Goal: Task Accomplishment & Management: Complete application form

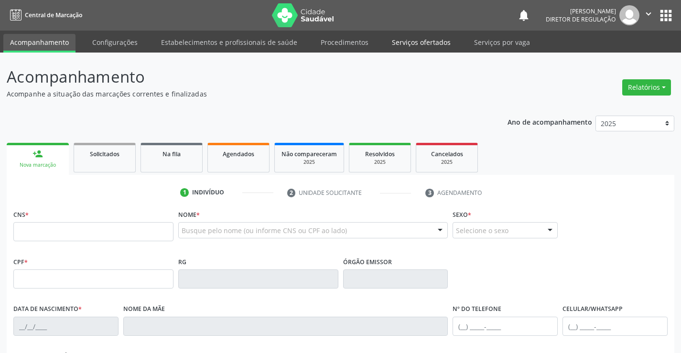
click at [415, 42] on link "Serviços ofertados" at bounding box center [421, 42] width 72 height 17
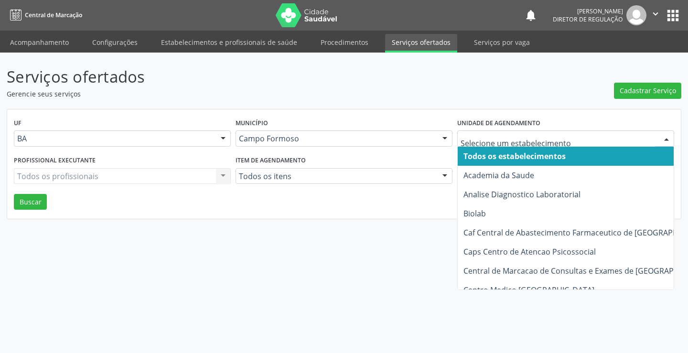
click at [514, 145] on div at bounding box center [565, 138] width 217 height 16
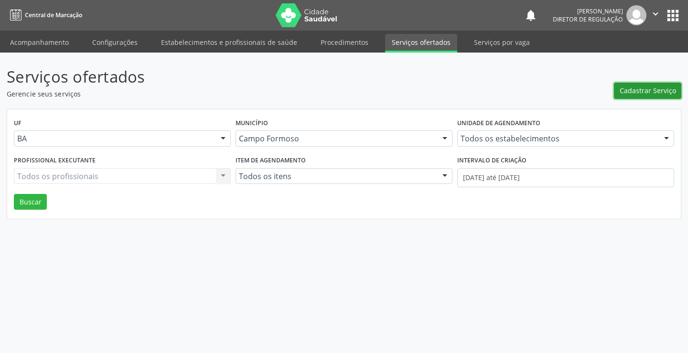
click at [645, 86] on span "Cadastrar Serviço" at bounding box center [648, 91] width 56 height 10
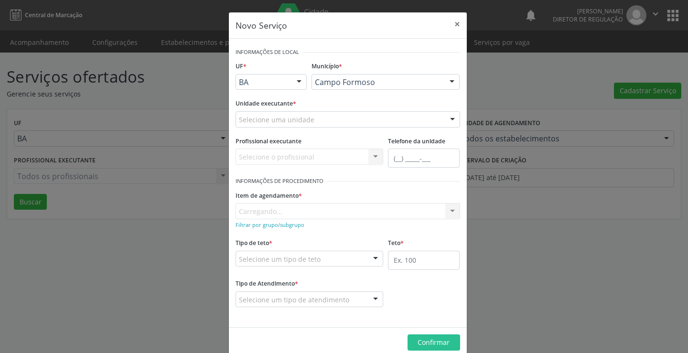
click at [308, 126] on div "Selecione uma unidade" at bounding box center [348, 119] width 225 height 16
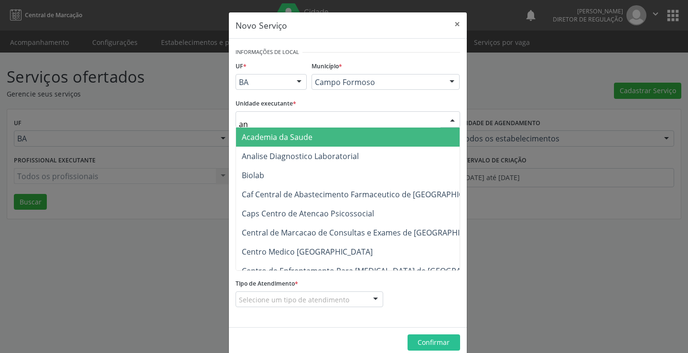
type input "ana"
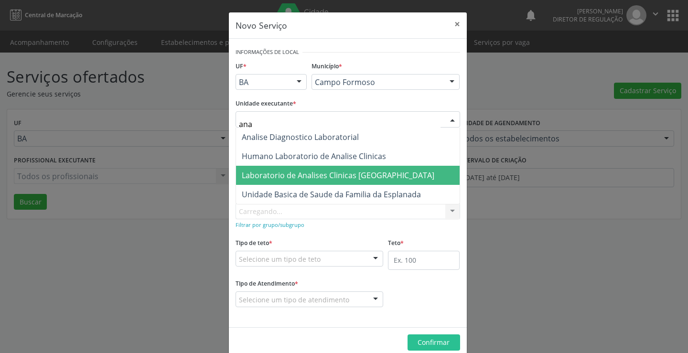
click at [301, 178] on span "Laboratorio de Analises Clinicas [GEOGRAPHIC_DATA]" at bounding box center [338, 175] width 193 height 11
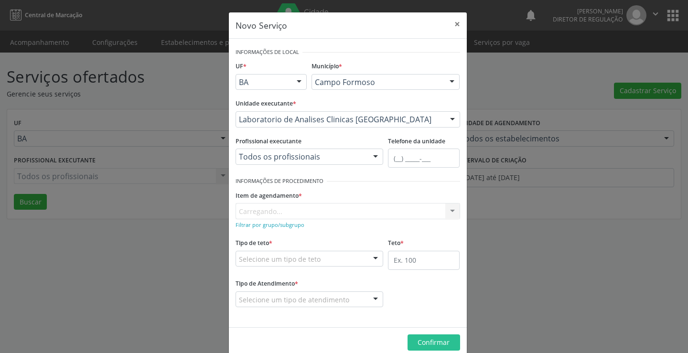
click at [280, 162] on div "Todos os profissionais" at bounding box center [310, 157] width 148 height 16
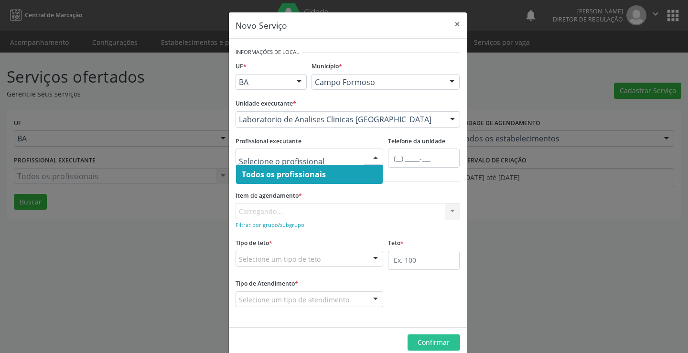
click at [280, 171] on span "Todos os profissionais" at bounding box center [284, 174] width 84 height 11
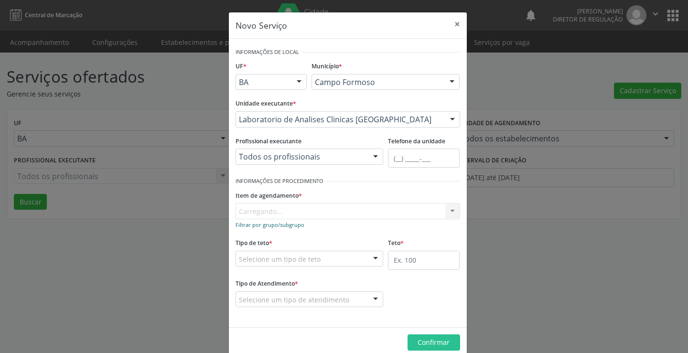
click at [289, 224] on small "Filtrar por grupo/subgrupo" at bounding box center [270, 224] width 69 height 7
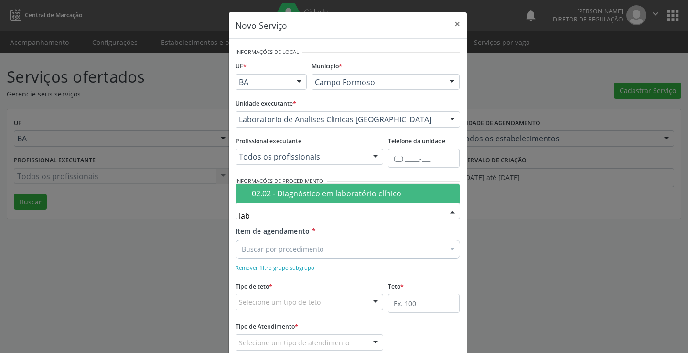
type input "labo"
click at [342, 184] on span "02.02 - Diagnóstico em laboratório clínico" at bounding box center [348, 193] width 224 height 19
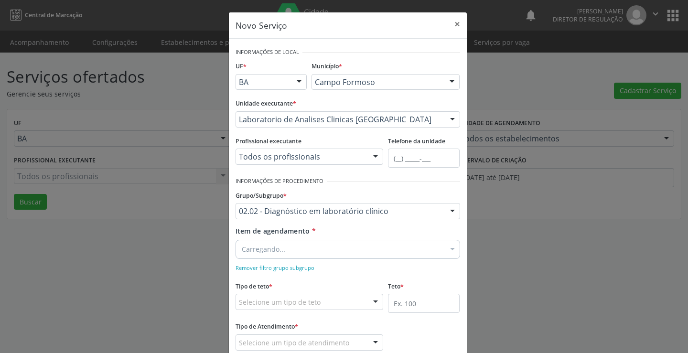
click at [318, 246] on div "Carregando..." at bounding box center [348, 249] width 225 height 19
click at [318, 246] on div "Buscar por procedimento" at bounding box center [348, 249] width 225 height 19
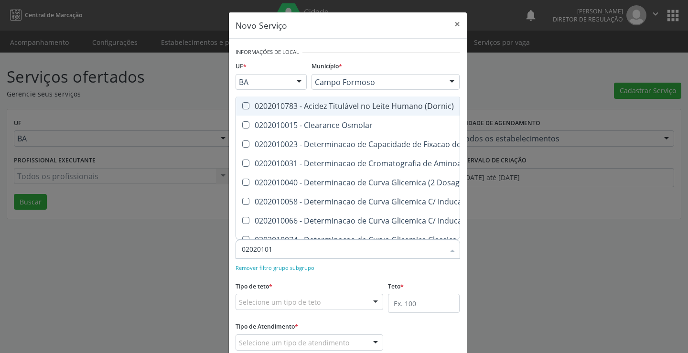
type input "020201012"
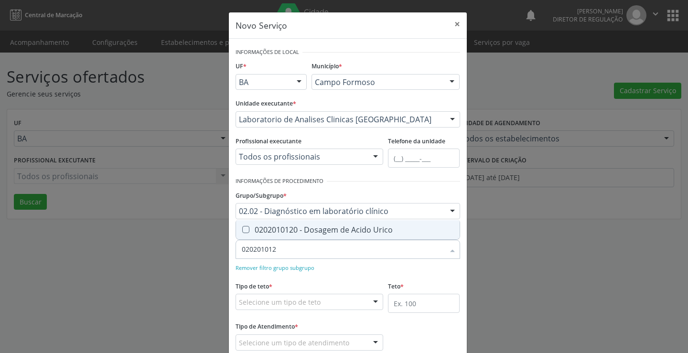
click at [325, 232] on div "0202010120 - Dosagem de Acido Urico" at bounding box center [348, 230] width 212 height 8
checkbox Urico "true"
type input "020201012"
click at [336, 272] on div "Remover filtro grupo subgrupo" at bounding box center [348, 267] width 225 height 10
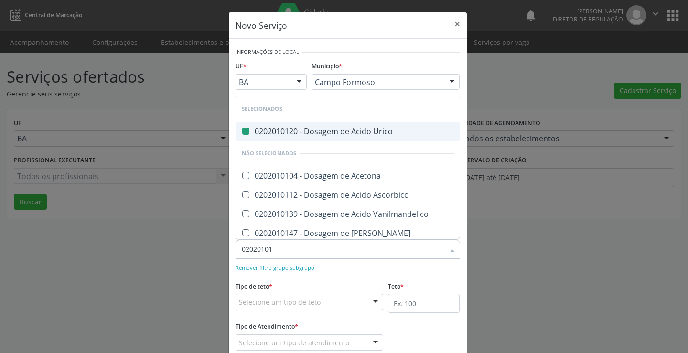
type input "020201018"
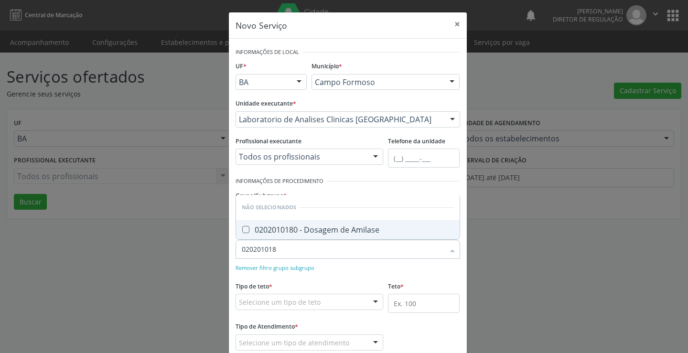
click at [332, 233] on div "0202010180 - Dosagem de Amilase" at bounding box center [348, 230] width 212 height 8
checkbox Amilase "true"
type input "020201018"
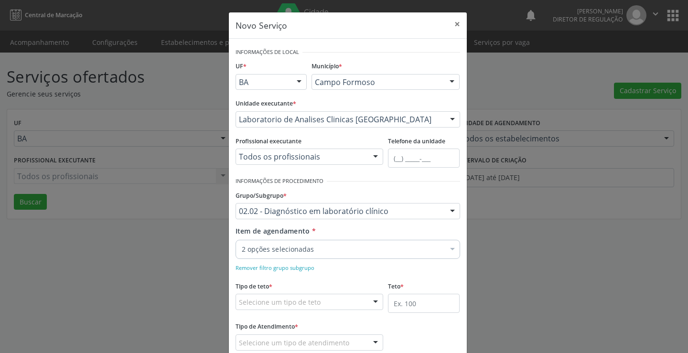
click at [345, 188] on form "Informações de Local UF * BA BA Nenhum resultado encontrado para: " " Não há ne…" at bounding box center [348, 204] width 225 height 319
click at [327, 217] on div "02.02 - Diagnóstico em laboratório clínico" at bounding box center [348, 211] width 225 height 16
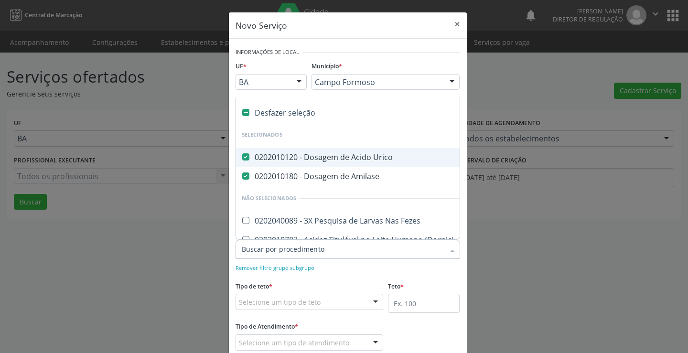
click at [344, 255] on div at bounding box center [348, 249] width 225 height 19
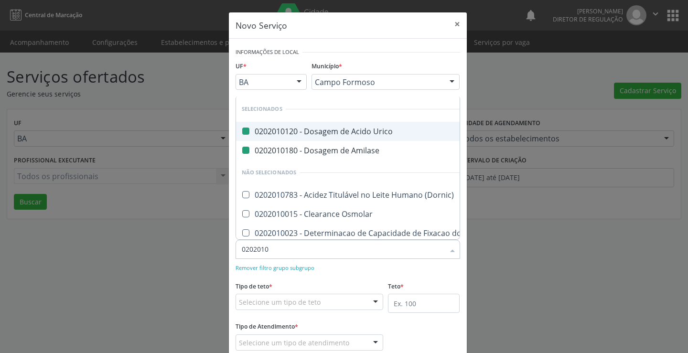
type input "02020102"
checkbox Urico "false"
checkbox Amilase "false"
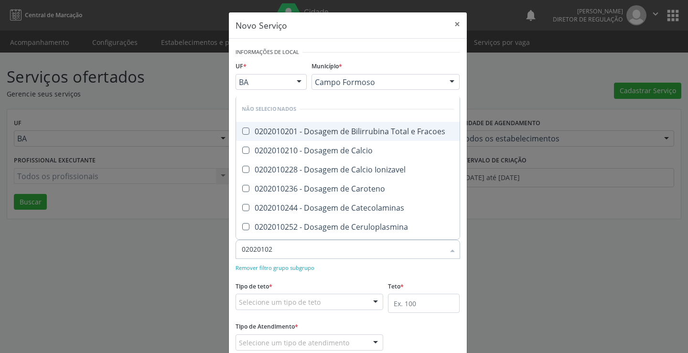
type input "020201020"
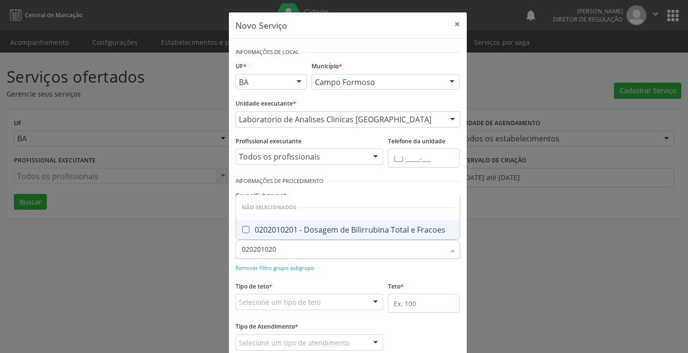
click at [338, 231] on div "0202010201 - Dosagem de Bilirrubina Total e Fracoes" at bounding box center [348, 230] width 212 height 8
checkbox Fracoes "true"
type input "020201020"
click at [346, 271] on div "Remover filtro grupo subgrupo" at bounding box center [348, 267] width 225 height 10
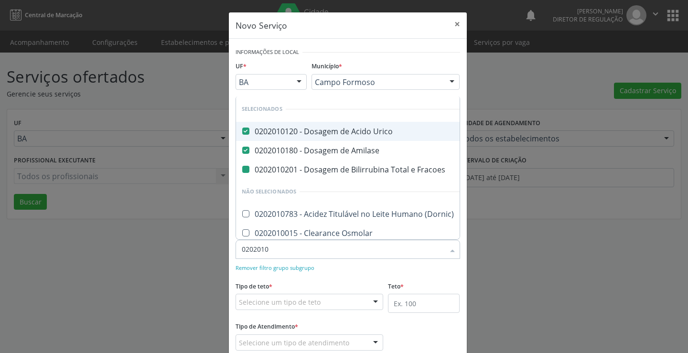
type input "02020102"
checkbox Fracoes "false"
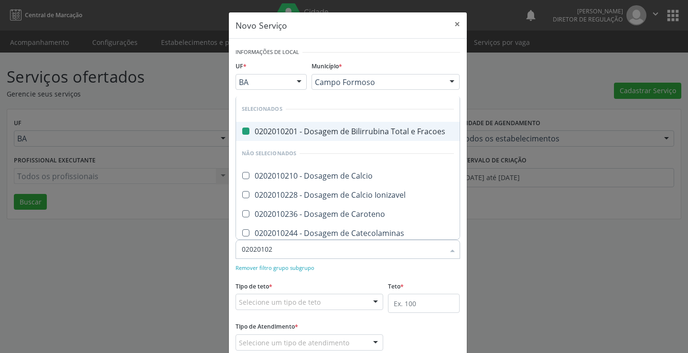
type input "020201021"
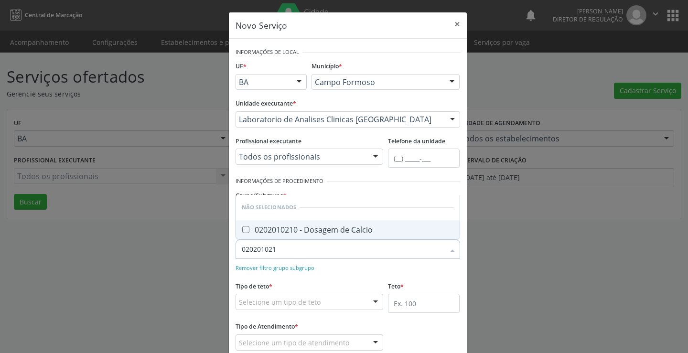
click at [358, 230] on div "0202010210 - Dosagem de Calcio" at bounding box center [348, 230] width 212 height 8
checkbox Calcio "true"
type input "020201021"
click at [354, 264] on div "Remover filtro grupo subgrupo" at bounding box center [348, 267] width 225 height 10
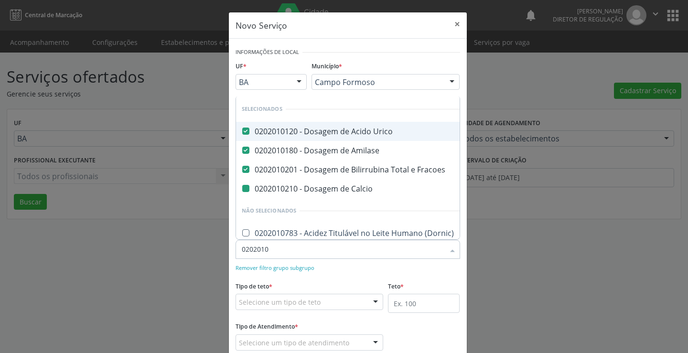
type input "02020102"
checkbox Calcio "false"
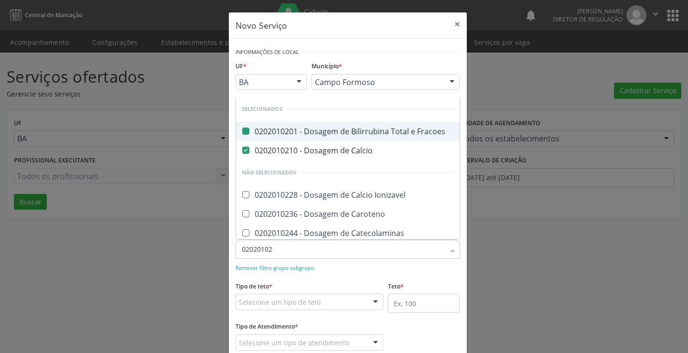
type input "020201027"
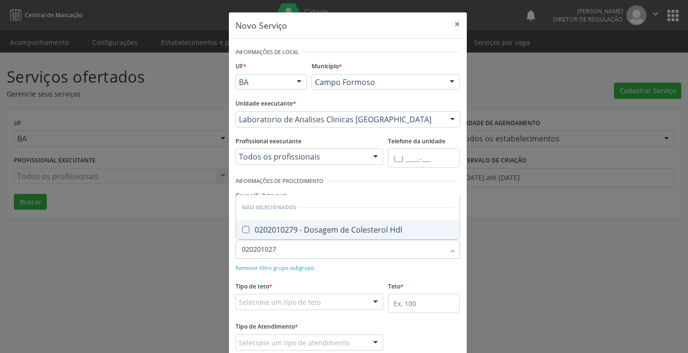
click at [349, 236] on span "0202010279 - Dosagem de Colesterol Hdl" at bounding box center [348, 229] width 224 height 19
checkbox Hdl "true"
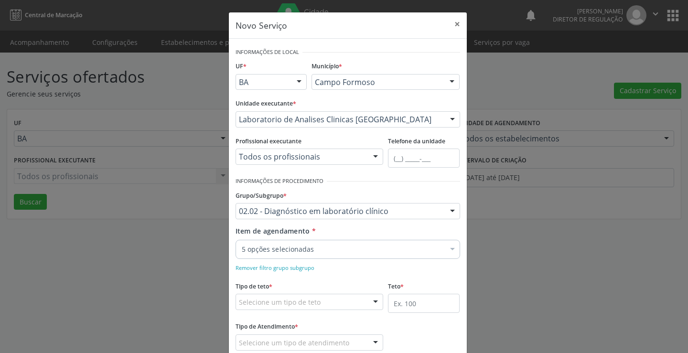
click at [362, 273] on form "Informações de Local UF * BA BA Nenhum resultado encontrado para: " " Não há ne…" at bounding box center [348, 204] width 225 height 319
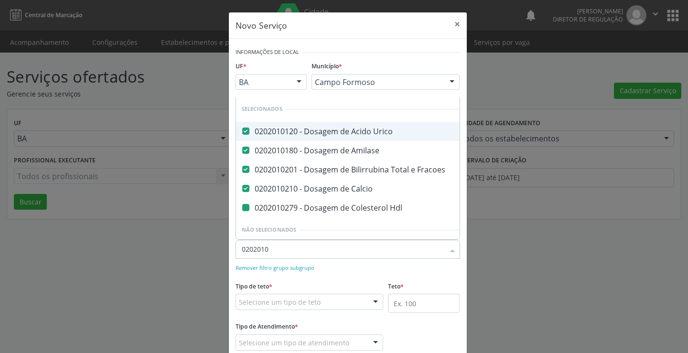
type input "02020102"
checkbox Hdl "false"
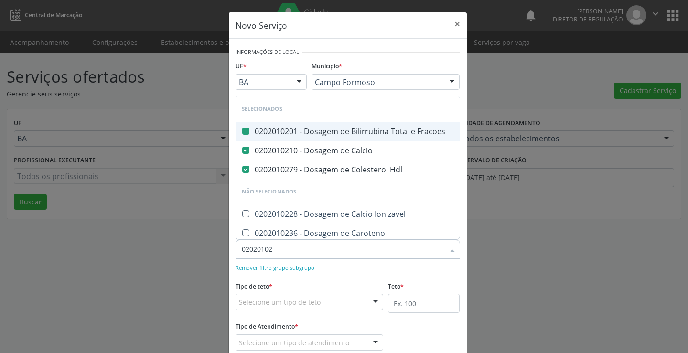
type input "020201028"
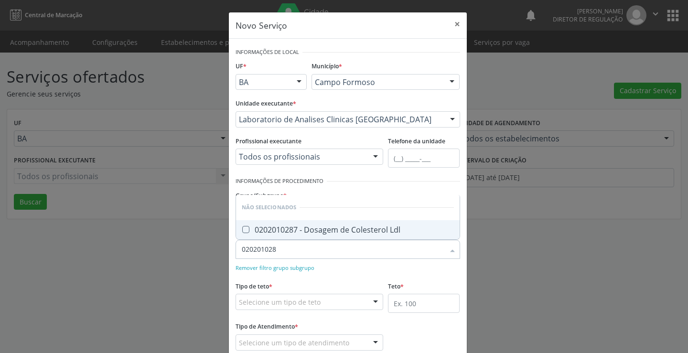
click at [358, 233] on div "0202010287 - Dosagem de Colesterol Ldl" at bounding box center [348, 230] width 212 height 8
checkbox Ldl "true"
type input "020201028"
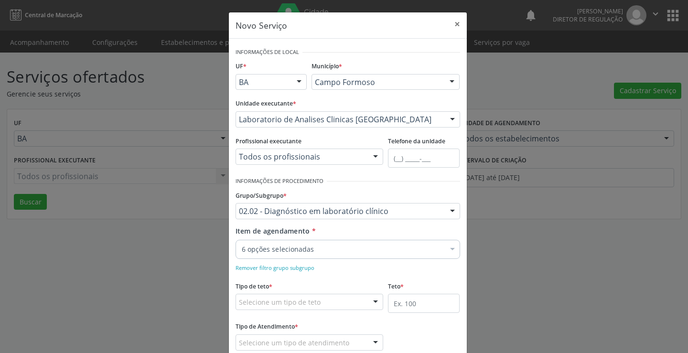
click at [361, 266] on div "Remover filtro grupo subgrupo" at bounding box center [348, 267] width 225 height 10
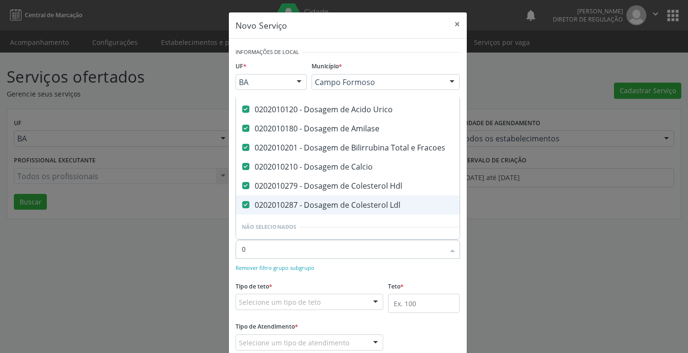
scroll to position [22, 0]
type input "02020102"
checkbox Ldl "false"
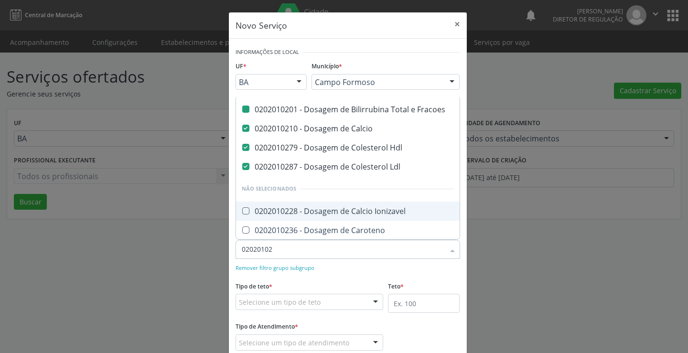
type input "020201029"
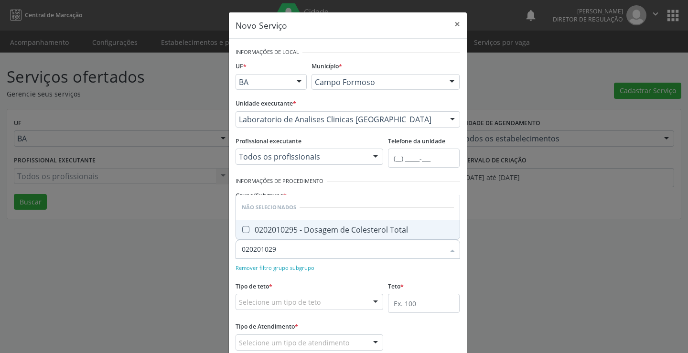
click at [344, 232] on div "0202010295 - Dosagem de Colesterol Total" at bounding box center [348, 230] width 212 height 8
checkbox Total "true"
type input "020201029"
click at [346, 275] on form "Informações de Local UF * BA BA Nenhum resultado encontrado para: " " Não há ne…" at bounding box center [348, 204] width 225 height 319
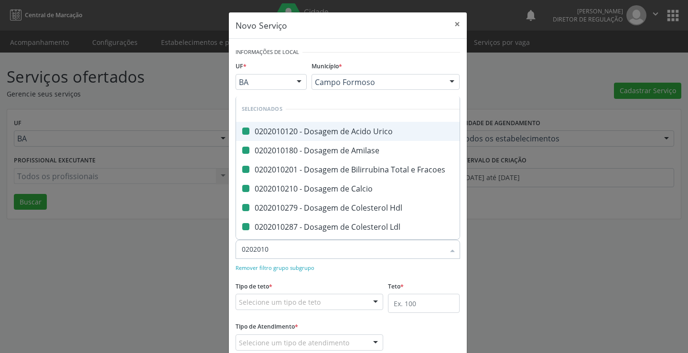
type input "02020103"
checkbox Urico "false"
checkbox Amilase "false"
checkbox Fracoes "false"
checkbox Calcio "false"
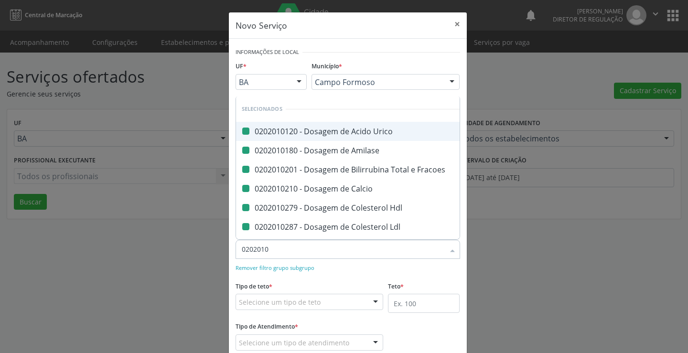
checkbox Hdl "false"
checkbox Ldl "false"
checkbox Total "false"
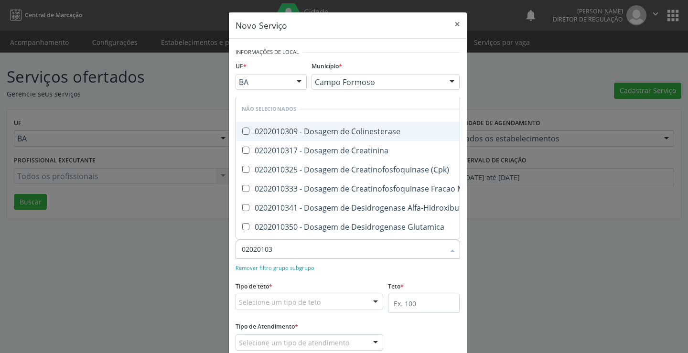
type input "020201031"
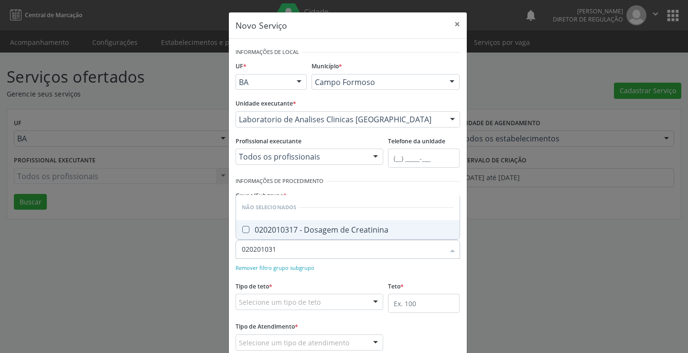
click at [335, 235] on span "0202010317 - Dosagem de Creatinina" at bounding box center [348, 229] width 224 height 19
checkbox Creatinina "true"
type input "020201031"
click at [347, 276] on form "Informações de Local UF * BA BA Nenhum resultado encontrado para: " " Não há ne…" at bounding box center [348, 204] width 225 height 319
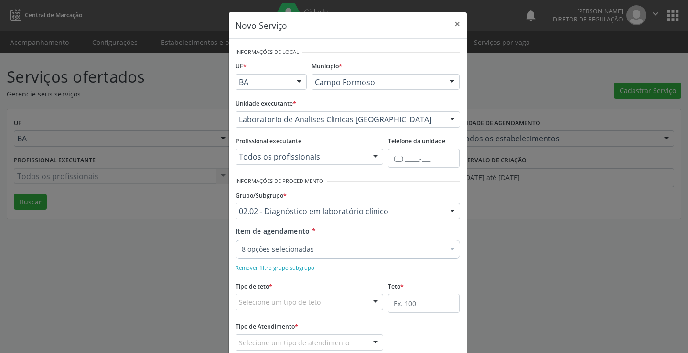
click at [341, 256] on div "8 opções selecionadas" at bounding box center [348, 249] width 225 height 19
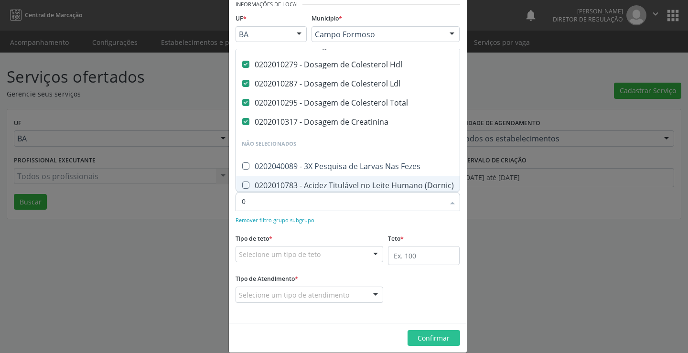
scroll to position [70, 0]
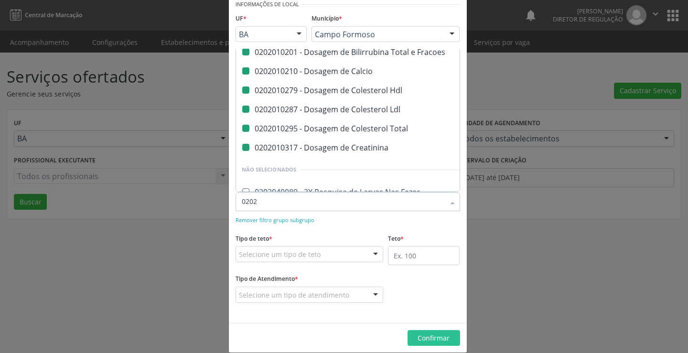
type input "02021"
checkbox Urico "false"
checkbox Amilase "false"
checkbox Fracoes "false"
checkbox Calcio "false"
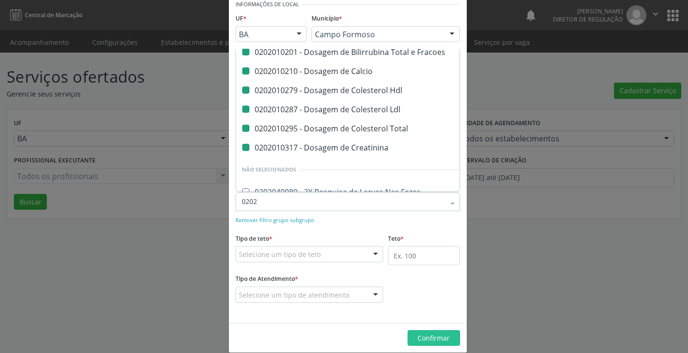
checkbox Hdl "false"
checkbox Ldl "false"
checkbox Total "false"
checkbox Creatinina "false"
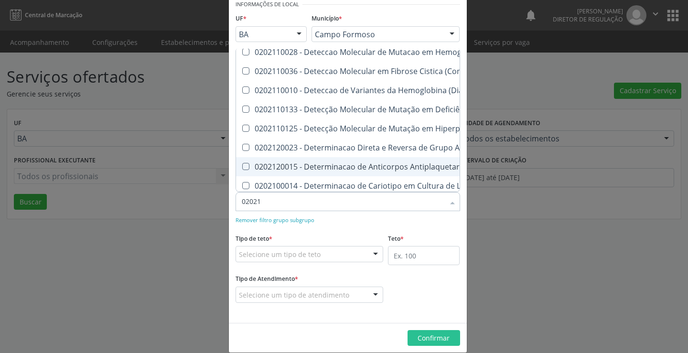
type input "0202"
checkbox Blot "true"
checkbox Mlpa "true"
checkbox \(Confirmatorio\) "true"
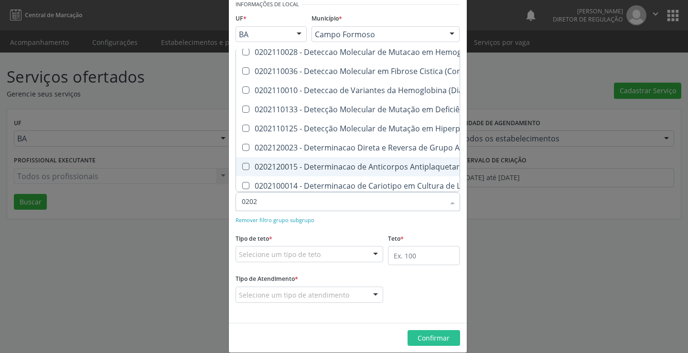
checkbox Tardio\) "true"
checkbox Biotinidase "true"
checkbox Congênita "true"
checkbox Abo "true"
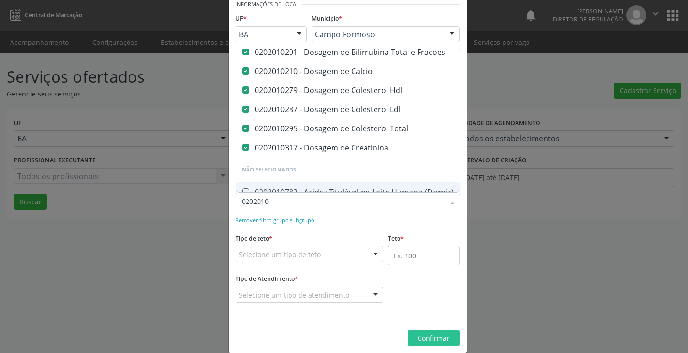
type input "02020103"
checkbox Fracoes "false"
checkbox Calcio "false"
checkbox Hdl "false"
checkbox Ldl "false"
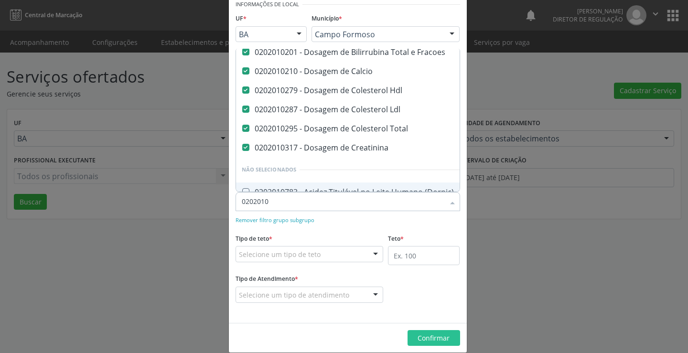
checkbox Total "false"
checkbox Creatinina "false"
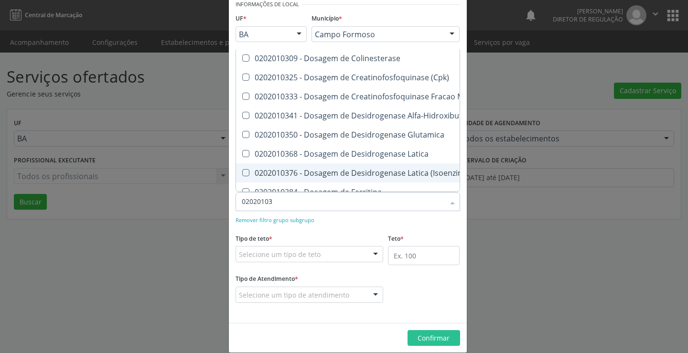
scroll to position [76, 0]
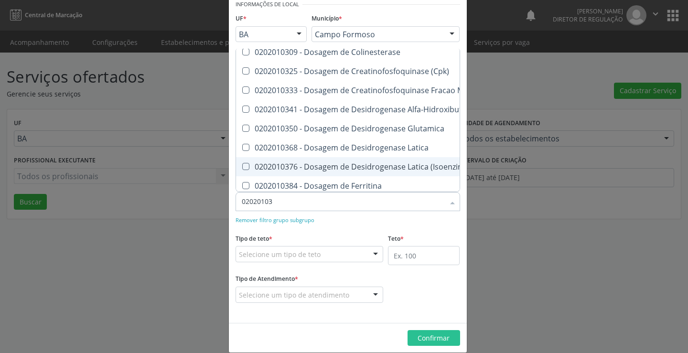
type input "020201032"
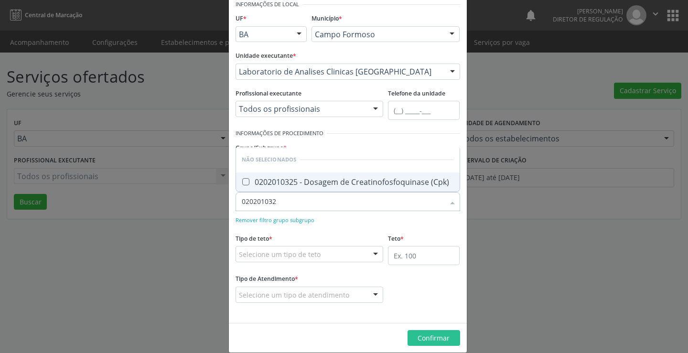
click at [355, 182] on div "0202010325 - Dosagem de Creatinofosfoquinase (Cpk)" at bounding box center [348, 182] width 212 height 8
checkbox \(Cpk\) "true"
type input "020201032"
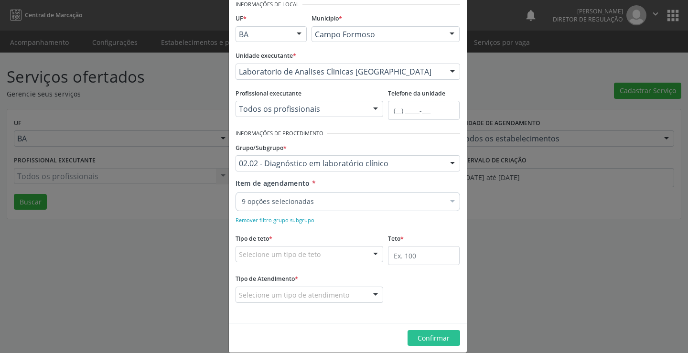
click at [350, 220] on div "Remover filtro grupo subgrupo" at bounding box center [348, 219] width 225 height 10
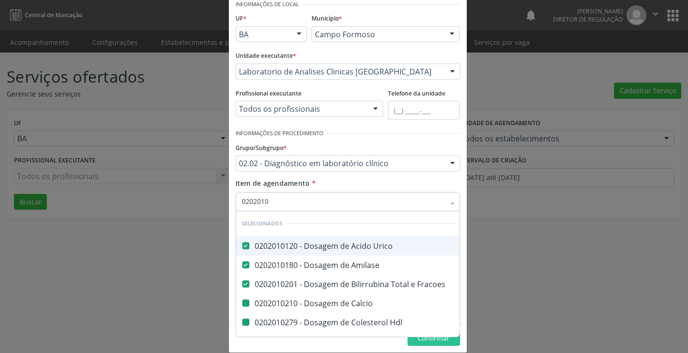
type input "02020103"
checkbox Calcio "false"
checkbox Hdl "false"
checkbox Ldl "false"
checkbox Total "false"
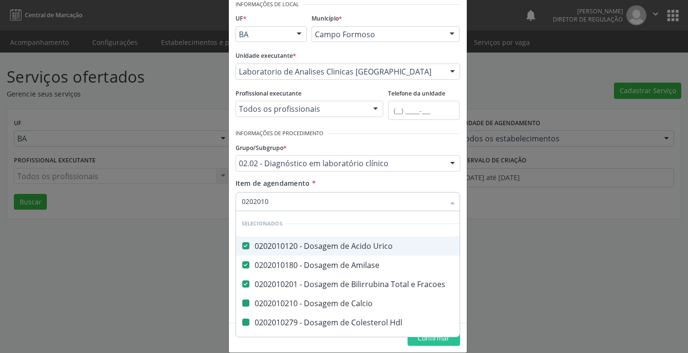
checkbox Creatinina "false"
checkbox \(Cpk\) "false"
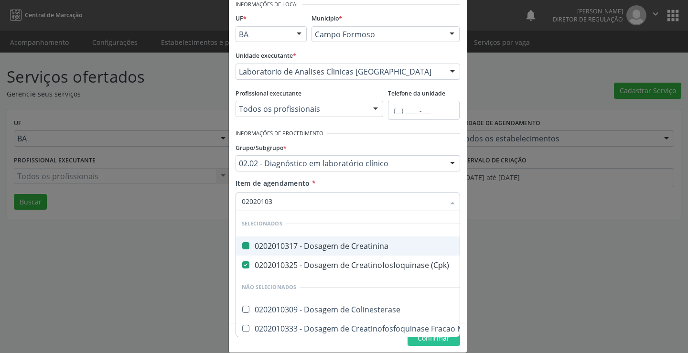
type input "020201036"
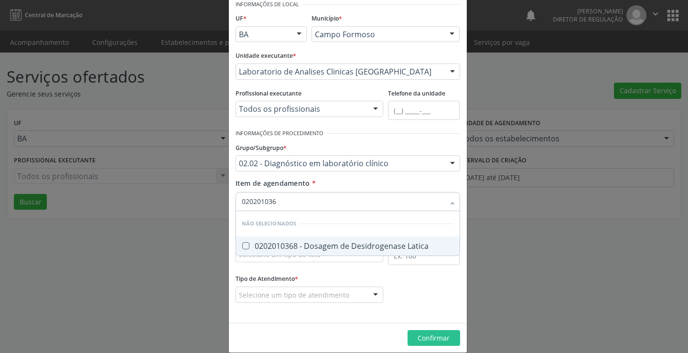
click at [329, 243] on div "0202010368 - Dosagem de Desidrogenase Latica" at bounding box center [348, 246] width 212 height 8
checkbox Latica "true"
type input "020201036"
click at [346, 183] on div "Item de agendamento * 020201036 Desfazer seleção Não selecionados 0202010368 - …" at bounding box center [348, 193] width 225 height 30
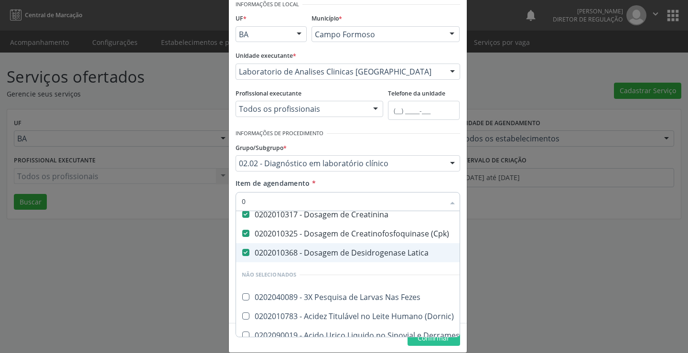
scroll to position [165, 0]
type input "02020103"
checkbox Hdl "false"
checkbox Ldl "false"
checkbox Total "false"
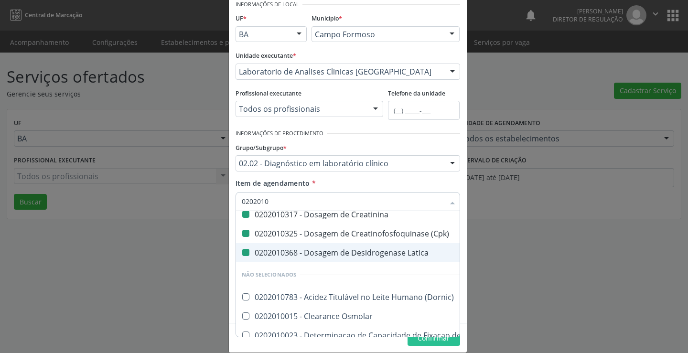
checkbox Creatinina "false"
checkbox \(Cpk\) "false"
checkbox Latica "false"
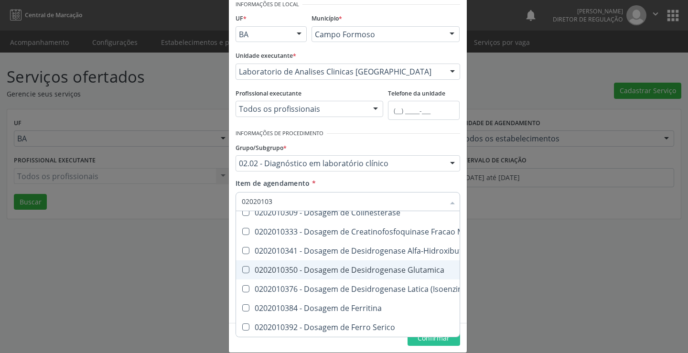
type input "020201039"
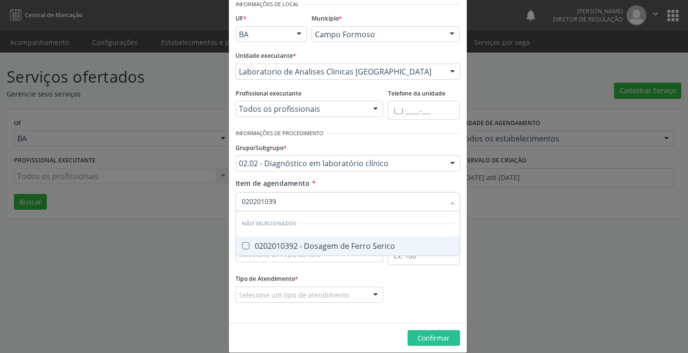
click at [328, 240] on span "0202010392 - Dosagem de Ferro Serico" at bounding box center [348, 245] width 224 height 19
checkbox Serico "true"
type input "020201039"
click at [333, 181] on div "Item de agendamento * Desfazer seleção Não selecionados 0202010392 - Dosagem de…" at bounding box center [348, 193] width 225 height 30
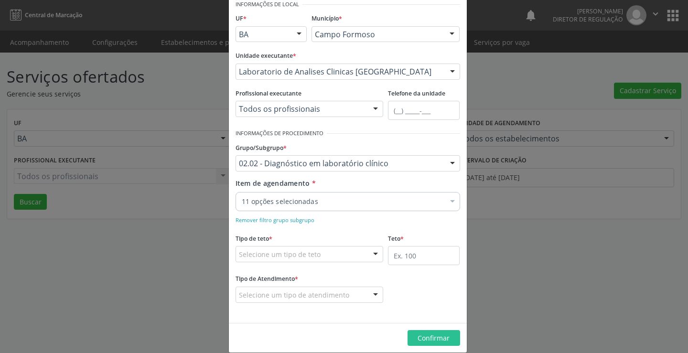
click at [332, 195] on div "11 opções selecionadas" at bounding box center [348, 201] width 225 height 19
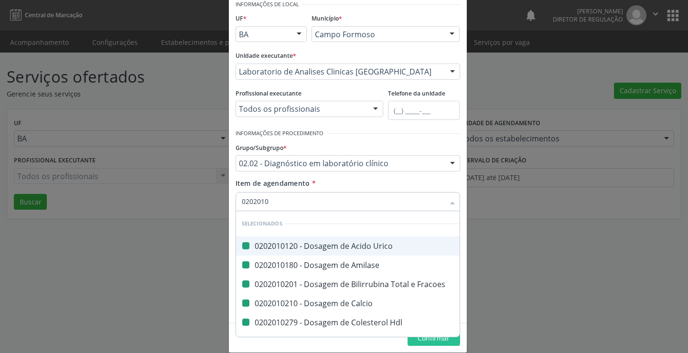
type input "02020104"
checkbox Urico "false"
checkbox Amilase "false"
checkbox Fracoes "false"
checkbox Calcio "false"
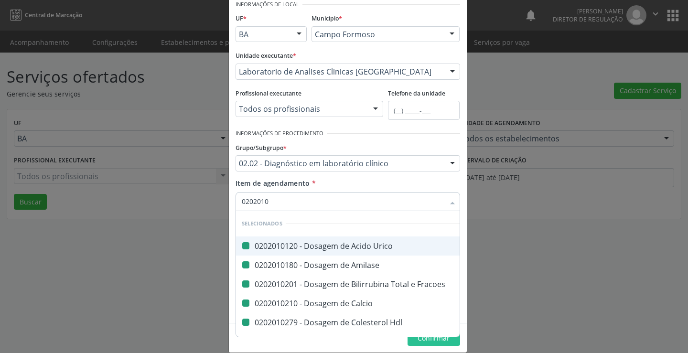
checkbox Hdl "false"
checkbox Ldl "false"
checkbox Total "false"
checkbox Creatinina "false"
checkbox \(Cpk\) "false"
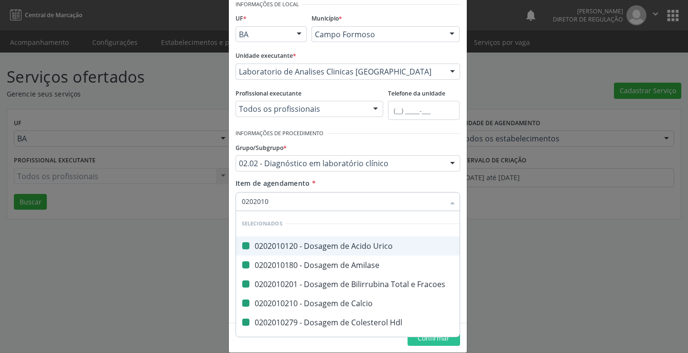
checkbox Latica "false"
type input "020201042"
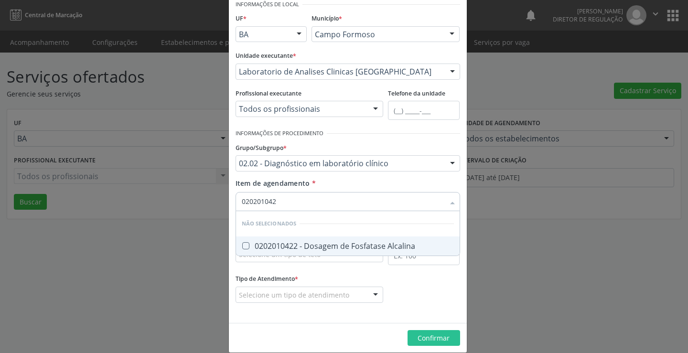
click at [353, 248] on div "0202010422 - Dosagem de Fosfatase Alcalina" at bounding box center [348, 246] width 212 height 8
checkbox Alcalina "true"
click at [353, 183] on div "Item de agendamento * Desfazer seleção Não selecionados 0202010422 - Dosagem de…" at bounding box center [348, 193] width 225 height 30
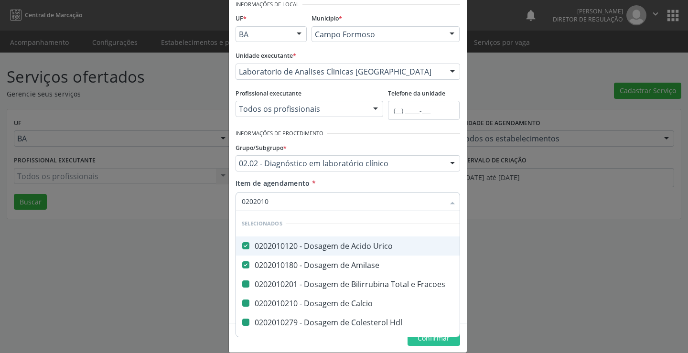
type input "02020104"
checkbox Fracoes "false"
checkbox Calcio "false"
checkbox Hdl "false"
checkbox Ldl "false"
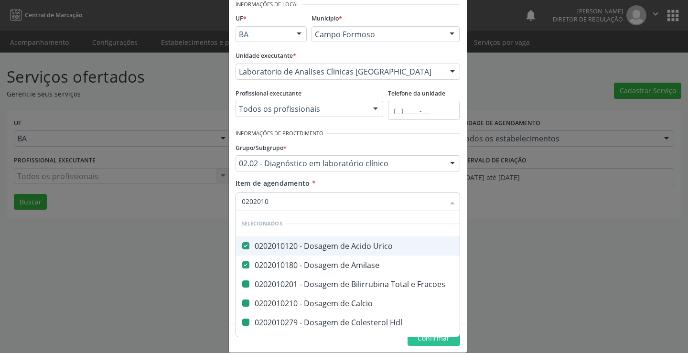
checkbox Total "false"
checkbox Creatinina "false"
checkbox \(Cpk\) "false"
checkbox Latica "false"
checkbox Serico "false"
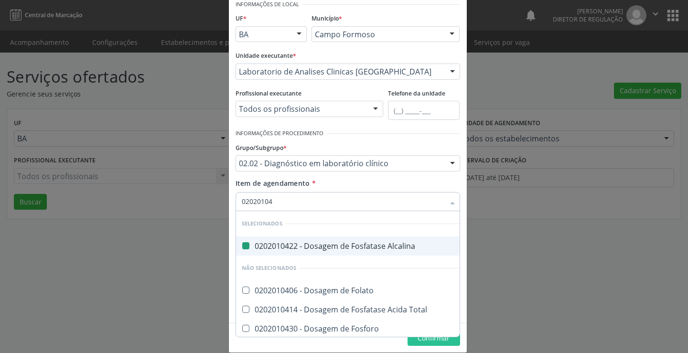
type input "020201043"
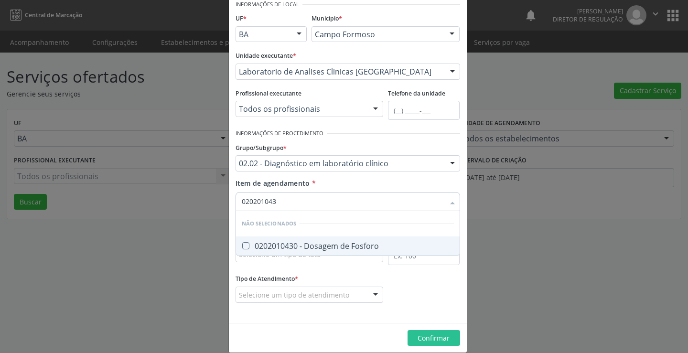
click at [325, 252] on span "0202010430 - Dosagem de Fosforo" at bounding box center [348, 245] width 224 height 19
checkbox Fosforo "true"
type input "020201043"
click at [324, 187] on div "Item de agendamento * 020201043 Desfazer seleção Não selecionados 0202010430 - …" at bounding box center [348, 193] width 225 height 30
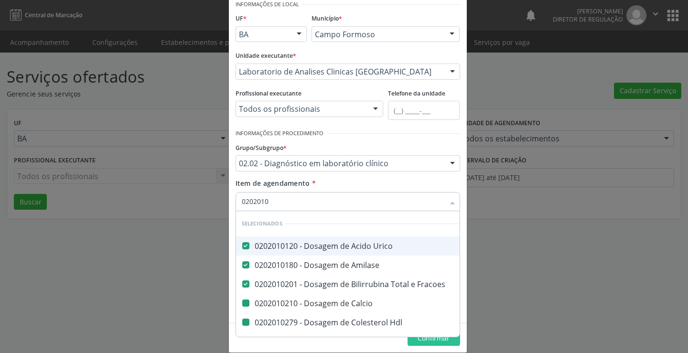
type input "02020104"
checkbox Calcio "false"
checkbox Hdl "false"
checkbox Ldl "false"
checkbox Total "false"
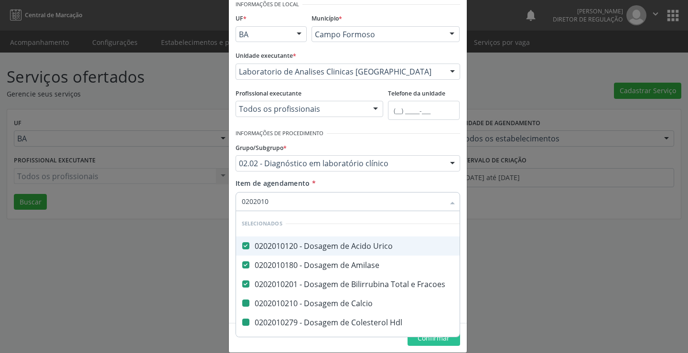
checkbox Creatinina "false"
checkbox \(Cpk\) "false"
checkbox Latica "false"
checkbox Serico "false"
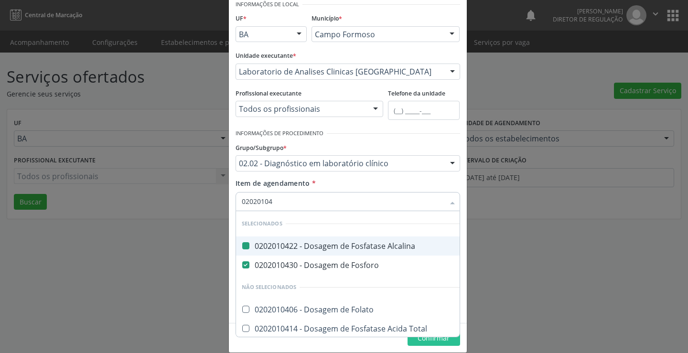
type input "020201047"
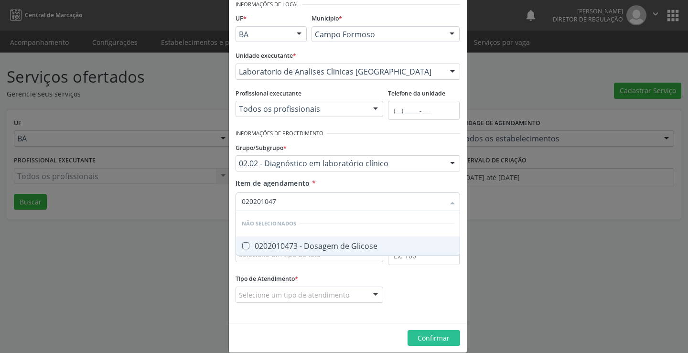
click at [313, 246] on div "0202010473 - Dosagem de Glicose" at bounding box center [348, 246] width 212 height 8
checkbox Glicose "true"
type input "020201047"
click at [329, 184] on div "Item de agendamento * Desfazer seleção Não selecionados 0202010473 - Dosagem de…" at bounding box center [348, 193] width 225 height 30
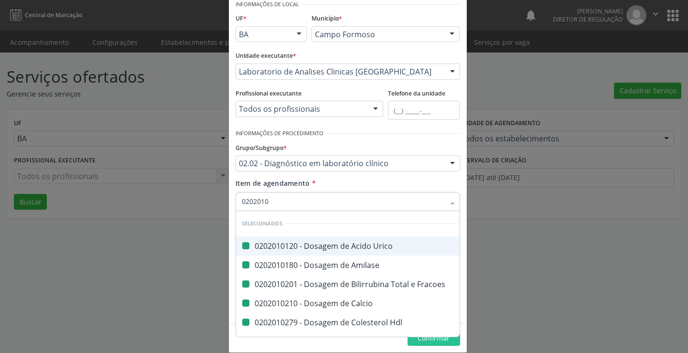
type input "02020105"
checkbox Urico "false"
checkbox Amilase "false"
checkbox Fracoes "false"
checkbox Calcio "false"
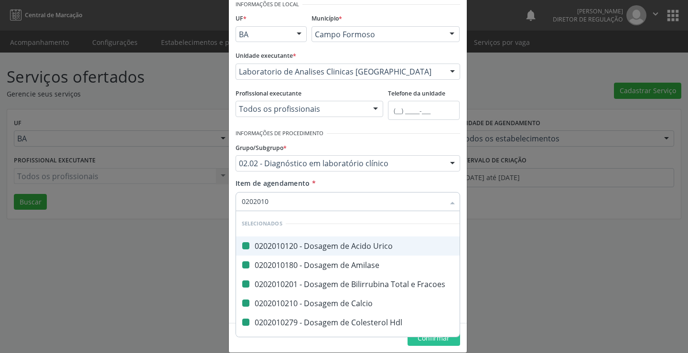
checkbox Hdl "false"
checkbox Ldl "false"
checkbox Total "false"
checkbox Creatinina "false"
checkbox \(Cpk\) "false"
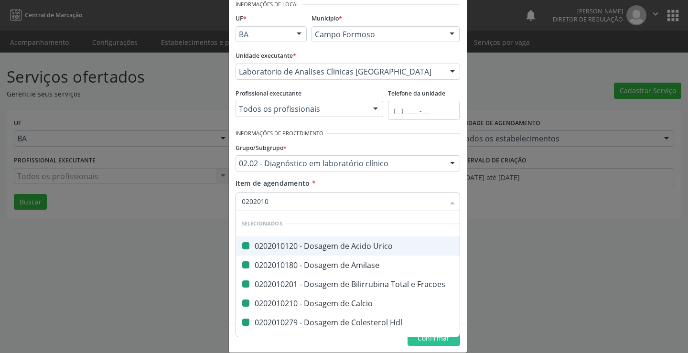
checkbox Latica "false"
type input "020201050"
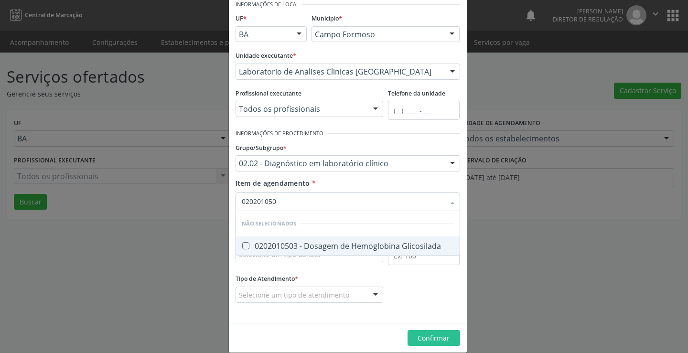
click at [325, 245] on div "0202010503 - Dosagem de Hemoglobina Glicosilada" at bounding box center [348, 246] width 212 height 8
checkbox Glicosilada "true"
type input "020201050"
click at [354, 180] on div "Item de agendamento * 020201050 Desfazer seleção Não selecionados 0202010503 - …" at bounding box center [348, 193] width 225 height 30
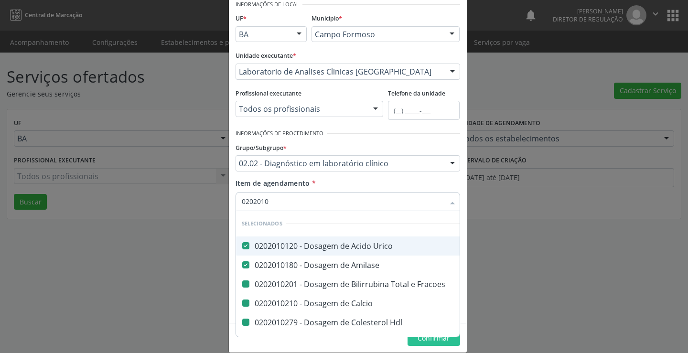
type input "02020105"
checkbox Fracoes "false"
checkbox Calcio "false"
checkbox Hdl "false"
checkbox Ldl "false"
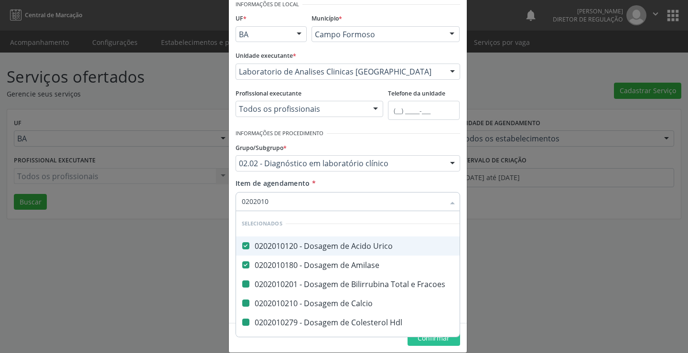
checkbox Total "false"
checkbox Creatinina "false"
checkbox \(Cpk\) "false"
checkbox Latica "false"
checkbox Serico "false"
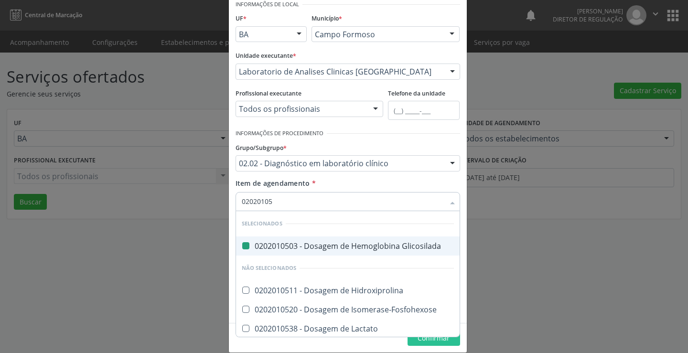
type input "020201057"
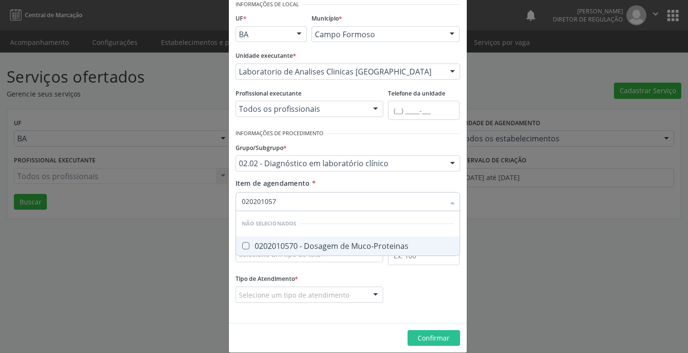
click at [338, 246] on div "0202010570 - Dosagem de Muco-Proteinas" at bounding box center [348, 246] width 212 height 8
checkbox Muco-Proteinas "true"
type input "020201057"
click at [330, 178] on div "Item de agendamento * Desfazer seleção Não selecionados 0202010570 - Dosagem de…" at bounding box center [348, 193] width 225 height 30
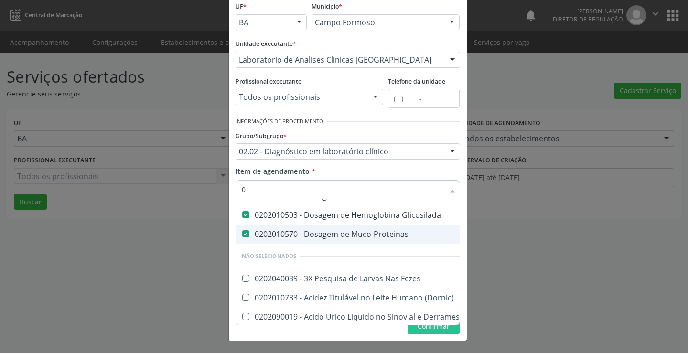
scroll to position [261, 0]
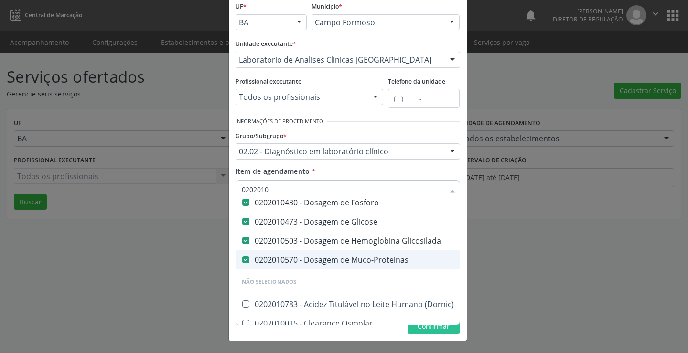
type input "02020106"
checkbox Urico "false"
checkbox Amilase "false"
checkbox Fracoes "false"
checkbox Calcio "false"
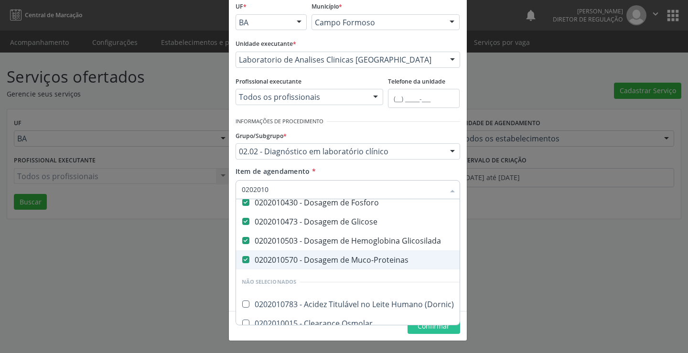
checkbox Hdl "false"
checkbox Ldl "false"
checkbox Total "false"
checkbox Creatinina "false"
checkbox \(Cpk\) "false"
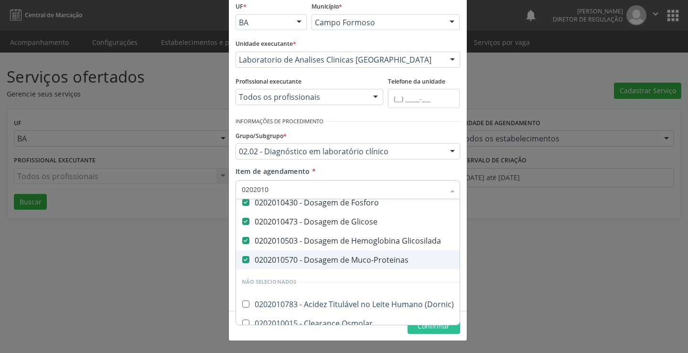
checkbox Latica "false"
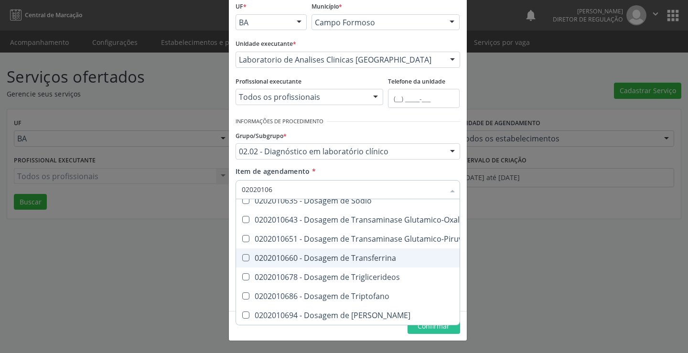
type input "020201064"
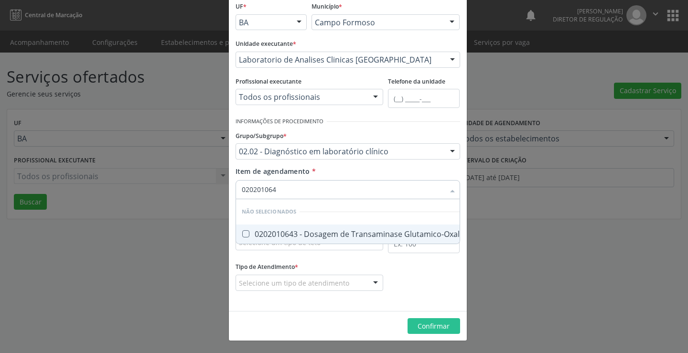
click at [318, 238] on div "0202010643 - Dosagem de Transaminase Glutamico-Oxalacetica (Tgo)" at bounding box center [373, 234] width 263 height 8
checkbox \(Tgo\) "true"
type input "020201064"
click at [344, 172] on div "Item de agendamento * Desfazer seleção Não selecionados 0202010643 - Dosagem de…" at bounding box center [348, 181] width 225 height 30
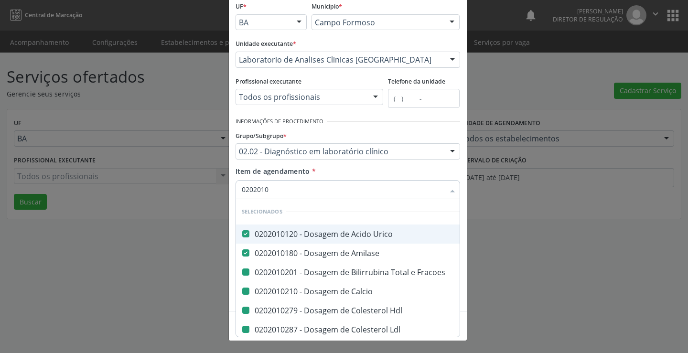
type input "02020106"
checkbox Fracoes "false"
checkbox Calcio "false"
checkbox Hdl "false"
checkbox Ldl "false"
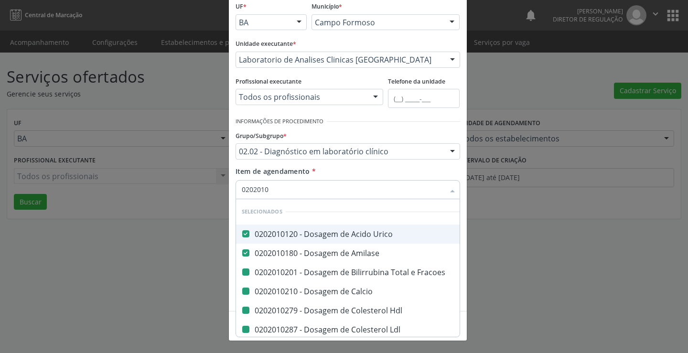
checkbox Total "false"
checkbox Creatinina "false"
checkbox \(Cpk\) "false"
checkbox Latica "false"
checkbox Serico "false"
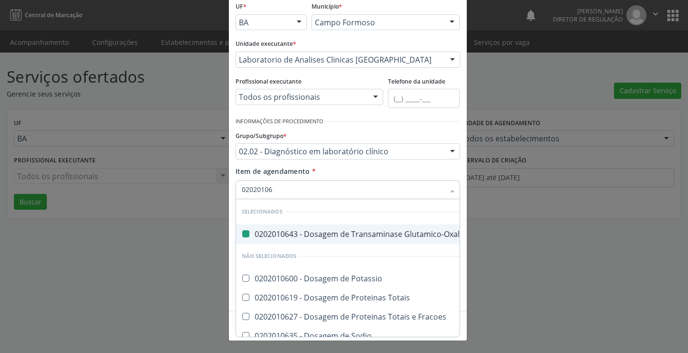
type input "020201065"
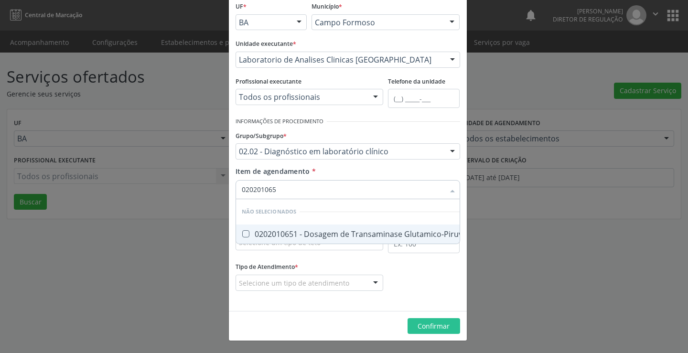
drag, startPoint x: 325, startPoint y: 235, endPoint x: 328, endPoint y: 228, distance: 7.1
click at [325, 235] on div "0202010651 - Dosagem de Transaminase Glutamico-Piruvica (Tgp)" at bounding box center [367, 234] width 251 height 8
checkbox \(Tgp\) "true"
type input "020201065"
click at [346, 174] on div "Item de agendamento * 020201065 Desfazer seleção Não selecionados 0202010651 - …" at bounding box center [348, 181] width 225 height 30
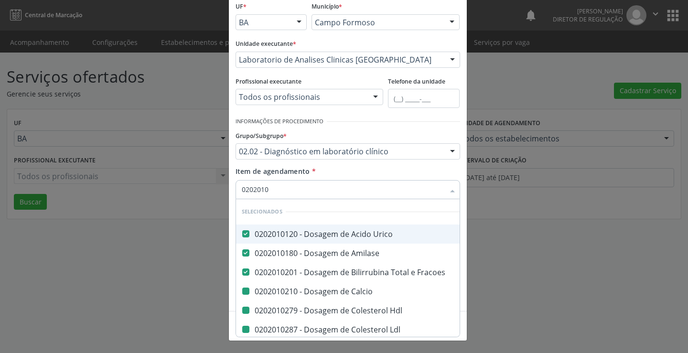
type input "02020106"
checkbox Calcio "false"
checkbox Hdl "false"
checkbox Ldl "false"
checkbox Total "false"
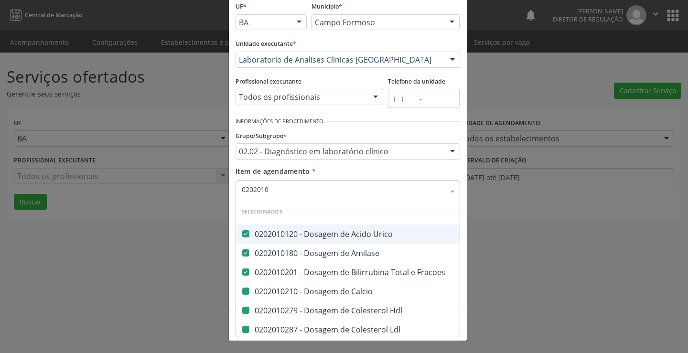
checkbox Creatinina "false"
checkbox \(Cpk\) "false"
checkbox Latica "false"
checkbox Serico "false"
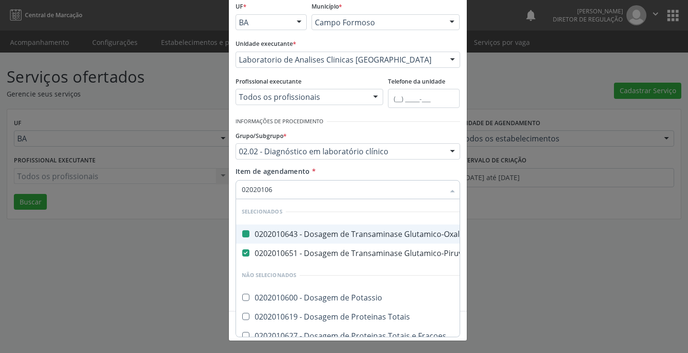
type input "020201067"
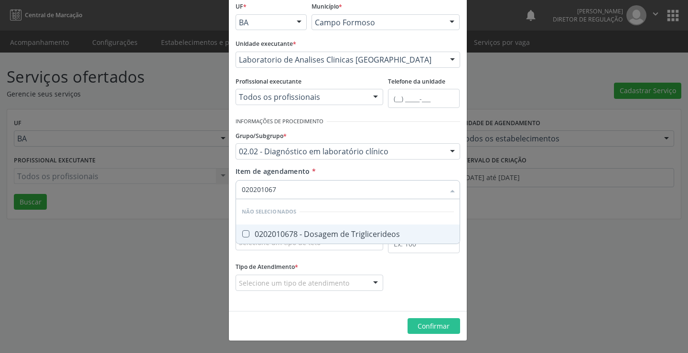
click at [319, 238] on div "0202010678 - Dosagem de Triglicerideos" at bounding box center [348, 234] width 212 height 8
checkbox Triglicerideos "true"
type input "020201067"
click at [347, 167] on div "Item de agendamento * Desfazer seleção Não selecionados 0202010678 - Dosagem de…" at bounding box center [348, 181] width 225 height 30
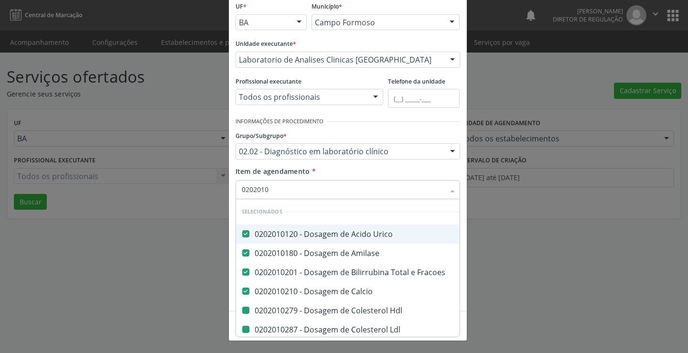
type input "02020106"
checkbox Hdl "false"
checkbox Ldl "false"
checkbox Total "false"
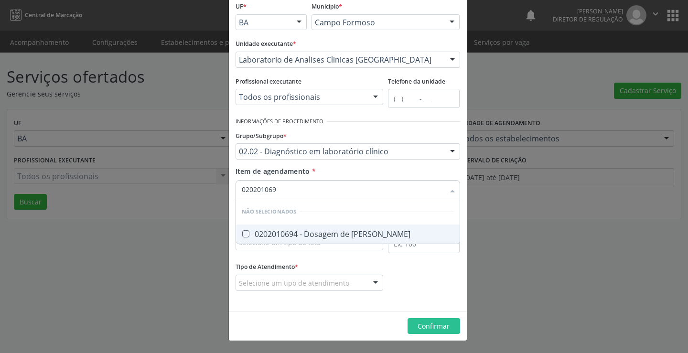
drag, startPoint x: 316, startPoint y: 231, endPoint x: 319, endPoint y: 215, distance: 15.9
click at [316, 230] on div "0202010694 - Dosagem de [PERSON_NAME]" at bounding box center [348, 234] width 212 height 8
click at [323, 162] on div "Grupo/Subgrupo * 02.02 - Diagnóstico em laboratório clínico 01 - Ações de promo…" at bounding box center [347, 147] width 229 height 37
drag, startPoint x: 317, startPoint y: 232, endPoint x: 325, endPoint y: 211, distance: 22.7
click at [316, 231] on div "0202020029 - Contagem de Plaquetas" at bounding box center [348, 234] width 212 height 8
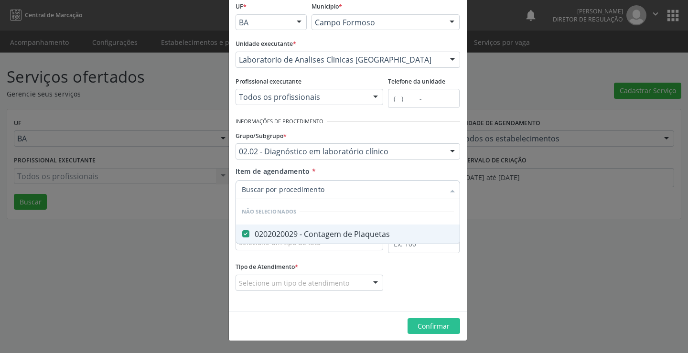
click at [328, 177] on div "Item de agendamento * Desfazer seleção Não selecionados 0202020029 - Contagem d…" at bounding box center [348, 181] width 225 height 30
click at [317, 230] on div "0202020037 - Contagem de Reticulocitos" at bounding box center [348, 234] width 212 height 8
click at [327, 173] on div "Item de agendamento * 020202003 Desfazer seleção Não selecionados 0202020037 - …" at bounding box center [348, 181] width 225 height 30
click at [323, 232] on div "0202020070 - Determinacao de Tempo de [GEOGRAPHIC_DATA]" at bounding box center [362, 234] width 241 height 8
click at [348, 162] on div "Grupo/Subgrupo * 02.02 - Diagnóstico em laboratório clínico 01 - Ações de promo…" at bounding box center [347, 147] width 229 height 37
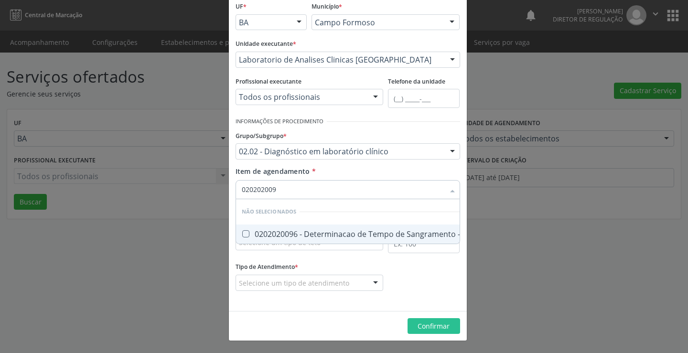
click at [321, 236] on div "0202020096 - Determinacao de Tempo de Sangramento -Duke" at bounding box center [360, 234] width 237 height 8
click at [343, 177] on div "Item de agendamento * 020202009 Desfazer seleção Não selecionados 0202020096 - …" at bounding box center [348, 181] width 225 height 30
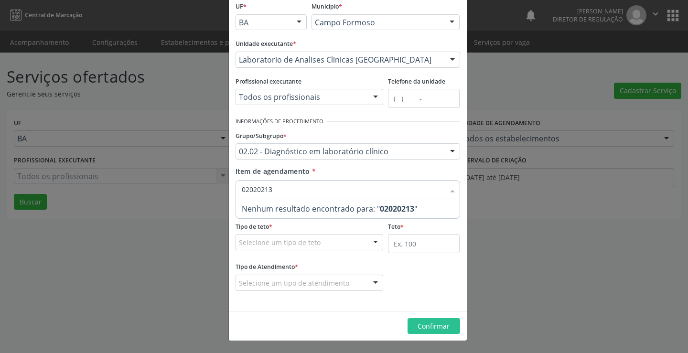
click at [261, 188] on input "02020213" at bounding box center [343, 189] width 203 height 19
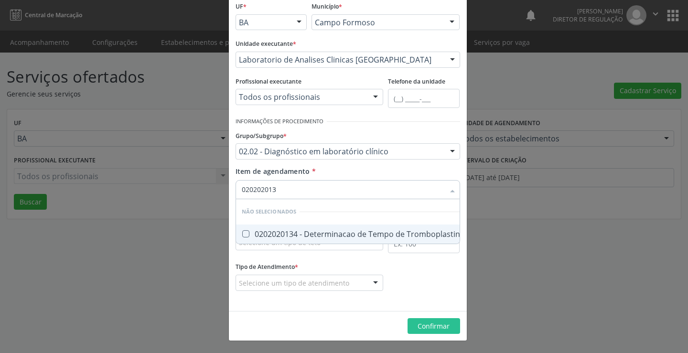
click at [322, 238] on div "0202020134 - Determinacao de Tempo de Tromboplastina Parcial Ativada (Ttp Ativa…" at bounding box center [404, 234] width 325 height 8
click at [326, 170] on div "Item de agendamento * 020202013 Desfazer seleção Não selecionados 0202020134 - …" at bounding box center [348, 181] width 225 height 30
click at [328, 235] on div "0202020150 - Determinacao de Velocidade de Hemossedimentacao (Vhs)" at bounding box center [380, 234] width 276 height 8
click at [341, 173] on div "Item de agendamento * 020202015 Desfazer seleção Não selecionados 0202020150 - …" at bounding box center [348, 181] width 225 height 30
click at [325, 233] on div "0202020380 - Hemograma Completo" at bounding box center [348, 234] width 212 height 8
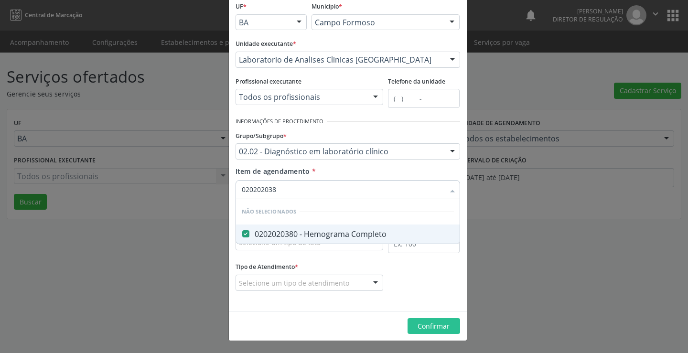
click at [329, 170] on div "Item de agendamento * 020202038 Desfazer seleção Não selecionados 0202020380 - …" at bounding box center [348, 181] width 225 height 30
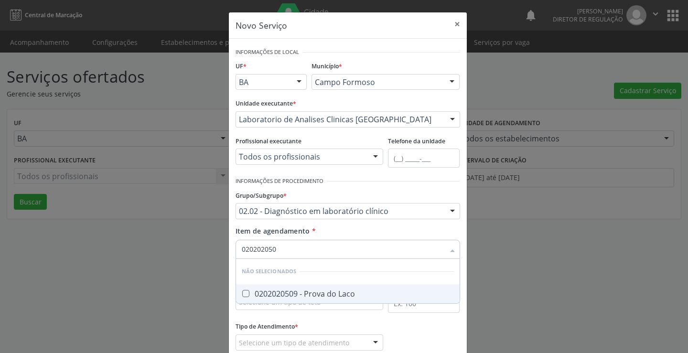
scroll to position [60, 0]
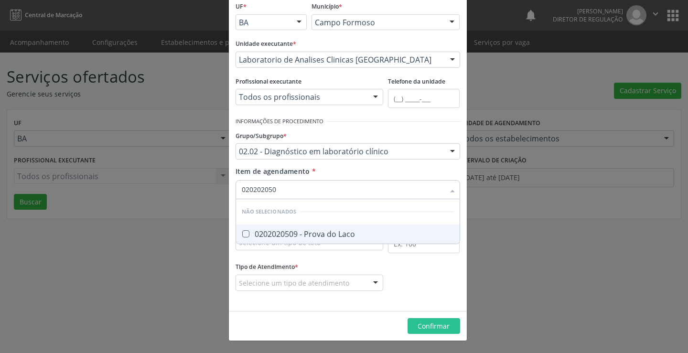
click at [326, 237] on div "0202020509 - Prova do Laco" at bounding box center [348, 234] width 212 height 8
checkbox Laco "true"
type input "020202050"
click at [335, 172] on div "Item de agendamento * 020202050 Desfazer seleção Não selecionados 0202020509 - …" at bounding box center [348, 181] width 225 height 30
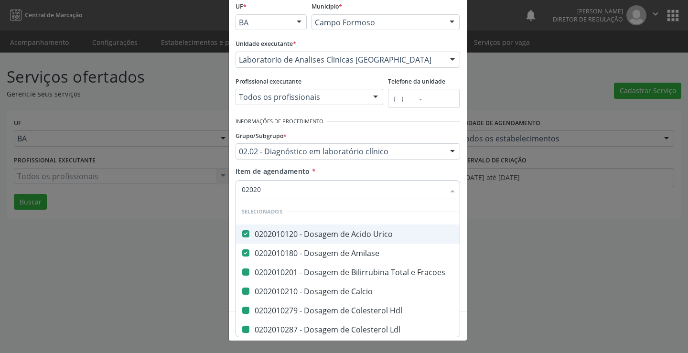
type input "020203"
checkbox Fracoes "false"
checkbox Calcio "false"
checkbox Hdl "false"
checkbox Ldl "false"
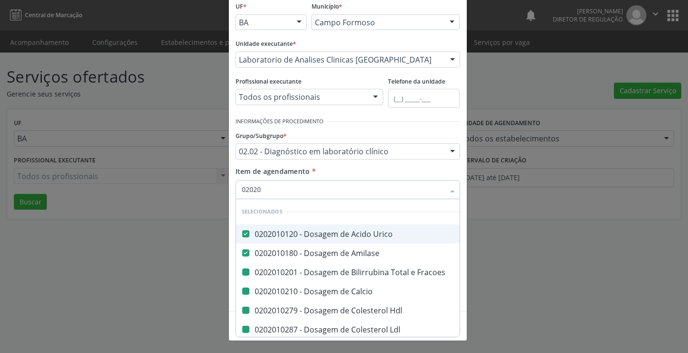
checkbox Total "false"
checkbox Creatinina "false"
checkbox \(Cpk\) "false"
checkbox Latica "false"
checkbox Serico "false"
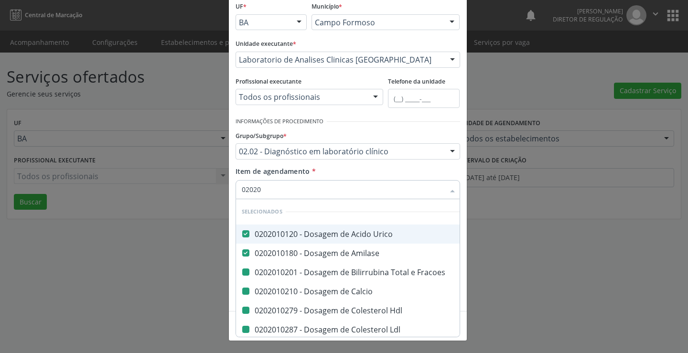
checkbox Alcalina "false"
checkbox Fosforo "false"
checkbox Glicose "false"
checkbox Glicosilada "false"
checkbox Muco-Proteinas "false"
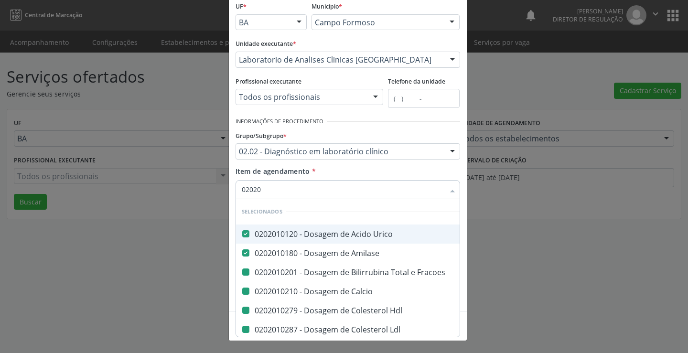
checkbox \(Tgo\) "false"
checkbox \(Tgp\) "false"
checkbox Triglicerideos "false"
checkbox Ureia "false"
checkbox Plaquetas "false"
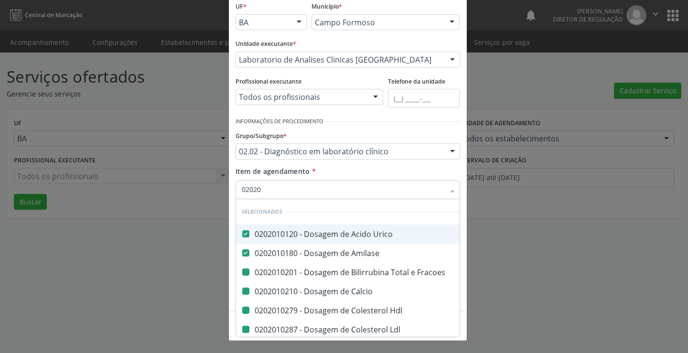
checkbox Reticulocitos "false"
checkbox Coagulacao "false"
checkbox -Duke "false"
checkbox Ativada\) "false"
checkbox \(Vhs\) "false"
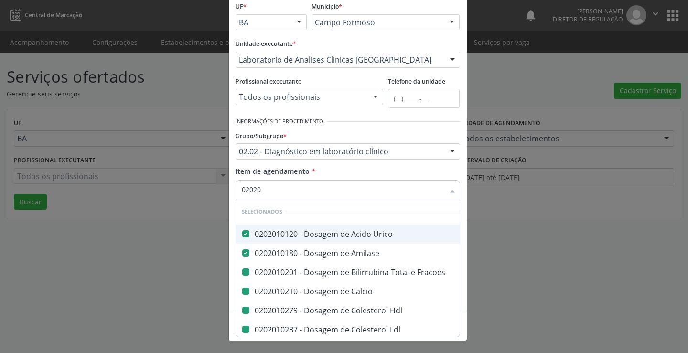
checkbox Completo "false"
checkbox Laco "false"
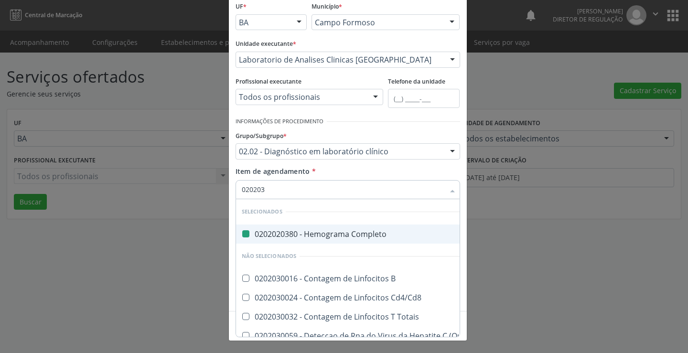
type input "0202030"
checkbox Completo "false"
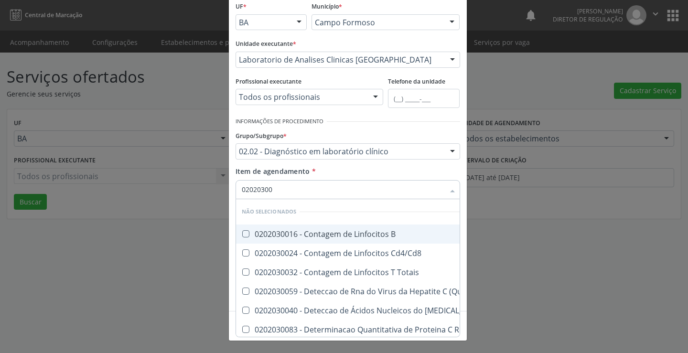
type input "020203007"
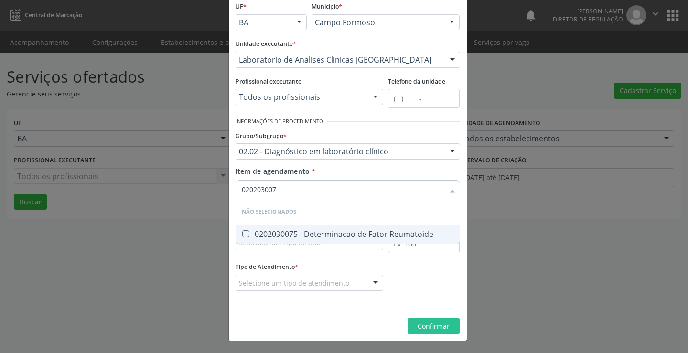
click at [339, 232] on div "0202030075 - Determinacao de Fator Reumatoide" at bounding box center [348, 234] width 212 height 8
checkbox Reumatoide "true"
type input "020203007"
click at [346, 174] on div "Item de agendamento * 020203007 Desfazer seleção Não selecionados 0202030075 - …" at bounding box center [348, 181] width 225 height 30
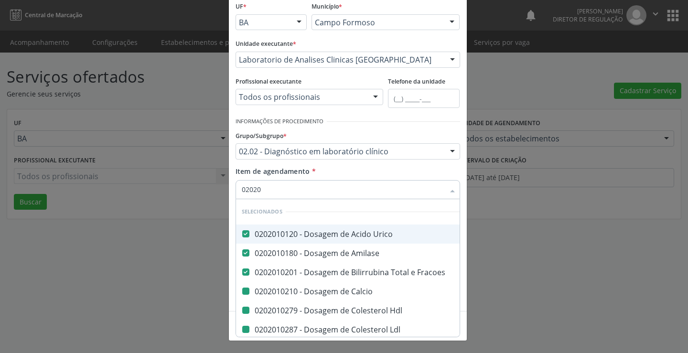
type input "020203"
checkbox Calcio "false"
checkbox Hdl "false"
checkbox Ldl "false"
checkbox Total "false"
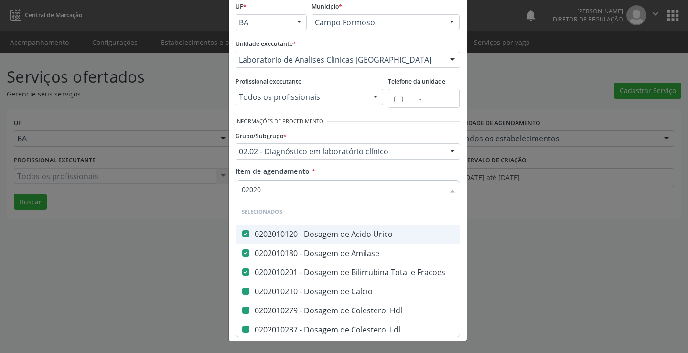
checkbox Creatinina "false"
checkbox \(Cpk\) "false"
checkbox Latica "false"
checkbox Serico "false"
checkbox Alcalina "false"
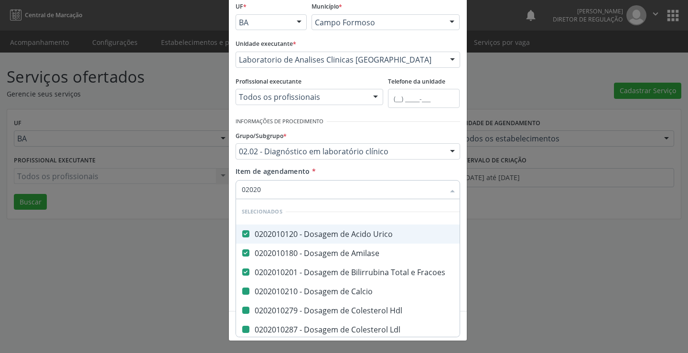
checkbox Fosforo "false"
checkbox Glicose "false"
checkbox Glicosilada "false"
checkbox Muco-Proteinas "false"
checkbox \(Tgo\) "false"
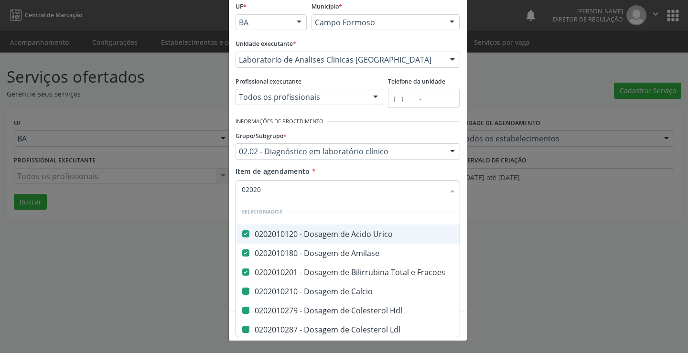
checkbox \(Tgp\) "false"
checkbox Triglicerideos "false"
checkbox Ureia "false"
checkbox Plaquetas "false"
checkbox Reticulocitos "false"
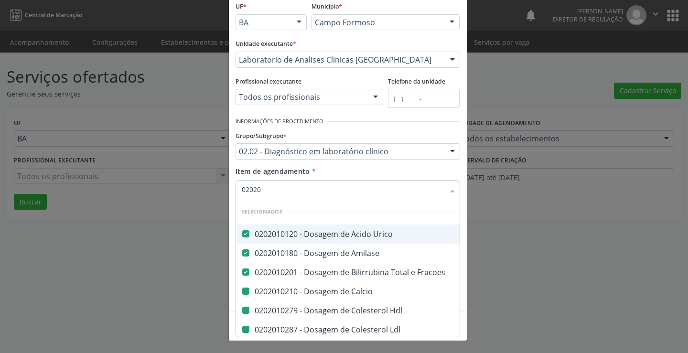
checkbox Coagulacao "false"
checkbox -Duke "false"
checkbox Ativada\) "false"
checkbox \(Vhs\) "false"
checkbox Completo "false"
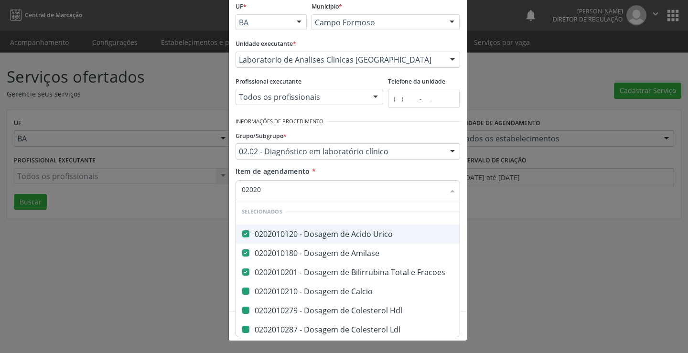
checkbox Laco "false"
checkbox Reumatoide "false"
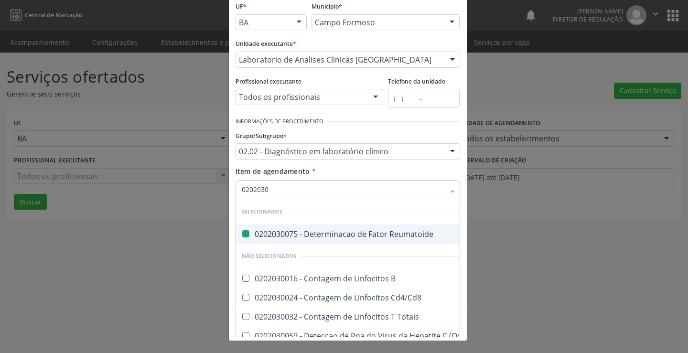
type input "02020302"
checkbox Reumatoide "false"
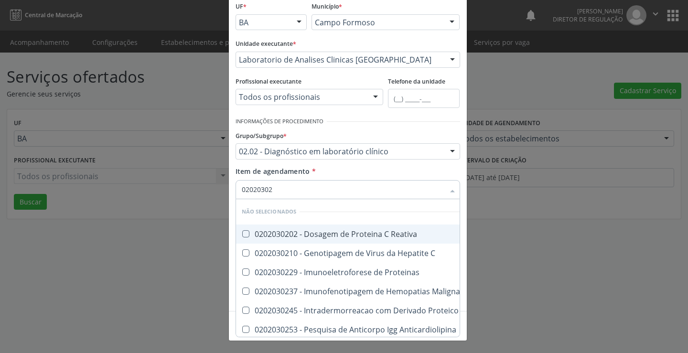
type input "020203020"
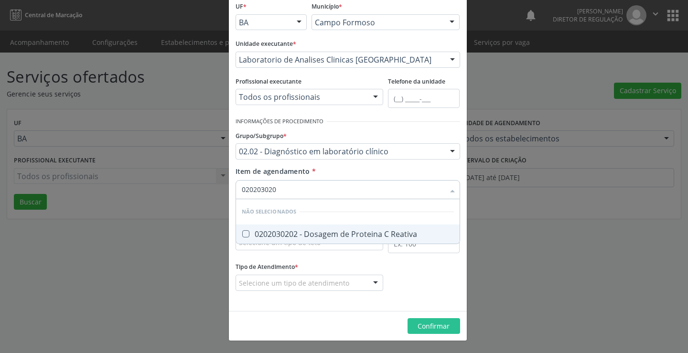
click at [320, 237] on div "0202030202 - Dosagem de Proteina C Reativa" at bounding box center [348, 234] width 212 height 8
checkbox Reativa "true"
type input "020203020"
click at [336, 178] on div "Item de agendamento * 020203020 Desfazer seleção Não selecionados 0202030202 - …" at bounding box center [348, 181] width 225 height 30
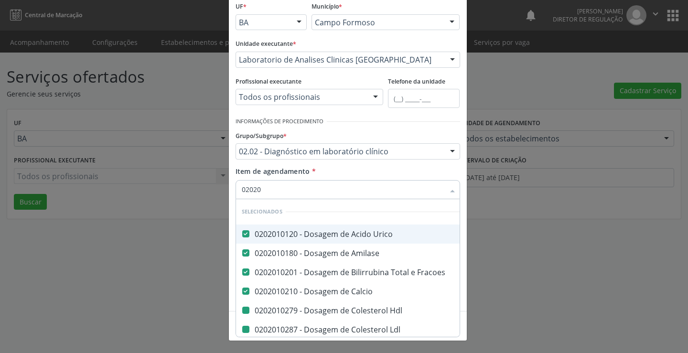
type input "020203"
checkbox Hdl "false"
checkbox Ldl "false"
checkbox Total "false"
checkbox Creatinina "false"
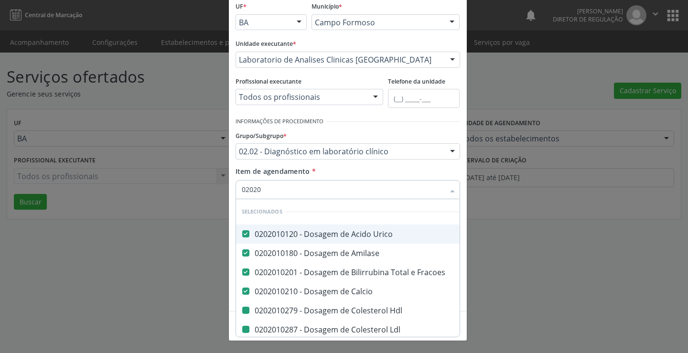
checkbox \(Cpk\) "false"
checkbox Latica "false"
checkbox Serico "false"
checkbox Alcalina "false"
checkbox Fosforo "false"
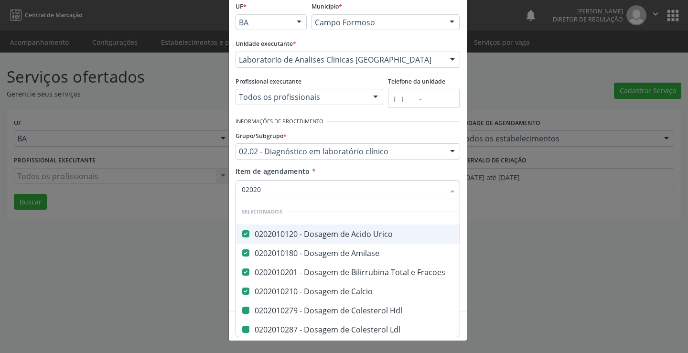
checkbox Glicose "false"
checkbox Glicosilada "false"
checkbox Muco-Proteinas "false"
checkbox \(Tgo\) "false"
checkbox \(Tgp\) "false"
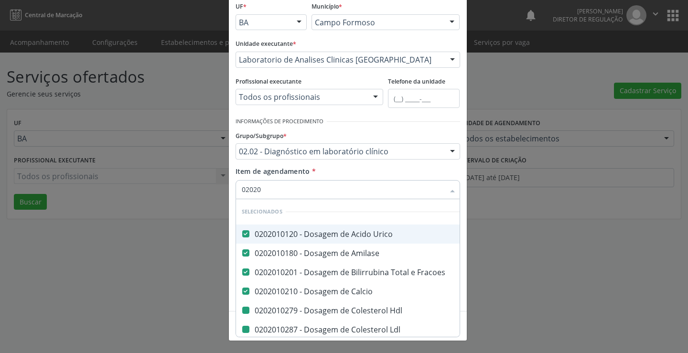
checkbox Triglicerideos "false"
checkbox Ureia "false"
checkbox Plaquetas "false"
checkbox Reticulocitos "false"
checkbox Coagulacao "false"
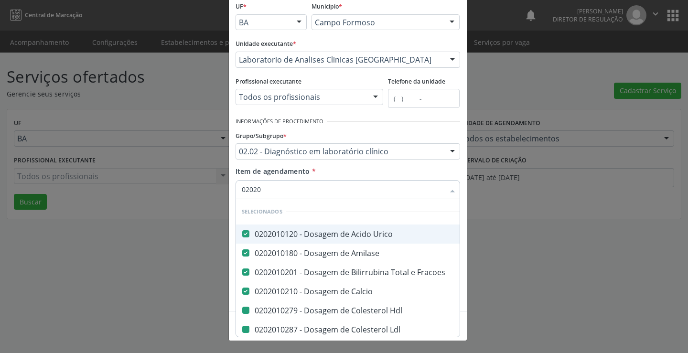
checkbox -Duke "false"
checkbox Ativada\) "false"
checkbox \(Vhs\) "false"
checkbox Completo "false"
checkbox Laco "false"
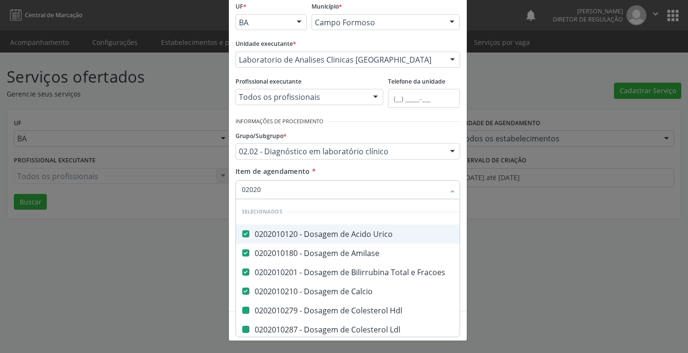
checkbox Reumatoide "false"
checkbox Reativa "false"
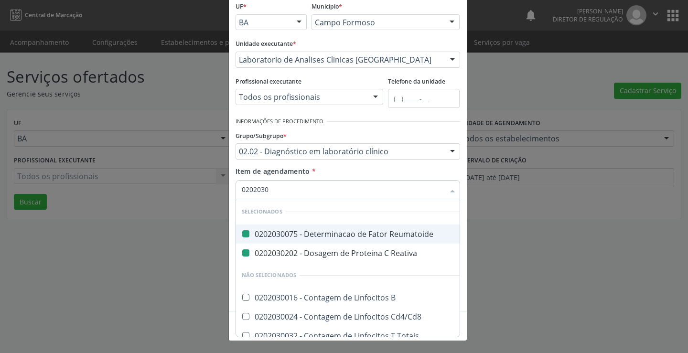
type input "02020303"
checkbox Reumatoide "false"
checkbox Reativa "false"
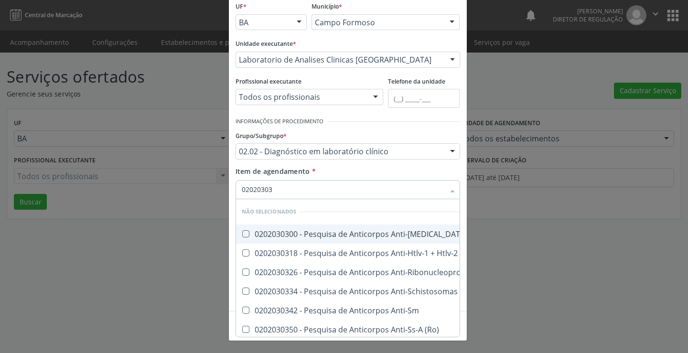
type input "020203030"
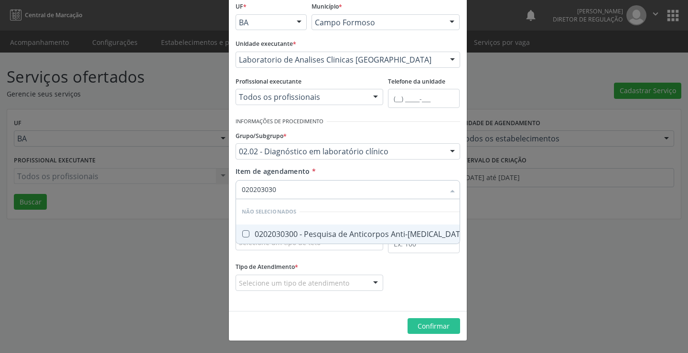
click at [313, 235] on div "0202030300 - Pesquisa de Anticorpos Anti-Hiv-1 + Hiv-2 (Elisa)" at bounding box center [428, 234] width 373 height 8
checkbox \(Elisa\) "true"
click at [337, 183] on input "020203030" at bounding box center [343, 189] width 203 height 19
type input "020203030"
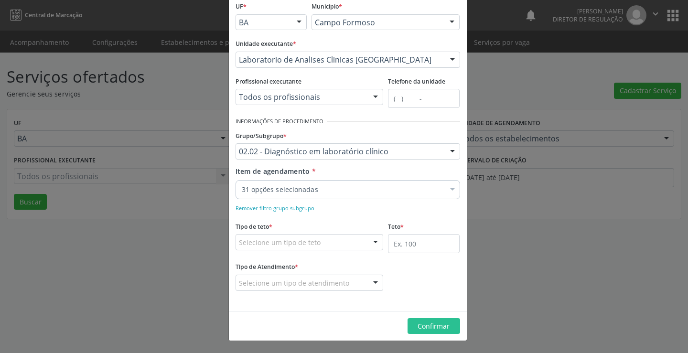
click at [339, 175] on div "Item de agendamento * 31 opções selecionadas Desfazer seleção Selecionados 0202…" at bounding box center [348, 181] width 225 height 30
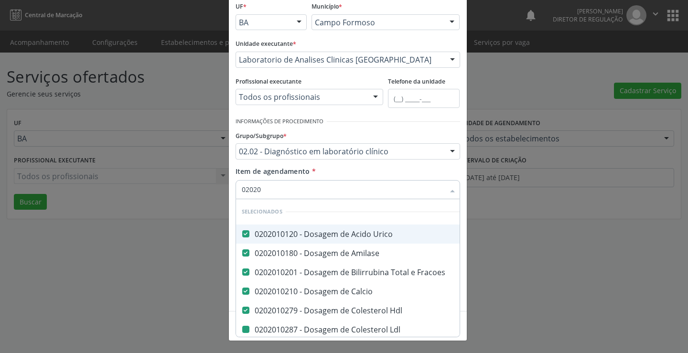
type input "020203"
checkbox Ldl "false"
checkbox Total "false"
checkbox Creatinina "false"
checkbox \(Cpk\) "false"
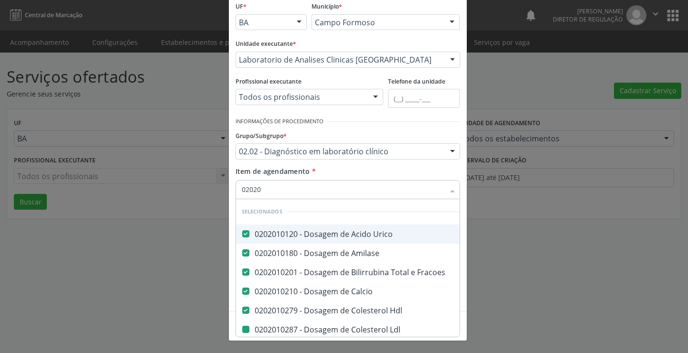
checkbox Latica "false"
checkbox Serico "false"
checkbox Alcalina "false"
checkbox Fosforo "false"
checkbox Glicose "false"
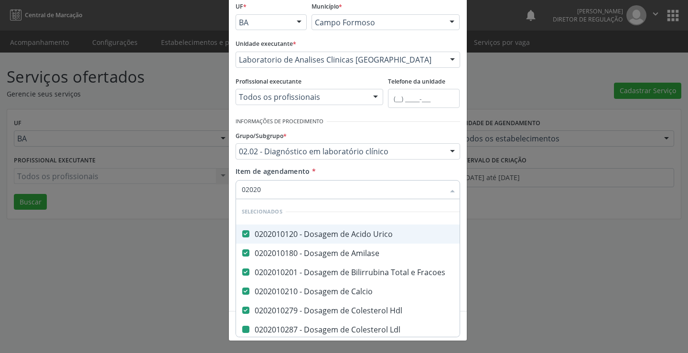
checkbox Glicosilada "false"
checkbox Muco-Proteinas "false"
checkbox \(Tgo\) "false"
checkbox \(Tgp\) "false"
checkbox Triglicerideos "false"
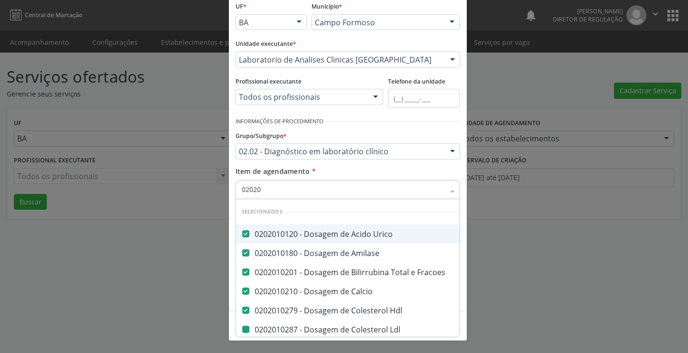
checkbox Ureia "false"
checkbox Plaquetas "false"
checkbox Reticulocitos "false"
checkbox Coagulacao "false"
checkbox -Duke "false"
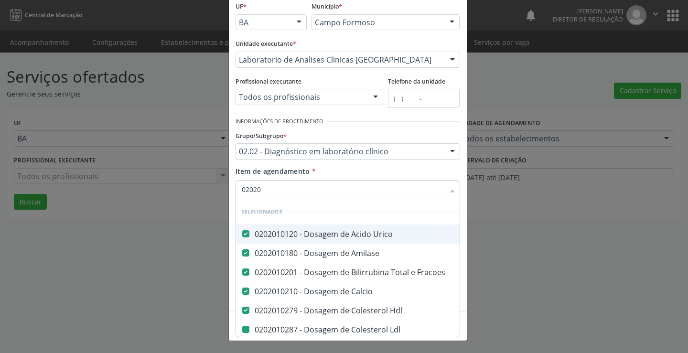
checkbox Ativada\) "false"
checkbox \(Vhs\) "false"
checkbox Completo "false"
checkbox Laco "false"
checkbox Reumatoide "false"
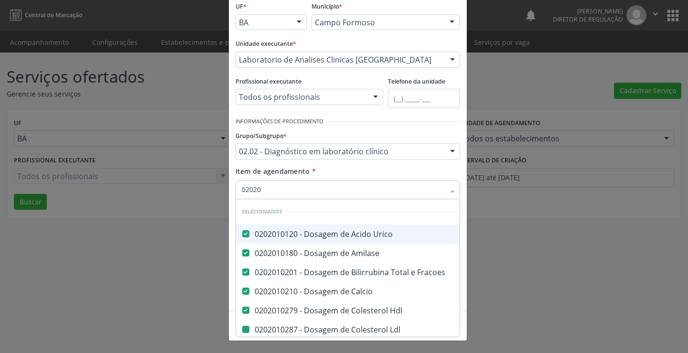
checkbox Reativa "false"
checkbox \(Elisa\) "false"
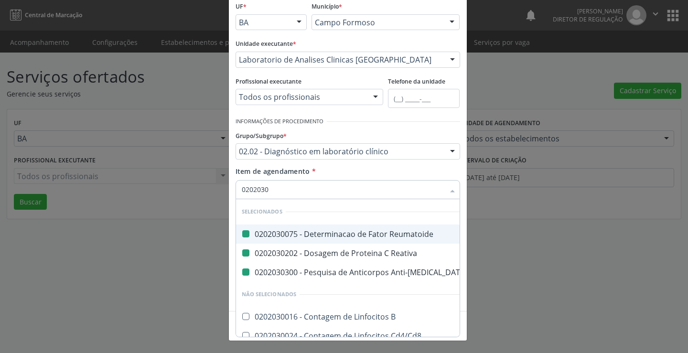
type input "02020304"
checkbox Reumatoide "false"
checkbox Reativa "false"
checkbox \(Elisa\) "false"
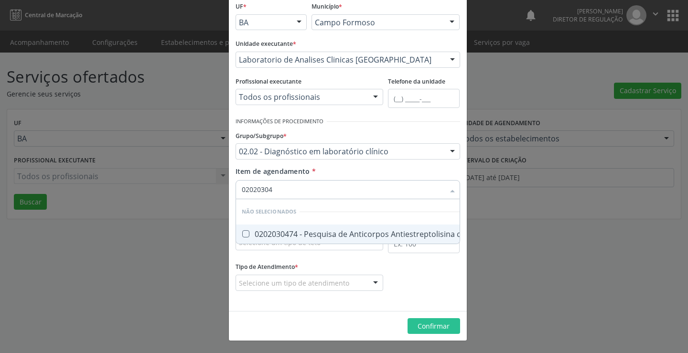
type input "020203047"
click at [318, 232] on div "0202030474 - Pesquisa de Anticorpos Antiestreptolisina o (Aslo)" at bounding box center [363, 234] width 242 height 8
checkbox \(Aslo\) "true"
type input "020203047"
click at [347, 171] on div "Item de agendamento * 020203047 Desfazer seleção Não selecionados 0202030474 - …" at bounding box center [348, 181] width 225 height 30
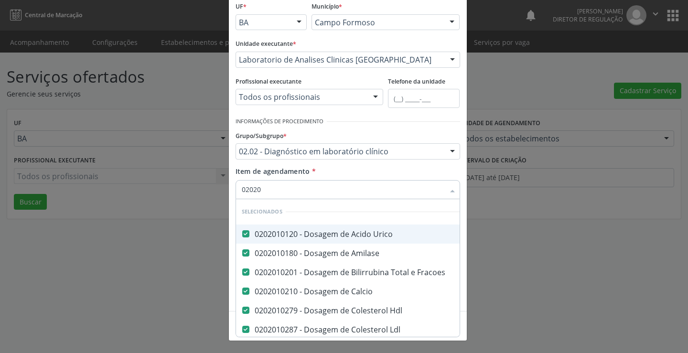
type input "020203"
checkbox Total "false"
checkbox Creatinina "false"
checkbox \(Cpk\) "false"
checkbox Latica "false"
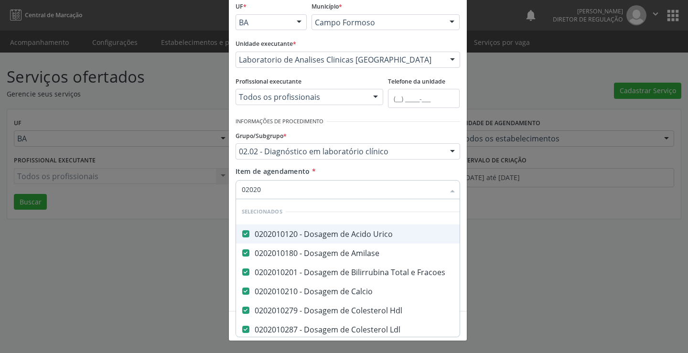
checkbox Serico "false"
checkbox Alcalina "false"
checkbox Fosforo "false"
checkbox Glicose "false"
checkbox Glicosilada "false"
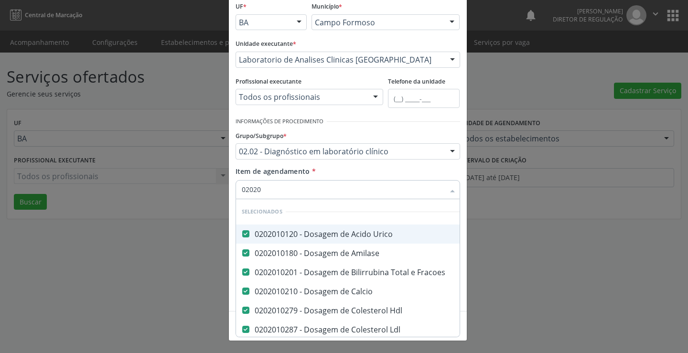
checkbox Muco-Proteinas "false"
checkbox \(Tgo\) "false"
checkbox \(Tgp\) "false"
checkbox Triglicerideos "false"
checkbox Ureia "false"
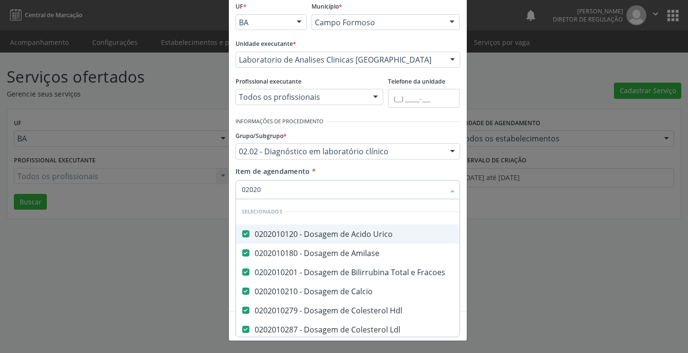
checkbox Plaquetas "false"
checkbox Reticulocitos "false"
checkbox Coagulacao "false"
checkbox -Duke "false"
checkbox Ativada\) "false"
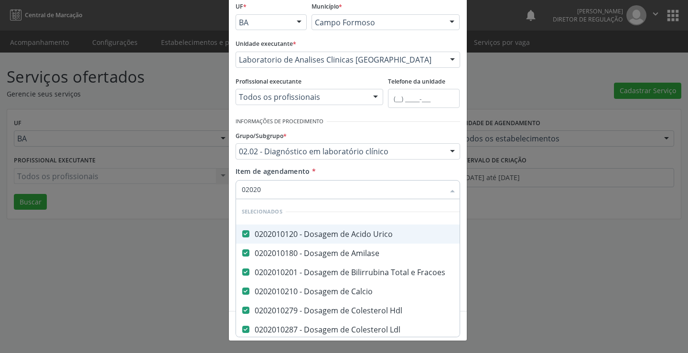
checkbox \(Vhs\) "false"
checkbox Completo "false"
checkbox Laco "false"
checkbox Reumatoide "false"
checkbox Reativa "false"
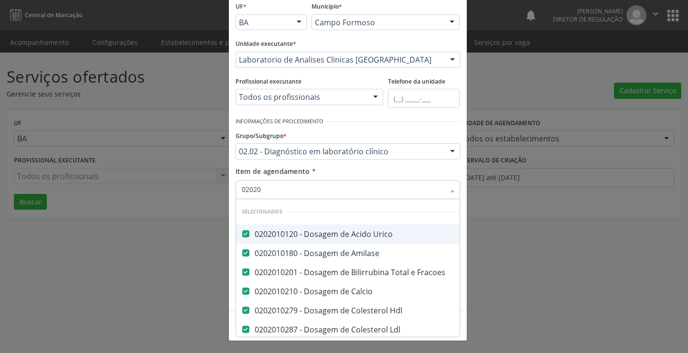
checkbox \(Elisa\) "false"
checkbox \(Aslo\) "false"
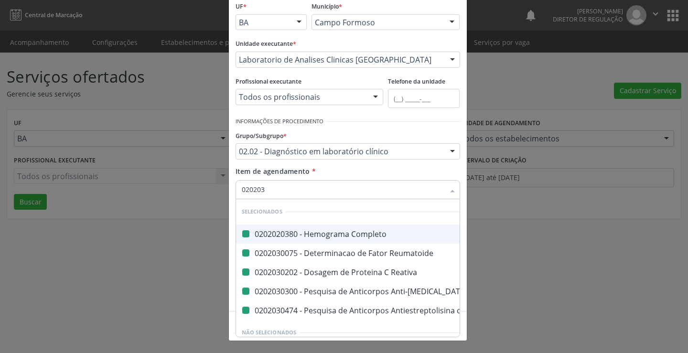
type input "0202031"
checkbox Completo "false"
checkbox Reumatoide "false"
checkbox Reativa "false"
checkbox \(Elisa\) "false"
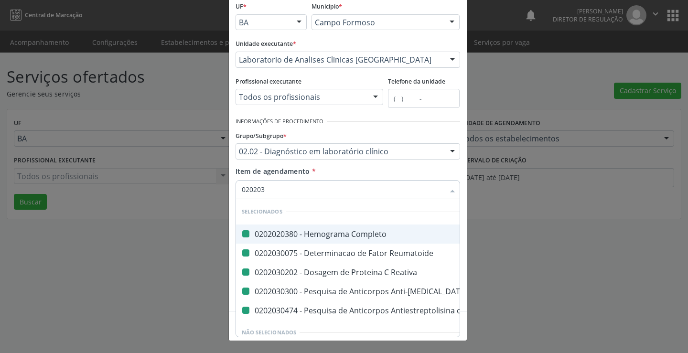
checkbox \(Aslo\) "false"
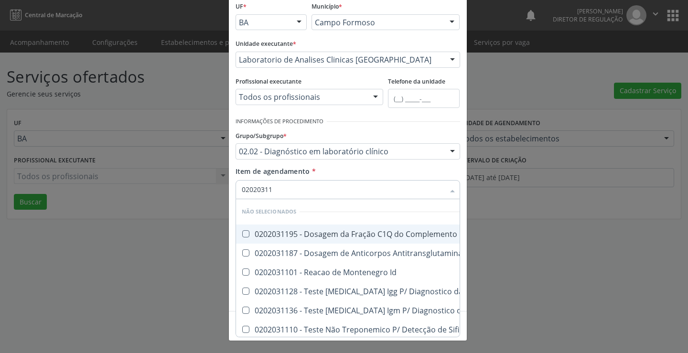
type input "020203111"
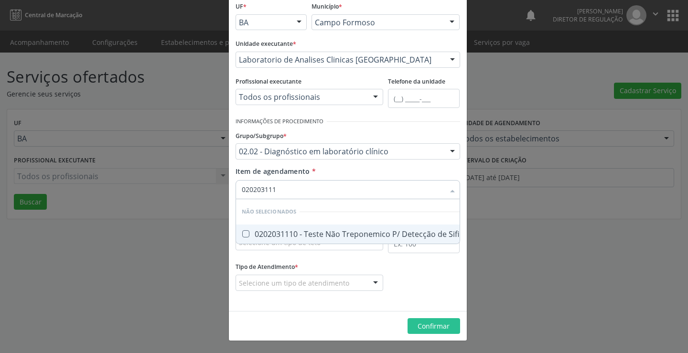
click at [327, 232] on div "0202031110 - Teste Não Treponemico P/ Detecção de Sifilis" at bounding box center [354, 234] width 225 height 8
checkbox Sifilis "true"
type input "020203111"
click at [355, 173] on div "Item de agendamento * 020203111 Desfazer seleção Não selecionados 0202031110 - …" at bounding box center [348, 181] width 225 height 30
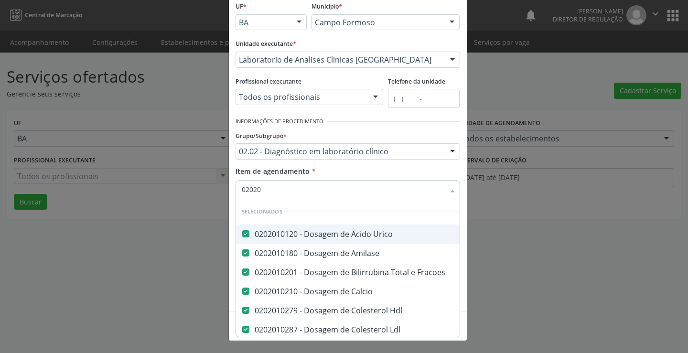
type input "020203"
checkbox Creatinina "false"
checkbox \(Cpk\) "false"
checkbox Latica "false"
checkbox Serico "false"
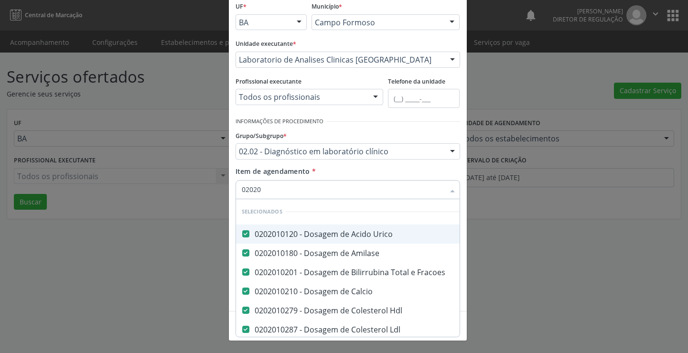
checkbox Alcalina "false"
checkbox Fosforo "false"
checkbox Glicose "false"
checkbox Glicosilada "false"
checkbox Muco-Proteinas "false"
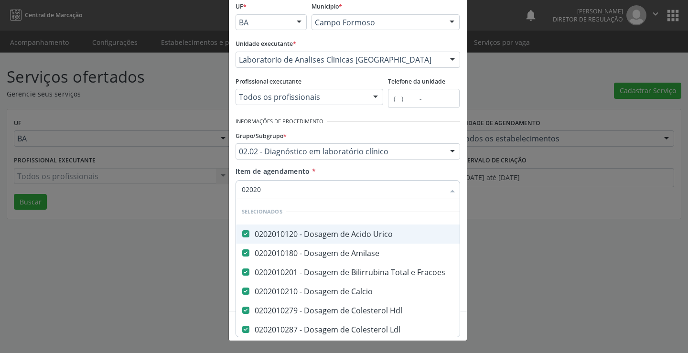
checkbox \(Tgo\) "false"
checkbox \(Tgp\) "false"
checkbox Triglicerideos "false"
checkbox Ureia "false"
checkbox Plaquetas "false"
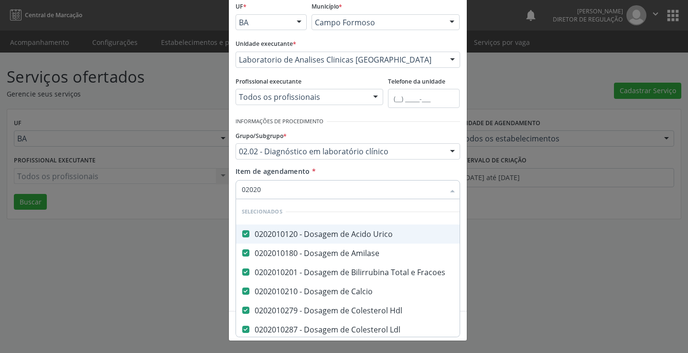
checkbox Reticulocitos "false"
checkbox Coagulacao "false"
checkbox -Duke "false"
checkbox Ativada\) "false"
checkbox \(Vhs\) "false"
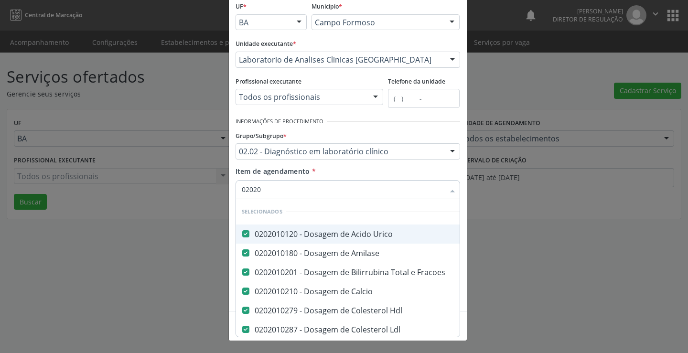
checkbox Completo "false"
checkbox Laco "false"
checkbox Reumatoide "false"
checkbox Reativa "false"
checkbox \(Elisa\) "false"
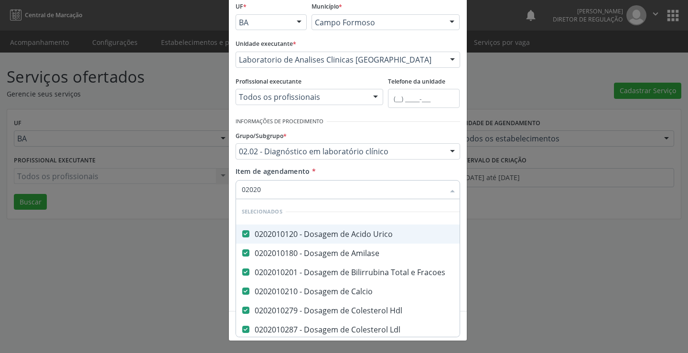
checkbox \(Aslo\) "false"
checkbox Sifilis "false"
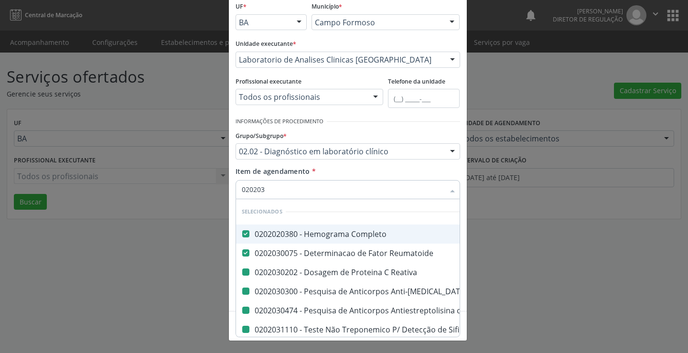
type input "0202031"
checkbox Reativa "false"
checkbox \(Elisa\) "false"
checkbox \(Aslo\) "false"
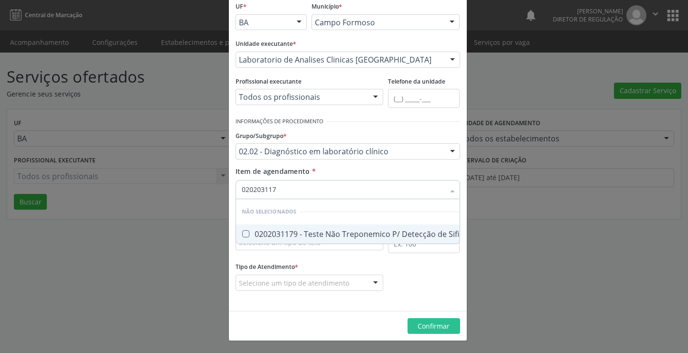
click at [341, 233] on div "0202031179 - Teste Não Treponemico P/ Detecção de Sifilis em Gestantes" at bounding box center [380, 234] width 277 height 8
click at [366, 176] on div "Item de agendamento * 020203117 Desfazer seleção Não selecionados 0202031179 - …" at bounding box center [348, 181] width 225 height 30
click at [329, 228] on span "0202040089 - 3X Pesquisa de Larvas Nas Fezes" at bounding box center [348, 234] width 224 height 19
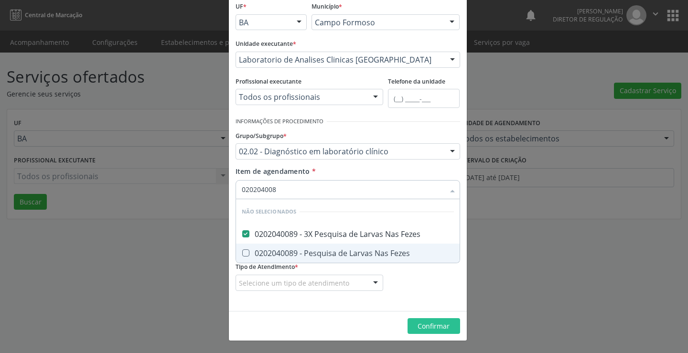
click at [325, 250] on div "0202040089 - Pesquisa de Larvas Nas Fezes" at bounding box center [348, 253] width 212 height 8
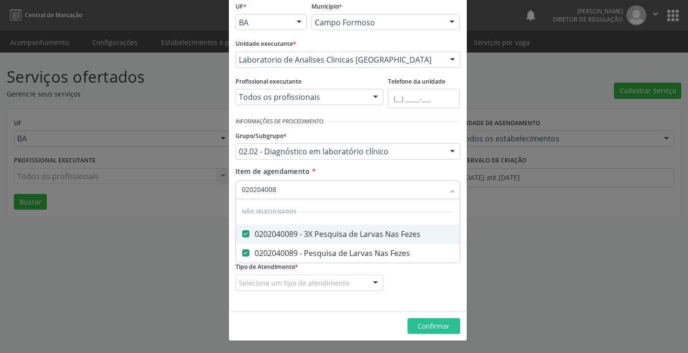
click at [329, 165] on div "Grupo/Subgrupo * 02.02 - Diagnóstico em laboratório clínico 01 - Ações de promo…" at bounding box center [347, 147] width 229 height 37
click at [330, 230] on div "0202040127 - Pesquisa de Ovos e Cistos de Parasitas" at bounding box center [348, 234] width 212 height 8
click at [341, 171] on div "Item de agendamento * Desfazer seleção Não selecionados 0202040127 - Pesquisa d…" at bounding box center [348, 181] width 225 height 30
click at [322, 227] on span "0202050017 - Analise de Caracteres Fisicos, Elementos e Sedimento da Urina" at bounding box center [386, 234] width 300 height 19
click at [331, 173] on div "Item de agendamento * 020205001 Desfazer seleção Não selecionados 0202050017 - …" at bounding box center [348, 181] width 225 height 30
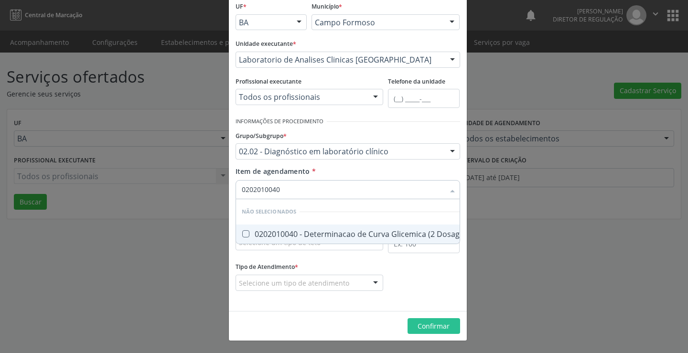
click at [328, 240] on span "0202010040 - Determinacao de Curva Glicemica (2 Dosagens)" at bounding box center [358, 234] width 245 height 19
click at [355, 171] on div "Item de agendamento * 0202010040 Desfazer seleção Não selecionados 0202010040 -…" at bounding box center [348, 181] width 225 height 30
click at [320, 235] on div "0202010074 - Determinacao de Curva Glicemica Classica (5 Dosagens)" at bounding box center [374, 234] width 264 height 8
click at [349, 177] on div "Item de agendamento * 0202010074 Desfazer seleção Não selecionados 0202010074 -…" at bounding box center [348, 181] width 225 height 30
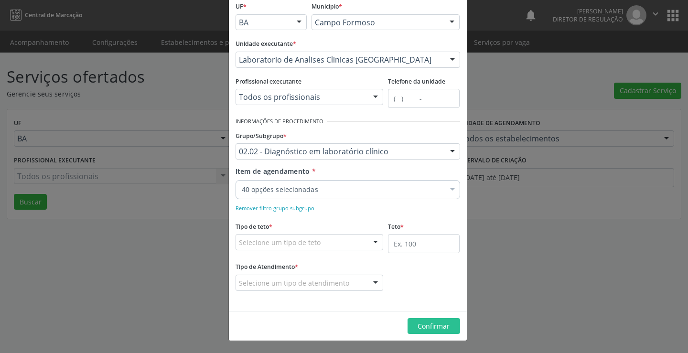
click at [332, 200] on div "Item de agendamento * 40 opções selecionadas Desfazer seleção Selecionados 0202…" at bounding box center [347, 189] width 229 height 47
click at [333, 196] on div "40 opções selecionadas" at bounding box center [348, 189] width 225 height 19
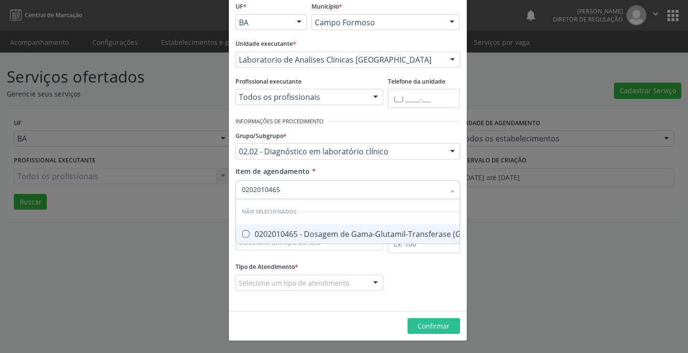
click at [319, 232] on div "0202010465 - Dosagem de Gama-Glutamil-Transferase (Gama Gt)" at bounding box center [366, 234] width 248 height 8
click at [341, 168] on div "Item de agendamento * 0202010465 Desfazer seleção Não selecionados 0202010465 -…" at bounding box center [348, 181] width 225 height 30
click at [316, 234] on div "0202010600 - Dosagem de Potassio" at bounding box center [348, 234] width 212 height 8
click at [338, 176] on div "Item de agendamento * 0202010600 Desfazer seleção Não selecionados 0202010600 -…" at bounding box center [348, 181] width 225 height 30
click at [354, 230] on div "0202010627 - Dosagem de Proteinas Totais e Fracoes" at bounding box center [348, 234] width 212 height 8
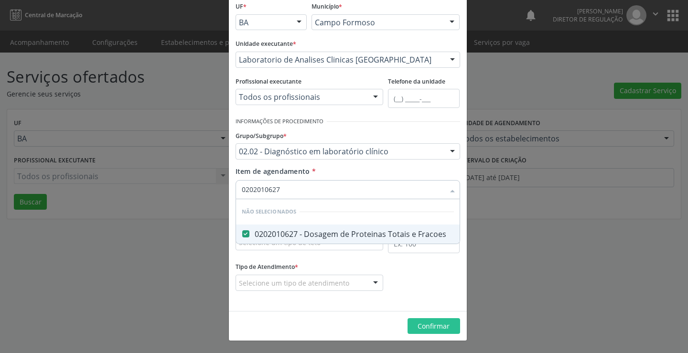
click at [371, 166] on div "Item de agendamento * 0202010627 Desfazer seleção Não selecionados 0202010627 -…" at bounding box center [348, 181] width 225 height 30
click at [327, 232] on div "0202010635 - Dosagem de Sodio" at bounding box center [348, 234] width 212 height 8
click at [347, 173] on div "Item de agendamento * 0202010635 Desfazer seleção Não selecionados 0202010635 -…" at bounding box center [348, 181] width 225 height 30
click at [326, 237] on div "0202080048 - Baciloscopia Direta P/ Baar Tuberculose (Diagnóstica)" at bounding box center [370, 234] width 256 height 8
click at [347, 164] on div "Grupo/Subgrupo * 02.02 - Diagnóstico em laboratório clínico 01 - Ações de promo…" at bounding box center [347, 147] width 229 height 37
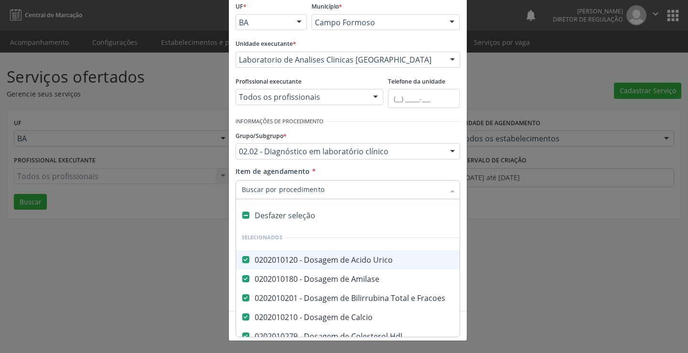
click at [345, 195] on div at bounding box center [348, 189] width 225 height 19
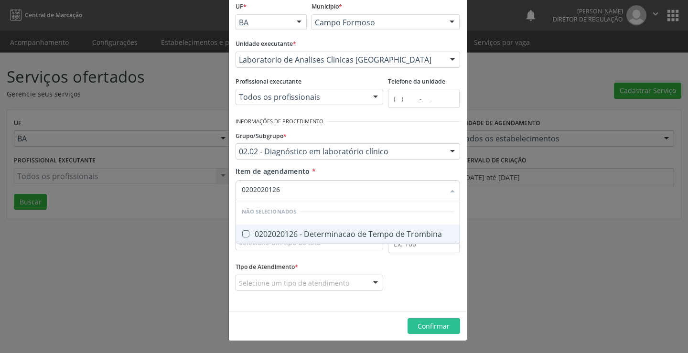
click at [347, 233] on div "0202020126 - Determinacao de Tempo de Trombina" at bounding box center [348, 234] width 212 height 8
click at [351, 175] on div "Item de agendamento * Desfazer seleção Não selecionados 0202020126 - Determinac…" at bounding box center [348, 181] width 225 height 30
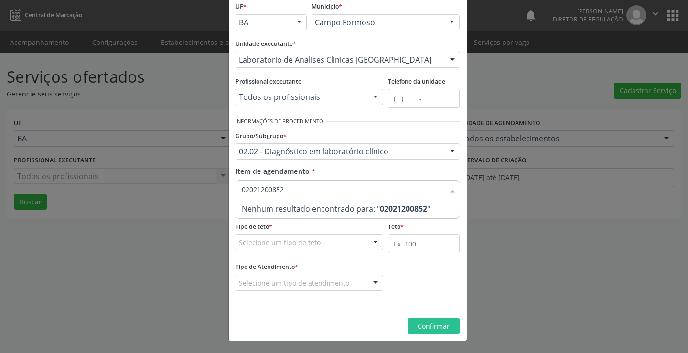
click at [278, 189] on input "02021200852" at bounding box center [343, 189] width 203 height 19
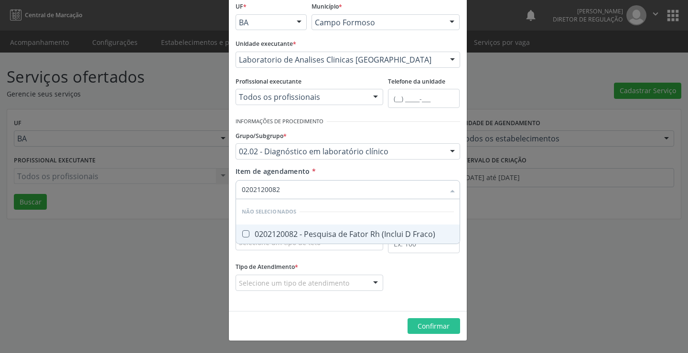
click at [289, 232] on div "0202120082 - Pesquisa de Fator Rh (Inclui D Fraco)" at bounding box center [348, 234] width 212 height 8
click at [326, 175] on div "Item de agendamento * 0202120082 Desfazer seleção Não selecionados 0202120082 -…" at bounding box center [348, 181] width 225 height 30
click at [333, 231] on div "0202120023 - Determinacao Direta e Reversa de Grupo Abo" at bounding box center [355, 234] width 227 height 8
click at [346, 178] on div "Item de agendamento * 0202120023 Desfazer seleção Não selecionados 0202120023 -…" at bounding box center [348, 181] width 225 height 30
click at [330, 227] on span "0202010562 - Dosagem de Magnesio" at bounding box center [348, 234] width 224 height 19
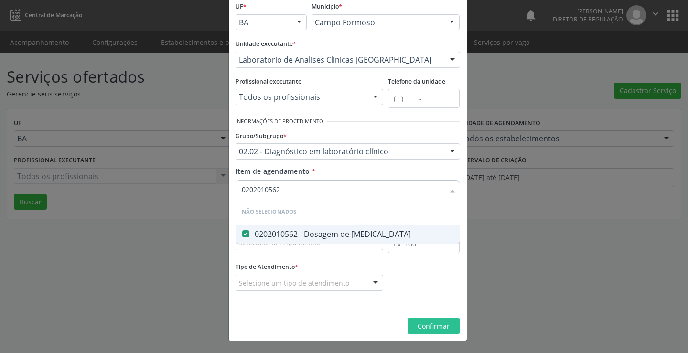
click at [347, 174] on div "Item de agendamento * 0202010562 Desfazer seleção Não selecionados 0202010562 -…" at bounding box center [348, 181] width 225 height 30
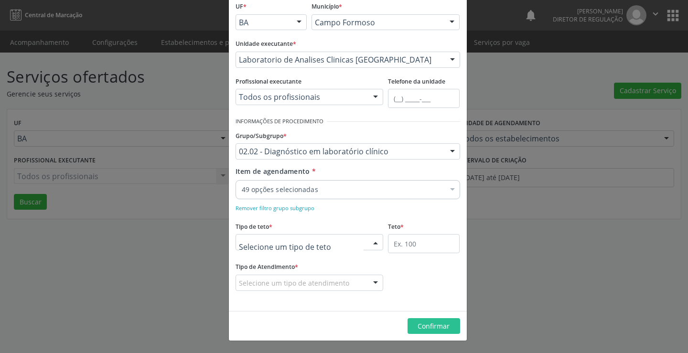
click at [323, 241] on div at bounding box center [310, 242] width 148 height 16
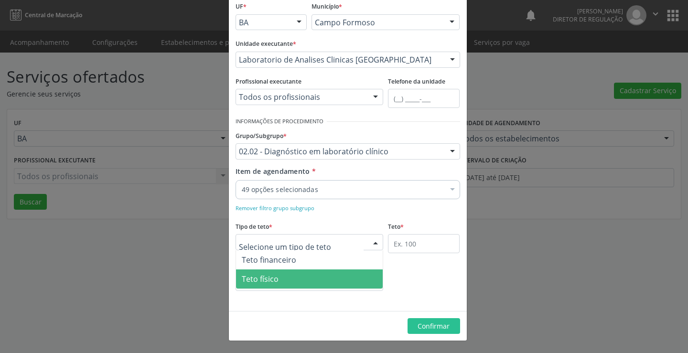
click at [321, 273] on span "Teto físico" at bounding box center [309, 278] width 147 height 19
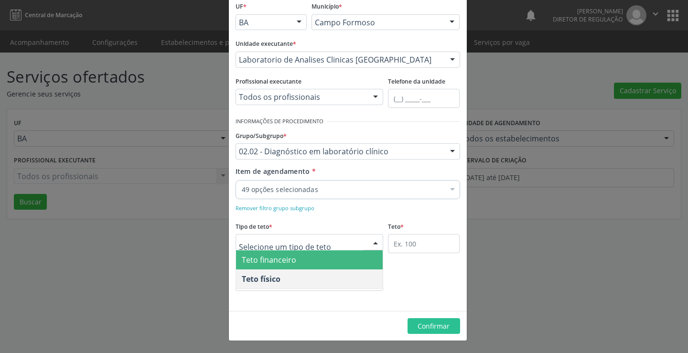
click at [326, 260] on span "Teto financeiro" at bounding box center [309, 259] width 147 height 19
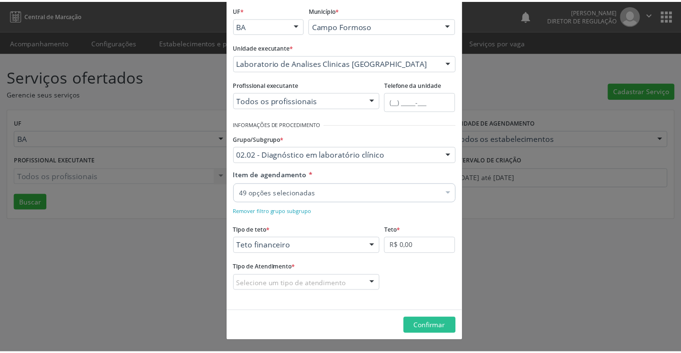
scroll to position [56, 0]
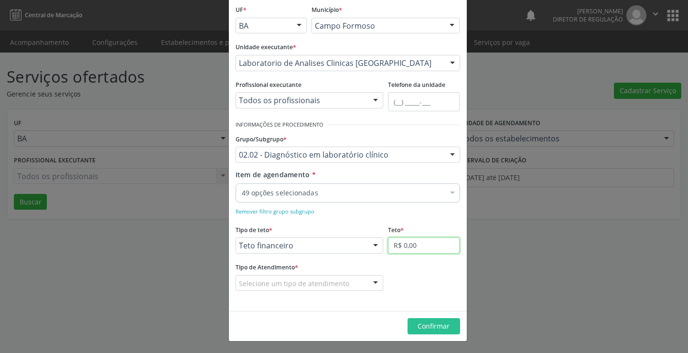
click at [418, 245] on input "R$ 0,00" at bounding box center [424, 245] width 72 height 16
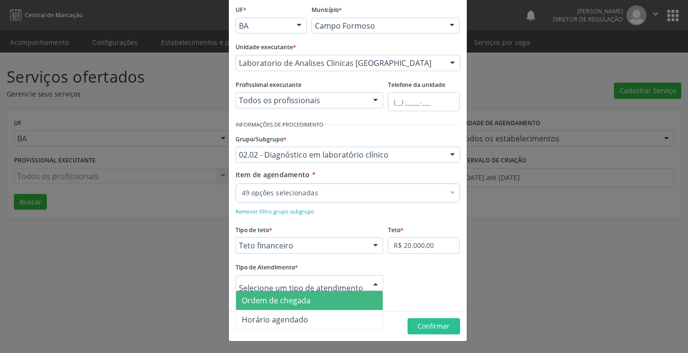
drag, startPoint x: 343, startPoint y: 301, endPoint x: 363, endPoint y: 301, distance: 19.6
click at [343, 301] on span "Ordem de chegada" at bounding box center [309, 300] width 147 height 19
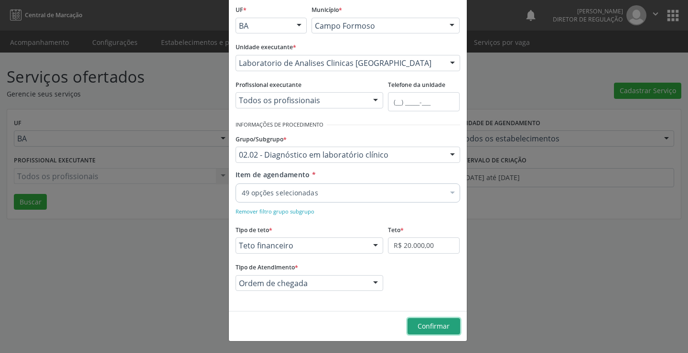
click at [432, 321] on button "Confirmar" at bounding box center [433, 326] width 53 height 16
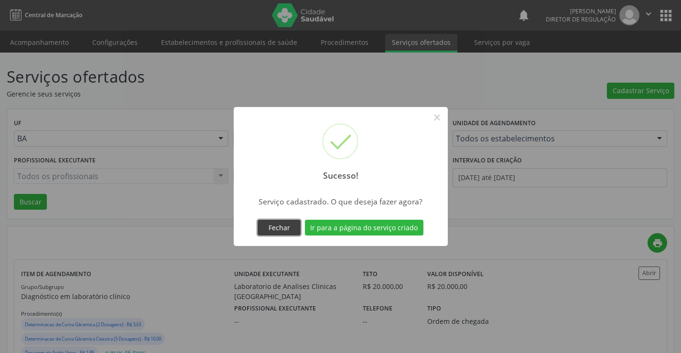
click at [298, 233] on button "Fechar" at bounding box center [278, 228] width 43 height 16
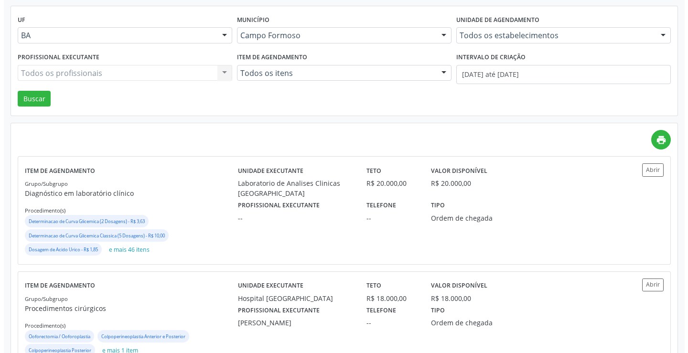
scroll to position [48, 0]
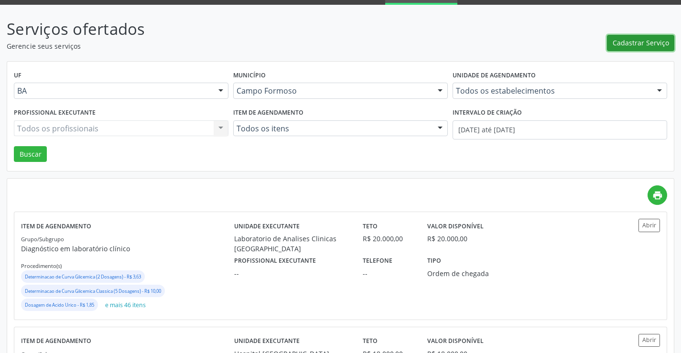
click at [657, 51] on button "Cadastrar Serviço" at bounding box center [640, 43] width 67 height 16
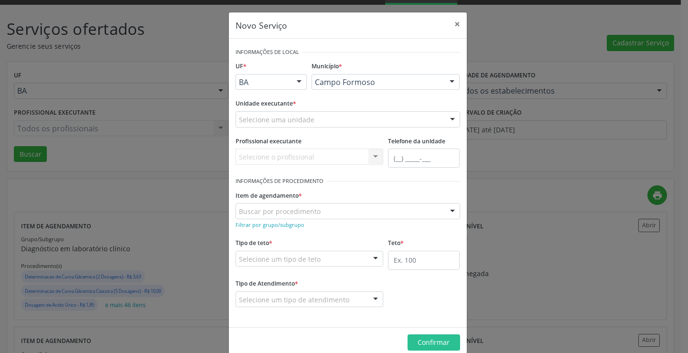
click at [314, 128] on div "Unidade executante * Selecione uma unidade Academia da Saude Analise Diagnostic…" at bounding box center [347, 114] width 229 height 37
click at [314, 126] on div "Selecione uma unidade" at bounding box center [348, 119] width 225 height 16
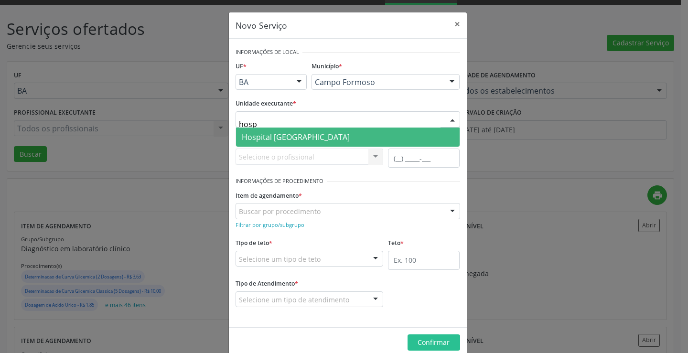
click at [309, 141] on span "Hospital [GEOGRAPHIC_DATA]" at bounding box center [296, 137] width 108 height 11
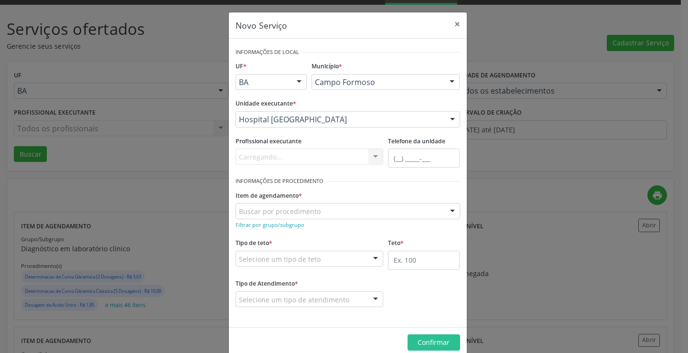
click at [311, 161] on div "Carregando... Nenhum resultado encontrado para: " " Não há nenhuma opção para s…" at bounding box center [310, 157] width 148 height 16
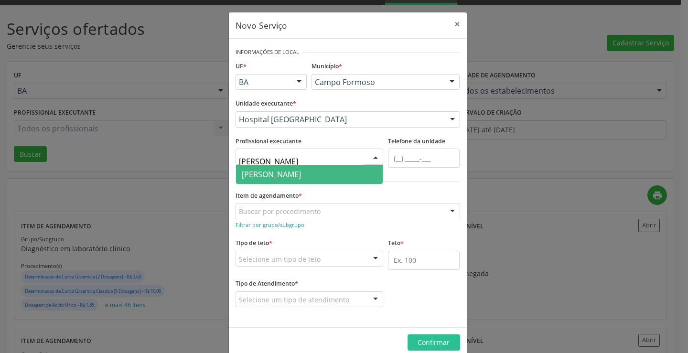
click at [301, 177] on span "Joel da Rocha Almeida" at bounding box center [271, 174] width 59 height 11
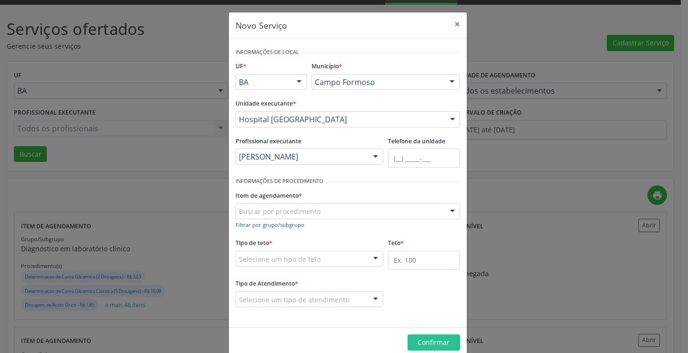
click at [274, 225] on small "Filtrar por grupo/subgrupo" at bounding box center [270, 224] width 69 height 7
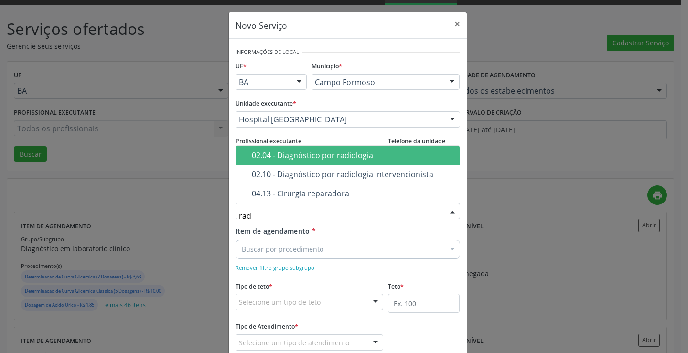
click at [350, 162] on span "02.04 - Diagnóstico por radiologia" at bounding box center [348, 155] width 224 height 19
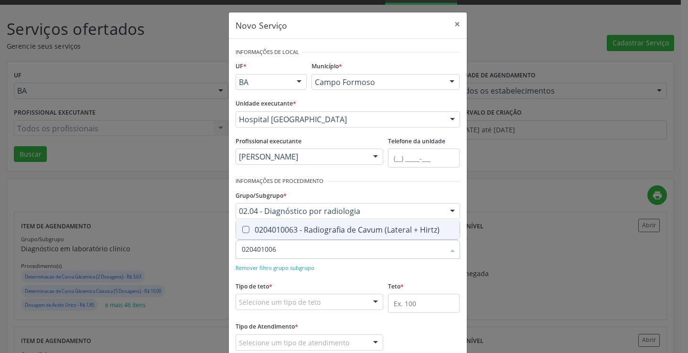
click at [325, 227] on div "0204010063 - Radiografia de Cavum (Lateral + Hirtz)" at bounding box center [348, 230] width 212 height 8
click at [370, 197] on form "Informações de Local UF * BA BA Nenhum resultado encontrado para: " " Não há ne…" at bounding box center [348, 204] width 225 height 319
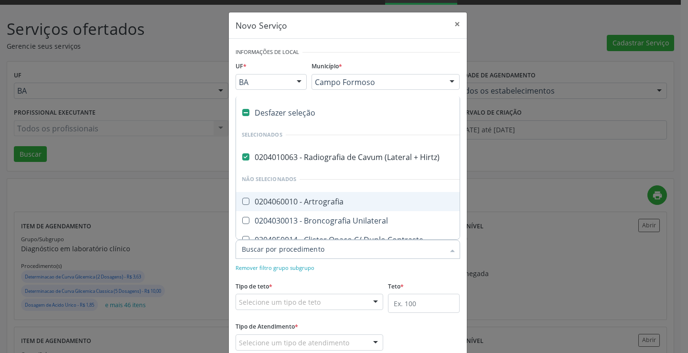
click at [339, 256] on div at bounding box center [348, 249] width 225 height 19
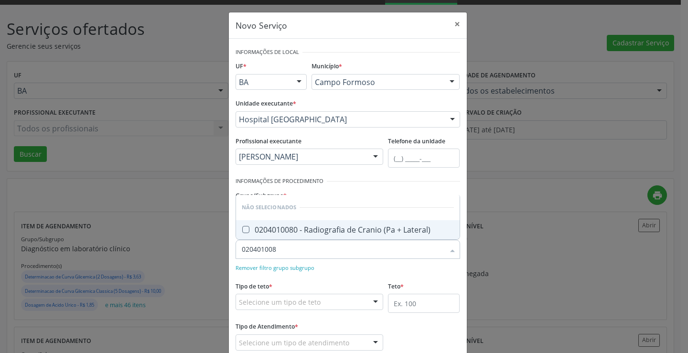
click at [373, 228] on div "0204010080 - Radiografia de Cranio (Pa + Lateral)" at bounding box center [348, 230] width 212 height 8
click at [358, 266] on div "Remover filtro grupo subgrupo" at bounding box center [348, 267] width 225 height 10
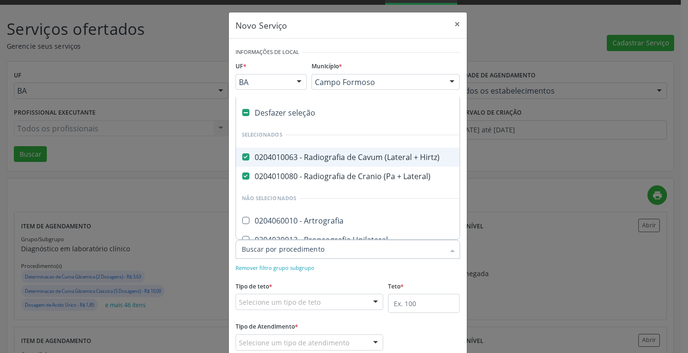
click at [352, 258] on div at bounding box center [348, 249] width 225 height 19
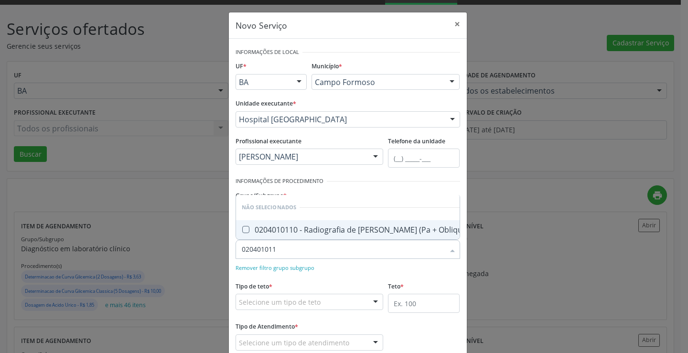
click at [361, 237] on span "0204010110 - Radiografia de Maxilar (Pa + Obliqua)" at bounding box center [355, 229] width 239 height 19
click at [364, 263] on div "Remover filtro grupo subgrupo" at bounding box center [348, 267] width 225 height 10
click at [353, 226] on div "0204020034 - Radiografia de Coluna Cervical (Ap + Lateral + to + Obliquas)" at bounding box center [382, 230] width 280 height 8
click at [370, 271] on div "Remover filtro grupo subgrupo" at bounding box center [348, 267] width 225 height 10
click at [354, 229] on div "0204020069 - Radiografia de Coluna Lombo-Sacra" at bounding box center [348, 230] width 212 height 8
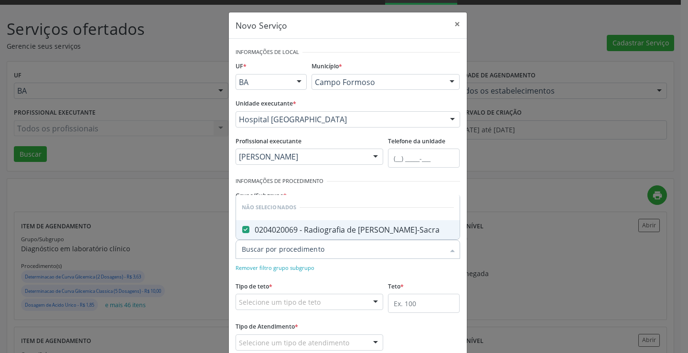
click at [354, 264] on div "Remover filtro grupo subgrupo" at bounding box center [348, 267] width 225 height 10
click at [373, 226] on div "0204020093 - Radiografia de Coluna Toracica (Ap + Lateral)" at bounding box center [354, 230] width 225 height 8
click at [367, 271] on div "Remover filtro grupo subgrupo" at bounding box center [348, 267] width 225 height 10
click at [356, 230] on div "0204020107 - Radiografia de Coluna Toraco-Lombar" at bounding box center [348, 230] width 212 height 8
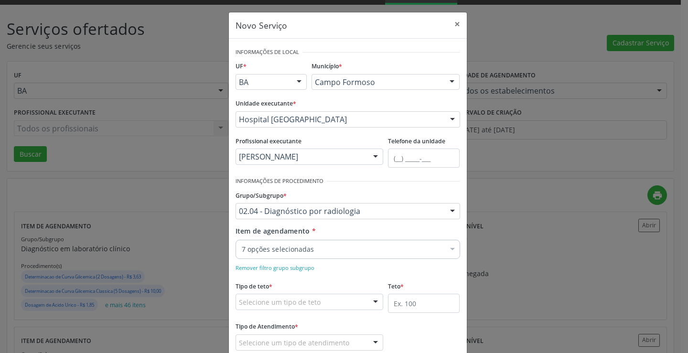
click at [356, 261] on div "Item de agendamento * 7 opções selecionadas Desfazer seleção Selecionados 02040…" at bounding box center [347, 249] width 229 height 47
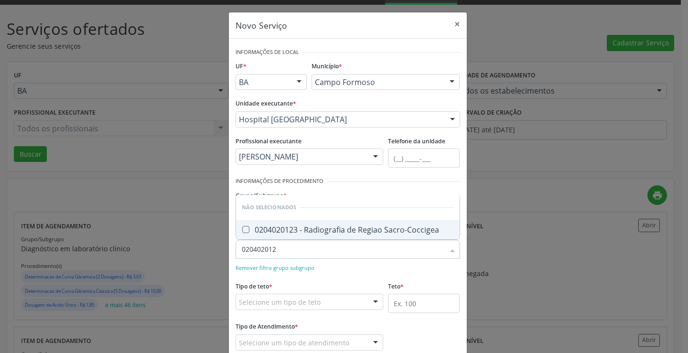
click at [335, 234] on div "0204020123 - Radiografia de Regiao Sacro-Coccigea" at bounding box center [348, 230] width 212 height 8
click at [326, 273] on form "Informações de Local UF * BA BA Nenhum resultado encontrado para: " " Não há ne…" at bounding box center [348, 204] width 225 height 319
drag, startPoint x: 376, startPoint y: 230, endPoint x: 361, endPoint y: 270, distance: 42.3
click at [376, 235] on span "0204030072 - Radiografia de Costelas (Por Hemitorax)" at bounding box center [348, 229] width 224 height 19
drag, startPoint x: 361, startPoint y: 270, endPoint x: 359, endPoint y: 260, distance: 9.8
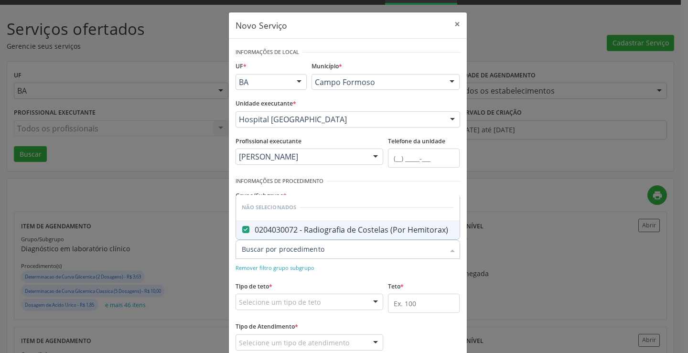
click at [361, 270] on div "Remover filtro grupo subgrupo" at bounding box center [348, 267] width 225 height 10
click at [370, 226] on div "0204030099 - Radiografia de Esterno" at bounding box center [348, 230] width 212 height 8
click at [361, 269] on div "Remover filtro grupo subgrupo" at bounding box center [348, 267] width 225 height 10
click at [351, 229] on div "0204030129 - Radiografia de Torax (Apico-Lordortica)" at bounding box center [348, 230] width 212 height 8
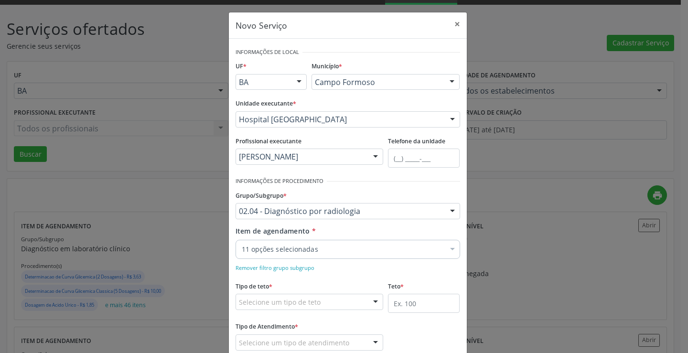
click at [350, 271] on div "Remover filtro grupo subgrupo" at bounding box center [348, 267] width 225 height 10
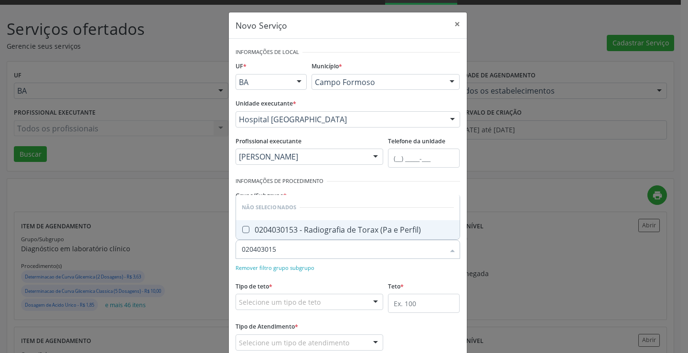
click at [366, 233] on div "0204030153 - Radiografia de Torax (Pa e Perfil)" at bounding box center [348, 230] width 212 height 8
click at [368, 271] on div "Remover filtro grupo subgrupo" at bounding box center [348, 267] width 225 height 10
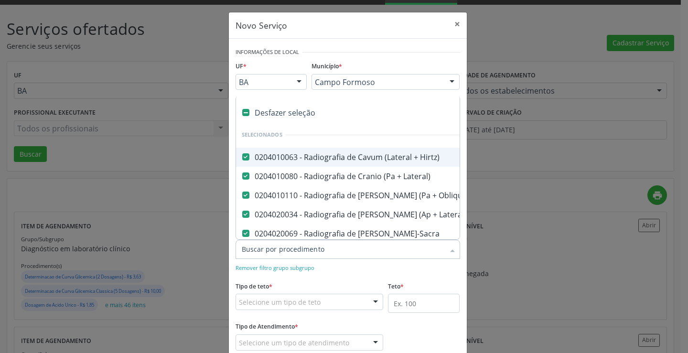
click at [358, 254] on div at bounding box center [348, 249] width 225 height 19
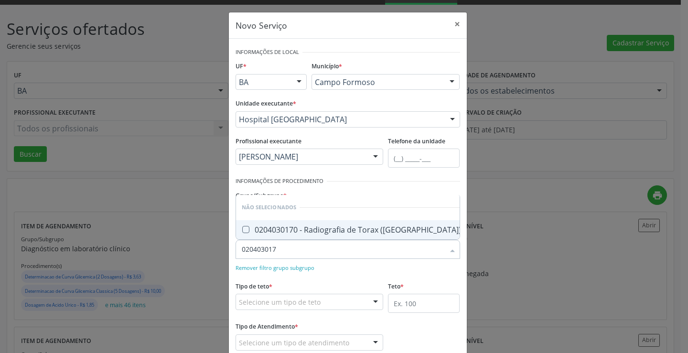
click at [361, 232] on div "0204030170 - Radiografia de Torax (Pa)" at bounding box center [351, 230] width 219 height 8
click at [354, 275] on form "Informações de Local UF * BA BA Nenhum resultado encontrado para: " " Não há ne…" at bounding box center [348, 204] width 225 height 319
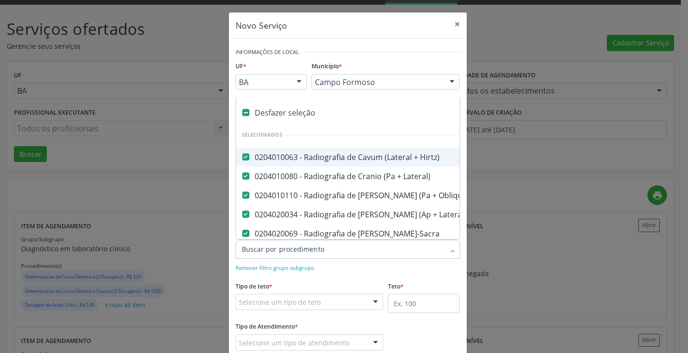
click at [352, 254] on div at bounding box center [348, 249] width 225 height 19
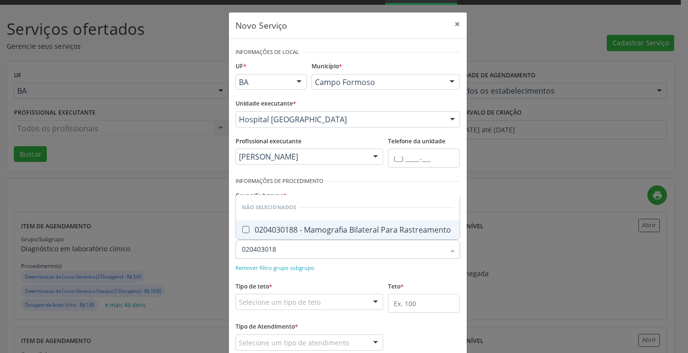
click at [372, 234] on div "0204030188 - Mamografia Bilateral Para Rastreamento" at bounding box center [348, 230] width 212 height 8
click at [367, 263] on div "Remover filtro grupo subgrupo" at bounding box center [348, 267] width 225 height 10
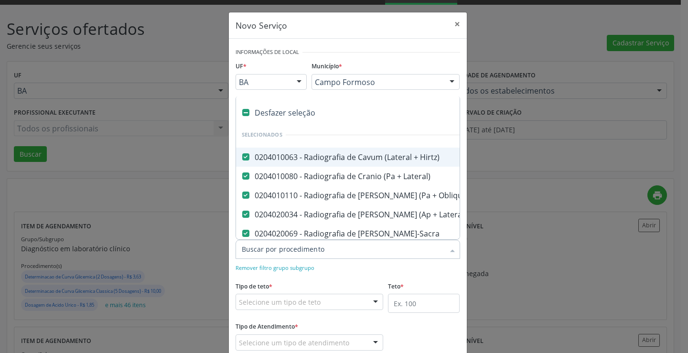
click at [364, 244] on div at bounding box center [348, 249] width 225 height 19
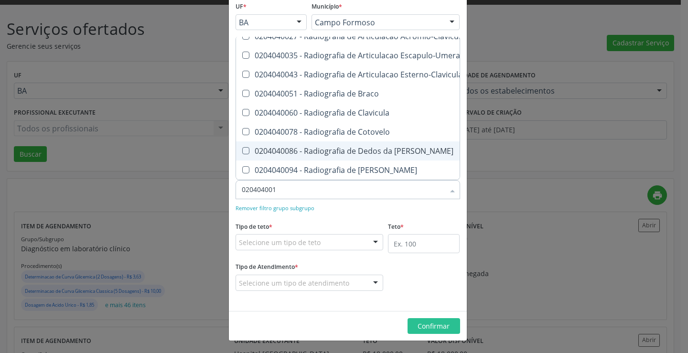
scroll to position [0, 0]
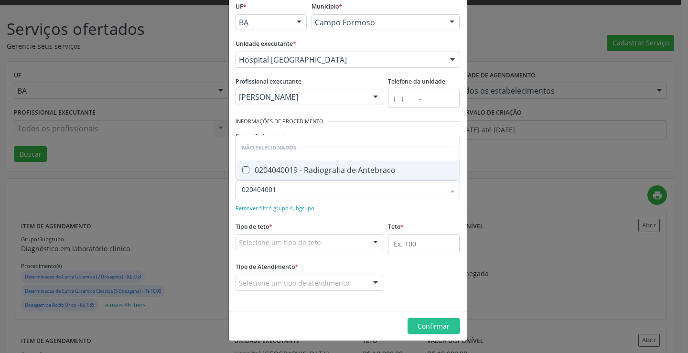
click at [366, 164] on span "0204040019 - Radiografia de Antebraco" at bounding box center [348, 170] width 224 height 19
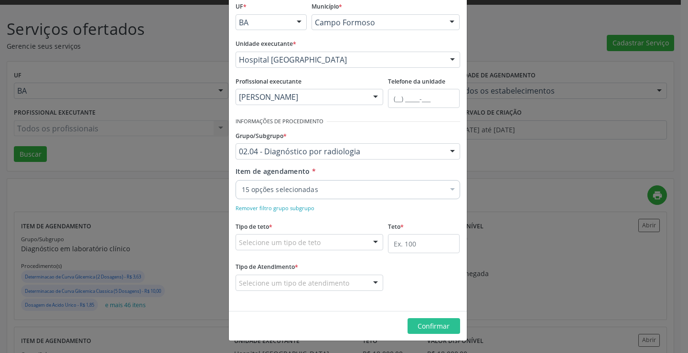
click at [372, 213] on div "Remover filtro grupo subgrupo" at bounding box center [348, 208] width 225 height 10
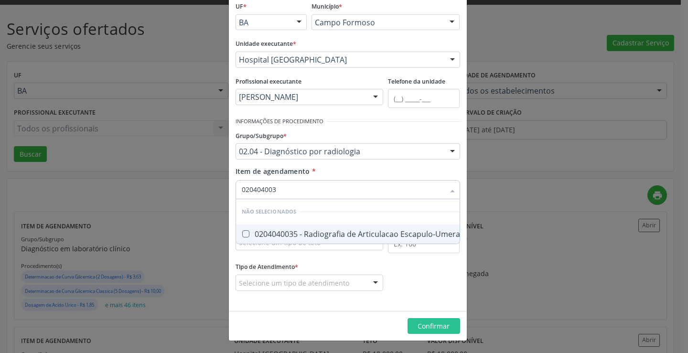
drag, startPoint x: 320, startPoint y: 239, endPoint x: 358, endPoint y: 200, distance: 55.1
click at [320, 239] on span "0204040035 - Radiografia de Articulacao Escapulo-Umeral" at bounding box center [352, 234] width 232 height 19
click at [376, 163] on div "Grupo/Subgrupo * 02.04 - Diagnóstico por radiologia 01 - Ações de promoção e pr…" at bounding box center [347, 147] width 229 height 37
click at [328, 230] on div "0204040051 - Radiografia de Braco" at bounding box center [348, 234] width 212 height 8
click at [353, 174] on div "Item de agendamento * Desfazer seleção Não selecionados 0204040051 - Radiografi…" at bounding box center [348, 181] width 225 height 30
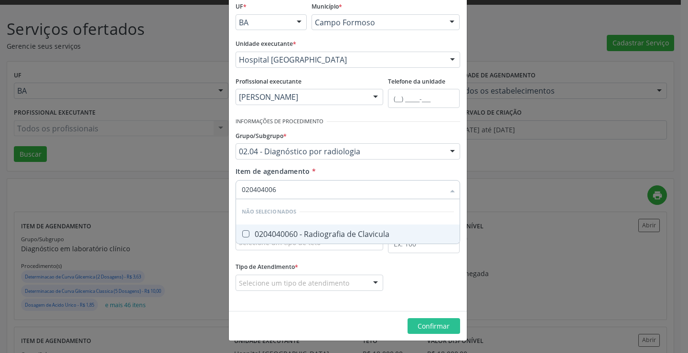
click at [343, 231] on div "0204040060 - Radiografia de Clavicula" at bounding box center [348, 234] width 212 height 8
click at [343, 168] on div "Item de agendamento * Desfazer seleção Não selecionados 0204040060 - Radiografi…" at bounding box center [348, 181] width 225 height 30
click at [330, 230] on div "0204040078 - Radiografia de Cotovelo" at bounding box center [348, 234] width 212 height 8
click at [352, 180] on input "020404007" at bounding box center [343, 189] width 203 height 19
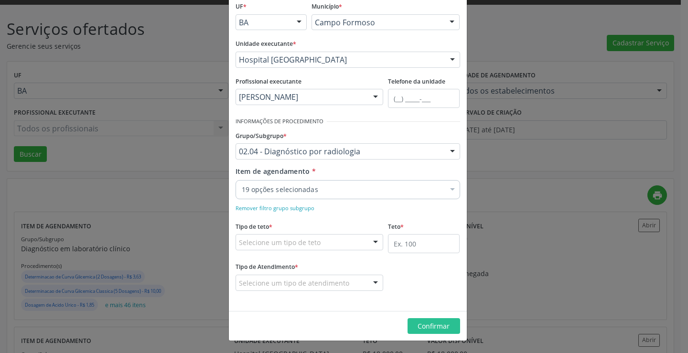
click at [356, 171] on div "Item de agendamento * 19 opções selecionadas Desfazer seleção Selecionados 0204…" at bounding box center [348, 181] width 225 height 30
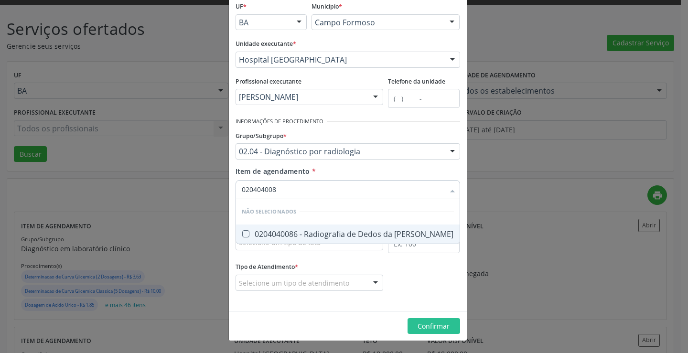
click at [340, 233] on div "0204040086 - Radiografia de Dedos da Mao" at bounding box center [348, 234] width 212 height 8
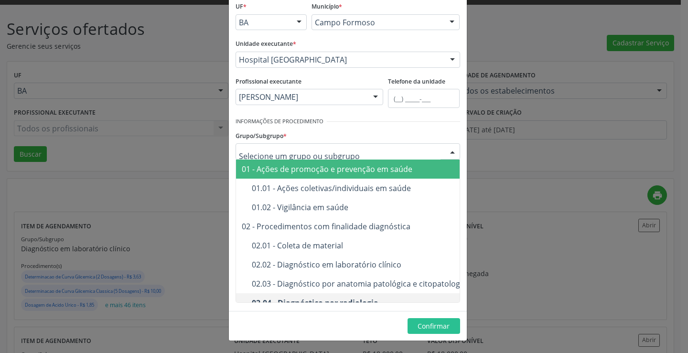
click at [379, 132] on div "Grupo/Subgrupo * 01 - Ações de promoção e prevenção em saúde 01.01 - Ações cole…" at bounding box center [348, 144] width 225 height 31
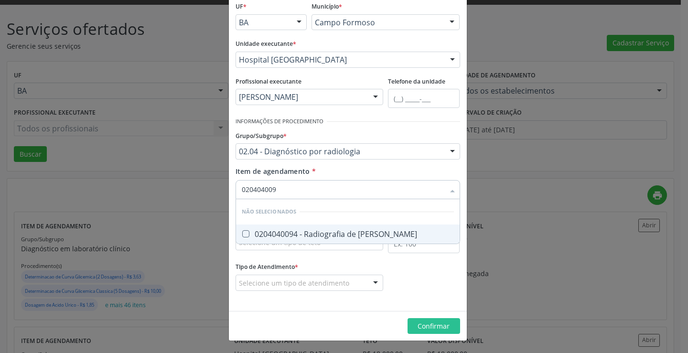
drag, startPoint x: 338, startPoint y: 234, endPoint x: 357, endPoint y: 193, distance: 45.7
click at [341, 230] on div "0204040094 - Radiografia de Mao" at bounding box center [348, 234] width 212 height 8
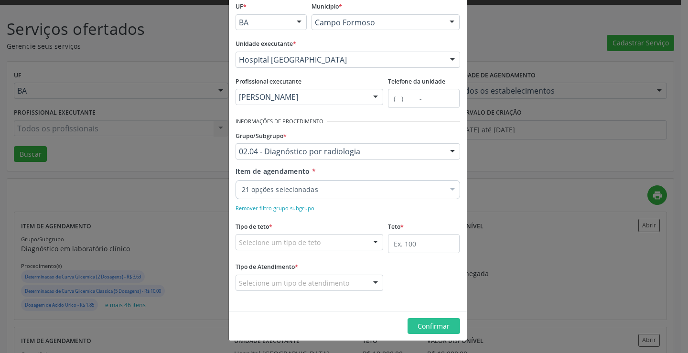
click at [358, 176] on div "Item de agendamento * 21 opções selecionadas Desfazer seleção Selecionados 0204…" at bounding box center [348, 181] width 225 height 30
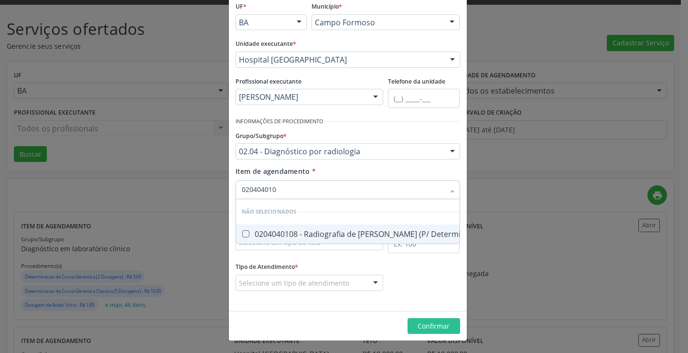
click at [340, 236] on div "0204040108 - Radiografia de Mao e Punho (P/ Determinacao de Idade Ossea)" at bounding box center [392, 234] width 300 height 8
click at [354, 173] on div "Item de agendamento * Desfazer seleção Não selecionados 0204040108 - Radiografi…" at bounding box center [348, 181] width 225 height 30
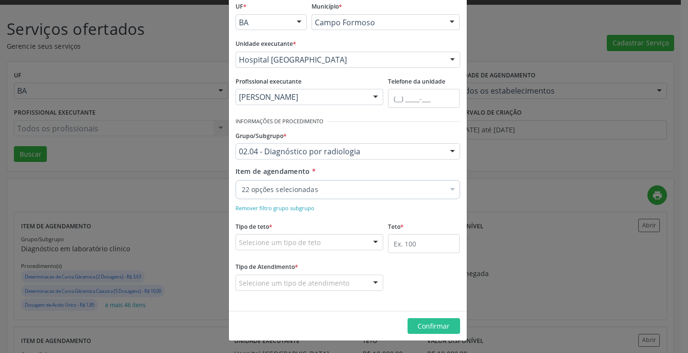
click at [350, 202] on div "Item de agendamento * 22 opções selecionadas Desfazer seleção Selecionados 0204…" at bounding box center [347, 189] width 229 height 47
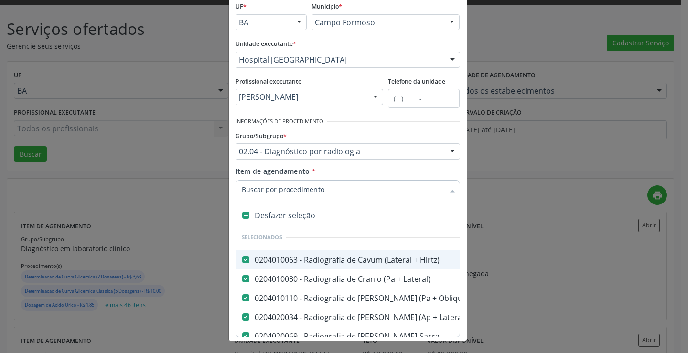
click at [350, 197] on div at bounding box center [348, 189] width 225 height 19
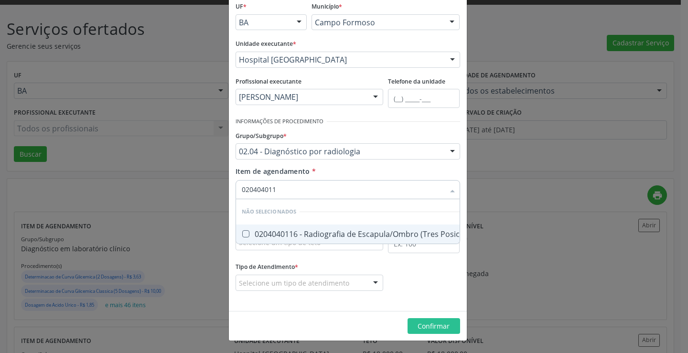
click at [345, 226] on span "0204040116 - Radiografia de Escapula/Ombro (Tres Posicoes)" at bounding box center [358, 234] width 245 height 19
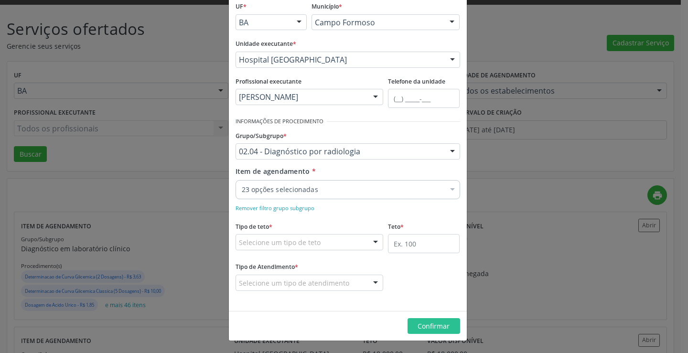
click at [369, 171] on div "Item de agendamento * 23 opções selecionadas Desfazer seleção Selecionados 0204…" at bounding box center [348, 181] width 225 height 30
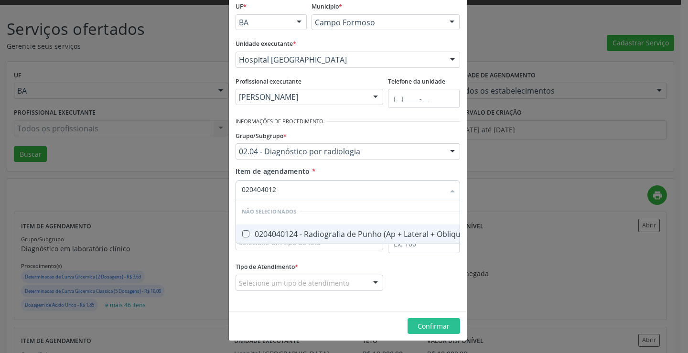
drag, startPoint x: 341, startPoint y: 236, endPoint x: 344, endPoint y: 231, distance: 6.2
click at [343, 233] on div "0204040124 - Radiografia de Punho (Ap + Lateral + Obliqua)" at bounding box center [354, 234] width 225 height 8
click at [354, 173] on div "Item de agendamento * Desfazer seleção Não selecionados 0204040124 - Radiografi…" at bounding box center [348, 181] width 225 height 30
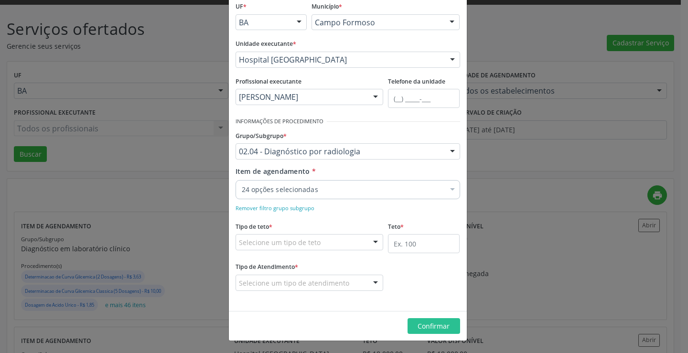
click at [349, 194] on div "24 opções selecionadas" at bounding box center [348, 189] width 225 height 19
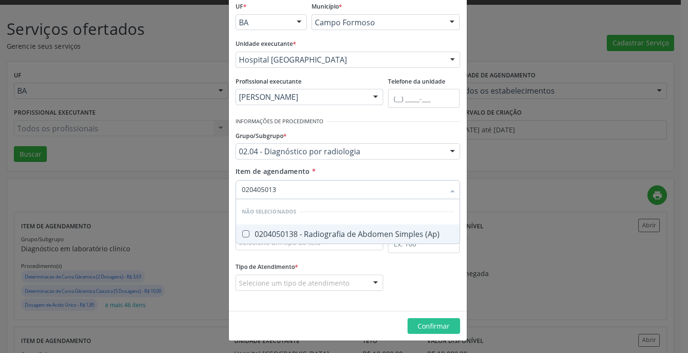
click at [345, 230] on div "0204050138 - Radiografia de Abdomen Simples (Ap)" at bounding box center [348, 234] width 212 height 8
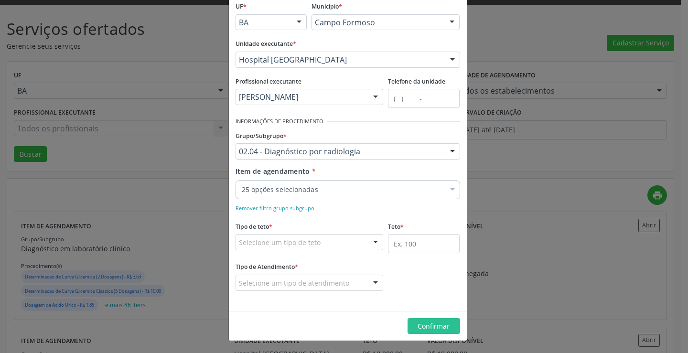
click at [360, 171] on div "Item de agendamento * 25 opções selecionadas Desfazer seleção Selecionados 0204…" at bounding box center [348, 181] width 225 height 30
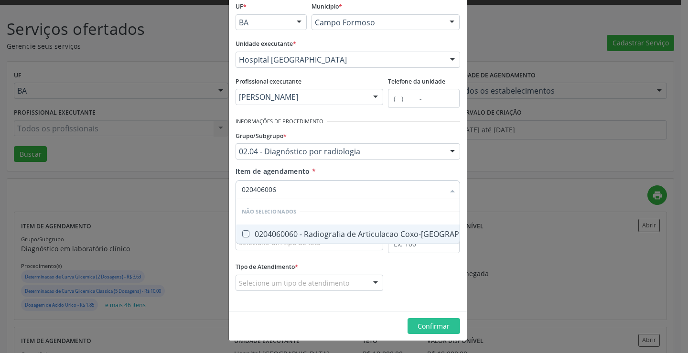
click at [350, 227] on span "0204060060 - Radiografia de Articulacao Coxo-Femoral" at bounding box center [369, 234] width 267 height 19
click at [351, 164] on div "Grupo/Subgrupo * 02.04 - Diagnóstico por radiologia 01 - Ações de promoção e pr…" at bounding box center [347, 147] width 229 height 37
drag, startPoint x: 345, startPoint y: 230, endPoint x: 350, endPoint y: 219, distance: 12.0
click at [345, 230] on div "0204060087 - Radiografia de Articulacao Tibio-Tarsica" at bounding box center [348, 234] width 212 height 8
click at [361, 178] on div "Item de agendamento * Desfazer seleção Não selecionados 0204060087 - Radiografi…" at bounding box center [348, 181] width 225 height 30
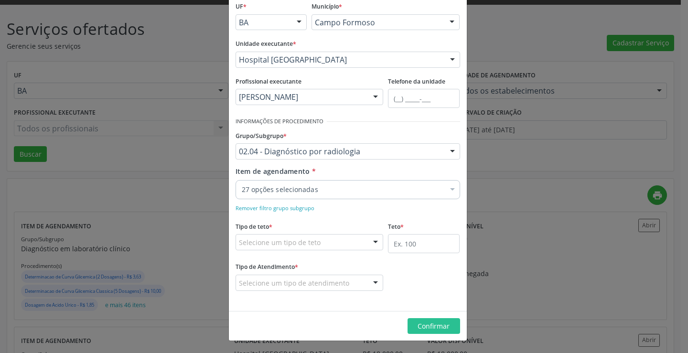
click at [361, 196] on div "27 opções selecionadas" at bounding box center [348, 189] width 225 height 19
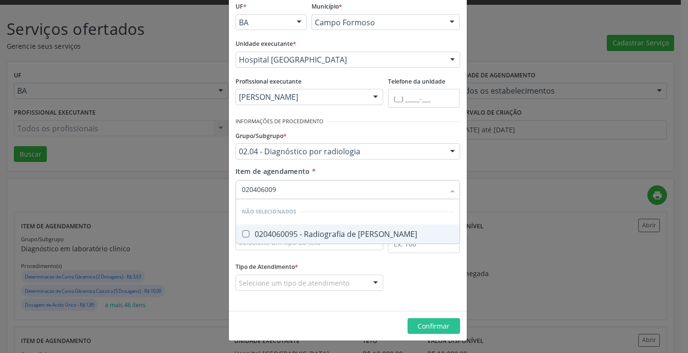
click at [342, 233] on div "0204060095 - Radiografia de Bacia" at bounding box center [348, 234] width 212 height 8
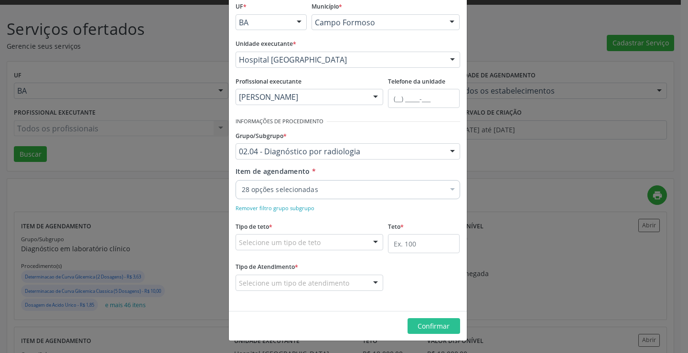
click at [346, 167] on div "Item de agendamento * 28 opções selecionadas Desfazer seleção Selecionados 0204…" at bounding box center [348, 181] width 225 height 30
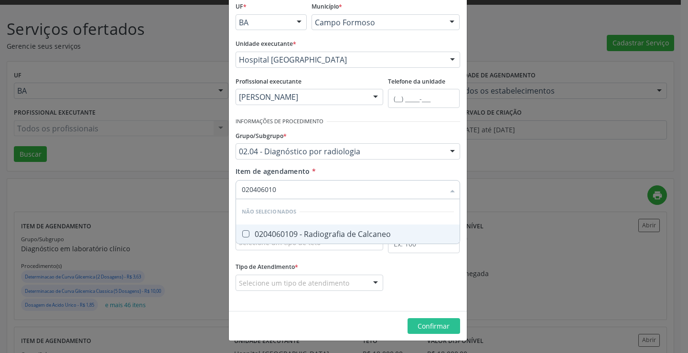
drag, startPoint x: 339, startPoint y: 233, endPoint x: 351, endPoint y: 197, distance: 37.6
click at [341, 232] on div "0204060109 - Radiografia de Calcaneo" at bounding box center [348, 234] width 212 height 8
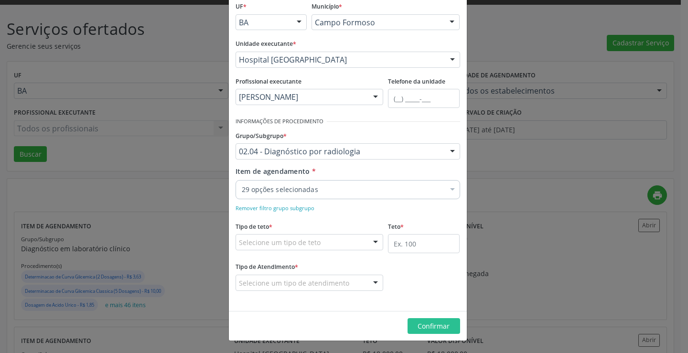
click at [354, 172] on div "Item de agendamento * 29 opções selecionadas Desfazer seleção Selecionados 0204…" at bounding box center [348, 181] width 225 height 30
click at [349, 196] on div "29 opções selecionadas Desfazer seleção Selecionados 0204010063 - Radiografia d…" at bounding box center [348, 188] width 225 height 16
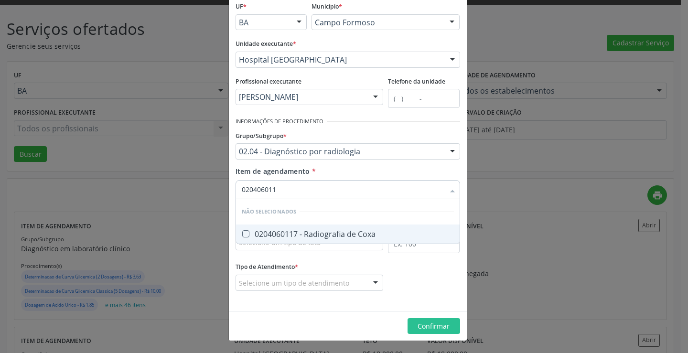
click at [333, 227] on span "0204060117 - Radiografia de Coxa" at bounding box center [348, 234] width 224 height 19
click at [346, 174] on div "Item de agendamento * Desfazer seleção Não selecionados 0204060117 - Radiografi…" at bounding box center [348, 181] width 225 height 30
drag, startPoint x: 328, startPoint y: 231, endPoint x: 347, endPoint y: 191, distance: 44.4
click at [328, 230] on div "0204060125 - Radiografia de Joelho (Ap + Lateral)" at bounding box center [354, 234] width 225 height 8
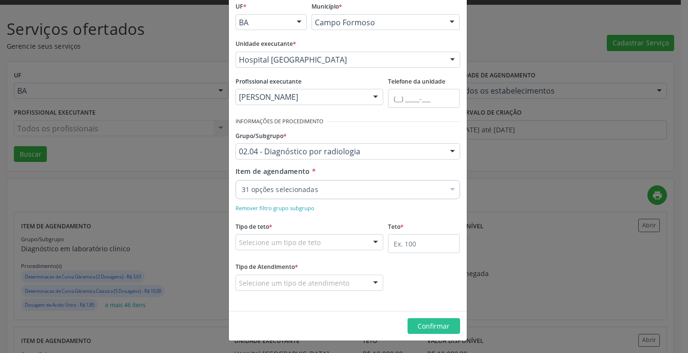
drag, startPoint x: 352, startPoint y: 171, endPoint x: 355, endPoint y: 195, distance: 24.2
click at [354, 177] on div "Item de agendamento * 31 opções selecionadas Desfazer seleção Selecionados 0204…" at bounding box center [348, 181] width 225 height 30
click at [355, 195] on div "31 opções selecionadas" at bounding box center [348, 189] width 225 height 19
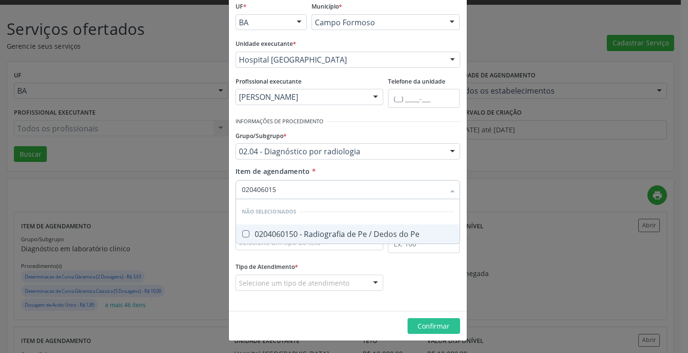
click at [352, 230] on div "0204060150 - Radiografia de Pe / Dedos do Pe" at bounding box center [348, 234] width 212 height 8
click at [352, 167] on div "Item de agendamento * Desfazer seleção Não selecionados 0204060150 - Radiografi…" at bounding box center [348, 181] width 225 height 30
click at [343, 228] on span "0204060168 - Radiografia de Perna" at bounding box center [348, 234] width 224 height 19
click at [348, 173] on div "Item de agendamento * Desfazer seleção Não selecionados 0204060168 - Radiografi…" at bounding box center [348, 181] width 225 height 30
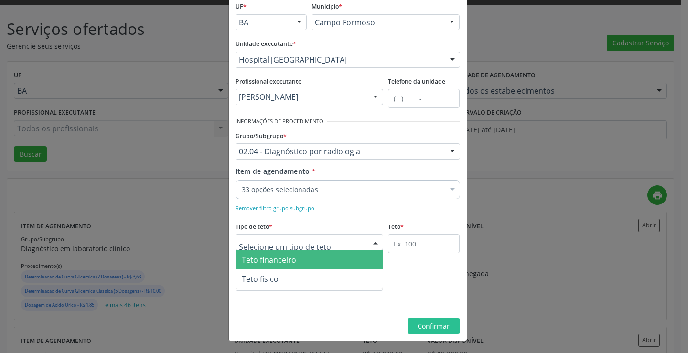
click at [358, 248] on div at bounding box center [310, 242] width 148 height 16
drag, startPoint x: 323, startPoint y: 259, endPoint x: 373, endPoint y: 250, distance: 50.0
click at [323, 260] on span "Teto financeiro" at bounding box center [309, 259] width 147 height 19
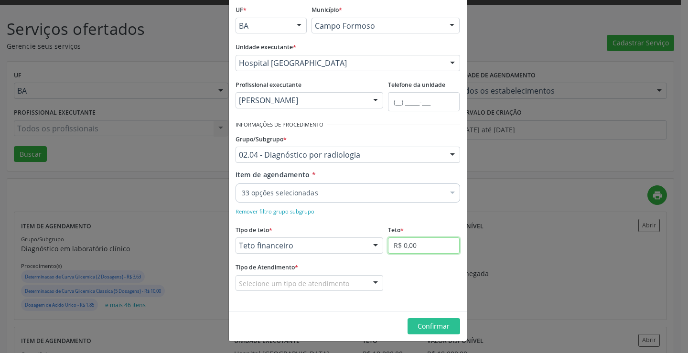
click at [417, 242] on input "R$ 0,00" at bounding box center [424, 245] width 72 height 16
click at [355, 288] on div "Selecione um tipo de atendimento" at bounding box center [310, 283] width 148 height 16
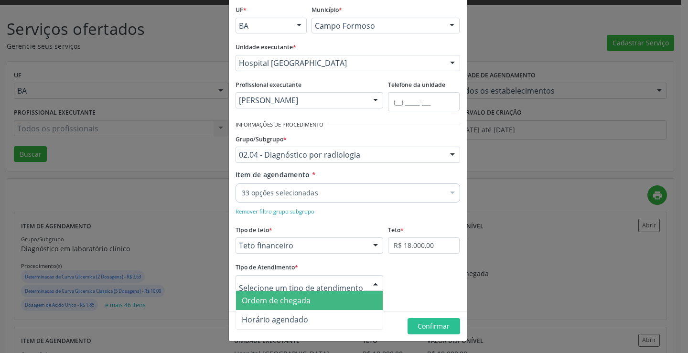
click at [320, 303] on span "Ordem de chegada" at bounding box center [309, 300] width 147 height 19
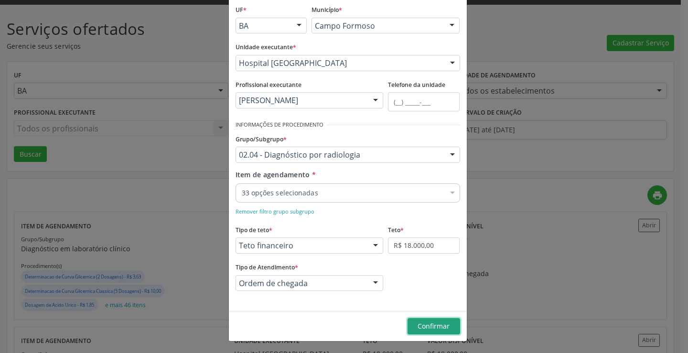
click at [439, 332] on button "Confirmar" at bounding box center [433, 326] width 53 height 16
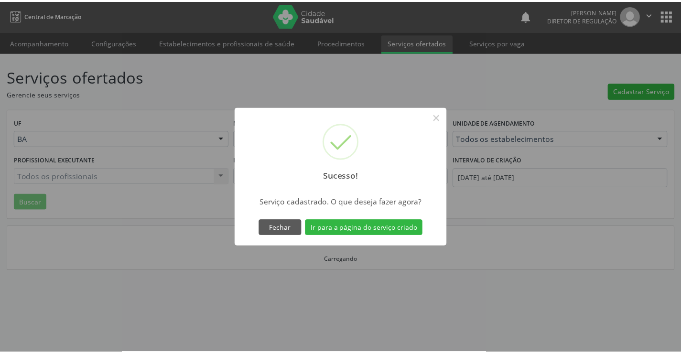
scroll to position [0, 0]
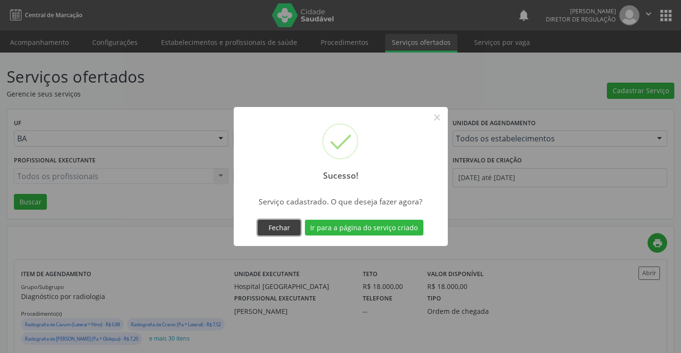
click at [291, 228] on button "Fechar" at bounding box center [278, 228] width 43 height 16
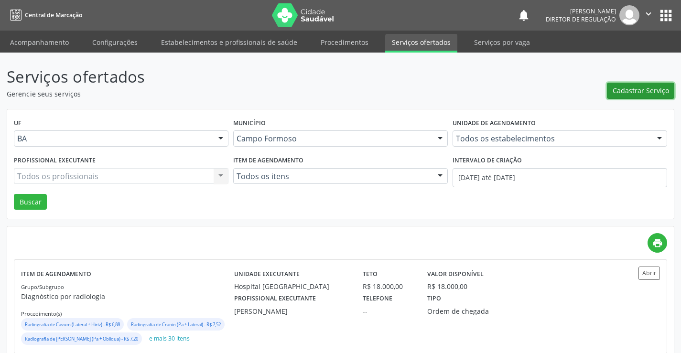
click at [622, 88] on span "Cadastrar Serviço" at bounding box center [640, 91] width 56 height 10
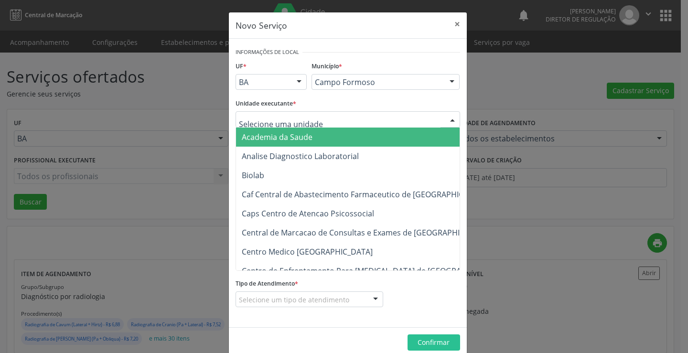
click at [359, 114] on div at bounding box center [348, 119] width 225 height 16
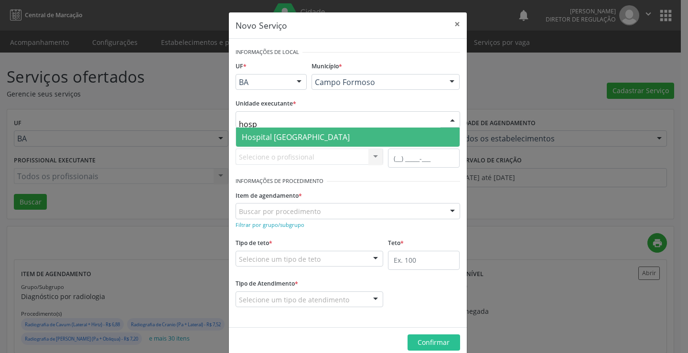
click at [355, 140] on span "Hospital [GEOGRAPHIC_DATA]" at bounding box center [348, 137] width 224 height 19
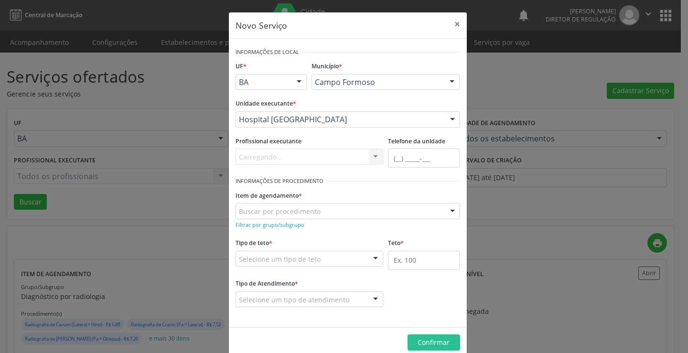
click at [311, 159] on div "Carregando... Nenhum resultado encontrado para: " " Não há nenhuma opção para s…" at bounding box center [310, 157] width 148 height 16
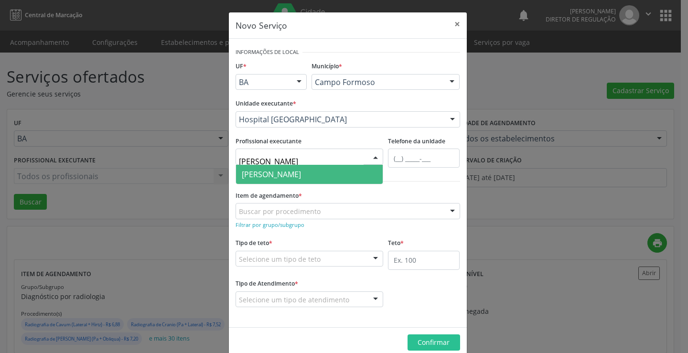
click at [311, 182] on span "Joel da Rocha Almeida" at bounding box center [309, 174] width 147 height 19
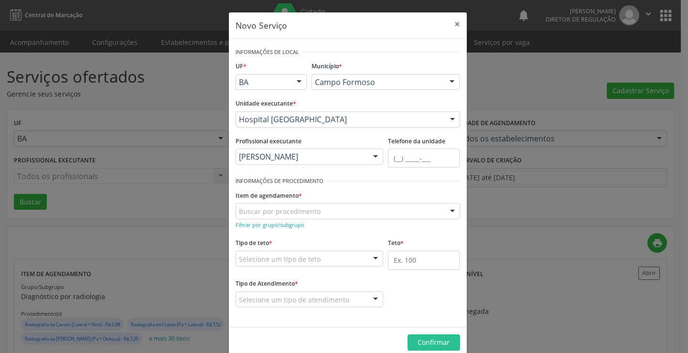
click at [272, 218] on div "Buscar por procedimento" at bounding box center [348, 211] width 225 height 16
click at [285, 232] on form "Informações de Local UF * BA BA Nenhum resultado encontrado para: " " Não há ne…" at bounding box center [348, 182] width 225 height 275
click at [282, 228] on small "Filtrar por grupo/subgrupo" at bounding box center [270, 224] width 69 height 7
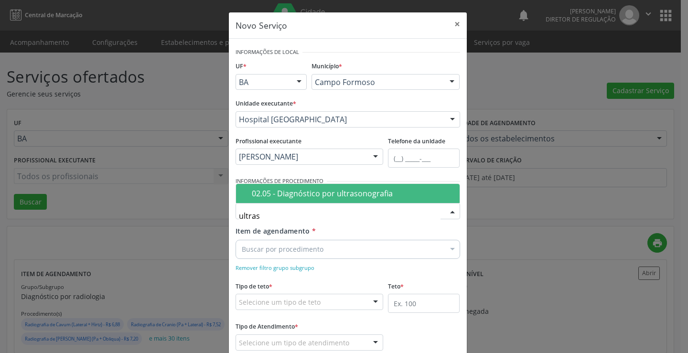
click at [318, 197] on div "02.05 - Diagnóstico por ultrasonografia" at bounding box center [353, 194] width 202 height 8
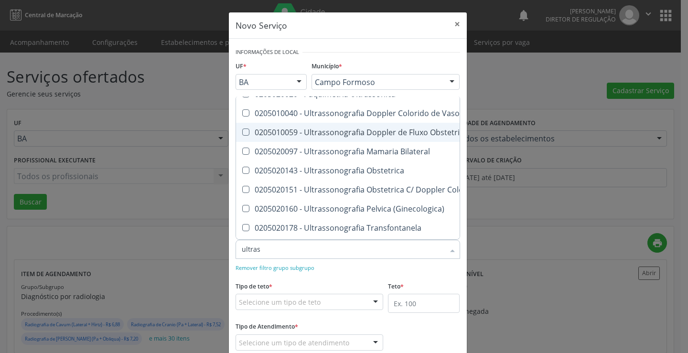
scroll to position [48, 0]
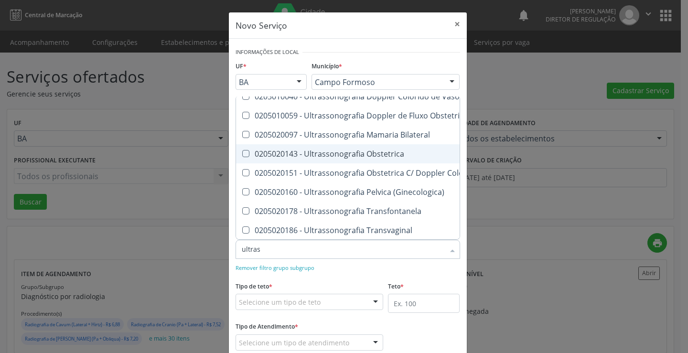
click at [370, 151] on div "0205020143 - Ultrassonografia Obstetrica" at bounding box center [440, 154] width 396 height 8
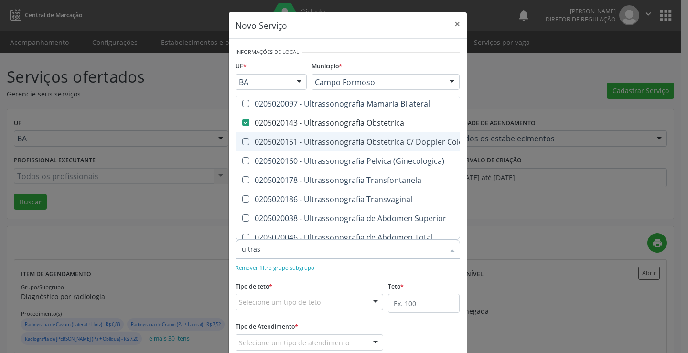
scroll to position [96, 0]
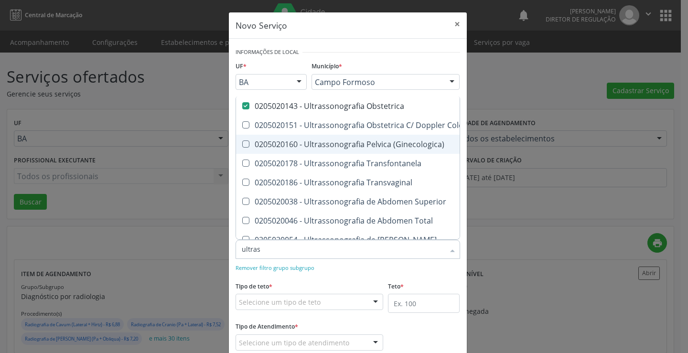
click at [368, 147] on div "0205020160 - Ultrassonografia Pelvica (Ginecologica)" at bounding box center [440, 144] width 396 height 8
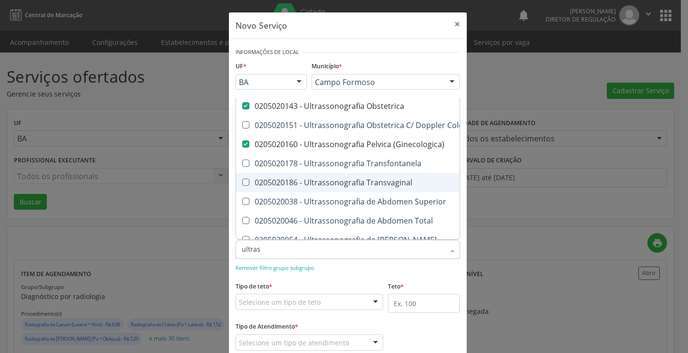
click at [378, 183] on div "0205020186 - Ultrassonografia Transvaginal" at bounding box center [440, 183] width 396 height 8
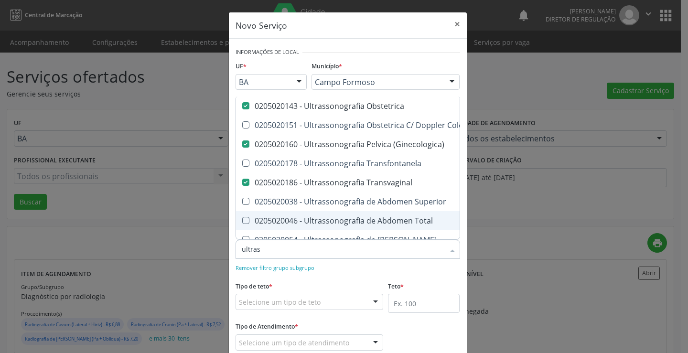
click at [384, 225] on div "0205020046 - Ultrassonografia de Abdomen Total" at bounding box center [440, 221] width 396 height 8
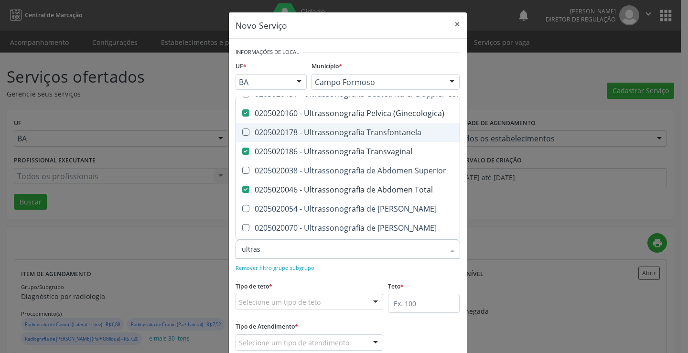
scroll to position [143, 0]
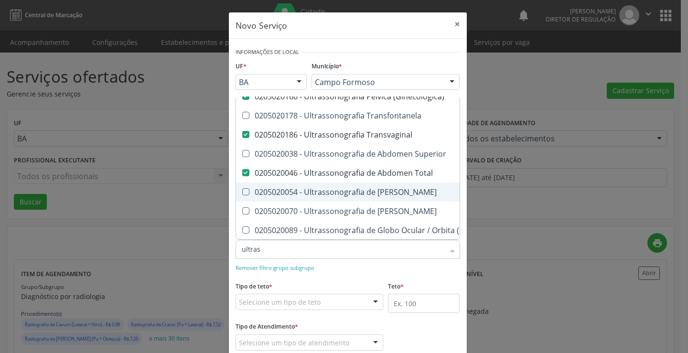
click at [376, 188] on div "0205020054 - Ultrassonografia de [PERSON_NAME]" at bounding box center [440, 192] width 396 height 8
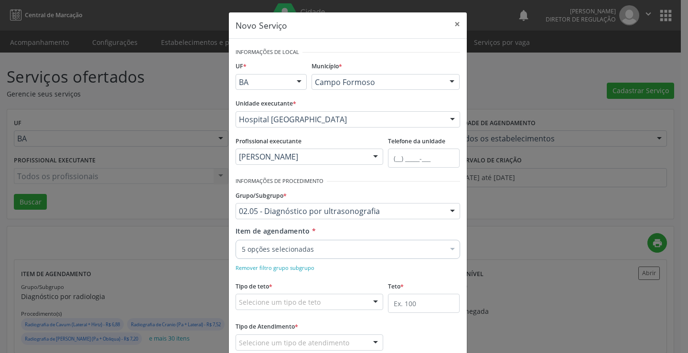
click at [371, 272] on div "Remover filtro grupo subgrupo" at bounding box center [348, 267] width 225 height 10
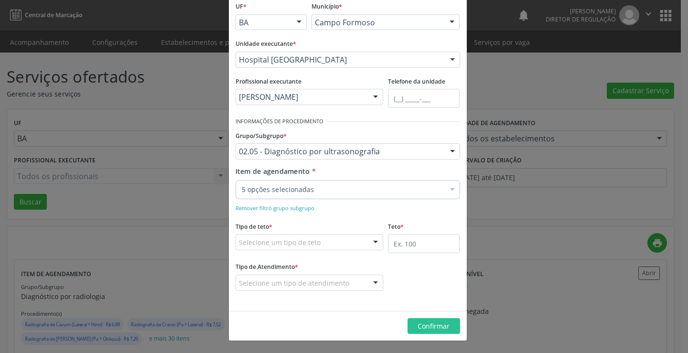
click at [334, 241] on div "Selecione um tipo de teto" at bounding box center [310, 242] width 148 height 16
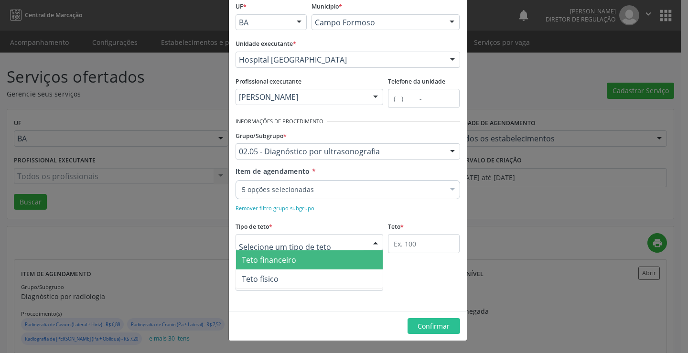
click at [316, 266] on span "Teto financeiro" at bounding box center [309, 259] width 147 height 19
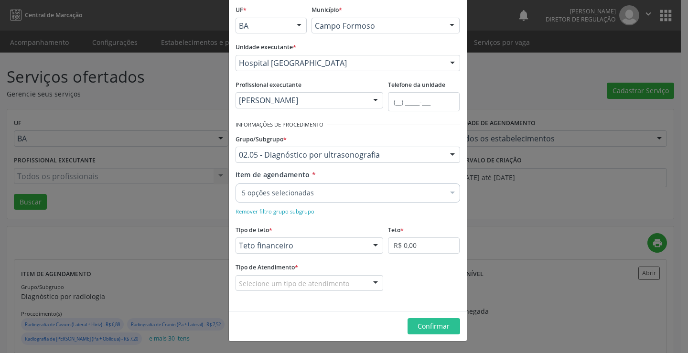
scroll to position [56, 0]
click at [388, 248] on input "R$ 0,00" at bounding box center [424, 245] width 72 height 16
click at [345, 284] on div "Selecione um tipo de atendimento" at bounding box center [310, 283] width 148 height 16
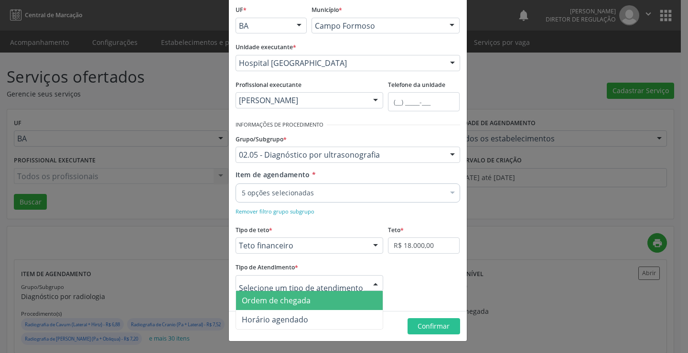
click at [343, 300] on span "Ordem de chegada" at bounding box center [309, 300] width 147 height 19
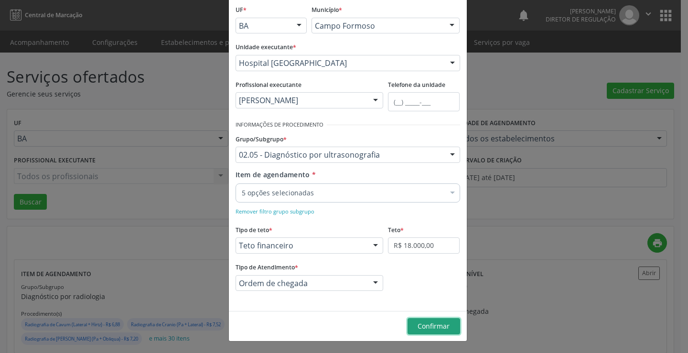
click at [431, 330] on span "Confirmar" at bounding box center [434, 325] width 32 height 9
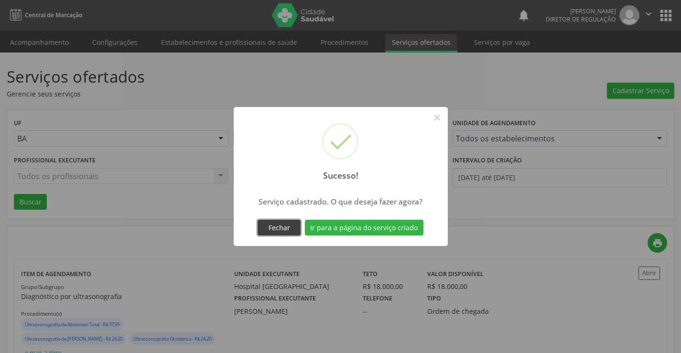
click at [283, 221] on button "Fechar" at bounding box center [278, 228] width 43 height 16
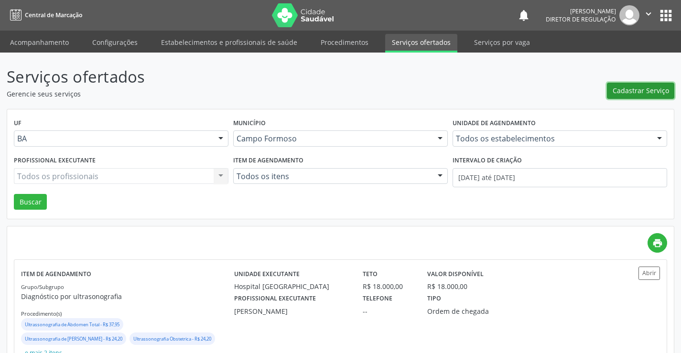
click at [641, 91] on span "Cadastrar Serviço" at bounding box center [640, 91] width 56 height 10
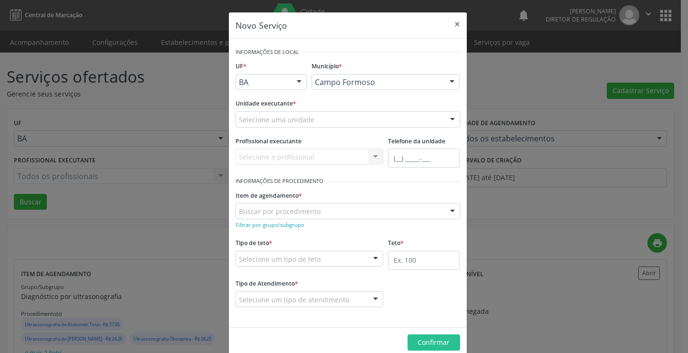
click at [332, 116] on div "Selecione uma unidade" at bounding box center [348, 119] width 225 height 16
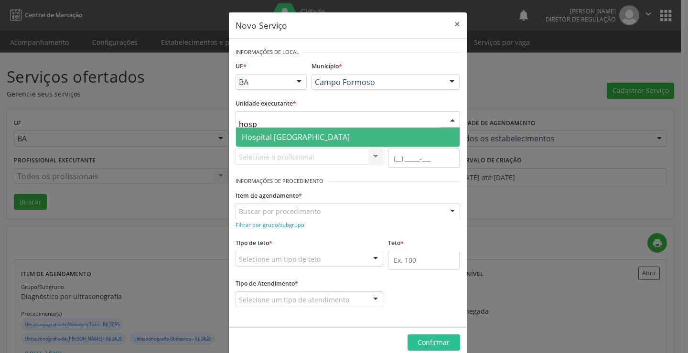
click at [346, 141] on span "Hospital [GEOGRAPHIC_DATA]" at bounding box center [348, 137] width 224 height 19
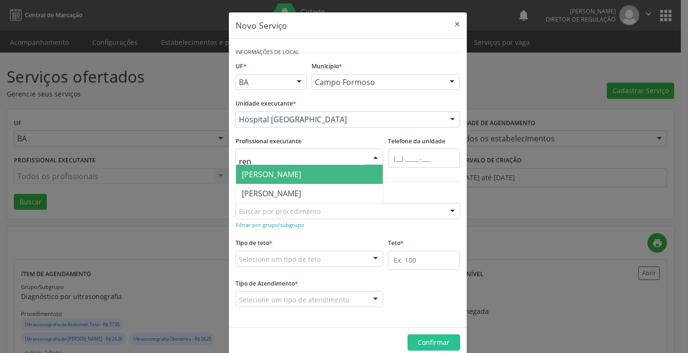
click at [311, 180] on span "Renato Jaime Almeida Souza" at bounding box center [309, 174] width 147 height 19
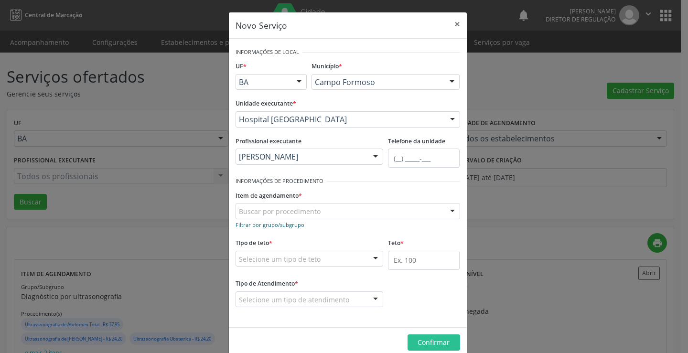
click at [267, 226] on small "Filtrar por grupo/subgrupo" at bounding box center [270, 224] width 69 height 7
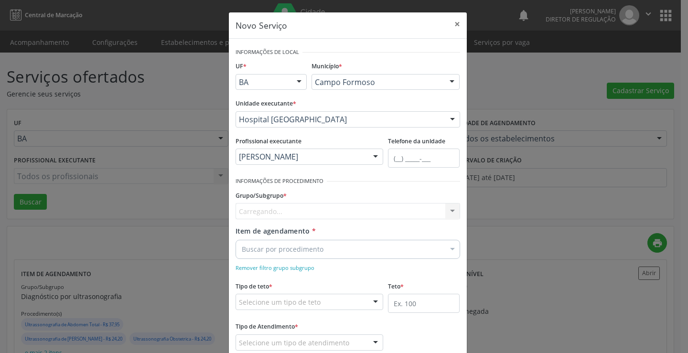
click at [273, 212] on div "Carregando... Nenhum resultado encontrado para: " " Nenhuma opção encontrada" at bounding box center [348, 211] width 225 height 16
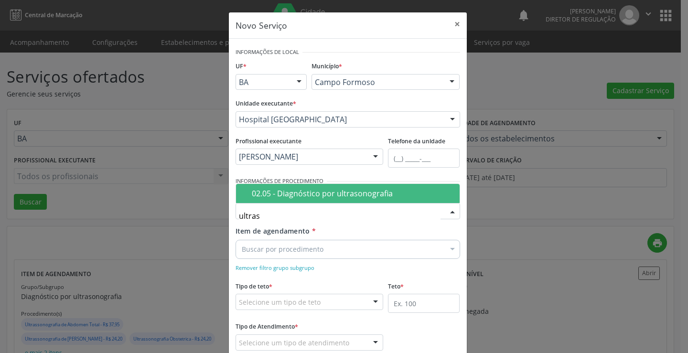
click at [312, 199] on span "02.05 - Diagnóstico por ultrasonografia" at bounding box center [348, 193] width 224 height 19
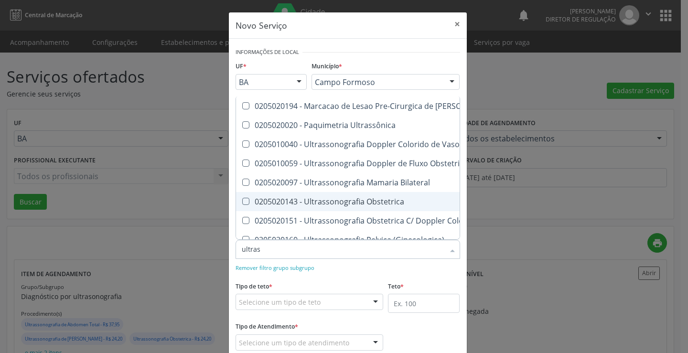
click at [357, 200] on div "0205020143 - Ultrassonografia Obstetrica" at bounding box center [440, 202] width 396 height 8
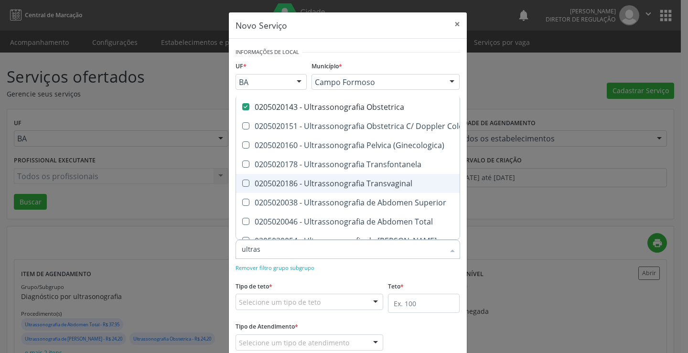
scroll to position [96, 0]
click at [369, 183] on div "0205020186 - Ultrassonografia Transvaginal" at bounding box center [440, 183] width 396 height 8
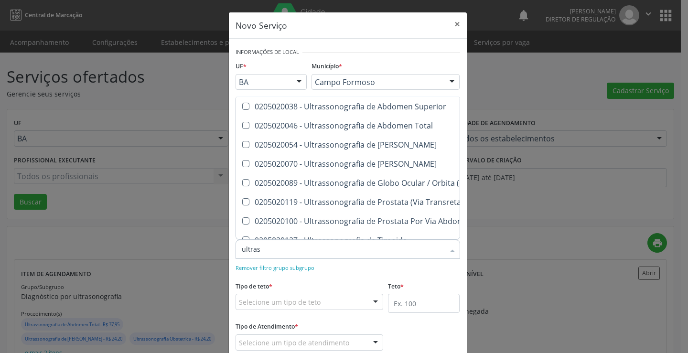
scroll to position [191, 0]
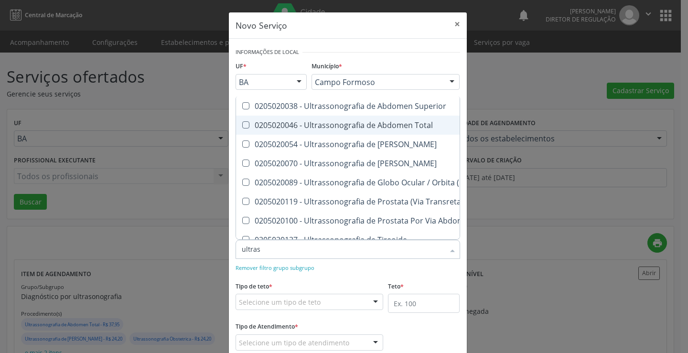
click at [384, 124] on div "0205020046 - Ultrassonografia de Abdomen Total" at bounding box center [440, 125] width 396 height 8
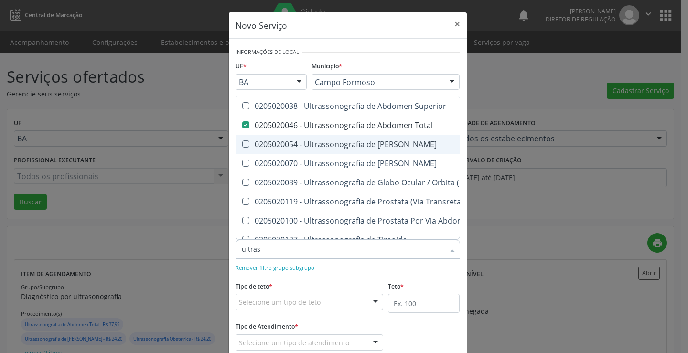
click at [385, 143] on div "0205020054 - Ultrassonografia de [PERSON_NAME]" at bounding box center [440, 144] width 396 height 8
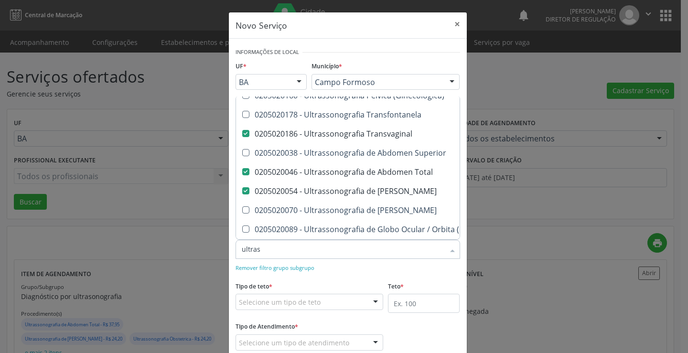
scroll to position [132, 0]
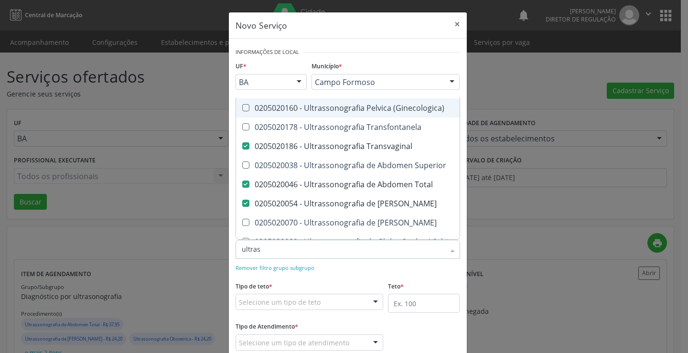
click at [386, 112] on div "0205020160 - Ultrassonografia Pelvica (Ginecologica)" at bounding box center [440, 108] width 396 height 8
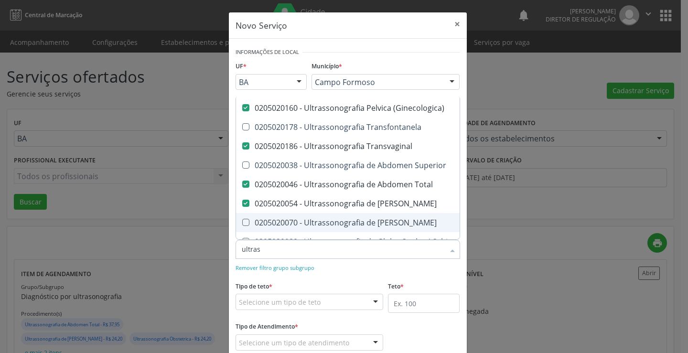
click at [394, 254] on input "ultras" at bounding box center [343, 249] width 203 height 19
click at [339, 265] on div "Remover filtro grupo subgrupo" at bounding box center [348, 267] width 225 height 10
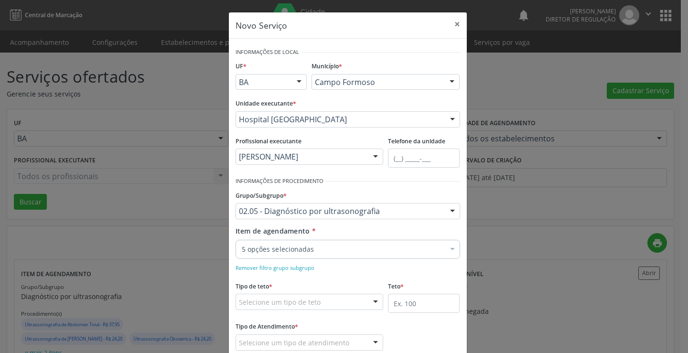
click at [318, 303] on div "Selecione um tipo de teto" at bounding box center [310, 302] width 148 height 16
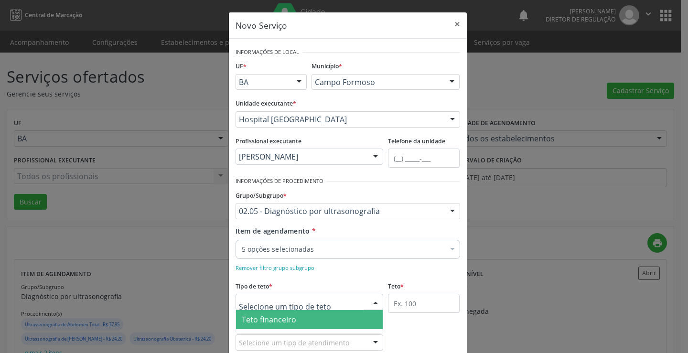
click at [312, 311] on span "Teto financeiro" at bounding box center [309, 319] width 147 height 19
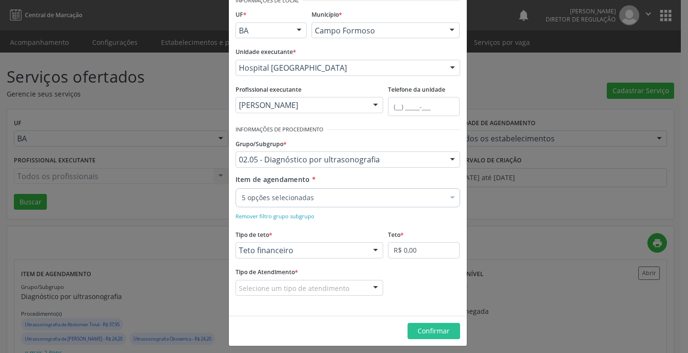
scroll to position [56, 0]
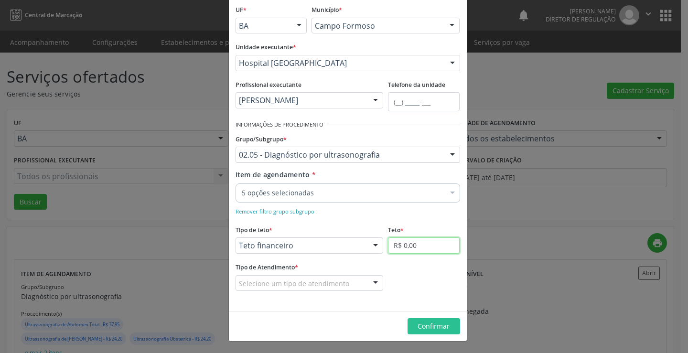
click at [407, 249] on input "R$ 0,00" at bounding box center [424, 245] width 72 height 16
click at [351, 283] on div "Selecione um tipo de atendimento" at bounding box center [310, 283] width 148 height 16
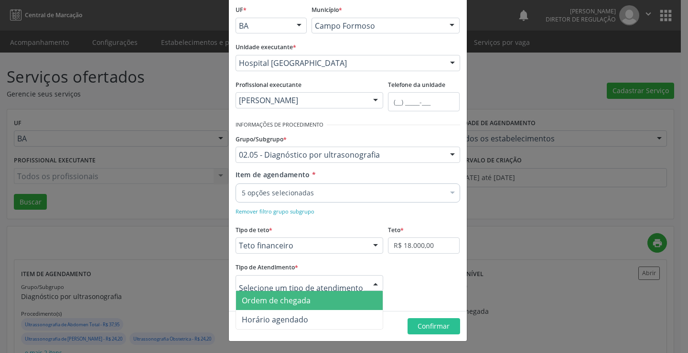
click at [325, 302] on span "Ordem de chegada" at bounding box center [309, 300] width 147 height 19
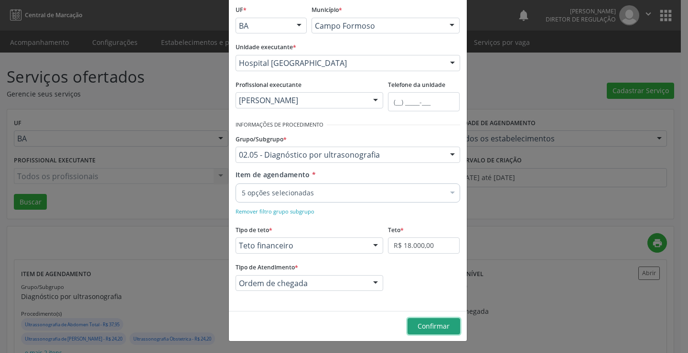
click at [429, 332] on button "Confirmar" at bounding box center [433, 326] width 53 height 16
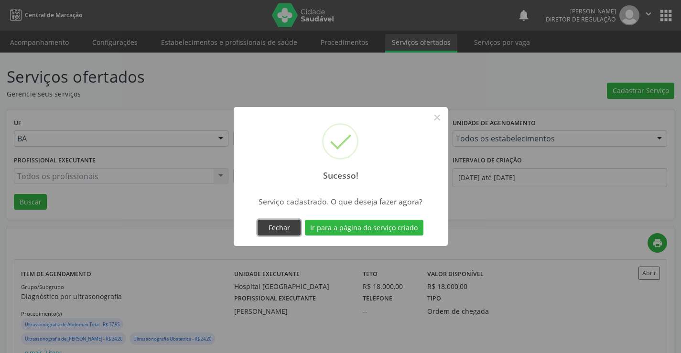
click at [281, 229] on button "Fechar" at bounding box center [278, 228] width 43 height 16
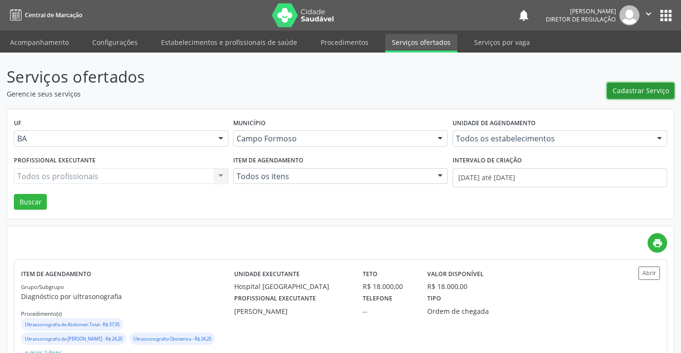
click at [654, 86] on span "Cadastrar Serviço" at bounding box center [640, 91] width 56 height 10
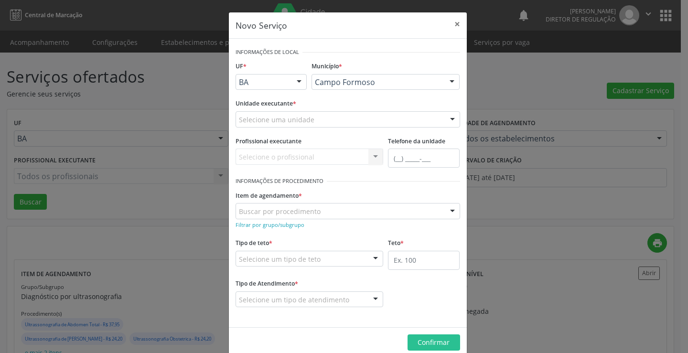
click at [323, 118] on div "Selecione uma unidade" at bounding box center [348, 119] width 225 height 16
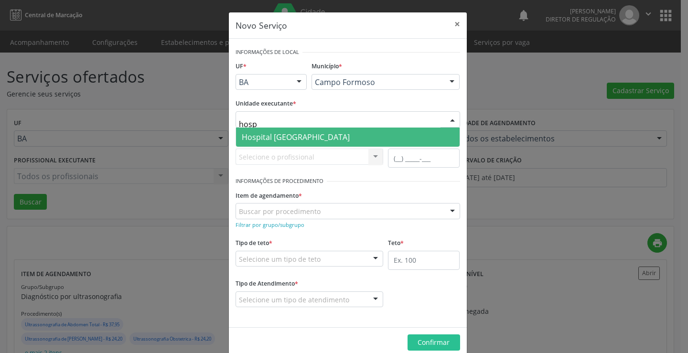
click at [323, 139] on span "Hospital [GEOGRAPHIC_DATA]" at bounding box center [348, 137] width 224 height 19
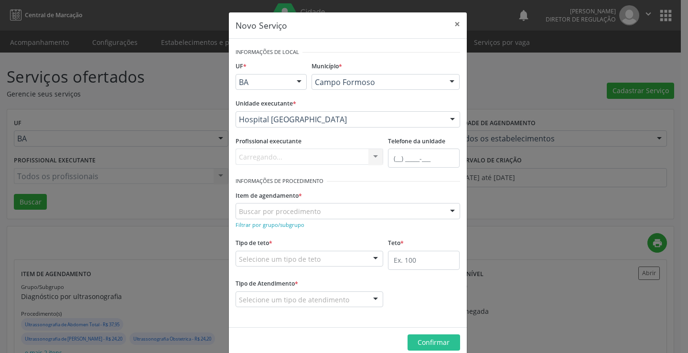
click at [322, 156] on div "Carregando... Nenhum resultado encontrado para: " " Não há nenhuma opção para s…" at bounding box center [310, 157] width 148 height 16
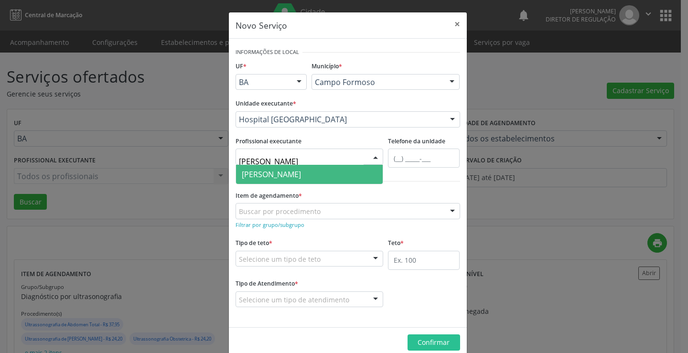
click at [301, 175] on span "Danilo Souza Cardoso" at bounding box center [271, 174] width 59 height 11
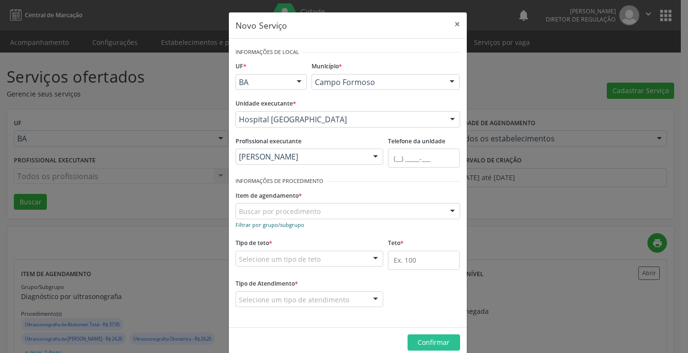
click at [290, 228] on link "Filtrar por grupo/subgrupo" at bounding box center [270, 224] width 69 height 9
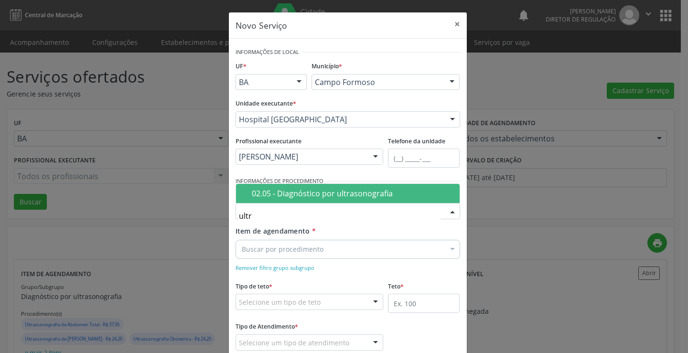
click at [309, 199] on span "02.05 - Diagnóstico por ultrasonografia" at bounding box center [348, 193] width 224 height 19
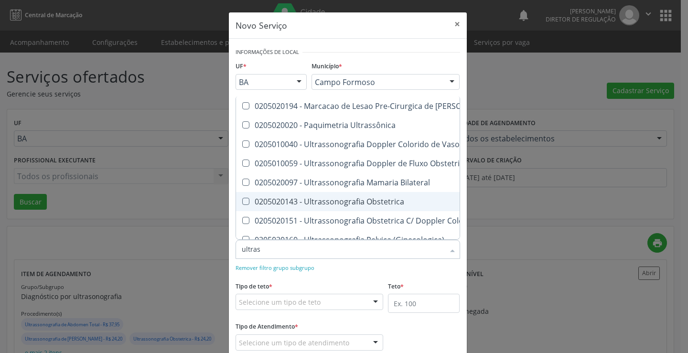
click at [364, 198] on div "0205020143 - Ultrassonografia Obstetrica" at bounding box center [440, 202] width 396 height 8
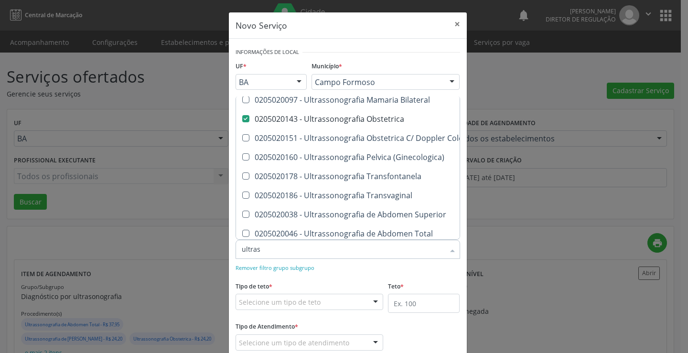
scroll to position [96, 0]
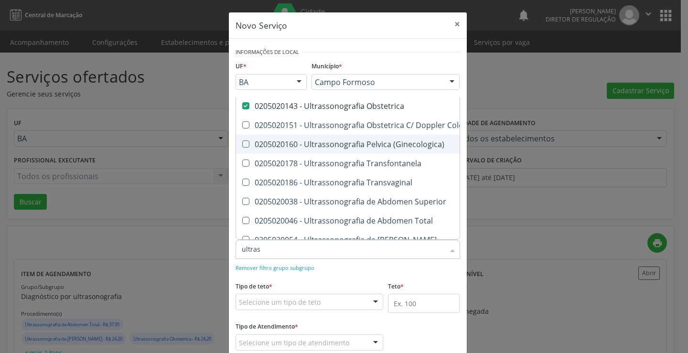
click at [384, 146] on div "0205020160 - Ultrassonografia Pelvica (Ginecologica)" at bounding box center [440, 144] width 396 height 8
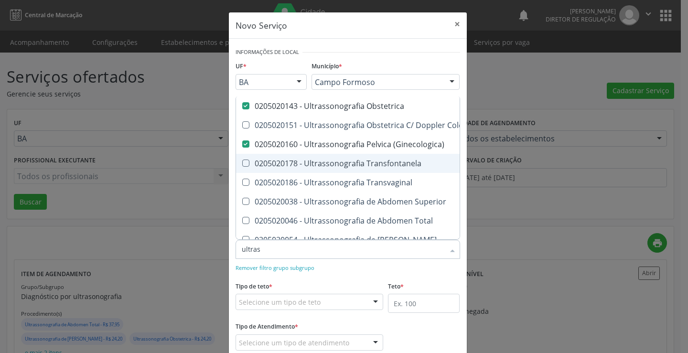
click at [382, 163] on div "0205020178 - Ultrassonografia Transfontanela" at bounding box center [440, 164] width 396 height 8
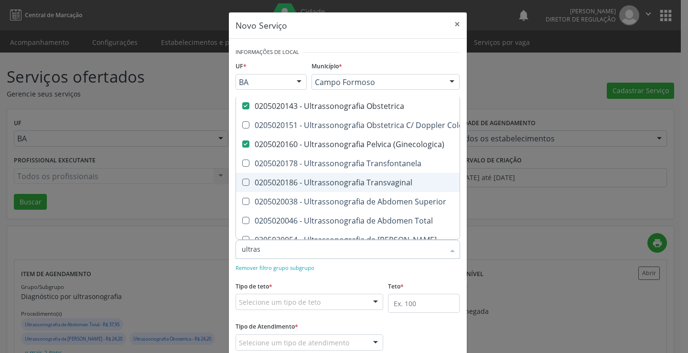
click at [383, 184] on div "0205020186 - Ultrassonografia Transvaginal" at bounding box center [440, 183] width 396 height 8
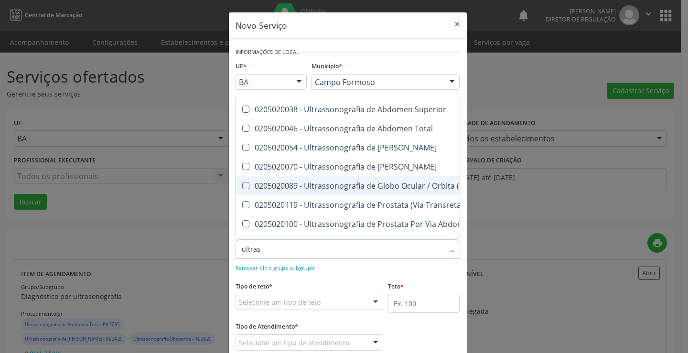
scroll to position [191, 0]
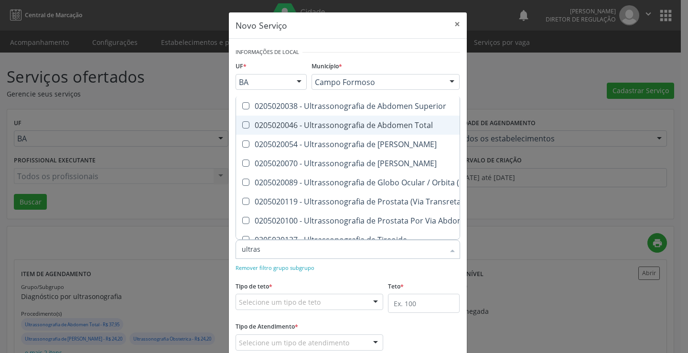
click at [382, 126] on div "0205020046 - Ultrassonografia de Abdomen Total" at bounding box center [440, 125] width 396 height 8
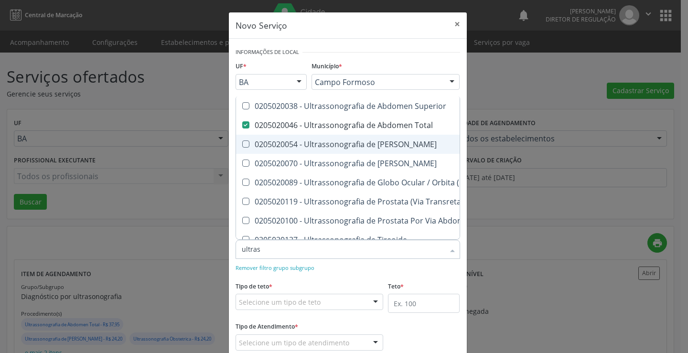
click at [383, 144] on div "0205020054 - Ultrassonografia de [PERSON_NAME]" at bounding box center [440, 144] width 396 height 8
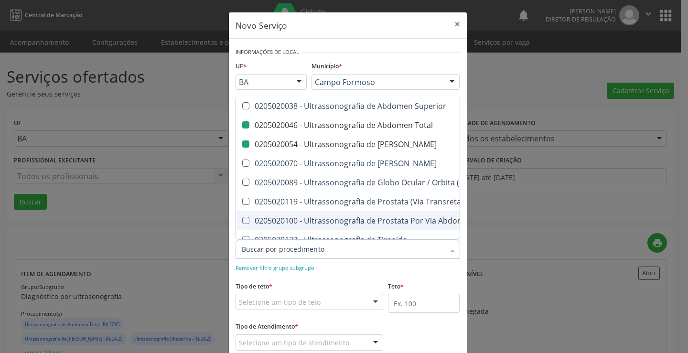
click at [388, 268] on div "Remover filtro grupo subgrupo" at bounding box center [348, 267] width 225 height 10
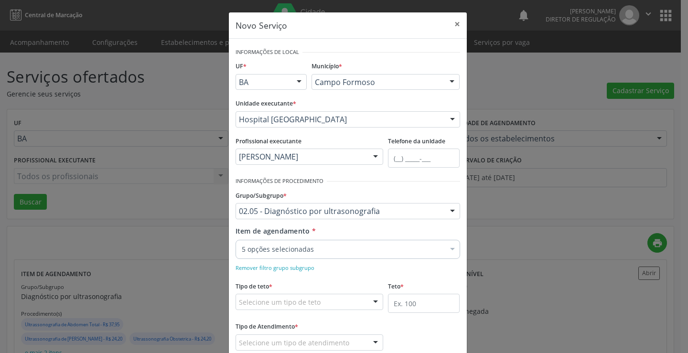
click at [352, 288] on div "Tipo de teto * Selecione um tipo de teto Teto financeiro Teto físico Nenhum res…" at bounding box center [310, 294] width 148 height 31
click at [350, 303] on div "Selecione um tipo de teto" at bounding box center [310, 302] width 148 height 16
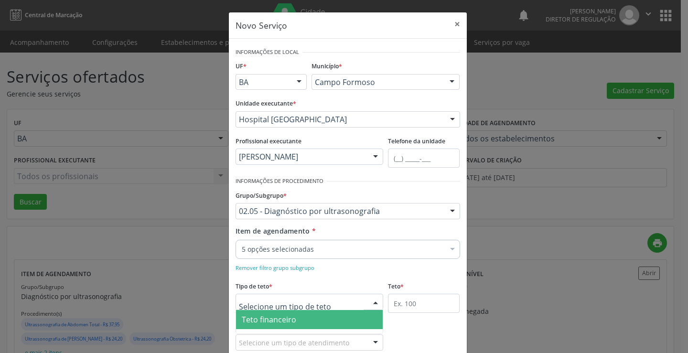
click at [334, 315] on span "Teto financeiro" at bounding box center [309, 319] width 147 height 19
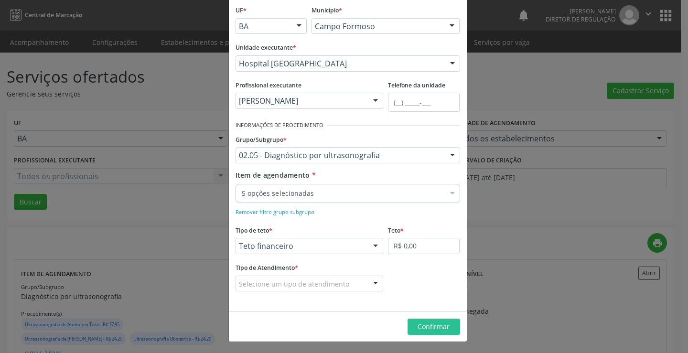
scroll to position [56, 0]
click at [408, 244] on input "R$ 0,00" at bounding box center [424, 245] width 72 height 16
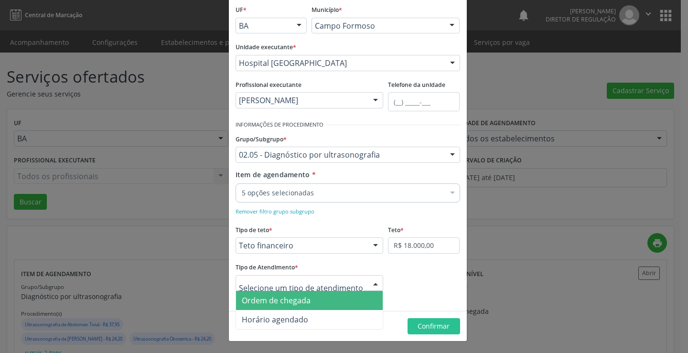
click at [348, 279] on div at bounding box center [310, 283] width 148 height 16
click at [338, 302] on span "Ordem de chegada" at bounding box center [309, 300] width 147 height 19
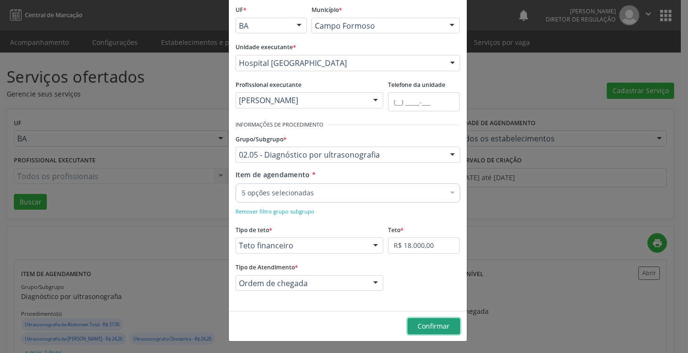
click at [448, 327] on button "Confirmar" at bounding box center [433, 326] width 53 height 16
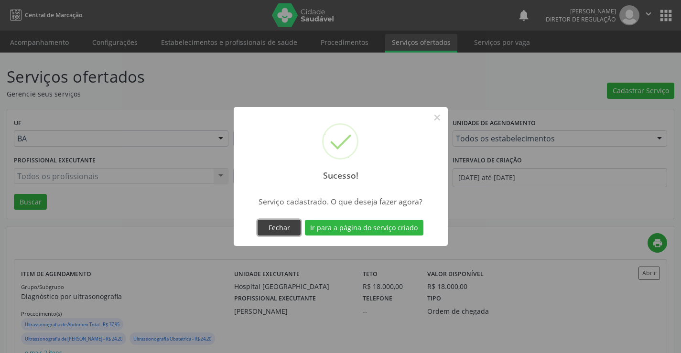
click at [297, 230] on button "Fechar" at bounding box center [278, 228] width 43 height 16
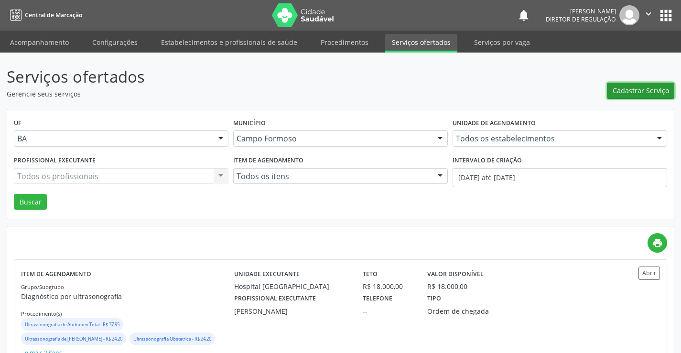
click at [613, 96] on button "Cadastrar Serviço" at bounding box center [640, 91] width 67 height 16
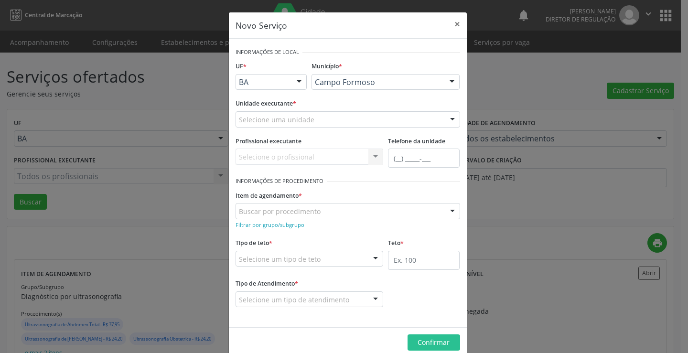
click at [336, 118] on div "Selecione uma unidade" at bounding box center [348, 119] width 225 height 16
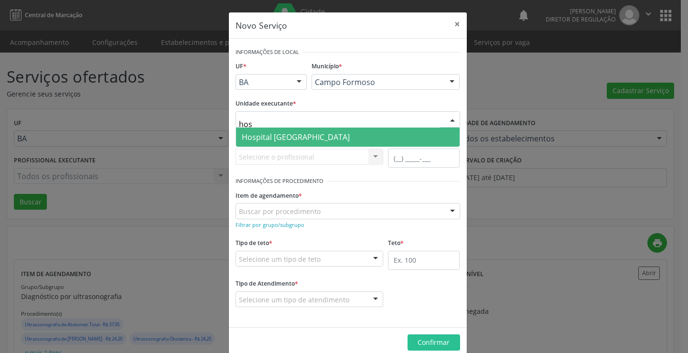
drag, startPoint x: 312, startPoint y: 135, endPoint x: 310, endPoint y: 142, distance: 7.6
click at [312, 135] on span "Hospital [GEOGRAPHIC_DATA]" at bounding box center [296, 137] width 108 height 11
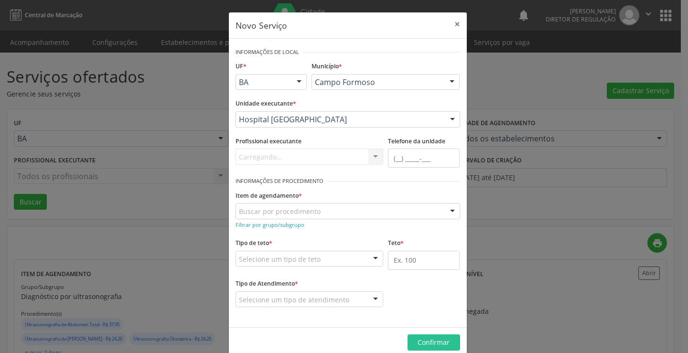
click at [304, 159] on div "Carregando... Nenhum resultado encontrado para: " " Não há nenhuma opção para s…" at bounding box center [310, 157] width 148 height 16
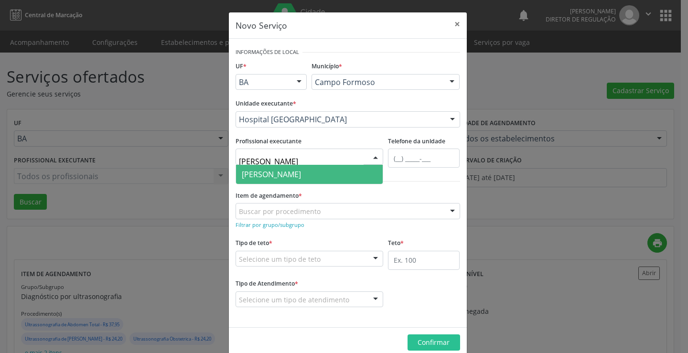
click at [301, 173] on span "Joel da Rocha Almeida" at bounding box center [271, 174] width 59 height 11
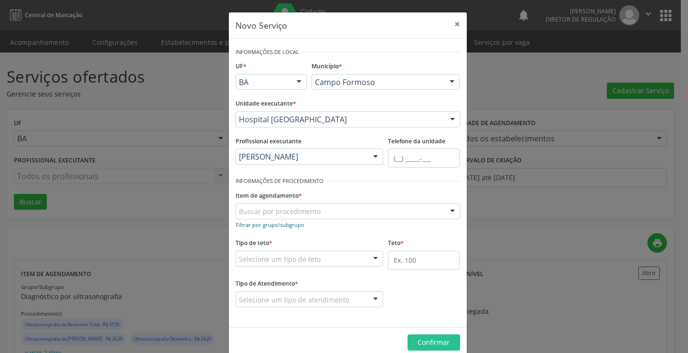
click at [289, 221] on small "Filtrar por grupo/subgrupo" at bounding box center [270, 224] width 69 height 7
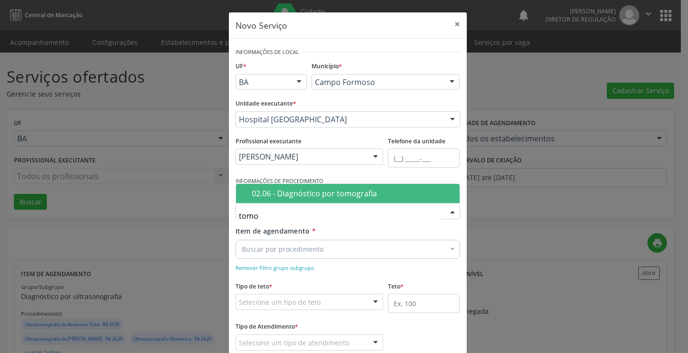
click at [321, 190] on div "02.06 - Diagnóstico por tomografia" at bounding box center [353, 194] width 202 height 8
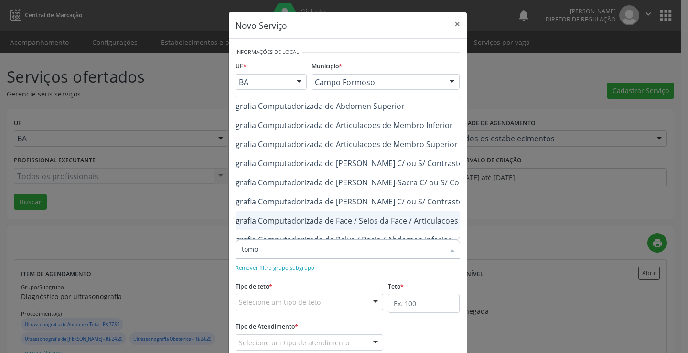
scroll to position [0, 96]
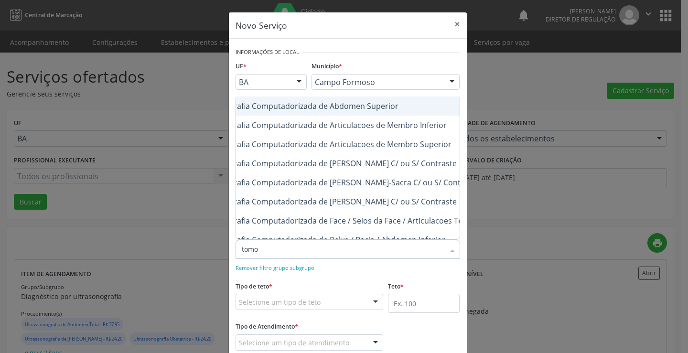
click at [381, 108] on div "0206030010 - Tomografia Computadorizada de Abdomen Superior" at bounding box center [361, 106] width 430 height 8
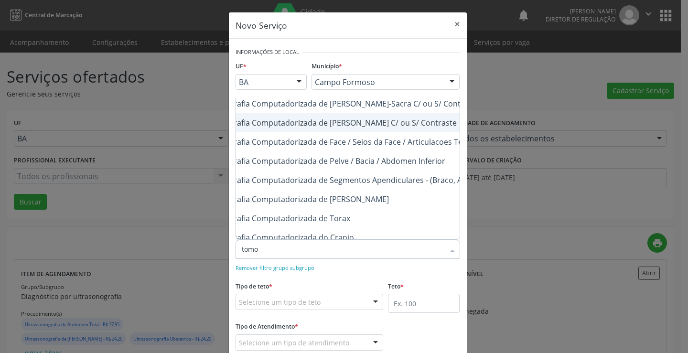
scroll to position [96, 96]
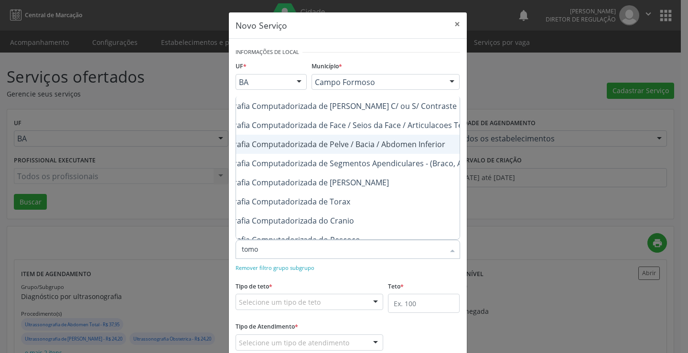
click at [395, 148] on div "0206030037 - Tomografia Computadorizada de Pelve / Bacia / Abdomen Inferior" at bounding box center [361, 144] width 430 height 8
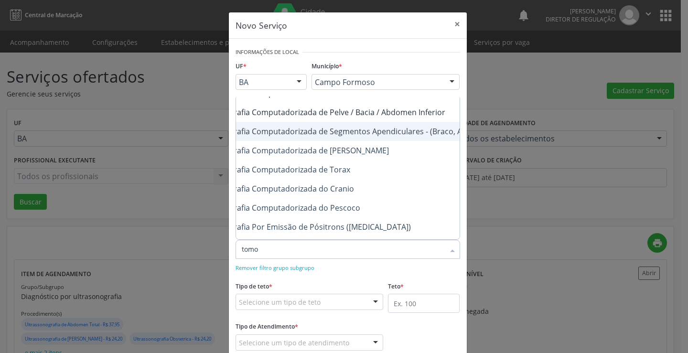
scroll to position [143, 96]
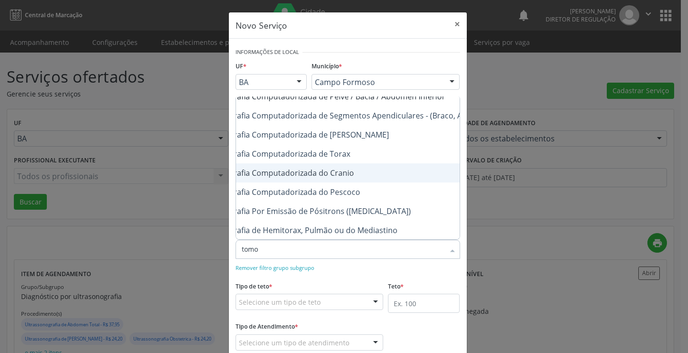
click at [347, 171] on div "0206010079 - Tomografia Computadorizada do Cranio" at bounding box center [361, 173] width 430 height 8
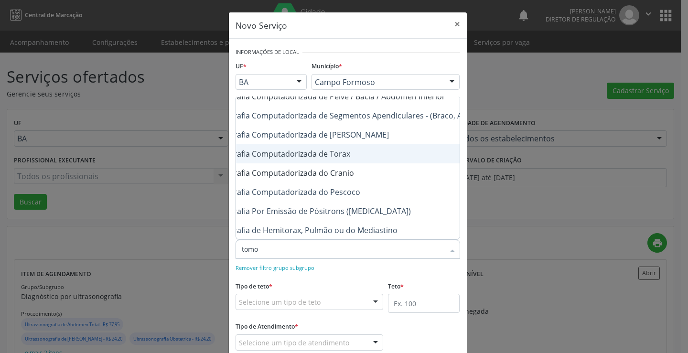
click at [348, 158] on span "0206020031 - Tomografia Computadorizada de Torax" at bounding box center [361, 153] width 442 height 19
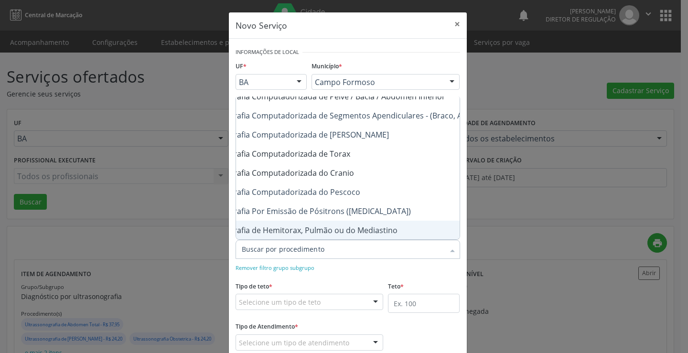
scroll to position [0, 0]
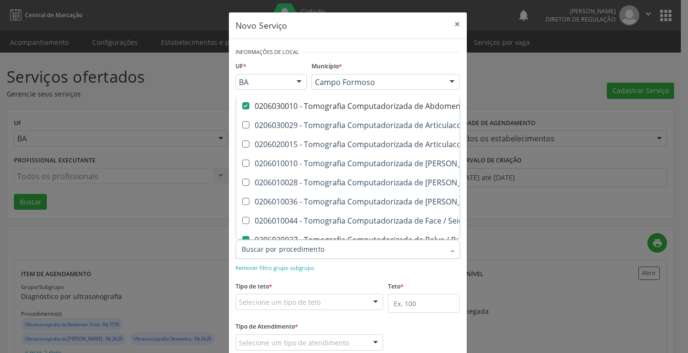
click at [395, 270] on div "Remover filtro grupo subgrupo" at bounding box center [348, 267] width 225 height 10
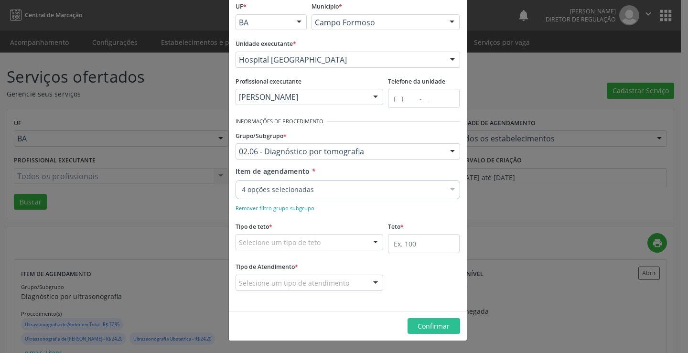
click at [349, 241] on div "Selecione um tipo de teto" at bounding box center [310, 242] width 148 height 16
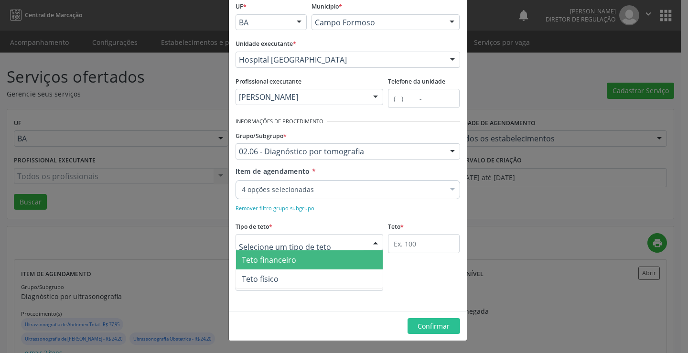
click at [325, 256] on span "Teto financeiro" at bounding box center [309, 259] width 147 height 19
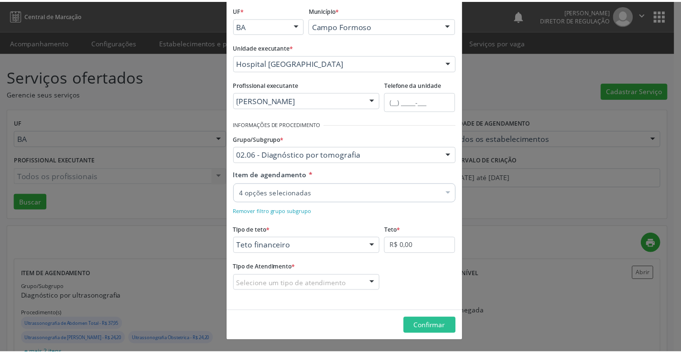
scroll to position [56, 0]
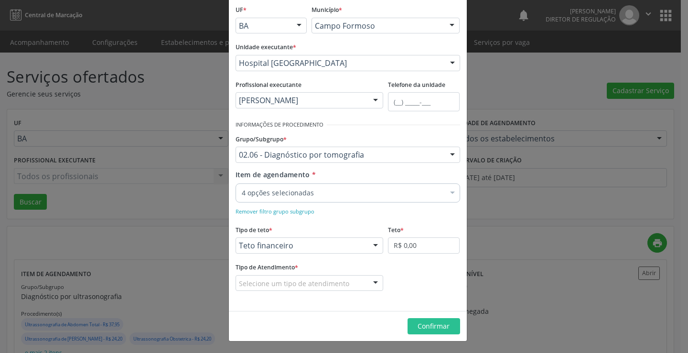
click at [412, 236] on div "Teto * R$ 0,00" at bounding box center [424, 238] width 72 height 31
click at [388, 246] on input "R$ 0,00" at bounding box center [424, 245] width 72 height 16
click at [349, 279] on div "Selecione um tipo de atendimento" at bounding box center [310, 283] width 148 height 16
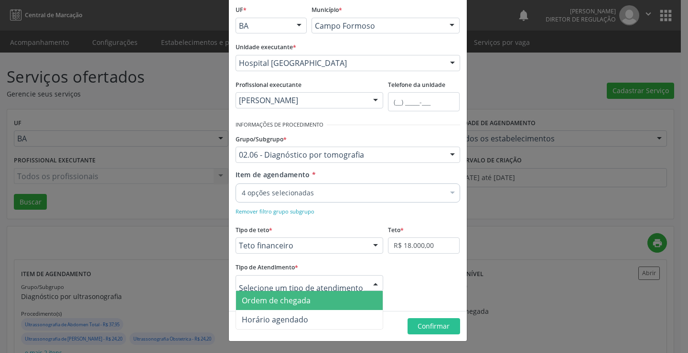
click at [330, 304] on span "Ordem de chegada" at bounding box center [309, 300] width 147 height 19
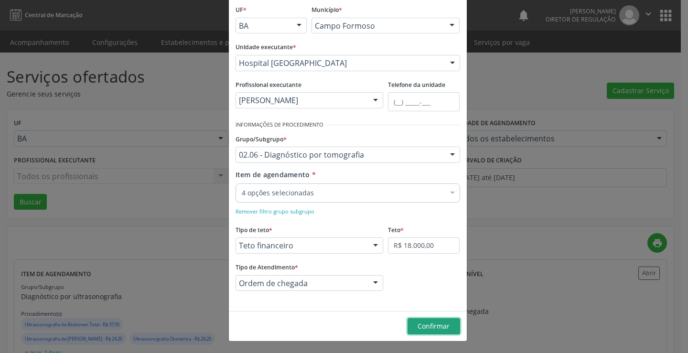
click at [436, 330] on span "Confirmar" at bounding box center [434, 325] width 32 height 9
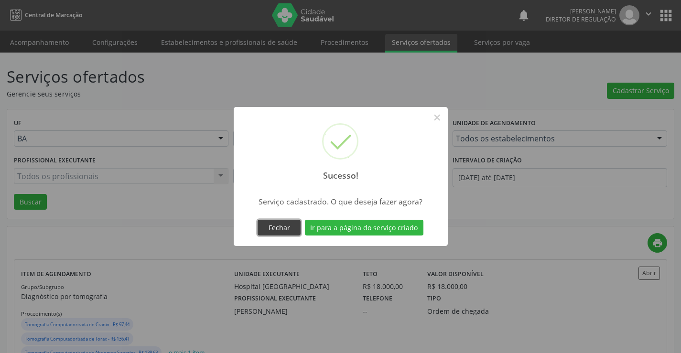
click at [282, 224] on button "Fechar" at bounding box center [278, 228] width 43 height 16
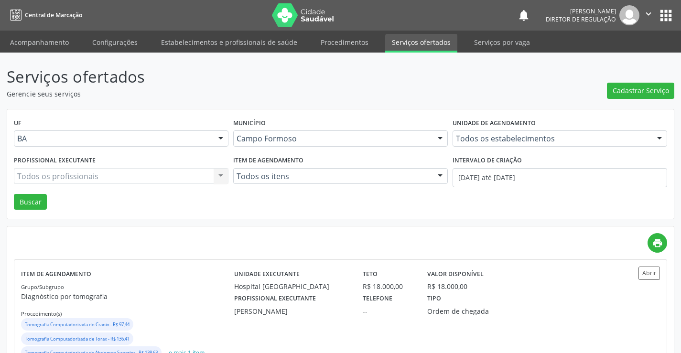
click at [517, 133] on div "Todos os estabelecimentos" at bounding box center [559, 138] width 214 height 16
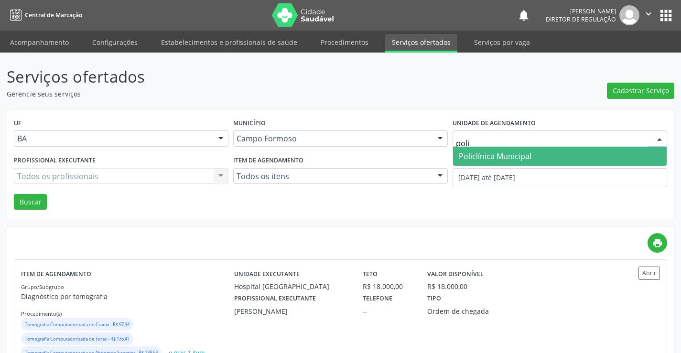
click at [505, 156] on span "Policlínica Municipal" at bounding box center [495, 156] width 73 height 11
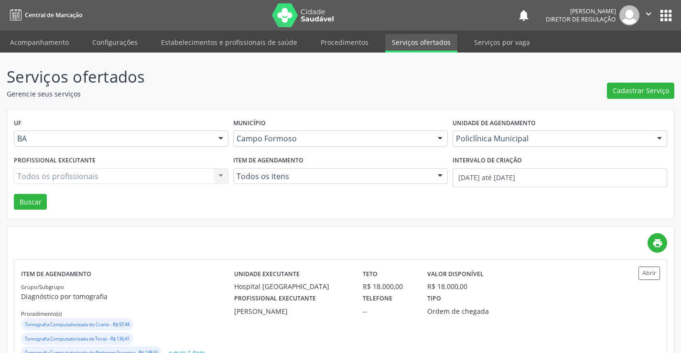
click at [113, 180] on div "Todos os profissionais Todos os profissionais Nenhum resultado encontrado para:…" at bounding box center [121, 176] width 214 height 16
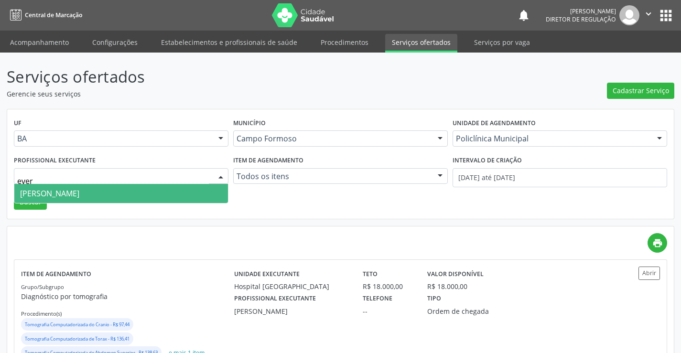
click at [156, 200] on span "Everson Marcos Matt" at bounding box center [121, 193] width 214 height 19
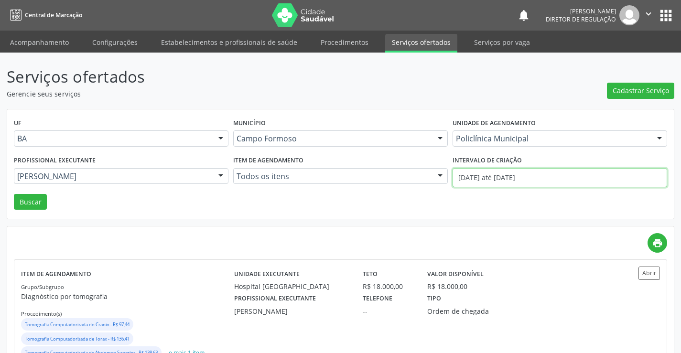
click at [505, 181] on input "[DATE] até [DATE]" at bounding box center [559, 177] width 214 height 19
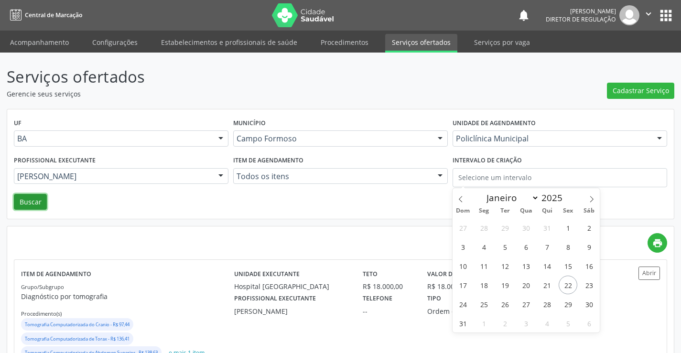
click at [36, 199] on button "Buscar" at bounding box center [30, 202] width 33 height 16
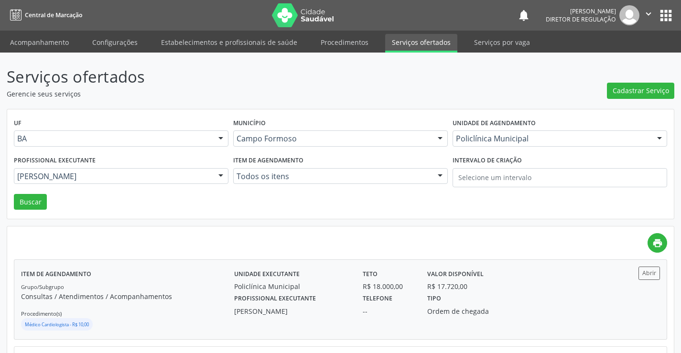
scroll to position [96, 0]
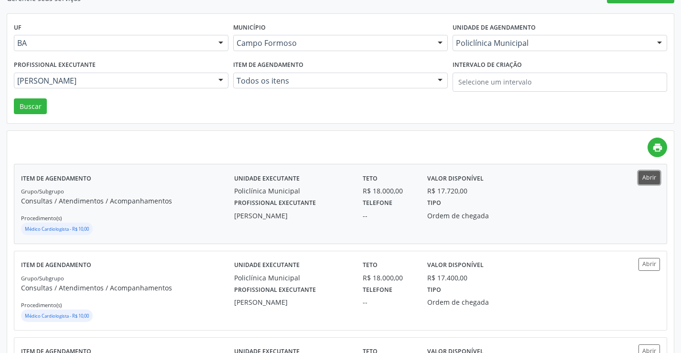
click at [639, 175] on button "Abrir" at bounding box center [648, 177] width 21 height 13
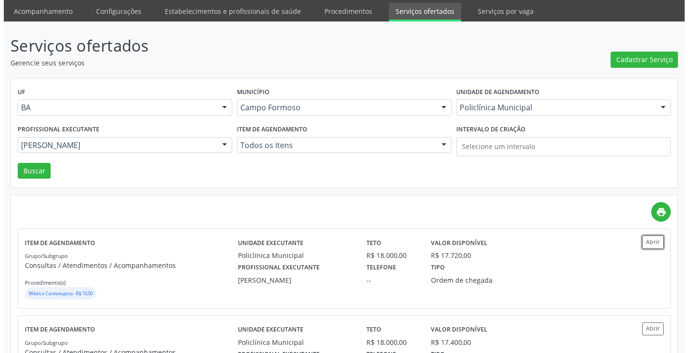
scroll to position [48, 0]
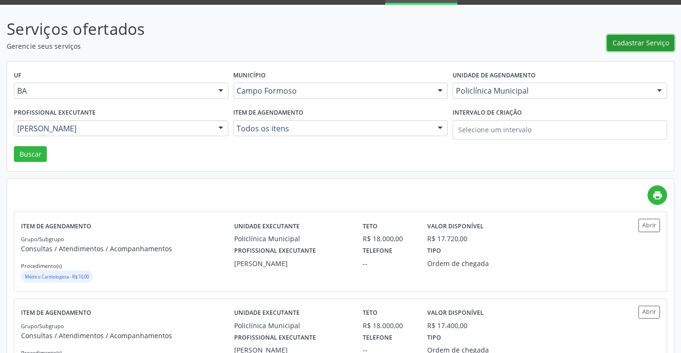
click at [613, 45] on button "Cadastrar Serviço" at bounding box center [640, 43] width 67 height 16
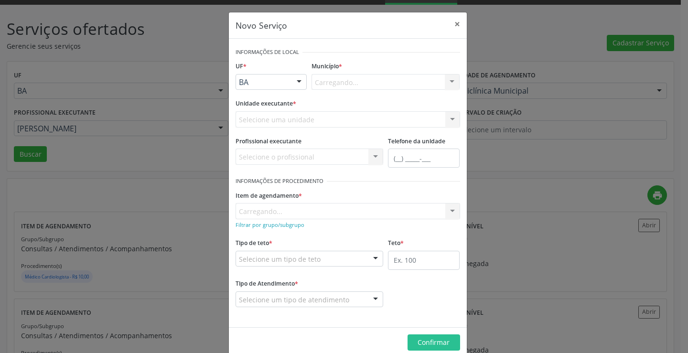
click at [352, 82] on div "Carregando... Nenhum resultado encontrado para: " " Não há nenhuma opção para s…" at bounding box center [385, 82] width 148 height 16
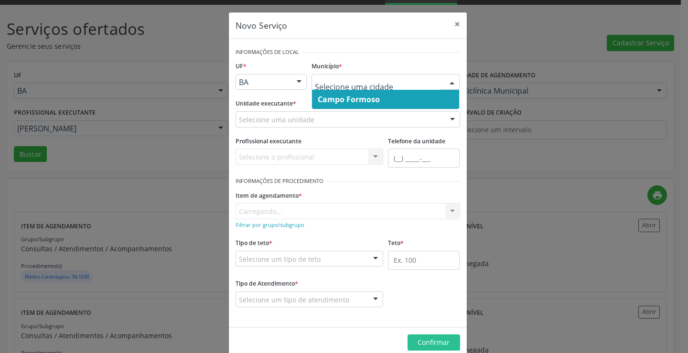
click at [356, 96] on span "Campo Formoso" at bounding box center [349, 99] width 62 height 11
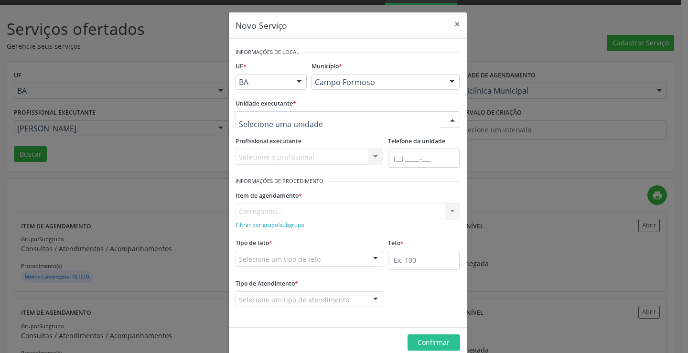
click at [337, 117] on div at bounding box center [348, 119] width 225 height 16
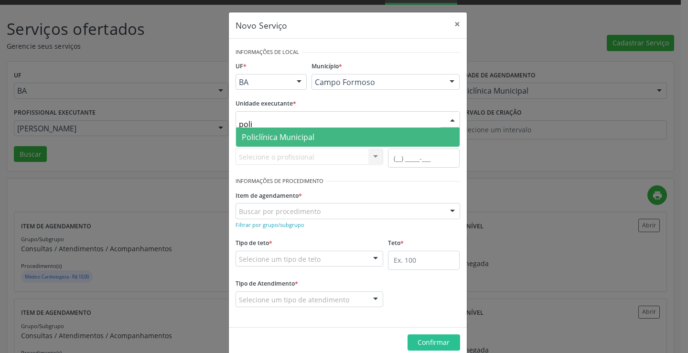
click at [335, 133] on span "Policlínica Municipal" at bounding box center [348, 137] width 224 height 19
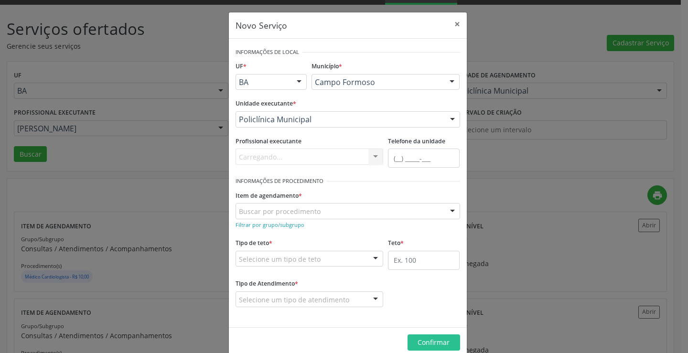
click at [305, 160] on div "Carregando... Nenhum resultado encontrado para: " " Não há nenhuma opção para s…" at bounding box center [310, 157] width 148 height 16
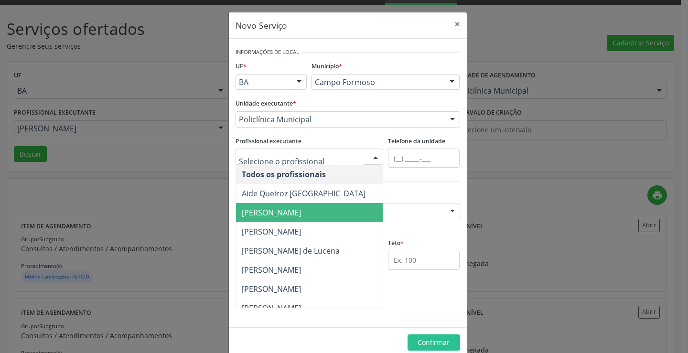
click at [293, 206] on span "[PERSON_NAME]" at bounding box center [310, 212] width 148 height 19
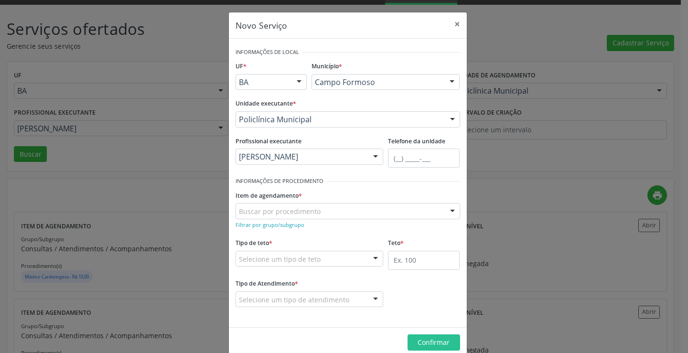
click at [277, 229] on div "Filtrar por grupo/subgrupo" at bounding box center [348, 224] width 225 height 10
click at [289, 223] on small "Filtrar por grupo/subgrupo" at bounding box center [270, 224] width 69 height 7
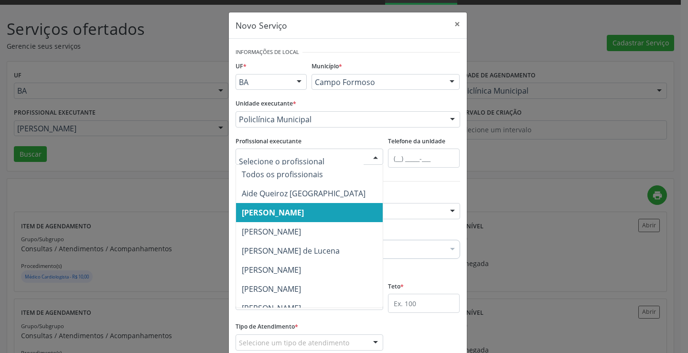
click at [316, 149] on form "Informações de Local UF * BA BA Nenhum resultado encontrado para: " " Não há ne…" at bounding box center [348, 204] width 225 height 319
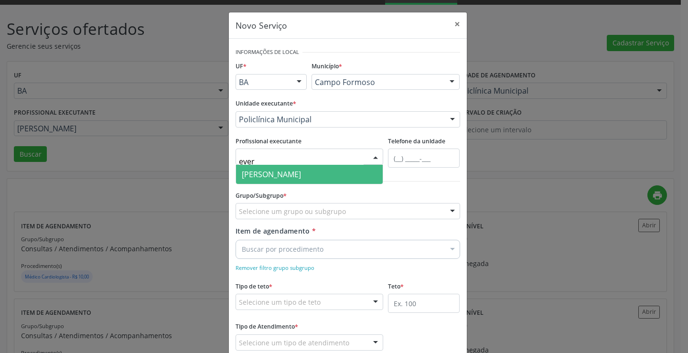
click at [301, 178] on span "Everson Marcos Matt" at bounding box center [271, 174] width 59 height 11
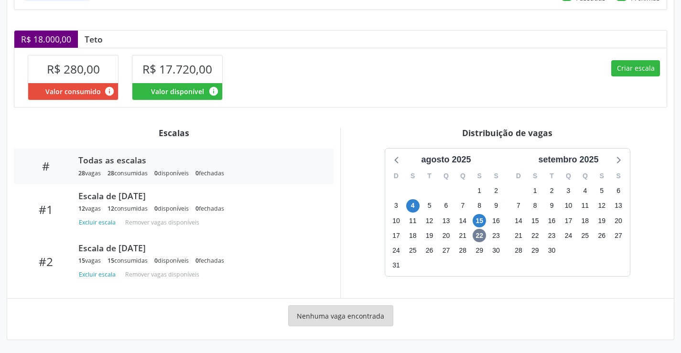
scroll to position [186, 0]
click at [480, 225] on span "15" at bounding box center [478, 220] width 13 height 13
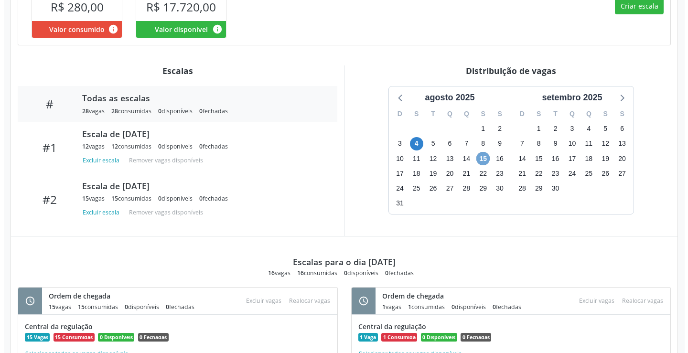
scroll to position [239, 0]
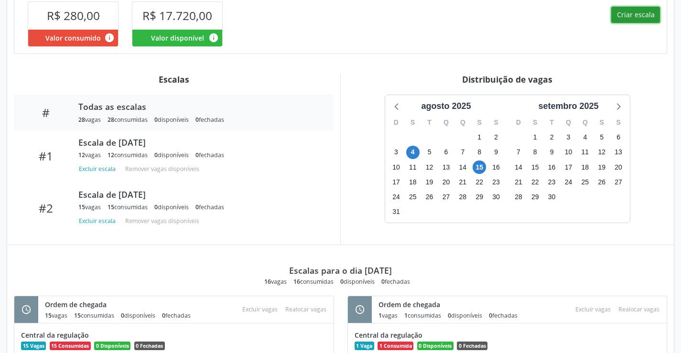
click at [632, 20] on button "Criar escala" at bounding box center [635, 15] width 49 height 16
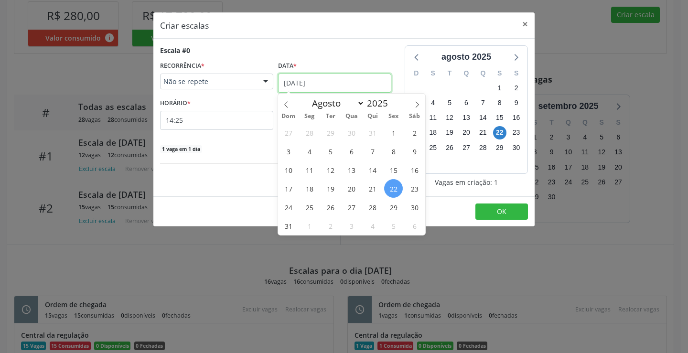
click at [319, 84] on input "22/08/2025" at bounding box center [334, 83] width 113 height 19
click at [398, 211] on span "29" at bounding box center [393, 207] width 19 height 19
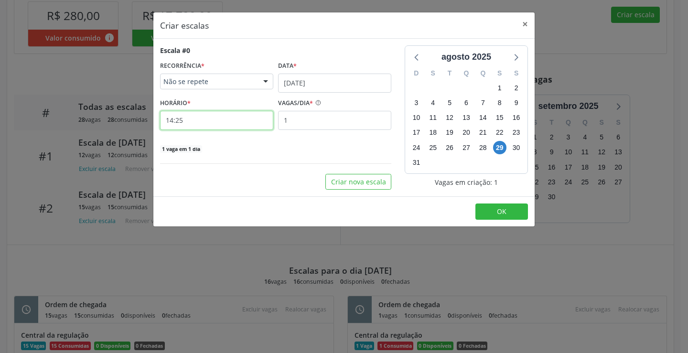
click at [213, 126] on input "14:25" at bounding box center [216, 120] width 113 height 19
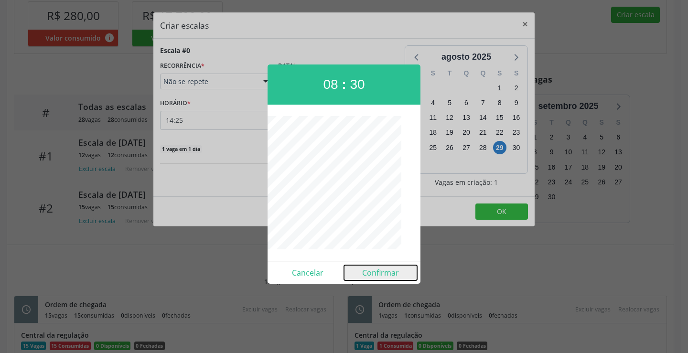
click at [368, 272] on button "Confirmar" at bounding box center [380, 272] width 73 height 15
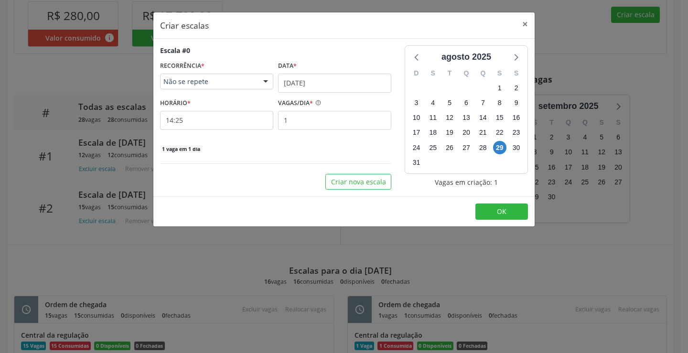
type input "08:30"
click at [323, 128] on input "1" at bounding box center [334, 120] width 113 height 19
type input "15"
click at [504, 219] on button "OK" at bounding box center [501, 212] width 53 height 16
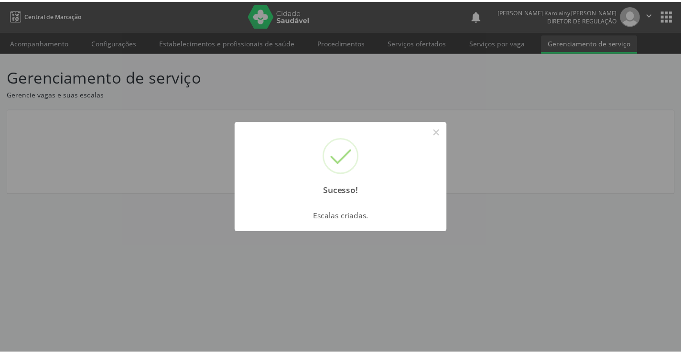
scroll to position [0, 0]
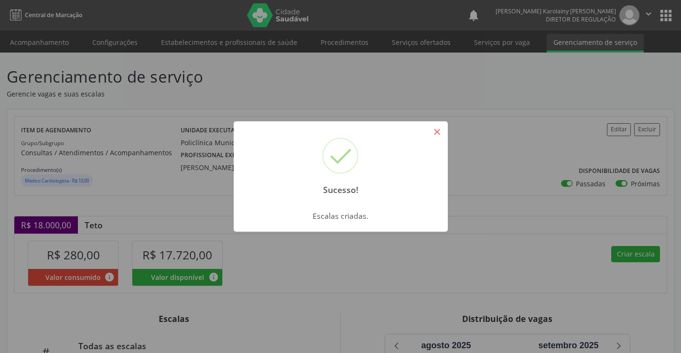
click at [438, 136] on button "×" at bounding box center [437, 132] width 16 height 16
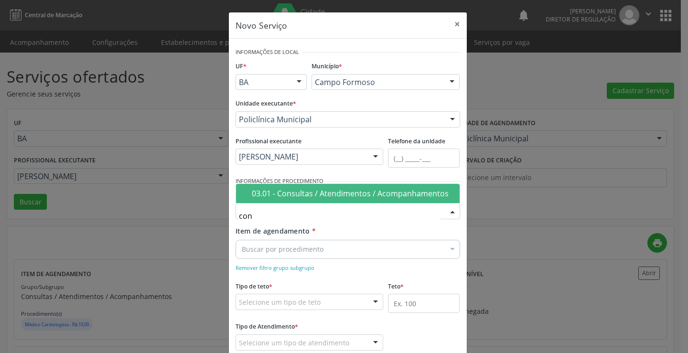
type input "cons"
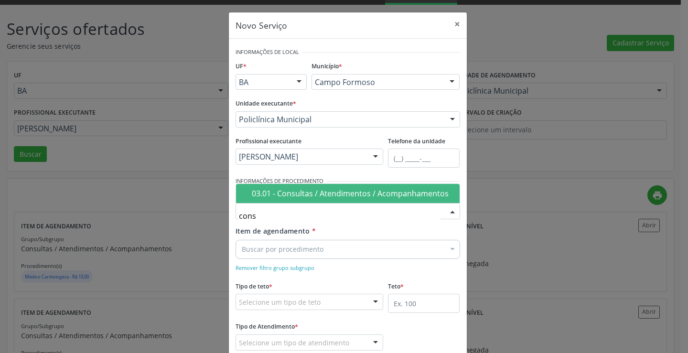
click at [300, 202] on span "03.01 - Consultas / Atendimentos / Acompanhamentos" at bounding box center [348, 193] width 224 height 19
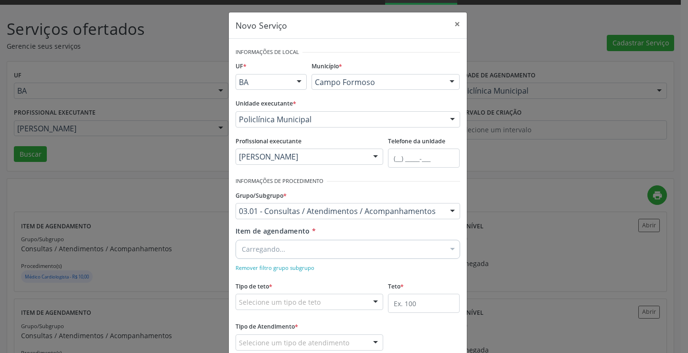
click at [290, 251] on div "Carregando..." at bounding box center [348, 249] width 225 height 19
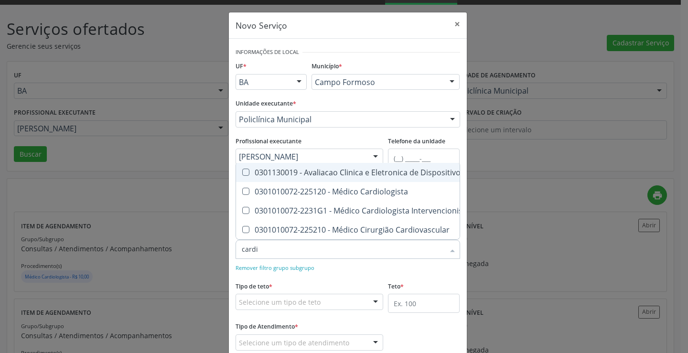
type input "cardio"
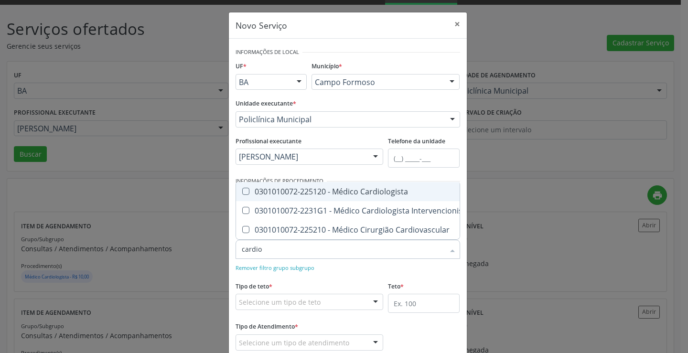
click at [332, 188] on div "0301010072-225120 - Médico Cardiologista" at bounding box center [356, 192] width 228 height 8
checkbox Cardiologista "true"
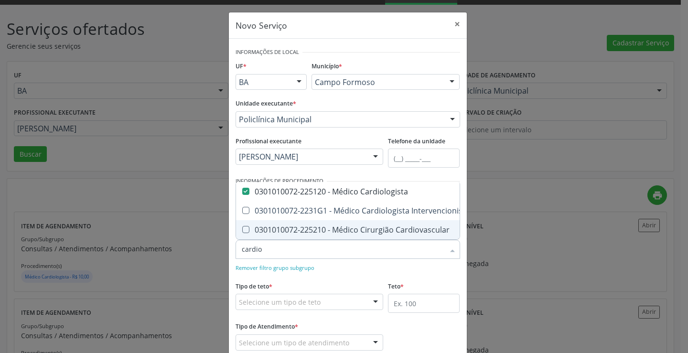
checkbox Intervencionista "true"
click at [372, 264] on div "Remover filtro grupo subgrupo" at bounding box center [348, 267] width 225 height 10
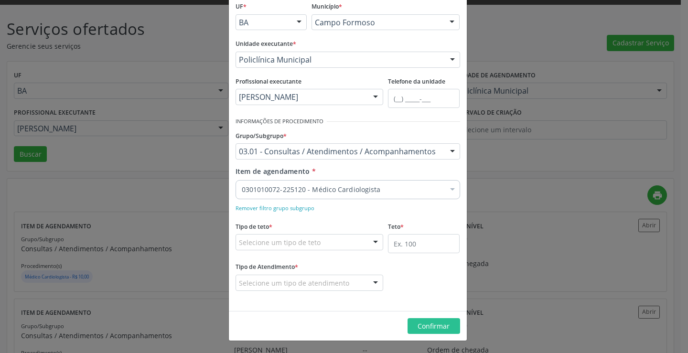
click at [324, 236] on div "Selecione um tipo de teto" at bounding box center [310, 242] width 148 height 16
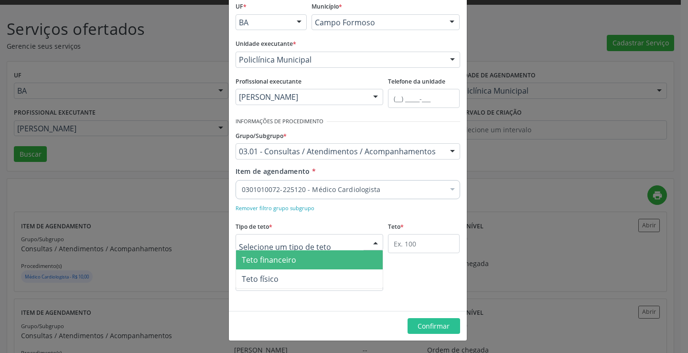
click at [318, 257] on span "Teto financeiro" at bounding box center [309, 259] width 147 height 19
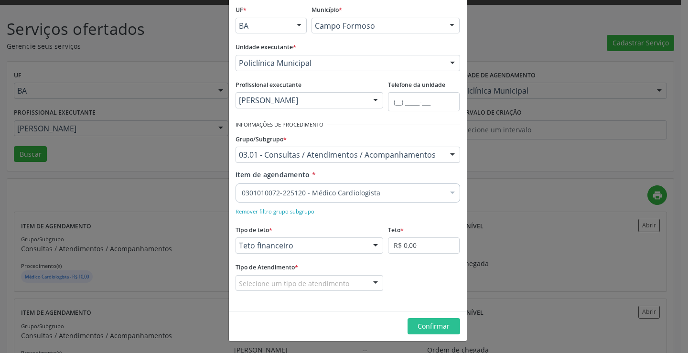
scroll to position [56, 0]
click at [410, 241] on input "R$ 0,00" at bounding box center [424, 245] width 72 height 16
type input "R$ 18.000,00"
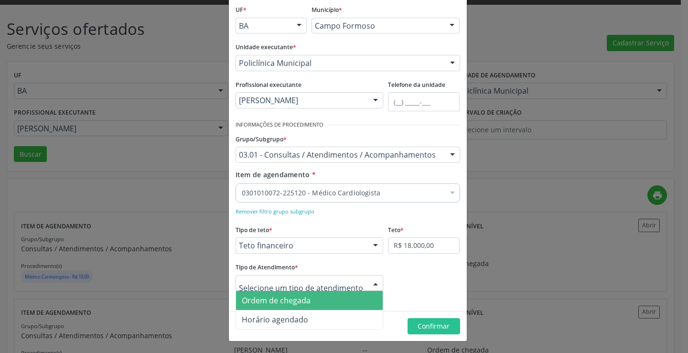
click at [349, 278] on div at bounding box center [310, 283] width 148 height 16
click at [343, 301] on span "Ordem de chegada" at bounding box center [309, 300] width 147 height 19
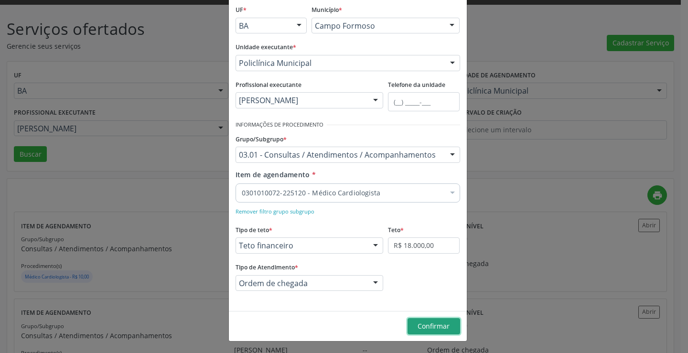
click at [436, 326] on span "Confirmar" at bounding box center [434, 325] width 32 height 9
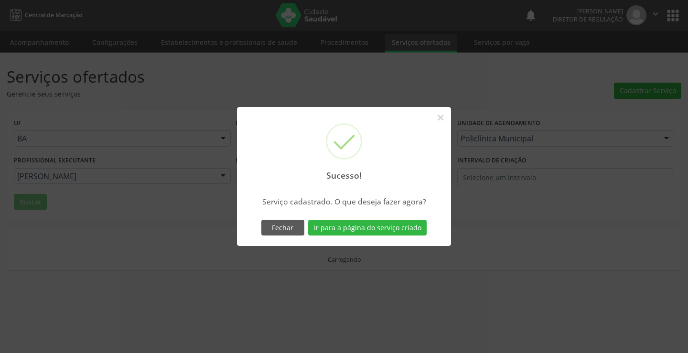
scroll to position [0, 0]
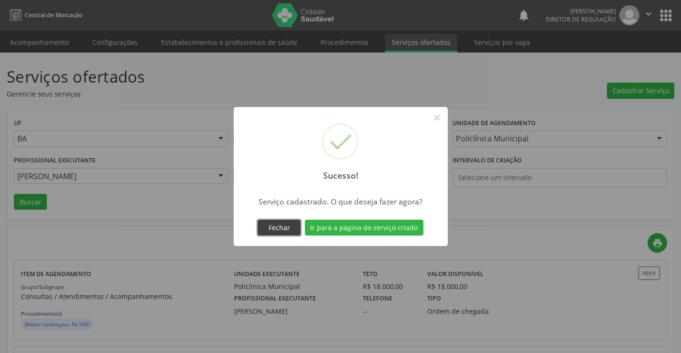
click at [294, 223] on button "Fechar" at bounding box center [278, 228] width 43 height 16
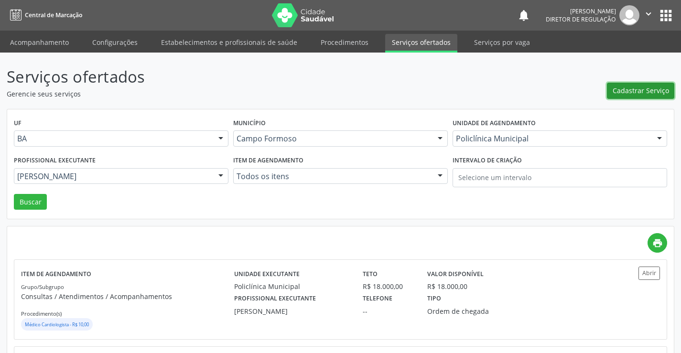
click at [649, 88] on span "Cadastrar Serviço" at bounding box center [640, 91] width 56 height 10
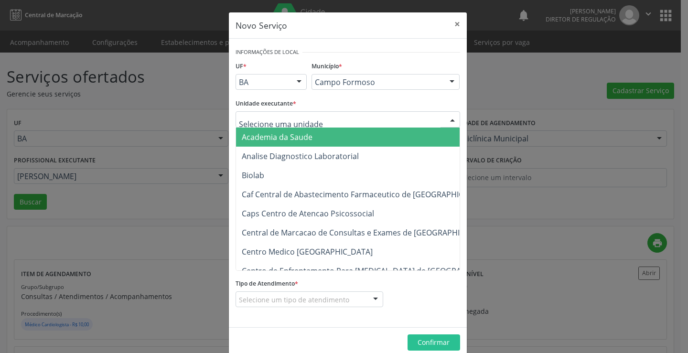
click at [354, 121] on div at bounding box center [348, 119] width 225 height 16
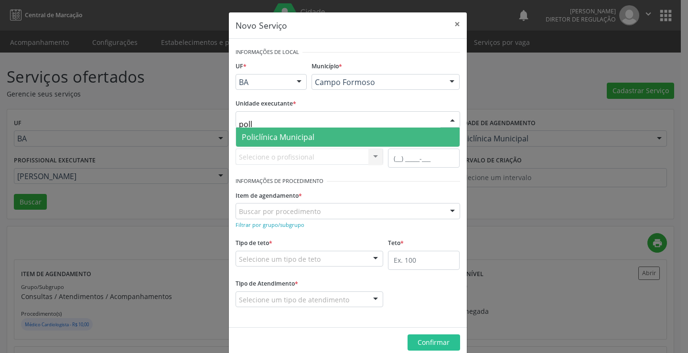
type input "pol"
click at [354, 130] on span "Policlínica Municipal" at bounding box center [348, 137] width 224 height 19
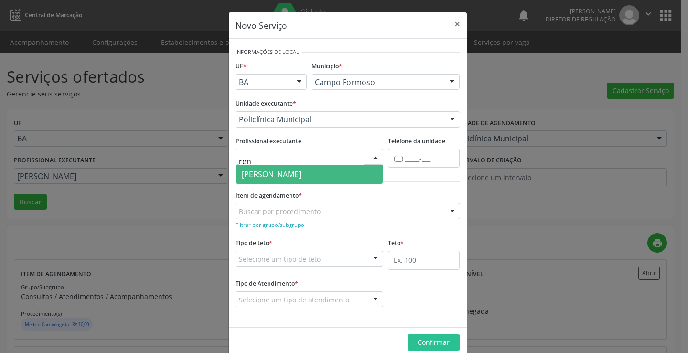
type input "rena"
click at [301, 177] on span "[PERSON_NAME]" at bounding box center [271, 174] width 59 height 11
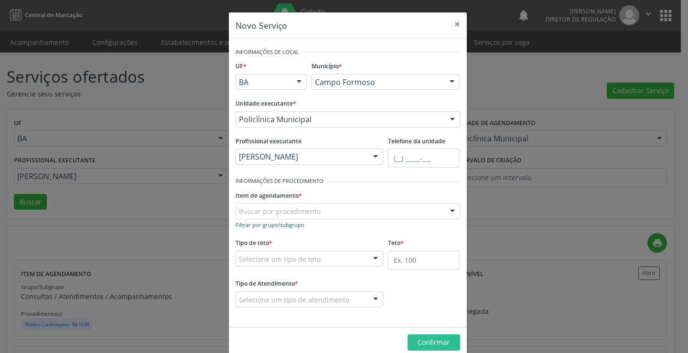
click at [288, 224] on small "Filtrar por grupo/subgrupo" at bounding box center [270, 224] width 69 height 7
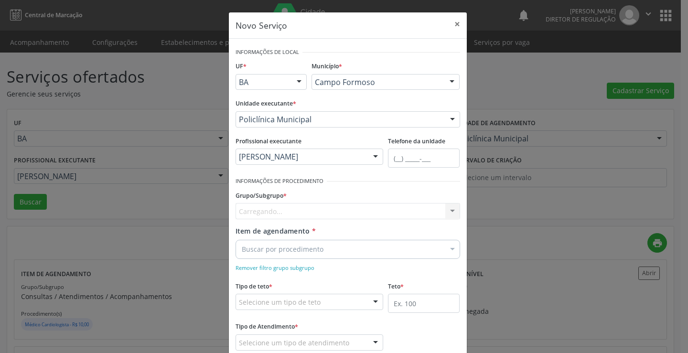
click at [289, 215] on div "Carregando... Nenhum resultado encontrado para: " " Nenhuma opção encontrada" at bounding box center [348, 211] width 225 height 16
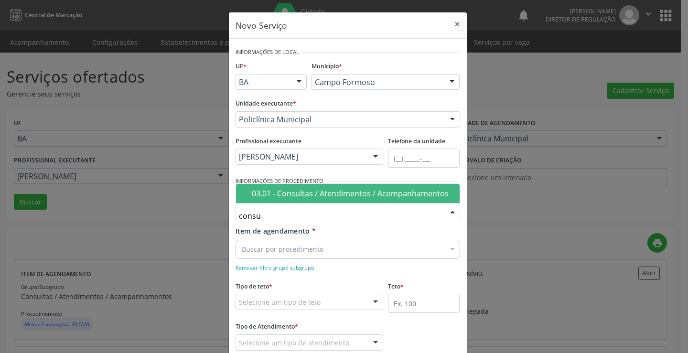
type input "consul"
click at [302, 202] on span "03.01 - Consultas / Atendimentos / Acompanhamentos" at bounding box center [348, 193] width 224 height 19
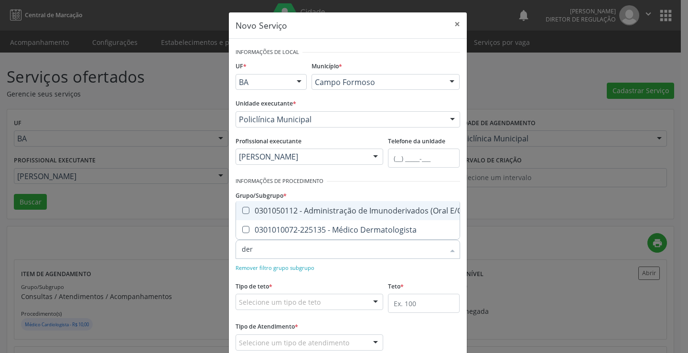
type input "derm"
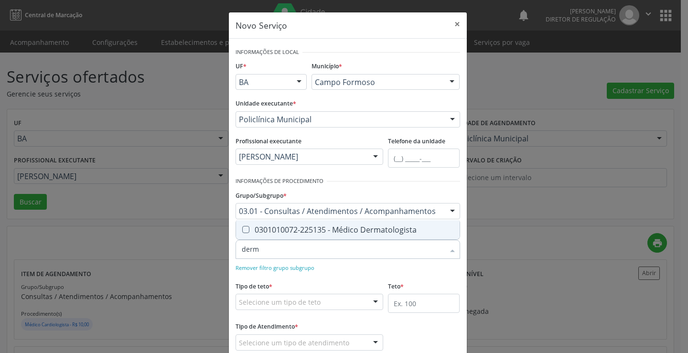
click at [327, 236] on span "0301010072-225135 - Médico Dermatologista" at bounding box center [348, 229] width 224 height 19
checkbox Dermatologista "true"
click at [356, 274] on form "Informações de Local UF * BA BA Nenhum resultado encontrado para: " " Não há ne…" at bounding box center [348, 204] width 225 height 319
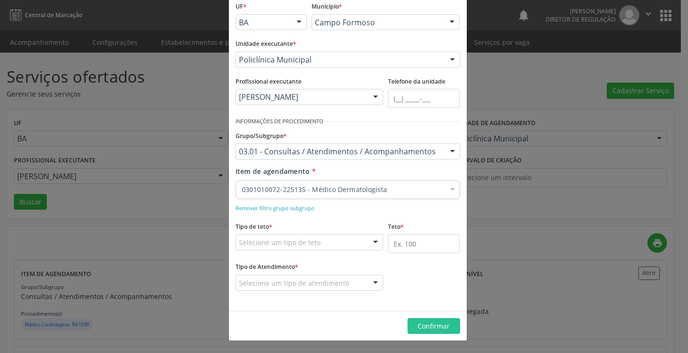
click at [332, 245] on div "Selecione um tipo de teto" at bounding box center [310, 242] width 148 height 16
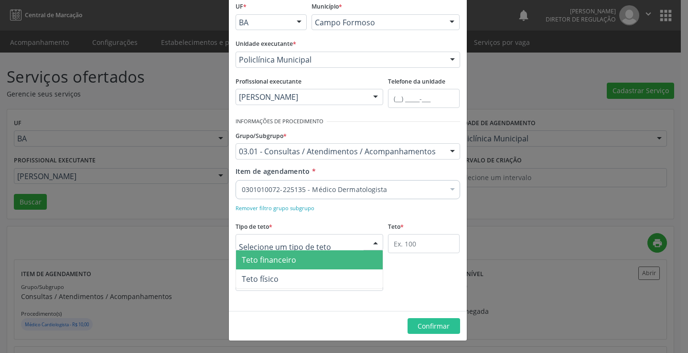
click at [316, 263] on span "Teto financeiro" at bounding box center [309, 259] width 147 height 19
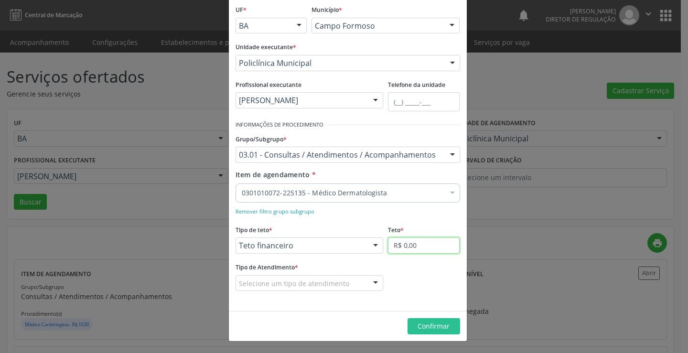
click at [395, 245] on input "R$ 0,00" at bounding box center [424, 245] width 72 height 16
type input "R$ 18.000,00"
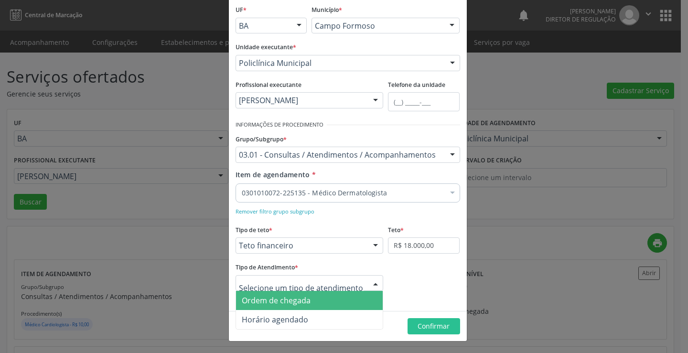
click at [342, 302] on span "Ordem de chegada" at bounding box center [309, 300] width 147 height 19
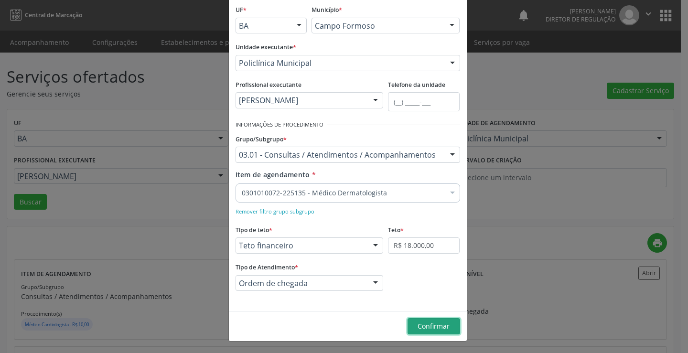
click at [456, 331] on button "Confirmar" at bounding box center [433, 326] width 53 height 16
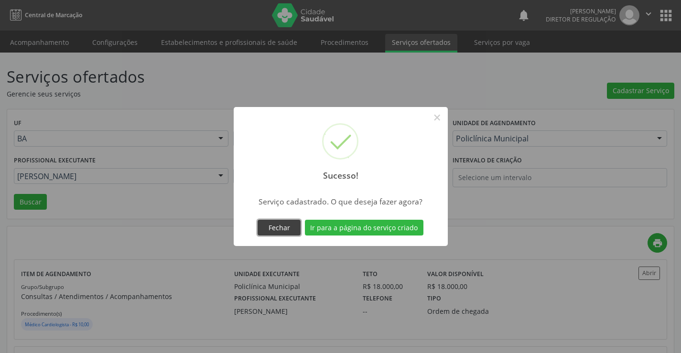
click at [287, 225] on button "Fechar" at bounding box center [278, 228] width 43 height 16
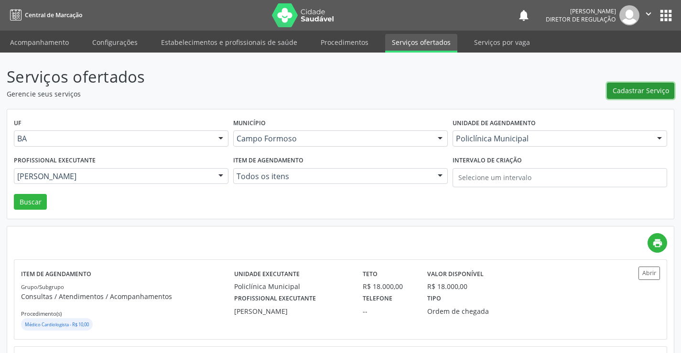
click at [636, 94] on span "Cadastrar Serviço" at bounding box center [640, 91] width 56 height 10
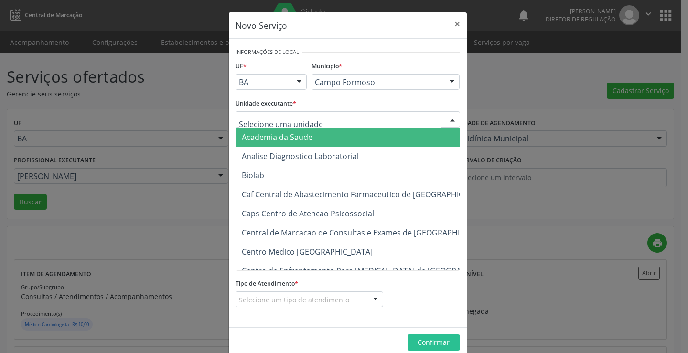
click at [333, 126] on div at bounding box center [348, 119] width 225 height 16
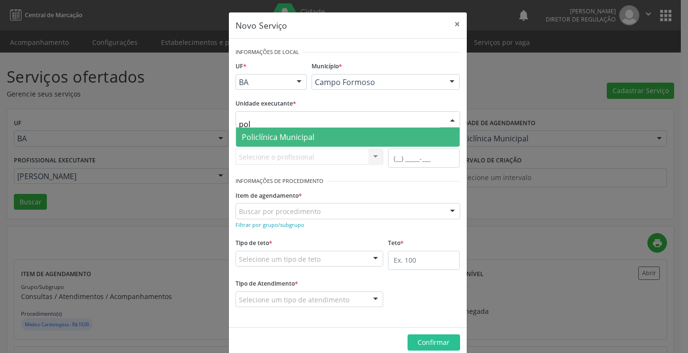
type input "poli"
click at [325, 139] on span "Policlínica Municipal" at bounding box center [348, 137] width 224 height 19
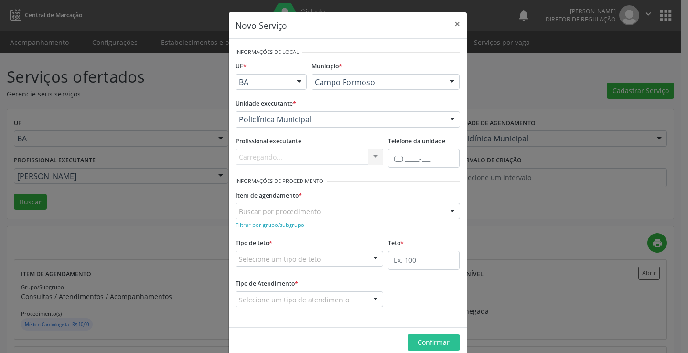
click at [321, 156] on div "Carregando... Nenhum resultado encontrado para: " " Não há nenhuma opção para s…" at bounding box center [310, 157] width 148 height 16
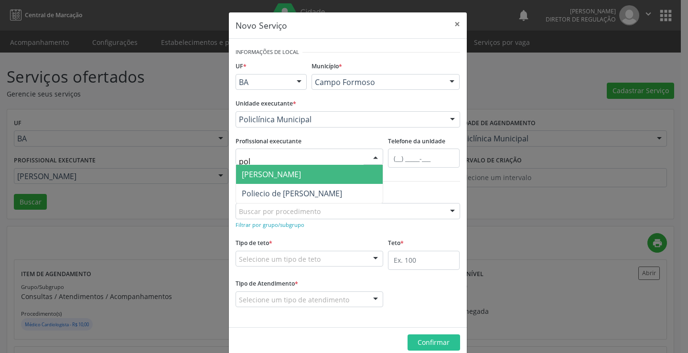
type input "poli"
click at [325, 170] on span "Poliecio de [PERSON_NAME]" at bounding box center [292, 174] width 100 height 11
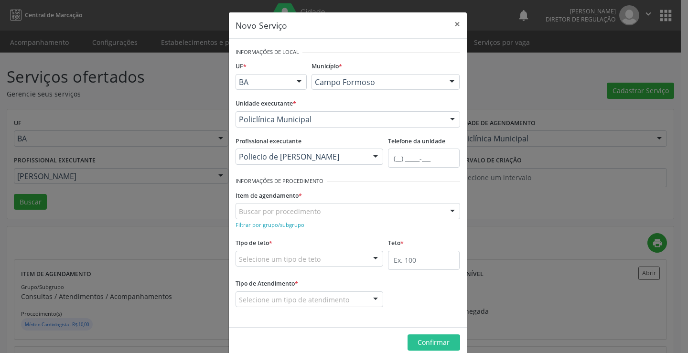
click at [300, 224] on div "Filtrar por grupo/subgrupo" at bounding box center [348, 224] width 225 height 10
click at [289, 227] on small "Filtrar por grupo/subgrupo" at bounding box center [270, 224] width 69 height 7
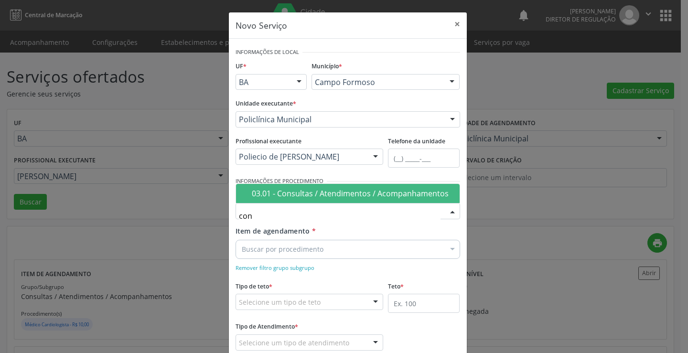
type input "cons"
click at [308, 199] on span "03.01 - Consultas / Atendimentos / Acompanhamentos" at bounding box center [348, 193] width 224 height 19
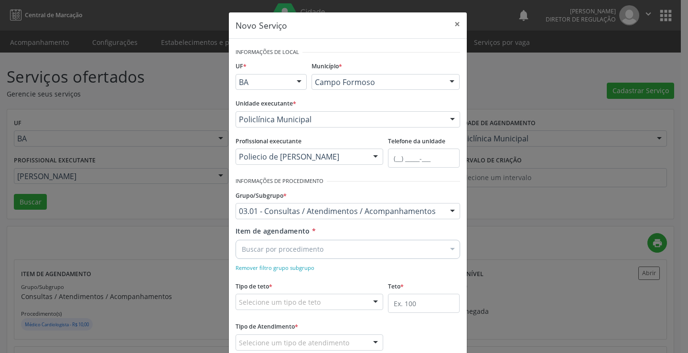
click at [327, 247] on div "Buscar por procedimento" at bounding box center [348, 249] width 225 height 19
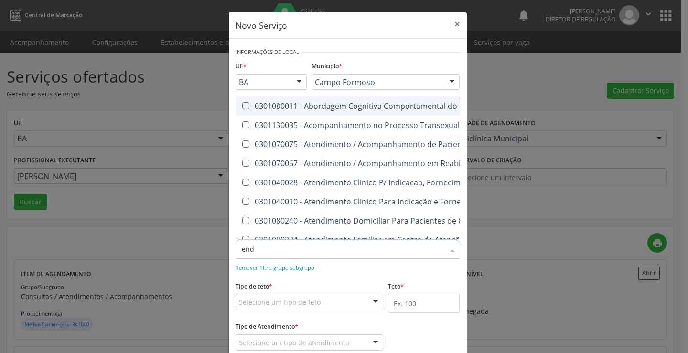
type input "endo"
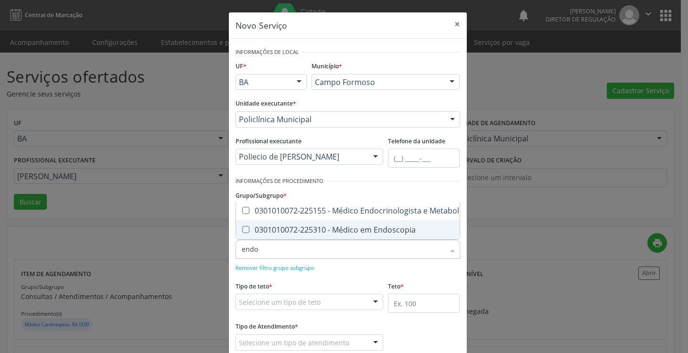
click at [331, 226] on div "0301010072-225310 - Médico em Endoscopia" at bounding box center [361, 230] width 239 height 8
checkbox Endoscopia "false"
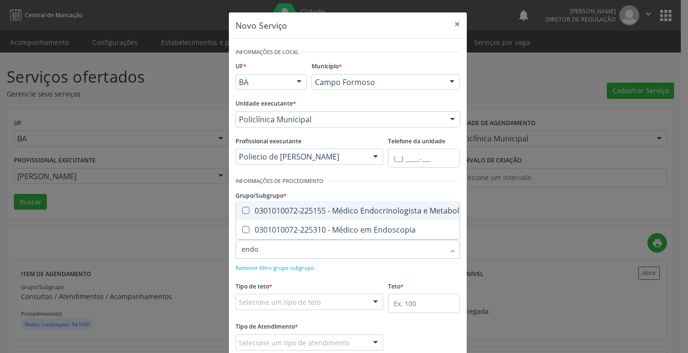
click at [331, 211] on span "0301010072-225155 - Médico Endocrinologista e Metabologista" at bounding box center [361, 210] width 251 height 19
checkbox Metabologista "true"
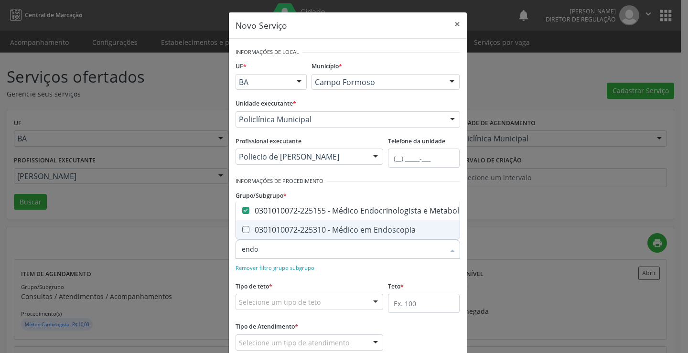
checkbox Endoscopia "true"
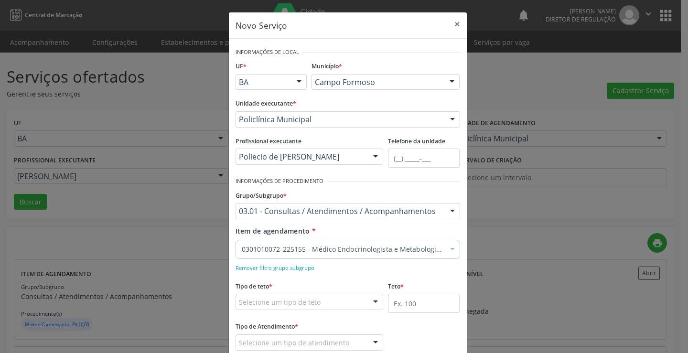
click at [337, 263] on div "Remover filtro grupo subgrupo" at bounding box center [348, 267] width 225 height 10
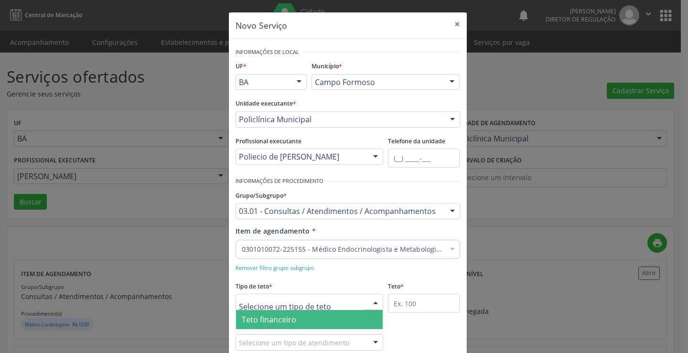
click at [322, 308] on div at bounding box center [310, 302] width 148 height 16
drag, startPoint x: 323, startPoint y: 296, endPoint x: 322, endPoint y: 316, distance: 20.5
click at [323, 296] on div at bounding box center [310, 302] width 148 height 16
click at [322, 316] on span "Teto financeiro" at bounding box center [309, 319] width 147 height 19
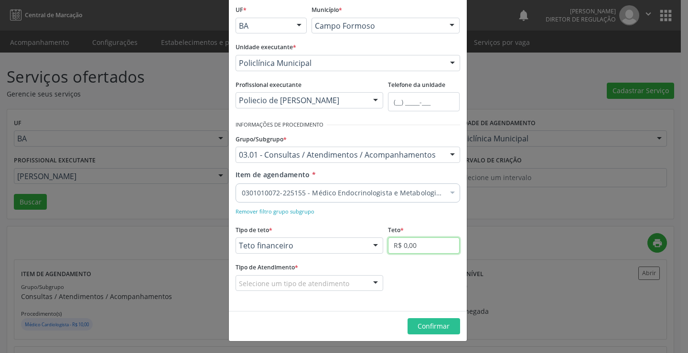
click at [412, 247] on input "R$ 0,00" at bounding box center [424, 245] width 72 height 16
type input "R$ 18.000,00"
click at [361, 286] on div "Selecione um tipo de atendimento" at bounding box center [310, 283] width 148 height 16
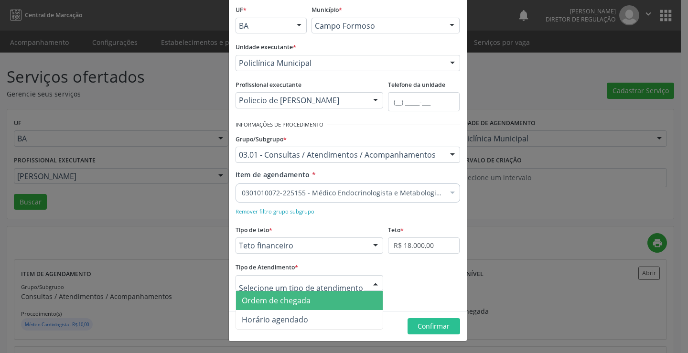
click at [355, 303] on span "Ordem de chegada" at bounding box center [309, 300] width 147 height 19
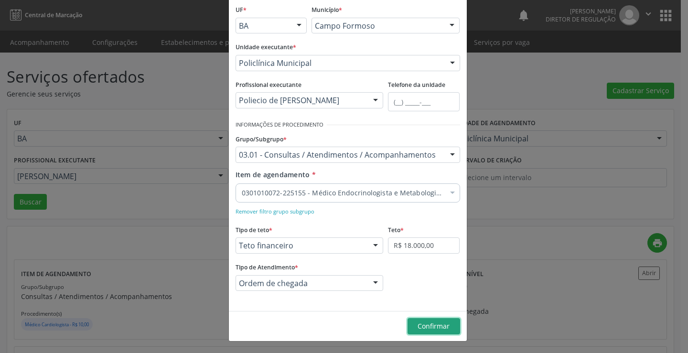
click at [444, 331] on span "Confirmar" at bounding box center [434, 325] width 32 height 9
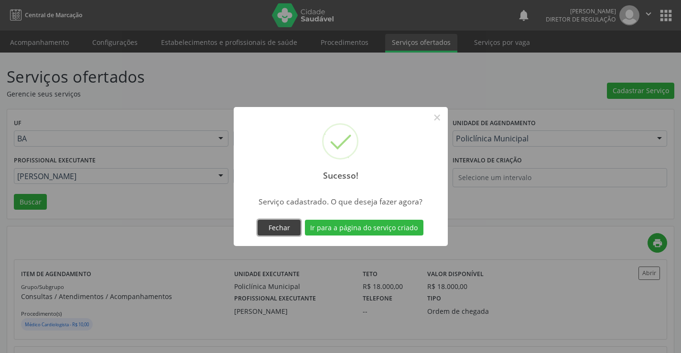
click at [284, 227] on button "Fechar" at bounding box center [278, 228] width 43 height 16
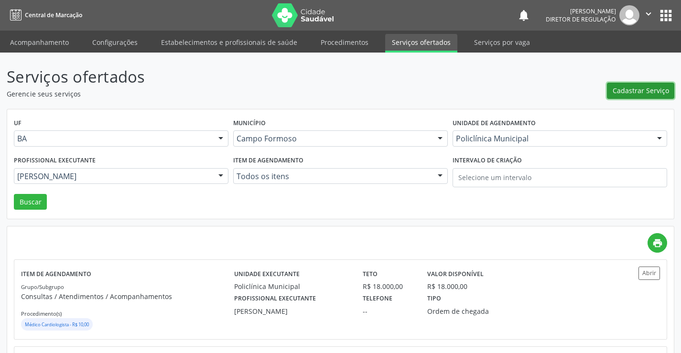
click at [631, 90] on span "Cadastrar Serviço" at bounding box center [640, 91] width 56 height 10
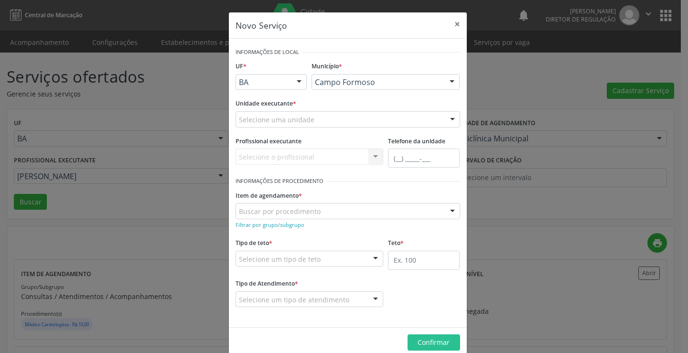
click at [333, 130] on div "Unidade executante * Selecione uma unidade Academia da Saude Analise Diagnostic…" at bounding box center [347, 114] width 229 height 37
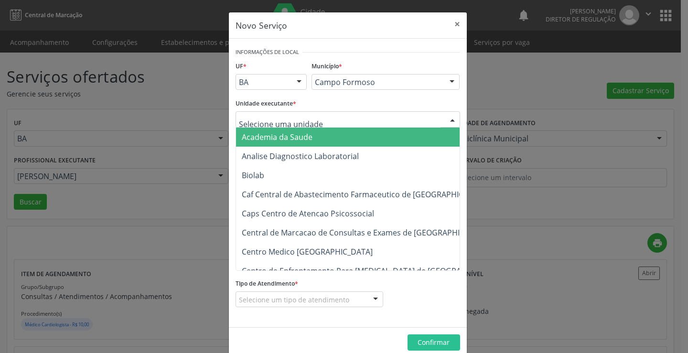
click at [324, 122] on div at bounding box center [348, 119] width 225 height 16
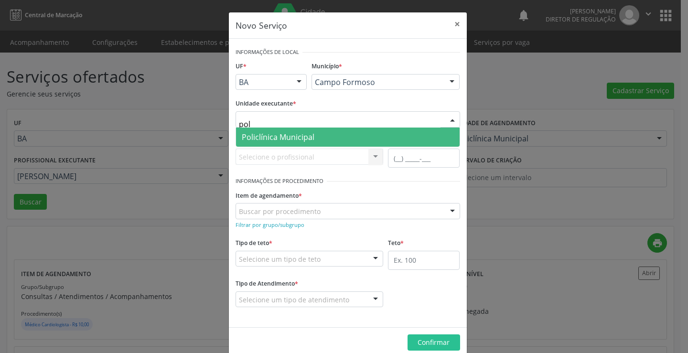
type input "poli"
click at [323, 138] on span "Policlínica Municipal" at bounding box center [348, 137] width 224 height 19
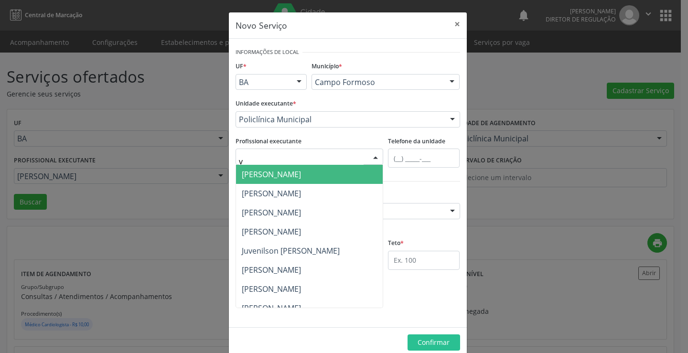
type input "va"
click at [456, 24] on button "×" at bounding box center [457, 23] width 19 height 23
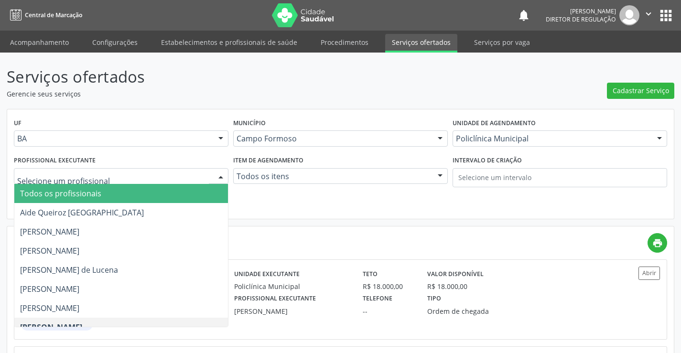
click at [93, 194] on span "Todos os profissionais" at bounding box center [60, 193] width 81 height 11
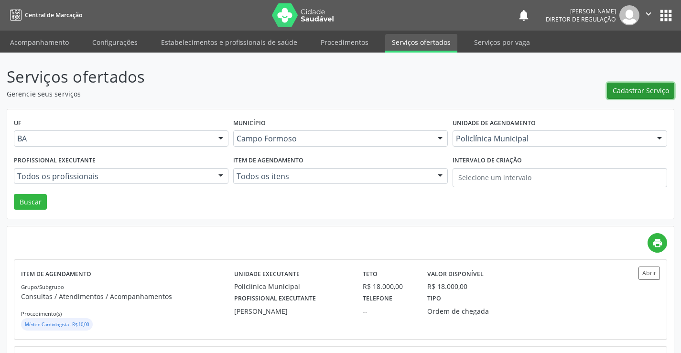
click at [639, 88] on span "Cadastrar Serviço" at bounding box center [640, 91] width 56 height 10
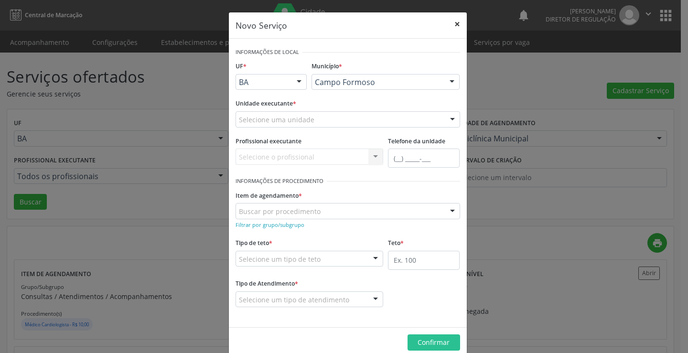
click at [457, 32] on button "×" at bounding box center [457, 23] width 19 height 23
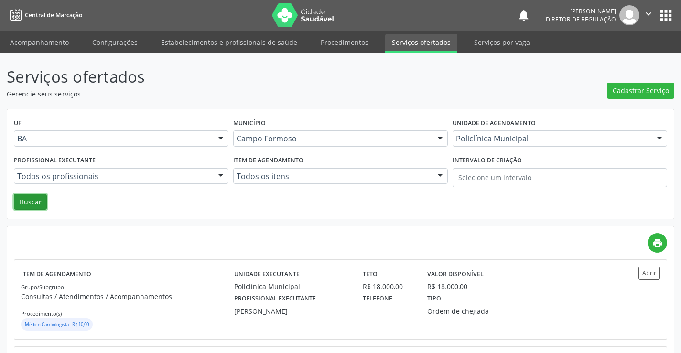
click at [30, 203] on button "Buscar" at bounding box center [30, 202] width 33 height 16
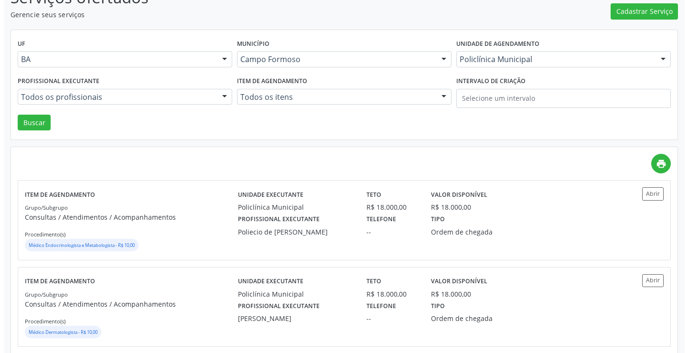
scroll to position [48, 0]
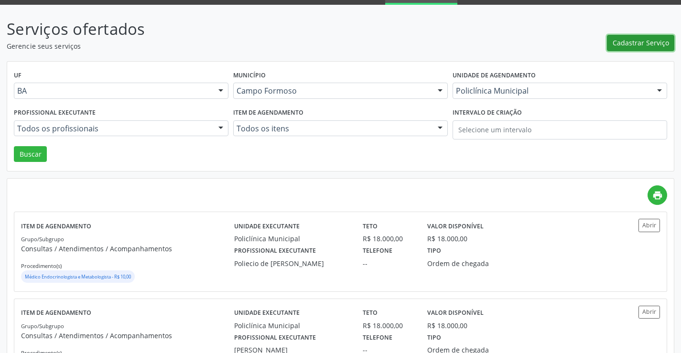
click at [622, 42] on span "Cadastrar Serviço" at bounding box center [640, 43] width 56 height 10
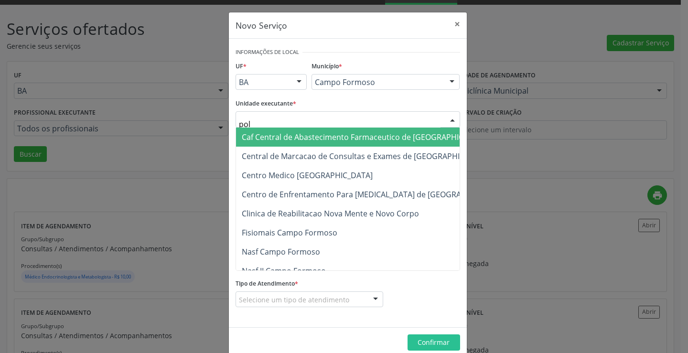
type input "poli"
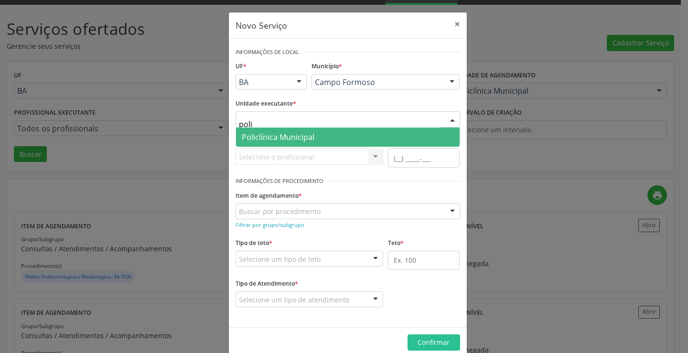
click at [278, 137] on span "Policlínica Municipal" at bounding box center [278, 137] width 73 height 11
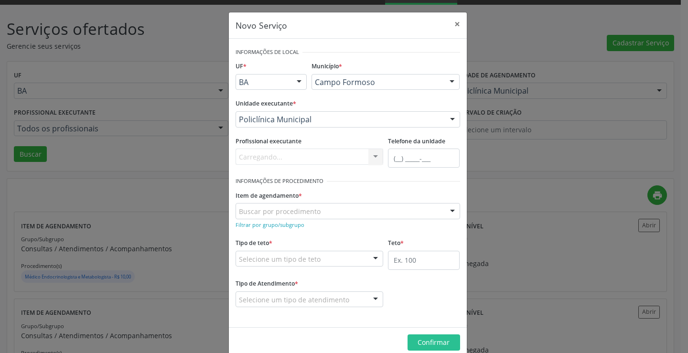
click at [276, 161] on div "Carregando... Nenhum resultado encontrado para: " " Não há nenhuma opção para s…" at bounding box center [310, 157] width 148 height 16
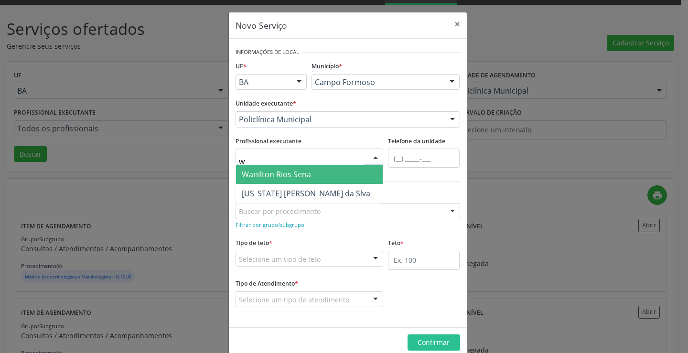
type input "wa"
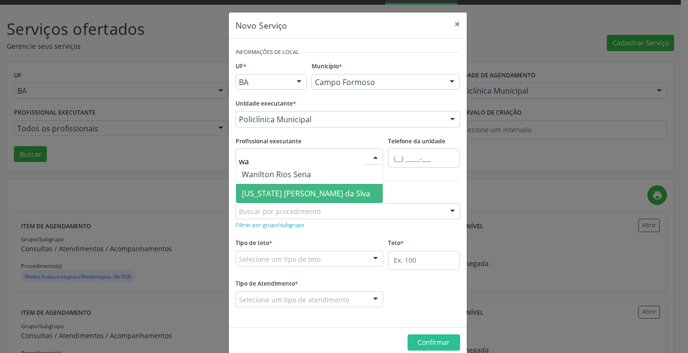
click at [267, 192] on span "[US_STATE] [PERSON_NAME] da Slva" at bounding box center [306, 193] width 129 height 11
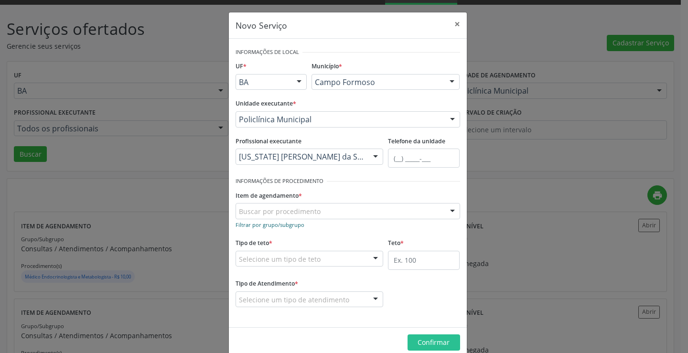
click at [257, 224] on small "Filtrar por grupo/subgrupo" at bounding box center [270, 224] width 69 height 7
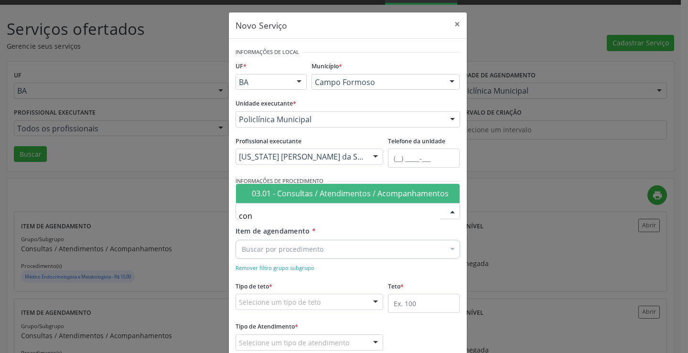
type input "cons"
click at [279, 197] on div "03.01 - Consultas / Atendimentos / Acompanhamentos" at bounding box center [353, 194] width 202 height 8
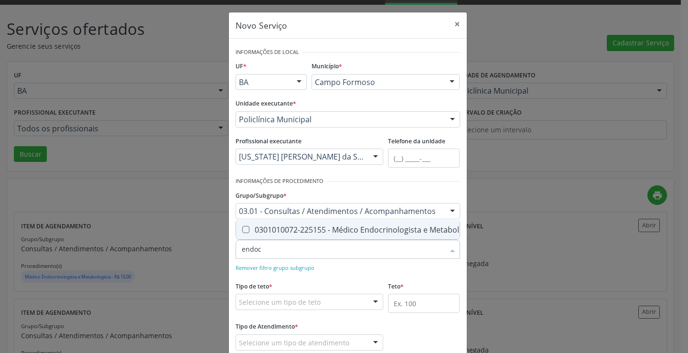
type input "endocr"
click at [307, 227] on div "0301010072-225155 - Médico Endocrinologista e Metabologista" at bounding box center [361, 230] width 239 height 8
checkbox Metabologista "true"
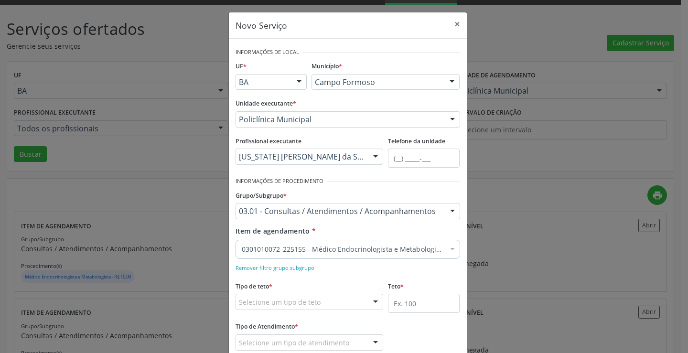
click at [358, 262] on div "Remover filtro grupo subgrupo" at bounding box center [348, 267] width 225 height 10
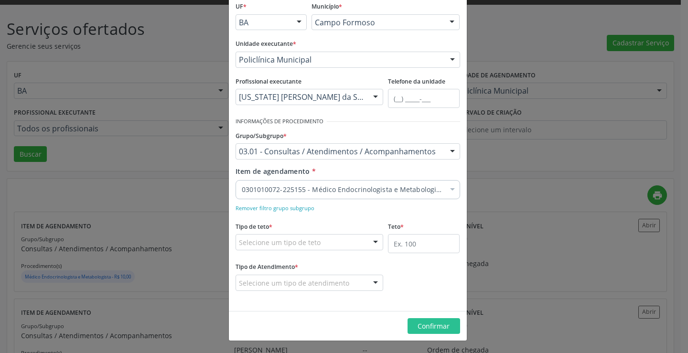
click at [322, 237] on div "Selecione um tipo de teto" at bounding box center [310, 242] width 148 height 16
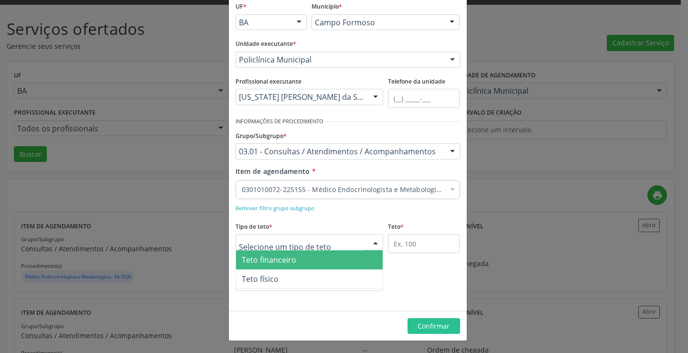
click at [306, 262] on span "Teto financeiro" at bounding box center [309, 259] width 147 height 19
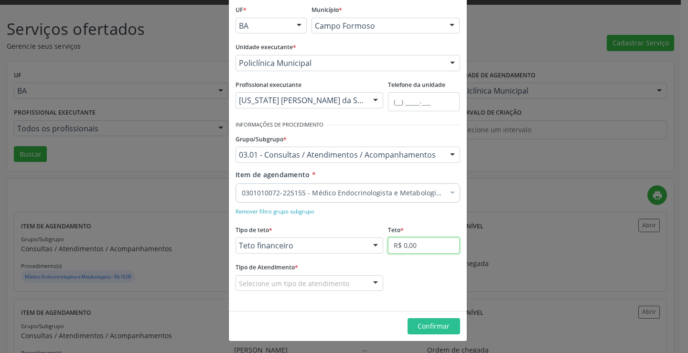
click at [418, 250] on input "R$ 0,00" at bounding box center [424, 245] width 72 height 16
type input "R$ 18.000,00"
click at [350, 283] on div "Selecione um tipo de atendimento" at bounding box center [310, 283] width 148 height 16
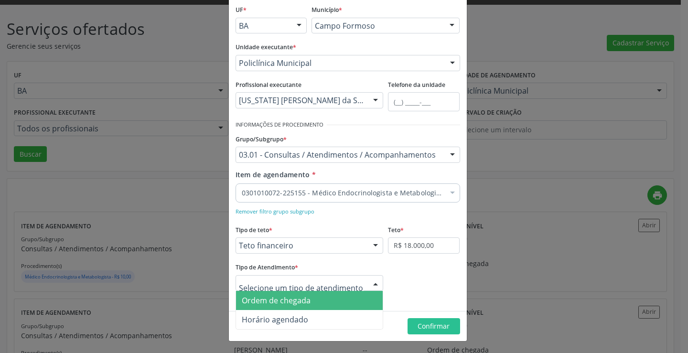
click at [338, 296] on span "Ordem de chegada" at bounding box center [309, 300] width 147 height 19
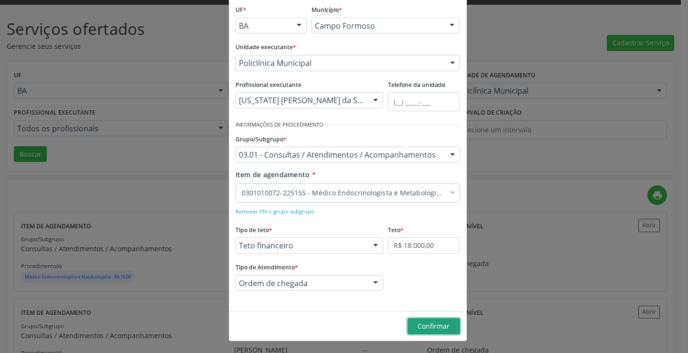
click at [433, 326] on span "Confirmar" at bounding box center [434, 325] width 32 height 9
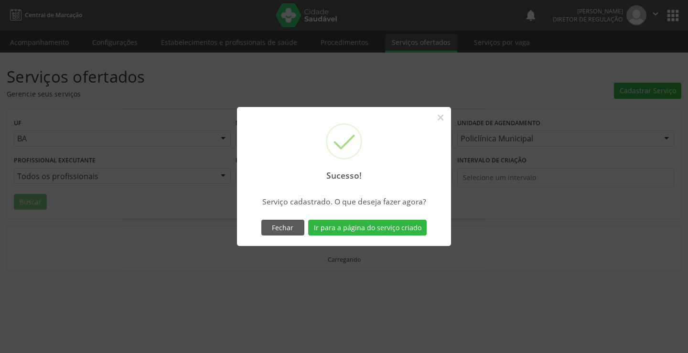
scroll to position [0, 0]
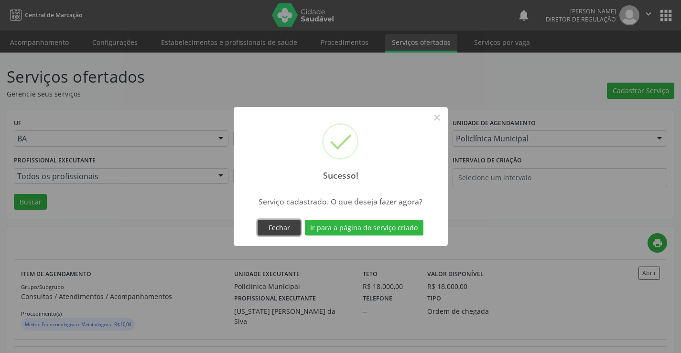
click at [289, 230] on button "Fechar" at bounding box center [278, 228] width 43 height 16
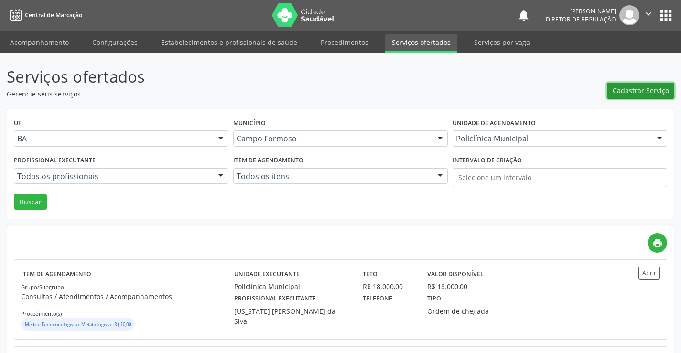
click at [640, 97] on button "Cadastrar Serviço" at bounding box center [640, 91] width 67 height 16
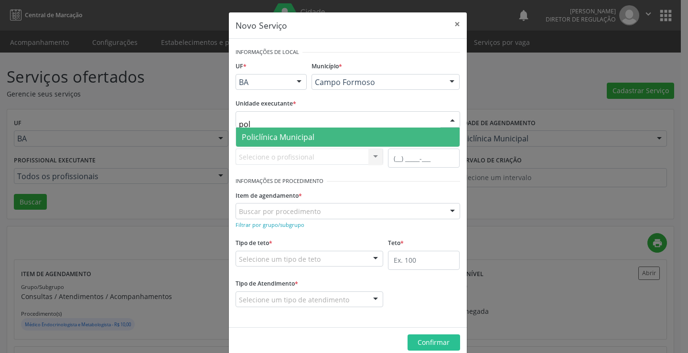
type input "poli"
click at [304, 139] on span "Policlínica Municipal" at bounding box center [278, 137] width 73 height 11
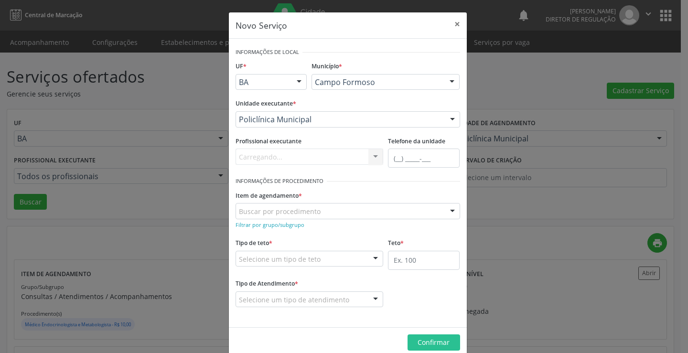
click at [307, 161] on div "Carregando... Nenhum resultado encontrado para: " " Não há nenhuma opção para s…" at bounding box center [310, 157] width 148 height 16
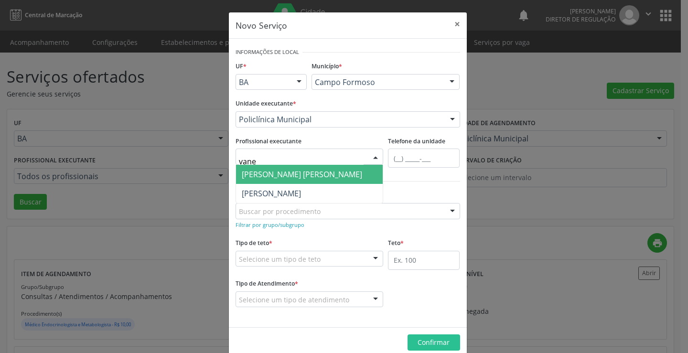
type input "vanes"
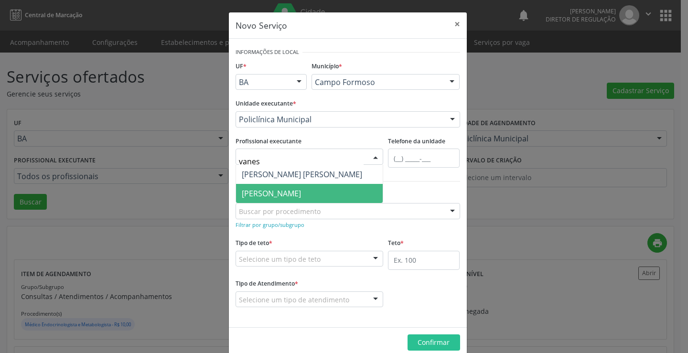
click at [301, 190] on span "[PERSON_NAME]" at bounding box center [271, 193] width 59 height 11
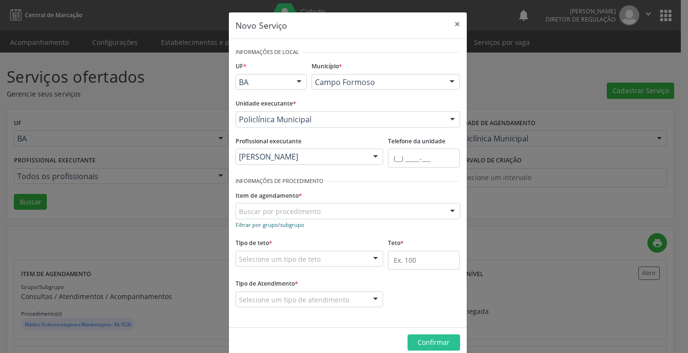
click at [257, 227] on small "Filtrar por grupo/subgrupo" at bounding box center [270, 224] width 69 height 7
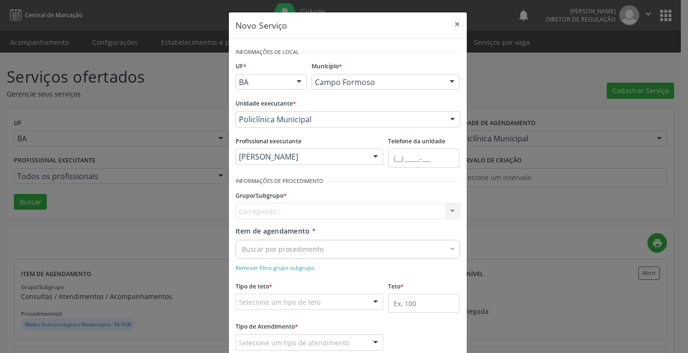
click at [269, 214] on div "Carregando... Nenhum resultado encontrado para: " " Nenhuma opção encontrada" at bounding box center [348, 211] width 225 height 16
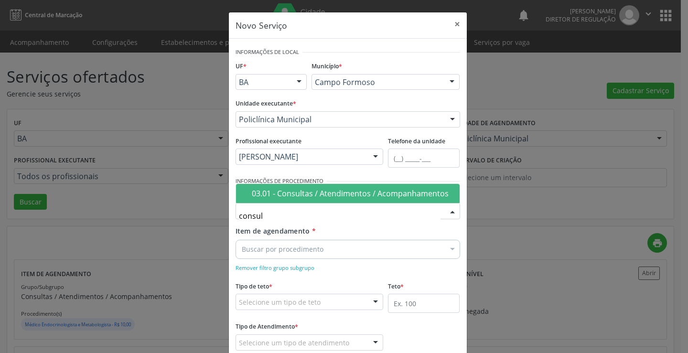
type input "consult"
click at [302, 194] on div "03.01 - Consultas / Atendimentos / Acompanhamentos" at bounding box center [353, 194] width 202 height 8
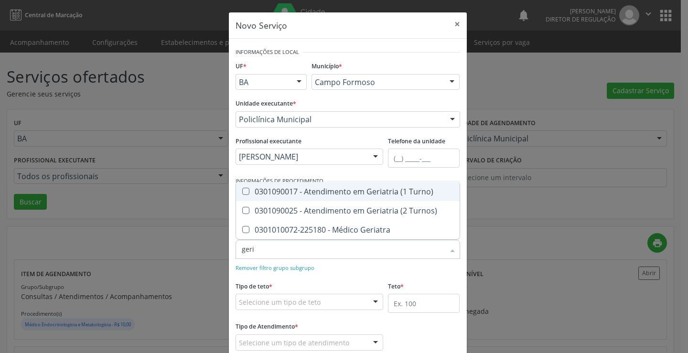
type input "geria"
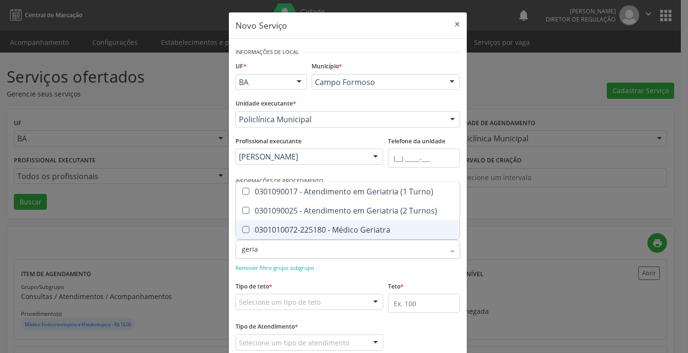
click at [333, 234] on div "0301010072-225180 - Médico Geriatra" at bounding box center [348, 230] width 212 height 8
checkbox Geriatra "true"
checkbox Turnos\) "true"
click at [356, 276] on form "Informações de Local UF * BA BA Nenhum resultado encontrado para: " " Não há ne…" at bounding box center [348, 204] width 225 height 319
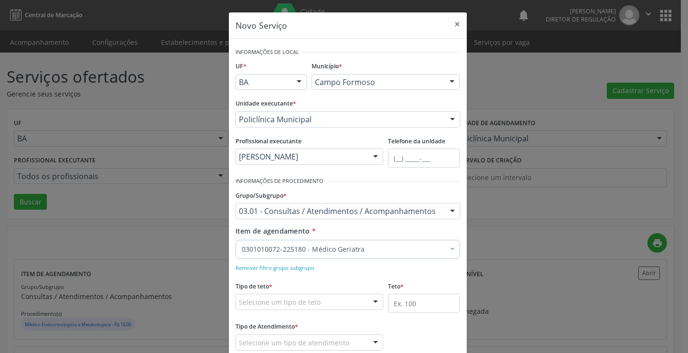
drag, startPoint x: 318, startPoint y: 294, endPoint x: 315, endPoint y: 304, distance: 11.0
click at [317, 296] on div "Selecione um tipo de teto" at bounding box center [310, 302] width 148 height 16
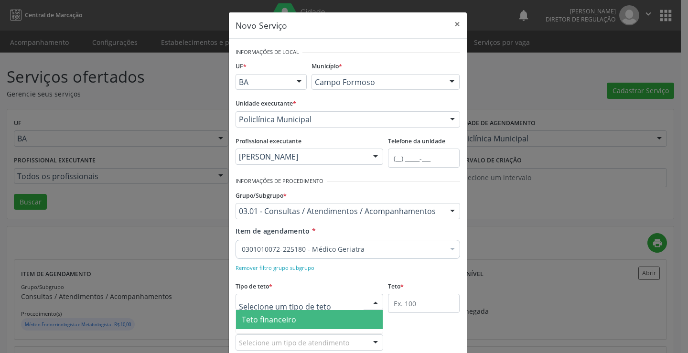
click at [312, 316] on span "Teto financeiro" at bounding box center [309, 319] width 147 height 19
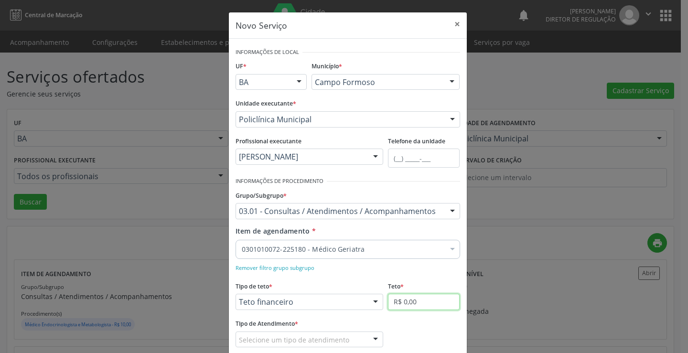
click at [411, 302] on input "R$ 0,00" at bounding box center [424, 302] width 72 height 16
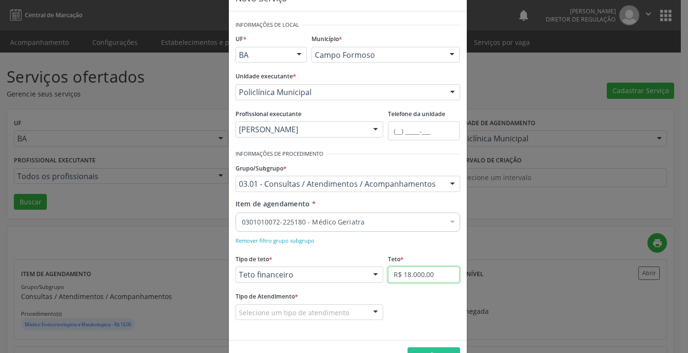
scroll to position [56, 0]
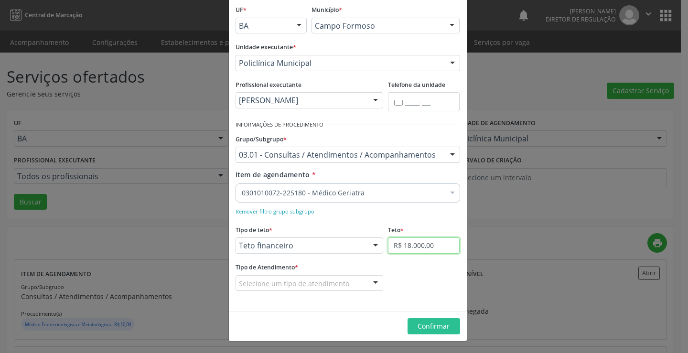
type input "R$ 18.000,00"
click at [368, 288] on div at bounding box center [375, 284] width 14 height 16
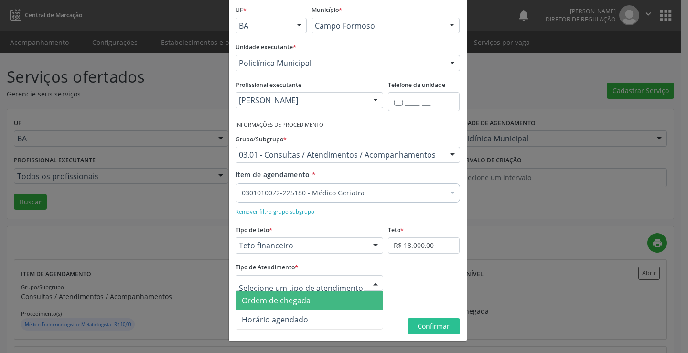
click at [325, 306] on span "Ordem de chegada" at bounding box center [309, 300] width 147 height 19
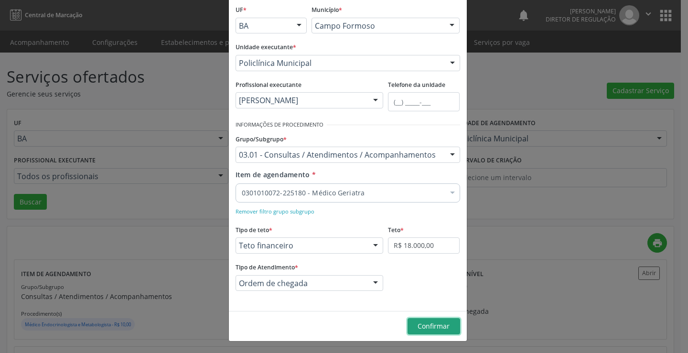
click at [430, 328] on span "Confirmar" at bounding box center [434, 325] width 32 height 9
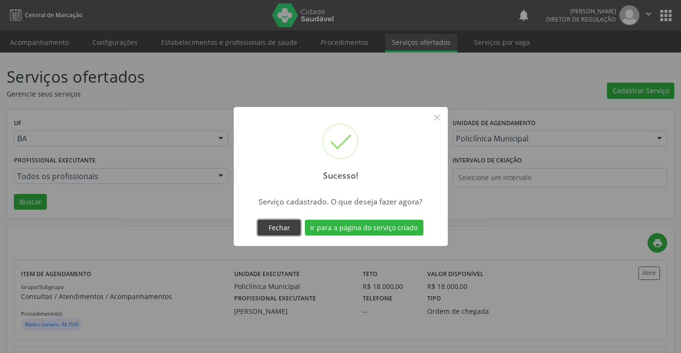
click at [286, 232] on button "Fechar" at bounding box center [278, 228] width 43 height 16
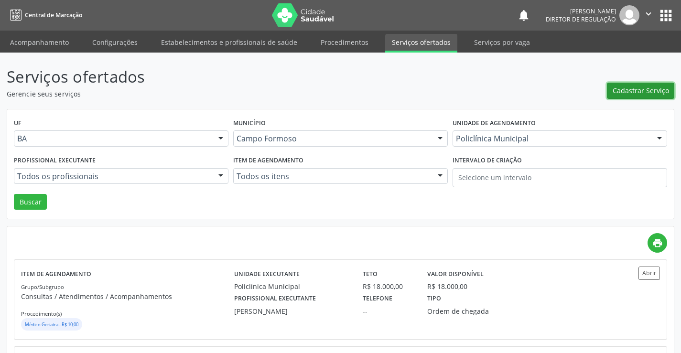
click at [638, 90] on span "Cadastrar Serviço" at bounding box center [640, 91] width 56 height 10
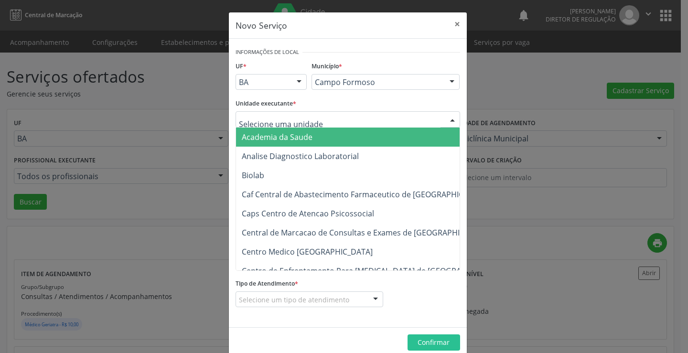
click at [313, 124] on div at bounding box center [348, 119] width 225 height 16
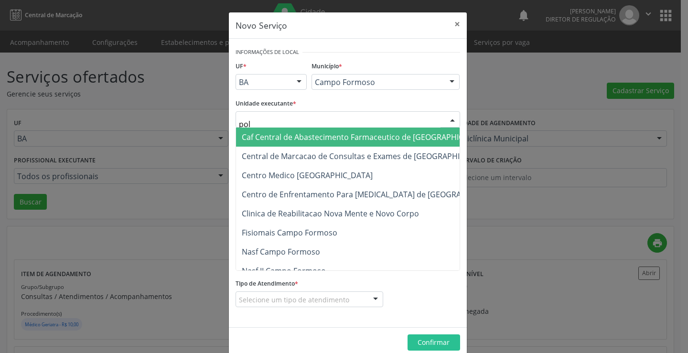
type input "poli"
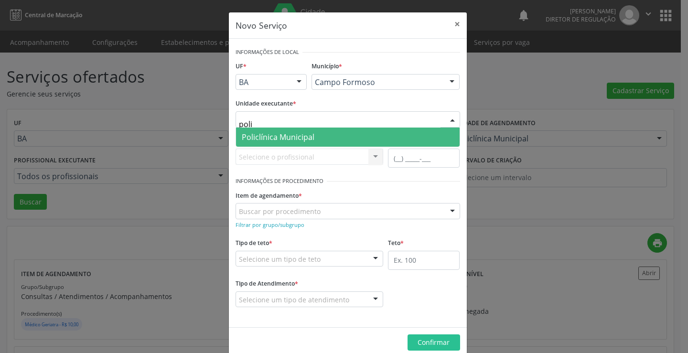
click at [305, 139] on span "Policlínica Municipal" at bounding box center [278, 137] width 73 height 11
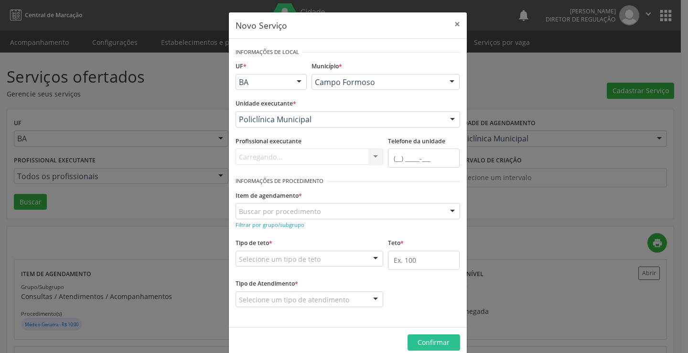
click at [304, 159] on div "Carregando... Nenhum resultado encontrado para: " " Não há nenhuma opção para s…" at bounding box center [310, 157] width 148 height 16
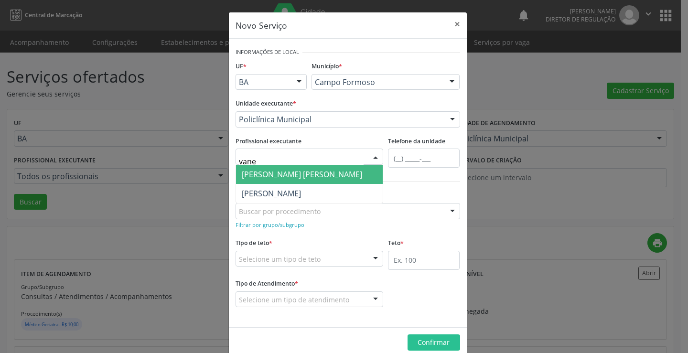
type input "vanes"
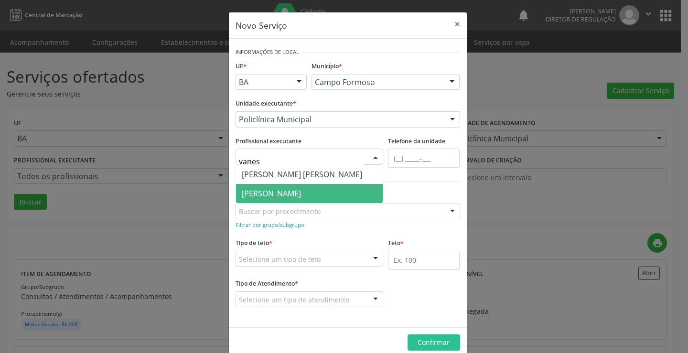
click at [302, 186] on span "[PERSON_NAME]" at bounding box center [309, 193] width 147 height 19
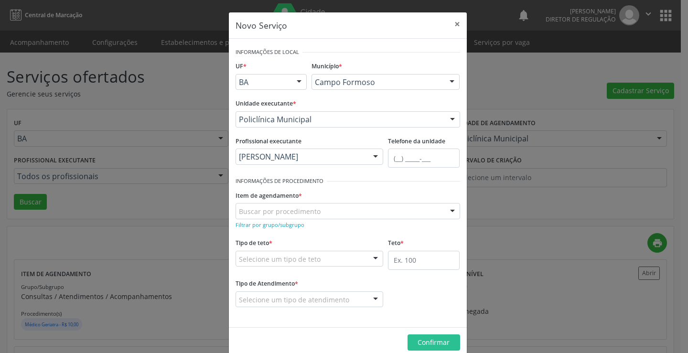
click at [286, 235] on form "Informações de Local UF * BA BA Nenhum resultado encontrado para: " " Não há ne…" at bounding box center [348, 182] width 225 height 275
click at [287, 227] on small "Filtrar por grupo/subgrupo" at bounding box center [270, 224] width 69 height 7
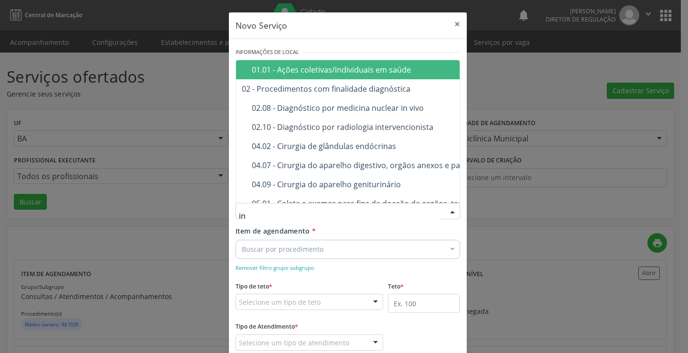
type input "i"
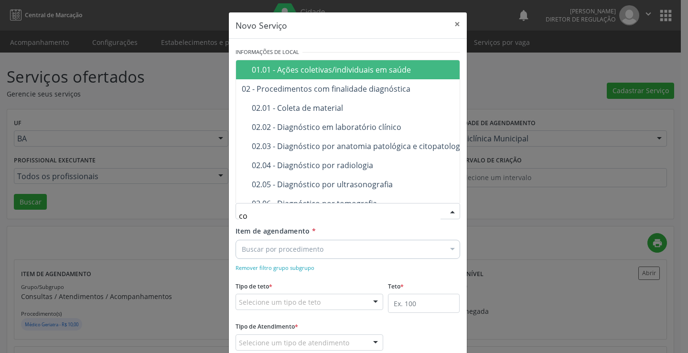
type input "con"
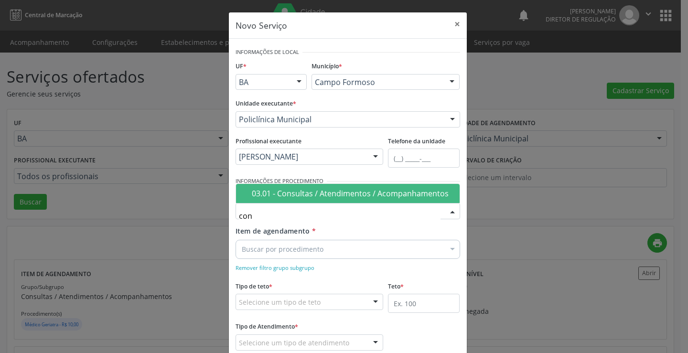
click at [321, 184] on span "03.01 - Consultas / Atendimentos / Acompanhamentos" at bounding box center [348, 193] width 224 height 19
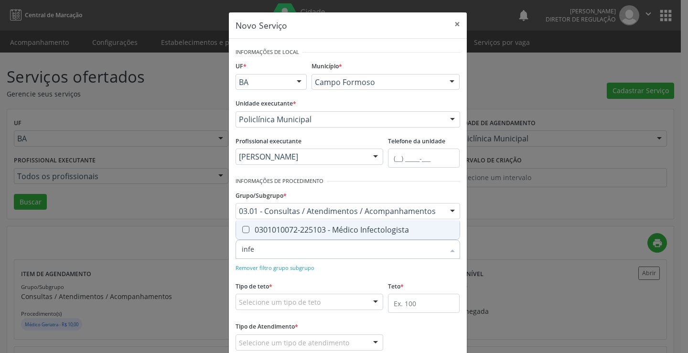
type input "infec"
click at [295, 230] on div "0301010072-225103 - Médico Infectologista" at bounding box center [348, 230] width 212 height 8
checkbox Infectologista "true"
click at [340, 287] on div "Tipo de teto * Selecione um tipo de teto Teto financeiro Teto físico Nenhum res…" at bounding box center [310, 294] width 148 height 31
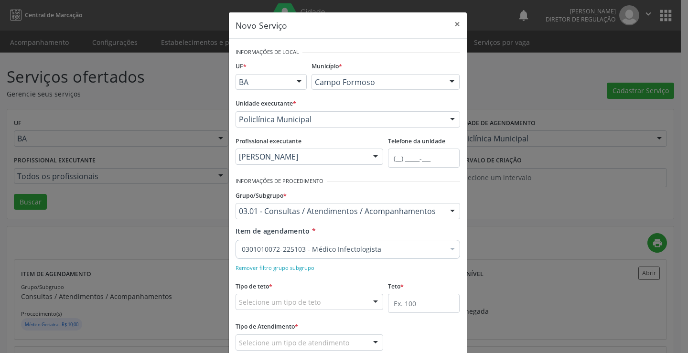
click at [327, 295] on div "Selecione um tipo de teto" at bounding box center [310, 302] width 148 height 16
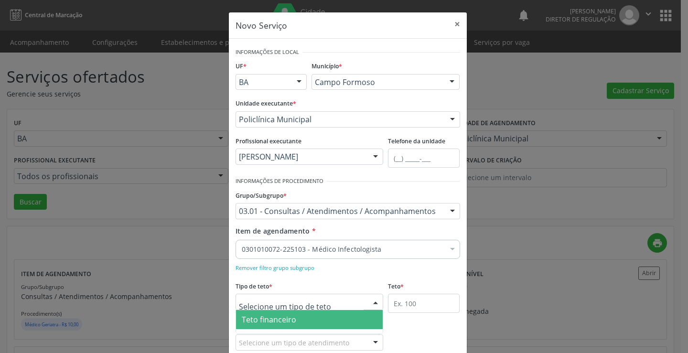
drag, startPoint x: 311, startPoint y: 318, endPoint x: 401, endPoint y: 315, distance: 90.3
click at [311, 318] on span "Teto financeiro" at bounding box center [309, 319] width 147 height 19
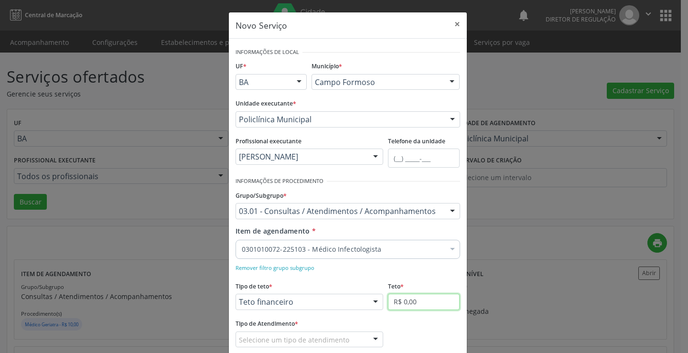
click at [423, 306] on input "R$ 0,00" at bounding box center [424, 302] width 72 height 16
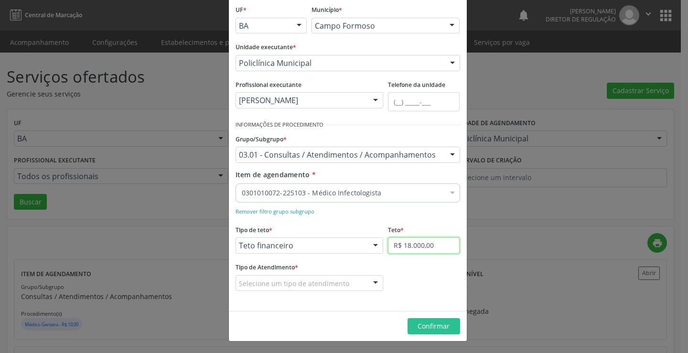
type input "R$ 18.000,00"
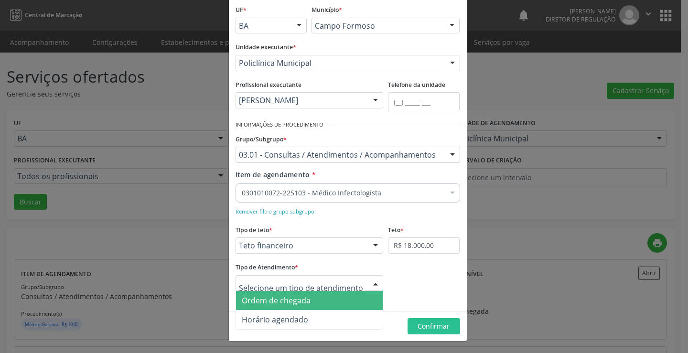
click at [329, 301] on span "Ordem de chegada" at bounding box center [309, 300] width 147 height 19
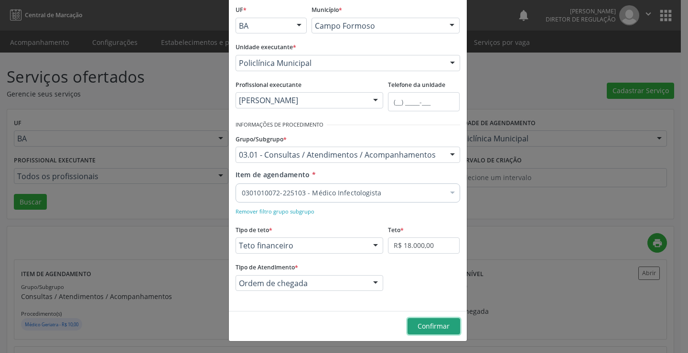
click at [428, 321] on button "Confirmar" at bounding box center [433, 326] width 53 height 16
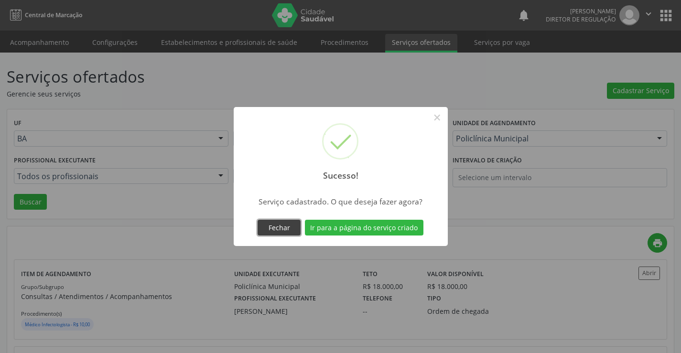
click at [285, 225] on button "Fechar" at bounding box center [278, 228] width 43 height 16
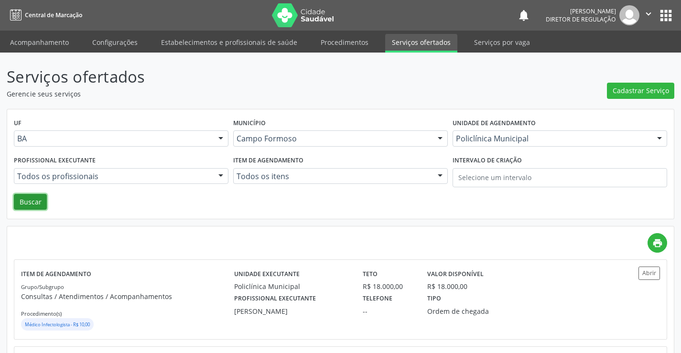
click at [18, 196] on button "Buscar" at bounding box center [30, 202] width 33 height 16
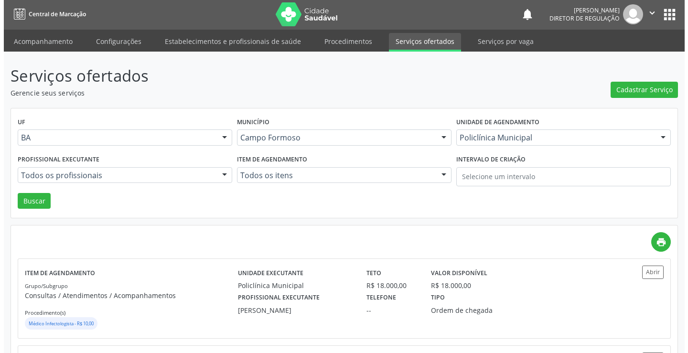
scroll to position [0, 0]
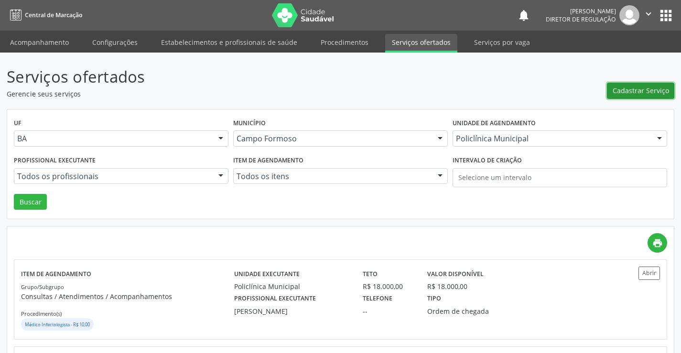
click at [641, 95] on span "Cadastrar Serviço" at bounding box center [640, 91] width 56 height 10
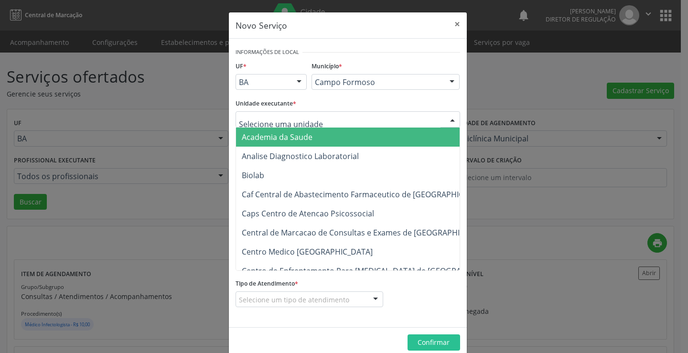
click at [324, 123] on div at bounding box center [348, 119] width 225 height 16
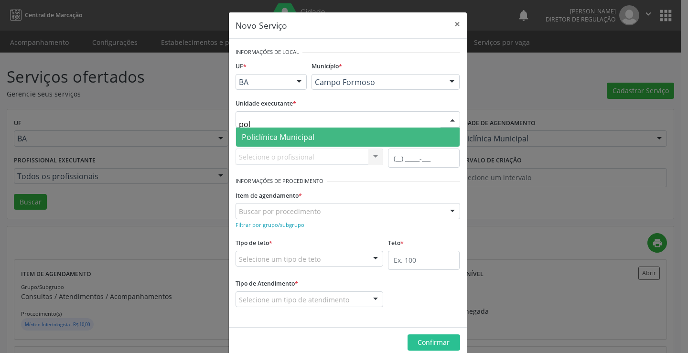
type input "poli"
click at [326, 132] on span "Policlínica Municipal" at bounding box center [348, 137] width 224 height 19
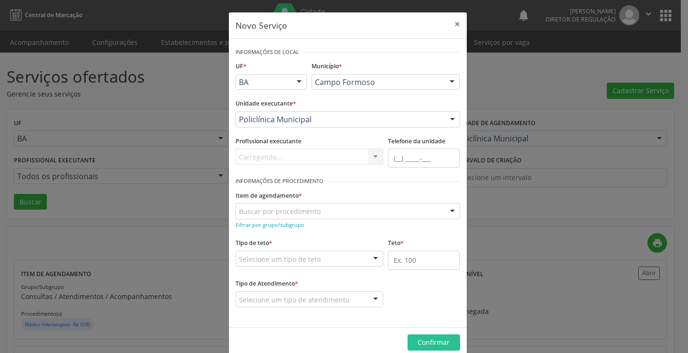
click at [312, 158] on div "Carregando... Nenhum resultado encontrado para: " " Não há nenhuma opção para s…" at bounding box center [310, 157] width 148 height 16
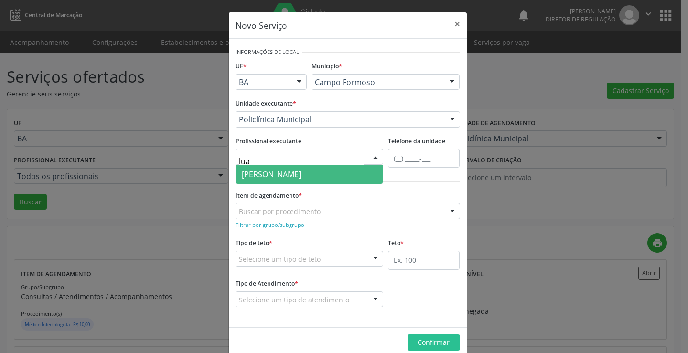
type input "luan"
click at [301, 169] on span "[PERSON_NAME]" at bounding box center [271, 174] width 59 height 11
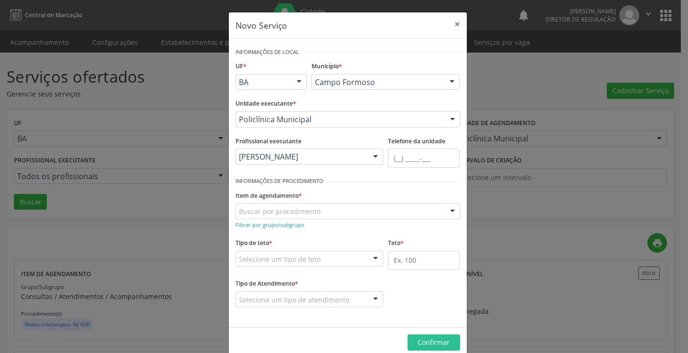
click at [291, 219] on div "Buscar por procedimento" at bounding box center [348, 211] width 225 height 16
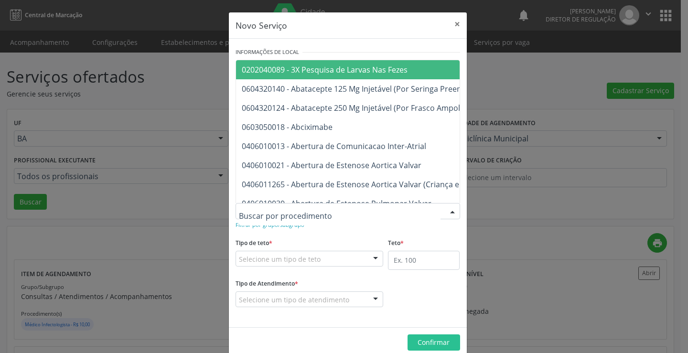
click at [296, 241] on div "Tipo de teto * Selecione um tipo de teto Teto financeiro Teto físico Nenhum res…" at bounding box center [310, 251] width 148 height 31
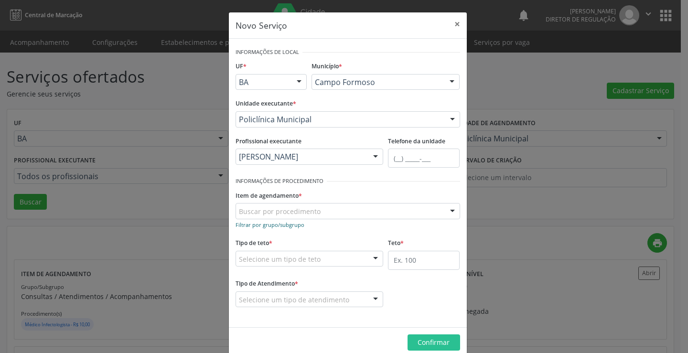
click at [287, 222] on small "Filtrar por grupo/subgrupo" at bounding box center [270, 224] width 69 height 7
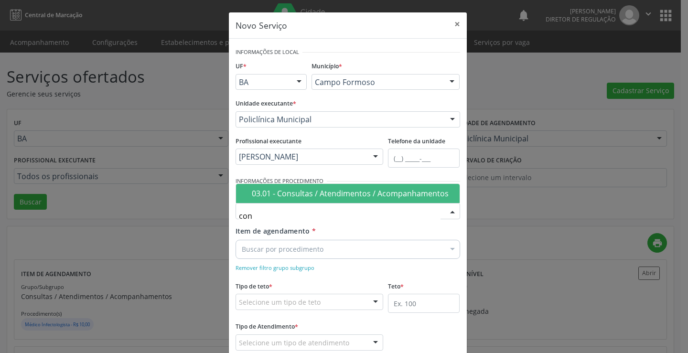
type input "cons"
click at [291, 194] on div "03.01 - Consultas / Atendimentos / Acompanhamentos" at bounding box center [353, 194] width 202 height 8
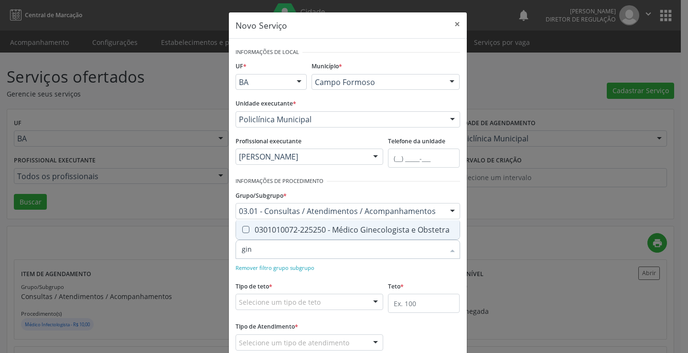
type input "gine"
click at [311, 227] on div "0301010072-225250 - Médico Ginecologista e Obstetra" at bounding box center [348, 230] width 212 height 8
checkbox Obstetra "true"
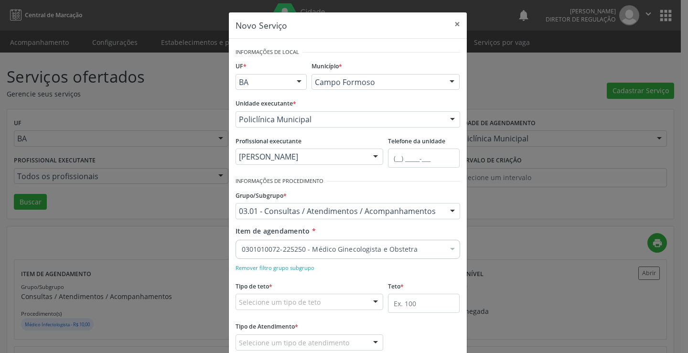
click at [381, 268] on div "Remover filtro grupo subgrupo" at bounding box center [348, 267] width 225 height 10
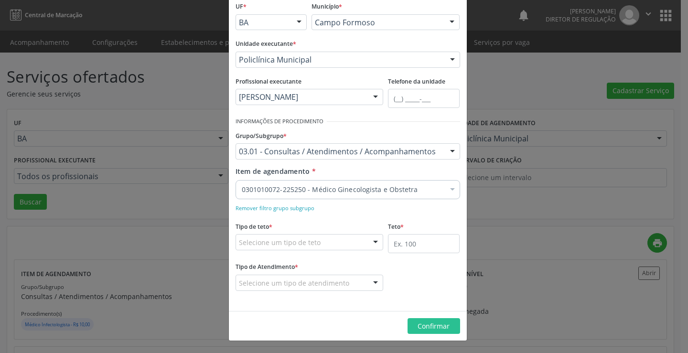
click at [333, 243] on div "Selecione um tipo de teto" at bounding box center [310, 242] width 148 height 16
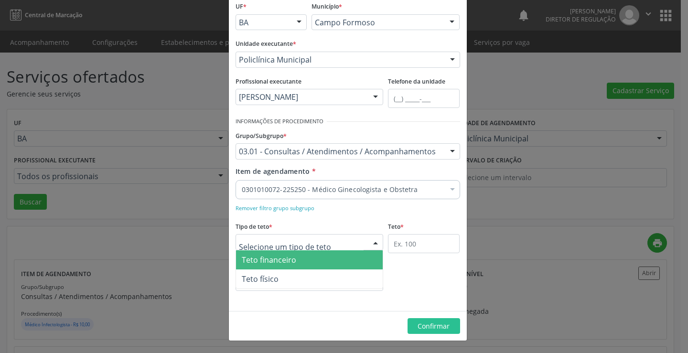
click at [300, 262] on span "Teto financeiro" at bounding box center [309, 259] width 147 height 19
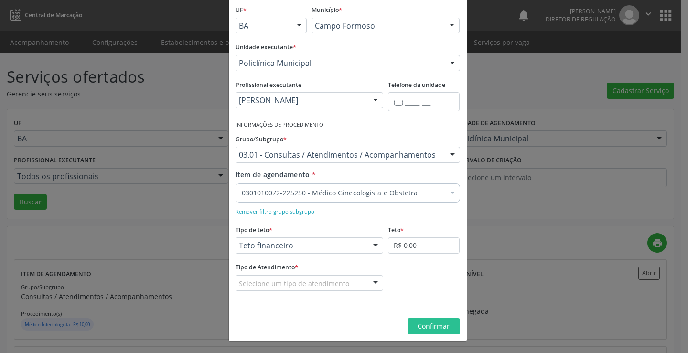
scroll to position [56, 0]
click at [404, 249] on input "R$ 0,00" at bounding box center [424, 245] width 72 height 16
type input "R$ 18.000,00"
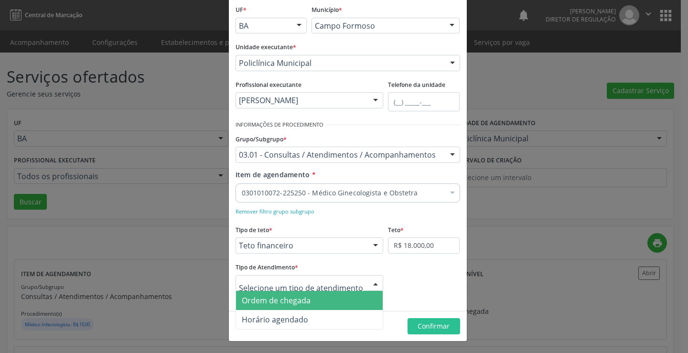
click at [322, 305] on span "Ordem de chegada" at bounding box center [309, 300] width 147 height 19
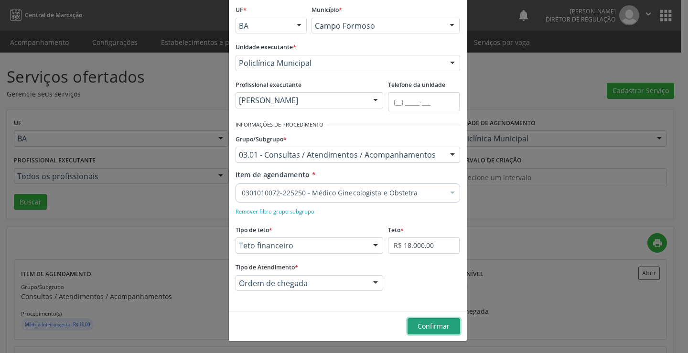
click at [432, 324] on span "Confirmar" at bounding box center [434, 325] width 32 height 9
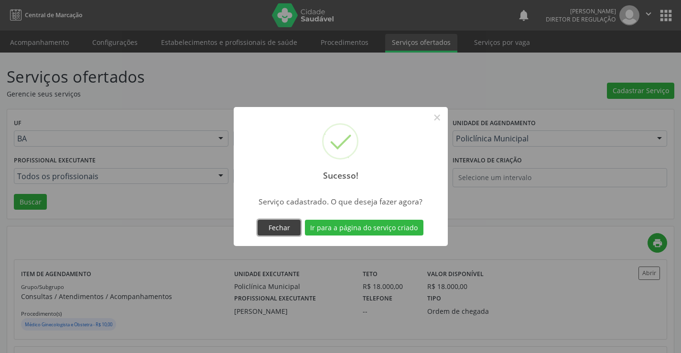
click at [280, 230] on button "Fechar" at bounding box center [278, 228] width 43 height 16
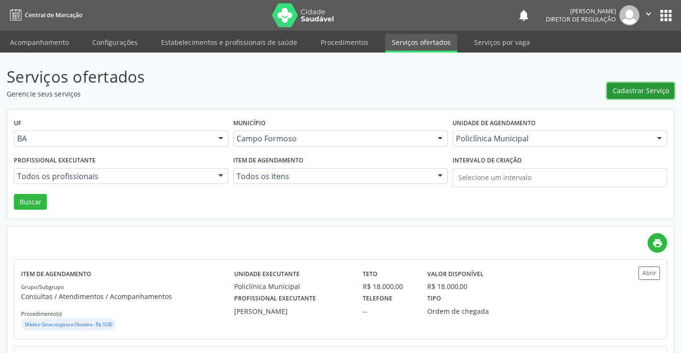
click at [640, 87] on span "Cadastrar Serviço" at bounding box center [640, 91] width 56 height 10
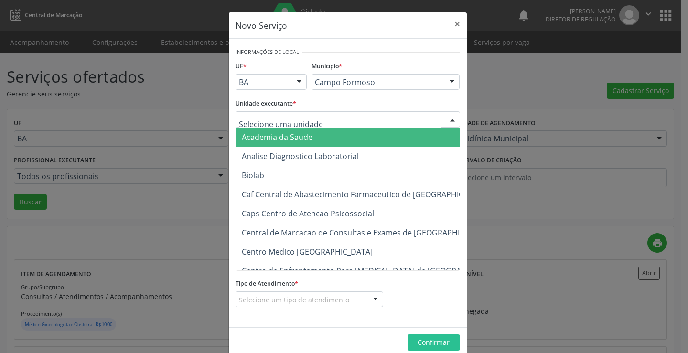
click at [323, 118] on div at bounding box center [348, 119] width 225 height 16
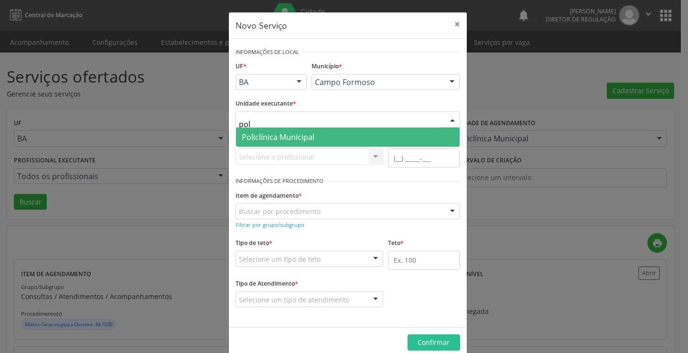
type input "poli"
click at [318, 136] on span "Policlínica Municipal" at bounding box center [348, 137] width 224 height 19
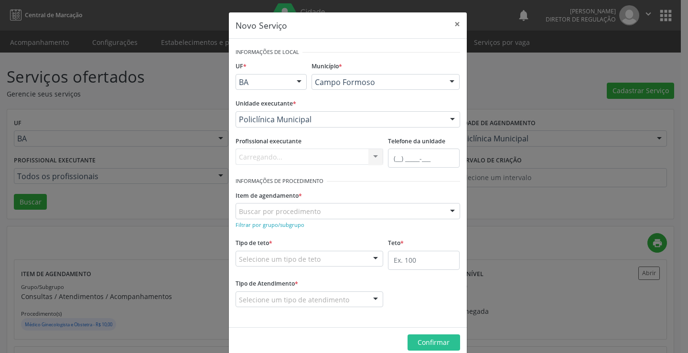
click at [296, 161] on div "Carregando... Nenhum resultado encontrado para: " " Não há nenhuma opção para s…" at bounding box center [310, 157] width 148 height 16
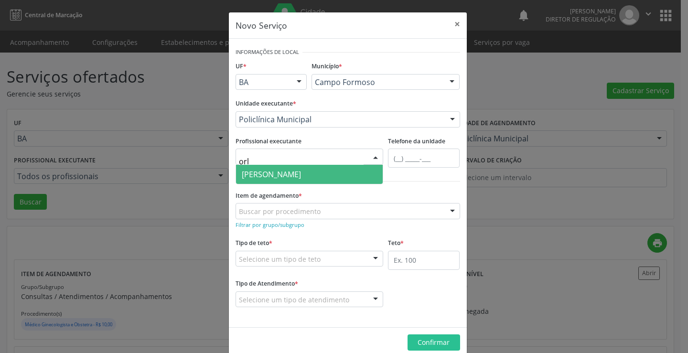
type input "orli"
click at [299, 169] on span "[PERSON_NAME]" at bounding box center [309, 174] width 147 height 19
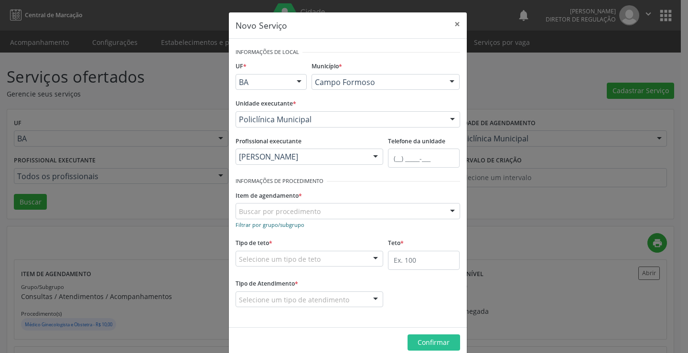
click at [281, 225] on small "Filtrar por grupo/subgrupo" at bounding box center [270, 224] width 69 height 7
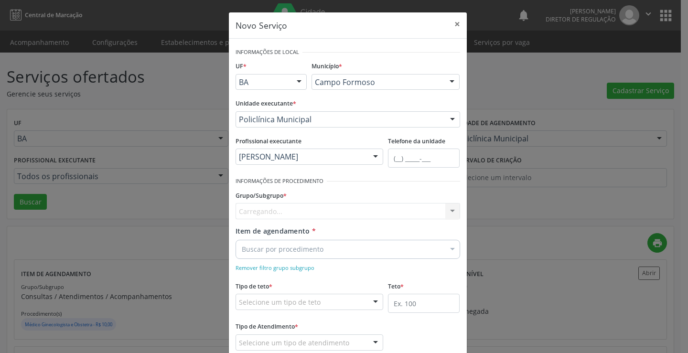
click at [282, 214] on div "Carregando... Nenhum resultado encontrado para: " " Nenhuma opção encontrada" at bounding box center [348, 211] width 225 height 16
type input "consu"
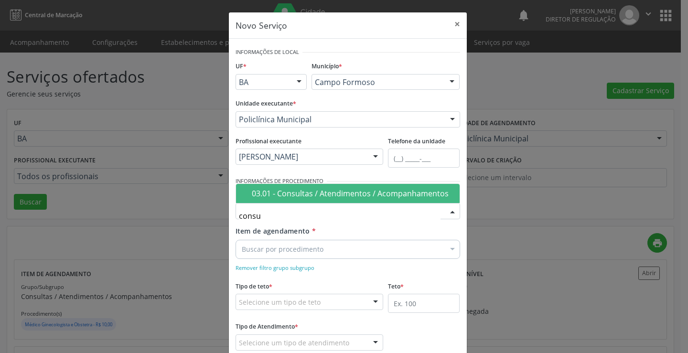
click at [307, 196] on div "03.01 - Consultas / Atendimentos / Acompanhamentos" at bounding box center [353, 194] width 202 height 8
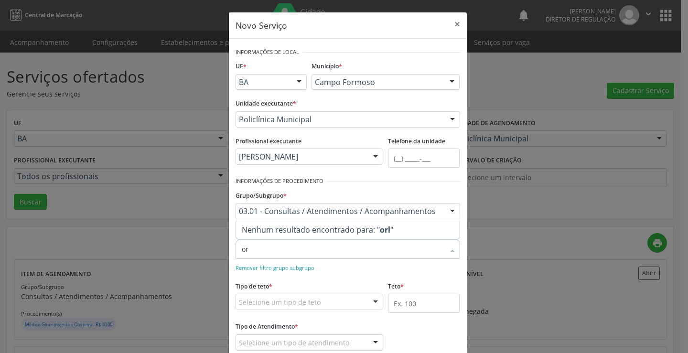
type input "o"
type input "ginec"
click at [322, 233] on div "0301010072-225250 - Médico Ginecologista e Obstetra" at bounding box center [348, 230] width 212 height 8
checkbox Obstetra "true"
click at [337, 264] on div "Remover filtro grupo subgrupo" at bounding box center [348, 267] width 225 height 10
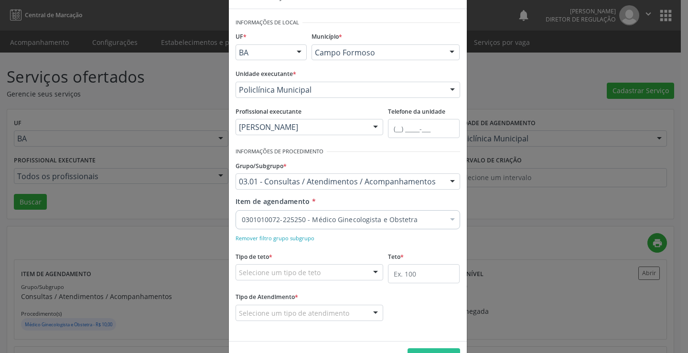
scroll to position [60, 0]
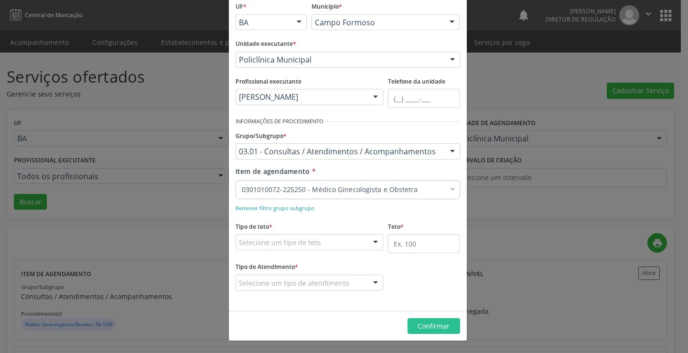
click at [319, 238] on div "Selecione um tipo de teto" at bounding box center [310, 242] width 148 height 16
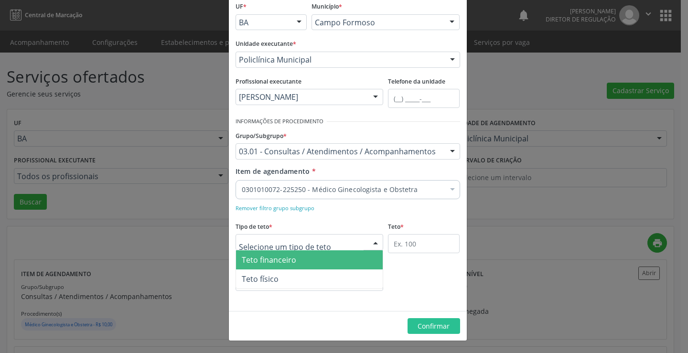
click at [302, 263] on span "Teto financeiro" at bounding box center [309, 259] width 147 height 19
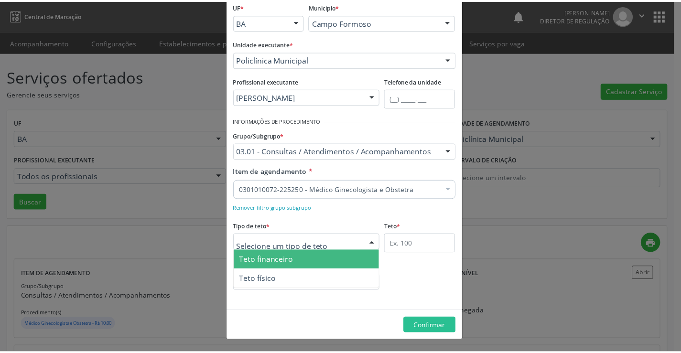
scroll to position [56, 0]
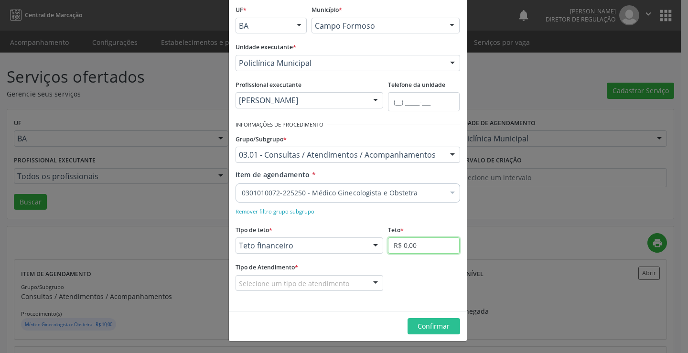
click at [403, 247] on input "R$ 0,00" at bounding box center [424, 245] width 72 height 16
type input "R$ 18.000,00"
click at [370, 284] on div at bounding box center [375, 284] width 14 height 16
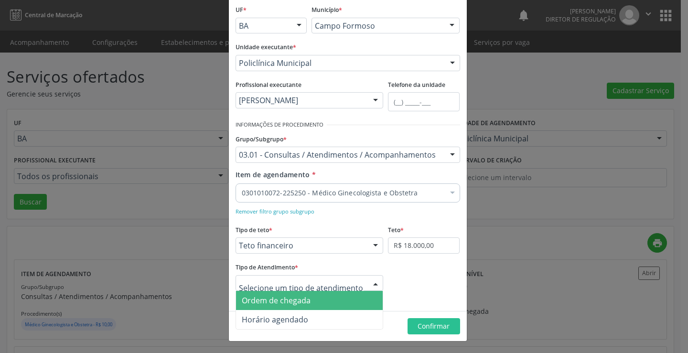
click at [330, 300] on span "Ordem de chegada" at bounding box center [309, 300] width 147 height 19
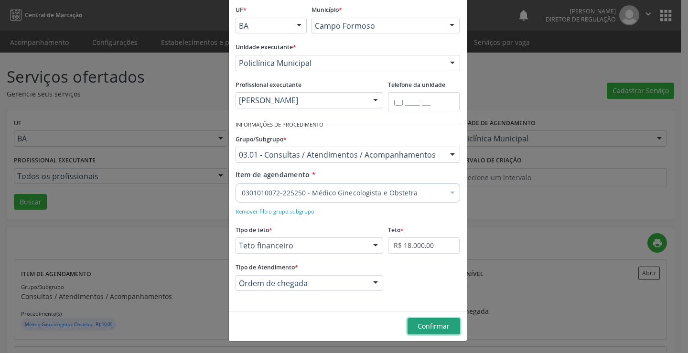
click at [442, 322] on span "Confirmar" at bounding box center [434, 325] width 32 height 9
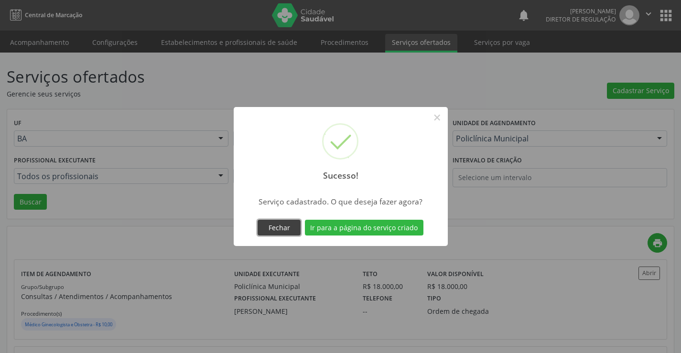
click at [271, 234] on button "Fechar" at bounding box center [278, 228] width 43 height 16
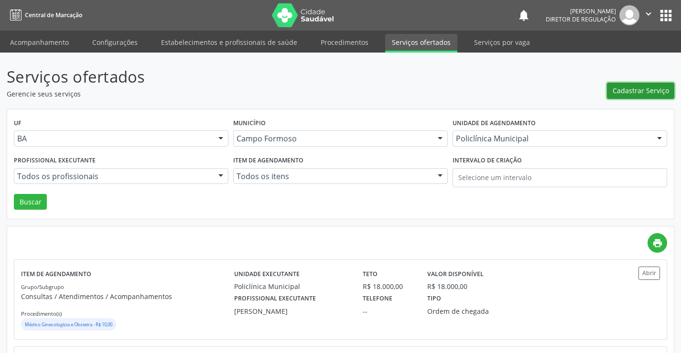
click at [618, 94] on span "Cadastrar Serviço" at bounding box center [640, 91] width 56 height 10
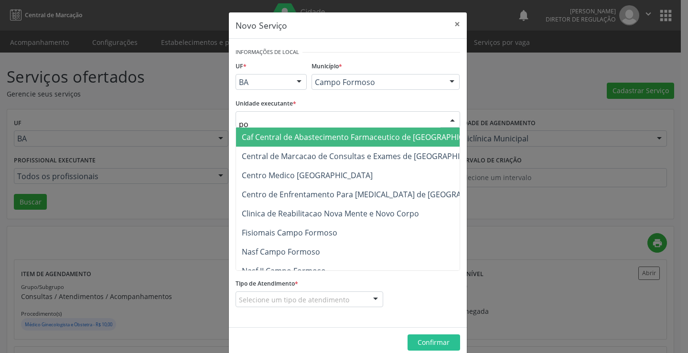
type input "pol"
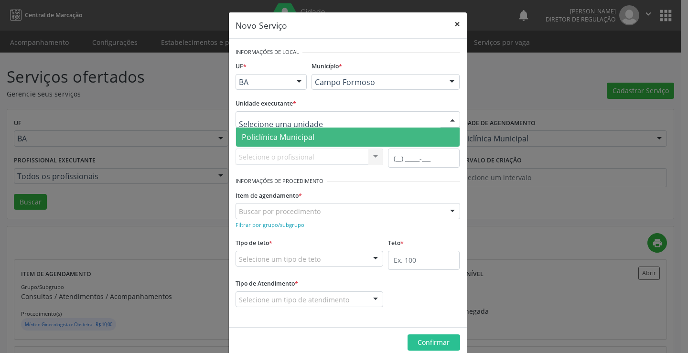
click at [453, 30] on button "×" at bounding box center [457, 23] width 19 height 23
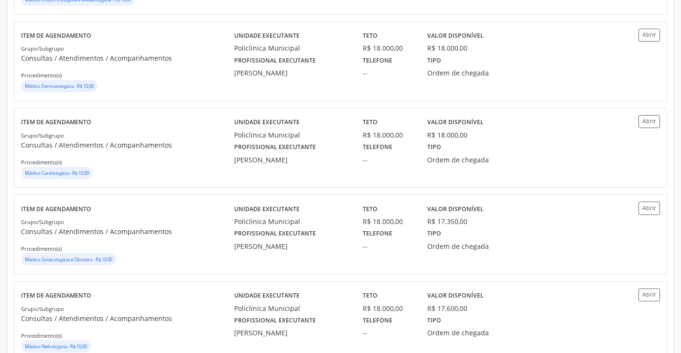
scroll to position [812, 0]
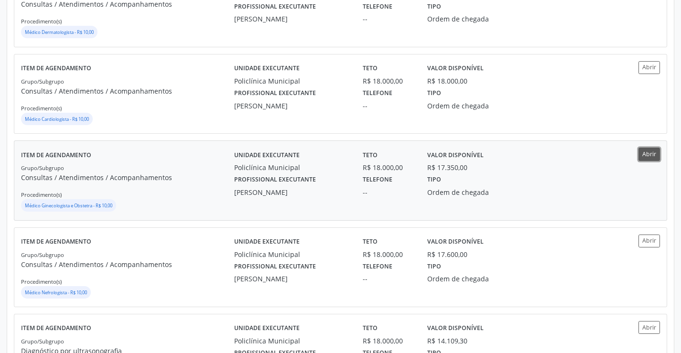
click at [645, 151] on button "Abrir" at bounding box center [648, 154] width 21 height 13
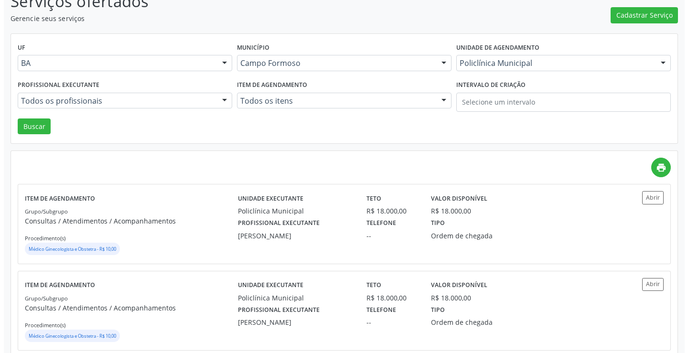
scroll to position [48, 0]
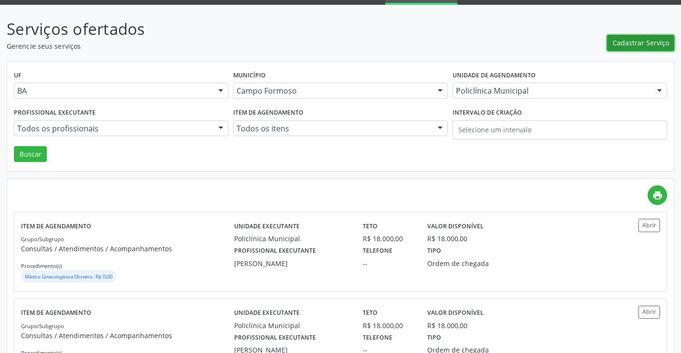
click at [640, 43] on span "Cadastrar Serviço" at bounding box center [640, 43] width 56 height 10
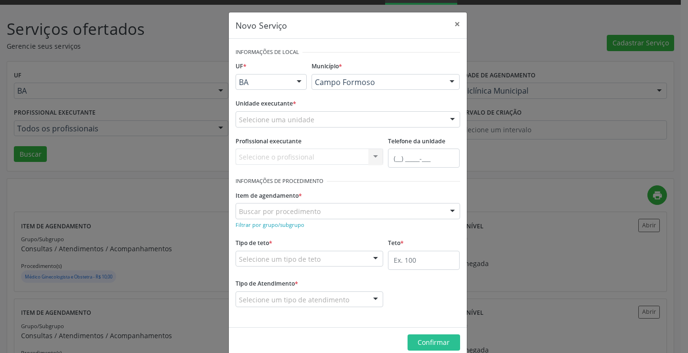
click at [311, 127] on div "Selecione uma unidade" at bounding box center [348, 119] width 225 height 16
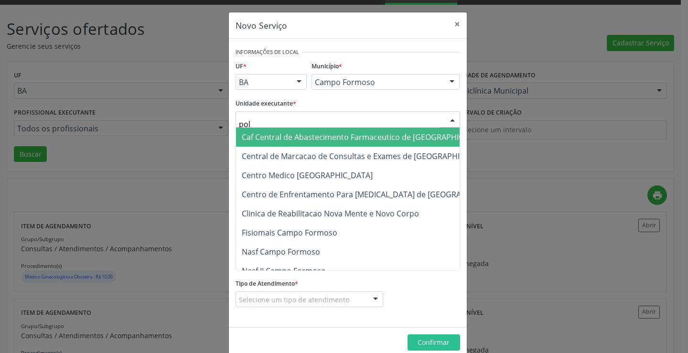
type input "poli"
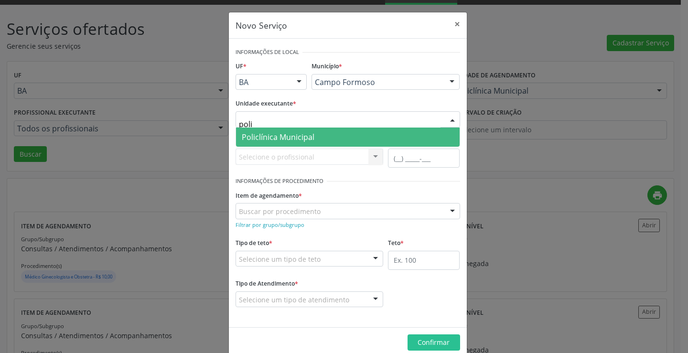
click at [309, 140] on span "Policlínica Municipal" at bounding box center [278, 137] width 73 height 11
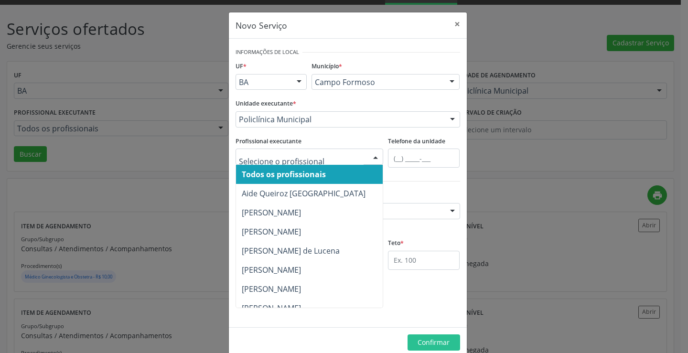
click at [298, 164] on div at bounding box center [310, 157] width 148 height 16
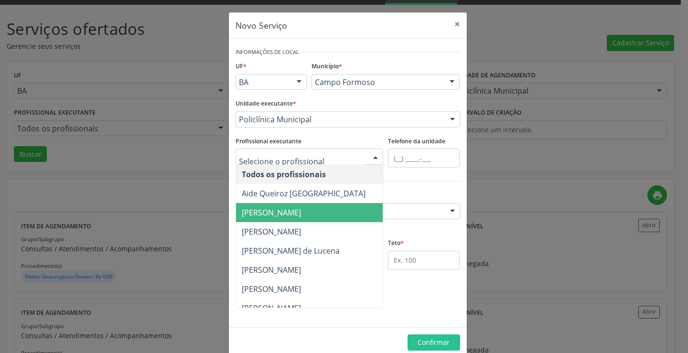
click at [293, 217] on span "[PERSON_NAME]" at bounding box center [310, 212] width 148 height 19
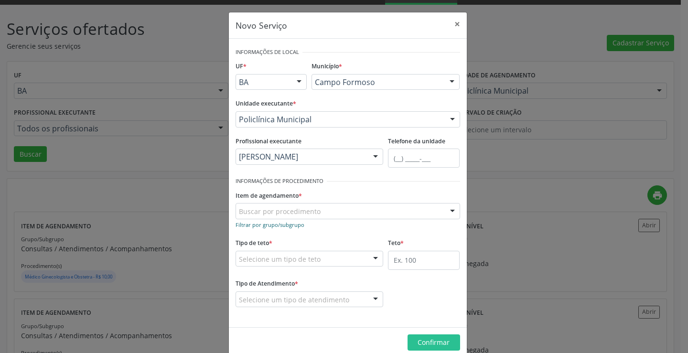
click at [276, 225] on small "Filtrar por grupo/subgrupo" at bounding box center [270, 224] width 69 height 7
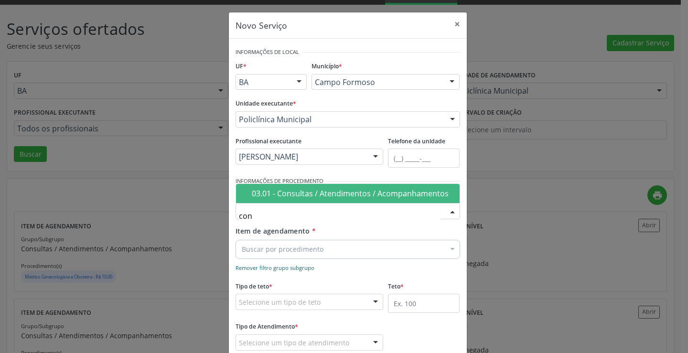
type input "cons"
click at [285, 196] on div "03.01 - Consultas / Atendimentos / Acompanhamentos" at bounding box center [353, 194] width 202 height 8
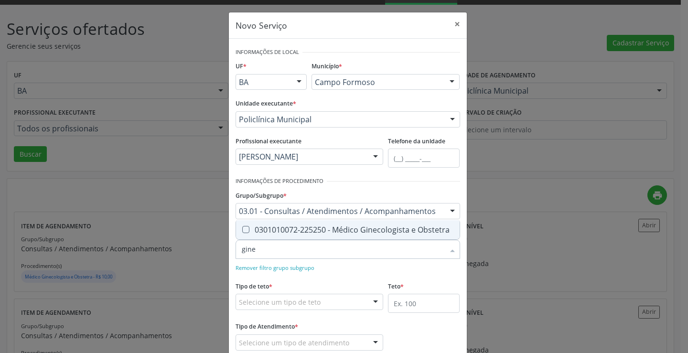
type input "ginec"
click at [301, 236] on span "0301010072-225250 - Médico Ginecologista e Obstetra" at bounding box center [348, 229] width 224 height 19
checkbox Obstetra "true"
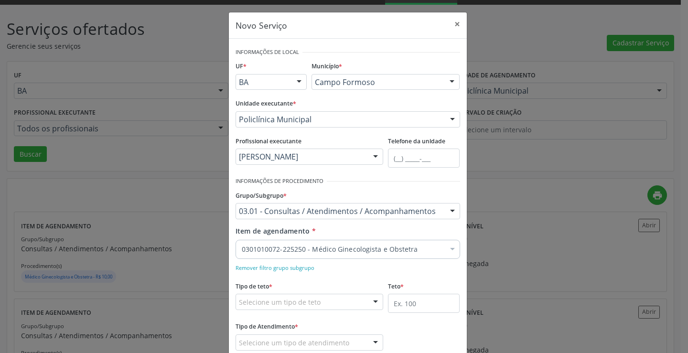
click at [362, 264] on div "Remover filtro grupo subgrupo" at bounding box center [348, 267] width 225 height 10
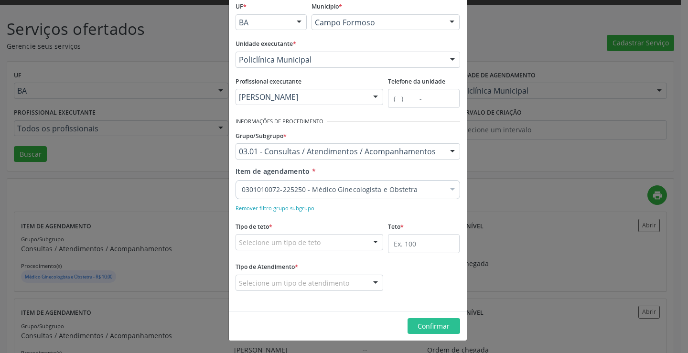
click at [327, 239] on div "Selecione um tipo de teto" at bounding box center [310, 242] width 148 height 16
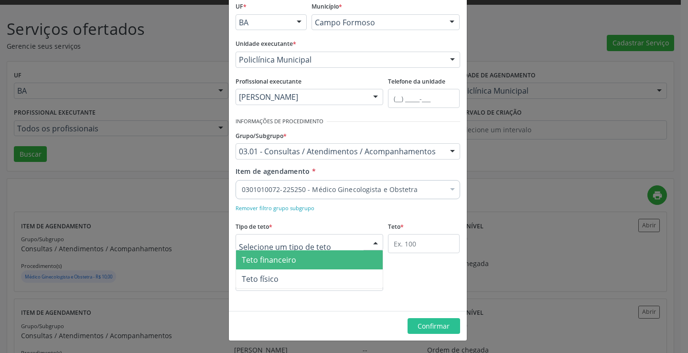
click at [312, 254] on span "Teto financeiro" at bounding box center [309, 259] width 147 height 19
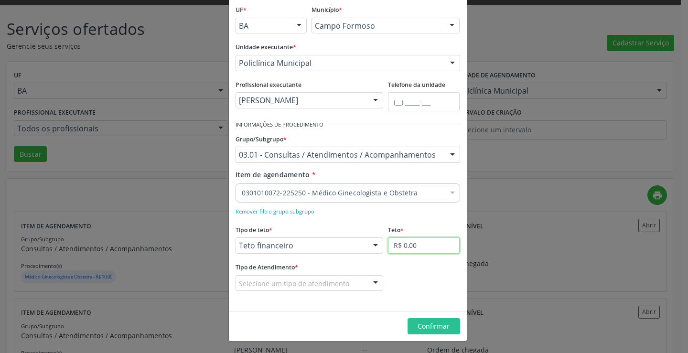
click at [408, 251] on input "R$ 0,00" at bounding box center [424, 245] width 72 height 16
type input "R$ 18.000,00"
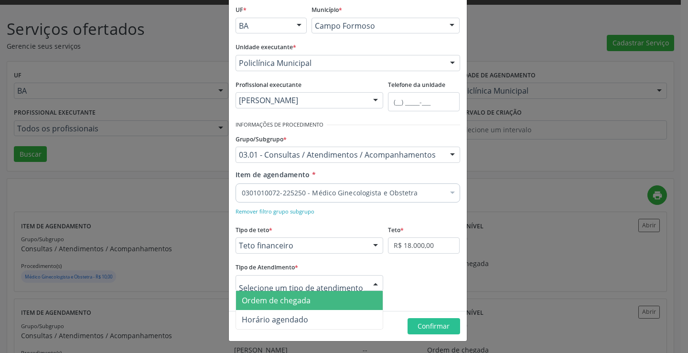
click at [363, 277] on div at bounding box center [310, 283] width 148 height 16
click at [349, 300] on span "Ordem de chegada" at bounding box center [309, 300] width 147 height 19
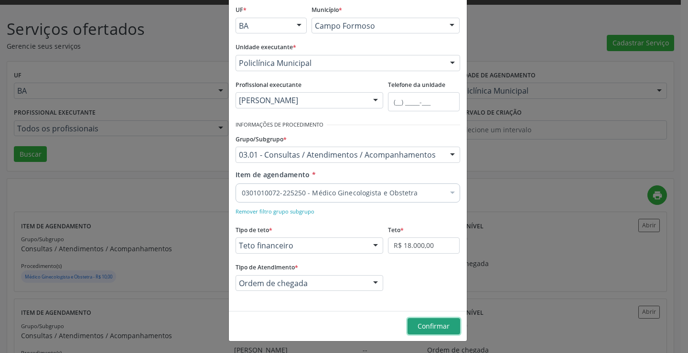
click at [419, 319] on button "Confirmar" at bounding box center [433, 326] width 53 height 16
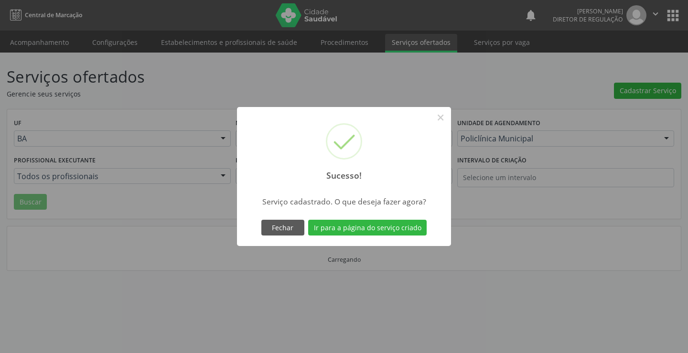
scroll to position [0, 0]
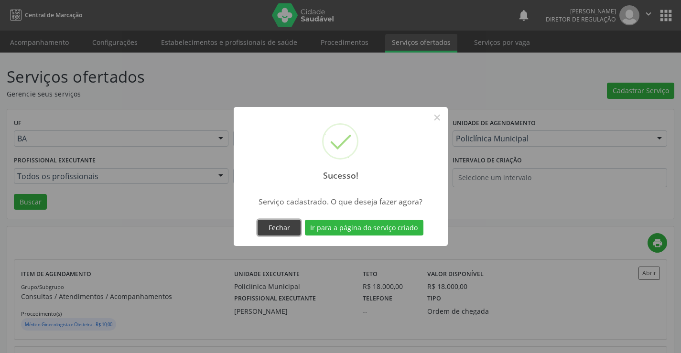
click at [277, 225] on button "Fechar" at bounding box center [278, 228] width 43 height 16
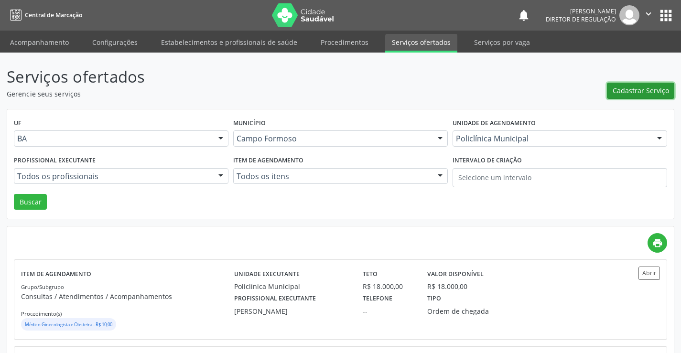
click at [647, 83] on button "Cadastrar Serviço" at bounding box center [640, 91] width 67 height 16
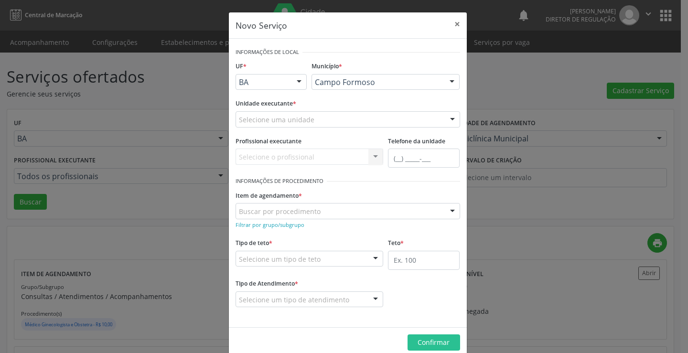
click at [368, 115] on div "Selecione uma unidade" at bounding box center [348, 119] width 225 height 16
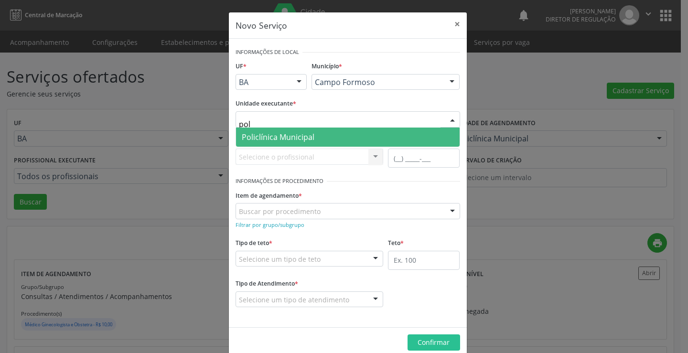
type input "poli"
click at [369, 132] on span "Policlínica Municipal" at bounding box center [348, 137] width 224 height 19
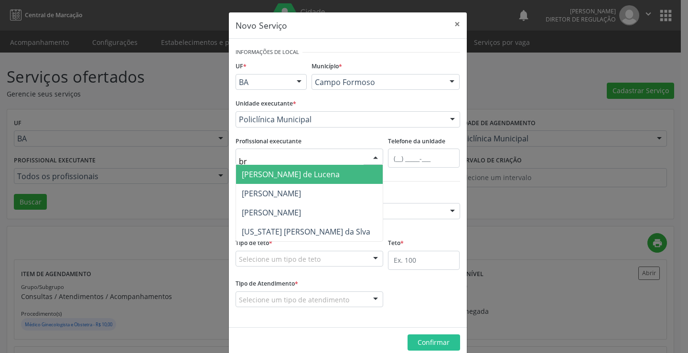
type input "bru"
drag, startPoint x: 335, startPoint y: 170, endPoint x: 331, endPoint y: 177, distance: 8.4
click at [334, 171] on span "[PERSON_NAME] de Lucena" at bounding box center [309, 174] width 147 height 19
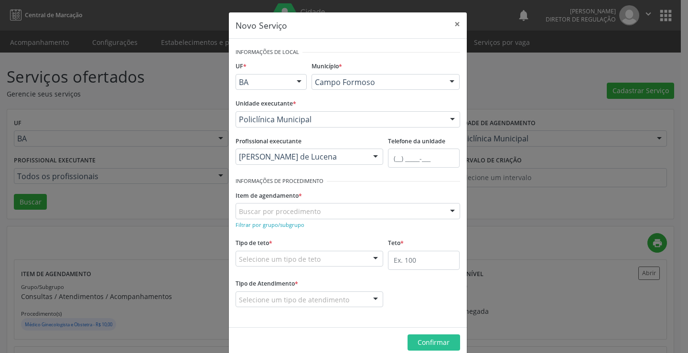
click at [300, 225] on div "Filtrar por grupo/subgrupo" at bounding box center [348, 224] width 225 height 10
click at [294, 225] on small "Filtrar por grupo/subgrupo" at bounding box center [270, 224] width 69 height 7
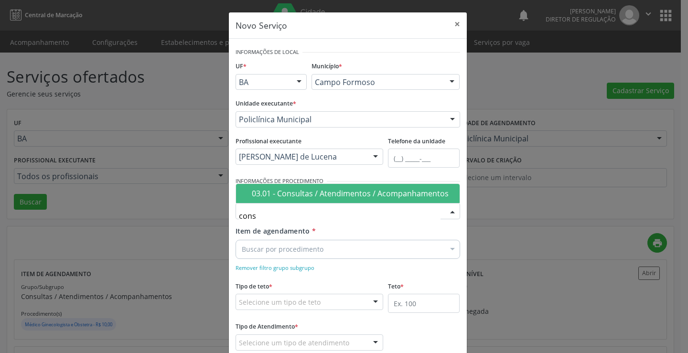
type input "cons"
click at [302, 204] on div at bounding box center [348, 211] width 225 height 16
type input "cons"
click at [315, 185] on span "03.01 - Consultas / Atendimentos / Acompanhamentos" at bounding box center [348, 193] width 224 height 19
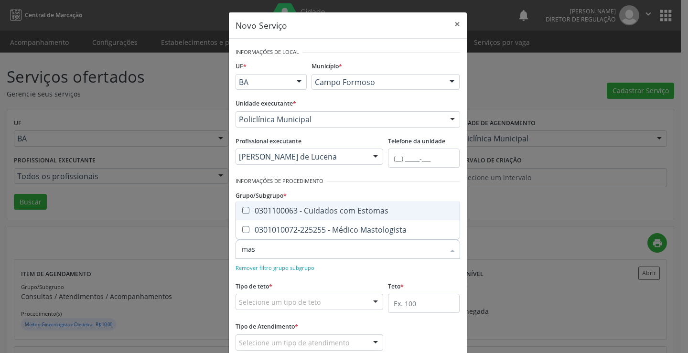
type input "mast"
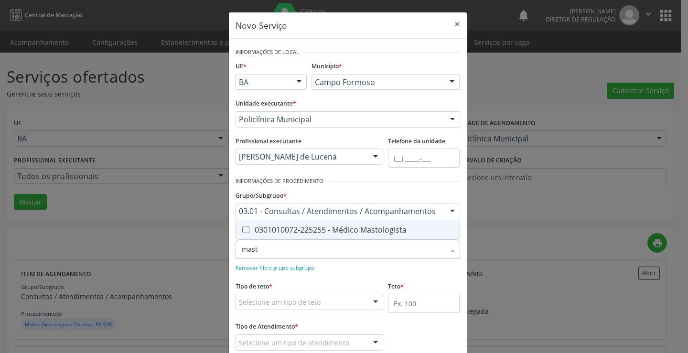
click at [321, 229] on div "0301010072-225255 - Médico Mastologista" at bounding box center [348, 230] width 212 height 8
checkbox Mastologista "true"
click at [349, 278] on form "Informações de Local UF * BA BA Nenhum resultado encontrado para: " " Não há ne…" at bounding box center [348, 204] width 225 height 319
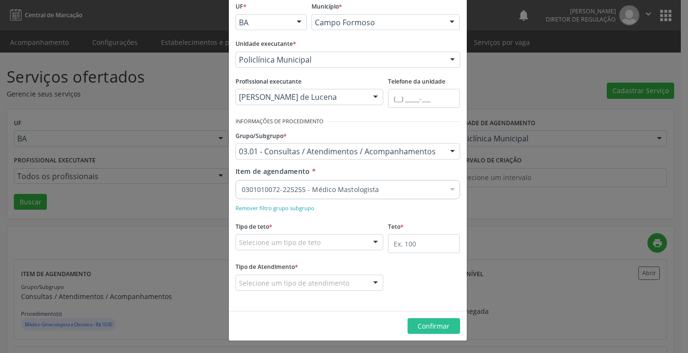
click at [333, 237] on div "Selecione um tipo de teto" at bounding box center [310, 242] width 148 height 16
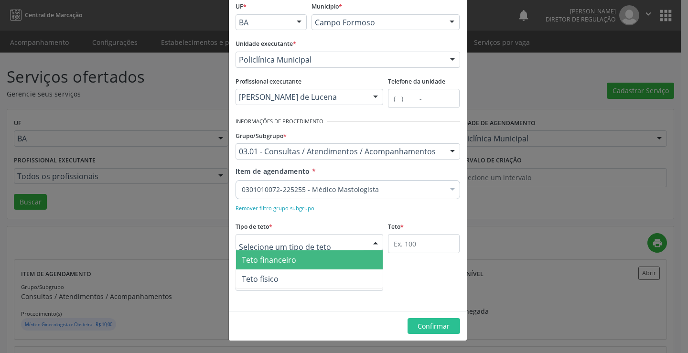
click at [309, 260] on span "Teto financeiro" at bounding box center [309, 259] width 147 height 19
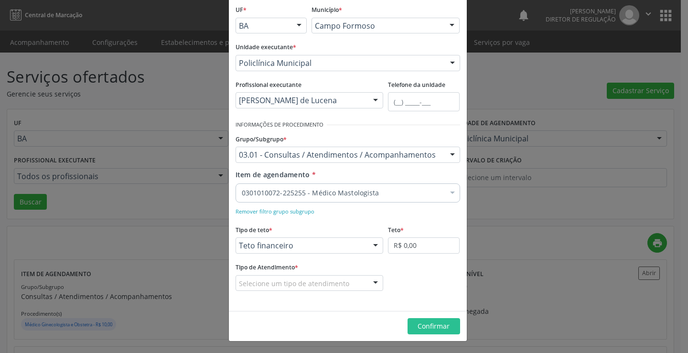
click at [402, 254] on fieldset "Teto * R$ 0,00" at bounding box center [424, 241] width 72 height 37
click at [402, 252] on input "R$ 0,00" at bounding box center [424, 245] width 72 height 16
type input "R$ 18.000,00"
click at [347, 283] on div "Selecione um tipo de atendimento" at bounding box center [310, 283] width 148 height 16
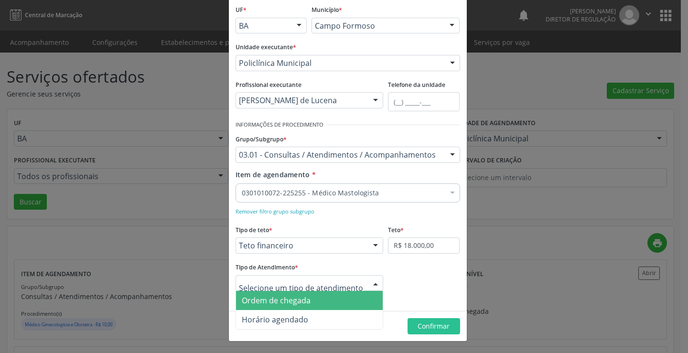
click at [337, 299] on span "Ordem de chegada" at bounding box center [309, 300] width 147 height 19
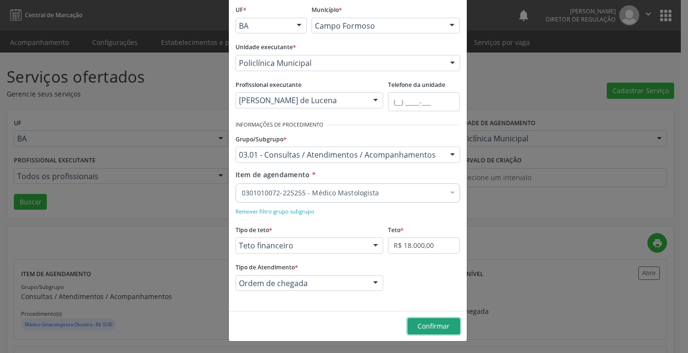
click at [435, 328] on span "Confirmar" at bounding box center [434, 325] width 32 height 9
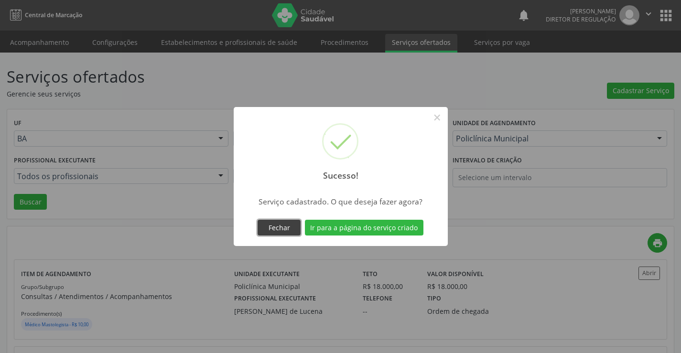
click at [281, 220] on button "Fechar" at bounding box center [278, 228] width 43 height 16
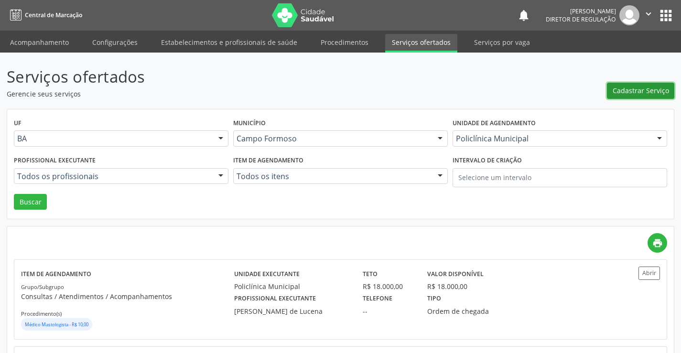
click at [632, 90] on span "Cadastrar Serviço" at bounding box center [640, 91] width 56 height 10
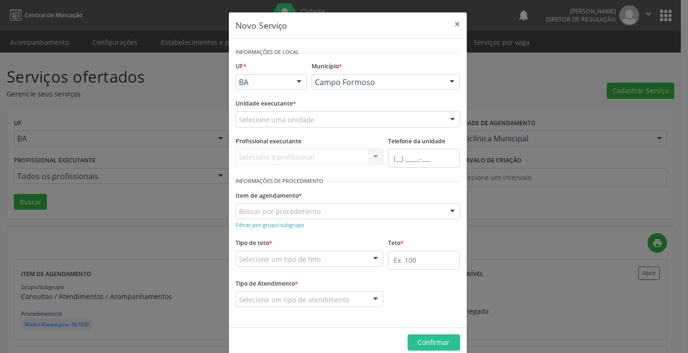
click at [339, 118] on div "Selecione uma unidade" at bounding box center [348, 119] width 225 height 16
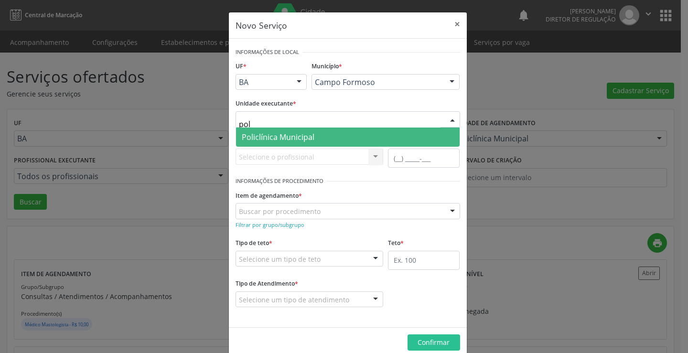
type input "poli"
click at [339, 136] on span "Policlínica Municipal" at bounding box center [348, 137] width 224 height 19
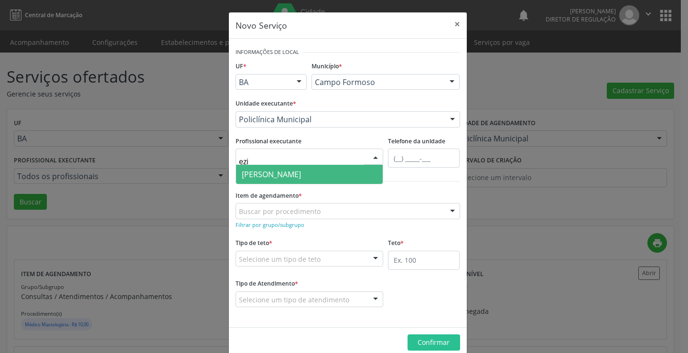
type input "ezir"
click at [301, 172] on span "[PERSON_NAME]" at bounding box center [271, 174] width 59 height 11
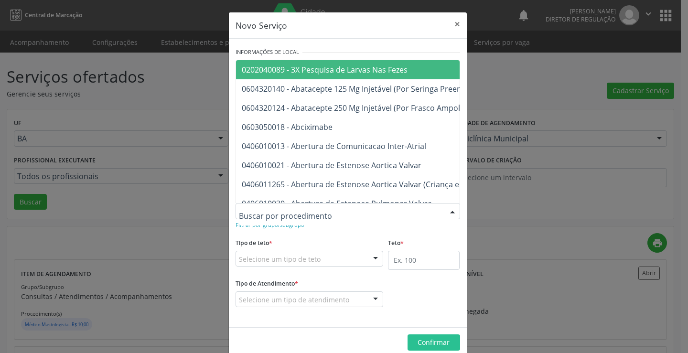
click at [283, 219] on div at bounding box center [348, 211] width 225 height 16
click at [282, 233] on form "Informações de Local UF * BA BA Nenhum resultado encontrado para: " " Não há ne…" at bounding box center [348, 182] width 225 height 275
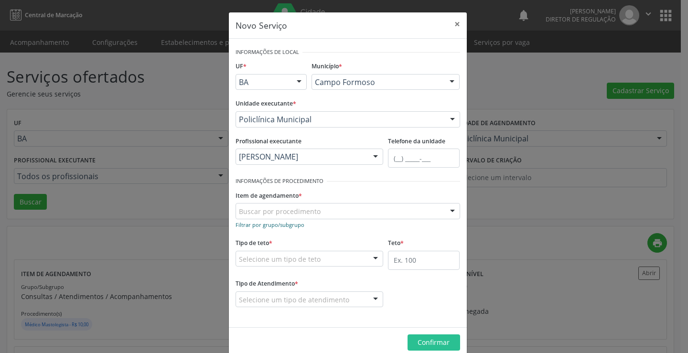
click at [282, 226] on small "Filtrar por grupo/subgrupo" at bounding box center [270, 224] width 69 height 7
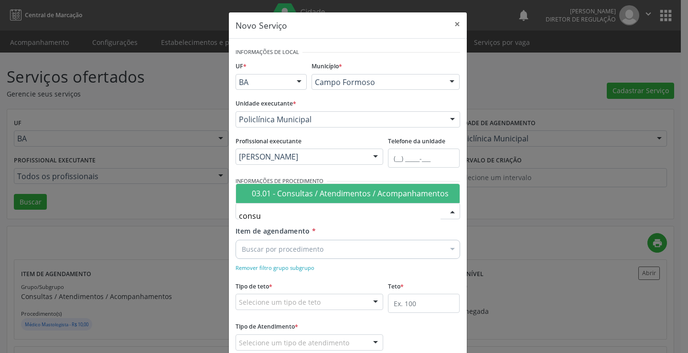
type input "consul"
click at [287, 197] on div "03.01 - Consultas / Atendimentos / Acompanhamentos" at bounding box center [353, 194] width 202 height 8
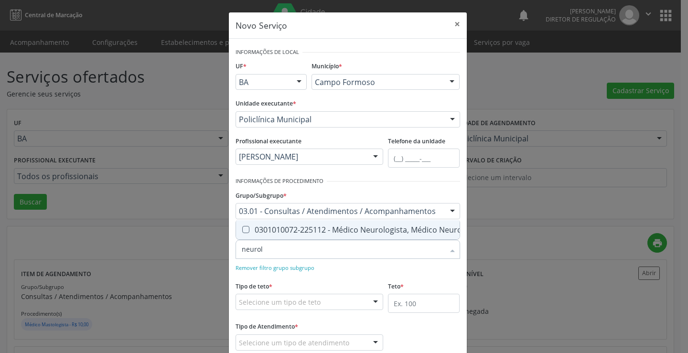
type input "neurolo"
click at [316, 232] on span "0301010072-225112 - Médico Neurologista, Médico Neuropediatra" at bounding box center [367, 229] width 262 height 19
checkbox Neuropediatra "true"
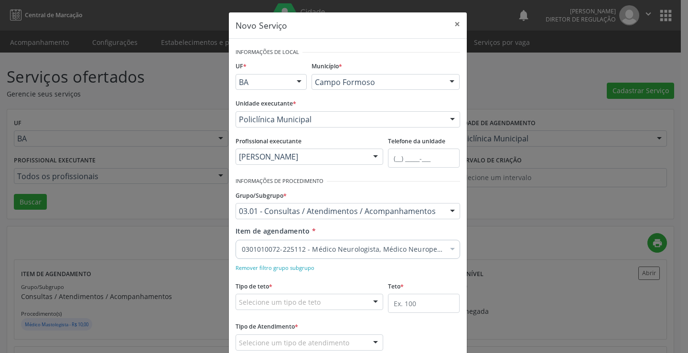
click at [336, 262] on div "Item de agendamento * 0301010072-225112 - Médico Neurologista, Médico Neuropedi…" at bounding box center [347, 249] width 229 height 47
click at [346, 295] on div "Tipo de teto * Selecione um tipo de teto Teto financeiro Teto físico Nenhum res…" at bounding box center [310, 294] width 148 height 31
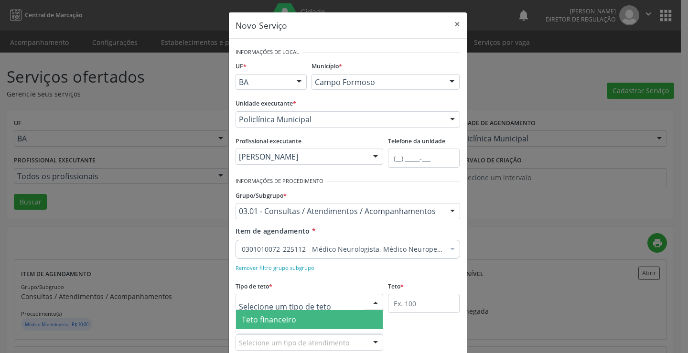
click at [344, 300] on div at bounding box center [310, 302] width 148 height 16
click at [339, 315] on span "Teto financeiro" at bounding box center [309, 319] width 147 height 19
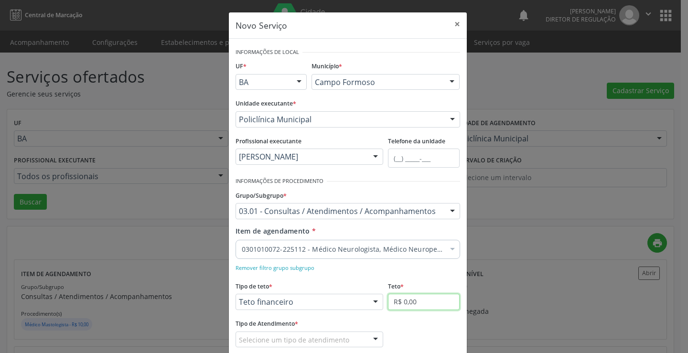
click at [400, 304] on input "R$ 0,00" at bounding box center [424, 302] width 72 height 16
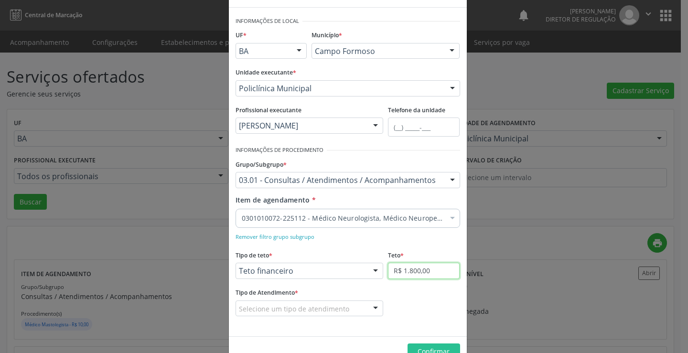
scroll to position [48, 0]
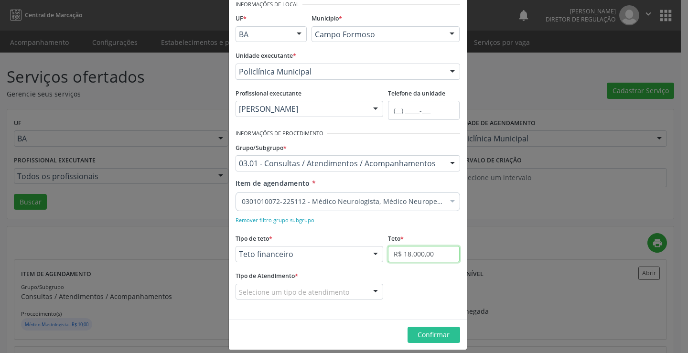
type input "R$ 18.000,00"
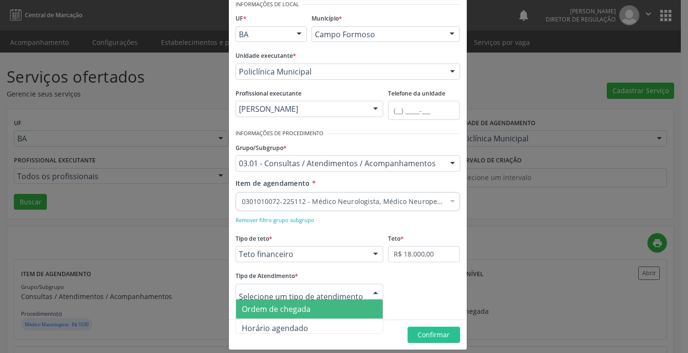
click at [320, 311] on span "Ordem de chegada" at bounding box center [309, 309] width 147 height 19
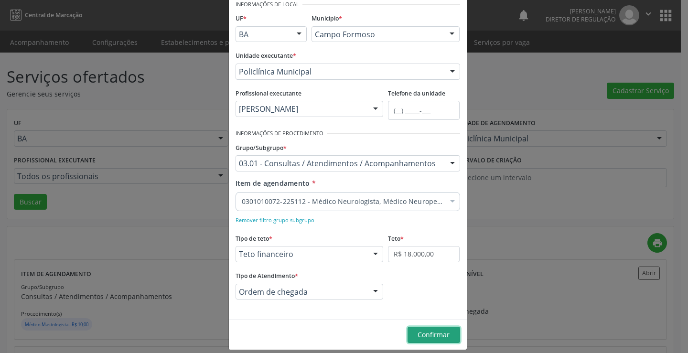
click at [431, 329] on button "Confirmar" at bounding box center [433, 335] width 53 height 16
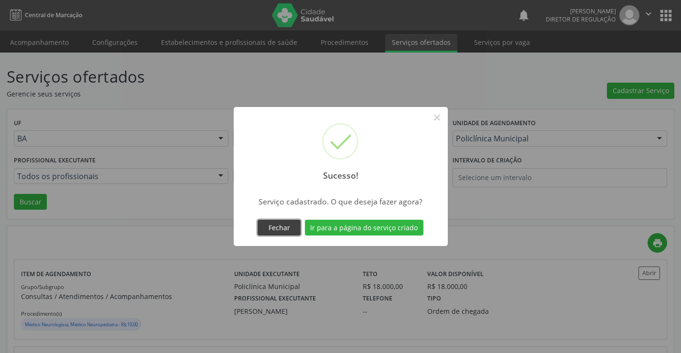
click at [283, 235] on button "Fechar" at bounding box center [278, 228] width 43 height 16
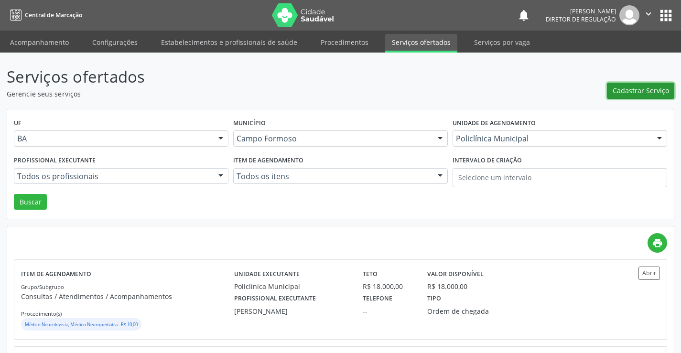
click at [634, 89] on span "Cadastrar Serviço" at bounding box center [640, 91] width 56 height 10
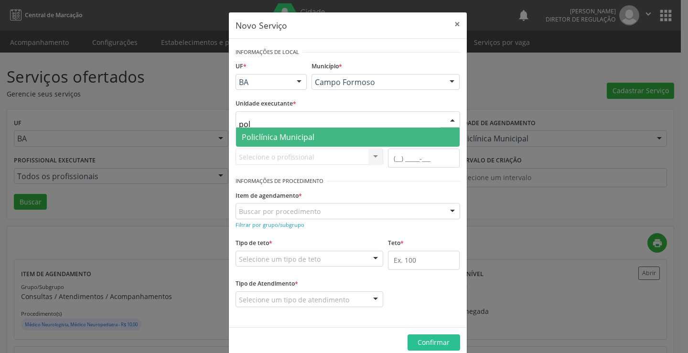
type input "poli"
click at [308, 139] on span "Policlínica Municipal" at bounding box center [278, 137] width 73 height 11
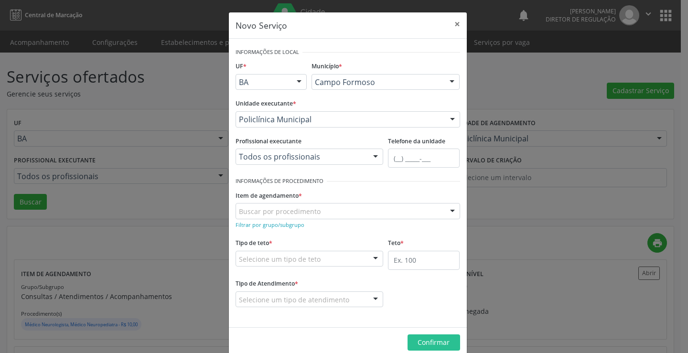
click at [319, 163] on div "Todos os profissionais Todos os profissionais Aide Queiroz Lisboa Amilton Soare…" at bounding box center [310, 157] width 148 height 16
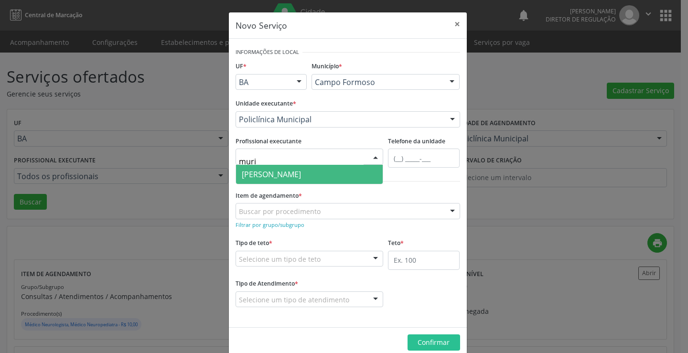
type input "muril"
click at [301, 175] on span "[PERSON_NAME]" at bounding box center [271, 174] width 59 height 11
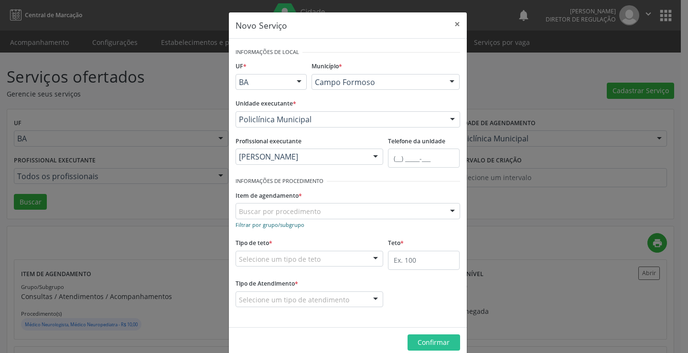
click at [292, 225] on small "Filtrar por grupo/subgrupo" at bounding box center [270, 224] width 69 height 7
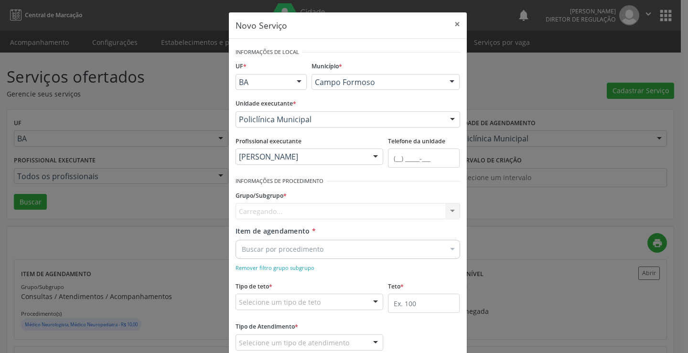
click at [301, 211] on div "Carregando... Nenhum resultado encontrado para: " " Nenhuma opção encontrada" at bounding box center [348, 211] width 225 height 16
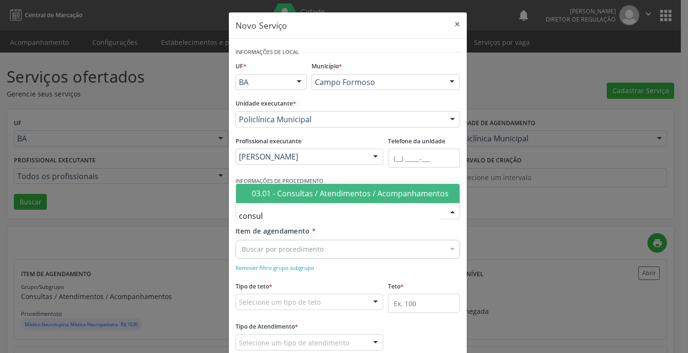
type input "consult"
click at [316, 193] on div "03.01 - Consultas / Atendimentos / Acompanhamentos" at bounding box center [353, 194] width 202 height 8
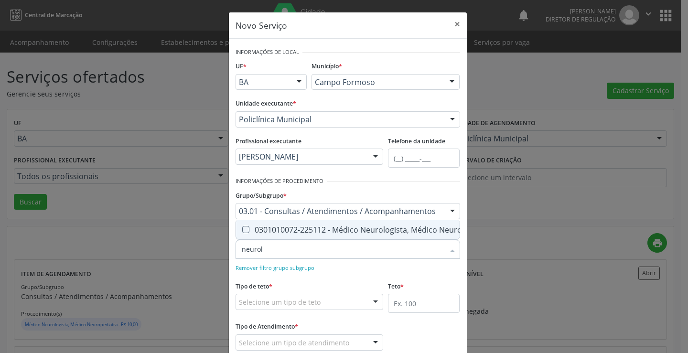
type input "neurolo"
click at [317, 226] on div "0301010072-225112 - Médico Neurologista, Médico Neuropediatra" at bounding box center [367, 230] width 251 height 8
checkbox Neuropediatra "true"
click at [326, 296] on div "Selecione um tipo de teto" at bounding box center [310, 302] width 148 height 16
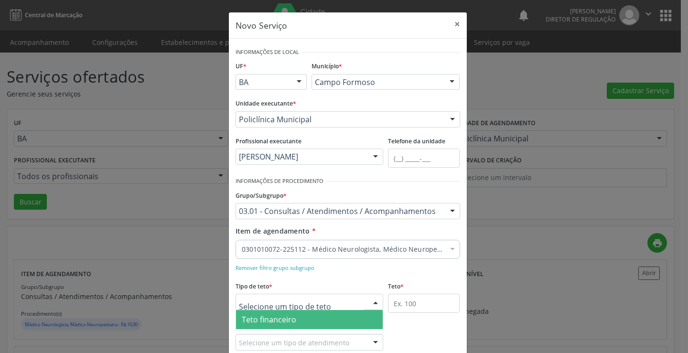
click at [322, 314] on span "Teto financeiro" at bounding box center [309, 319] width 147 height 19
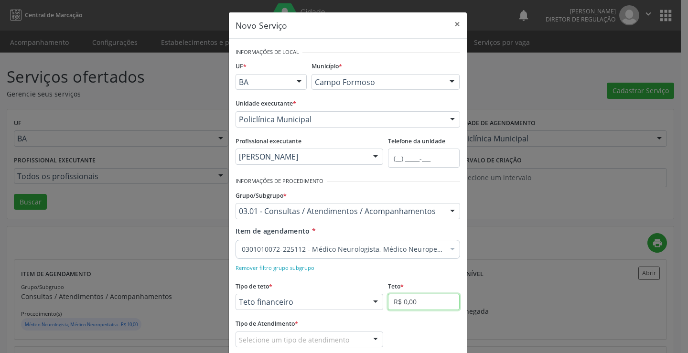
click at [416, 307] on input "R$ 0,00" at bounding box center [424, 302] width 72 height 16
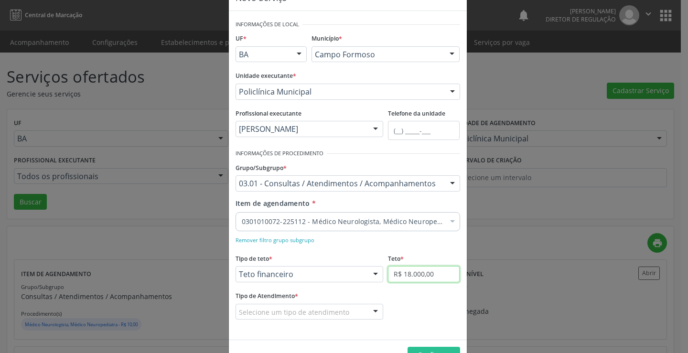
scroll to position [56, 0]
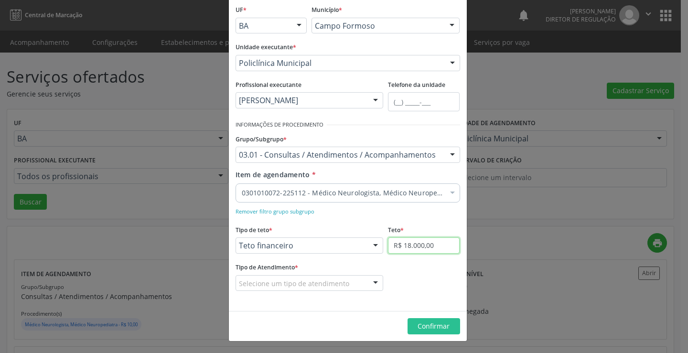
type input "R$ 18.000,00"
click at [345, 277] on div "Selecione um tipo de atendimento" at bounding box center [310, 283] width 148 height 16
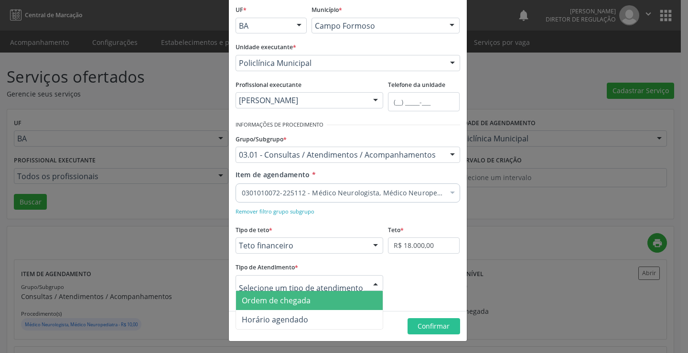
click at [331, 296] on span "Ordem de chegada" at bounding box center [309, 300] width 147 height 19
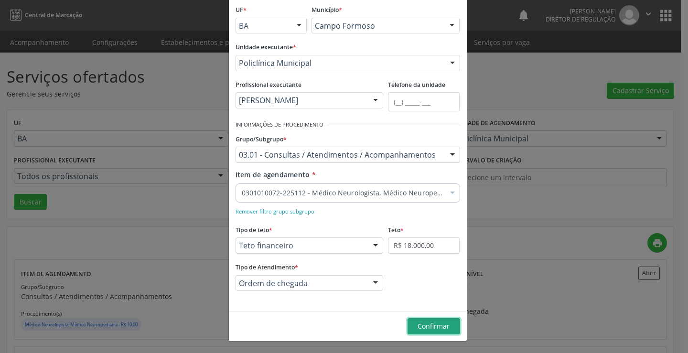
click at [422, 329] on span "Confirmar" at bounding box center [434, 325] width 32 height 9
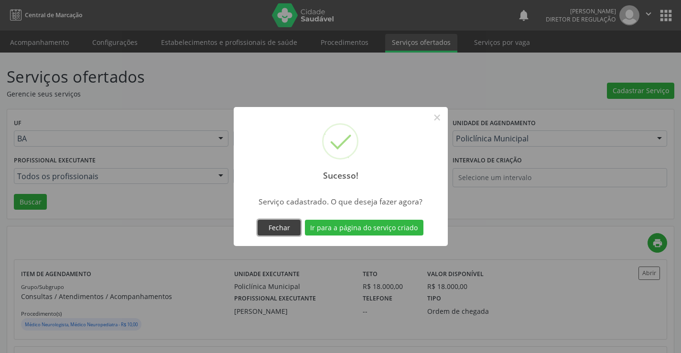
click at [294, 225] on button "Fechar" at bounding box center [278, 228] width 43 height 16
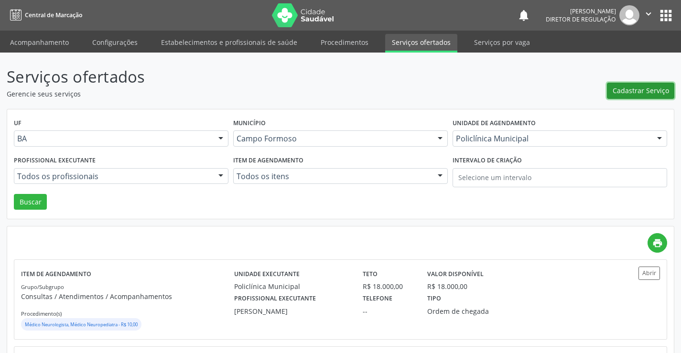
click at [619, 94] on span "Cadastrar Serviço" at bounding box center [640, 91] width 56 height 10
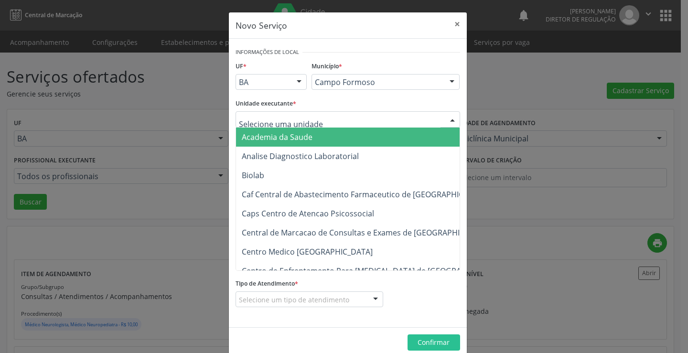
click at [310, 126] on div at bounding box center [348, 119] width 225 height 16
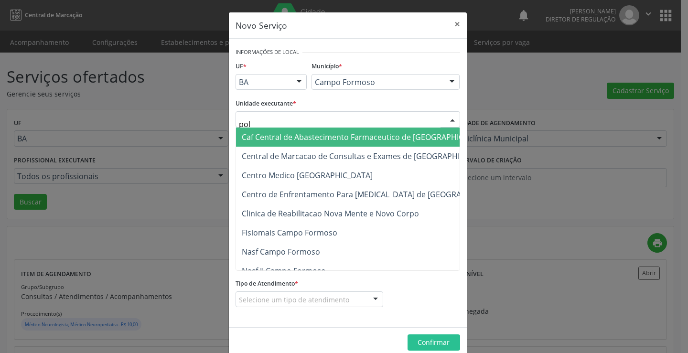
type input "poli"
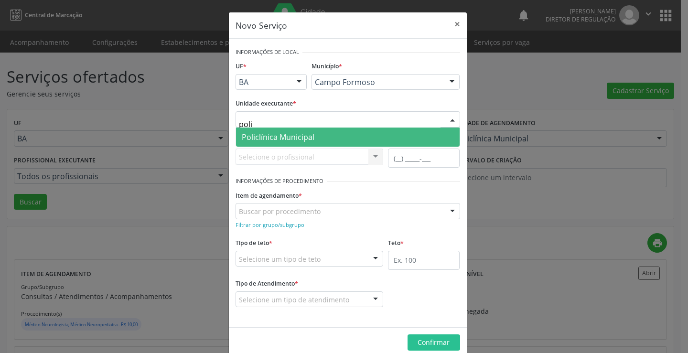
click at [310, 133] on span "Policlínica Municipal" at bounding box center [348, 137] width 224 height 19
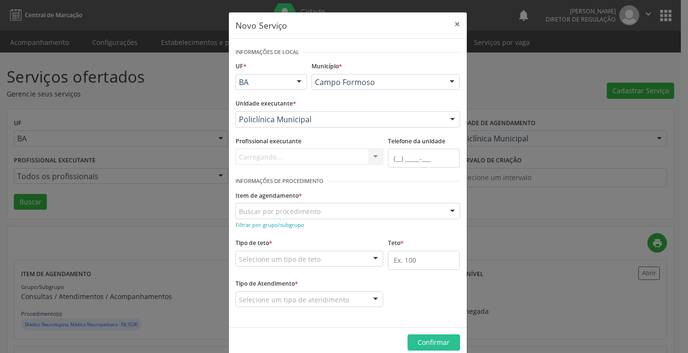
click at [308, 166] on div "Profissional executante Carregando... Nenhum resultado encontrado para: " " Não…" at bounding box center [309, 154] width 153 height 41
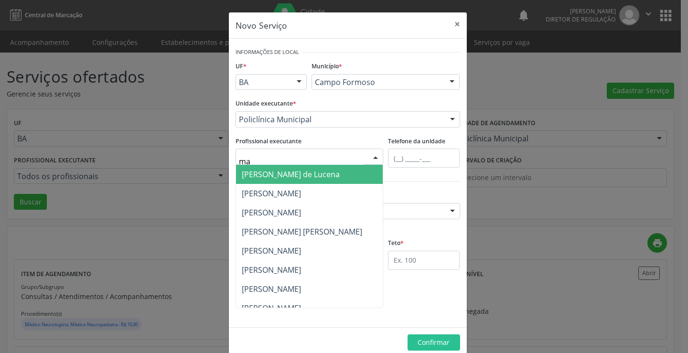
type input "mau"
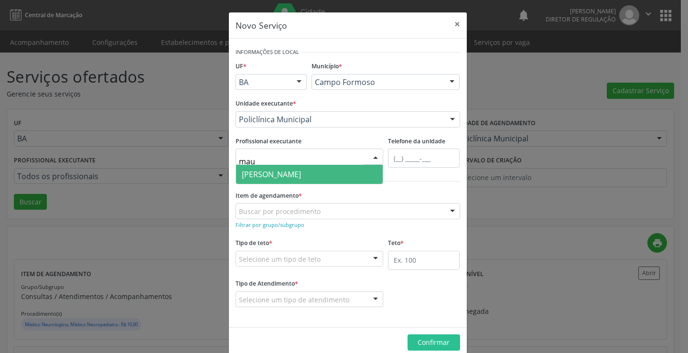
drag, startPoint x: 320, startPoint y: 173, endPoint x: 309, endPoint y: 183, distance: 14.6
click at [301, 174] on span "[PERSON_NAME]" at bounding box center [271, 174] width 59 height 11
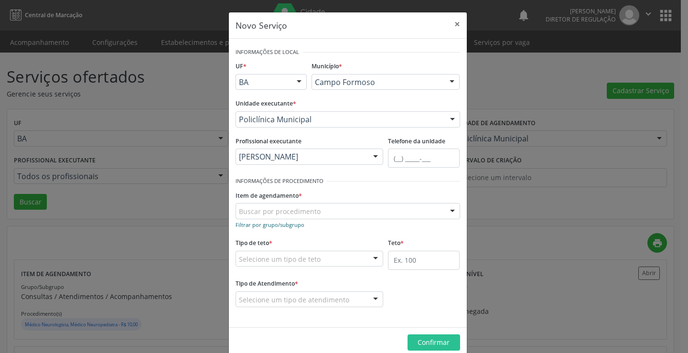
click at [285, 225] on small "Filtrar por grupo/subgrupo" at bounding box center [270, 224] width 69 height 7
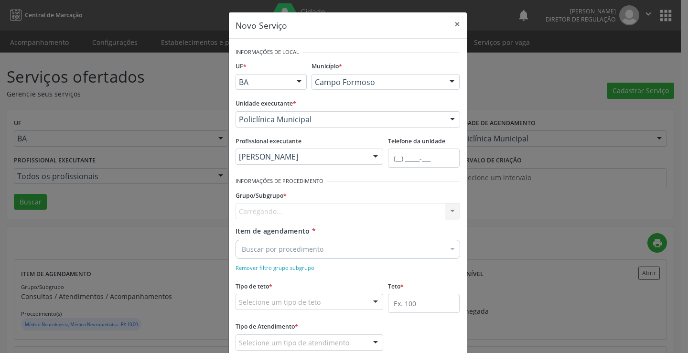
click at [285, 217] on div "Carregando..." at bounding box center [348, 211] width 225 height 16
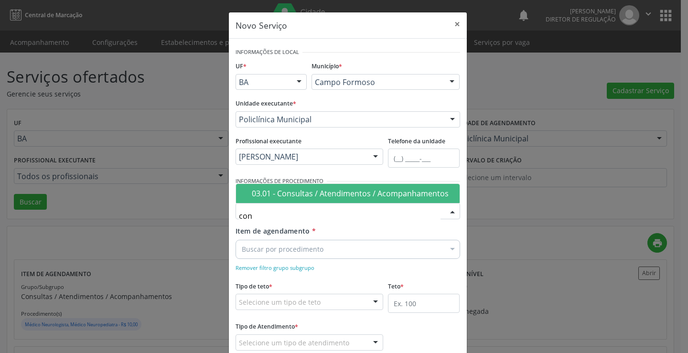
type input "cons"
click at [287, 190] on div "03.01 - Consultas / Atendimentos / Acompanhamentos" at bounding box center [353, 194] width 202 height 8
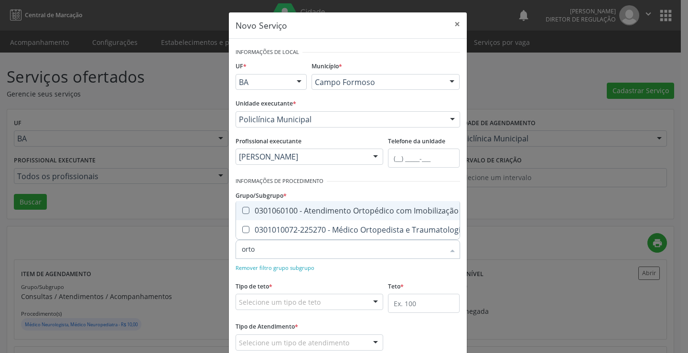
type input "ortop"
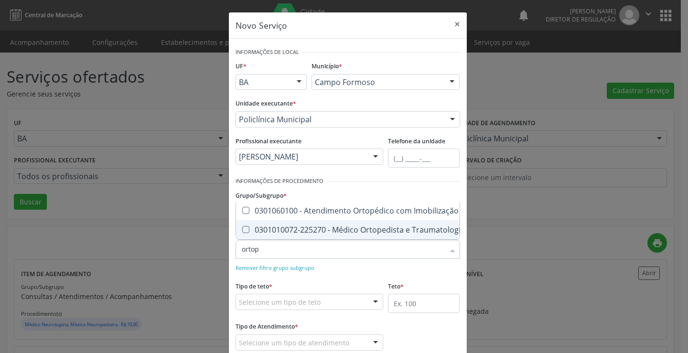
click at [339, 226] on div "0301010072-225270 - Médico Ortopedista e Traumatologista" at bounding box center [370, 230] width 256 height 8
checkbox Traumatologista "true"
click at [344, 304] on div "Selecione um tipo de teto" at bounding box center [310, 302] width 148 height 16
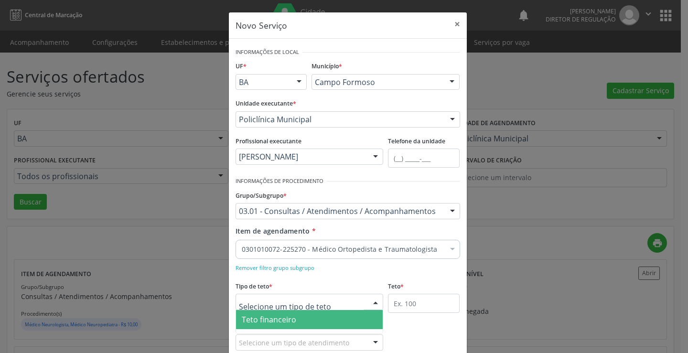
drag, startPoint x: 291, startPoint y: 320, endPoint x: 362, endPoint y: 311, distance: 71.3
click at [291, 320] on span "Teto financeiro" at bounding box center [269, 319] width 54 height 11
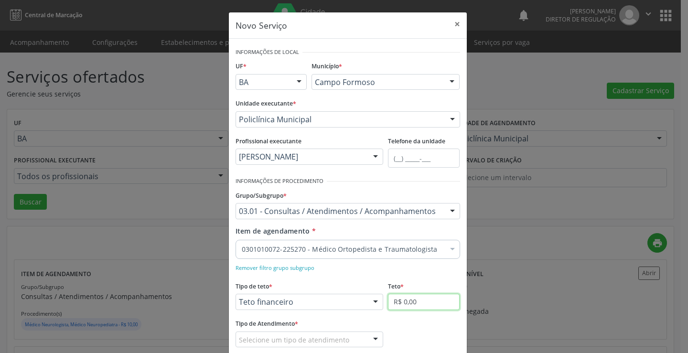
click at [415, 306] on input "R$ 0,00" at bounding box center [424, 302] width 72 height 16
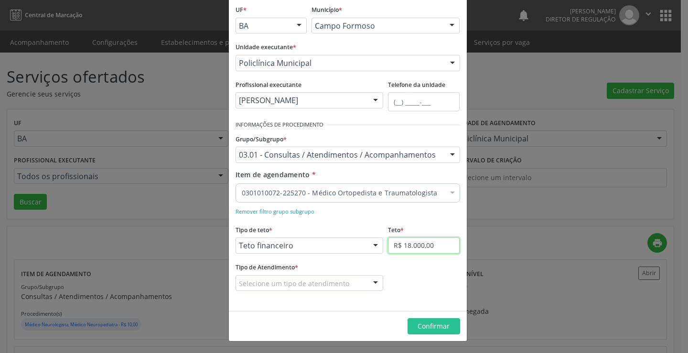
type input "R$ 18.000,00"
click at [363, 281] on div "Selecione um tipo de atendimento" at bounding box center [310, 283] width 148 height 16
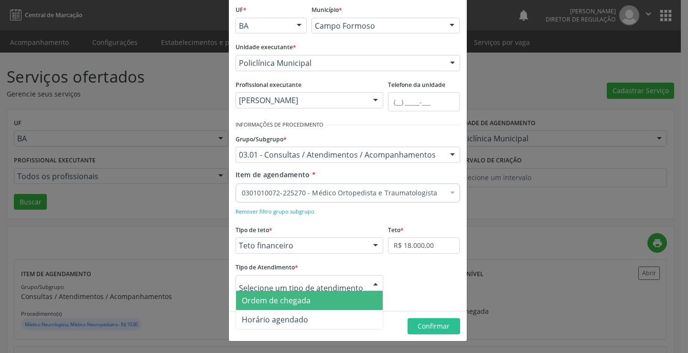
click at [334, 303] on span "Ordem de chegada" at bounding box center [309, 300] width 147 height 19
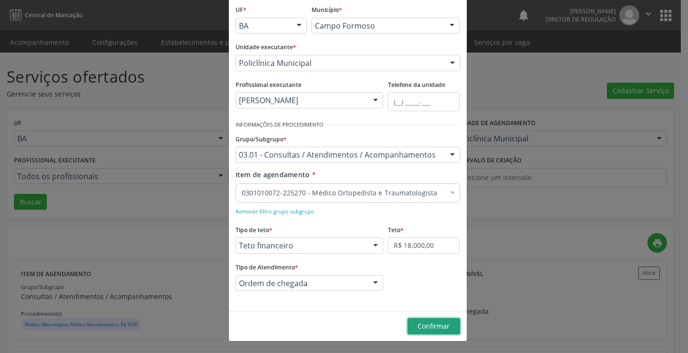
click at [427, 319] on button "Confirmar" at bounding box center [433, 326] width 53 height 16
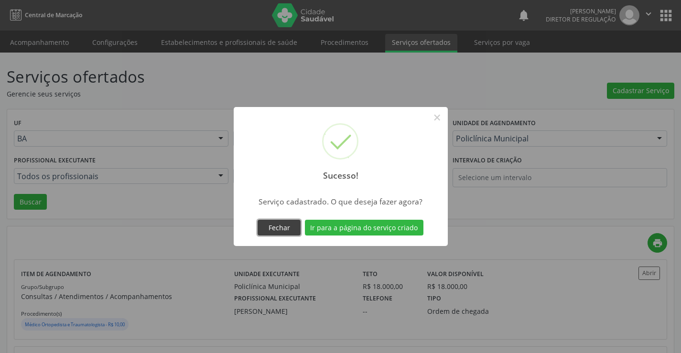
click at [296, 225] on button "Fechar" at bounding box center [278, 228] width 43 height 16
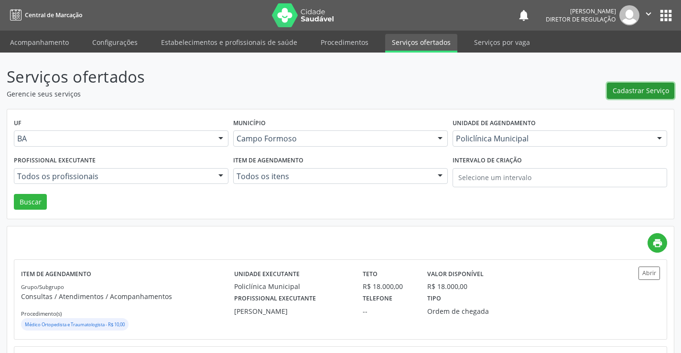
click at [642, 92] on span "Cadastrar Serviço" at bounding box center [640, 91] width 56 height 10
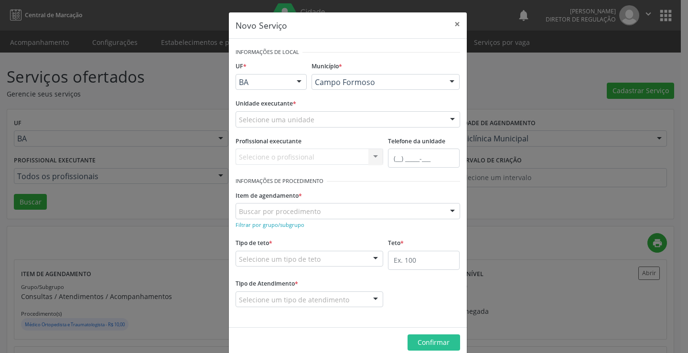
click at [333, 120] on div "Selecione uma unidade" at bounding box center [348, 119] width 225 height 16
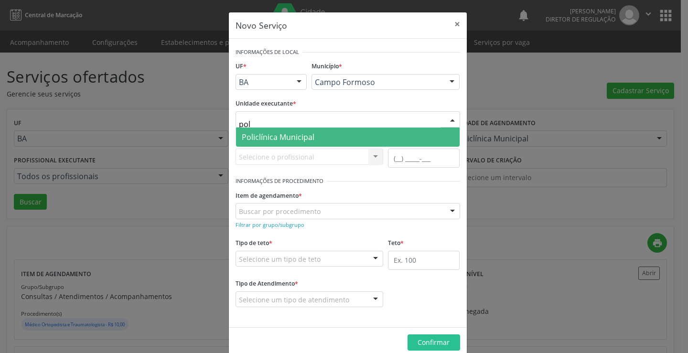
type input "poli"
drag, startPoint x: 334, startPoint y: 136, endPoint x: 332, endPoint y: 143, distance: 8.2
click at [334, 138] on span "Policlínica Municipal" at bounding box center [348, 137] width 224 height 19
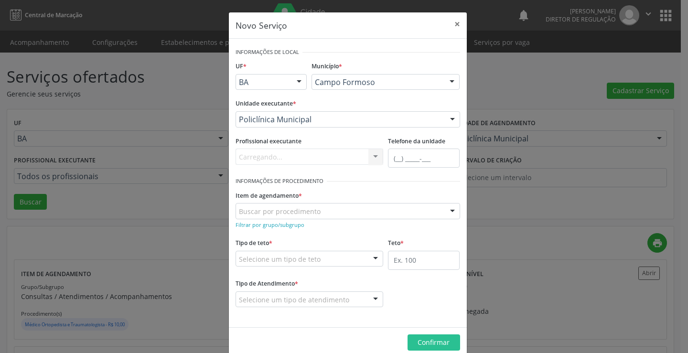
click at [320, 159] on div "Carregando... Nenhum resultado encontrado para: " " Não há nenhuma opção para s…" at bounding box center [310, 157] width 148 height 16
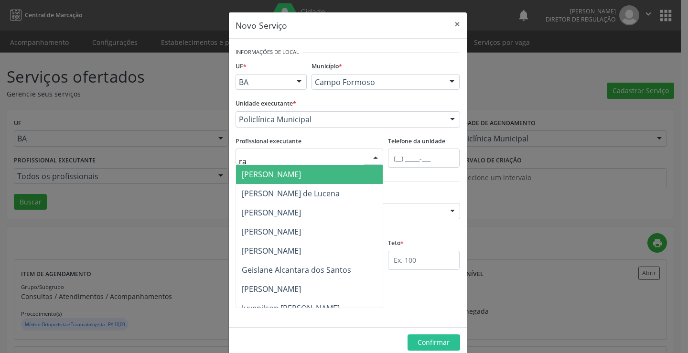
type input "ram"
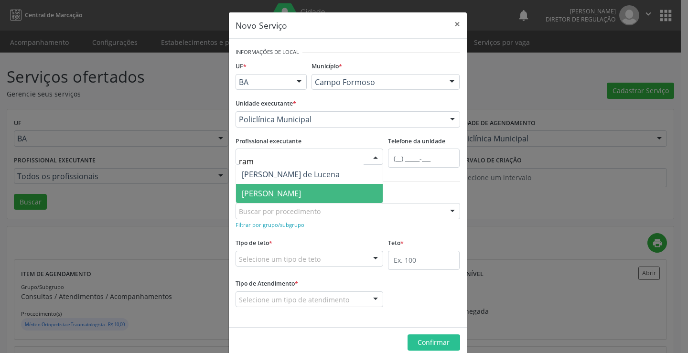
click at [300, 193] on span "[PERSON_NAME]" at bounding box center [271, 193] width 59 height 11
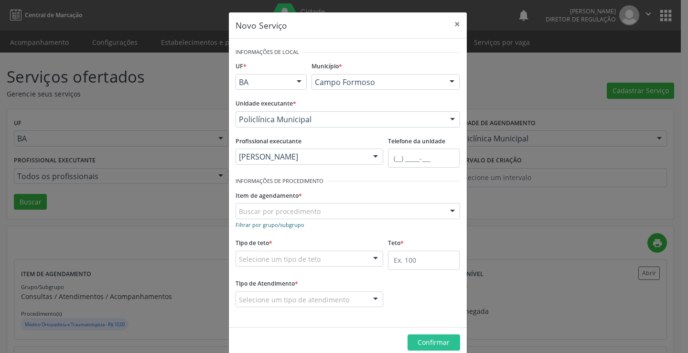
click at [253, 225] on small "Filtrar por grupo/subgrupo" at bounding box center [270, 224] width 69 height 7
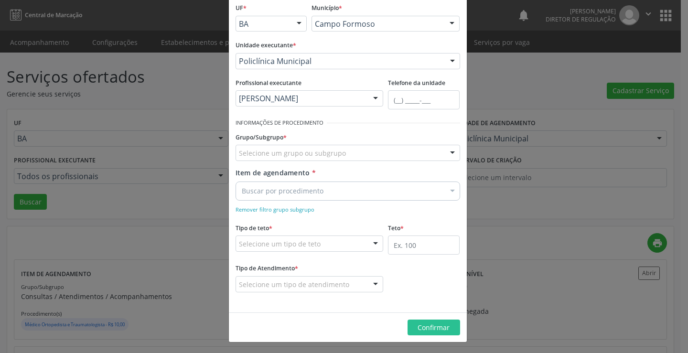
scroll to position [60, 0]
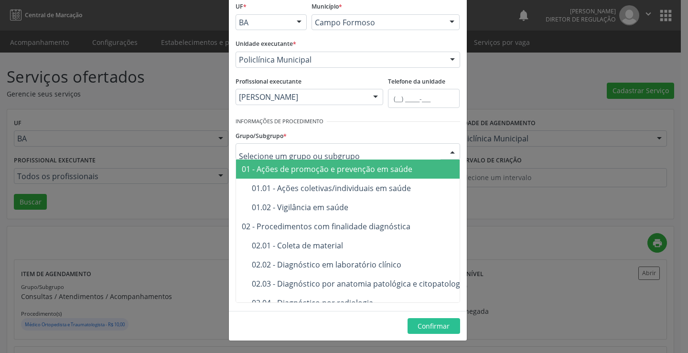
click at [284, 158] on div at bounding box center [348, 151] width 225 height 16
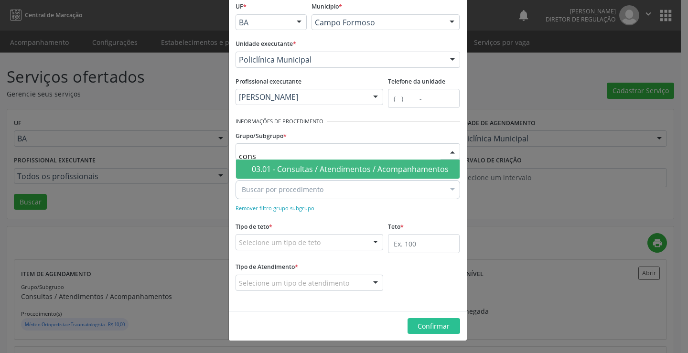
type input "consu"
click at [293, 176] on span "03.01 - Consultas / Atendimentos / Acompanhamentos" at bounding box center [348, 169] width 224 height 19
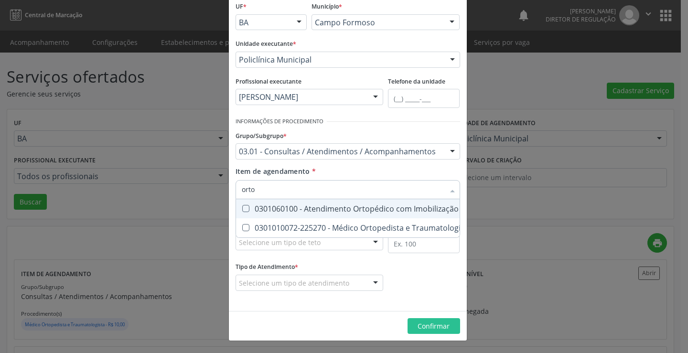
type input "ortop"
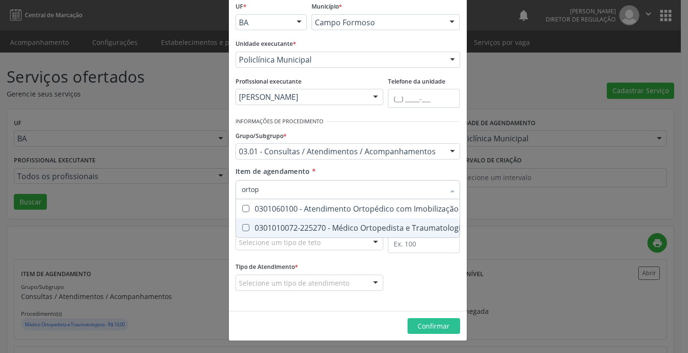
click at [305, 225] on div "0301010072-225270 - Médico Ortopedista e Traumatologista" at bounding box center [370, 228] width 256 height 8
checkbox Traumatologista "true"
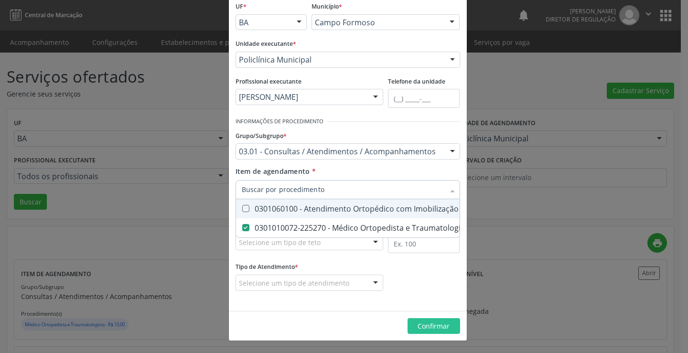
click at [319, 179] on div "Item de agendamento * Desfazer seleção 0301060100 - Atendimento Ortopédico com …" at bounding box center [348, 181] width 225 height 30
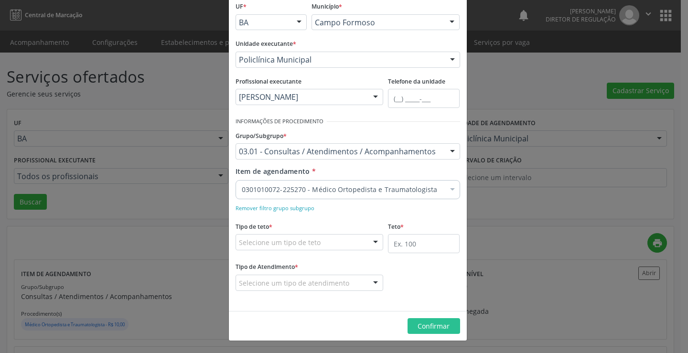
drag, startPoint x: 317, startPoint y: 234, endPoint x: 303, endPoint y: 258, distance: 27.6
click at [316, 236] on div "Selecione um tipo de teto" at bounding box center [310, 242] width 148 height 16
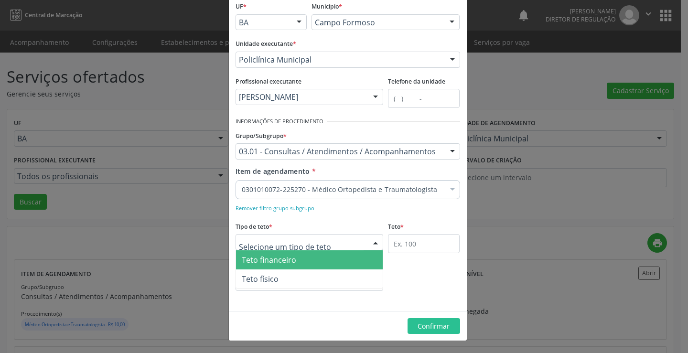
click at [303, 258] on span "Teto financeiro" at bounding box center [309, 259] width 147 height 19
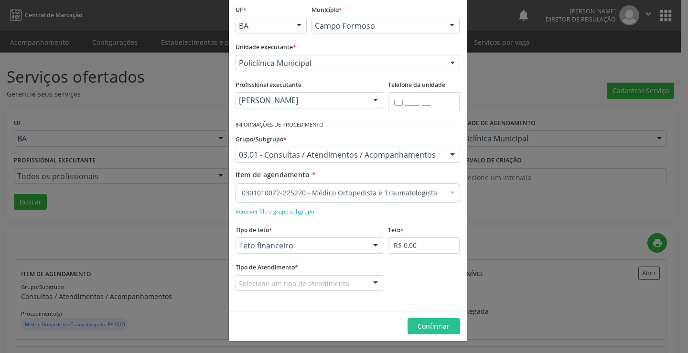
scroll to position [56, 0]
click at [400, 246] on input "R$ 0,00" at bounding box center [424, 245] width 72 height 16
type input "R$ 18.000,00"
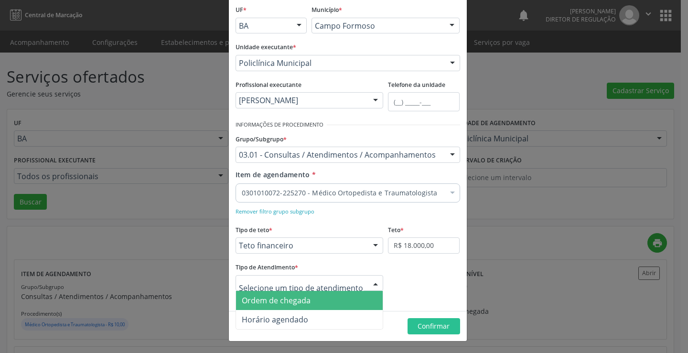
click at [312, 296] on span "Ordem de chegada" at bounding box center [309, 300] width 147 height 19
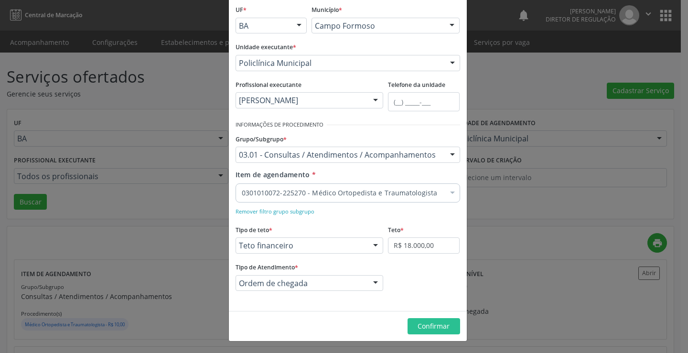
click at [434, 317] on footer "Confirmar" at bounding box center [348, 326] width 238 height 30
click at [436, 322] on span "Confirmar" at bounding box center [434, 325] width 32 height 9
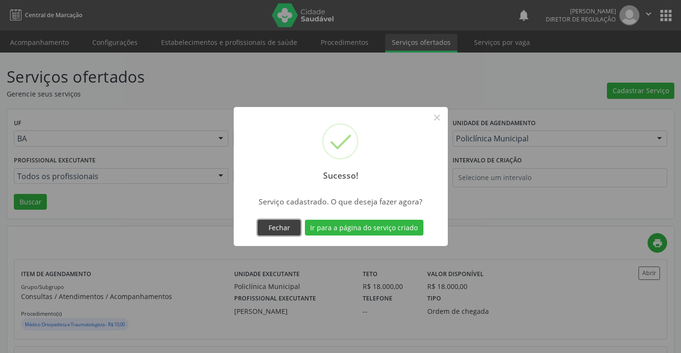
click at [274, 232] on button "Fechar" at bounding box center [278, 228] width 43 height 16
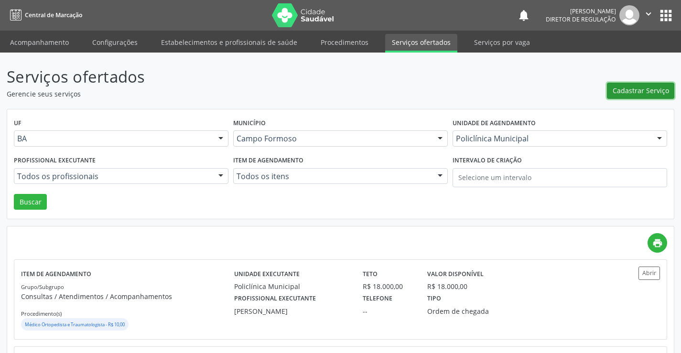
click at [650, 97] on button "Cadastrar Serviço" at bounding box center [640, 91] width 67 height 16
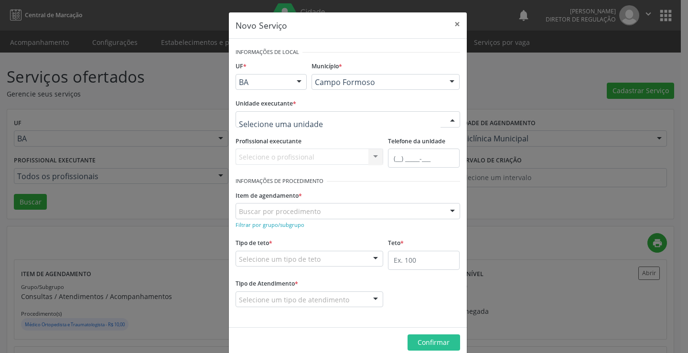
click at [349, 114] on div at bounding box center [348, 119] width 225 height 16
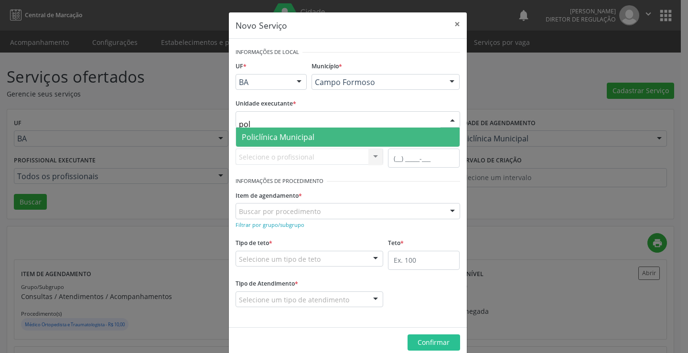
type input "poli"
click at [351, 136] on span "Policlínica Municipal" at bounding box center [348, 137] width 224 height 19
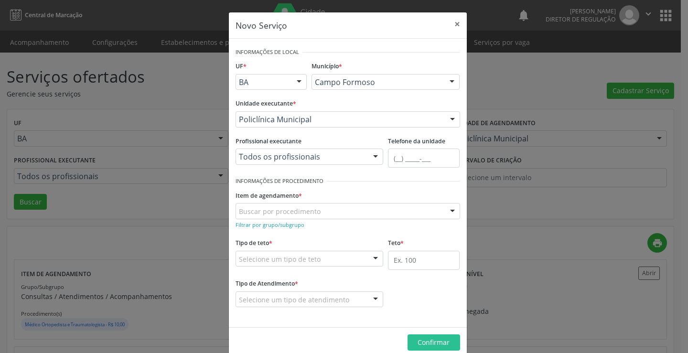
click at [346, 157] on div "Todos os profissionais Todos os profissionais Aide Queiroz Lisboa Amilton Soare…" at bounding box center [310, 157] width 148 height 16
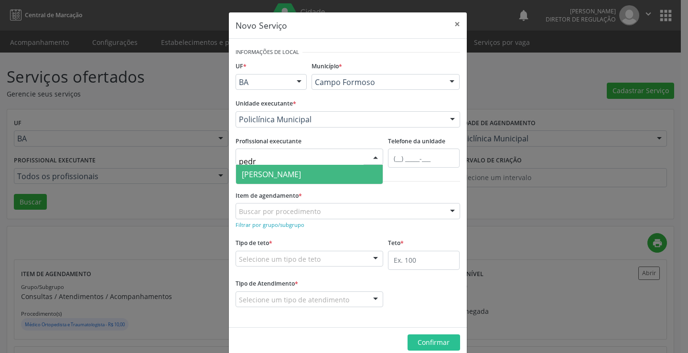
type input "pedro"
drag, startPoint x: 352, startPoint y: 169, endPoint x: 351, endPoint y: 176, distance: 6.8
click at [301, 170] on span "[PERSON_NAME]" at bounding box center [271, 174] width 59 height 11
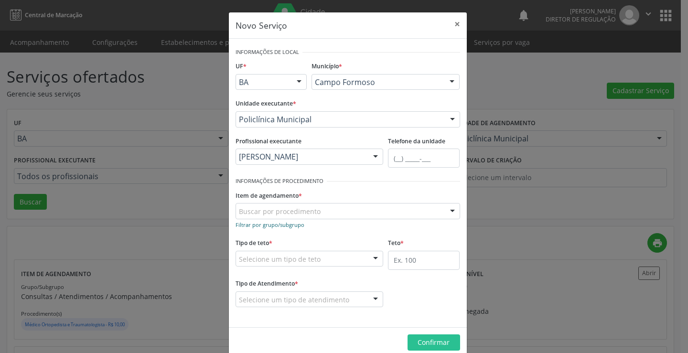
click at [293, 224] on small "Filtrar por grupo/subgrupo" at bounding box center [270, 224] width 69 height 7
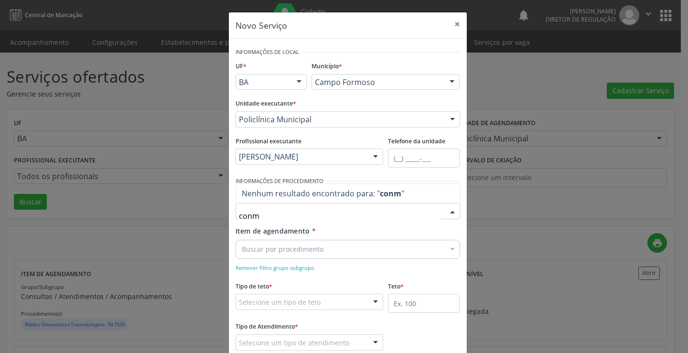
type input "con"
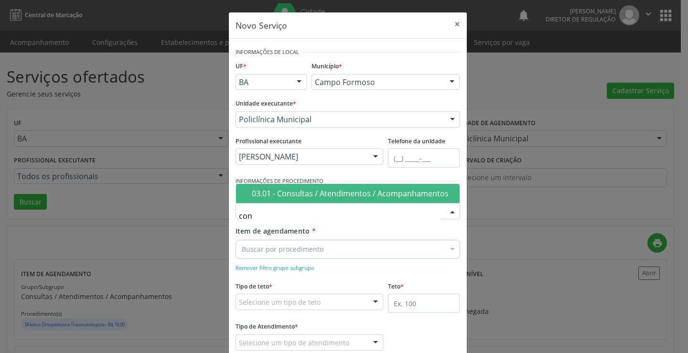
click at [303, 199] on span "03.01 - Consultas / Atendimentos / Acompanhamentos" at bounding box center [348, 193] width 224 height 19
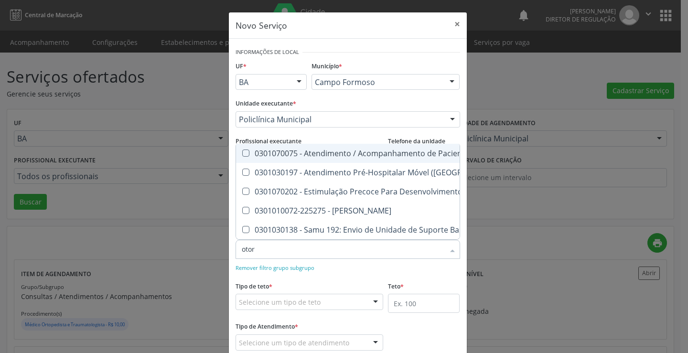
type input "otorr"
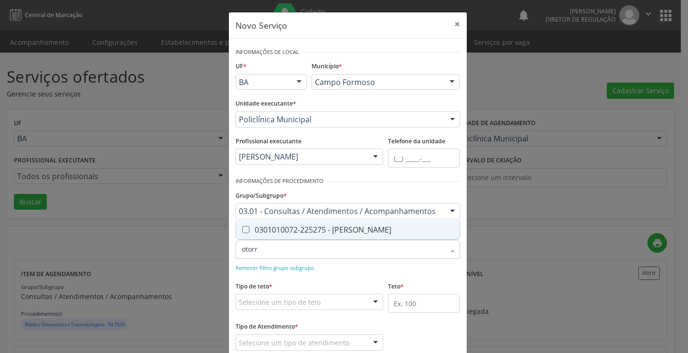
click at [310, 231] on div "0301010072-225275 - Médico Otorrinolaringologista" at bounding box center [348, 230] width 212 height 8
checkbox Otorrinolaringologista "true"
click at [320, 280] on div "Tipo de teto * Selecione um tipo de teto Teto financeiro Teto físico Nenhum res…" at bounding box center [310, 294] width 148 height 31
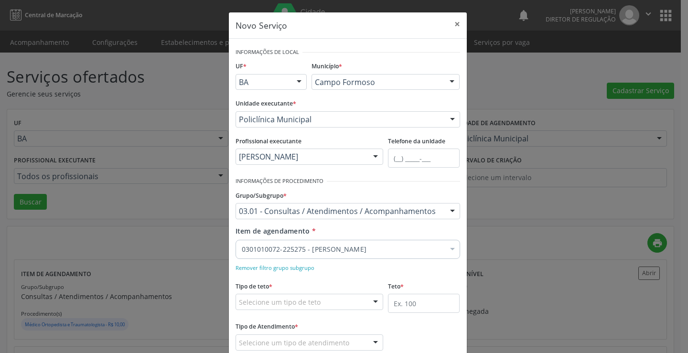
click at [317, 309] on div "Selecione um tipo de teto" at bounding box center [310, 302] width 148 height 16
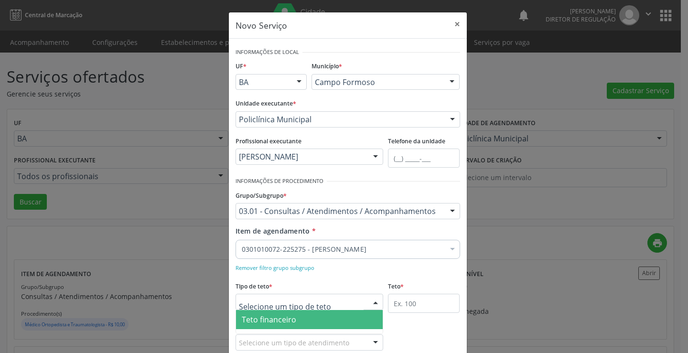
drag, startPoint x: 319, startPoint y: 317, endPoint x: 327, endPoint y: 307, distance: 13.2
click at [319, 317] on span "Teto financeiro" at bounding box center [309, 319] width 147 height 19
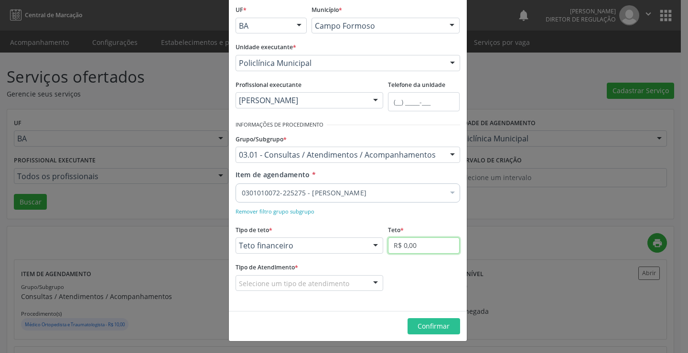
click at [393, 246] on input "R$ 0,00" at bounding box center [424, 245] width 72 height 16
type input "R$ 18.000,00"
drag, startPoint x: 366, startPoint y: 284, endPoint x: 364, endPoint y: 306, distance: 21.7
click at [368, 285] on div at bounding box center [375, 284] width 14 height 16
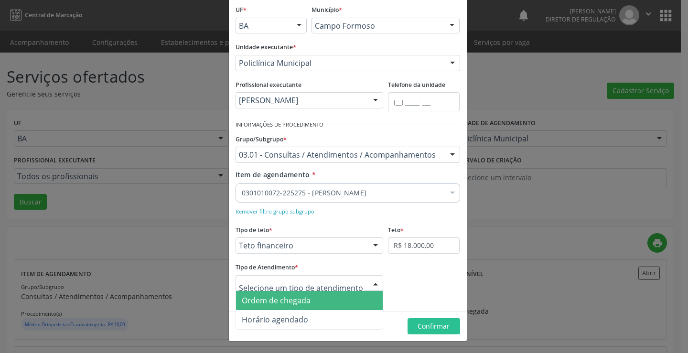
click at [363, 307] on span "Ordem de chegada" at bounding box center [309, 300] width 147 height 19
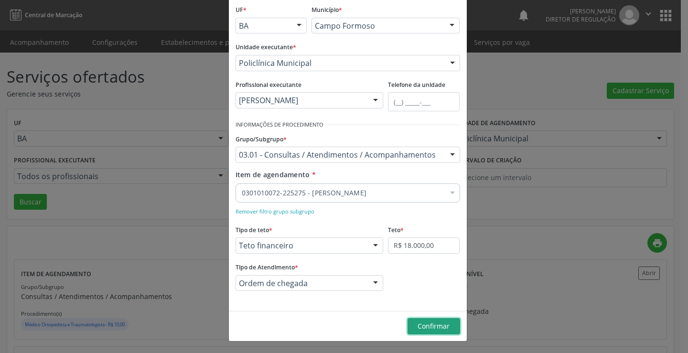
click at [423, 324] on span "Confirmar" at bounding box center [434, 325] width 32 height 9
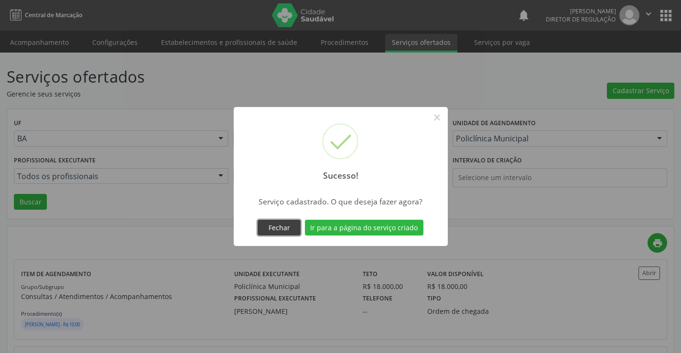
click at [293, 231] on button "Fechar" at bounding box center [278, 228] width 43 height 16
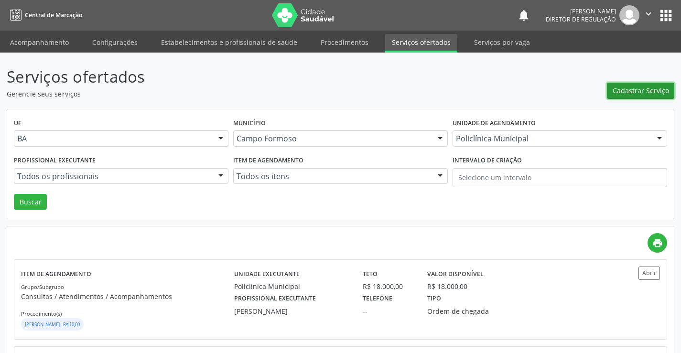
click at [640, 91] on span "Cadastrar Serviço" at bounding box center [640, 91] width 56 height 10
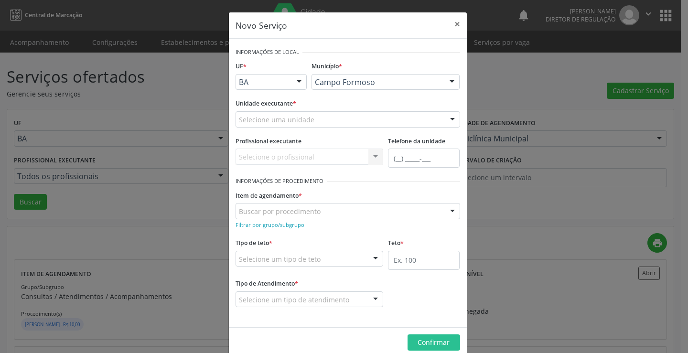
click at [304, 111] on div "Selecione uma unidade" at bounding box center [348, 119] width 225 height 16
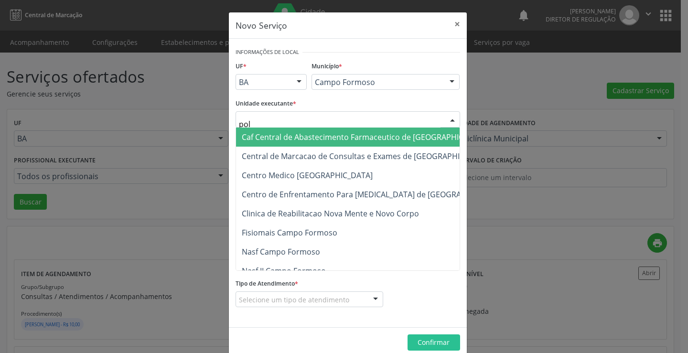
type input "poli"
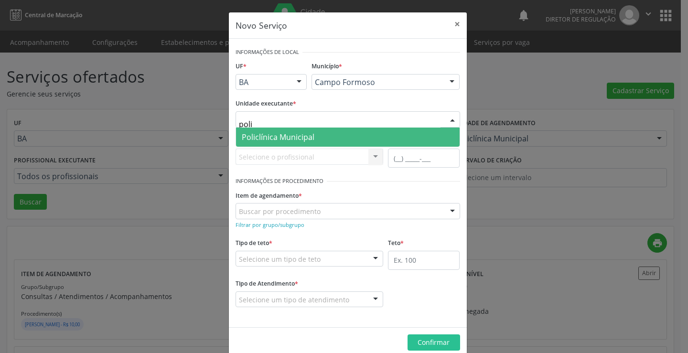
click at [294, 135] on span "Policlínica Municipal" at bounding box center [278, 137] width 73 height 11
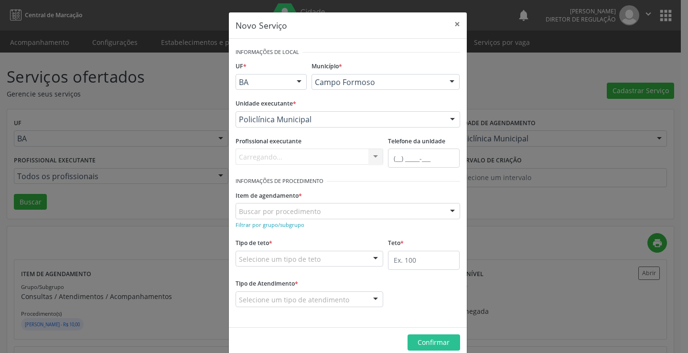
click at [290, 160] on div "Carregando... Nenhum resultado encontrado para: " " Não há nenhuma opção para s…" at bounding box center [310, 157] width 148 height 16
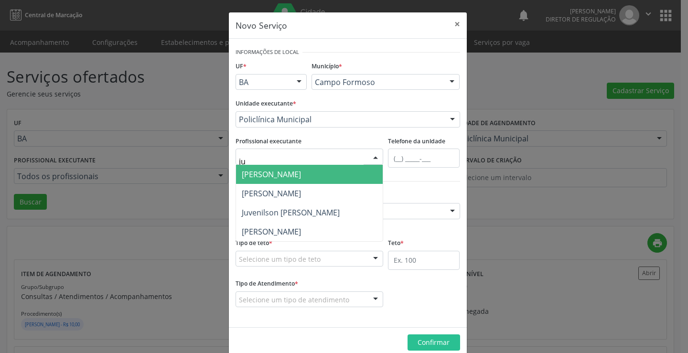
type input "juv"
click at [289, 172] on span "Juvenilson [PERSON_NAME]" at bounding box center [291, 174] width 98 height 11
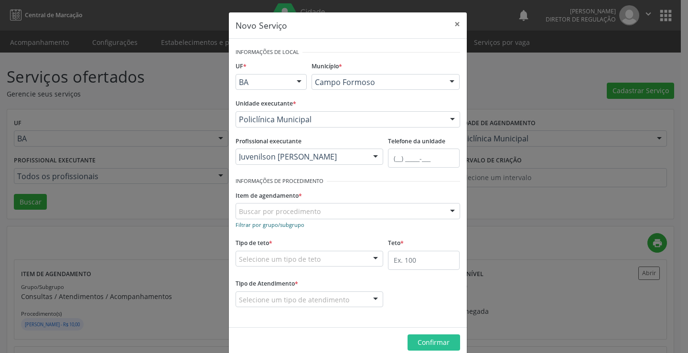
click at [281, 225] on small "Filtrar por grupo/subgrupo" at bounding box center [270, 224] width 69 height 7
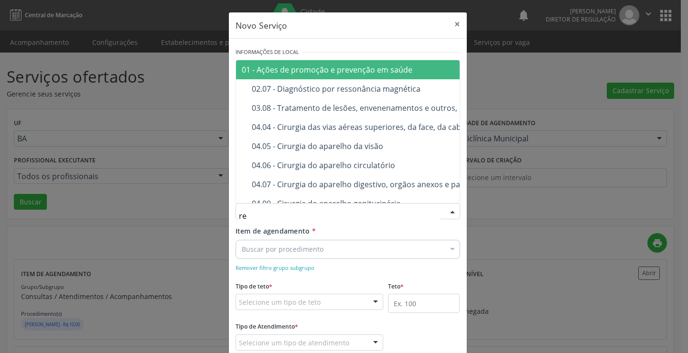
type input "r"
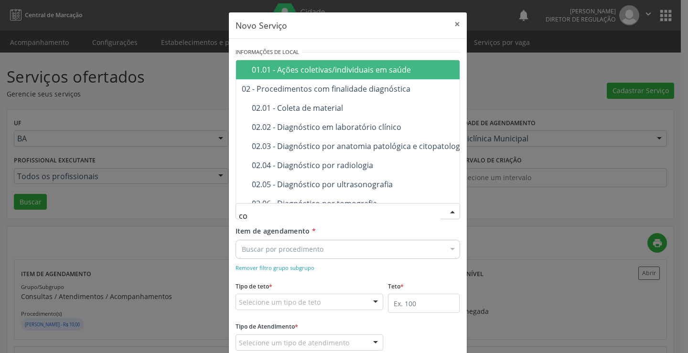
type input "con"
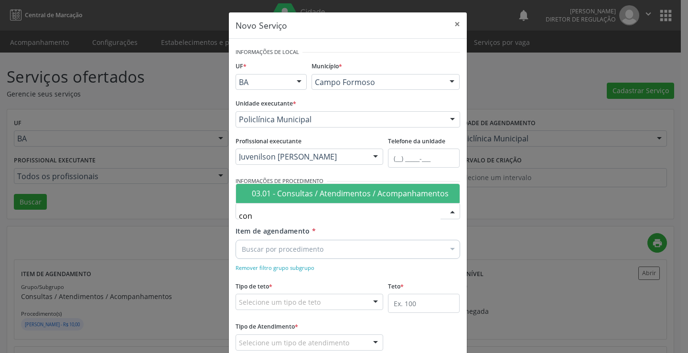
click at [296, 195] on div "03.01 - Consultas / Atendimentos / Acompanhamentos" at bounding box center [353, 194] width 202 height 8
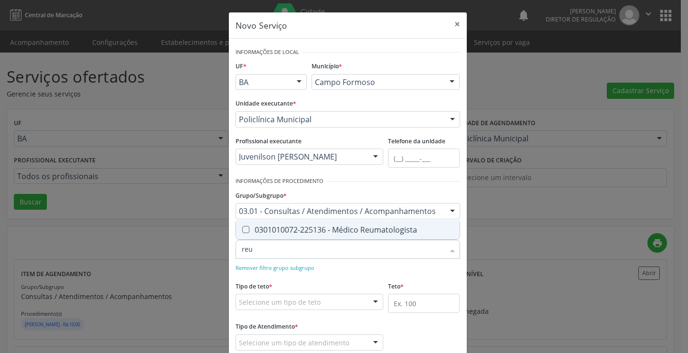
type input "reum"
click at [321, 233] on div "0301010072-225136 - Médico Reumatologista" at bounding box center [348, 230] width 212 height 8
checkbox Reumatologista "true"
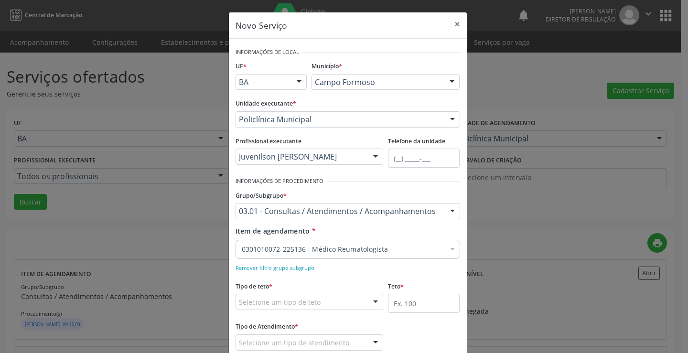
click at [352, 271] on div "Remover filtro grupo subgrupo" at bounding box center [348, 267] width 225 height 10
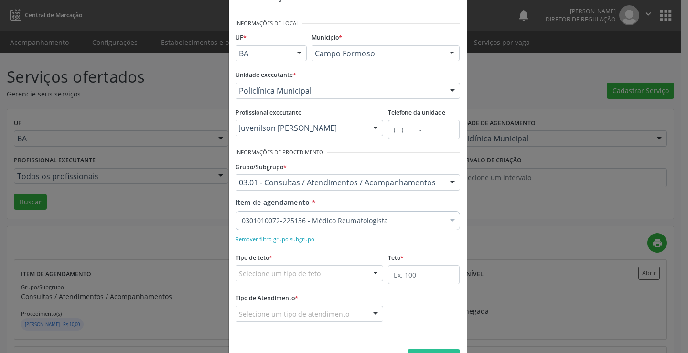
scroll to position [60, 0]
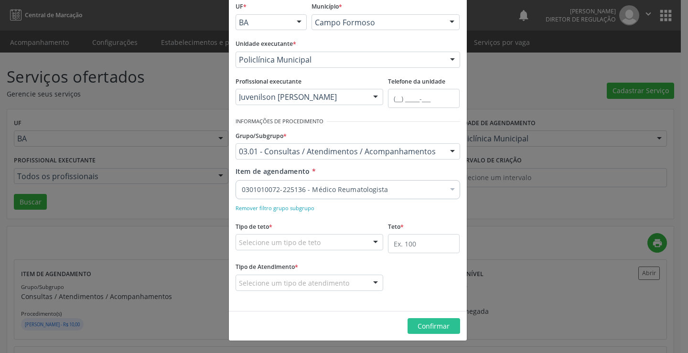
click at [339, 251] on fieldset "Tipo de teto * Selecione um tipo de teto Teto financeiro Teto físico Nenhum res…" at bounding box center [310, 237] width 148 height 37
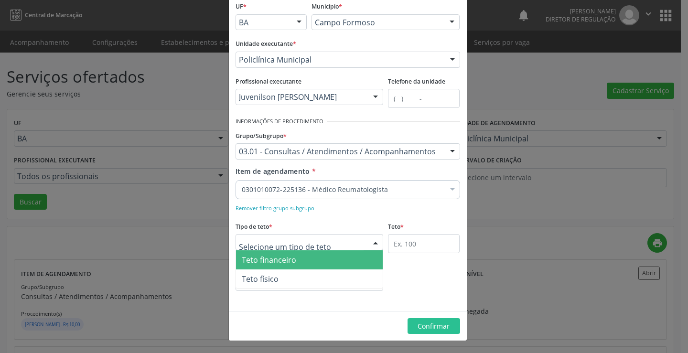
drag, startPoint x: 300, startPoint y: 241, endPoint x: 304, endPoint y: 264, distance: 23.2
drag, startPoint x: 304, startPoint y: 265, endPoint x: 342, endPoint y: 260, distance: 38.0
click at [305, 265] on span "Teto financeiro" at bounding box center [309, 259] width 147 height 19
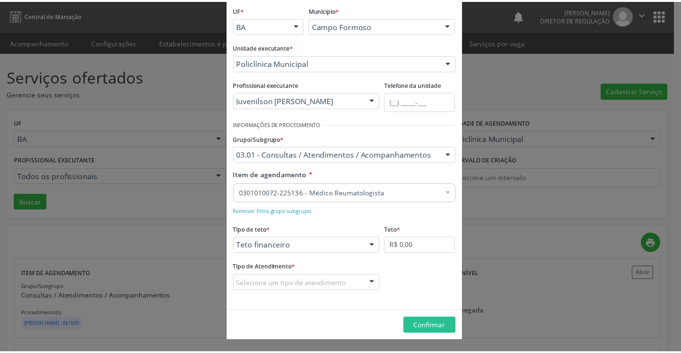
scroll to position [56, 0]
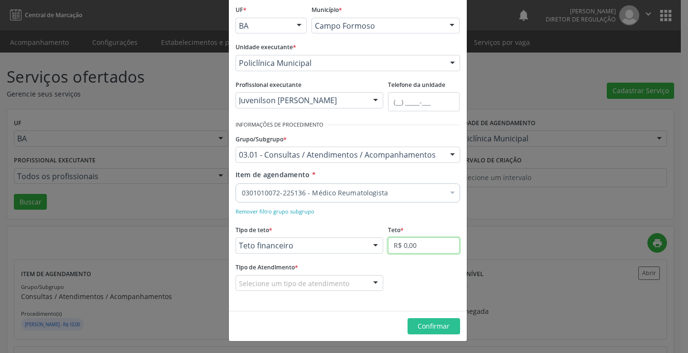
click at [388, 247] on input "R$ 0,00" at bounding box center [424, 245] width 72 height 16
type input "R$ 18.000,00"
click at [368, 282] on div at bounding box center [375, 284] width 14 height 16
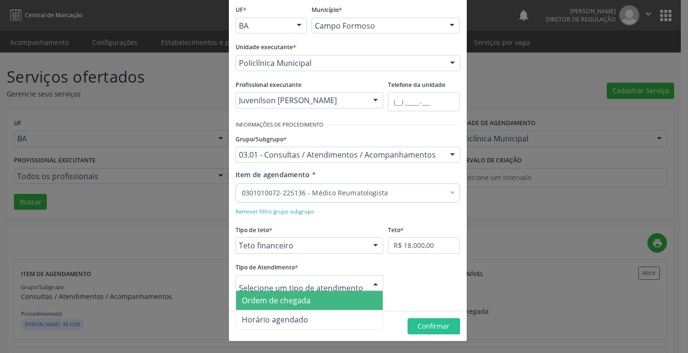
click at [341, 303] on span "Ordem de chegada" at bounding box center [309, 300] width 147 height 19
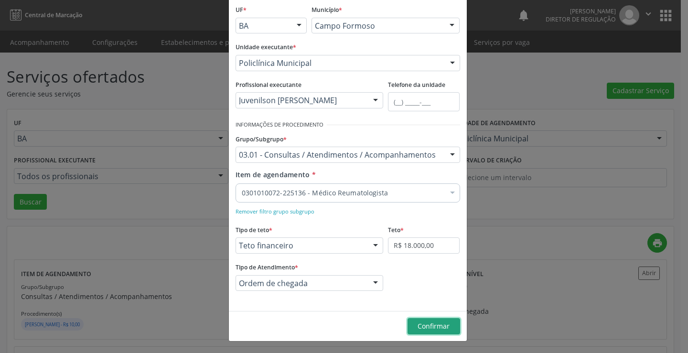
click at [427, 319] on button "Confirmar" at bounding box center [433, 326] width 53 height 16
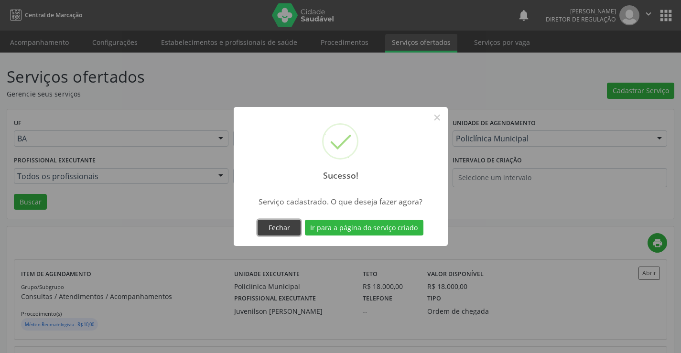
click at [289, 226] on button "Fechar" at bounding box center [278, 228] width 43 height 16
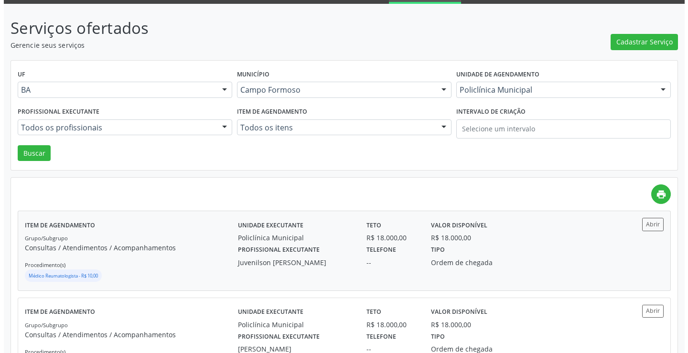
scroll to position [48, 0]
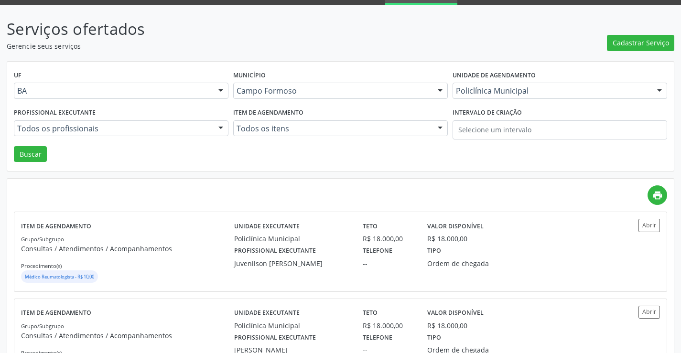
click at [635, 41] on span "Cadastrar Serviço" at bounding box center [640, 43] width 56 height 10
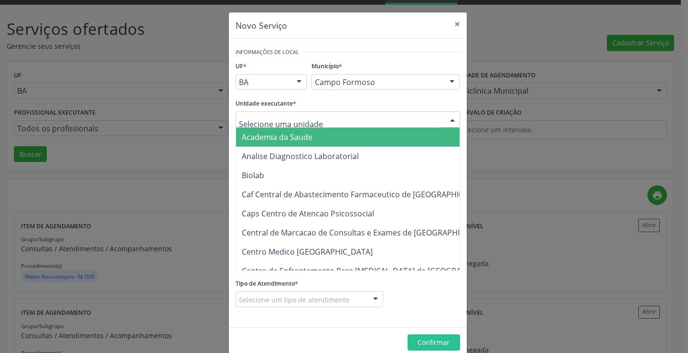
click at [338, 121] on div at bounding box center [348, 119] width 225 height 16
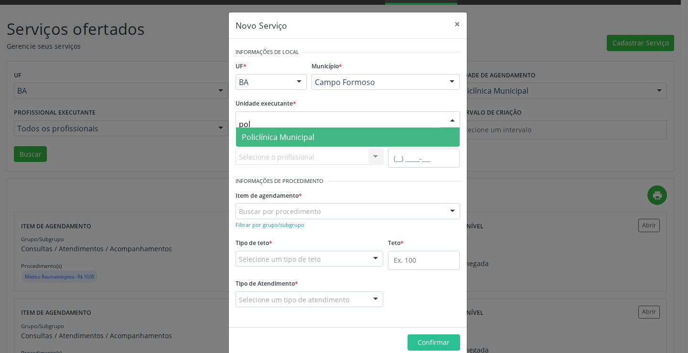
type input "poli"
click at [338, 141] on span "Policlínica Municipal" at bounding box center [348, 137] width 224 height 19
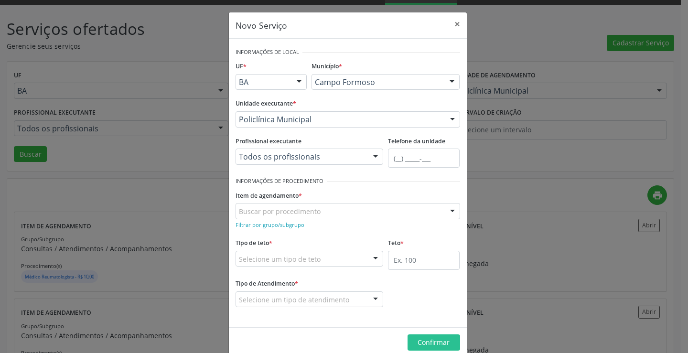
click at [309, 159] on div "Todos os profissionais Todos os profissionais Aide Queiroz Lisboa Amilton Soare…" at bounding box center [310, 157] width 148 height 16
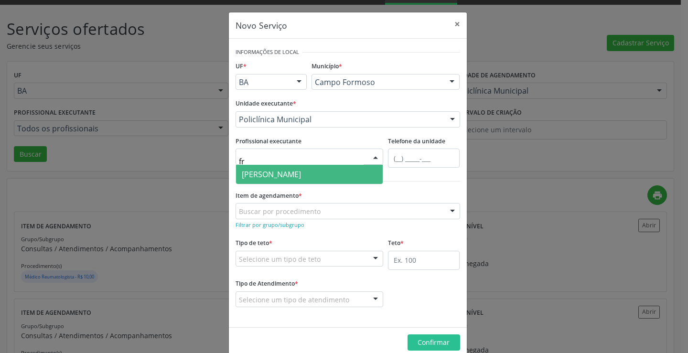
type input "fra"
click at [301, 170] on span "[PERSON_NAME]" at bounding box center [271, 174] width 59 height 11
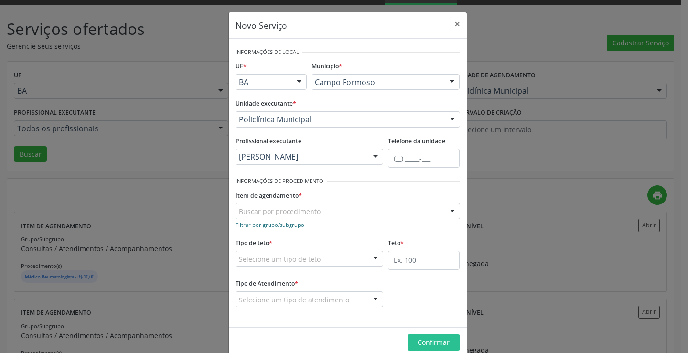
click at [295, 225] on small "Filtrar por grupo/subgrupo" at bounding box center [270, 224] width 69 height 7
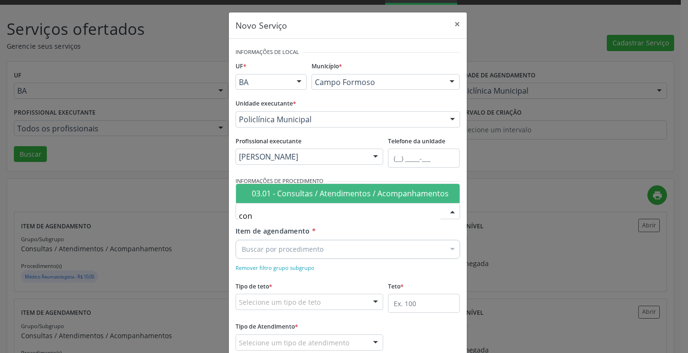
type input "cons"
click at [302, 200] on span "03.01 - Consultas / Atendimentos / Acompanhamentos" at bounding box center [348, 193] width 224 height 19
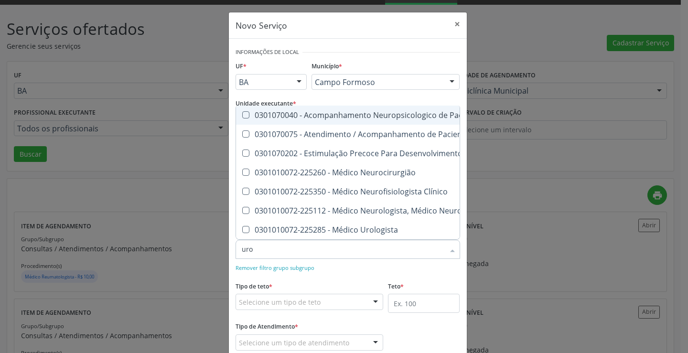
type input "urol"
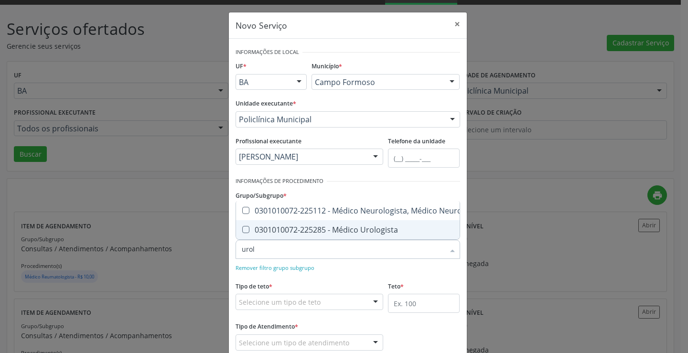
click at [326, 228] on span "0301010072-225285 - Médico Urologista" at bounding box center [367, 229] width 262 height 19
checkbox Urologista "true"
click at [342, 265] on div "Remover filtro grupo subgrupo" at bounding box center [348, 267] width 225 height 10
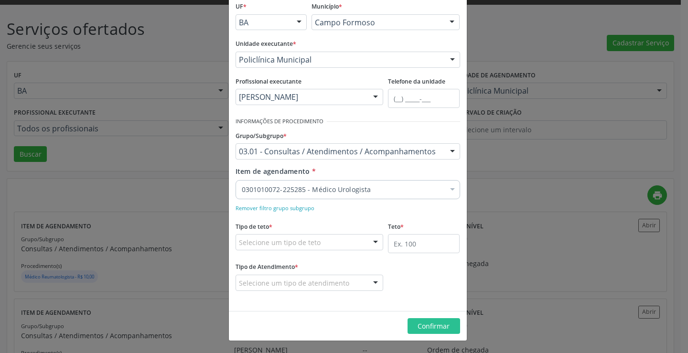
click at [337, 246] on div "Selecione um tipo de teto" at bounding box center [310, 242] width 148 height 16
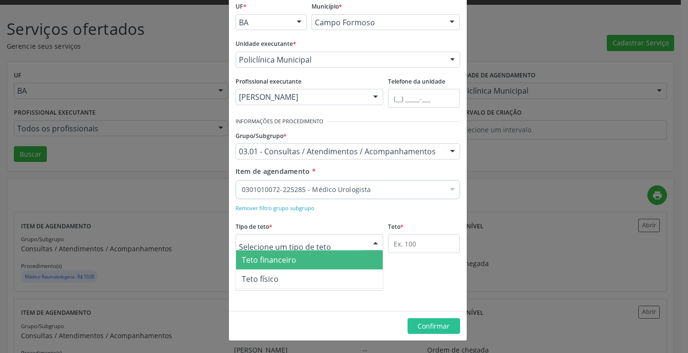
click at [329, 260] on span "Teto financeiro" at bounding box center [309, 259] width 147 height 19
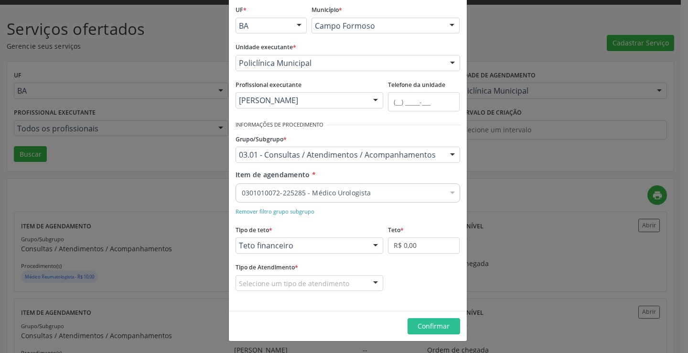
scroll to position [56, 0]
click at [406, 250] on input "R$ 0,00" at bounding box center [424, 245] width 72 height 16
type input "R$ 18.000,00"
click at [346, 285] on div at bounding box center [310, 283] width 148 height 16
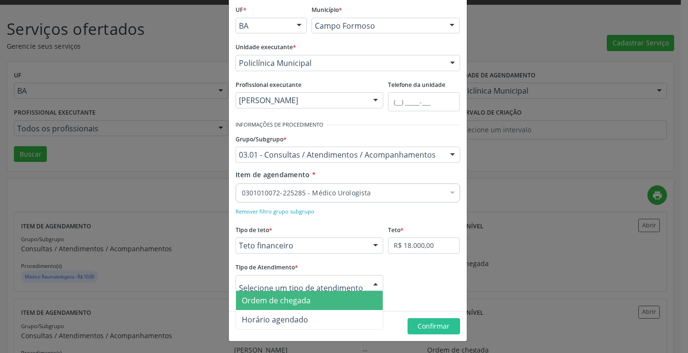
click at [338, 299] on span "Ordem de chegada" at bounding box center [309, 300] width 147 height 19
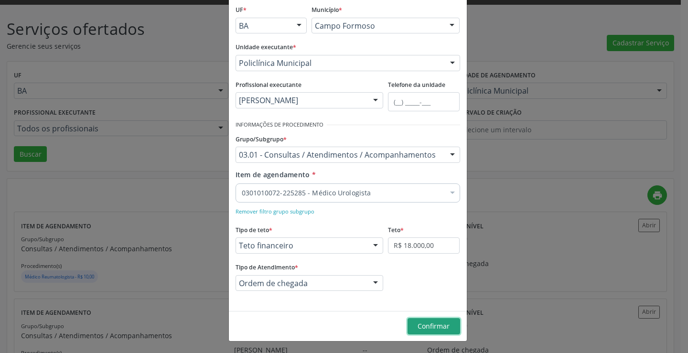
click at [442, 322] on span "Confirmar" at bounding box center [434, 325] width 32 height 9
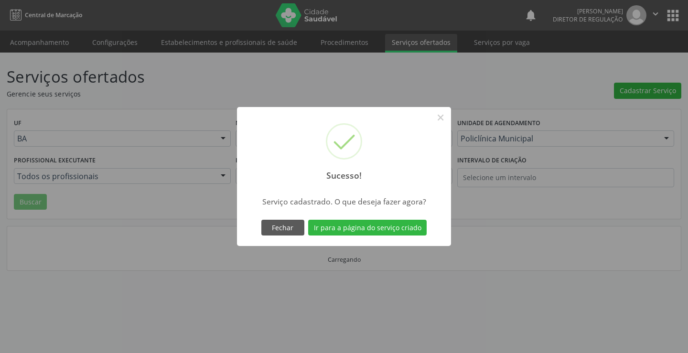
scroll to position [0, 0]
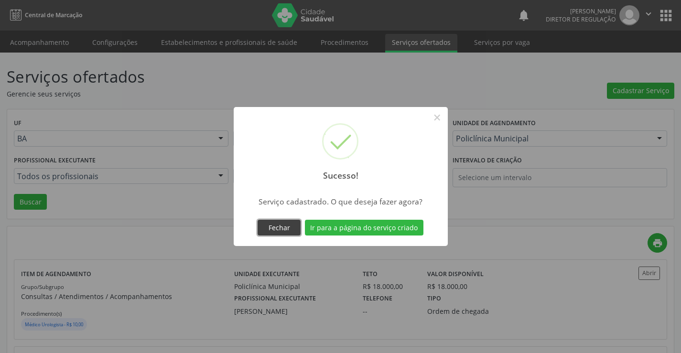
click at [275, 224] on button "Fechar" at bounding box center [278, 228] width 43 height 16
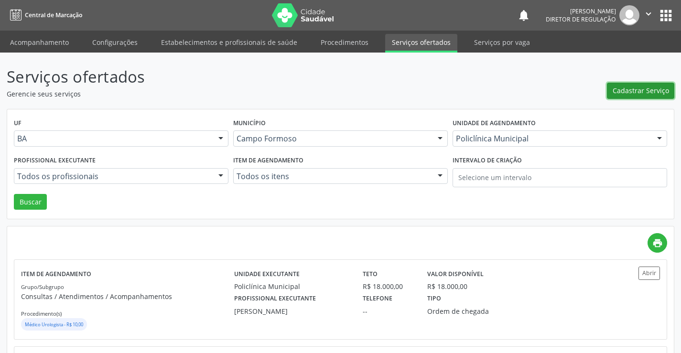
click at [656, 90] on span "Cadastrar Serviço" at bounding box center [640, 91] width 56 height 10
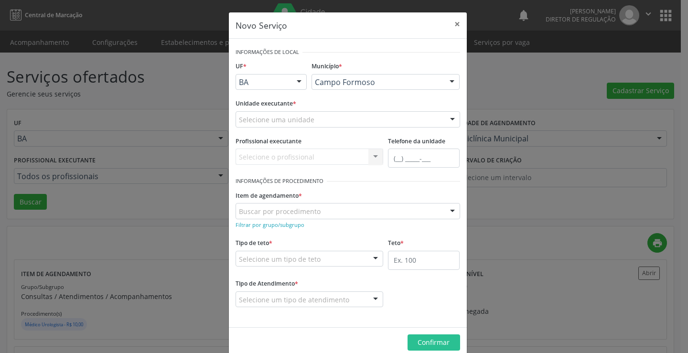
click at [329, 120] on div "Selecione uma unidade" at bounding box center [348, 119] width 225 height 16
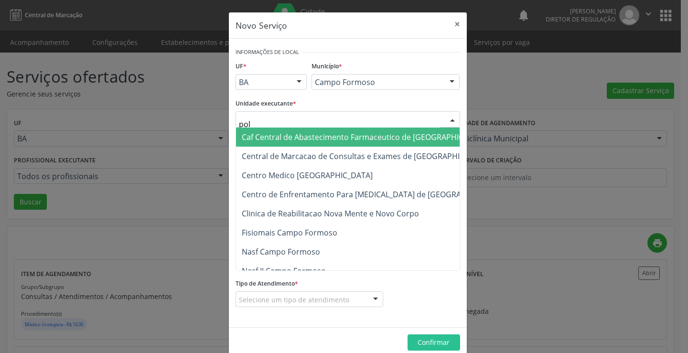
type input "poli"
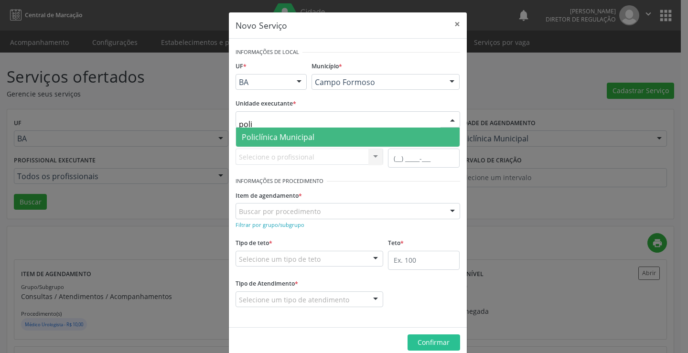
click at [322, 135] on span "Policlínica Municipal" at bounding box center [348, 137] width 224 height 19
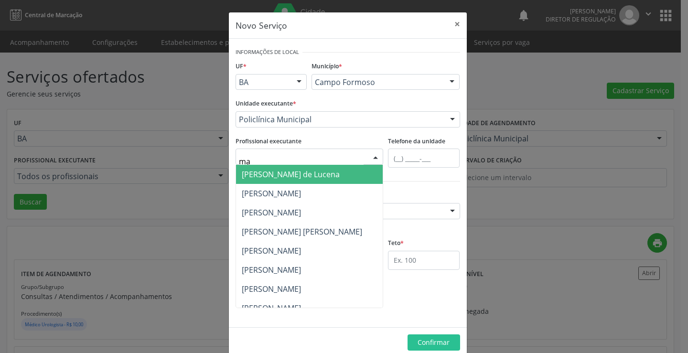
type input "mar"
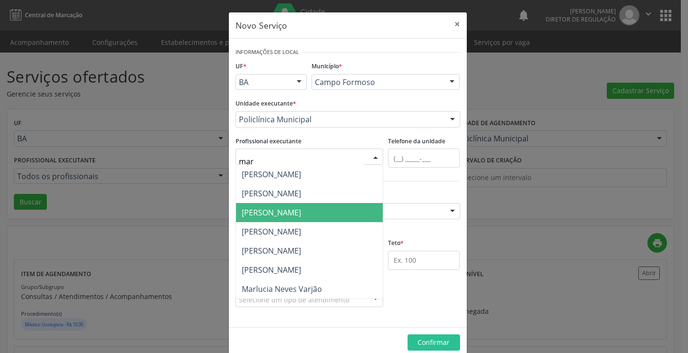
click at [292, 207] on span "[PERSON_NAME]" at bounding box center [271, 212] width 59 height 11
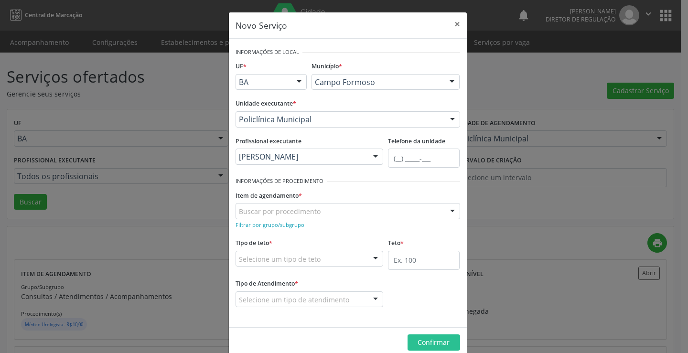
click at [276, 231] on form "Informações de Local UF * BA BA Nenhum resultado encontrado para: " " Não há ne…" at bounding box center [348, 182] width 225 height 275
click at [276, 227] on small "Filtrar por grupo/subgrupo" at bounding box center [270, 224] width 69 height 7
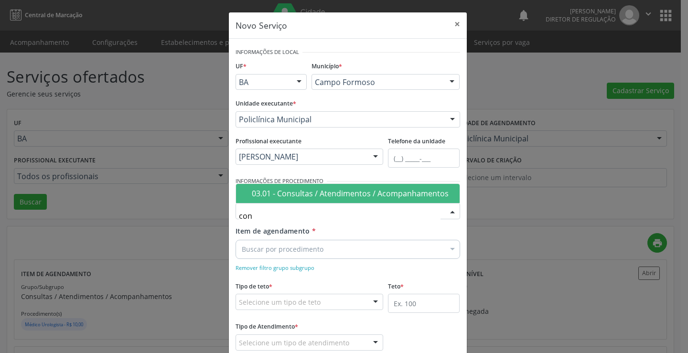
type input "cons"
click at [287, 197] on div "03.01 - Consultas / Atendimentos / Acompanhamentos" at bounding box center [353, 194] width 202 height 8
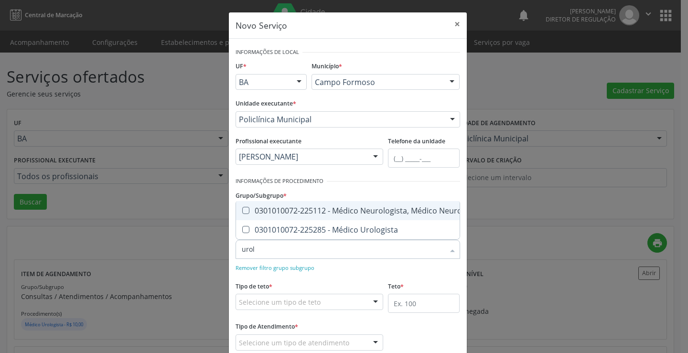
type input "urolo"
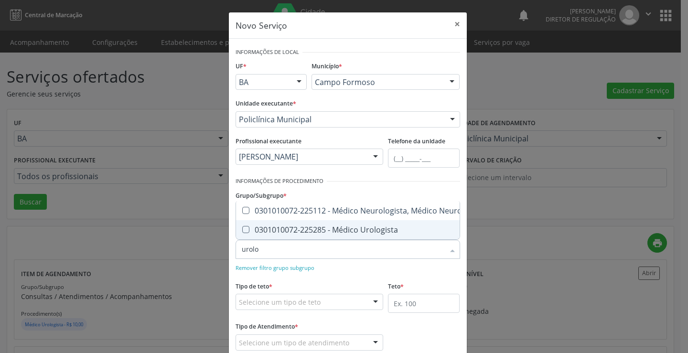
click at [299, 231] on span "0301010072-225285 - Médico Urologista" at bounding box center [367, 229] width 262 height 19
checkbox Urologista "true"
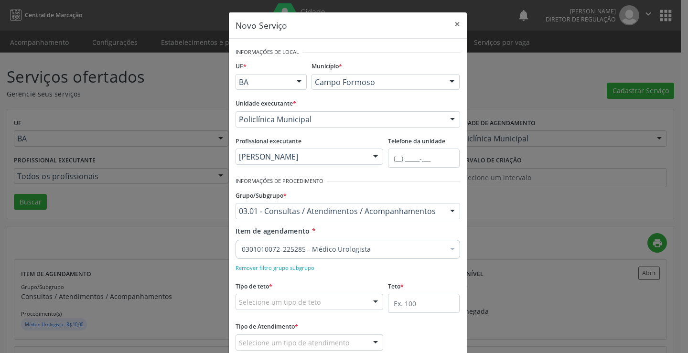
click at [360, 270] on div "Remover filtro grupo subgrupo" at bounding box center [348, 267] width 225 height 10
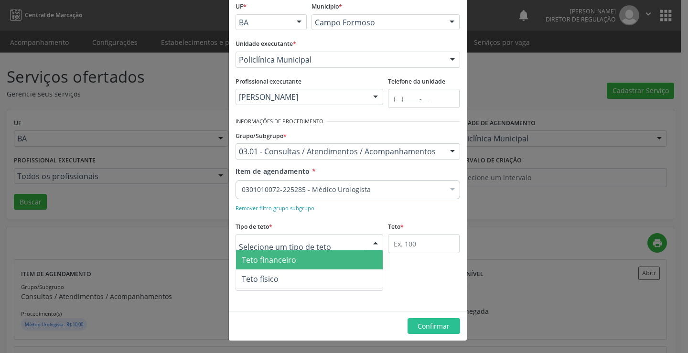
click at [347, 239] on div at bounding box center [310, 242] width 148 height 16
click at [330, 261] on span "Teto financeiro" at bounding box center [309, 259] width 147 height 19
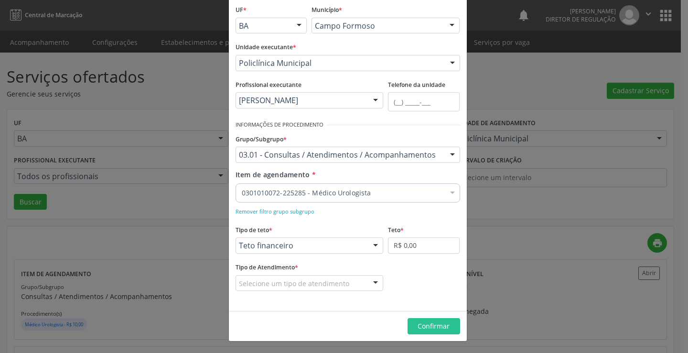
scroll to position [56, 0]
click at [410, 240] on input "R$ 0,00" at bounding box center [424, 245] width 72 height 16
type input "R$ 18.000,00"
drag, startPoint x: 332, startPoint y: 287, endPoint x: 328, endPoint y: 302, distance: 16.5
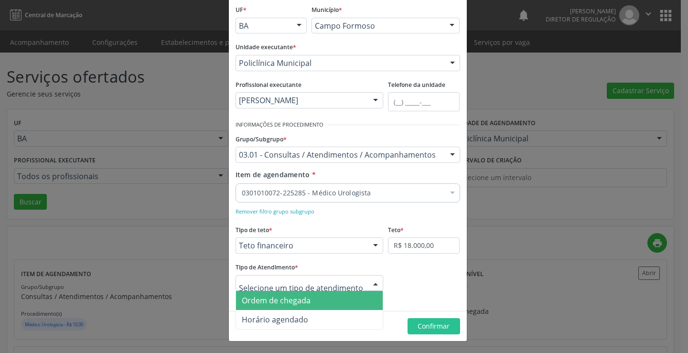
click at [328, 302] on span "Ordem de chegada" at bounding box center [309, 300] width 147 height 19
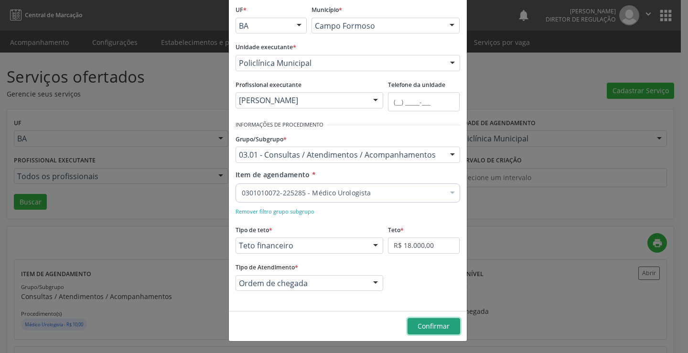
click at [446, 328] on span "Confirmar" at bounding box center [434, 325] width 32 height 9
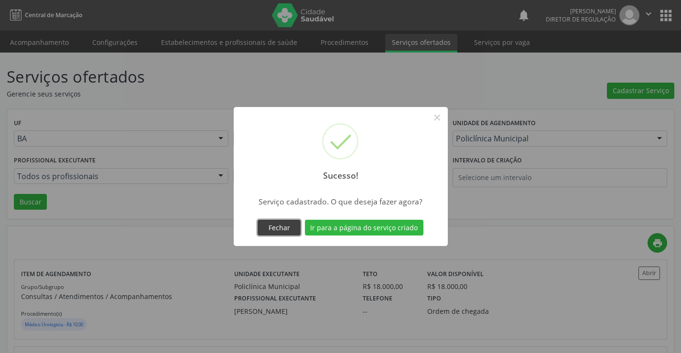
click at [293, 228] on button "Fechar" at bounding box center [278, 228] width 43 height 16
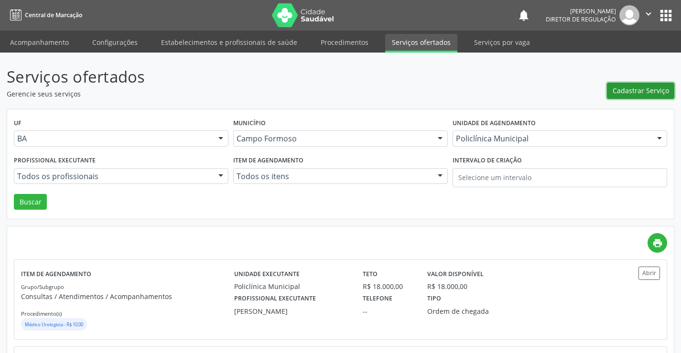
click at [643, 90] on span "Cadastrar Serviço" at bounding box center [640, 91] width 56 height 10
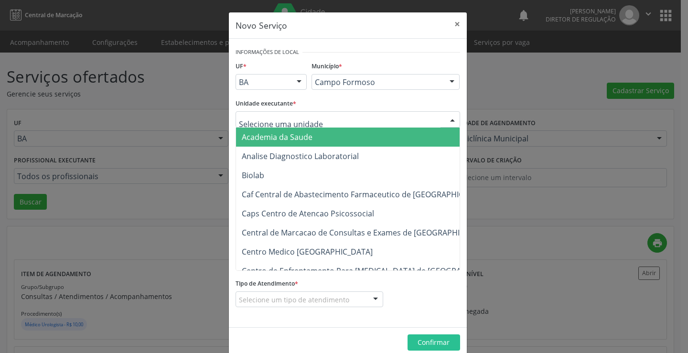
click at [335, 122] on div at bounding box center [348, 119] width 225 height 16
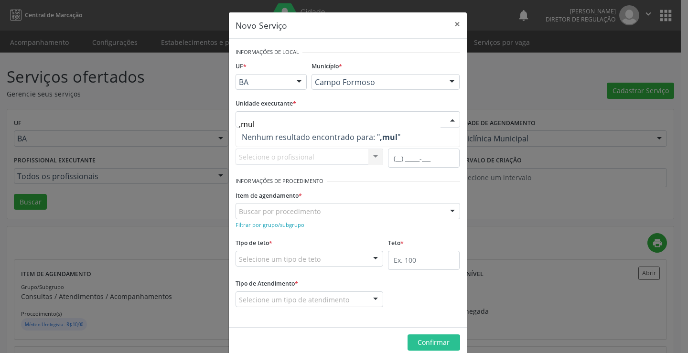
click at [239, 122] on input ",mul" at bounding box center [340, 124] width 202 height 19
type input "mul"
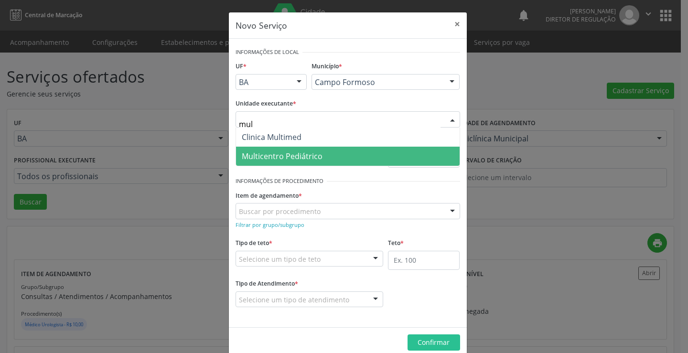
click at [277, 155] on span "Multicentro Pediátrico" at bounding box center [282, 156] width 81 height 11
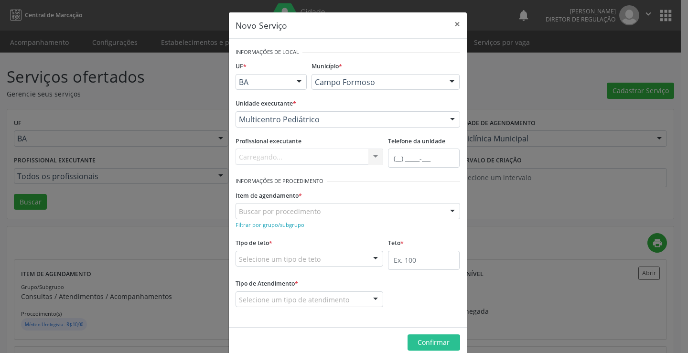
click at [282, 159] on div "Carregando... Nenhum resultado encontrado para: " " Não há nenhuma opção para s…" at bounding box center [310, 157] width 148 height 16
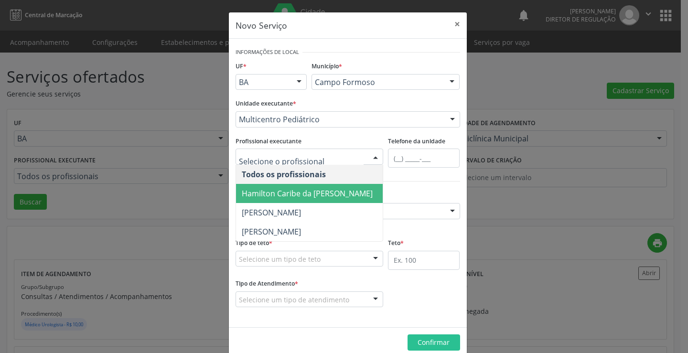
drag, startPoint x: 282, startPoint y: 189, endPoint x: 281, endPoint y: 201, distance: 12.5
click at [282, 189] on span "Hamilton Caribe da [PERSON_NAME]" at bounding box center [307, 193] width 131 height 11
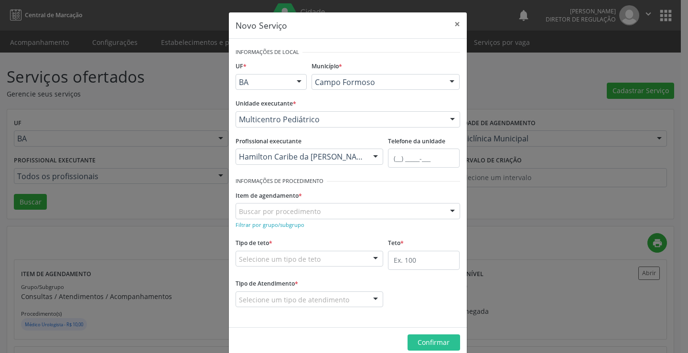
click at [277, 232] on form "Informações de Local UF * BA BA Nenhum resultado encontrado para: " " Não há ne…" at bounding box center [348, 182] width 225 height 275
click at [277, 229] on form "Informações de Local UF * BA BA Nenhum resultado encontrado para: " " Não há ne…" at bounding box center [348, 182] width 225 height 275
click at [280, 223] on small "Filtrar por grupo/subgrupo" at bounding box center [270, 224] width 69 height 7
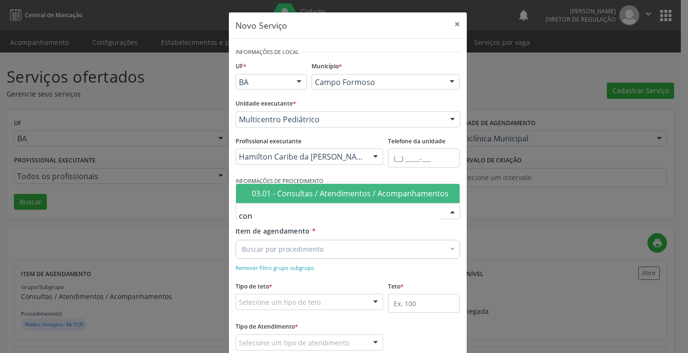
type input "cons"
click at [291, 193] on div "03.01 - Consultas / Atendimentos / Acompanhamentos" at bounding box center [353, 194] width 202 height 8
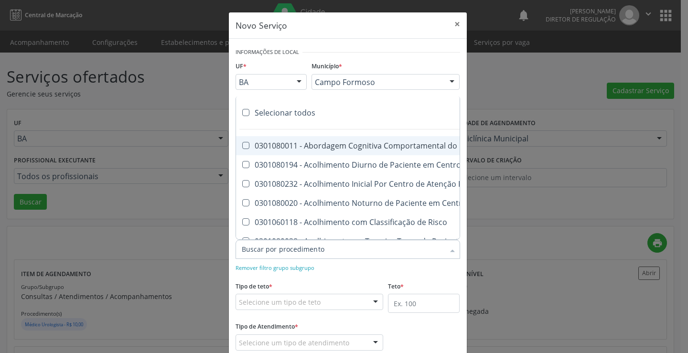
click at [289, 255] on div at bounding box center [348, 249] width 225 height 19
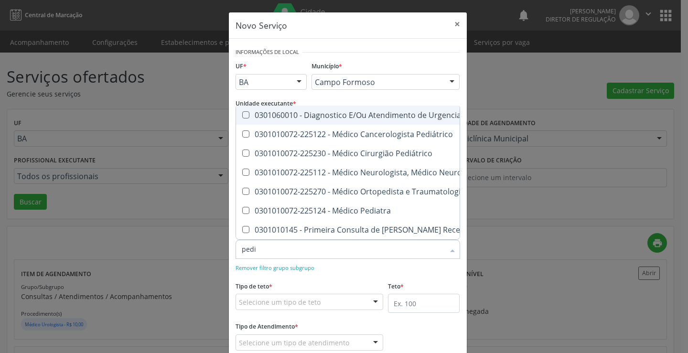
type input "pedia"
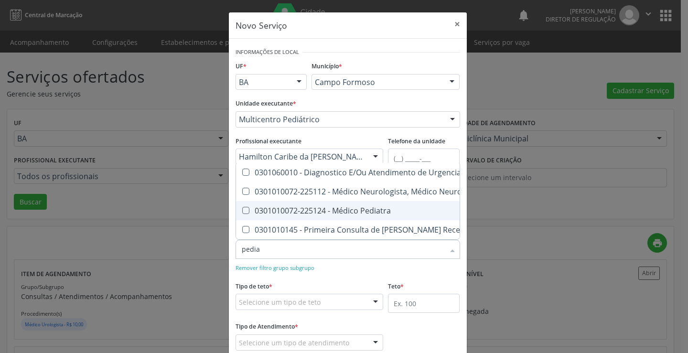
click at [316, 207] on div "0301010072-225124 - Médico Pediatra" at bounding box center [390, 211] width 296 height 8
checkbox Pediatra "true"
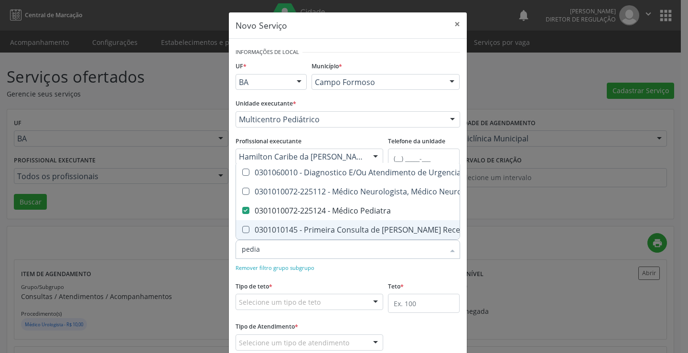
checkbox Neuropediatra "true"
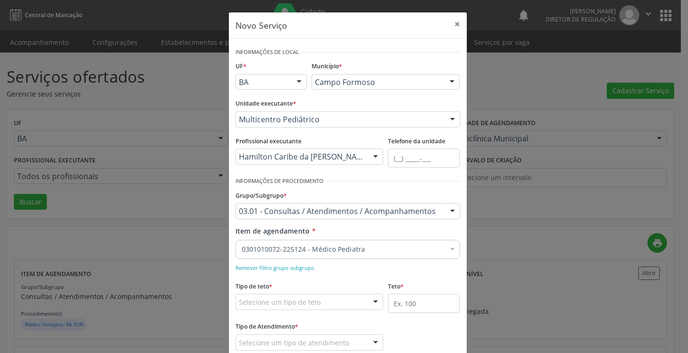
drag, startPoint x: 324, startPoint y: 267, endPoint x: 317, endPoint y: 307, distance: 40.8
click at [324, 270] on div "Remover filtro grupo subgrupo" at bounding box center [348, 267] width 225 height 10
click at [316, 308] on div "Selecione um tipo de teto" at bounding box center [310, 302] width 148 height 16
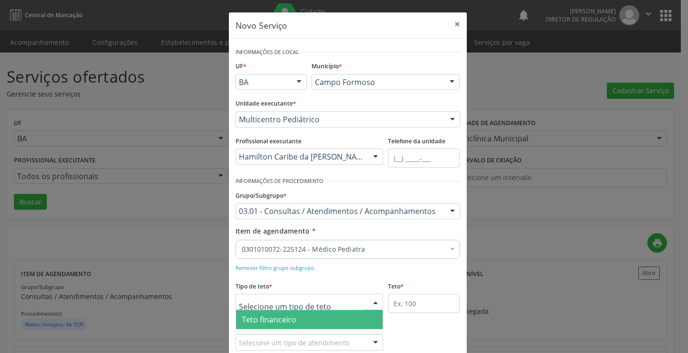
drag, startPoint x: 311, startPoint y: 316, endPoint x: 396, endPoint y: 275, distance: 95.1
click at [314, 315] on span "Teto financeiro" at bounding box center [309, 319] width 147 height 19
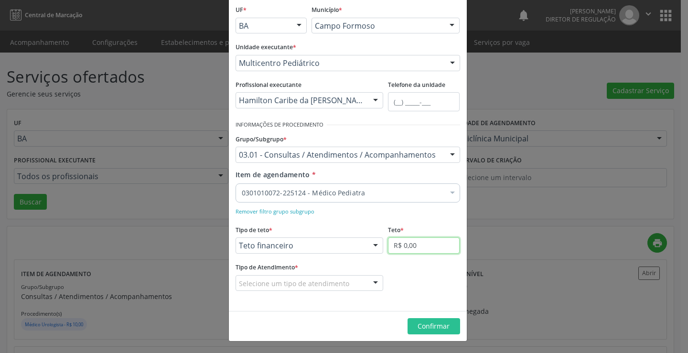
click at [408, 243] on input "R$ 0,00" at bounding box center [424, 245] width 72 height 16
type input "R$ 18.000,00"
drag, startPoint x: 350, startPoint y: 287, endPoint x: 343, endPoint y: 296, distance: 11.0
click at [349, 288] on div "Selecione um tipo de atendimento" at bounding box center [310, 283] width 148 height 16
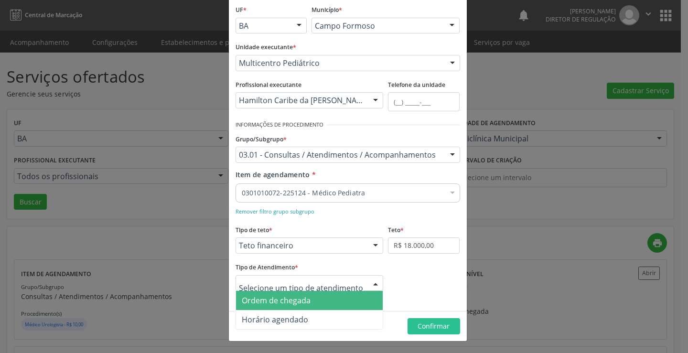
click at [333, 300] on span "Ordem de chegada" at bounding box center [309, 300] width 147 height 19
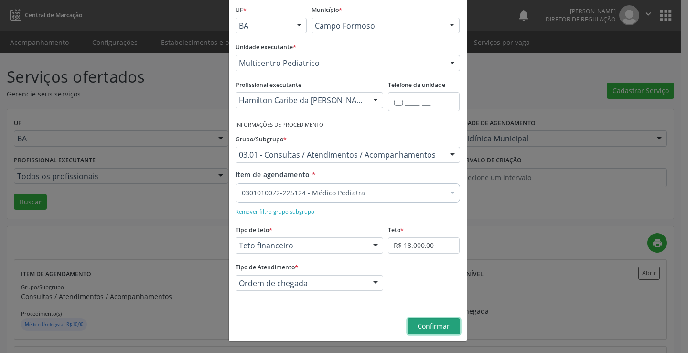
click at [419, 322] on span "Confirmar" at bounding box center [434, 325] width 32 height 9
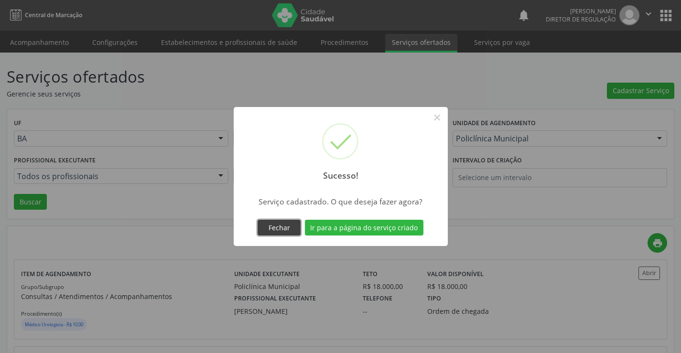
click at [286, 229] on button "Fechar" at bounding box center [278, 228] width 43 height 16
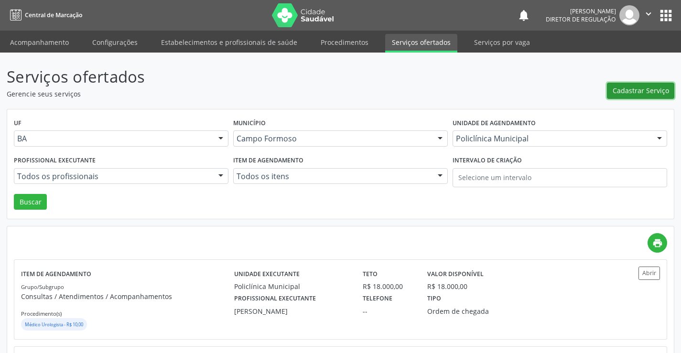
click at [631, 94] on span "Cadastrar Serviço" at bounding box center [640, 91] width 56 height 10
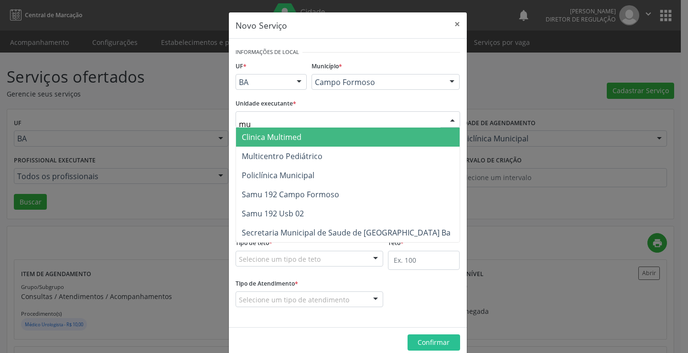
type input "mul"
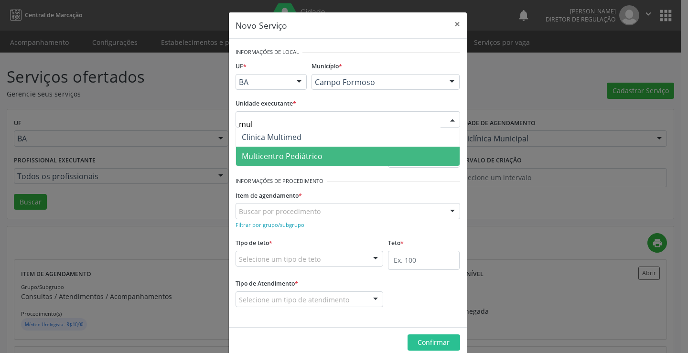
click at [312, 162] on span "Multicentro Pediátrico" at bounding box center [348, 156] width 224 height 19
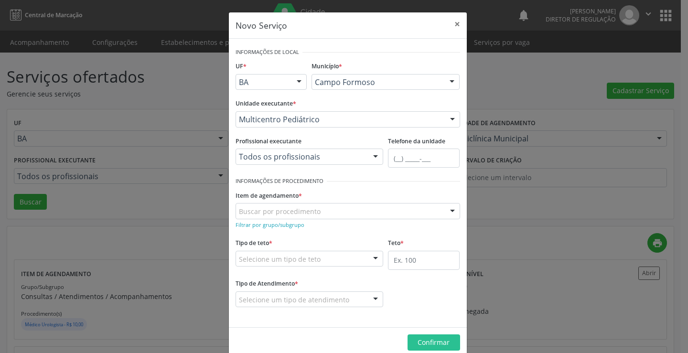
click at [269, 163] on div "Todos os profissionais" at bounding box center [310, 157] width 148 height 16
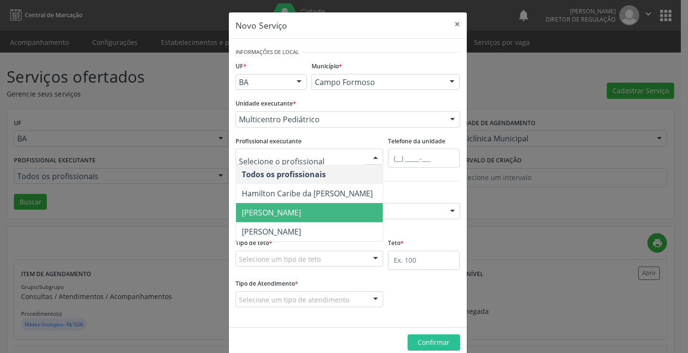
click at [273, 209] on span "[PERSON_NAME]" at bounding box center [271, 212] width 59 height 11
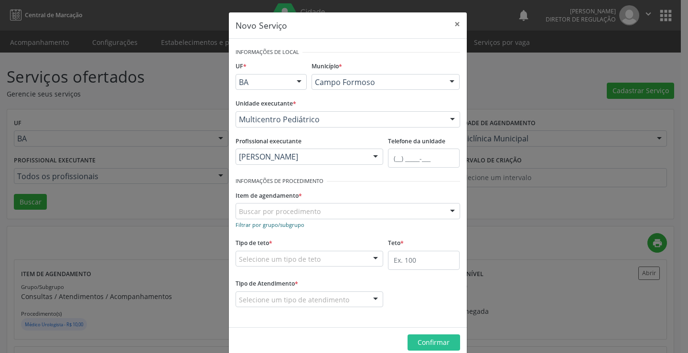
click at [268, 226] on small "Filtrar por grupo/subgrupo" at bounding box center [270, 224] width 69 height 7
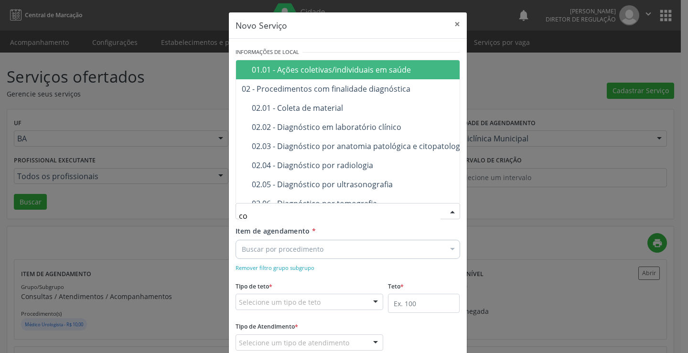
type input "con"
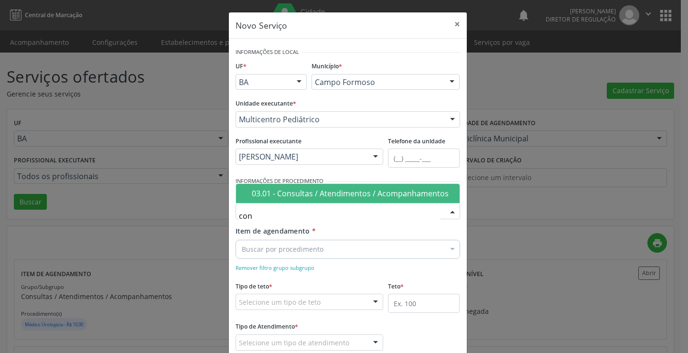
click at [296, 197] on div "03.01 - Consultas / Atendimentos / Acompanhamentos" at bounding box center [353, 194] width 202 height 8
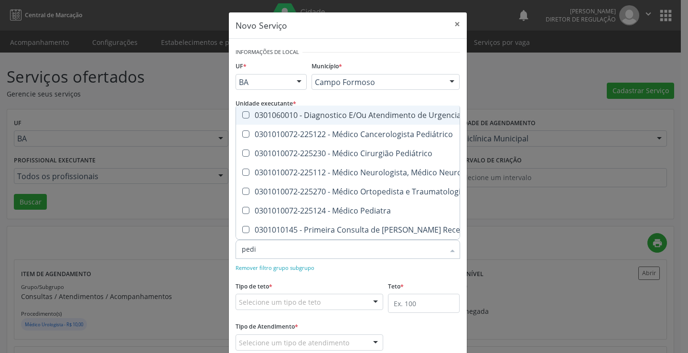
type input "pedia"
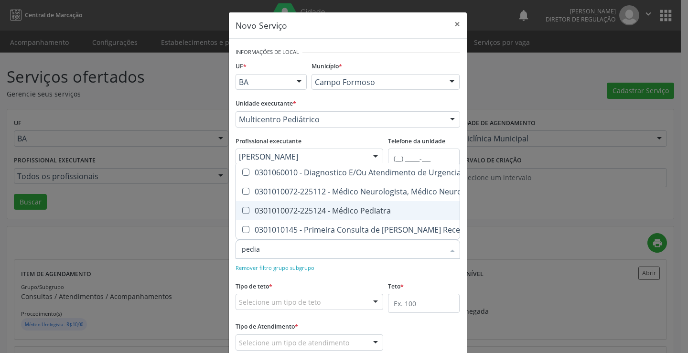
click at [334, 207] on div "0301010072-225124 - Médico Pediatra" at bounding box center [390, 211] width 296 height 8
checkbox Pediatra "true"
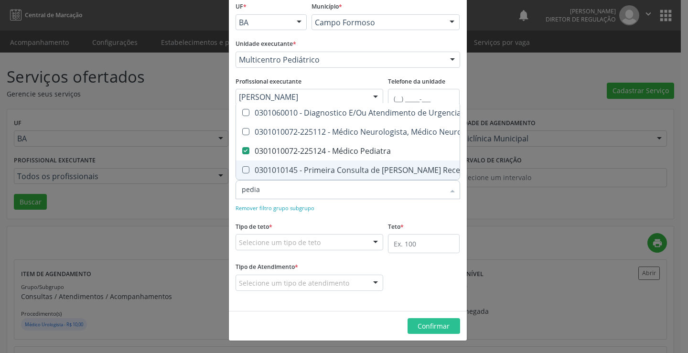
checkbox Neuropediatra "true"
click at [337, 242] on div "Selecione um tipo de teto" at bounding box center [310, 242] width 148 height 16
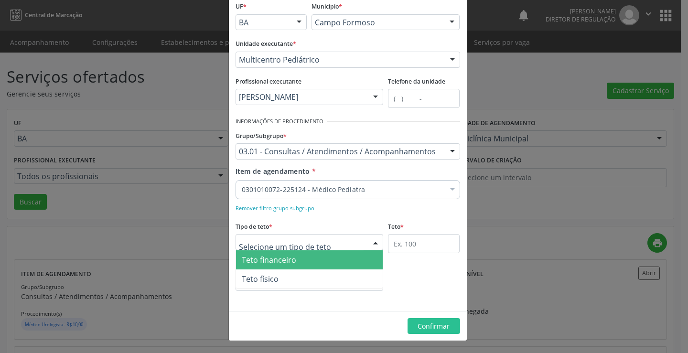
click at [321, 260] on span "Teto financeiro" at bounding box center [309, 259] width 147 height 19
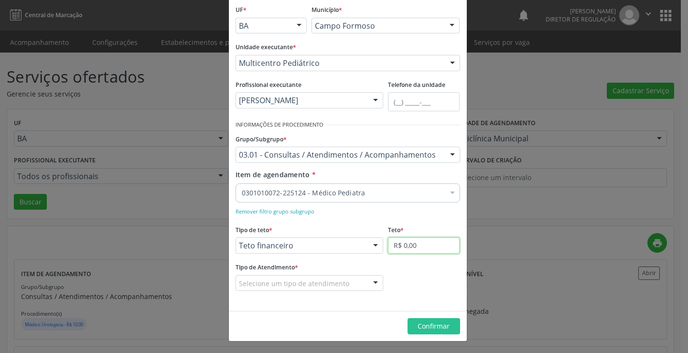
click at [403, 250] on input "R$ 0,00" at bounding box center [424, 245] width 72 height 16
type input "R$ 18.000,00"
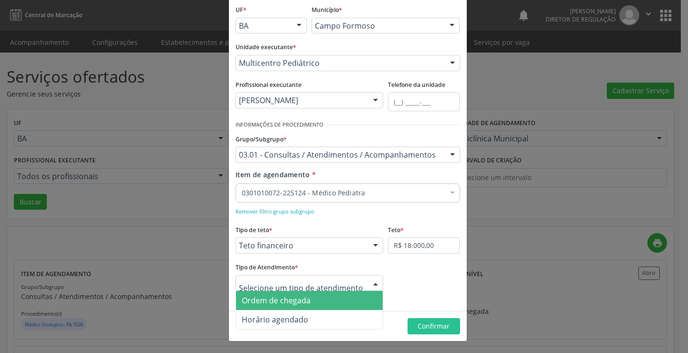
drag, startPoint x: 339, startPoint y: 283, endPoint x: 321, endPoint y: 298, distance: 23.4
click at [321, 298] on span "Ordem de chegada" at bounding box center [309, 300] width 147 height 19
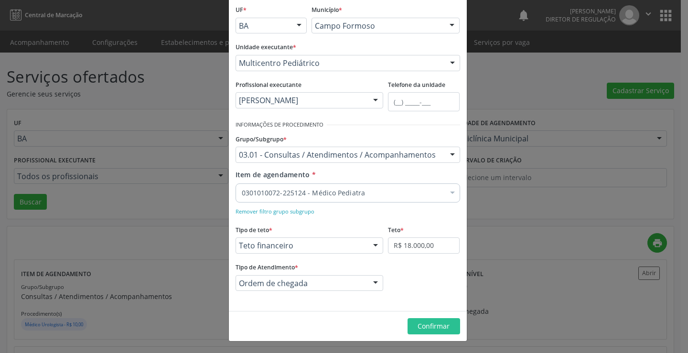
click at [420, 318] on footer "Confirmar" at bounding box center [348, 326] width 238 height 30
click at [421, 320] on button "Confirmar" at bounding box center [433, 326] width 53 height 16
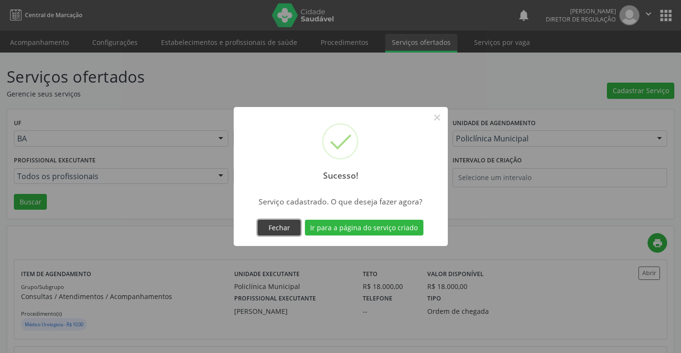
click at [283, 225] on button "Fechar" at bounding box center [278, 228] width 43 height 16
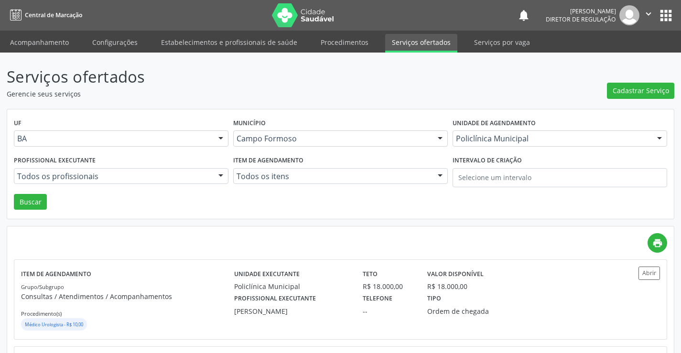
click at [631, 82] on div "Cadastrar Serviço" at bounding box center [640, 82] width 67 height 34
click at [633, 89] on span "Cadastrar Serviço" at bounding box center [640, 91] width 56 height 10
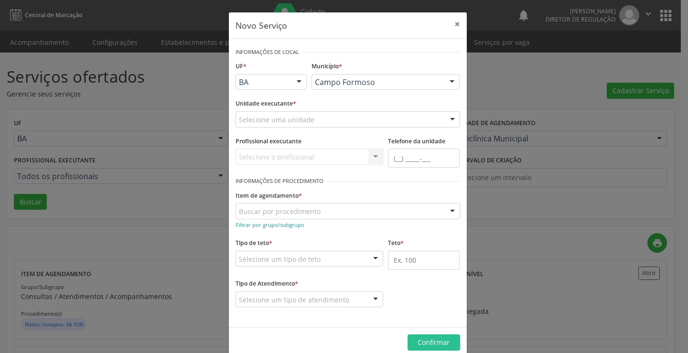
click at [361, 72] on div "Município * Campo Formoso Campo Formoso Nenhum resultado encontrado para: " " N…" at bounding box center [385, 77] width 153 height 37
click at [364, 115] on div "Selecione uma unidade" at bounding box center [348, 119] width 225 height 16
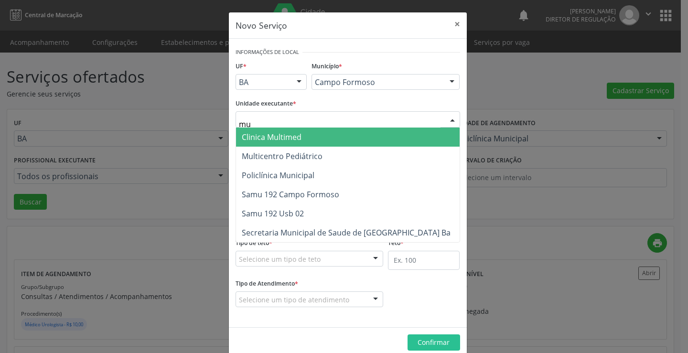
type input "mul"
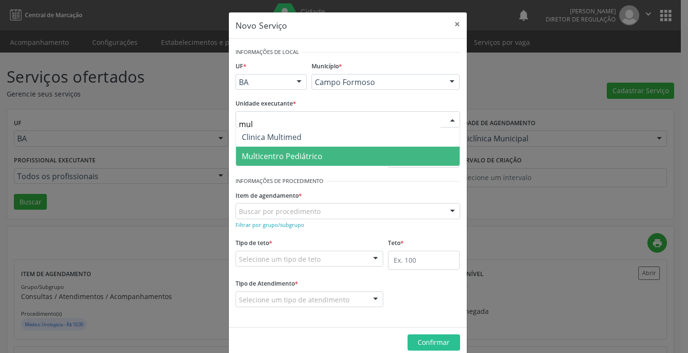
click at [367, 162] on span "Multicentro Pediátrico" at bounding box center [348, 156] width 224 height 19
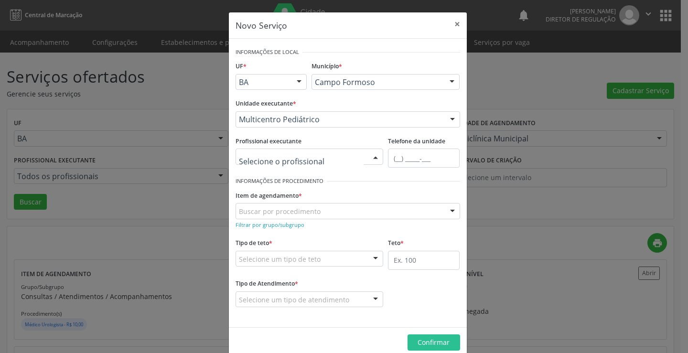
click at [268, 163] on div at bounding box center [310, 157] width 148 height 16
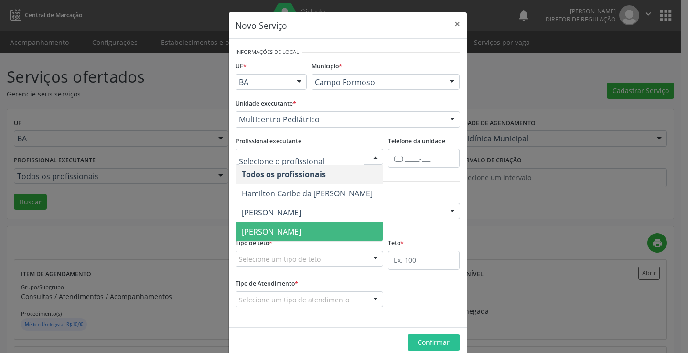
click at [279, 223] on span "[PERSON_NAME]" at bounding box center [309, 231] width 147 height 19
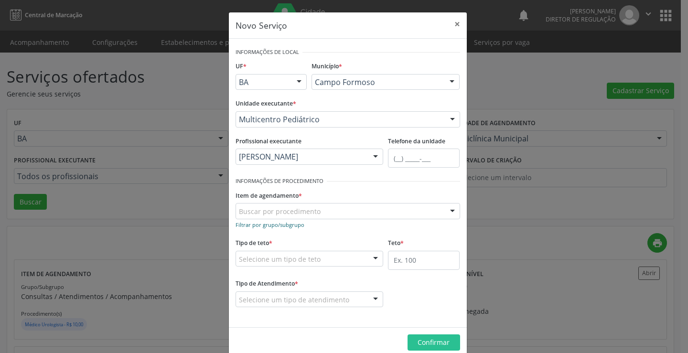
click at [275, 223] on small "Filtrar por grupo/subgrupo" at bounding box center [270, 224] width 69 height 7
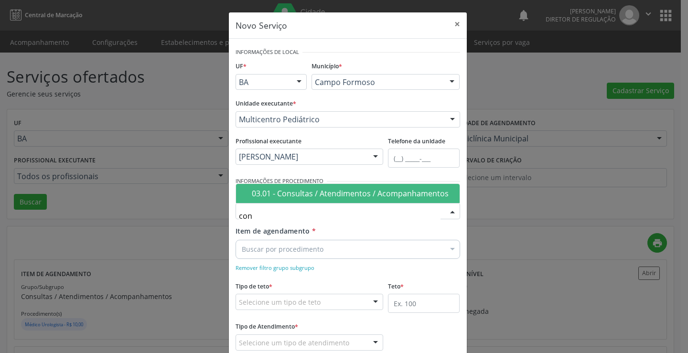
type input "cons"
click at [310, 192] on div "03.01 - Consultas / Atendimentos / Acompanhamentos" at bounding box center [353, 194] width 202 height 8
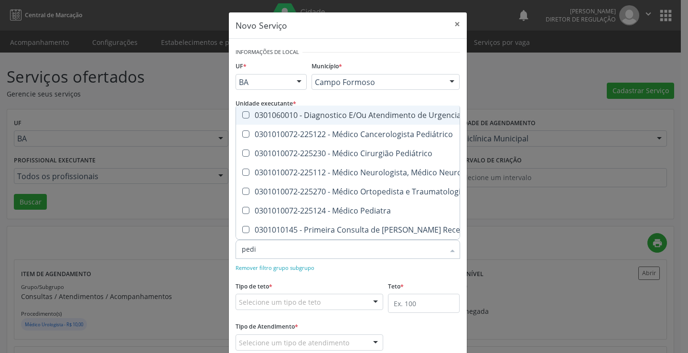
type input "pedia"
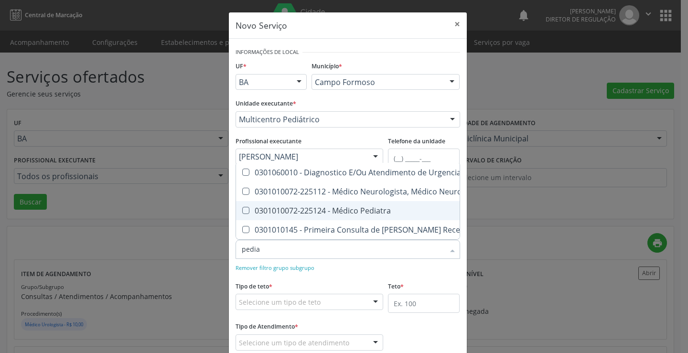
click at [324, 207] on div "0301010072-225124 - Médico Pediatra" at bounding box center [390, 211] width 296 height 8
checkbox Pediatra "true"
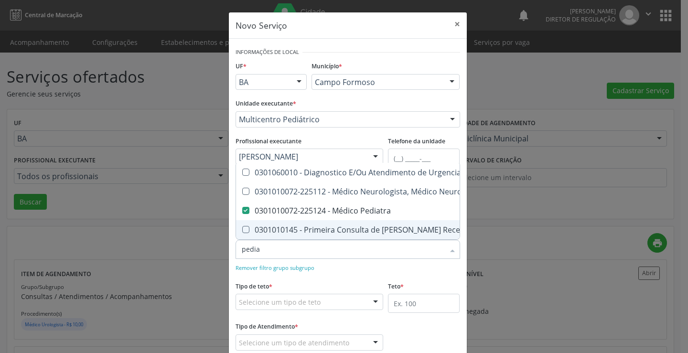
checkbox Neuropediatra "true"
drag, startPoint x: 336, startPoint y: 281, endPoint x: 331, endPoint y: 296, distance: 15.7
click at [332, 286] on div "Tipo de teto * Selecione um tipo de teto Teto financeiro Teto físico Nenhum res…" at bounding box center [310, 294] width 148 height 31
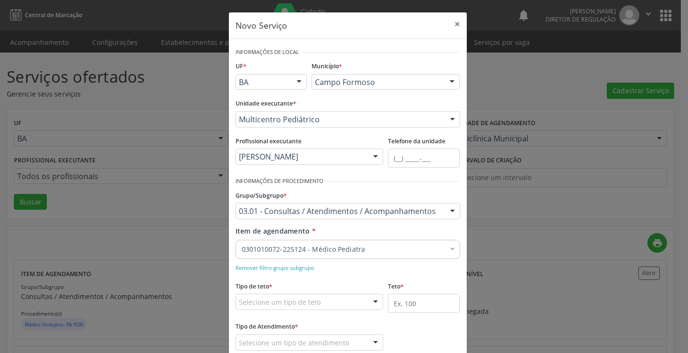
drag, startPoint x: 331, startPoint y: 296, endPoint x: 335, endPoint y: 315, distance: 19.2
click at [331, 298] on div "Selecione um tipo de teto" at bounding box center [310, 302] width 148 height 16
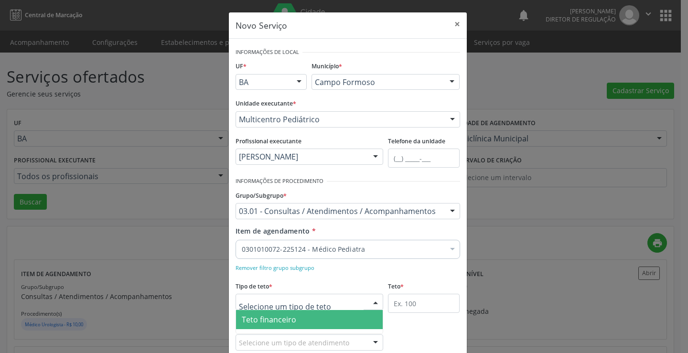
drag, startPoint x: 336, startPoint y: 320, endPoint x: 396, endPoint y: 289, distance: 67.7
click at [337, 320] on span "Teto financeiro" at bounding box center [309, 319] width 147 height 19
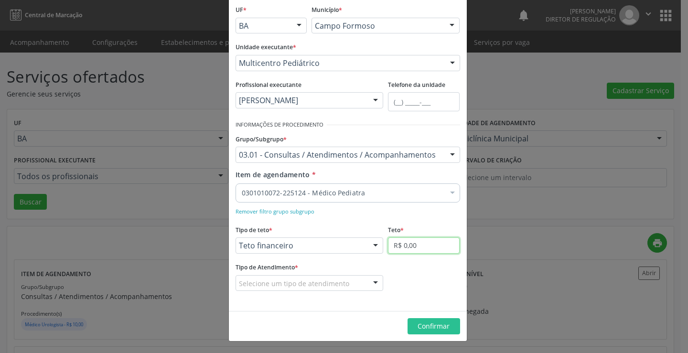
click at [396, 243] on input "R$ 0,00" at bounding box center [424, 245] width 72 height 16
type input "R$ 18.000,00"
drag, startPoint x: 356, startPoint y: 283, endPoint x: 353, endPoint y: 288, distance: 5.4
click at [355, 285] on div "Selecione um tipo de atendimento" at bounding box center [310, 283] width 148 height 16
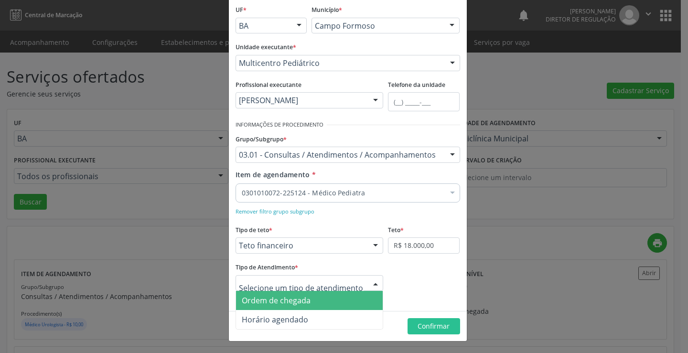
click at [332, 306] on span "Ordem de chegada" at bounding box center [309, 300] width 147 height 19
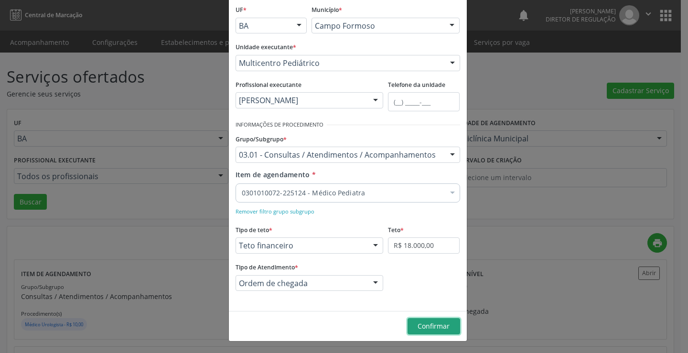
click at [418, 321] on span "Confirmar" at bounding box center [434, 325] width 32 height 9
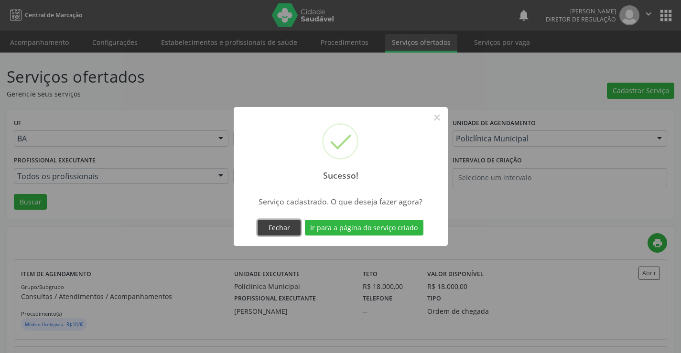
click at [285, 235] on button "Fechar" at bounding box center [278, 228] width 43 height 16
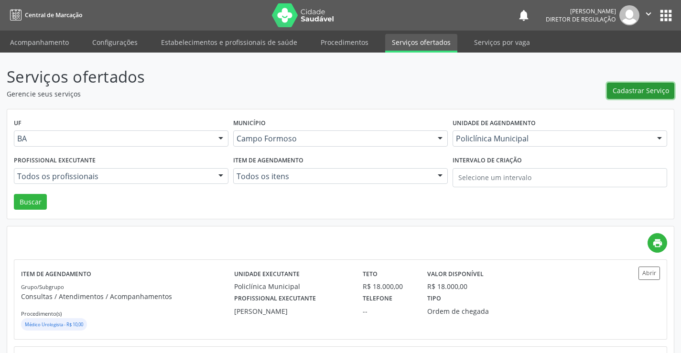
click at [638, 98] on button "Cadastrar Serviço" at bounding box center [640, 91] width 67 height 16
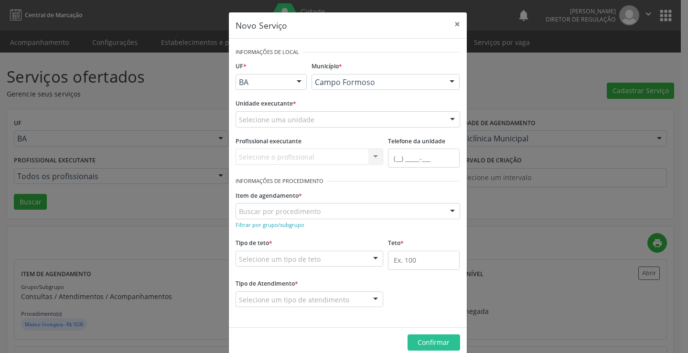
click at [311, 124] on div "Selecione uma unidade" at bounding box center [348, 119] width 225 height 16
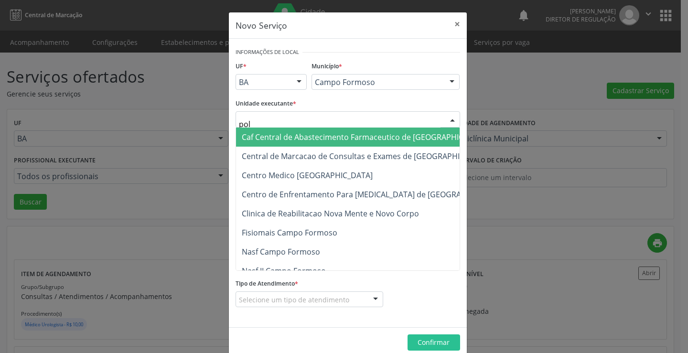
type input "poli"
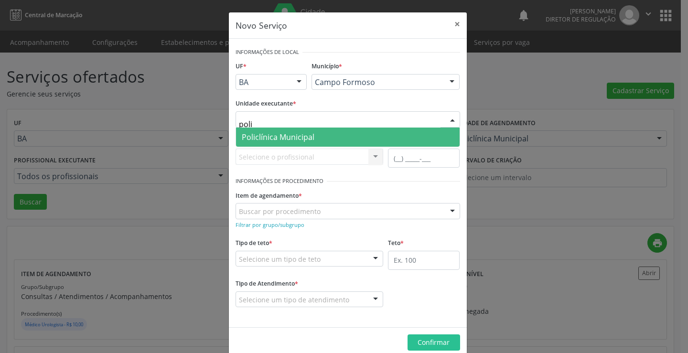
click at [308, 134] on span "Policlínica Municipal" at bounding box center [278, 137] width 73 height 11
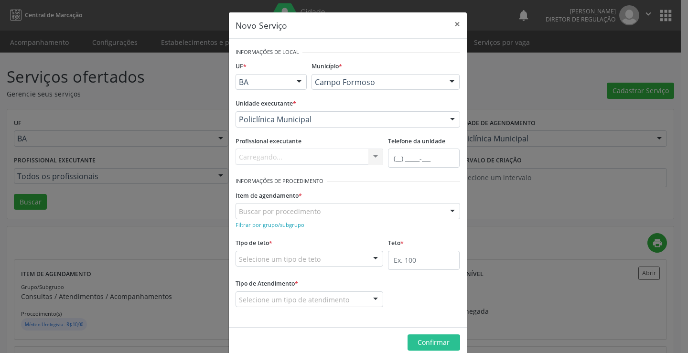
click at [305, 158] on div "Carregando... Nenhum resultado encontrado para: " " Não há nenhuma opção para s…" at bounding box center [310, 157] width 148 height 16
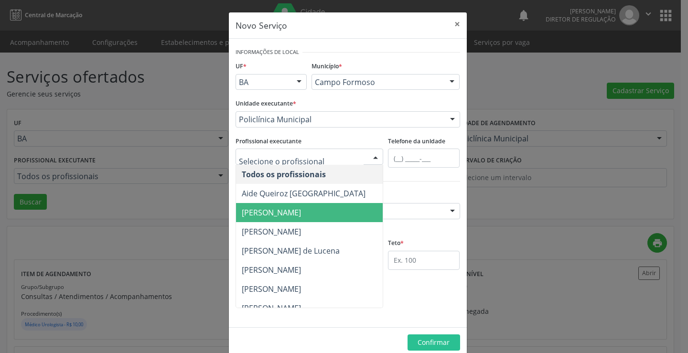
click at [297, 212] on span "[PERSON_NAME]" at bounding box center [310, 212] width 148 height 19
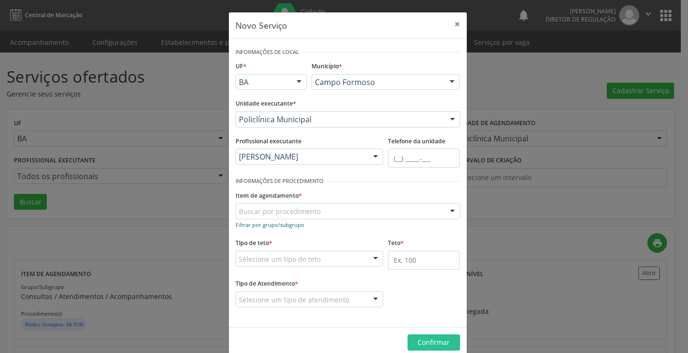
click at [265, 227] on small "Filtrar por grupo/subgrupo" at bounding box center [270, 224] width 69 height 7
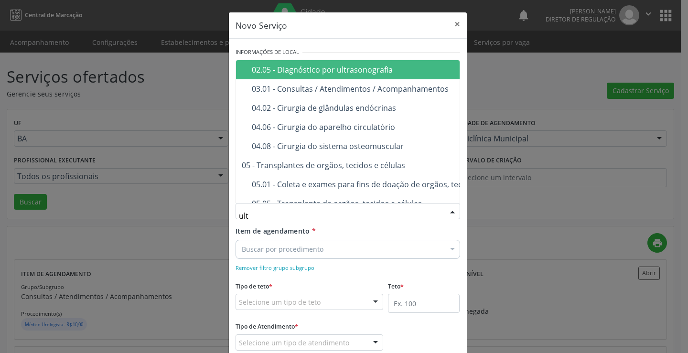
type input "ultr"
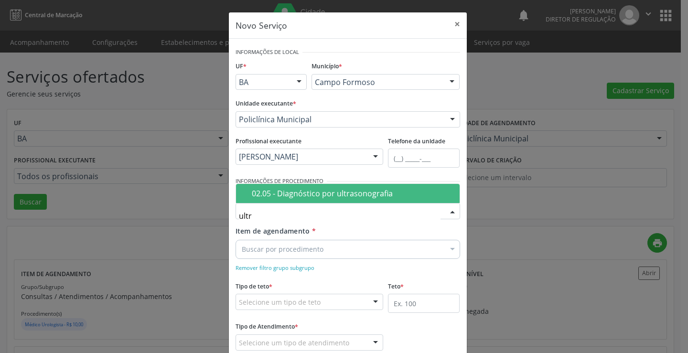
click at [319, 200] on span "02.05 - Diagnóstico por ultrasonografia" at bounding box center [348, 193] width 224 height 19
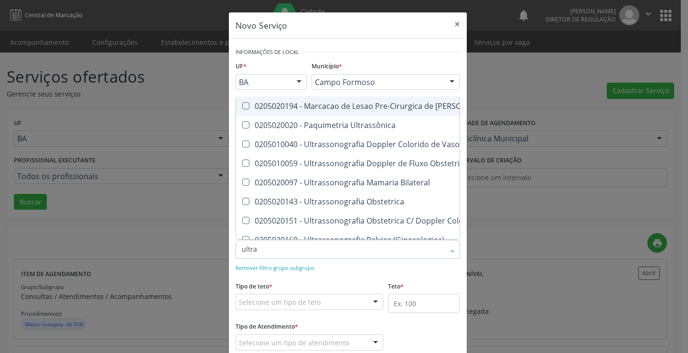
type input "ultras"
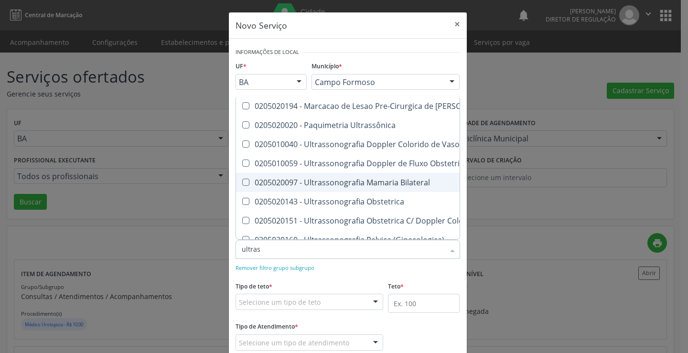
click at [351, 184] on div "0205020097 - Ultrassonografia Mamaria Bilateral" at bounding box center [440, 183] width 396 height 8
checkbox Bilateral "true"
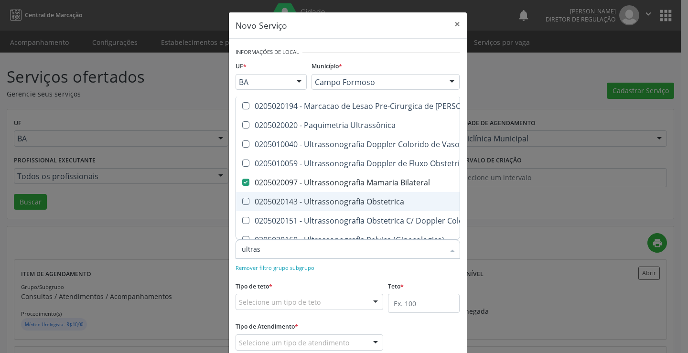
click at [351, 201] on div "0205020143 - Ultrassonografia Obstetrica" at bounding box center [440, 202] width 396 height 8
checkbox Obstetrica "true"
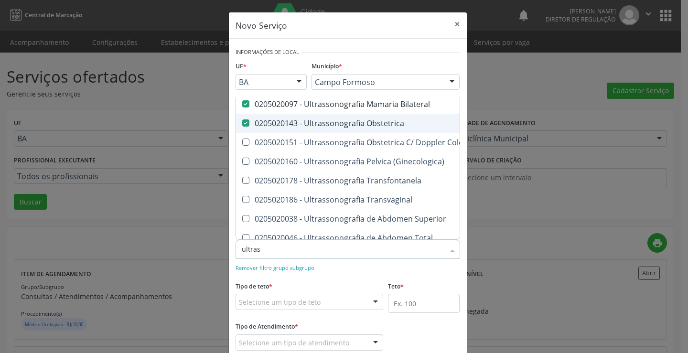
scroll to position [96, 0]
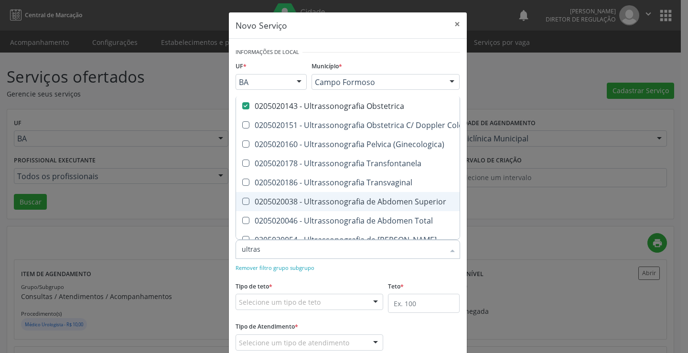
click at [359, 196] on span "0205020038 - Ultrassonografia de Abdomen Superior" at bounding box center [439, 201] width 407 height 19
checkbox Superior "true"
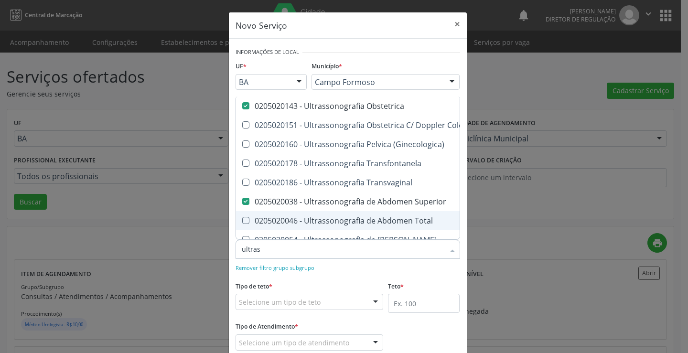
click at [359, 214] on span "0205020046 - Ultrassonografia de Abdomen Total" at bounding box center [439, 220] width 407 height 19
checkbox Total "true"
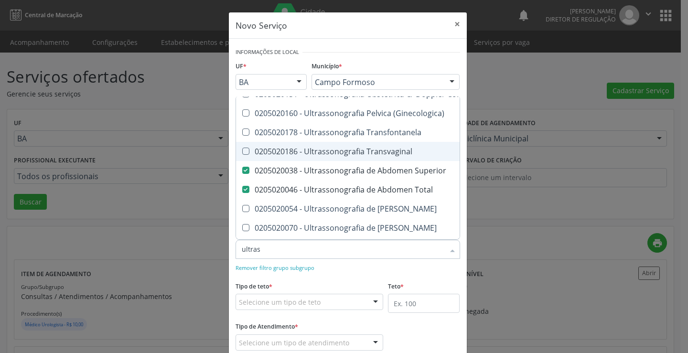
scroll to position [143, 0]
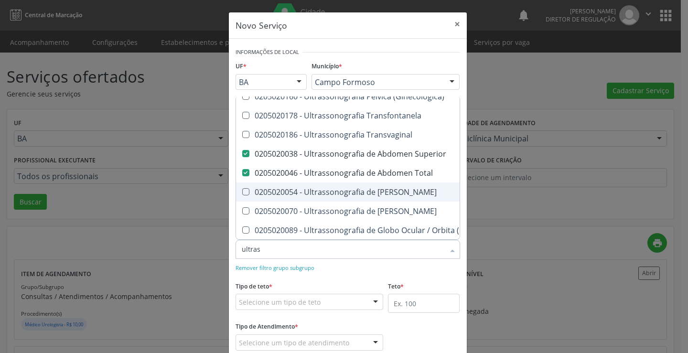
click at [362, 190] on div "0205020054 - Ultrassonografia de [PERSON_NAME]" at bounding box center [440, 192] width 396 height 8
checkbox Urinario "true"
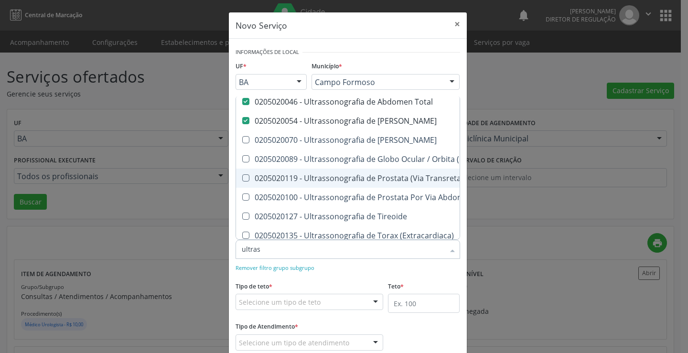
scroll to position [227, 0]
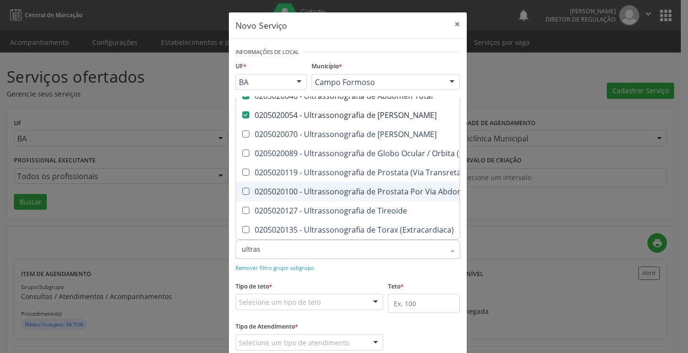
click at [375, 188] on div "0205020100 - Ultrassonografia de Prostata Por Via Abdominal" at bounding box center [440, 192] width 396 height 8
checkbox Abdominal "true"
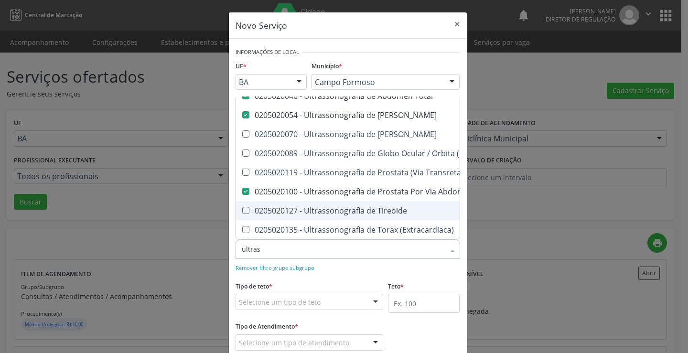
click at [374, 207] on div "0205020127 - Ultrassonografia de Tireoide" at bounding box center [440, 211] width 396 height 8
checkbox Tireoide "true"
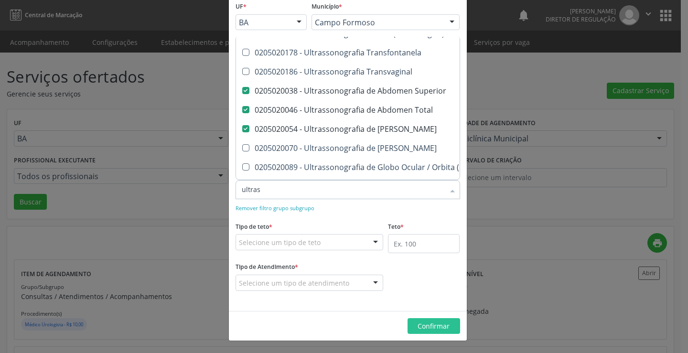
scroll to position [132, 0]
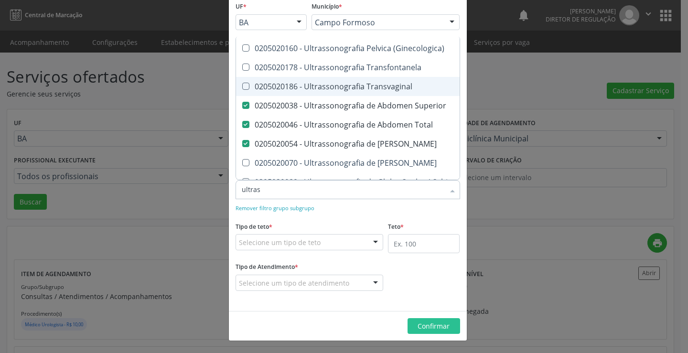
click at [371, 85] on div "0205020186 - Ultrassonografia Transvaginal" at bounding box center [440, 87] width 396 height 8
checkbox Transvaginal "true"
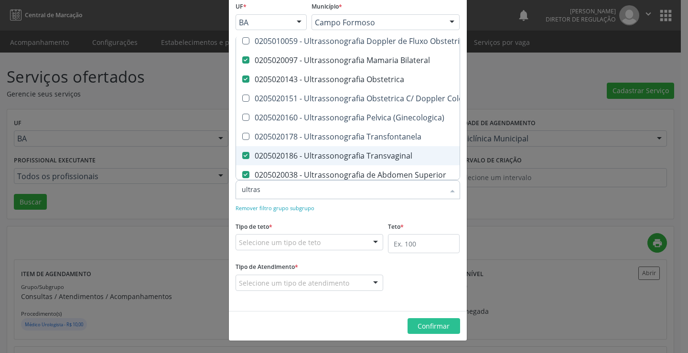
scroll to position [84, 0]
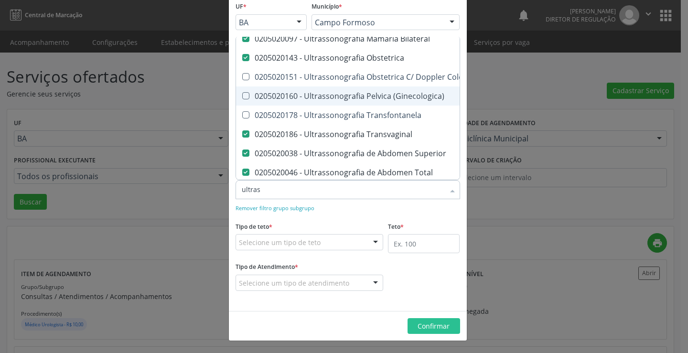
click at [375, 95] on div "0205020160 - Ultrassonografia Pelvica (Ginecologica)" at bounding box center [440, 96] width 396 height 8
checkbox \(Ginecologica\) "true"
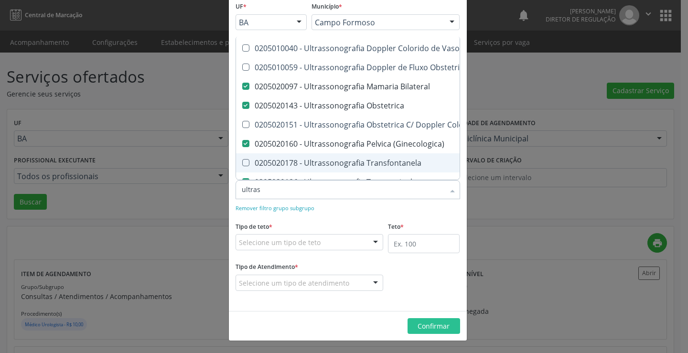
type input "ultras"
checkbox Ultrassônica "true"
checkbox Vasos "true"
checkbox Obstetrico "true"
checkbox Pulsado "true"
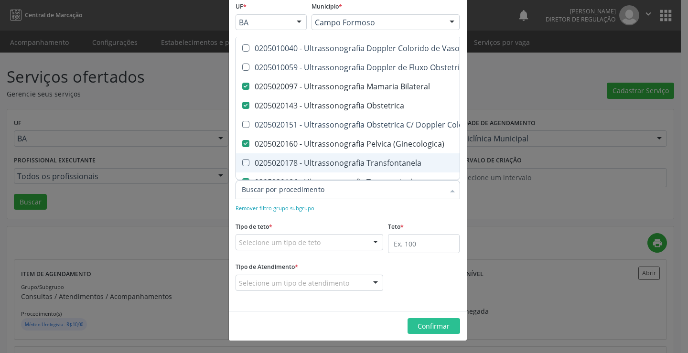
checkbox Transfontanela "true"
checkbox Total "false"
checkbox Urinario "false"
checkbox Abdominal "false"
checkbox Tireoide "false"
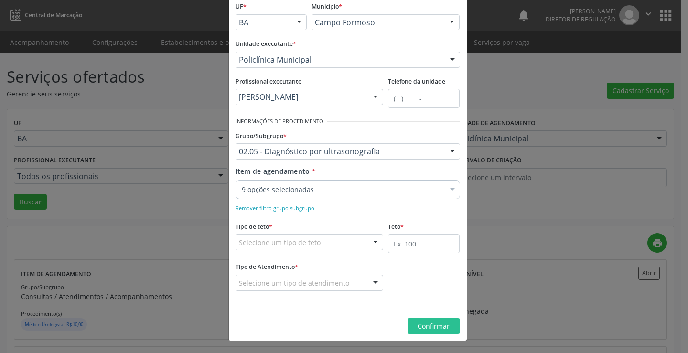
click at [394, 214] on form "Informações de Local UF * BA BA Nenhum resultado encontrado para: " " Não há ne…" at bounding box center [348, 145] width 225 height 319
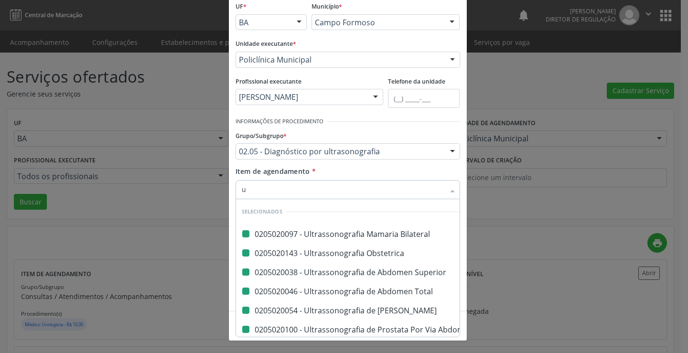
type input "us"
checkbox Bilateral "false"
checkbox Obstetrica "false"
checkbox Superior "false"
checkbox Total "false"
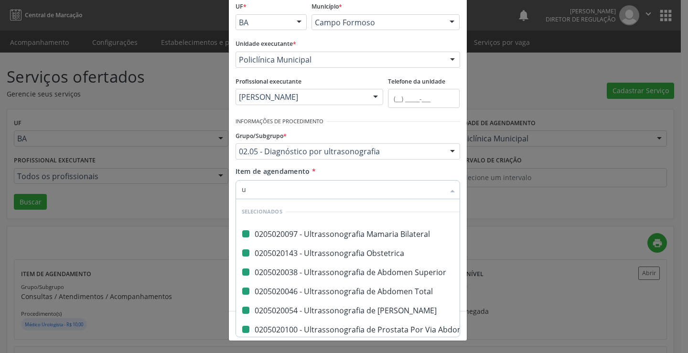
checkbox Urinario "false"
checkbox Abdominal "false"
checkbox Tireoide "false"
checkbox Transvaginal "false"
checkbox \(Ginecologica\) "false"
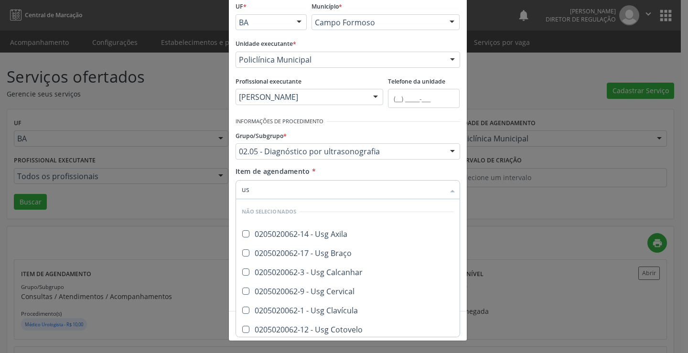
type input "usg"
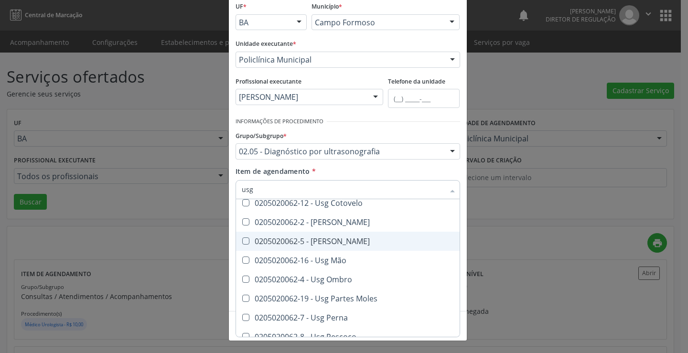
scroll to position [143, 0]
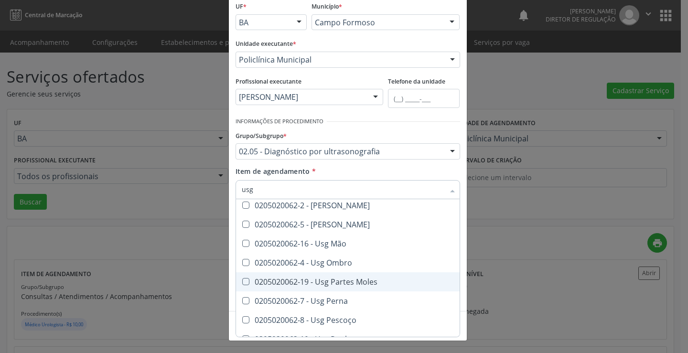
click at [348, 285] on div "0205020062-19 - Usg Partes Moles" at bounding box center [348, 282] width 212 height 8
checkbox Moles "true"
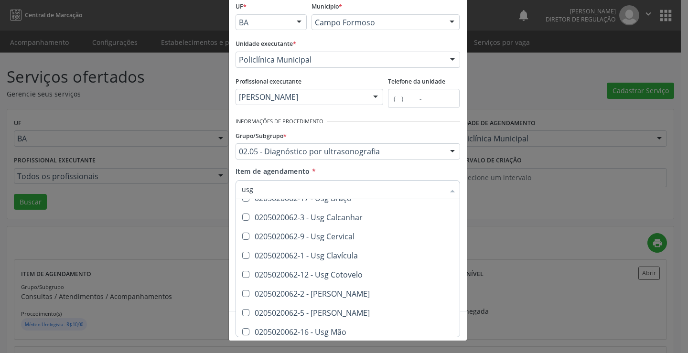
scroll to position [12, 0]
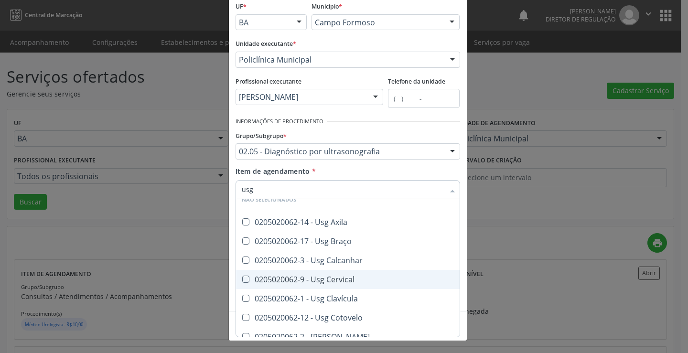
click at [358, 281] on div "0205020062-9 - Usg Cervical" at bounding box center [348, 280] width 212 height 8
checkbox Cervical "true"
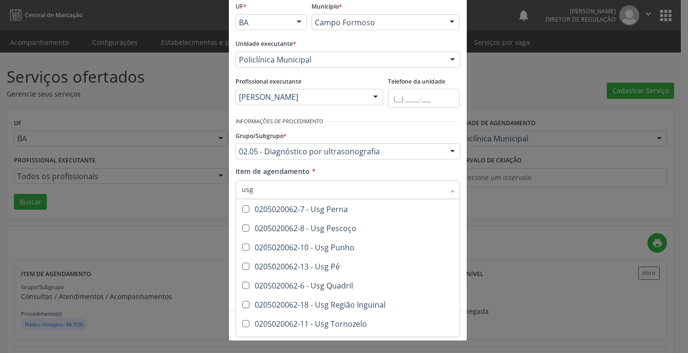
scroll to position [251, 0]
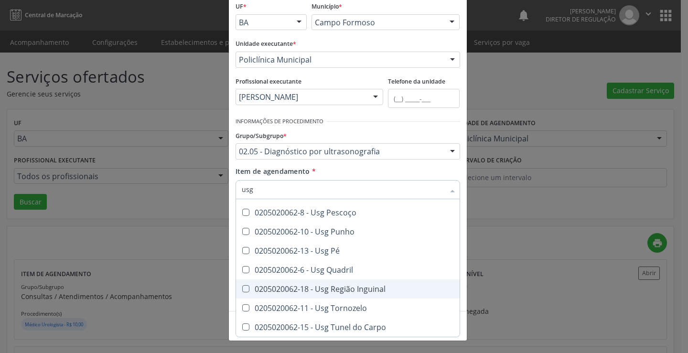
click at [348, 287] on div "0205020062-18 - Usg Região Inguinal" at bounding box center [348, 289] width 212 height 8
checkbox Inguinal "true"
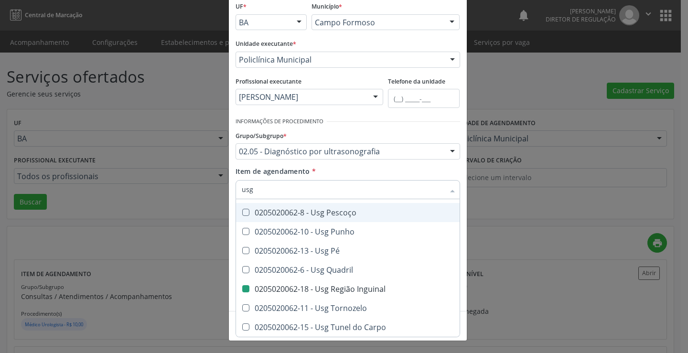
checkbox Axila "true"
checkbox Braço "true"
checkbox Calcanhar "true"
checkbox Clavícula "true"
checkbox Cotovelo "true"
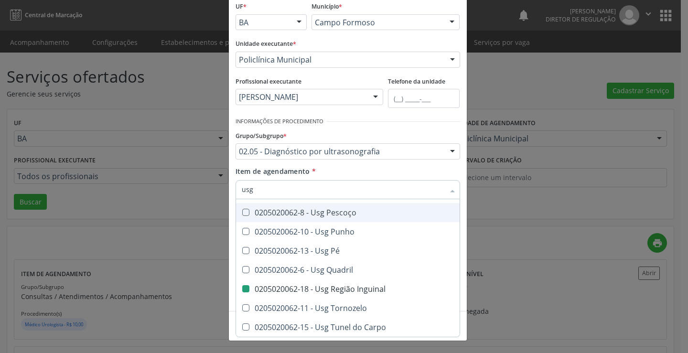
checkbox Coxa "true"
checkbox Joelho "true"
checkbox Mão "true"
checkbox Perna "true"
checkbox Inguinal "false"
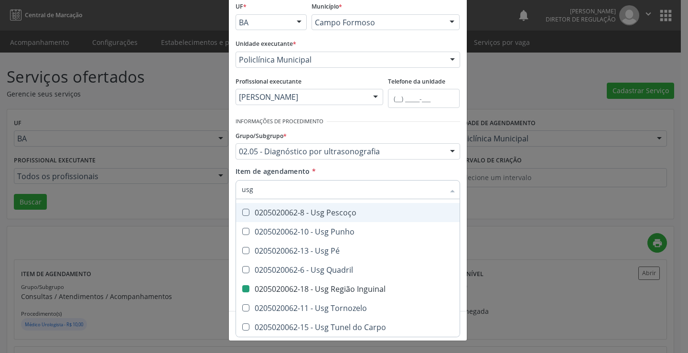
checkbox Ombro "true"
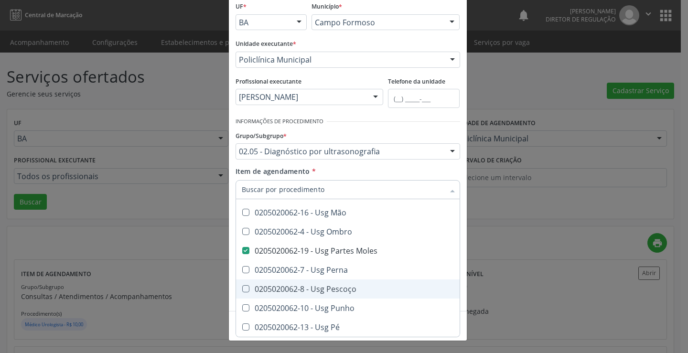
click at [349, 169] on div "Item de agendamento * Desfazer seleção Não selecionados 0205020062-14 - Usg Axi…" at bounding box center [348, 181] width 225 height 30
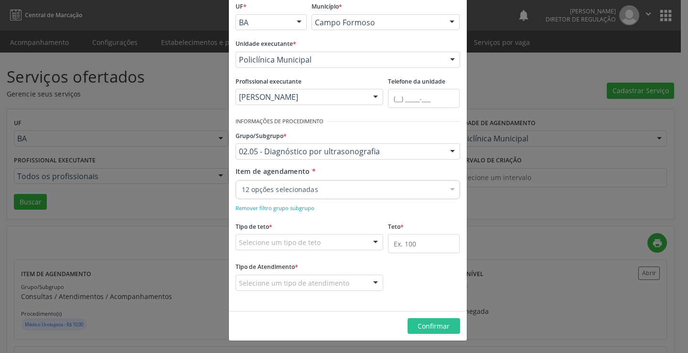
click at [331, 245] on div "Selecione um tipo de teto" at bounding box center [310, 242] width 148 height 16
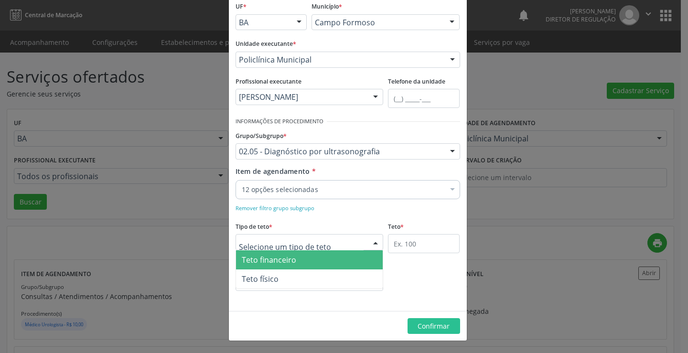
click at [309, 268] on span "Teto financeiro" at bounding box center [309, 259] width 147 height 19
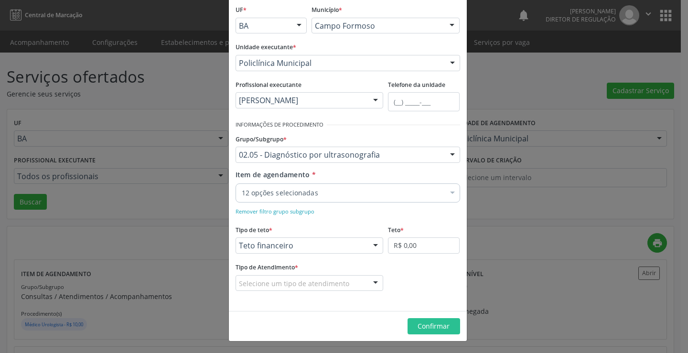
scroll to position [56, 0]
click at [412, 246] on input "R$ 0,00" at bounding box center [424, 245] width 72 height 16
type input "R$ 18.000,00"
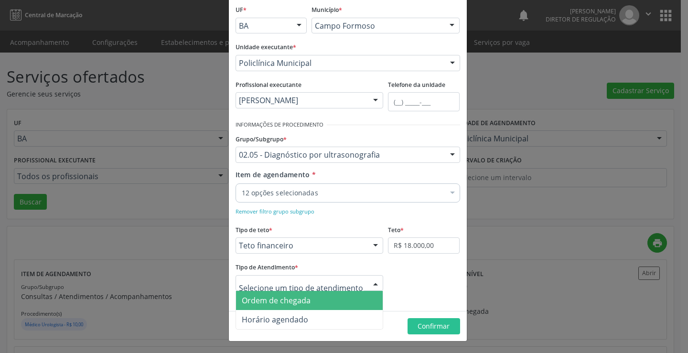
click at [313, 298] on span "Ordem de chegada" at bounding box center [309, 300] width 147 height 19
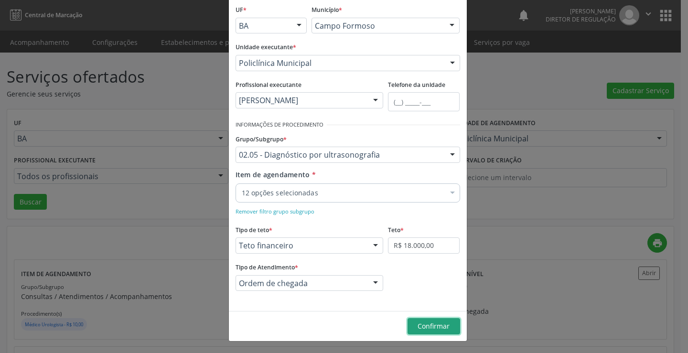
click at [438, 327] on span "Confirmar" at bounding box center [434, 325] width 32 height 9
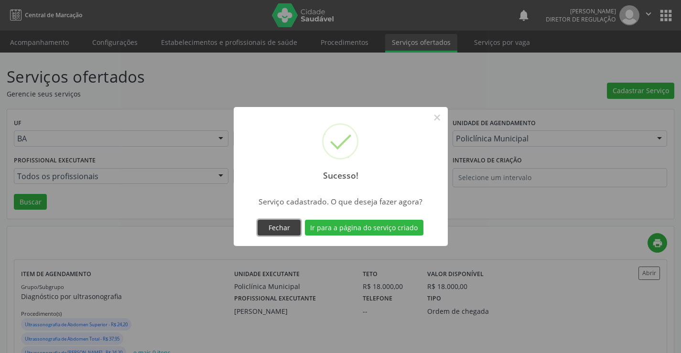
click at [299, 224] on button "Fechar" at bounding box center [278, 228] width 43 height 16
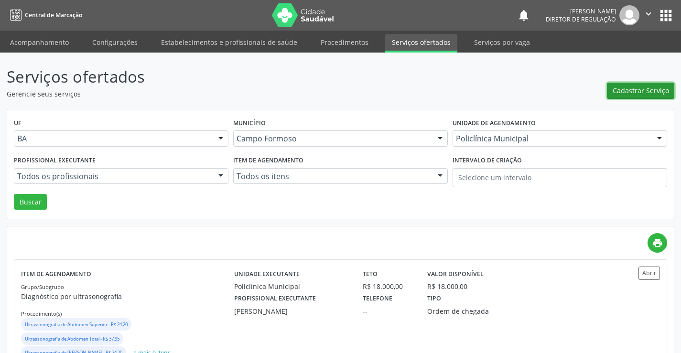
click at [641, 86] on span "Cadastrar Serviço" at bounding box center [640, 91] width 56 height 10
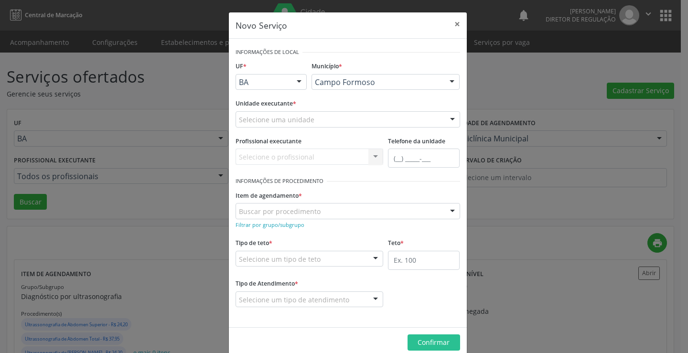
click at [338, 118] on div "Selecione uma unidade" at bounding box center [348, 119] width 225 height 16
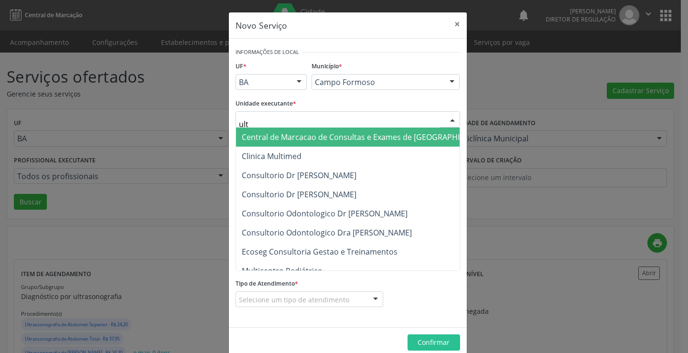
type input "ultr"
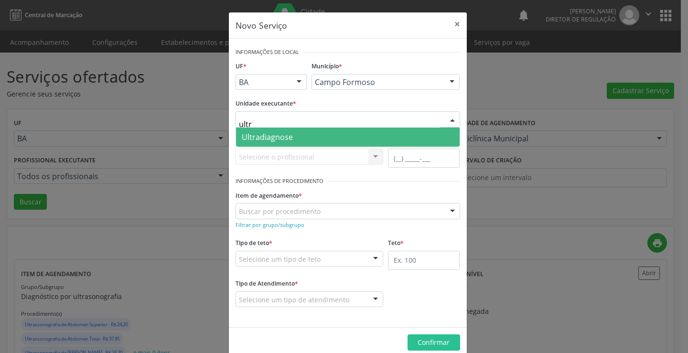
click at [325, 141] on span "Ultradiagnose" at bounding box center [348, 137] width 224 height 19
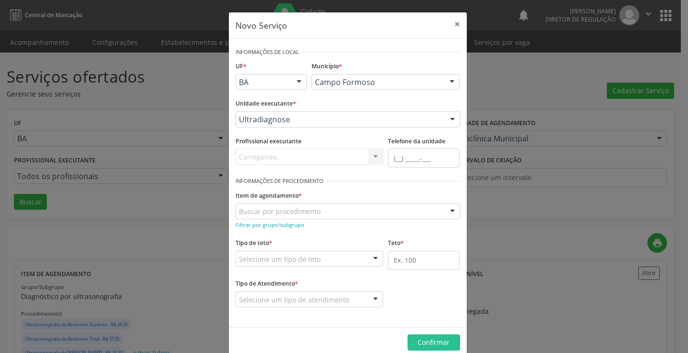
click at [306, 160] on div "Carregando... Nenhum resultado encontrado para: " " Não há nenhuma opção para s…" at bounding box center [310, 157] width 148 height 16
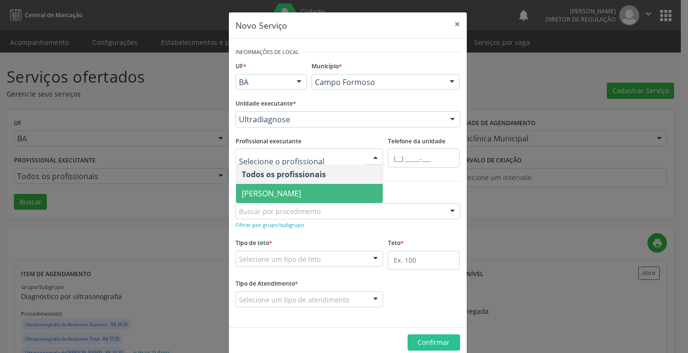
click at [298, 190] on span "[PERSON_NAME]" at bounding box center [271, 193] width 59 height 11
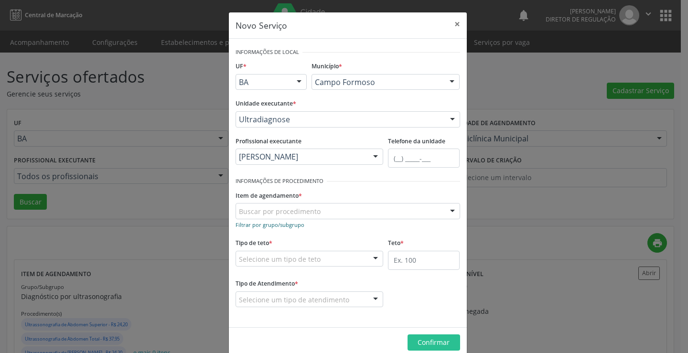
click at [267, 225] on small "Filtrar por grupo/subgrupo" at bounding box center [270, 224] width 69 height 7
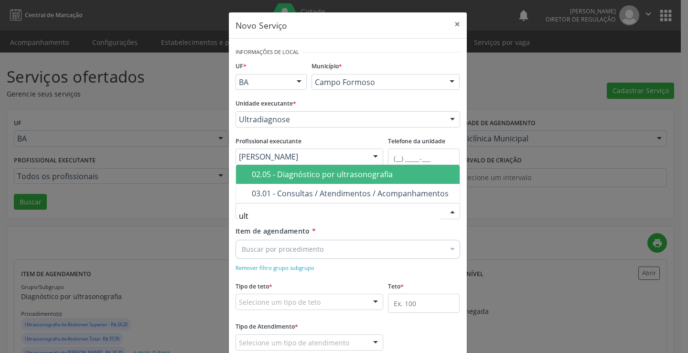
type input "ultr"
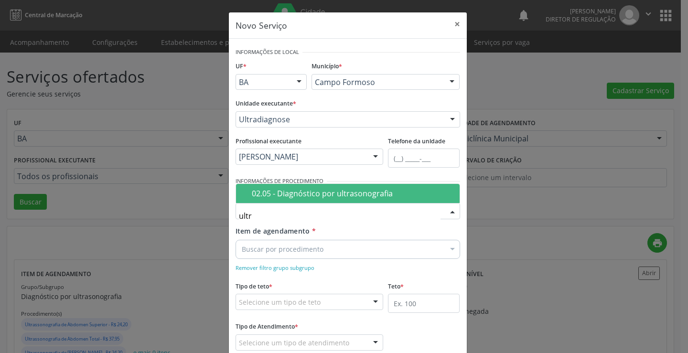
click at [294, 193] on div "02.05 - Diagnóstico por ultrasonografia" at bounding box center [353, 194] width 202 height 8
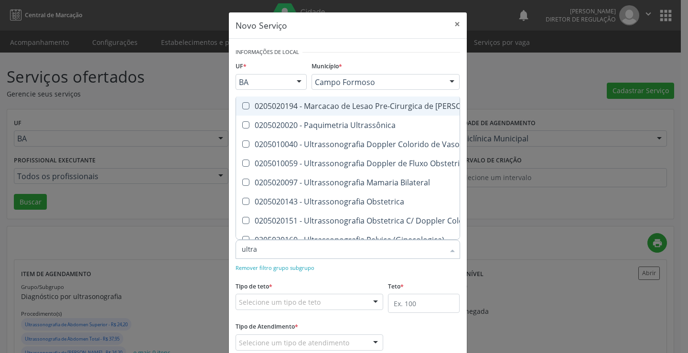
type input "ultras"
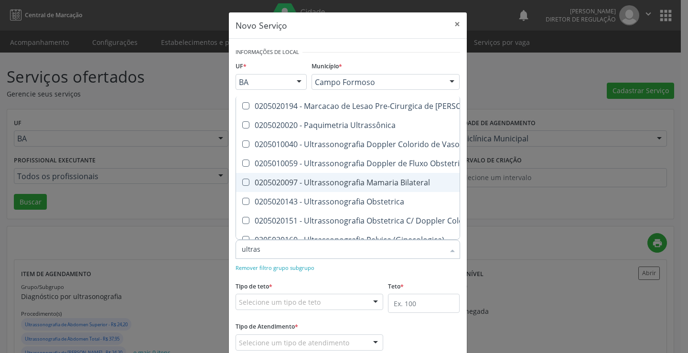
click at [371, 181] on div "0205020097 - Ultrassonografia Mamaria Bilateral" at bounding box center [440, 183] width 396 height 8
checkbox Bilateral "true"
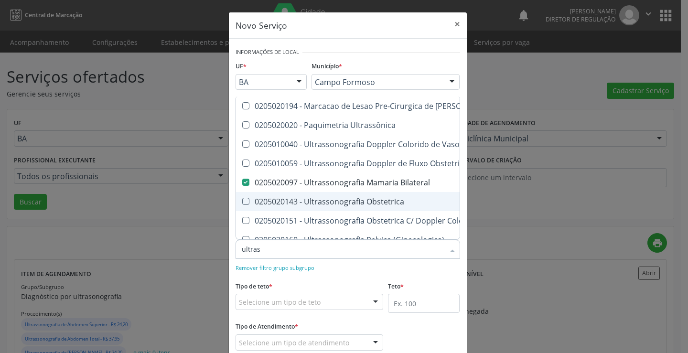
click at [367, 195] on span "0205020143 - Ultrassonografia Obstetrica" at bounding box center [439, 201] width 407 height 19
checkbox Obstetrica "true"
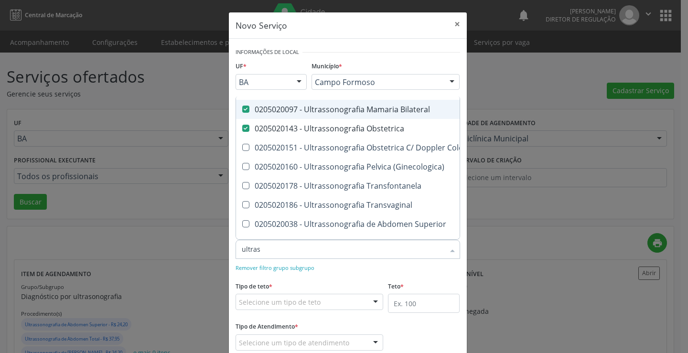
scroll to position [96, 0]
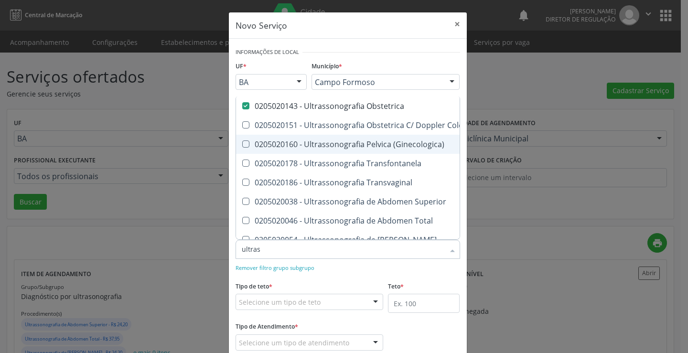
click at [371, 146] on div "0205020160 - Ultrassonografia Pelvica (Ginecologica)" at bounding box center [440, 144] width 396 height 8
checkbox \(Ginecologica\) "true"
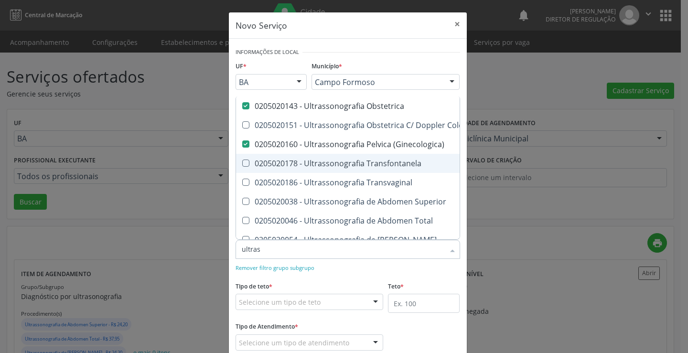
click at [371, 160] on div "0205020178 - Ultrassonografia Transfontanela" at bounding box center [440, 164] width 396 height 8
checkbox Transfontanela "false"
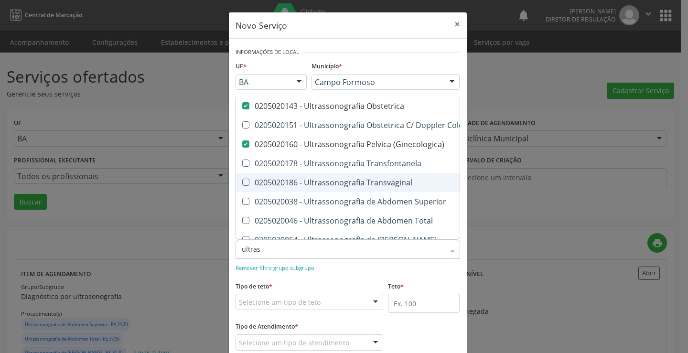
click at [371, 181] on div "0205020186 - Ultrassonografia Transvaginal" at bounding box center [440, 183] width 396 height 8
checkbox Transvaginal "true"
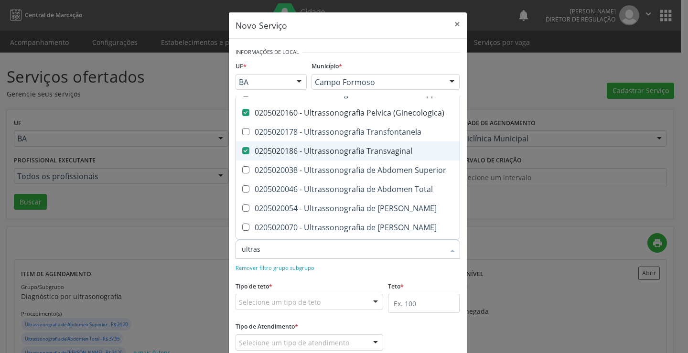
scroll to position [143, 0]
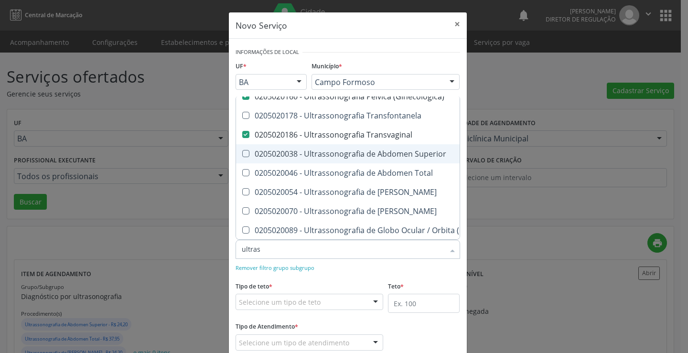
click at [366, 157] on div "0205020038 - Ultrassonografia de Abdomen Superior" at bounding box center [440, 154] width 396 height 8
checkbox Superior "true"
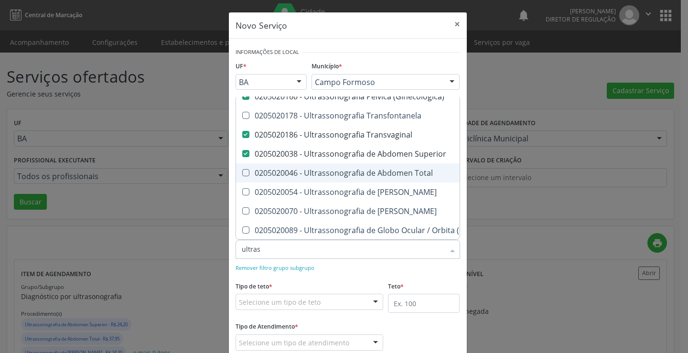
click at [368, 170] on div "0205020046 - Ultrassonografia de Abdomen Total" at bounding box center [440, 173] width 396 height 8
checkbox Total "true"
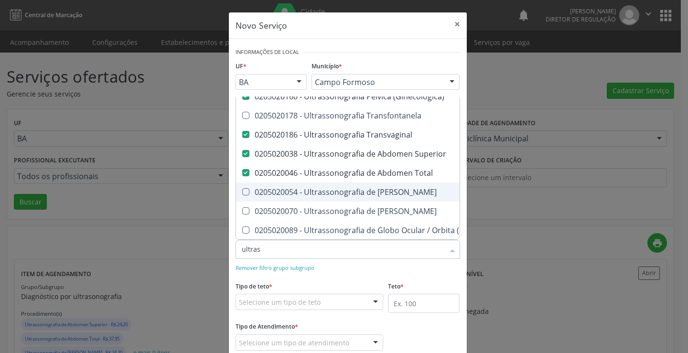
click at [375, 198] on span "0205020054 - Ultrassonografia de [PERSON_NAME]" at bounding box center [439, 191] width 407 height 19
checkbox Urinario "true"
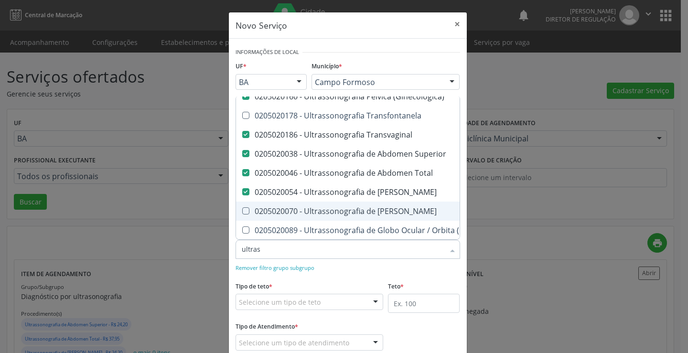
click at [372, 215] on div "0205020070 - Ultrassonografia de [PERSON_NAME]" at bounding box center [440, 211] width 396 height 8
checkbox Escrotal "true"
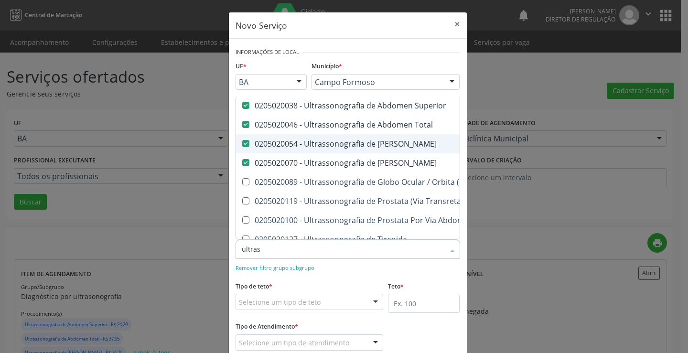
scroll to position [227, 0]
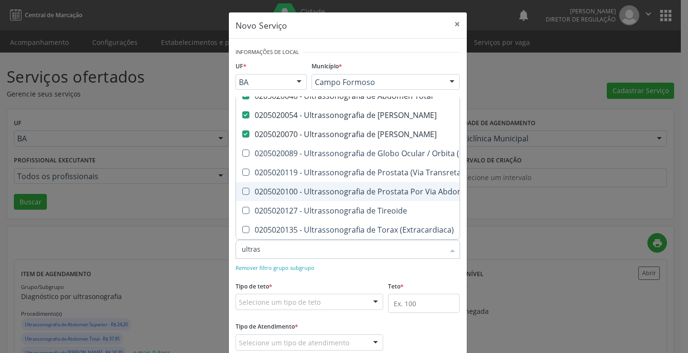
click at [361, 188] on div "0205020100 - Ultrassonografia de Prostata Por Via Abdominal" at bounding box center [440, 192] width 396 height 8
checkbox Abdominal "true"
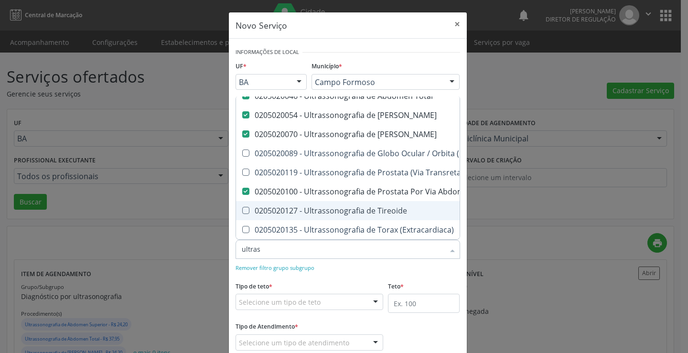
click at [361, 210] on span "0205020127 - Ultrassonografia de Tireoide" at bounding box center [439, 210] width 407 height 19
checkbox Tireoide "true"
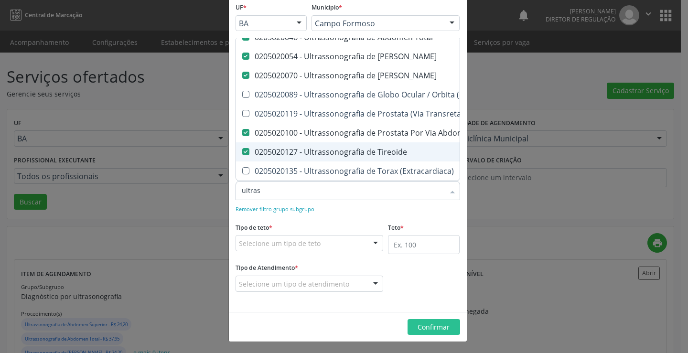
scroll to position [60, 0]
type input "ultras"
checkbox Ultrassônica "true"
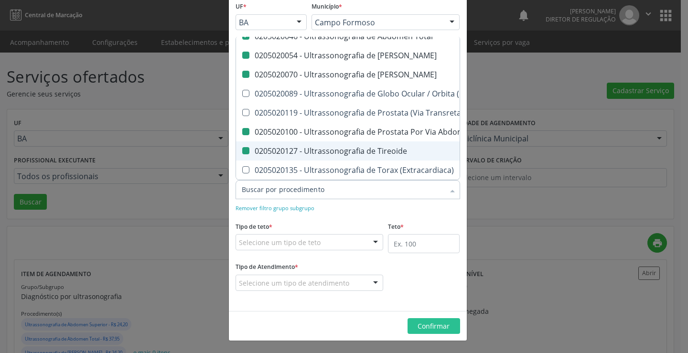
click at [361, 200] on div "Item de agendamento * Desfazer seleção 0205020194 - Marcacao de Lesao Pre-Cirur…" at bounding box center [347, 189] width 229 height 47
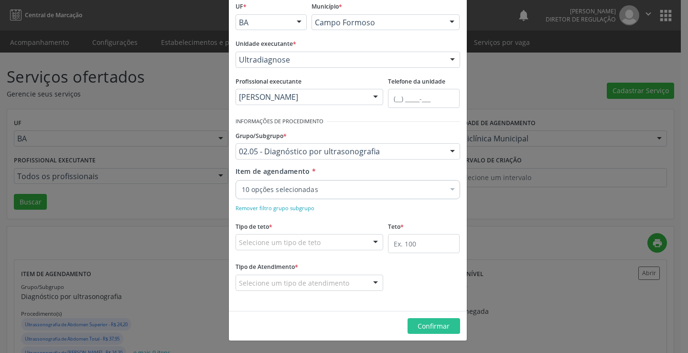
scroll to position [0, 0]
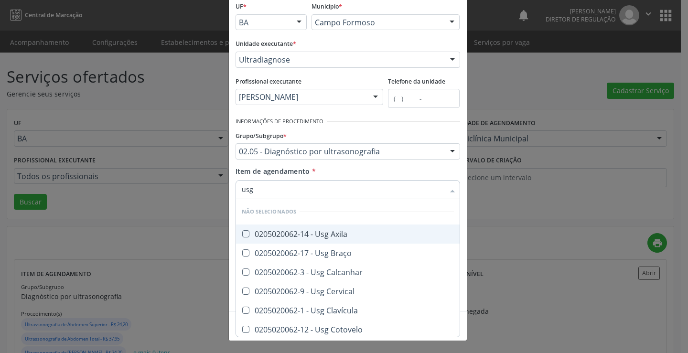
click at [345, 232] on div "0205020062-14 - Usg Axila" at bounding box center [348, 234] width 212 height 8
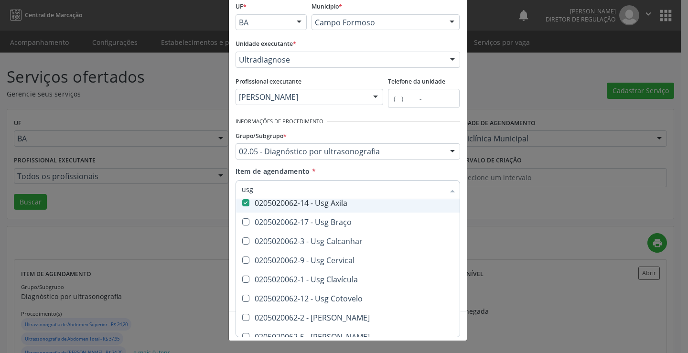
scroll to position [48, 0]
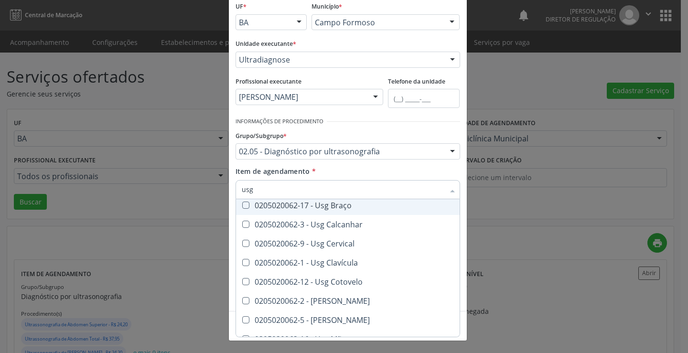
click at [348, 209] on span "0205020062-17 - Usg Braço" at bounding box center [348, 205] width 224 height 19
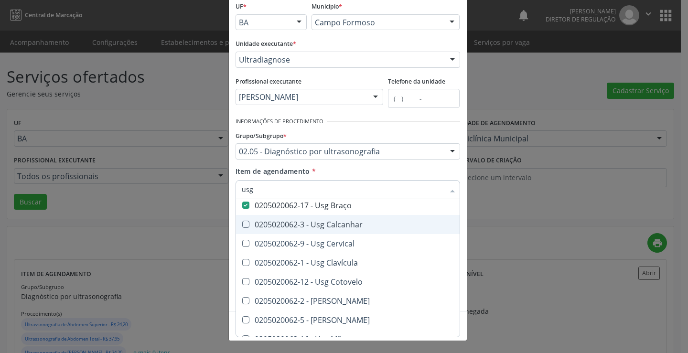
click at [350, 223] on div "0205020062-3 - Usg Calcanhar" at bounding box center [348, 225] width 212 height 8
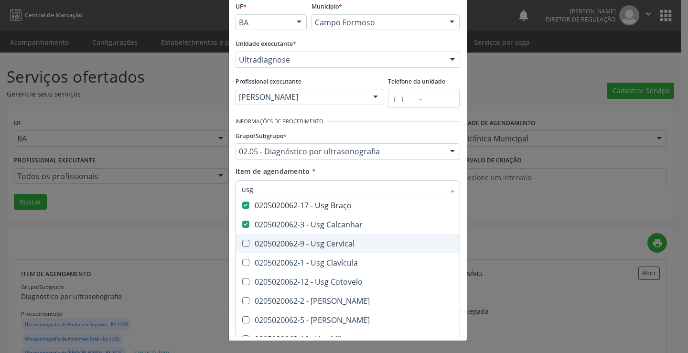
click at [352, 244] on div "0205020062-9 - Usg Cervical" at bounding box center [348, 244] width 212 height 8
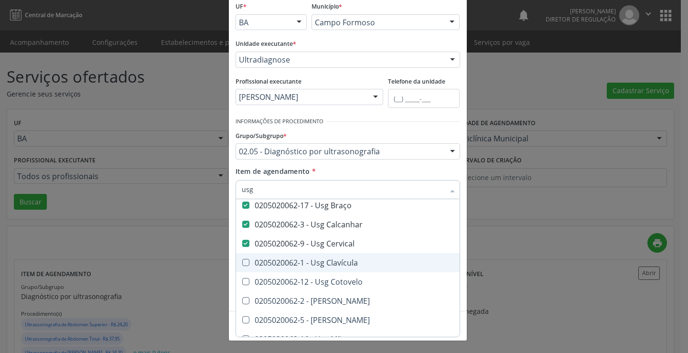
click at [354, 260] on div "0205020062-1 - Usg Clavícula" at bounding box center [348, 263] width 212 height 8
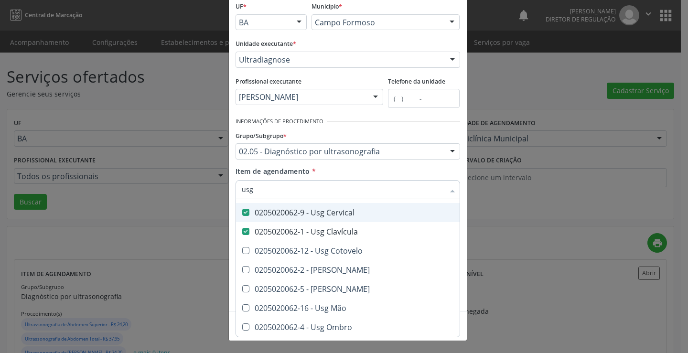
scroll to position [96, 0]
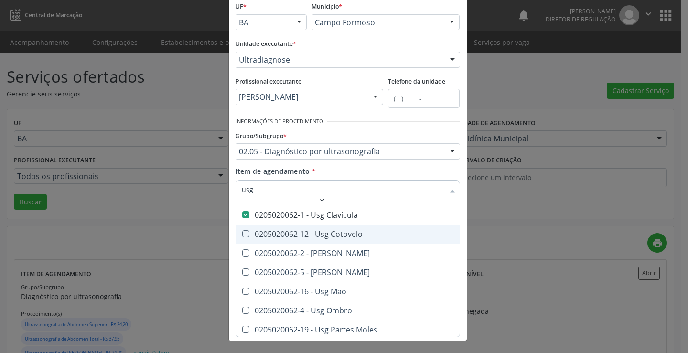
click at [354, 238] on div "0205020062-12 - Usg Cotovelo" at bounding box center [348, 234] width 212 height 8
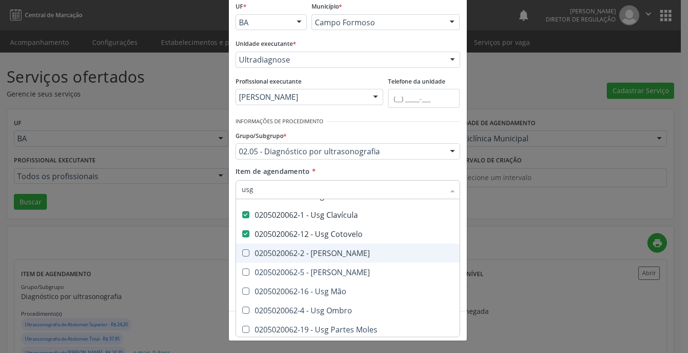
click at [344, 256] on div "0205020062-2 - [PERSON_NAME]" at bounding box center [348, 253] width 212 height 8
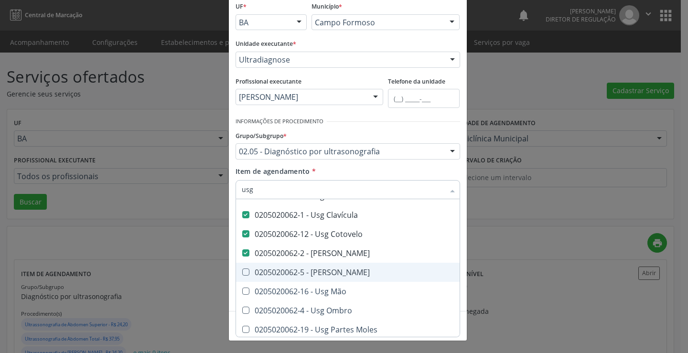
click at [344, 267] on span "0205020062-5 - [PERSON_NAME]" at bounding box center [348, 272] width 224 height 19
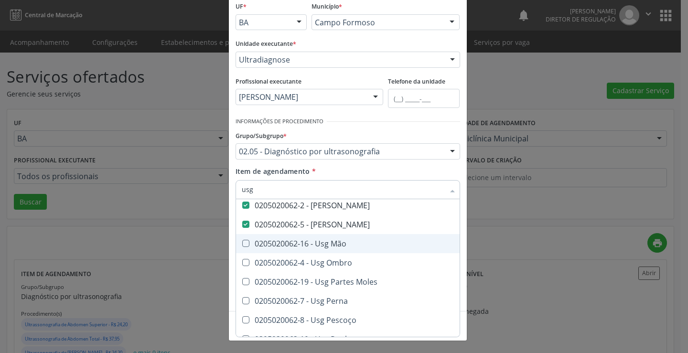
click at [345, 250] on span "0205020062-16 - Usg Mão" at bounding box center [348, 243] width 224 height 19
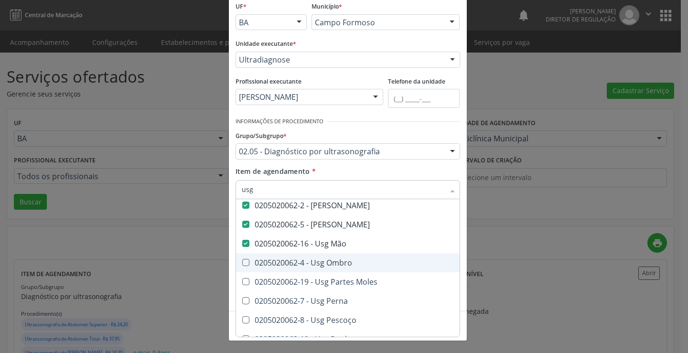
click at [345, 261] on div "0205020062-4 - Usg Ombro" at bounding box center [348, 263] width 212 height 8
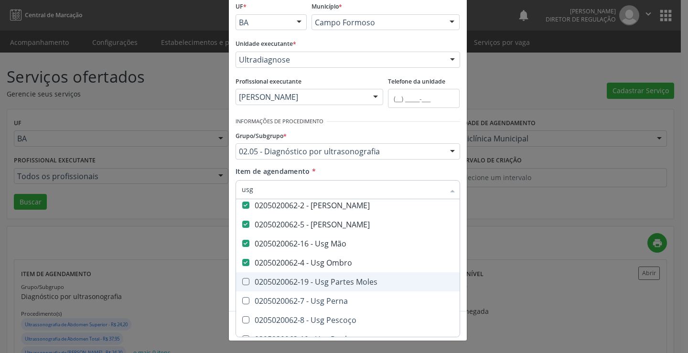
click at [345, 274] on span "0205020062-19 - Usg Partes Moles" at bounding box center [348, 281] width 224 height 19
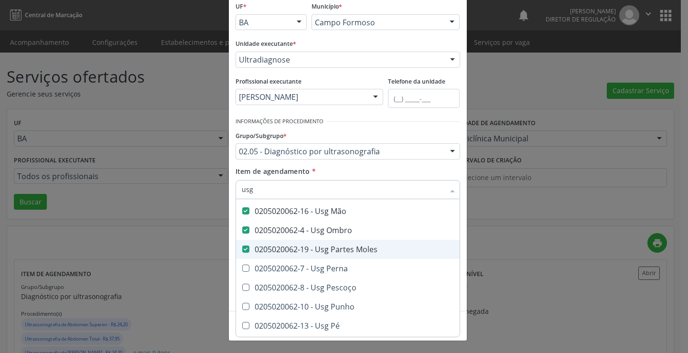
scroll to position [191, 0]
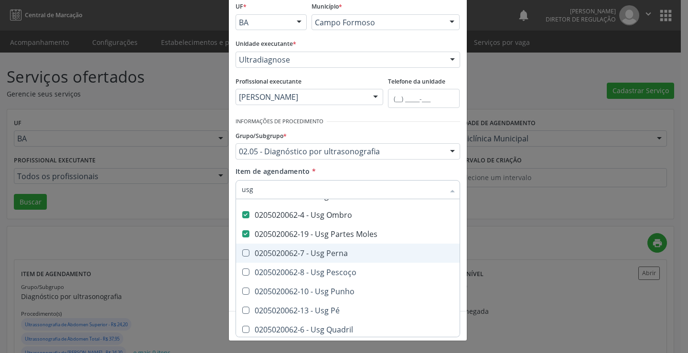
click at [345, 257] on span "0205020062-7 - Usg Perna" at bounding box center [348, 253] width 224 height 19
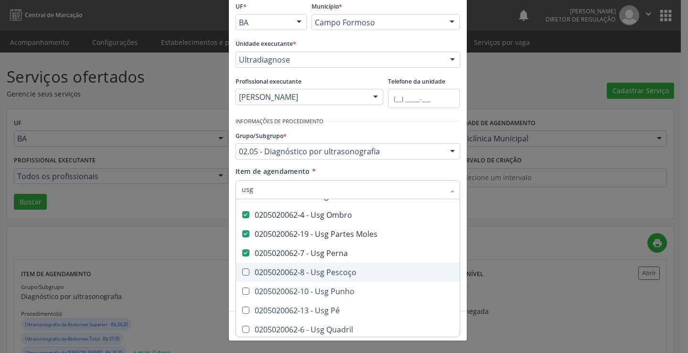
click at [345, 274] on div "0205020062-8 - Usg Pescoço" at bounding box center [348, 272] width 212 height 8
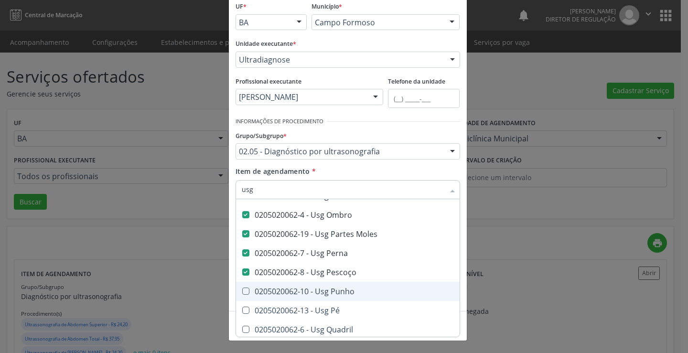
click at [343, 288] on div "0205020062-10 - Usg Punho" at bounding box center [348, 292] width 212 height 8
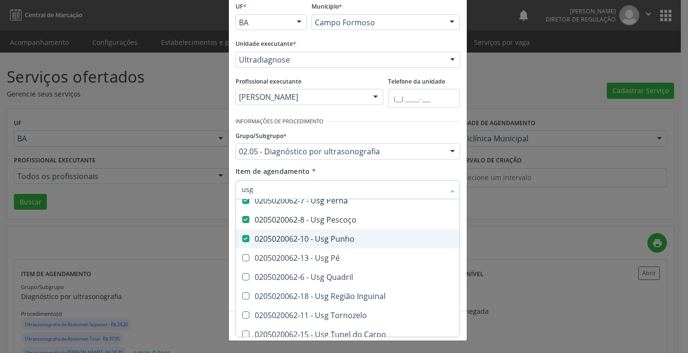
scroll to position [251, 0]
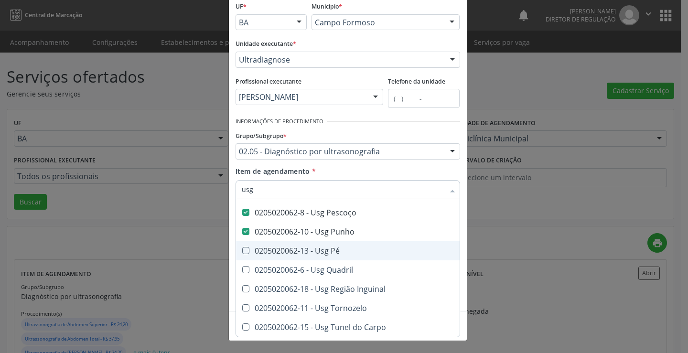
click at [338, 250] on div "0205020062-13 - Usg Pé" at bounding box center [348, 251] width 212 height 8
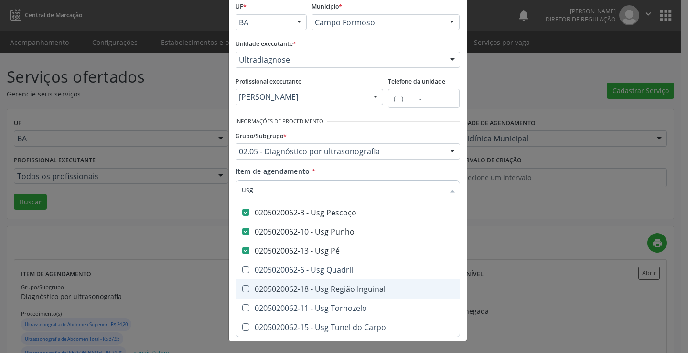
click at [349, 288] on div "0205020062-18 - Usg Região Inguinal" at bounding box center [348, 289] width 212 height 8
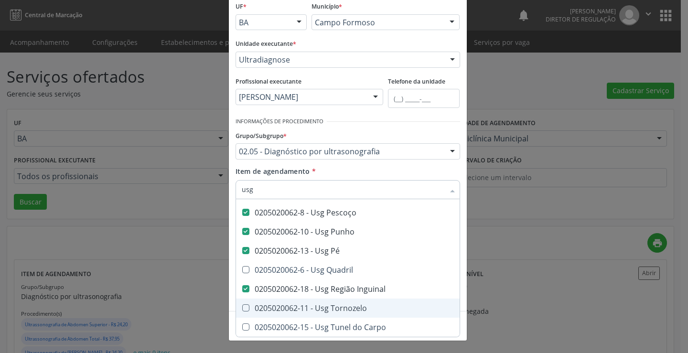
click at [338, 304] on div "0205020062-11 - Usg Tornozelo" at bounding box center [348, 308] width 212 height 8
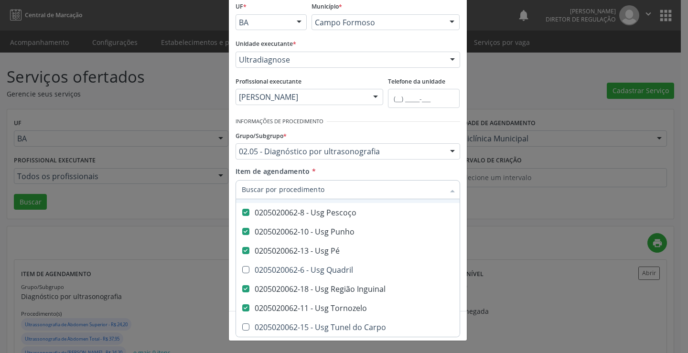
click at [410, 177] on div "Item de agendamento * Desfazer seleção Não selecionados 0205020062-14 - Usg Axi…" at bounding box center [348, 181] width 225 height 30
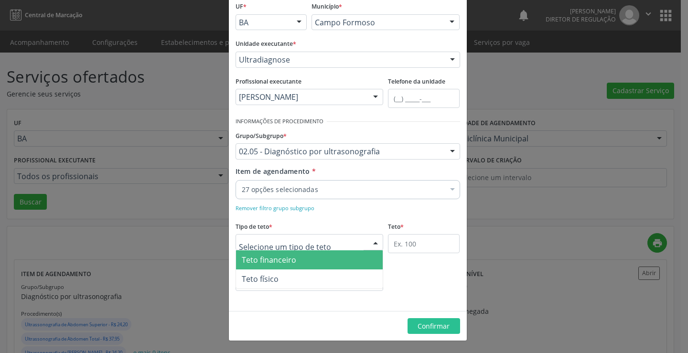
click at [361, 248] on div at bounding box center [310, 242] width 148 height 16
click at [322, 263] on span "Teto financeiro" at bounding box center [309, 259] width 147 height 19
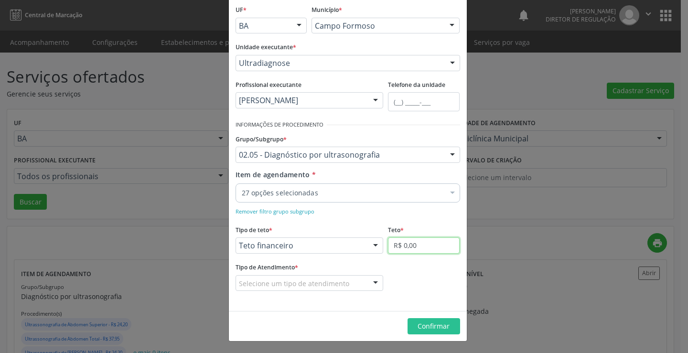
click at [399, 250] on input "R$ 0,00" at bounding box center [424, 245] width 72 height 16
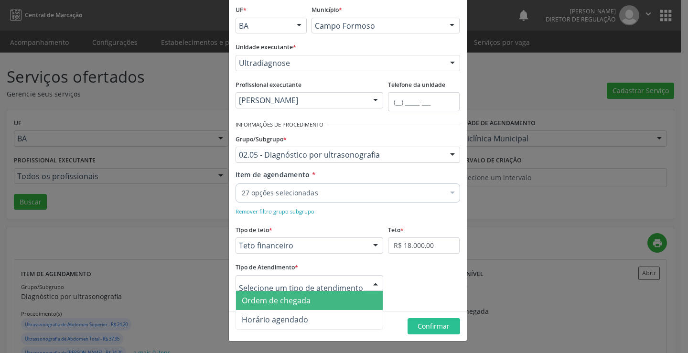
click at [368, 286] on div at bounding box center [375, 284] width 14 height 16
click at [335, 303] on span "Ordem de chegada" at bounding box center [309, 300] width 147 height 19
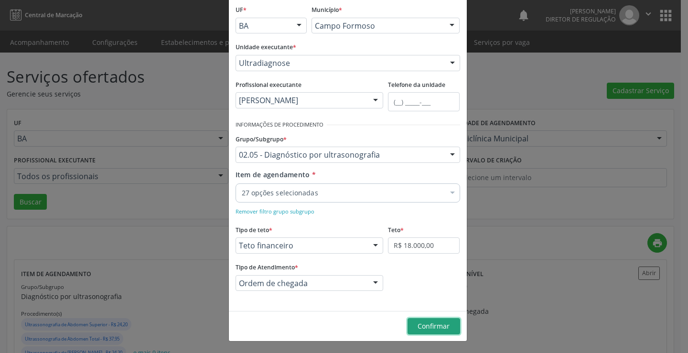
click at [418, 321] on button "Confirmar" at bounding box center [433, 326] width 53 height 16
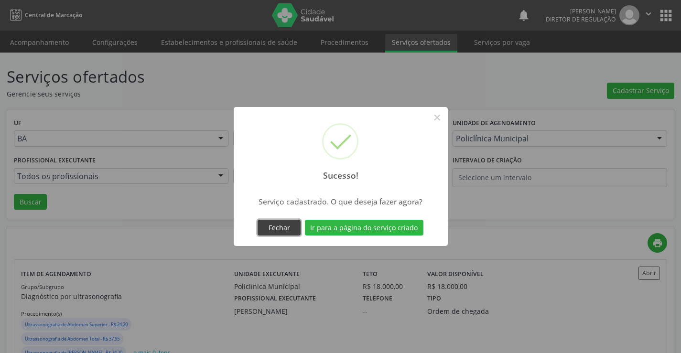
click at [295, 229] on button "Fechar" at bounding box center [278, 228] width 43 height 16
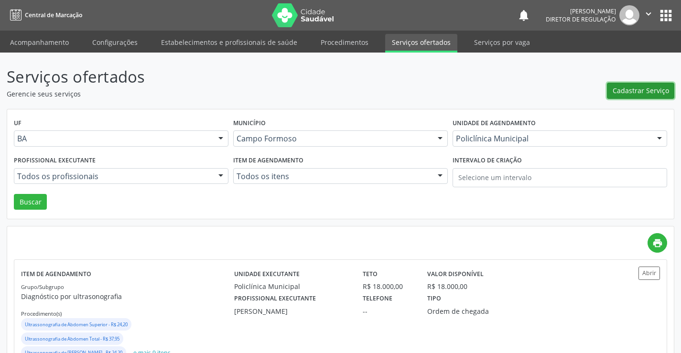
click at [660, 91] on span "Cadastrar Serviço" at bounding box center [640, 91] width 56 height 10
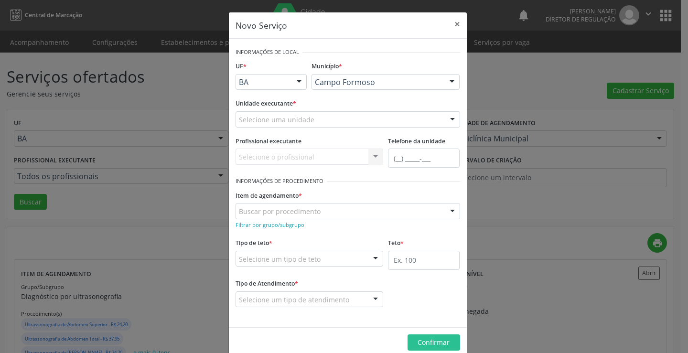
click at [326, 120] on div "Selecione uma unidade" at bounding box center [348, 119] width 225 height 16
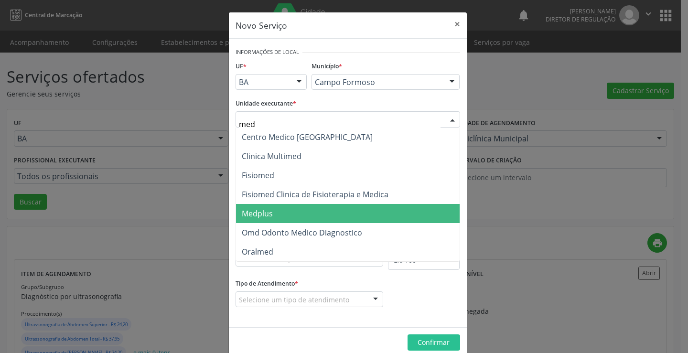
click at [300, 211] on span "Medplus" at bounding box center [348, 213] width 224 height 19
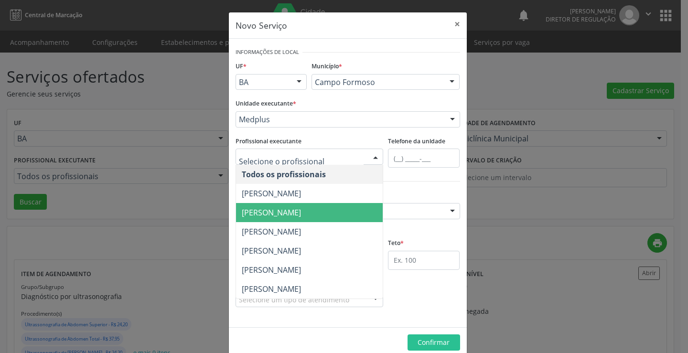
click at [271, 209] on span "[PERSON_NAME]" at bounding box center [271, 212] width 59 height 11
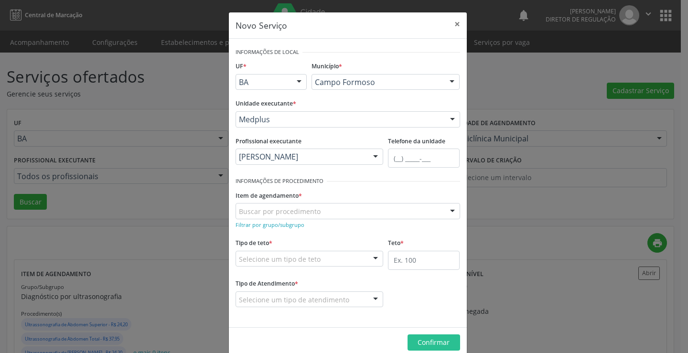
click at [284, 231] on form "Informações de Local UF * BA BA Nenhum resultado encontrado para: " " Não há ne…" at bounding box center [348, 182] width 225 height 275
click at [289, 228] on small "Filtrar por grupo/subgrupo" at bounding box center [270, 224] width 69 height 7
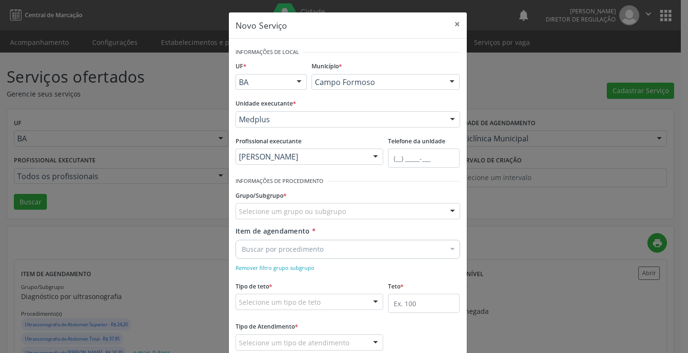
click at [292, 217] on div "Selecione um grupo ou subgrupo" at bounding box center [348, 211] width 225 height 16
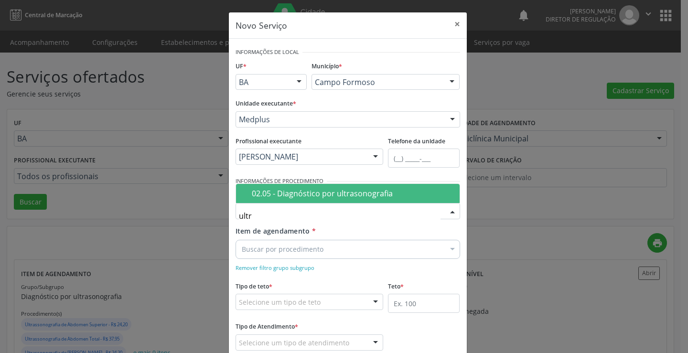
click at [324, 200] on span "02.05 - Diagnóstico por ultrasonografia" at bounding box center [348, 193] width 224 height 19
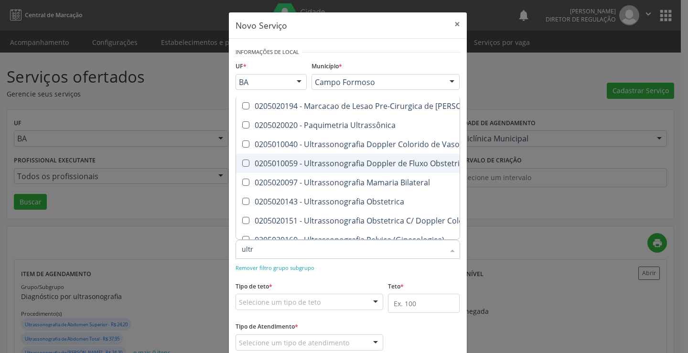
scroll to position [48, 0]
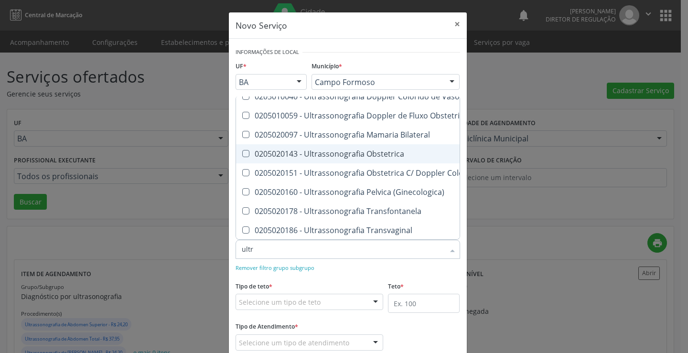
click at [366, 155] on div "0205020143 - Ultrassonografia Obstetrica" at bounding box center [440, 154] width 396 height 8
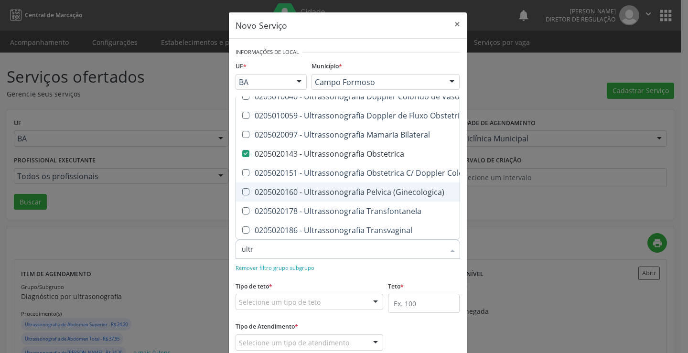
click at [365, 190] on div "0205020160 - Ultrassonografia Pelvica (Ginecologica)" at bounding box center [440, 192] width 396 height 8
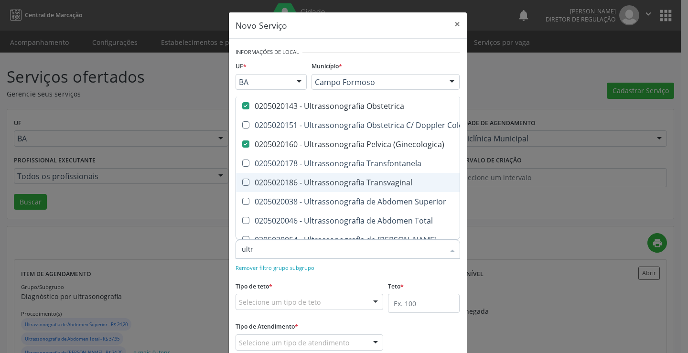
scroll to position [143, 0]
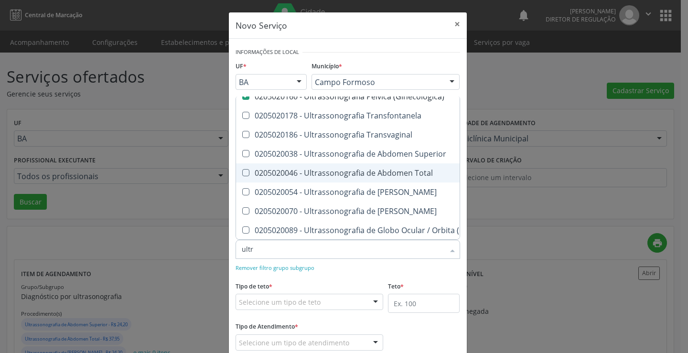
click at [371, 174] on div "0205020046 - Ultrassonografia de Abdomen Total" at bounding box center [440, 173] width 396 height 8
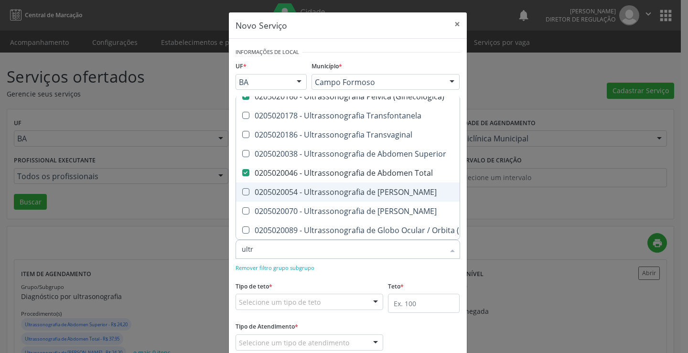
click at [368, 193] on div "0205020054 - Ultrassonografia de [PERSON_NAME]" at bounding box center [440, 192] width 396 height 8
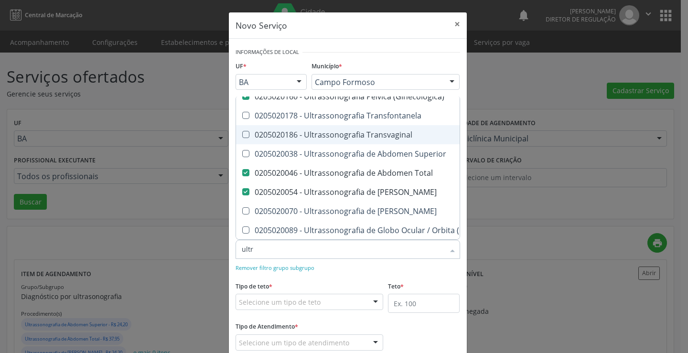
click at [360, 133] on div "0205020186 - Ultrassonografia Transvaginal" at bounding box center [440, 135] width 396 height 8
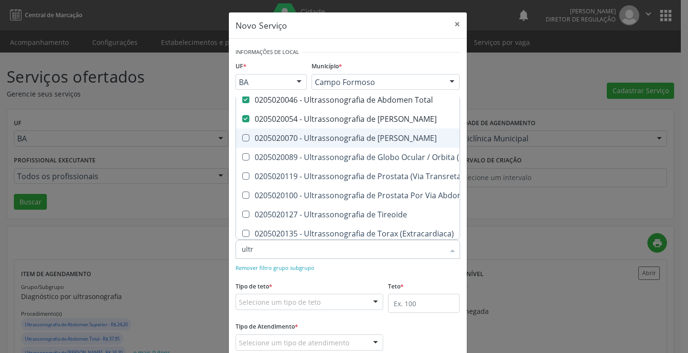
scroll to position [227, 0]
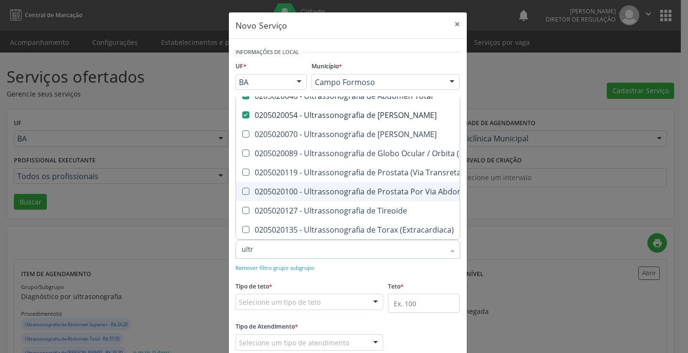
click at [365, 182] on span "0205020100 - Ultrassonografia de Prostata Por Via Abdominal" at bounding box center [439, 191] width 407 height 19
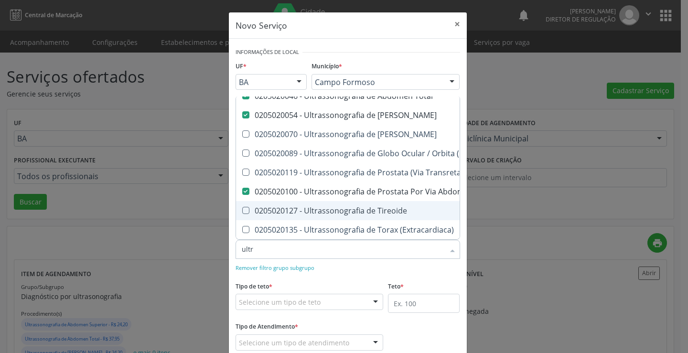
click at [379, 209] on span "0205020127 - Ultrassonografia de Tireoide" at bounding box center [439, 210] width 407 height 19
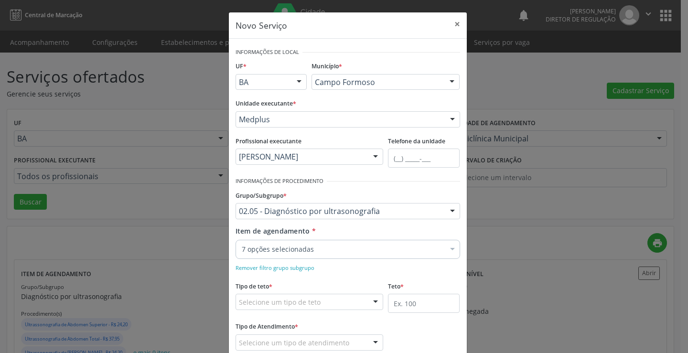
click at [388, 273] on form "Informações de Local UF * BA BA Nenhum resultado encontrado para: " " Não há ne…" at bounding box center [348, 204] width 225 height 319
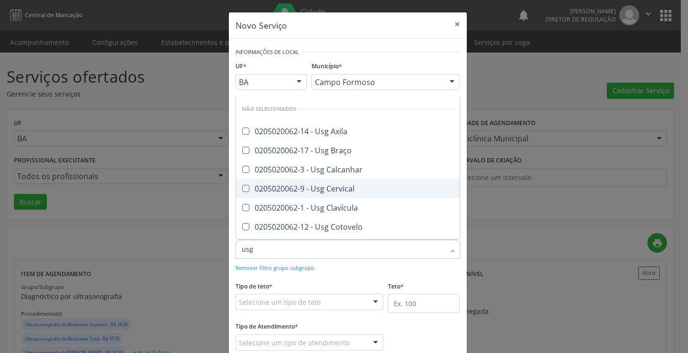
click at [346, 190] on div "0205020062-9 - Usg Cervical" at bounding box center [348, 189] width 212 height 8
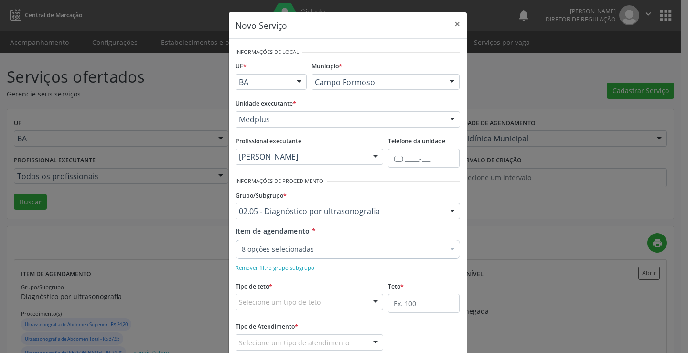
click at [358, 265] on div "Remover filtro grupo subgrupo" at bounding box center [348, 267] width 225 height 10
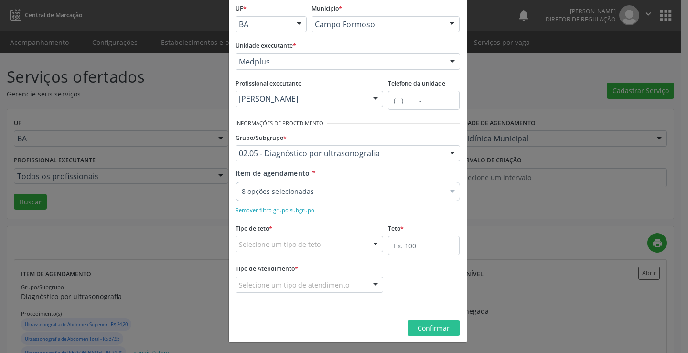
scroll to position [60, 0]
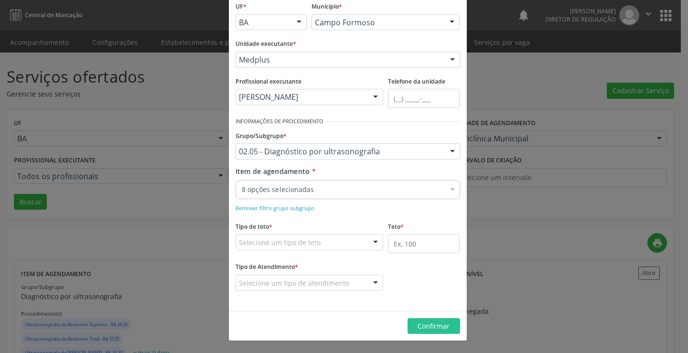
click at [333, 234] on div "Tipo de teto * Selecione um tipo de teto Teto financeiro Teto físico Nenhum res…" at bounding box center [310, 234] width 148 height 31
click at [327, 243] on div "Selecione um tipo de teto" at bounding box center [310, 242] width 148 height 16
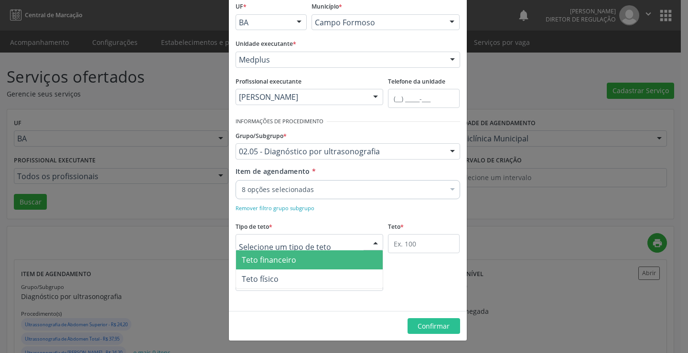
drag, startPoint x: 322, startPoint y: 262, endPoint x: 394, endPoint y: 256, distance: 71.5
click at [323, 262] on span "Teto financeiro" at bounding box center [309, 259] width 147 height 19
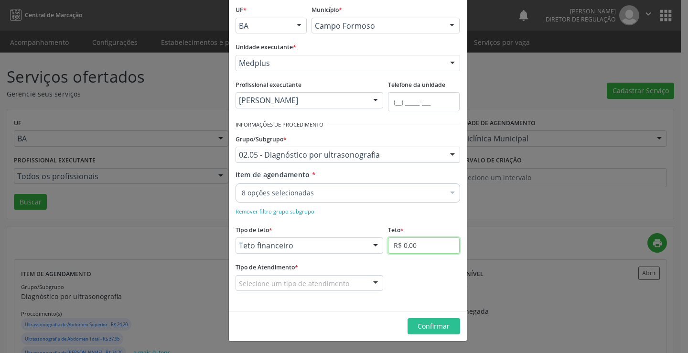
click at [402, 251] on input "R$ 0,00" at bounding box center [424, 245] width 72 height 16
click at [362, 281] on div "Selecione um tipo de atendimento Ordem de chegada Horário agendado Nenhum resul…" at bounding box center [310, 283] width 148 height 16
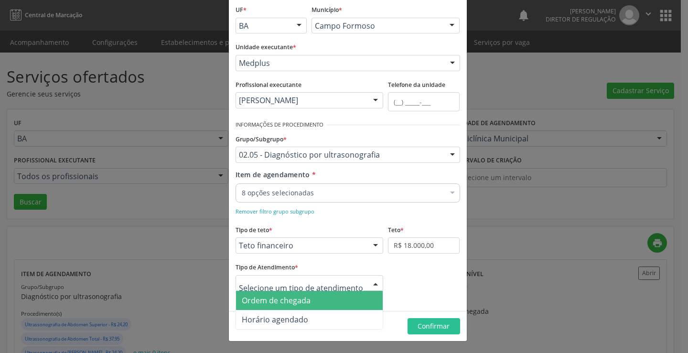
click at [344, 302] on span "Ordem de chegada" at bounding box center [309, 300] width 147 height 19
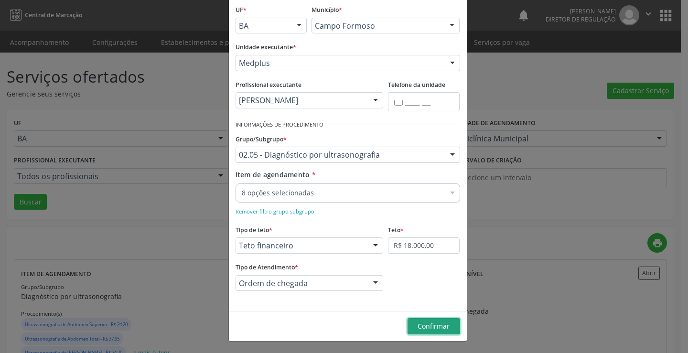
click at [413, 325] on button "Confirmar" at bounding box center [433, 326] width 53 height 16
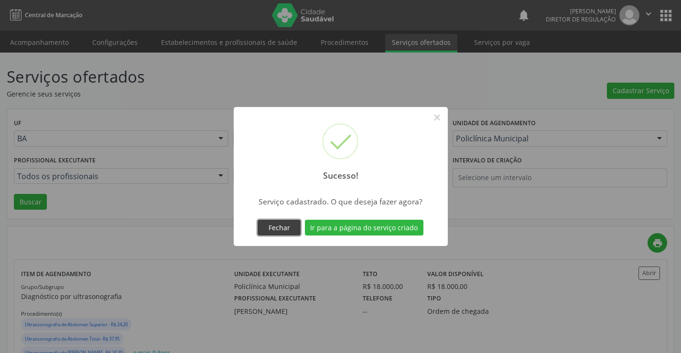
click at [284, 228] on button "Fechar" at bounding box center [278, 228] width 43 height 16
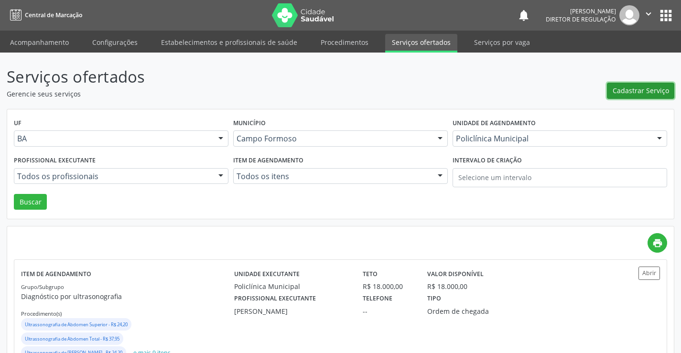
click at [619, 95] on span "Cadastrar Serviço" at bounding box center [640, 91] width 56 height 10
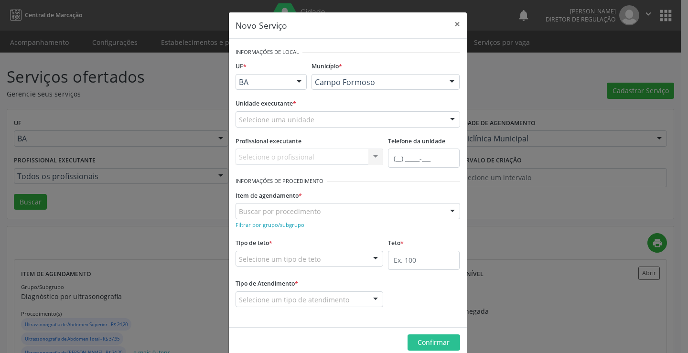
click at [348, 122] on div "Selecione uma unidade" at bounding box center [348, 119] width 225 height 16
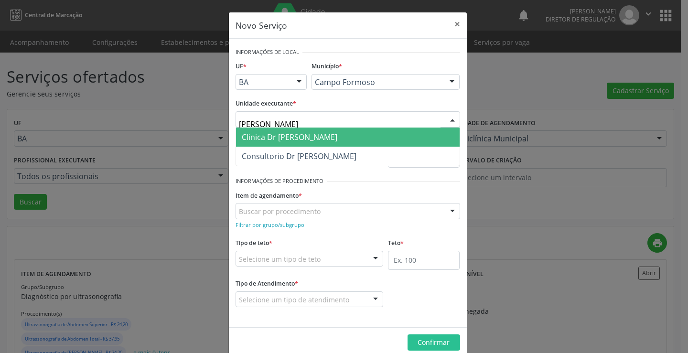
click at [352, 137] on span "Clinica Dr [PERSON_NAME]" at bounding box center [348, 137] width 224 height 19
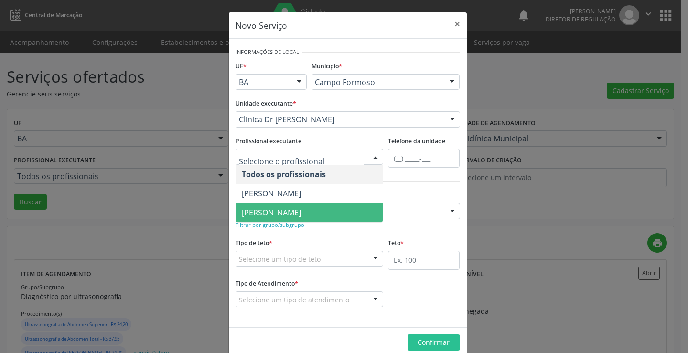
click at [281, 218] on span "[PERSON_NAME]" at bounding box center [309, 212] width 147 height 19
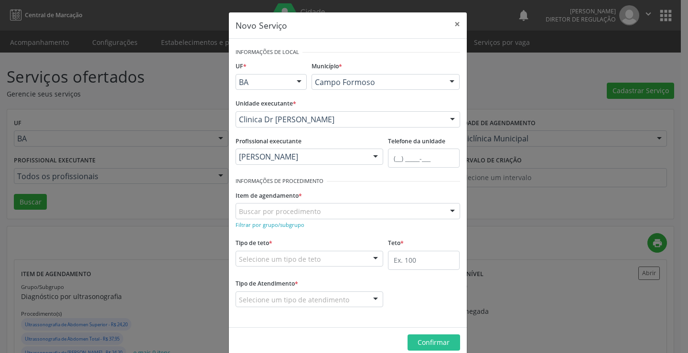
click at [279, 229] on div "Filtrar por grupo/subgrupo" at bounding box center [348, 224] width 225 height 10
click at [284, 224] on small "Filtrar por grupo/subgrupo" at bounding box center [270, 224] width 69 height 7
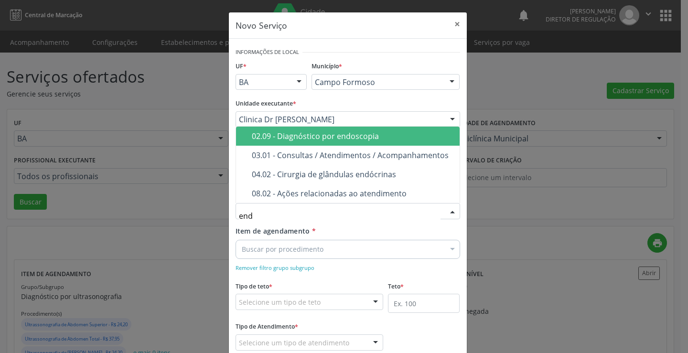
click at [334, 142] on span "02.09 - Diagnóstico por endoscopia" at bounding box center [348, 136] width 224 height 19
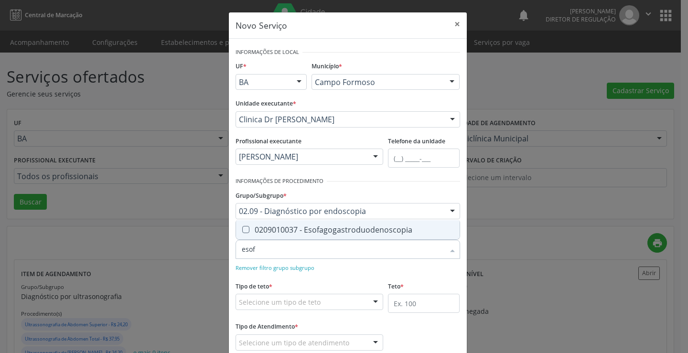
click at [344, 224] on span "0209010037 - Esofagogastroduodenoscopia" at bounding box center [348, 229] width 224 height 19
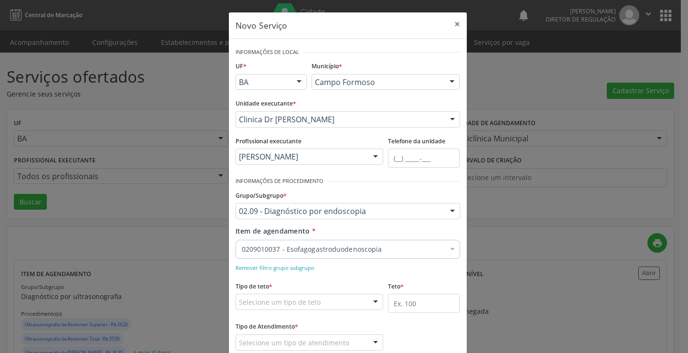
click at [347, 271] on div "Remover filtro grupo subgrupo" at bounding box center [348, 267] width 225 height 10
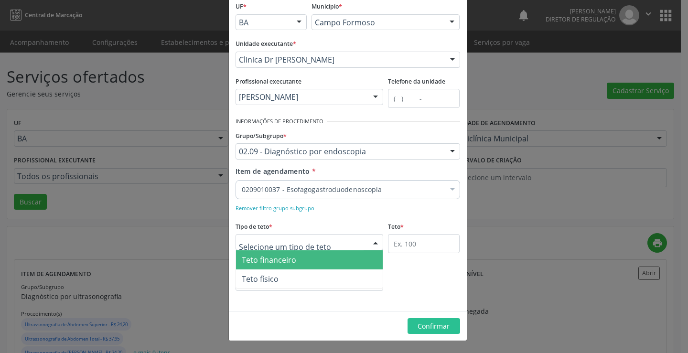
click at [333, 246] on div at bounding box center [310, 242] width 148 height 16
click at [321, 262] on span "Teto financeiro" at bounding box center [309, 259] width 147 height 19
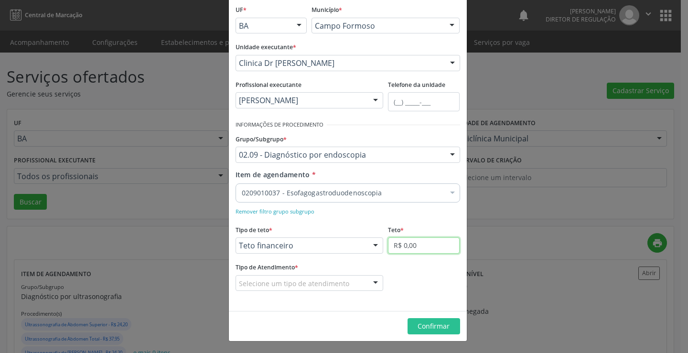
click at [398, 252] on input "R$ 0,00" at bounding box center [424, 245] width 72 height 16
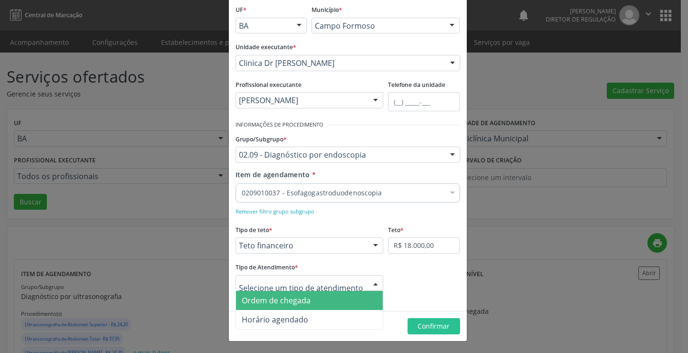
click at [345, 281] on div at bounding box center [310, 283] width 148 height 16
click at [332, 303] on span "Ordem de chegada" at bounding box center [309, 300] width 147 height 19
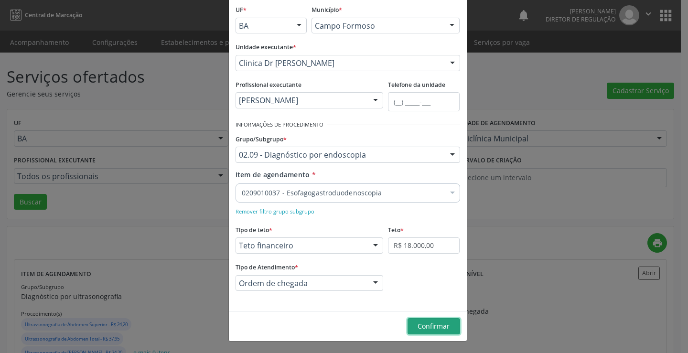
click at [432, 327] on span "Confirmar" at bounding box center [434, 325] width 32 height 9
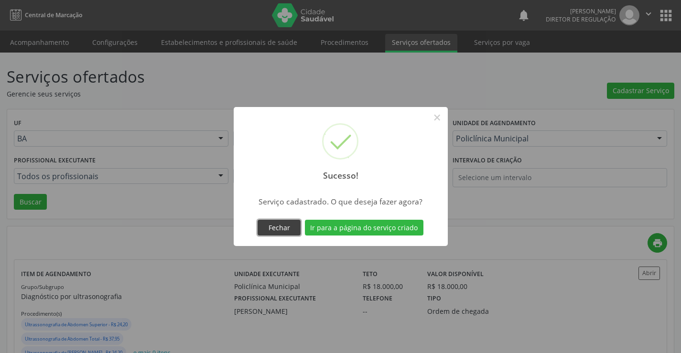
click at [287, 229] on button "Fechar" at bounding box center [278, 228] width 43 height 16
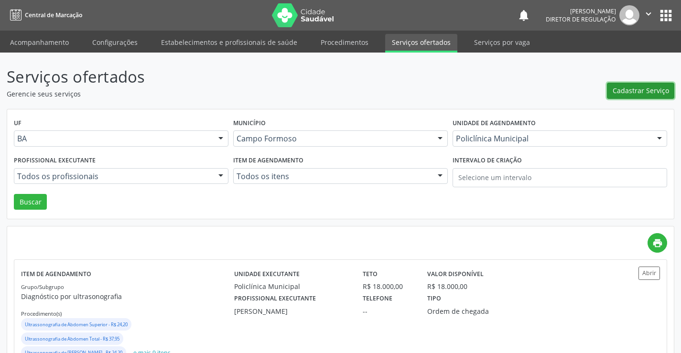
click at [633, 91] on span "Cadastrar Serviço" at bounding box center [640, 91] width 56 height 10
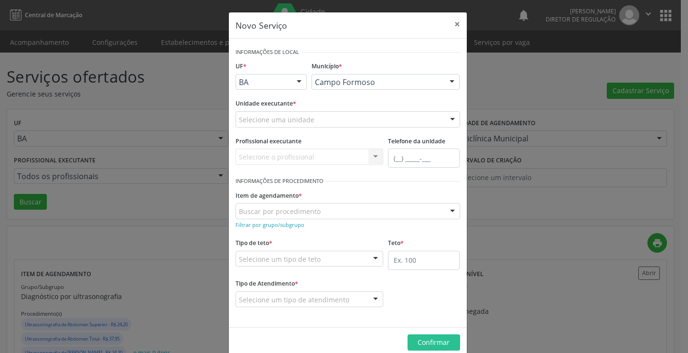
click at [338, 116] on div "Selecione uma unidade" at bounding box center [348, 119] width 225 height 16
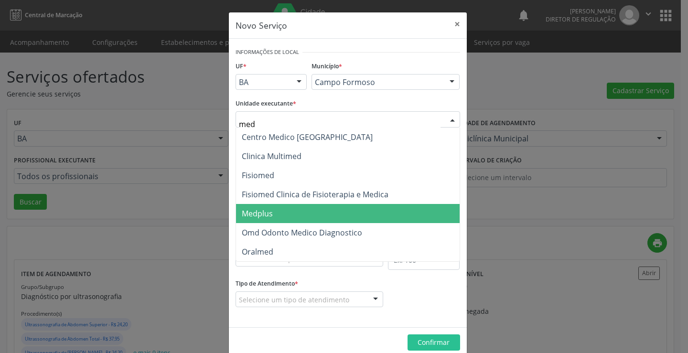
click at [317, 207] on span "Medplus" at bounding box center [348, 213] width 224 height 19
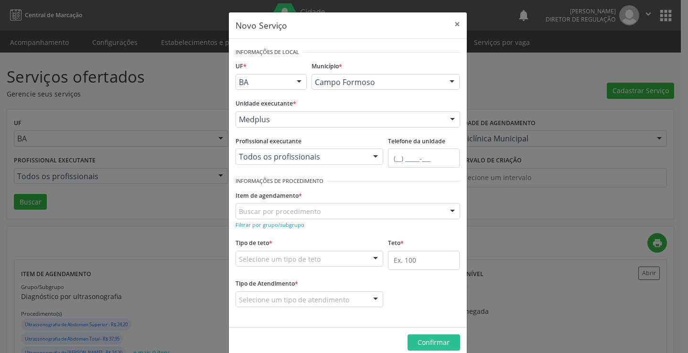
click at [289, 165] on div "Profissional executante Todos os profissionais Todos os profissionais Antonio M…" at bounding box center [309, 154] width 153 height 41
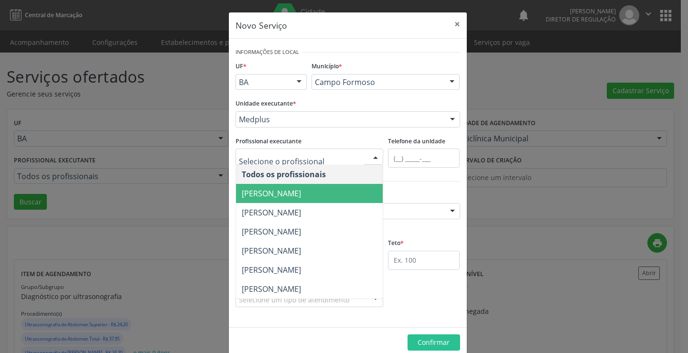
click at [290, 185] on span "[PERSON_NAME]" at bounding box center [309, 193] width 147 height 19
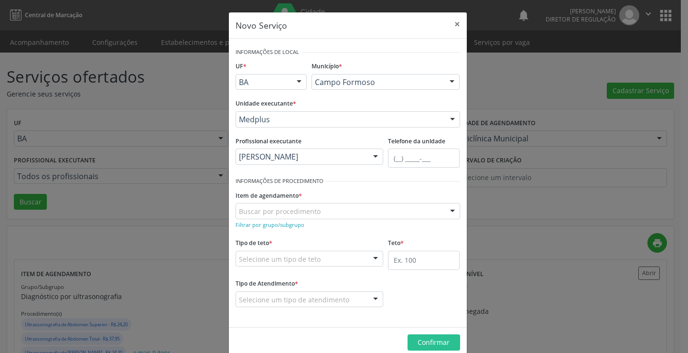
click at [255, 229] on div "Filtrar por grupo/subgrupo" at bounding box center [348, 224] width 225 height 10
click at [264, 224] on small "Filtrar por grupo/subgrupo" at bounding box center [270, 224] width 69 height 7
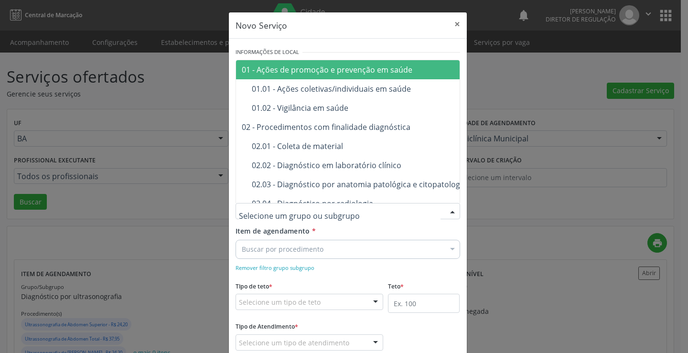
click at [290, 205] on div at bounding box center [348, 211] width 225 height 16
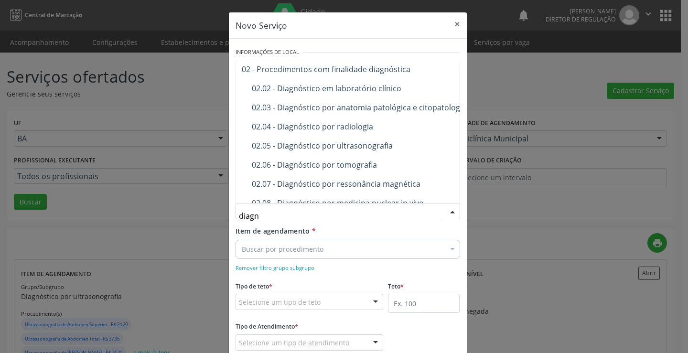
scroll to position [0, 0]
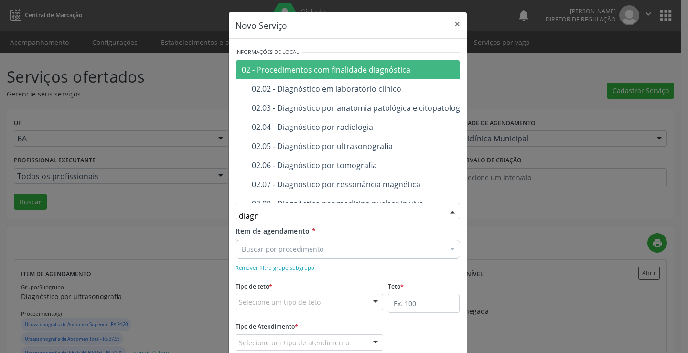
click at [392, 72] on div "02 - Procedimentos com finalidade diagnóstica" at bounding box center [361, 70] width 239 height 8
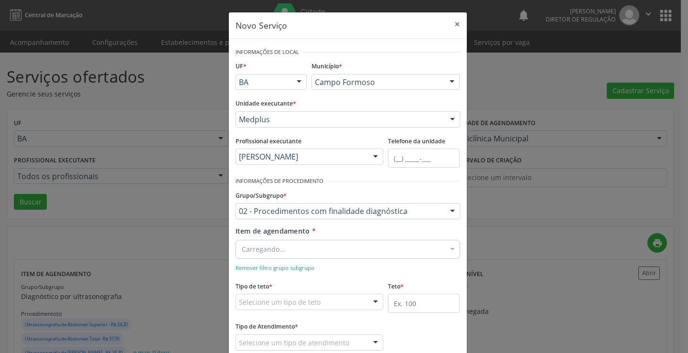
click at [323, 246] on div "Carregando..." at bounding box center [348, 249] width 225 height 19
click at [323, 246] on input "Item de agendamento *" at bounding box center [343, 249] width 203 height 19
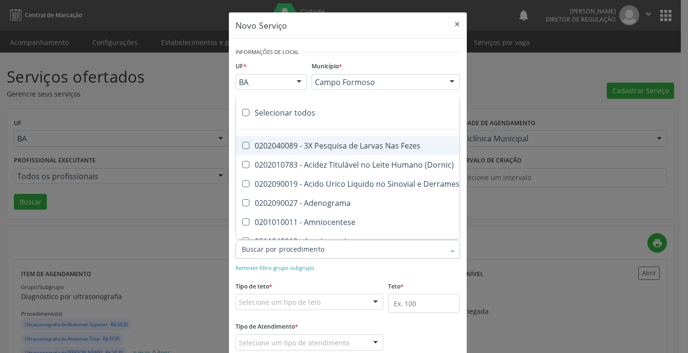
click at [352, 251] on input "Item de agendamento *" at bounding box center [343, 249] width 203 height 19
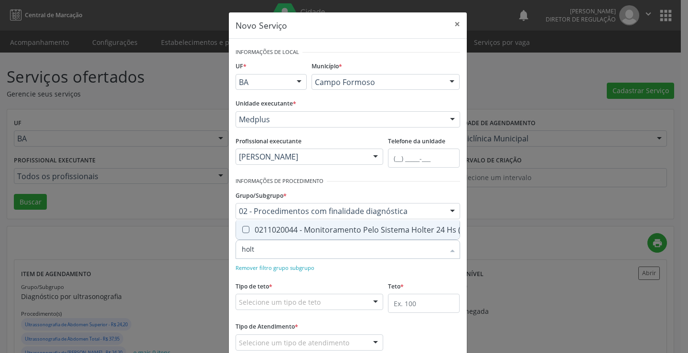
click at [358, 226] on div "0211020044 - Monitoramento Pelo Sistema Holter 24 Hs (3 Canais)" at bounding box center [367, 230] width 251 height 8
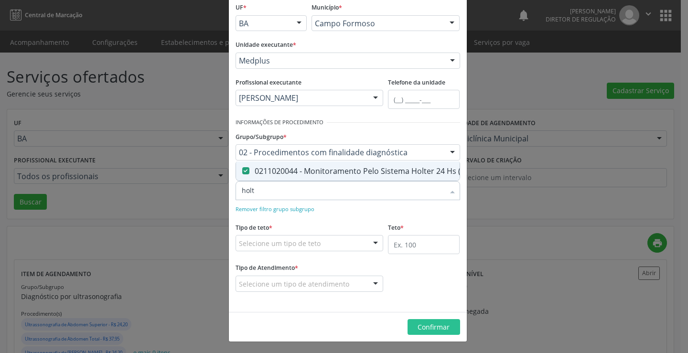
scroll to position [60, 0]
click at [342, 219] on form "Informações de Local UF * BA BA Nenhum resultado encontrado para: " " Não há ne…" at bounding box center [348, 145] width 225 height 319
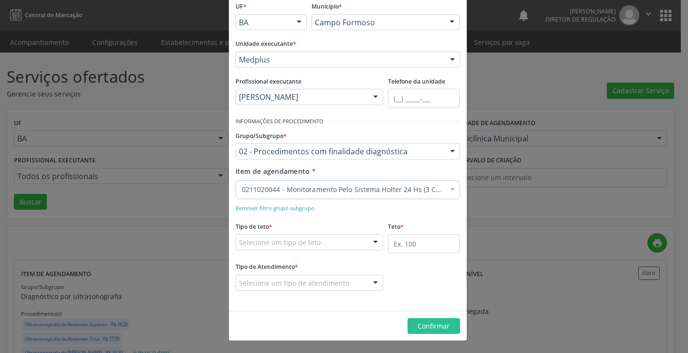
click at [336, 244] on div "Selecione um tipo de teto" at bounding box center [310, 242] width 148 height 16
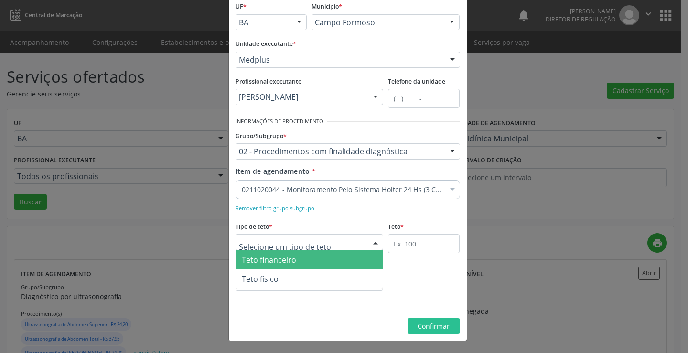
click at [320, 256] on span "Teto financeiro" at bounding box center [309, 259] width 147 height 19
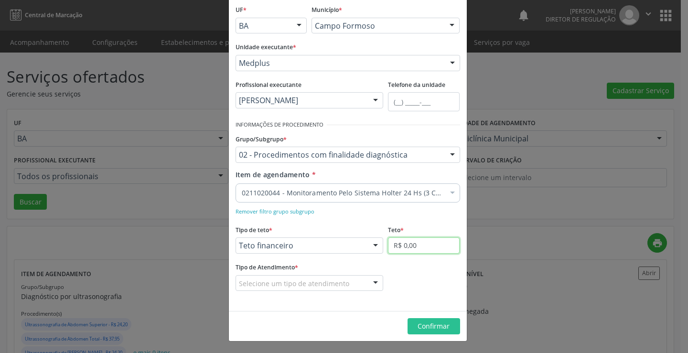
click at [401, 249] on input "R$ 0,00" at bounding box center [424, 245] width 72 height 16
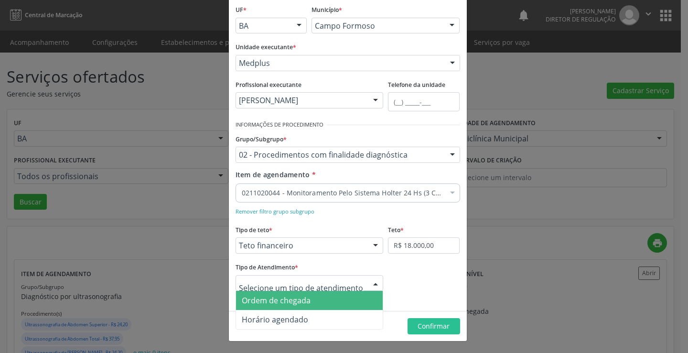
drag, startPoint x: 352, startPoint y: 279, endPoint x: 344, endPoint y: 288, distance: 12.2
click at [352, 279] on div at bounding box center [310, 283] width 148 height 16
click at [334, 300] on span "Ordem de chegada" at bounding box center [309, 300] width 147 height 19
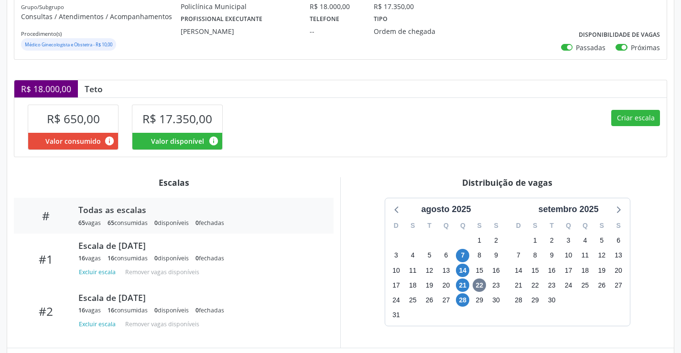
scroll to position [88, 0]
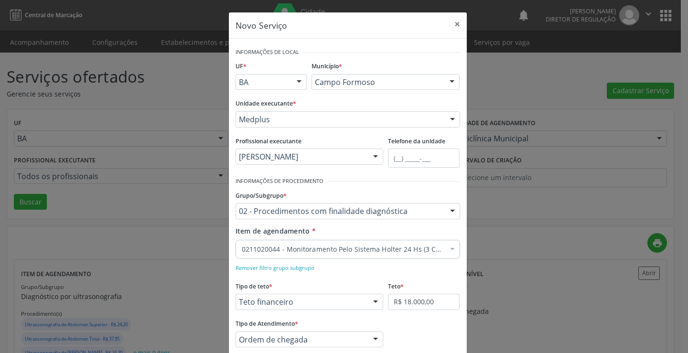
scroll to position [56, 0]
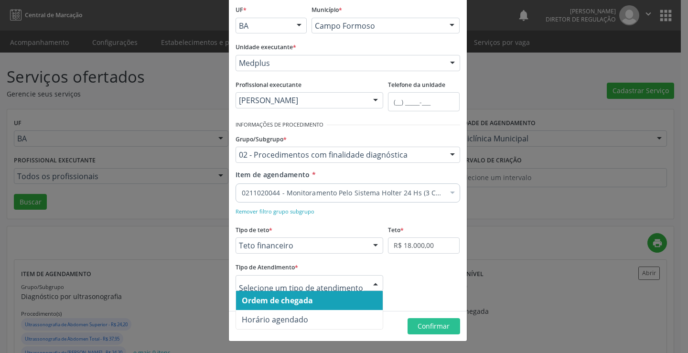
click at [345, 297] on span "Ordem de chegada" at bounding box center [309, 300] width 147 height 19
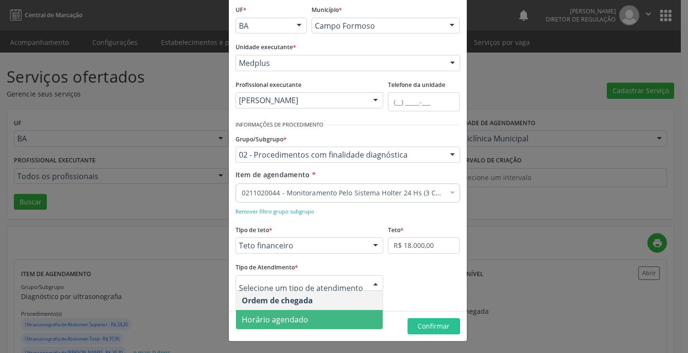
click at [312, 311] on span "Horário agendado" at bounding box center [309, 319] width 147 height 19
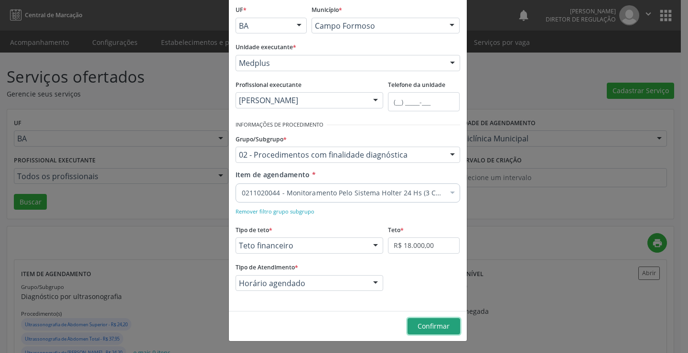
click at [443, 327] on span "Confirmar" at bounding box center [434, 325] width 32 height 9
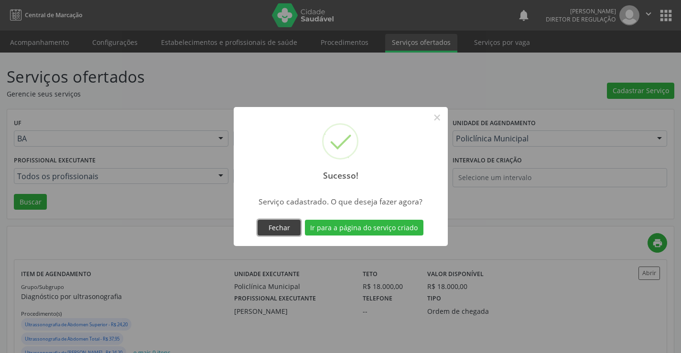
click at [278, 231] on button "Fechar" at bounding box center [278, 228] width 43 height 16
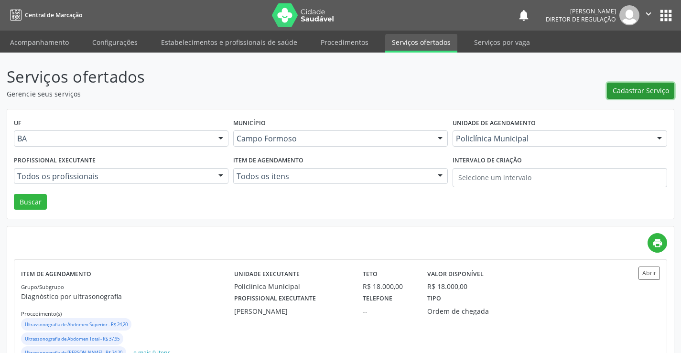
click at [630, 85] on button "Cadastrar Serviço" at bounding box center [640, 91] width 67 height 16
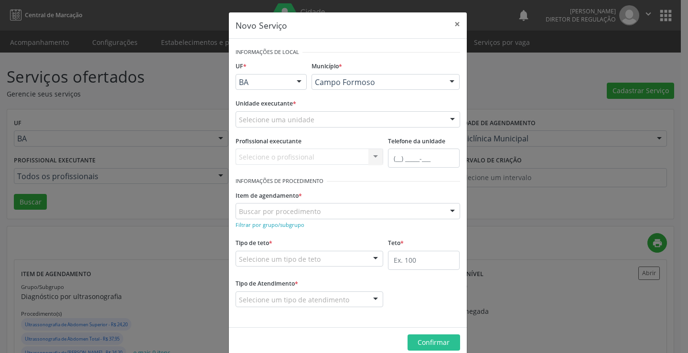
click at [313, 113] on div "Selecione uma unidade" at bounding box center [348, 119] width 225 height 16
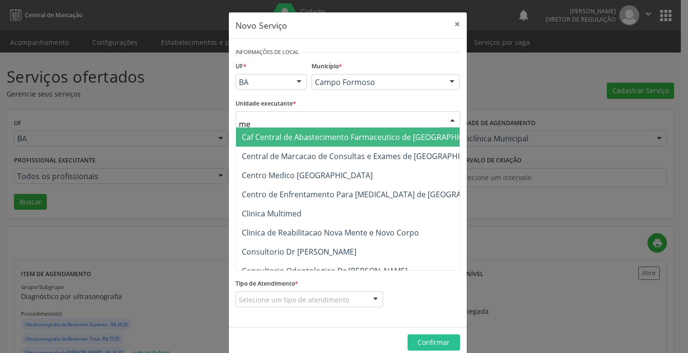
type input "med"
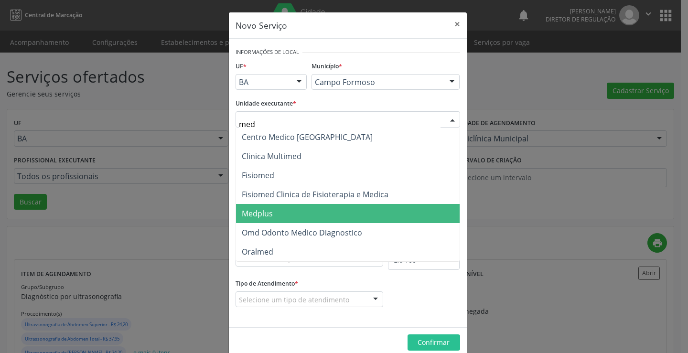
click at [320, 211] on span "Medplus" at bounding box center [348, 213] width 224 height 19
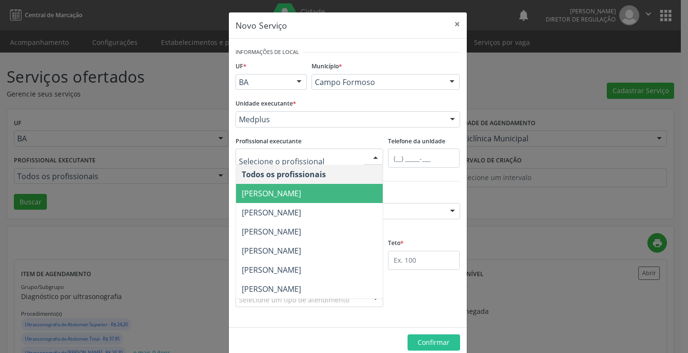
click at [270, 194] on span "[PERSON_NAME]" at bounding box center [271, 193] width 59 height 11
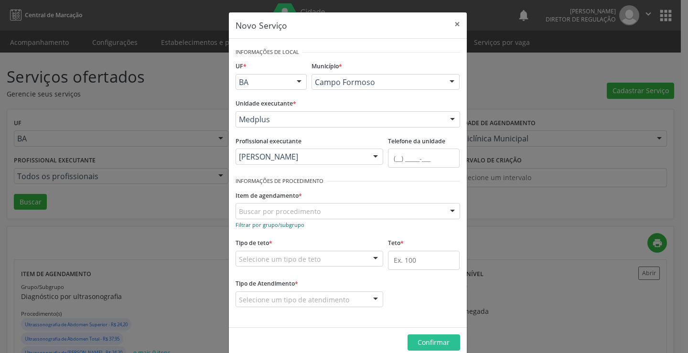
click at [269, 223] on small "Filtrar por grupo/subgrupo" at bounding box center [270, 224] width 69 height 7
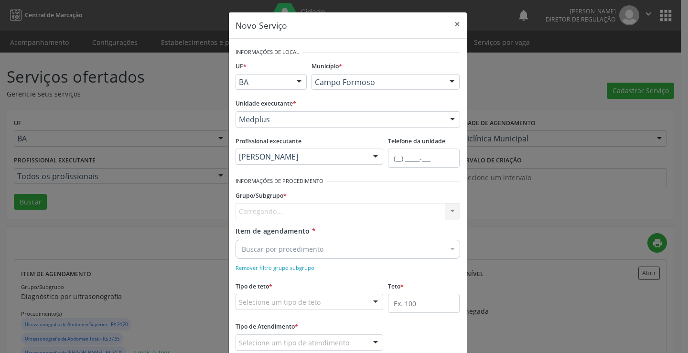
click at [284, 212] on div "Carregando... Nenhum resultado encontrado para: " " Nenhuma opção encontrada" at bounding box center [348, 211] width 225 height 16
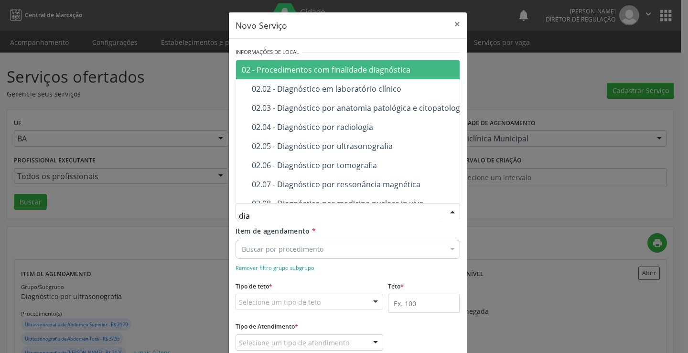
type input "diag"
click at [354, 76] on span "02 - Procedimentos com finalidade diagnóstica" at bounding box center [361, 69] width 250 height 19
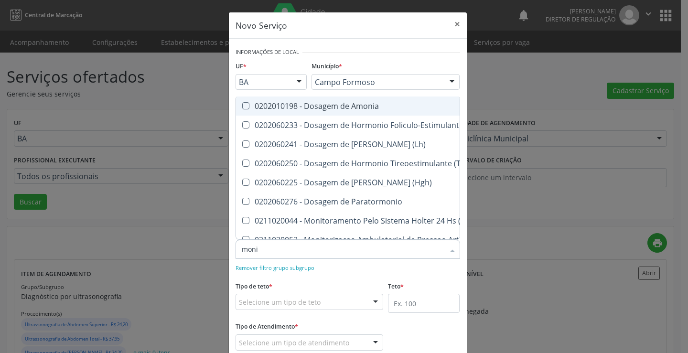
type input "monit"
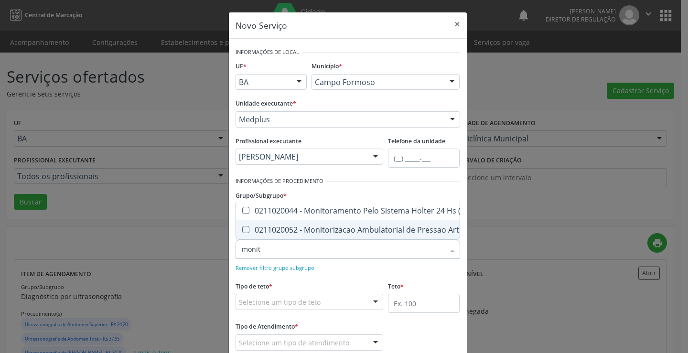
click at [339, 226] on div "0211020052 - Monitorizacao Ambulatorial de Pressao Arterial" at bounding box center [367, 230] width 251 height 8
checkbox Arterial "true"
drag, startPoint x: 340, startPoint y: 271, endPoint x: 332, endPoint y: 298, distance: 27.7
click at [340, 271] on div "Remover filtro grupo subgrupo" at bounding box center [348, 267] width 225 height 10
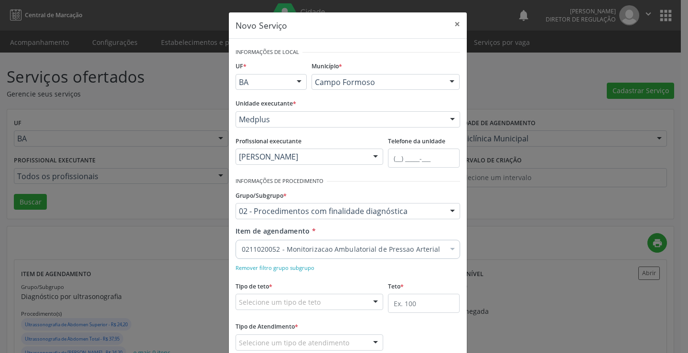
click at [331, 300] on div "Selecione um tipo de teto" at bounding box center [310, 302] width 148 height 16
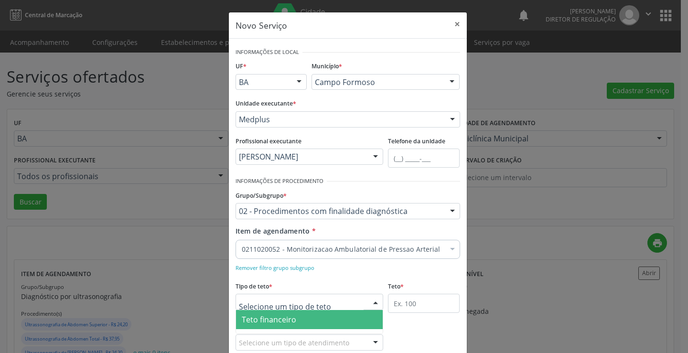
click at [313, 314] on span "Teto financeiro" at bounding box center [309, 319] width 147 height 19
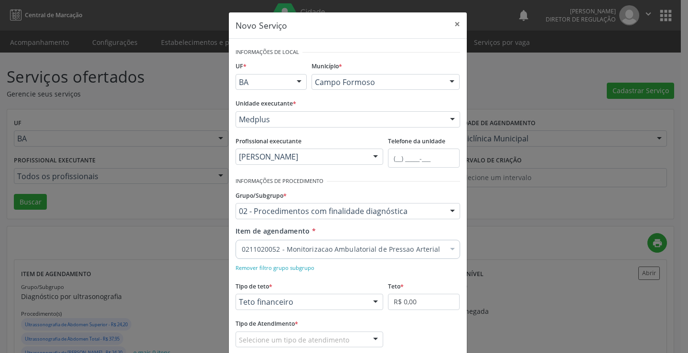
click at [395, 311] on fieldset "Teto * R$ 0,00" at bounding box center [424, 297] width 72 height 37
click at [405, 298] on input "R$ 0,00" at bounding box center [424, 302] width 72 height 16
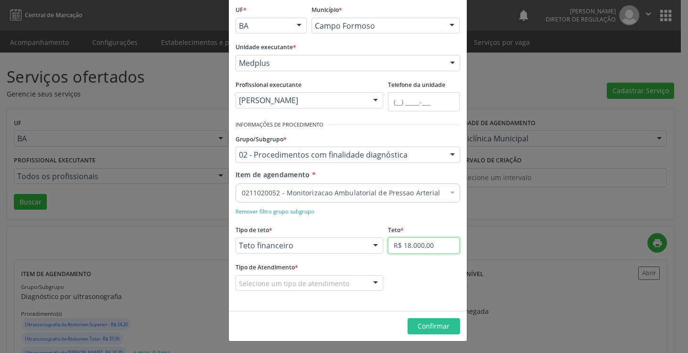
type input "R$ 18.000,00"
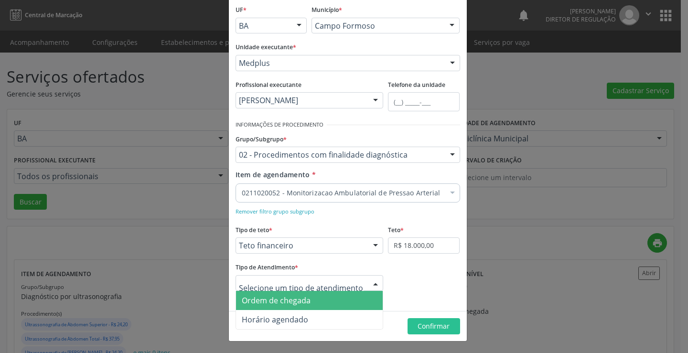
click at [362, 286] on div at bounding box center [310, 283] width 148 height 16
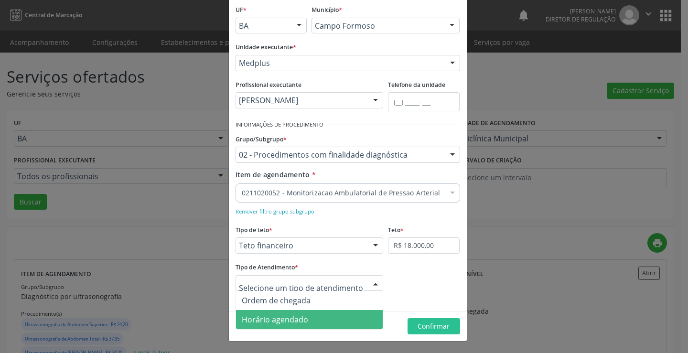
click at [328, 316] on span "Horário agendado" at bounding box center [309, 319] width 147 height 19
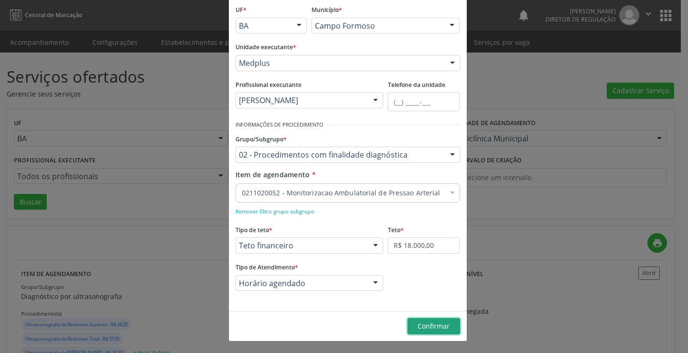
click at [418, 328] on span "Confirmar" at bounding box center [434, 325] width 32 height 9
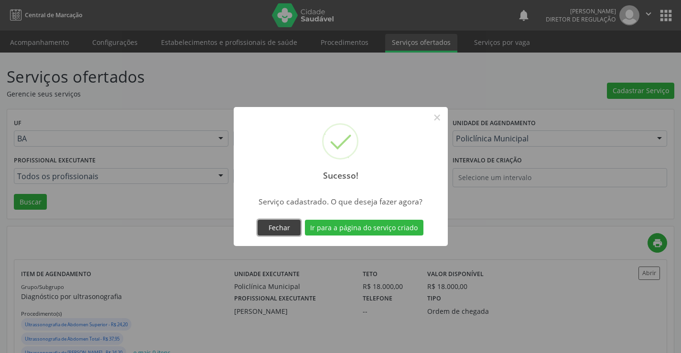
click at [300, 229] on button "Fechar" at bounding box center [278, 228] width 43 height 16
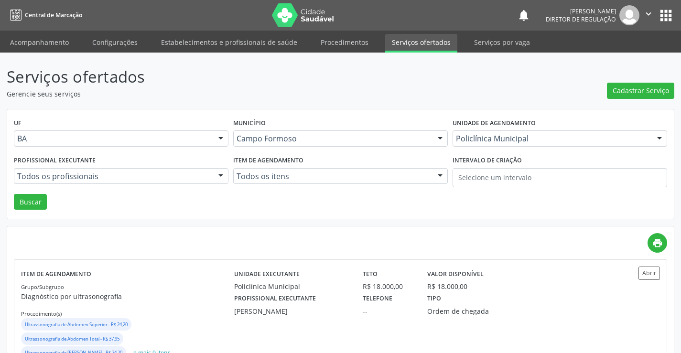
click at [643, 80] on div "Cadastrar Serviço" at bounding box center [640, 82] width 67 height 34
click at [641, 86] on span "Cadastrar Serviço" at bounding box center [640, 91] width 56 height 10
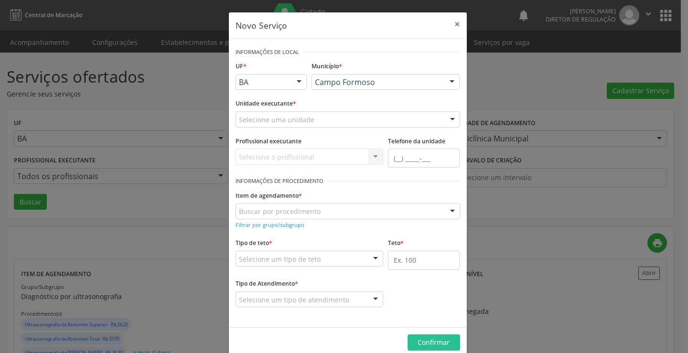
click at [334, 122] on div "Selecione uma unidade" at bounding box center [348, 119] width 225 height 16
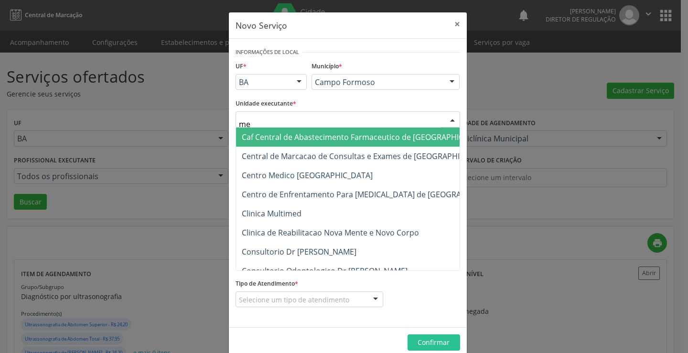
type input "med"
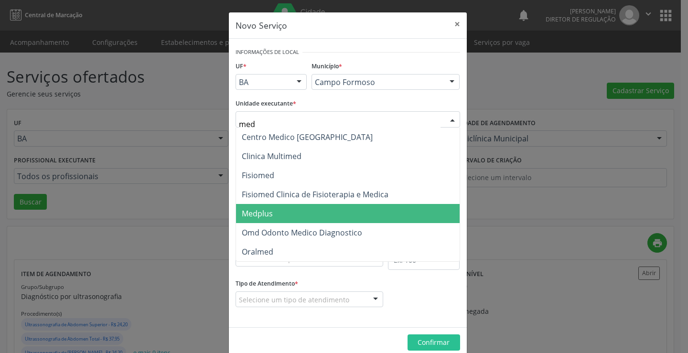
click at [358, 213] on span "Medplus" at bounding box center [348, 213] width 224 height 19
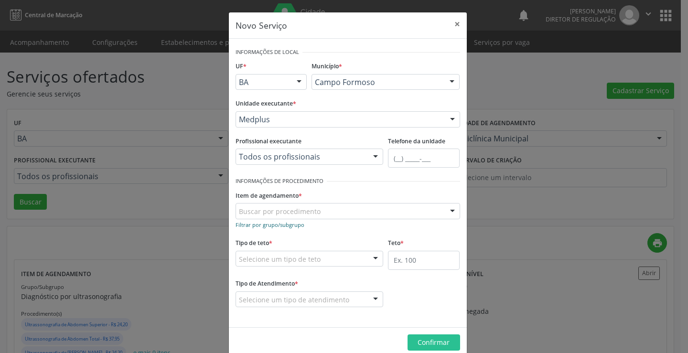
click at [288, 221] on small "Filtrar por grupo/subgrupo" at bounding box center [270, 224] width 69 height 7
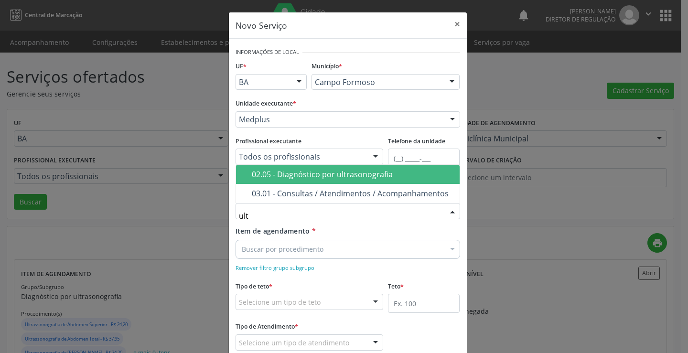
type input "ultr"
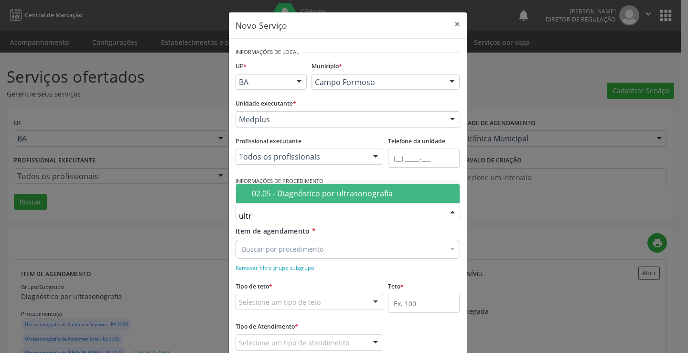
click at [314, 200] on span "02.05 - Diagnóstico por ultrasonografia" at bounding box center [348, 193] width 224 height 19
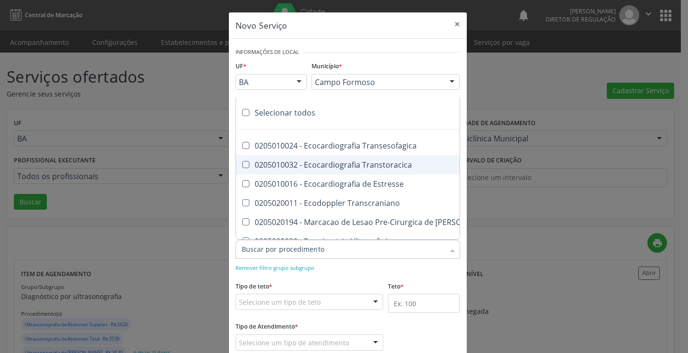
click at [370, 169] on div "0205010032 - Ecocardiografia Transtoracica" at bounding box center [440, 165] width 396 height 8
checkbox Transtoracica "true"
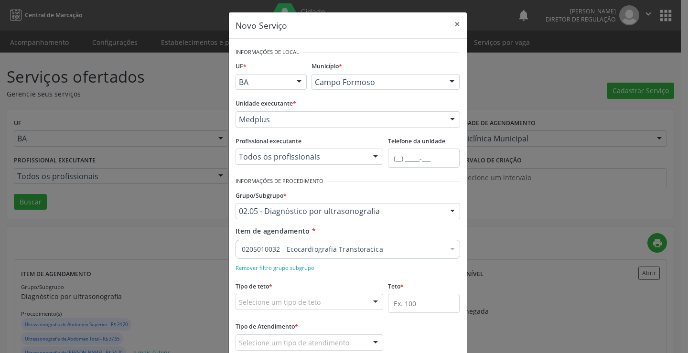
click at [381, 268] on div "Remover filtro grupo subgrupo" at bounding box center [348, 267] width 225 height 10
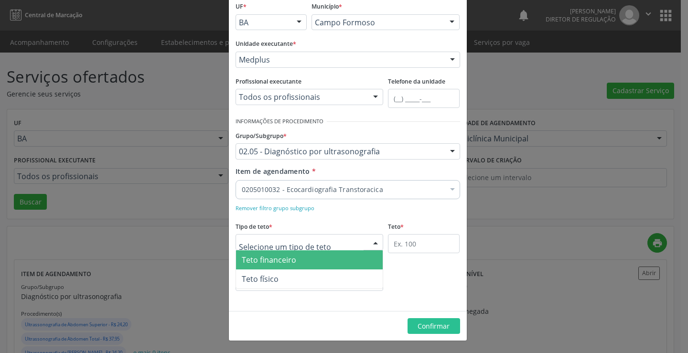
click at [304, 257] on span "Teto financeiro" at bounding box center [309, 259] width 147 height 19
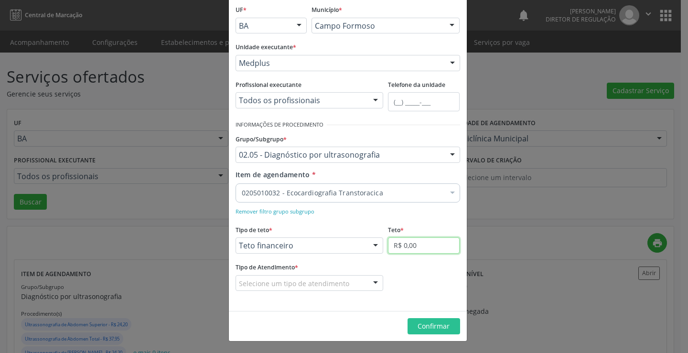
click at [410, 252] on input "R$ 0,00" at bounding box center [424, 245] width 72 height 16
type input "R$ 18.000,00"
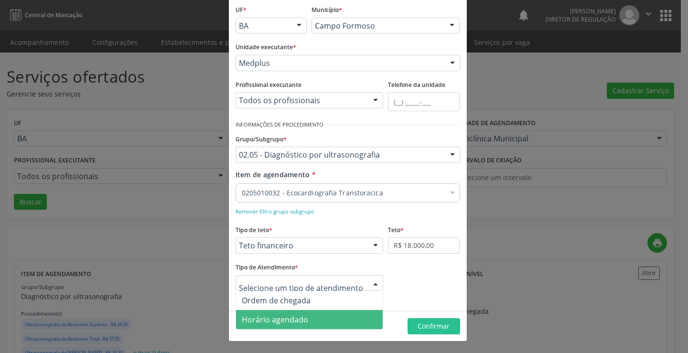
click at [320, 316] on span "Horário agendado" at bounding box center [309, 319] width 147 height 19
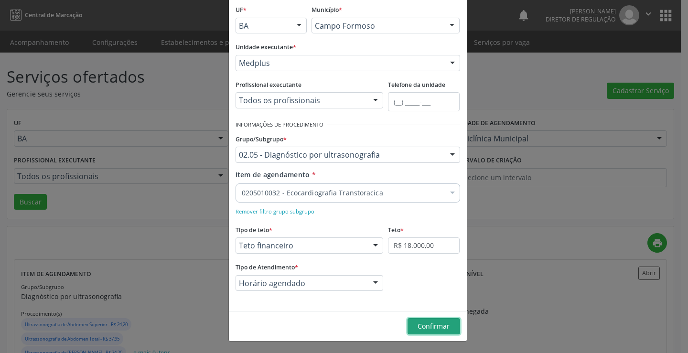
click at [425, 329] on span "Confirmar" at bounding box center [434, 325] width 32 height 9
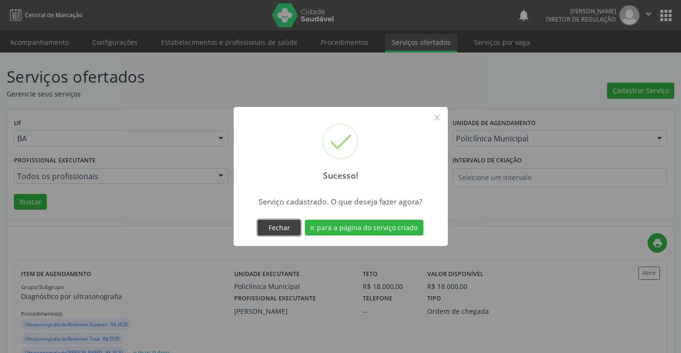
click at [272, 221] on button "Fechar" at bounding box center [278, 228] width 43 height 16
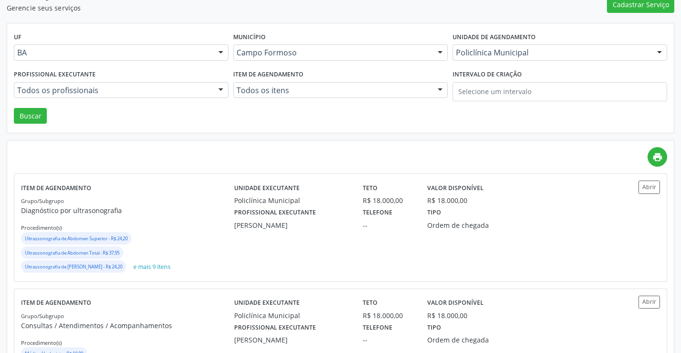
scroll to position [96, 0]
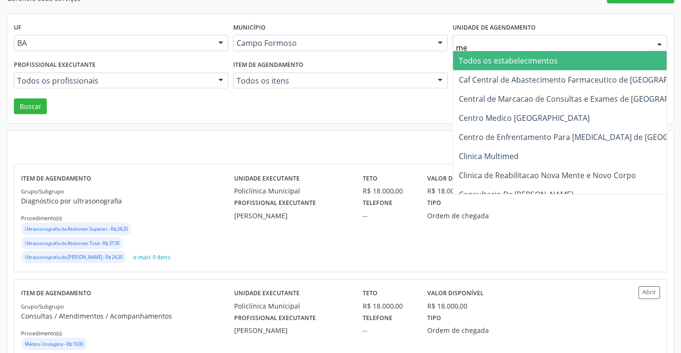
type input "med"
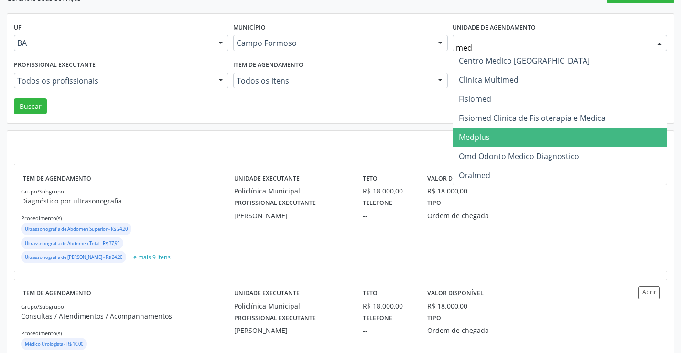
click at [493, 134] on span "Medplus" at bounding box center [560, 137] width 214 height 19
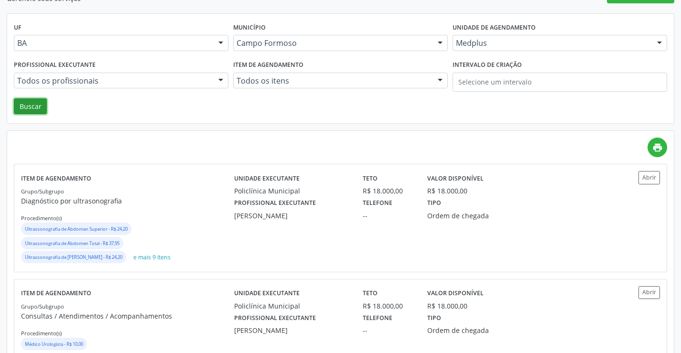
click at [29, 107] on button "Buscar" at bounding box center [30, 106] width 33 height 16
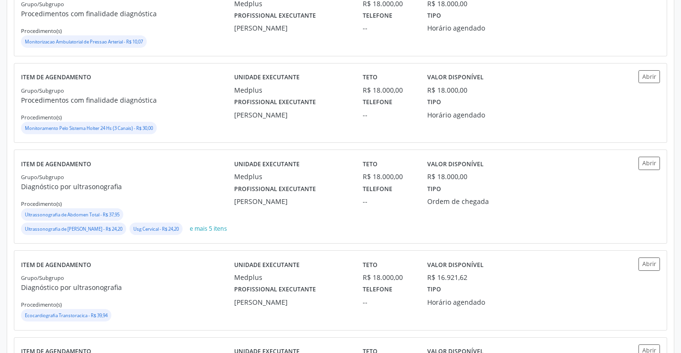
scroll to position [382, 0]
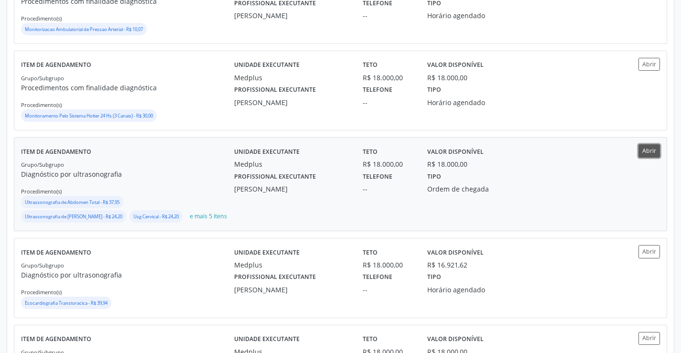
click at [651, 149] on button "Abrir" at bounding box center [648, 150] width 21 height 13
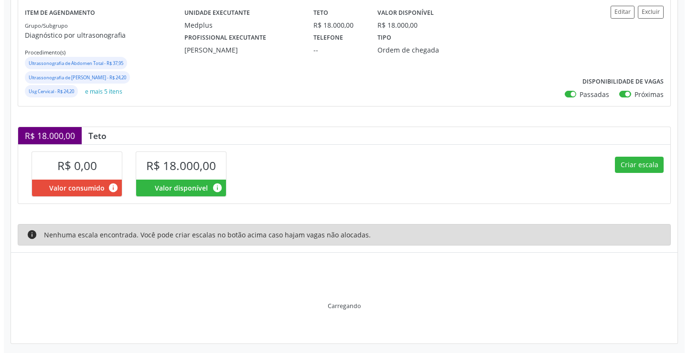
scroll to position [75, 0]
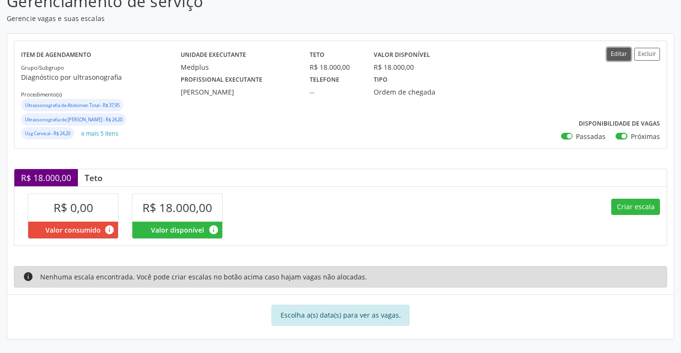
click at [619, 58] on button "Editar" at bounding box center [619, 54] width 24 height 13
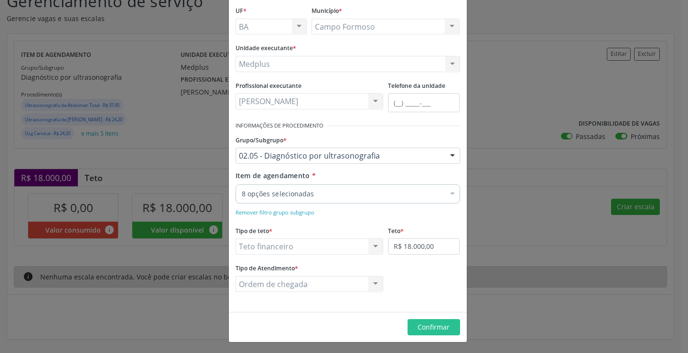
scroll to position [56, 0]
click at [351, 280] on div "Ordem de chegada Ordem de chegada Horário agendado Nenhum resultado encontrado …" at bounding box center [310, 283] width 148 height 16
click at [364, 278] on div "Ordem de chegada Ordem de chegada Horário agendado Nenhum resultado encontrado …" at bounding box center [310, 283] width 148 height 16
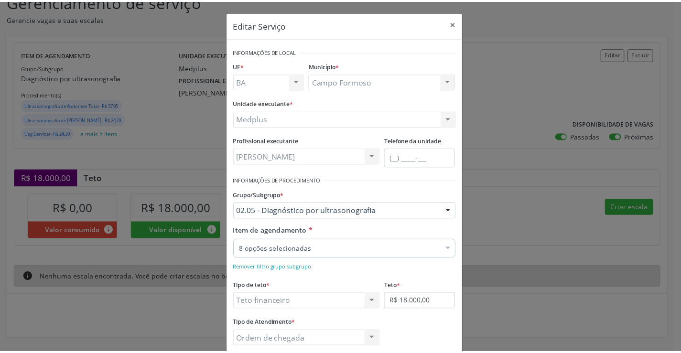
scroll to position [0, 0]
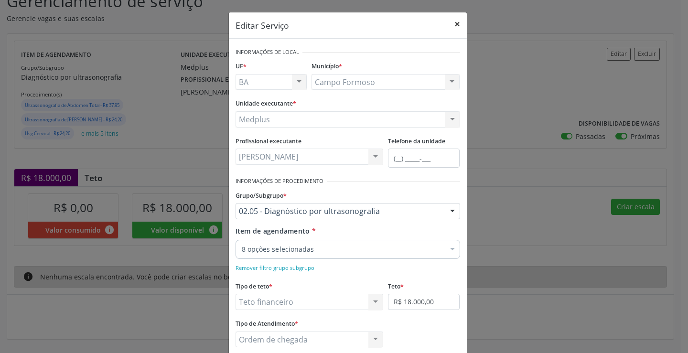
click at [457, 21] on button "×" at bounding box center [457, 23] width 19 height 23
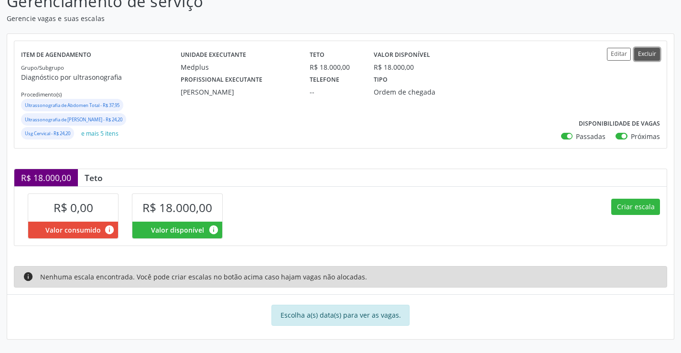
click at [649, 54] on button "Excluir" at bounding box center [647, 54] width 26 height 13
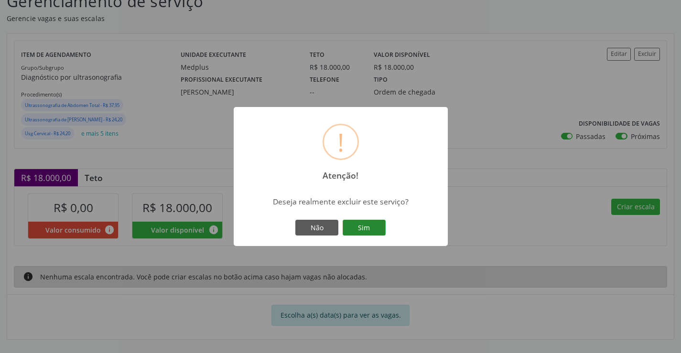
click at [357, 236] on button "Sim" at bounding box center [364, 228] width 43 height 16
click at [347, 223] on button "OK" at bounding box center [340, 228] width 43 height 16
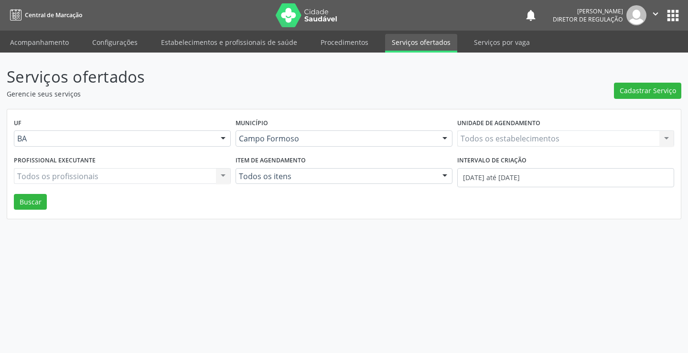
click at [647, 99] on div "Serviços ofertados Gerencie seus serviços Cadastrar Serviço UF BA BA Nenhum res…" at bounding box center [344, 142] width 675 height 154
click at [632, 94] on span "Cadastrar Serviço" at bounding box center [648, 91] width 56 height 10
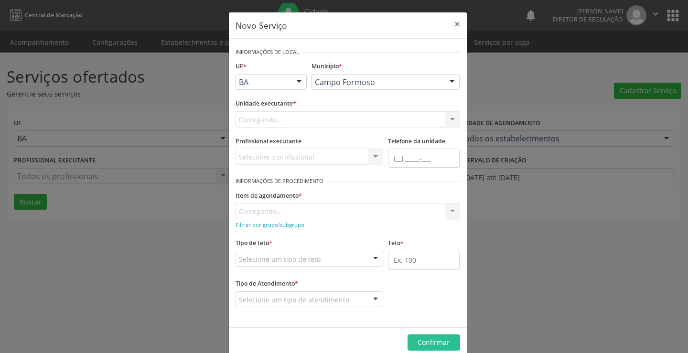
click at [303, 120] on div "Carregando... Nenhum resultado encontrado para: " " Não há nenhuma opção para s…" at bounding box center [348, 119] width 225 height 16
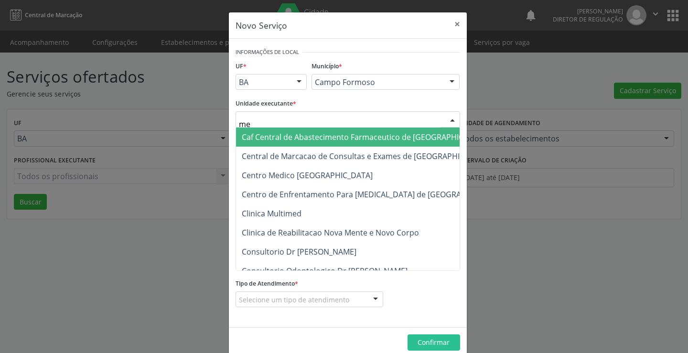
type input "med"
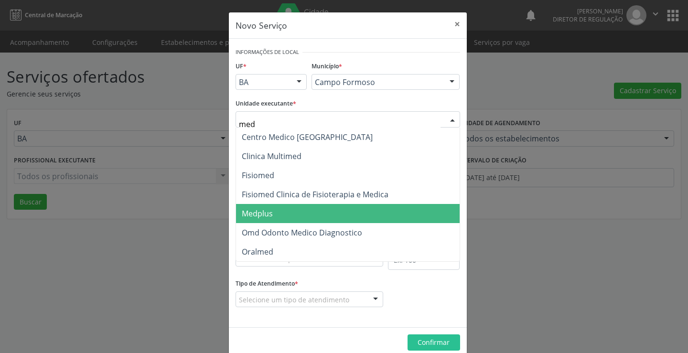
click at [321, 211] on span "Medplus" at bounding box center [348, 213] width 224 height 19
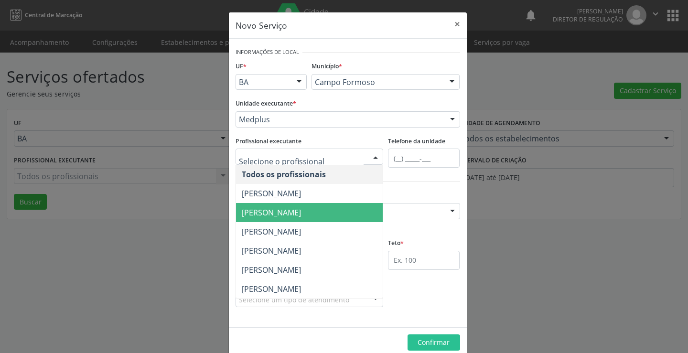
click at [284, 206] on span "[PERSON_NAME]" at bounding box center [309, 212] width 147 height 19
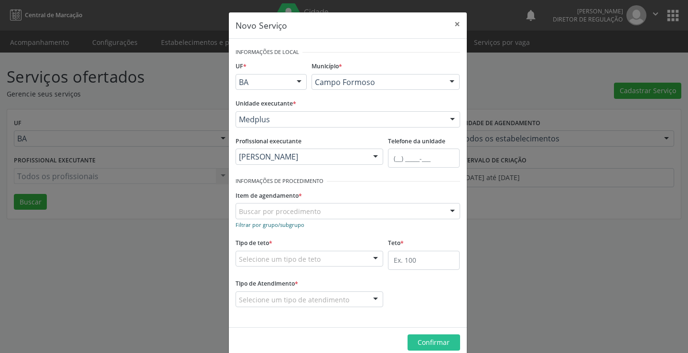
click at [266, 226] on small "Filtrar por grupo/subgrupo" at bounding box center [270, 224] width 69 height 7
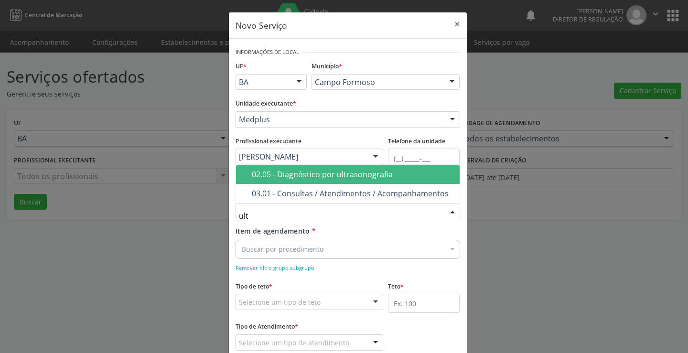
type input "ultr"
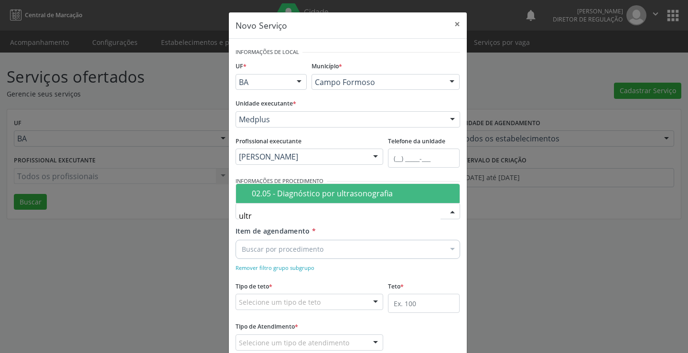
click at [308, 201] on span "02.05 - Diagnóstico por ultrasonografia" at bounding box center [348, 193] width 224 height 19
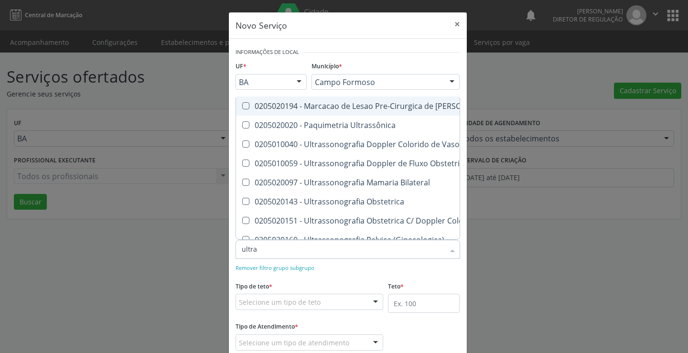
type input "ultras"
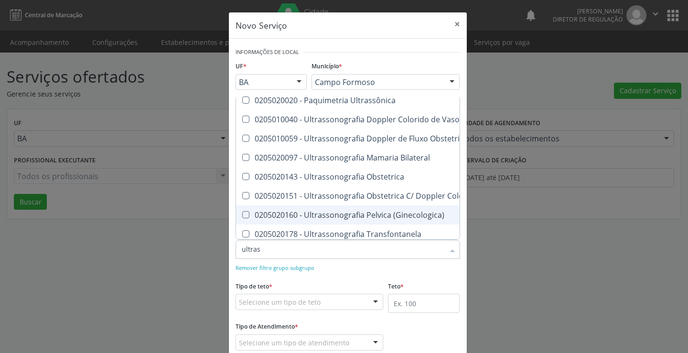
scroll to position [48, 0]
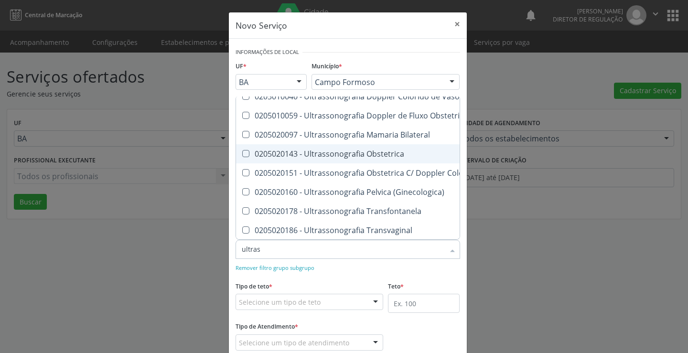
click at [342, 153] on div "0205020143 - Ultrassonografia Obstetrica" at bounding box center [440, 154] width 396 height 8
checkbox Obstetrica "true"
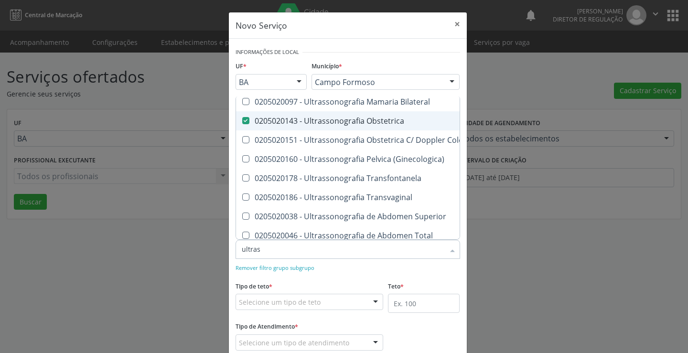
scroll to position [96, 0]
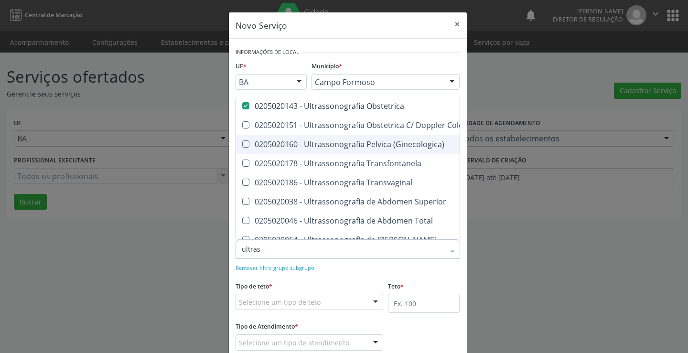
click at [375, 140] on div "0205020160 - Ultrassonografia Pelvica (Ginecologica)" at bounding box center [440, 144] width 396 height 8
checkbox \(Ginecologica\) "true"
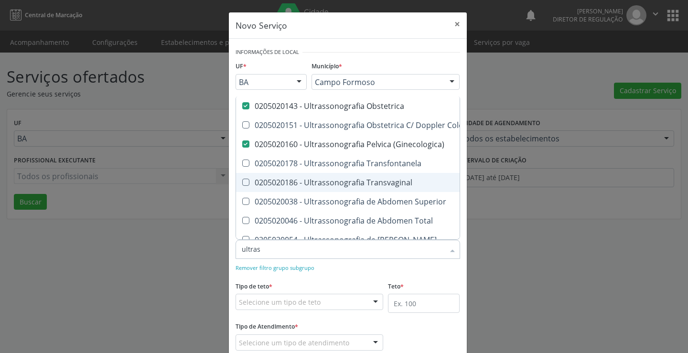
click at [380, 182] on div "0205020186 - Ultrassonografia Transvaginal" at bounding box center [440, 183] width 396 height 8
checkbox Transvaginal "true"
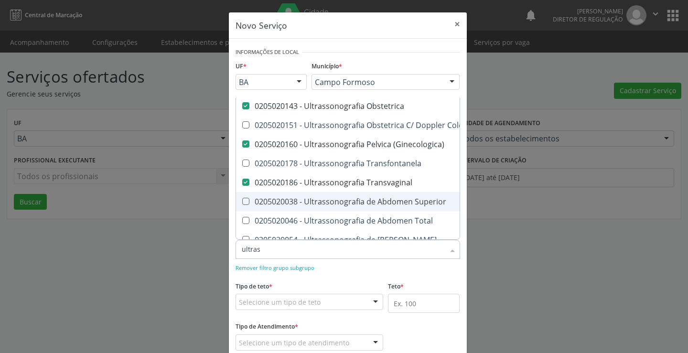
click at [390, 204] on div "0205020038 - Ultrassonografia de Abdomen Superior" at bounding box center [440, 202] width 396 height 8
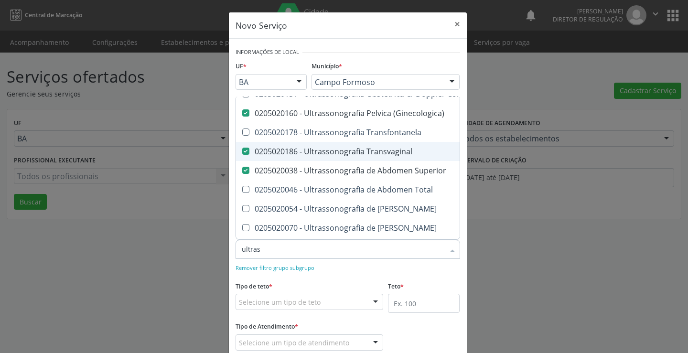
scroll to position [143, 0]
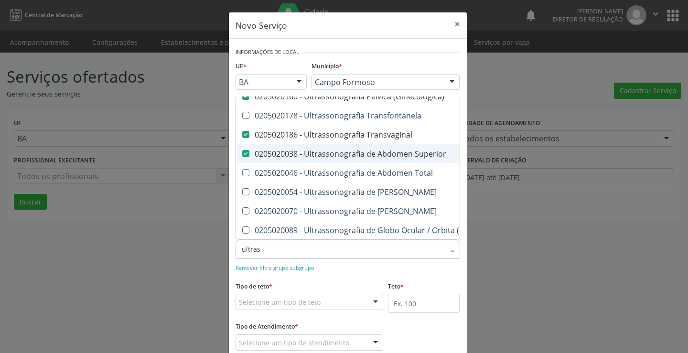
click at [396, 150] on div "0205020038 - Ultrassonografia de Abdomen Superior" at bounding box center [440, 154] width 396 height 8
checkbox Superior "false"
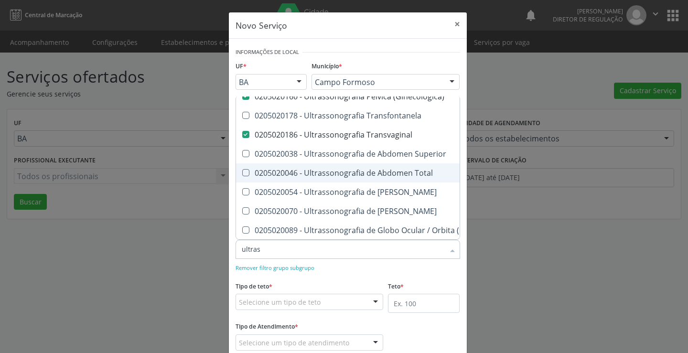
click at [390, 170] on div "0205020046 - Ultrassonografia de Abdomen Total" at bounding box center [440, 173] width 396 height 8
checkbox Total "true"
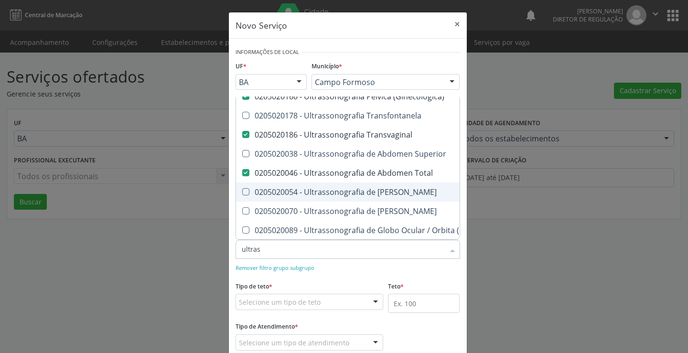
click at [396, 189] on div "0205020054 - Ultrassonografia de [PERSON_NAME]" at bounding box center [440, 192] width 396 height 8
checkbox Urinario "true"
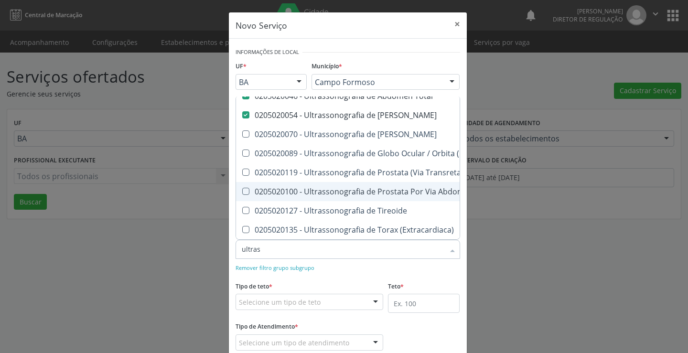
scroll to position [48, 0]
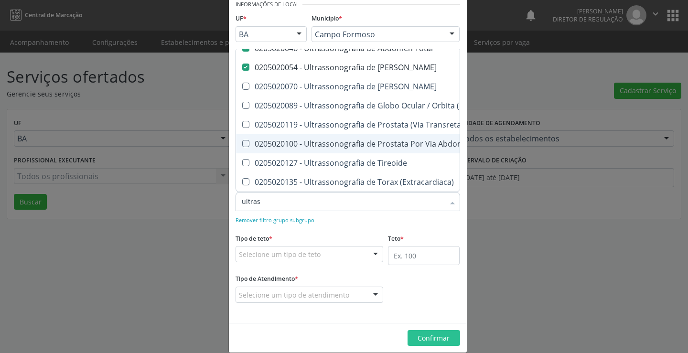
click at [401, 140] on div "0205020100 - Ultrassonografia de Prostata Por Via Abdominal" at bounding box center [440, 144] width 396 height 8
checkbox Abdominal "true"
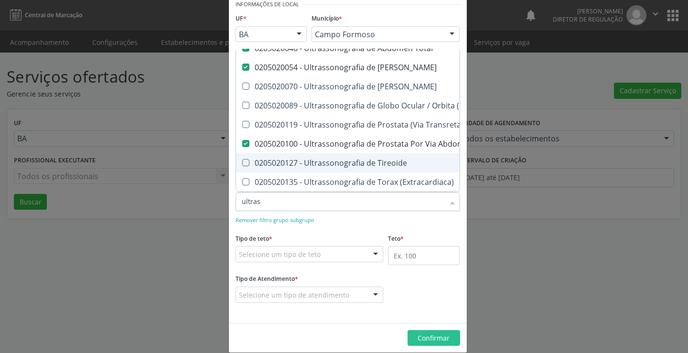
click at [396, 159] on div "0205020127 - Ultrassonografia de Tireoide" at bounding box center [440, 163] width 396 height 8
checkbox Tireoide "true"
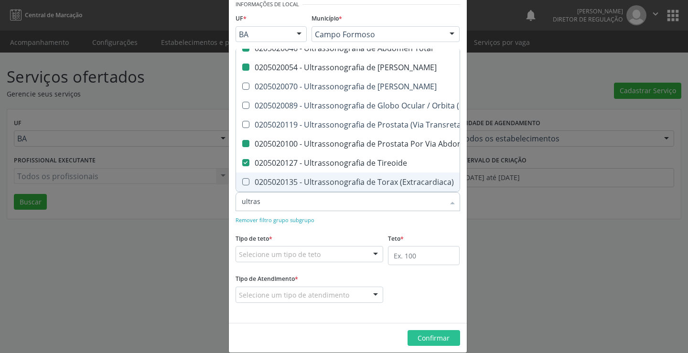
checkbox Ultrassônica "true"
checkbox Vasos "true"
checkbox Obstetrico "true"
checkbox Bilateral "true"
checkbox Pulsado "true"
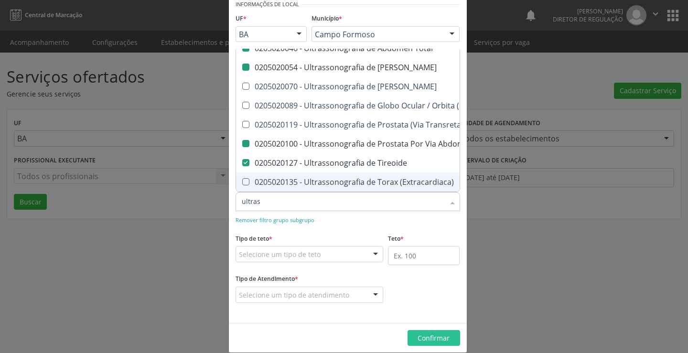
checkbox Transvaginal "false"
checkbox Total "false"
checkbox Urinario "false"
checkbox Abdominal "false"
checkbox Tireoide "false"
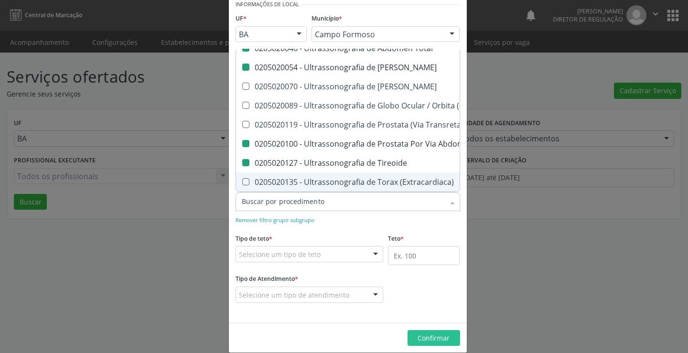
click at [386, 224] on div "Remover filtro grupo subgrupo" at bounding box center [348, 219] width 225 height 10
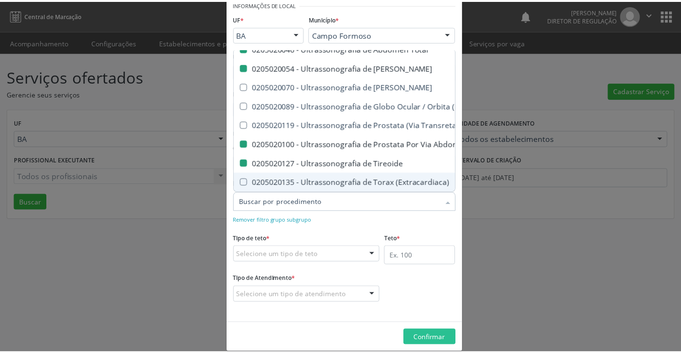
scroll to position [0, 0]
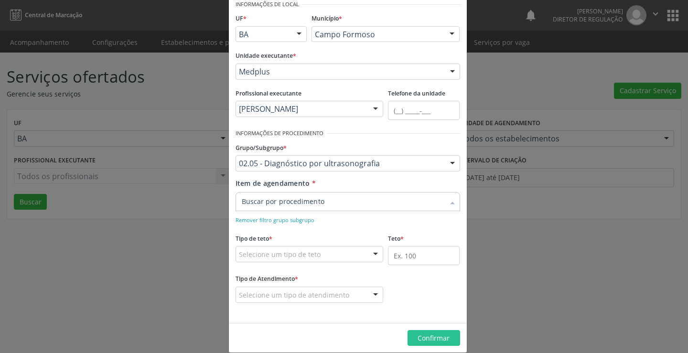
click at [363, 206] on div at bounding box center [348, 201] width 225 height 19
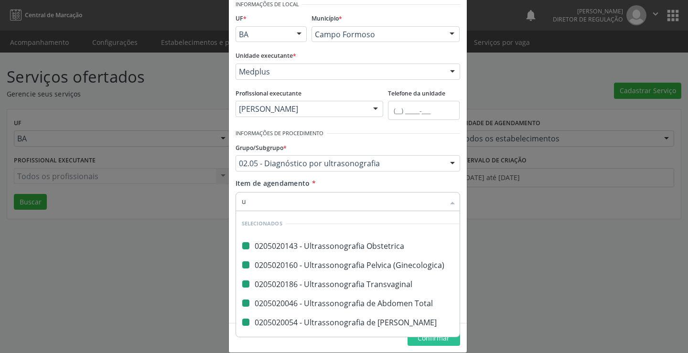
type input "us"
checkbox Obstetrica "false"
checkbox \(Ginecologica\) "false"
checkbox Transvaginal "false"
checkbox Total "false"
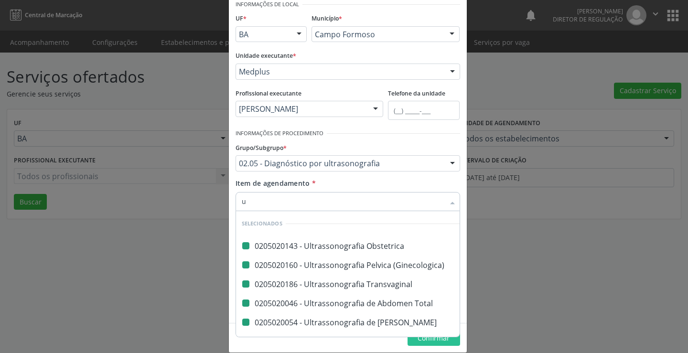
checkbox Urinario "false"
checkbox Abdominal "false"
checkbox Tireoide "false"
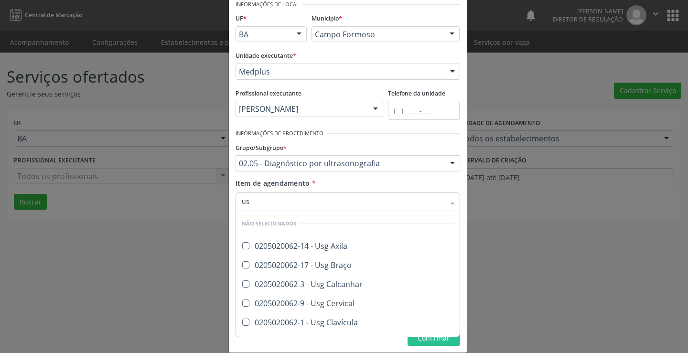
type input "usg"
click at [325, 303] on div "0205020062-9 - Usg Cervical" at bounding box center [348, 304] width 212 height 8
checkbox Cervical "true"
checkbox Axila "true"
checkbox Braço "true"
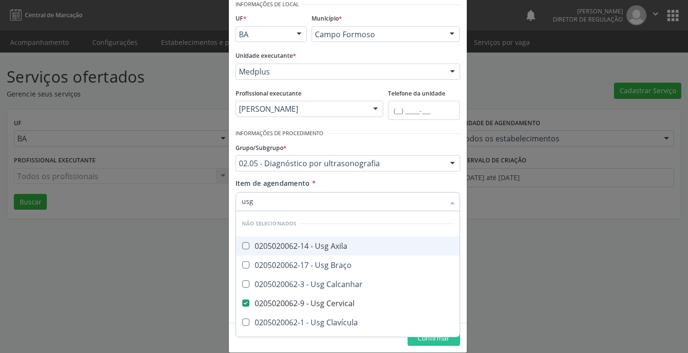
checkbox Calcanhar "true"
checkbox Clavícula "true"
checkbox Cotovelo "true"
checkbox Coxa "true"
checkbox Joelho "true"
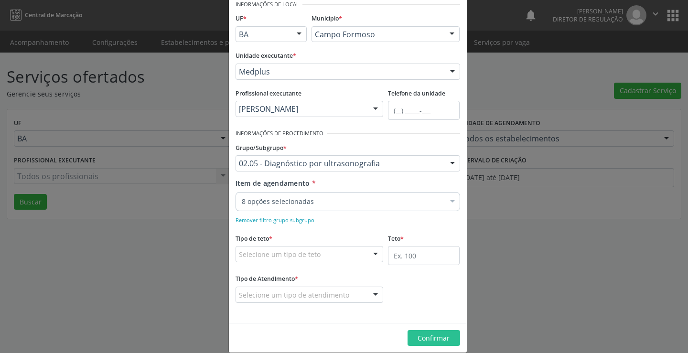
click at [348, 182] on div "Item de agendamento * 8 opções selecionadas Desfazer seleção Selecionados 02050…" at bounding box center [348, 193] width 225 height 30
click at [316, 257] on div "Selecione um tipo de teto" at bounding box center [310, 254] width 148 height 16
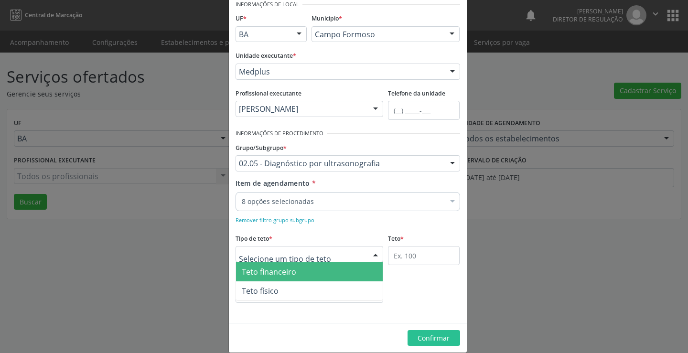
click at [307, 277] on span "Teto financeiro" at bounding box center [309, 271] width 147 height 19
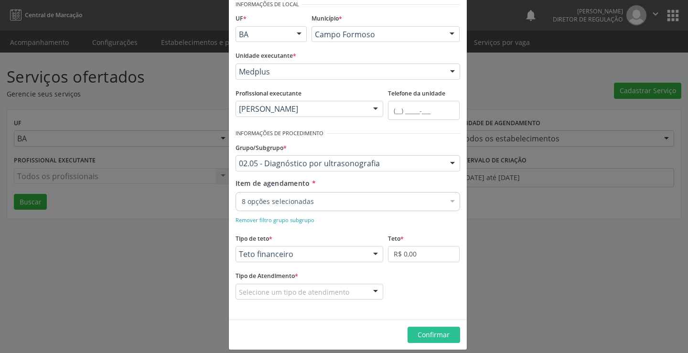
click at [397, 263] on fieldset "Teto * R$ 0,00" at bounding box center [424, 249] width 72 height 37
click at [410, 257] on input "R$ 0,00" at bounding box center [424, 254] width 72 height 16
type input "R$ 18.000,00"
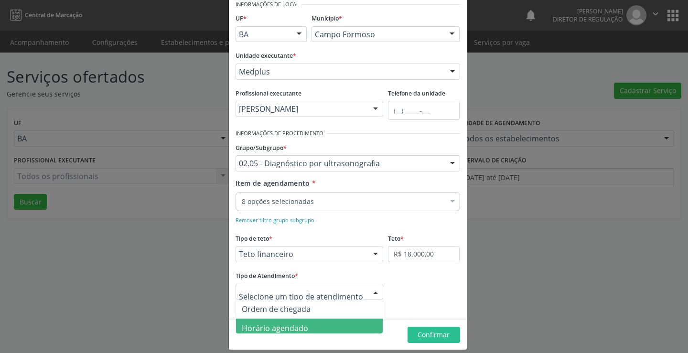
drag, startPoint x: 314, startPoint y: 327, endPoint x: 366, endPoint y: 335, distance: 53.1
click at [314, 328] on span "Horário agendado" at bounding box center [309, 328] width 147 height 19
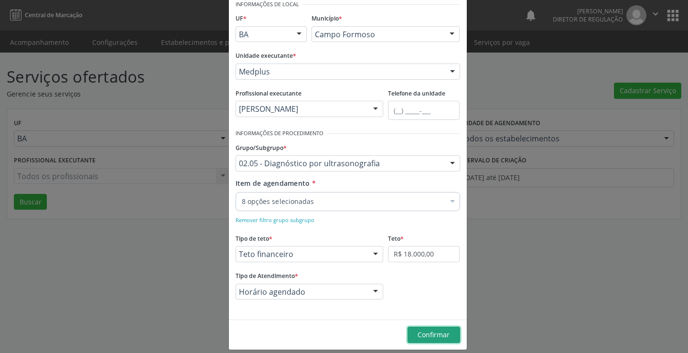
click at [418, 332] on span "Confirmar" at bounding box center [434, 334] width 32 height 9
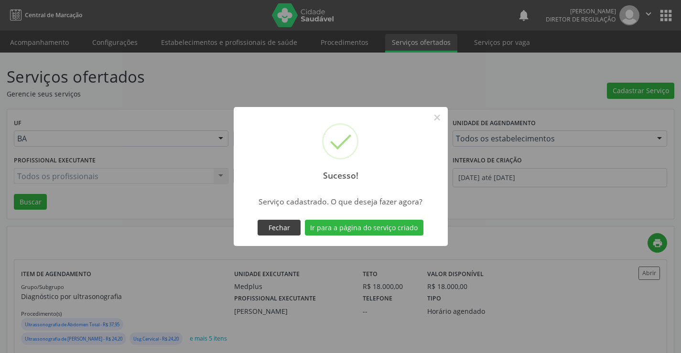
drag, startPoint x: 280, startPoint y: 218, endPoint x: 284, endPoint y: 227, distance: 9.6
click at [283, 225] on div "Fechar Ir para a página do serviço criado" at bounding box center [341, 228] width 170 height 20
drag, startPoint x: 284, startPoint y: 227, endPoint x: 463, endPoint y: 167, distance: 189.0
click at [285, 227] on button "Fechar" at bounding box center [278, 228] width 43 height 16
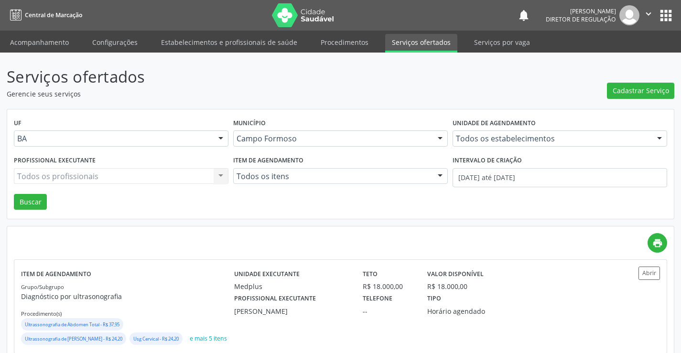
click at [644, 11] on icon "" at bounding box center [648, 14] width 11 height 11
click at [614, 48] on hr at bounding box center [624, 48] width 66 height 0
click at [613, 61] on link "Sair" at bounding box center [624, 58] width 66 height 13
